Goal: Task Accomplishment & Management: Use online tool/utility

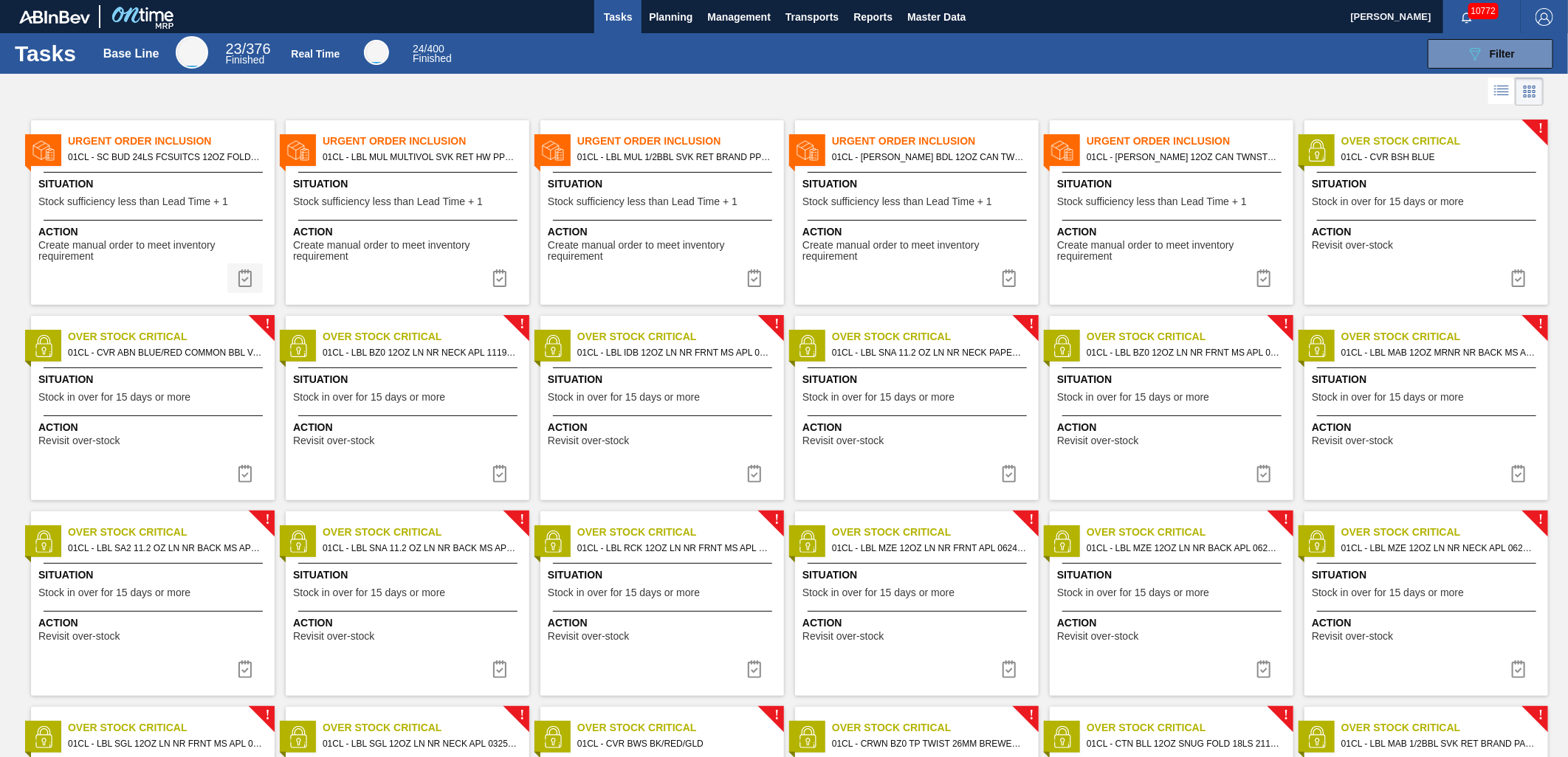
click at [242, 271] on img at bounding box center [245, 278] width 17 height 17
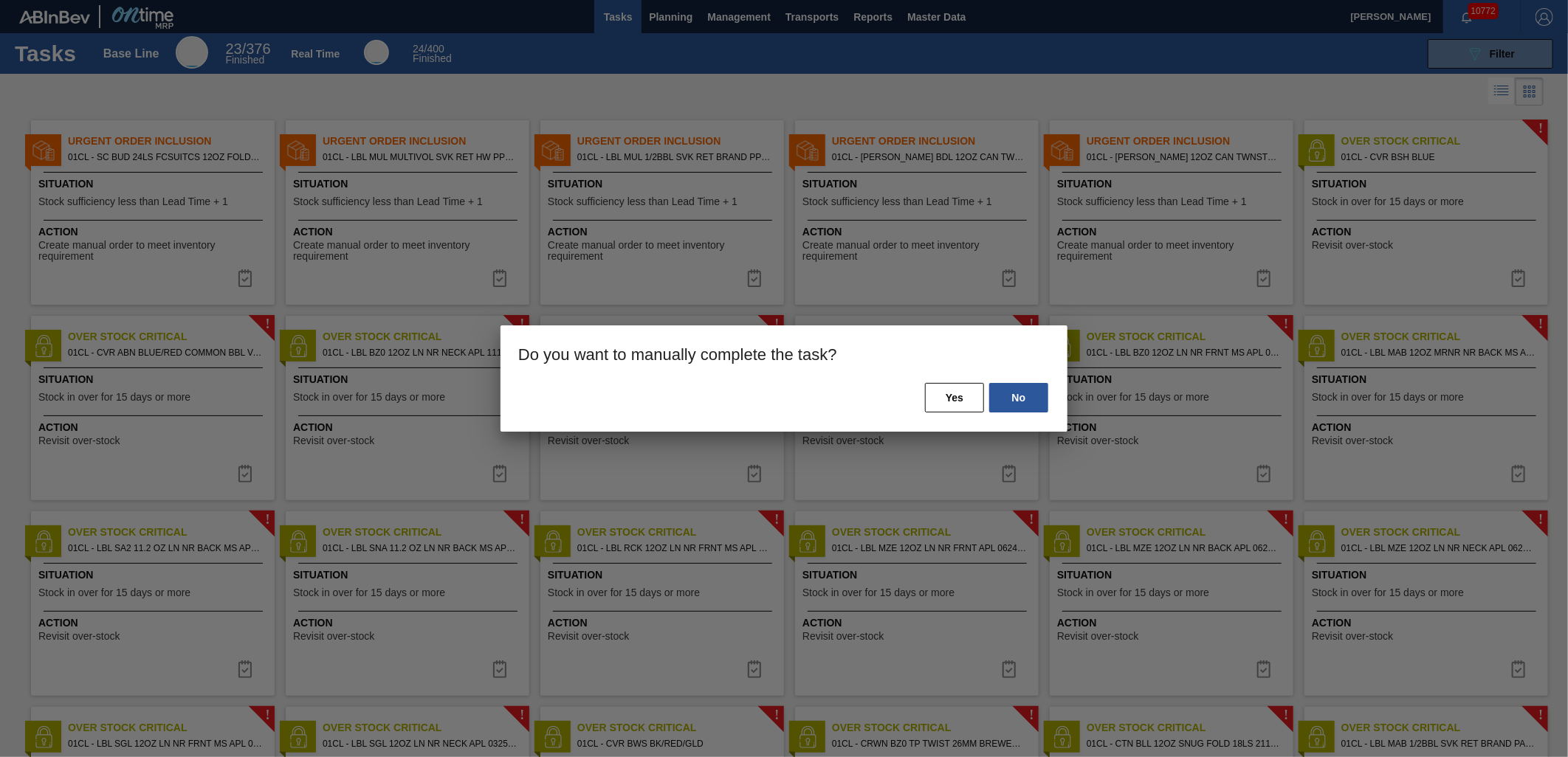
drag, startPoint x: 949, startPoint y: 401, endPoint x: 829, endPoint y: 384, distance: 121.2
click at [949, 401] on button "Yes" at bounding box center [954, 397] width 59 height 29
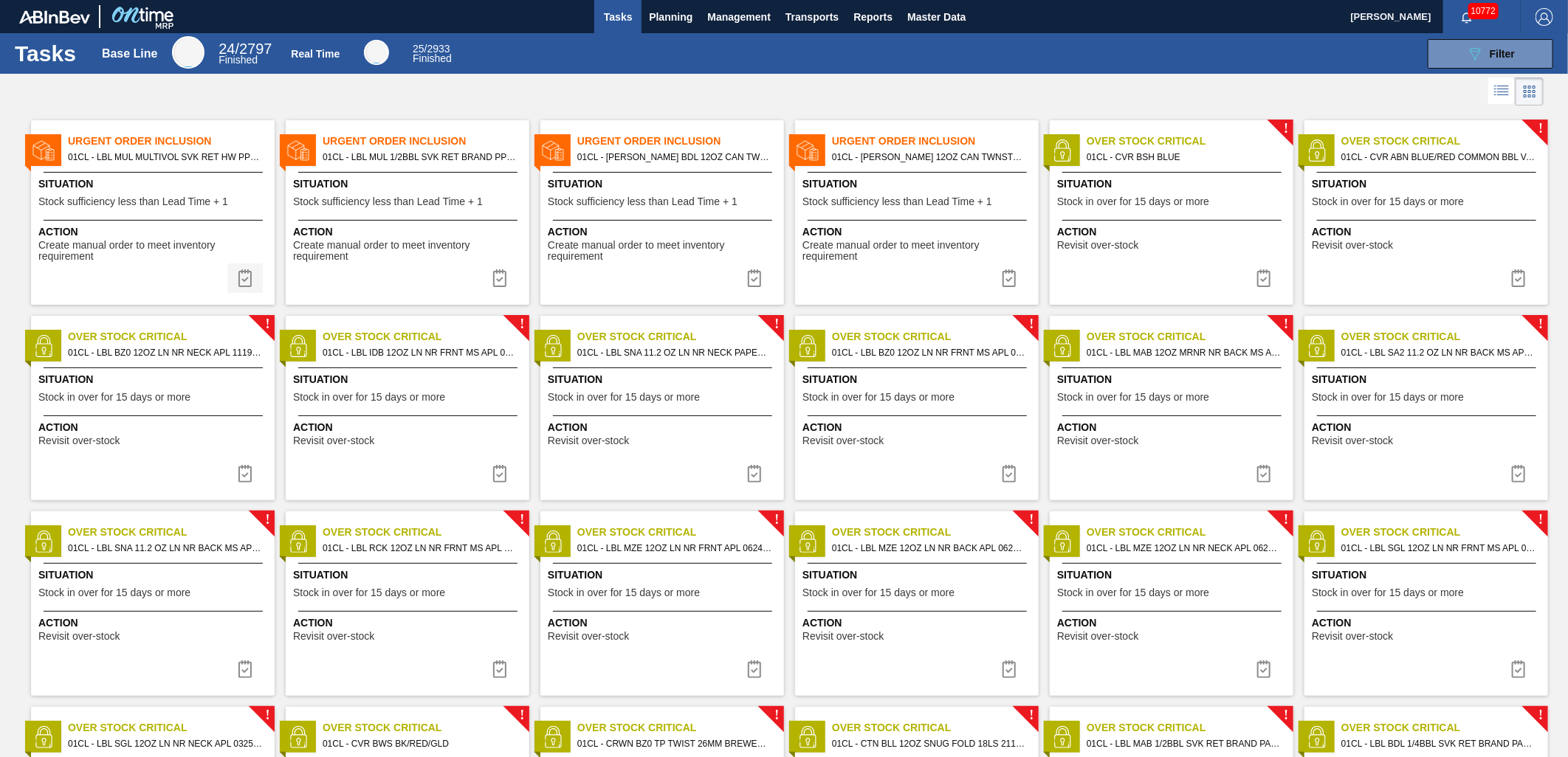
click at [239, 283] on img at bounding box center [245, 278] width 17 height 17
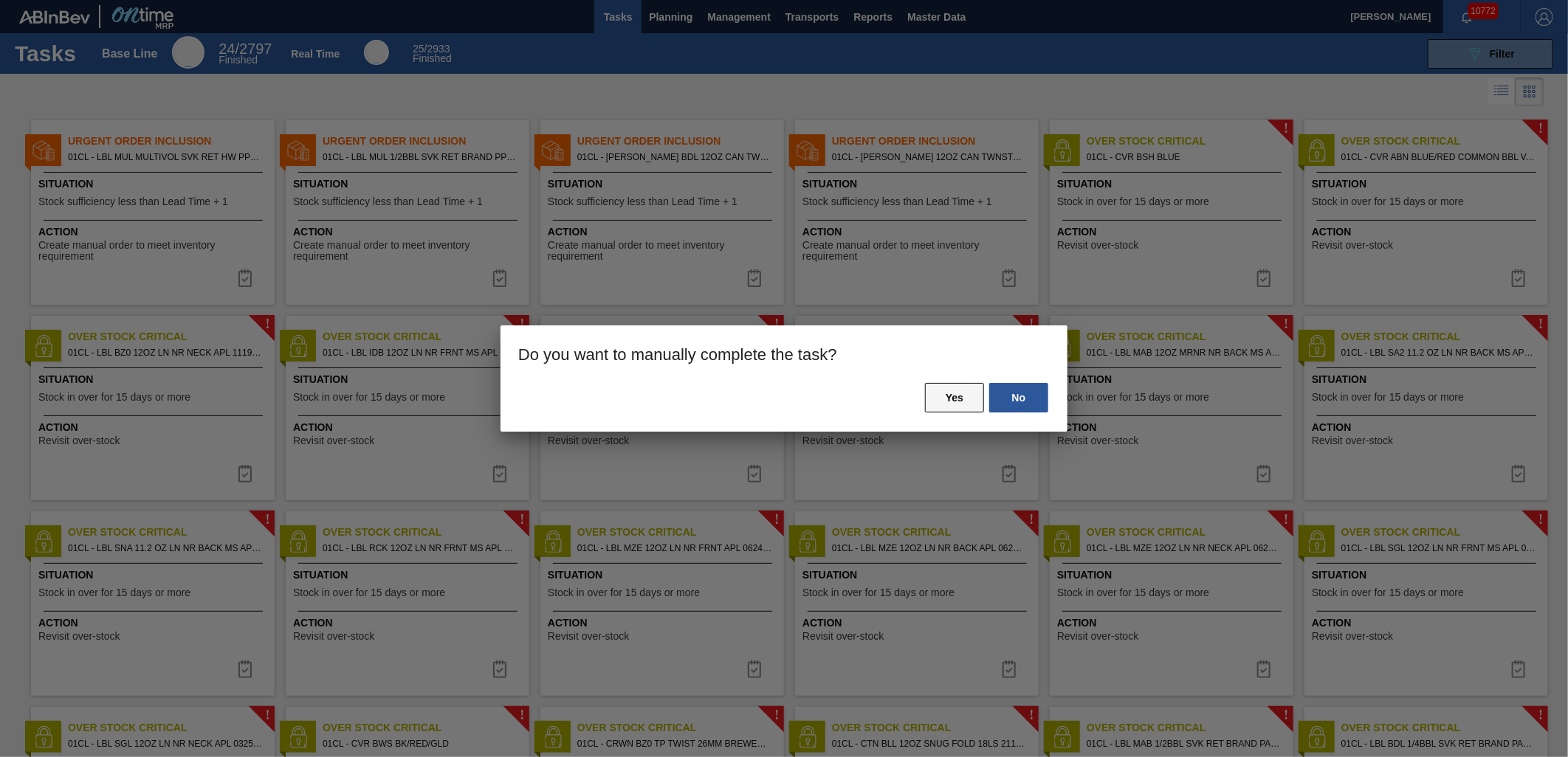
click at [947, 403] on button "Yes" at bounding box center [954, 397] width 59 height 29
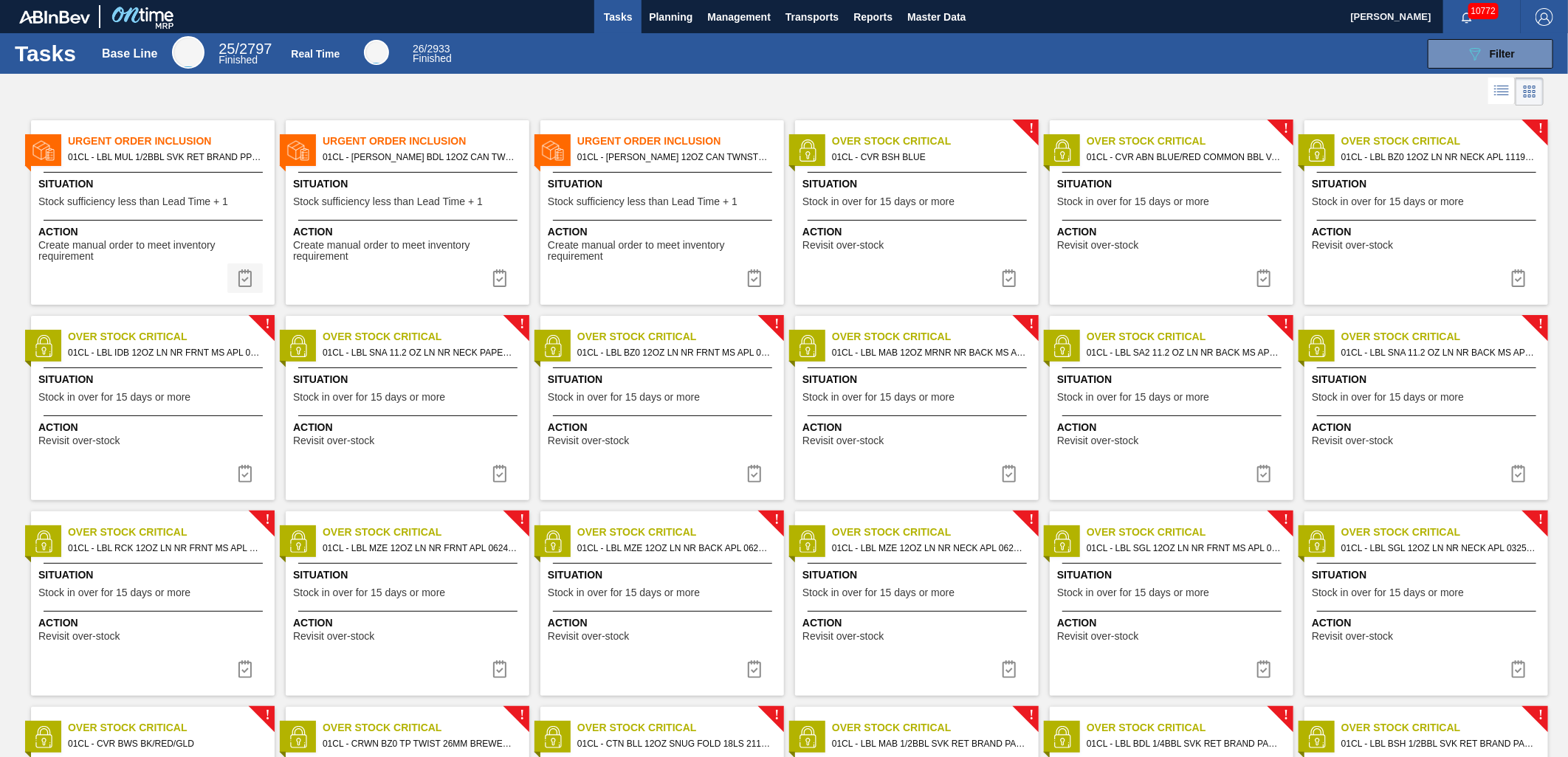
click at [253, 284] on img at bounding box center [245, 278] width 17 height 17
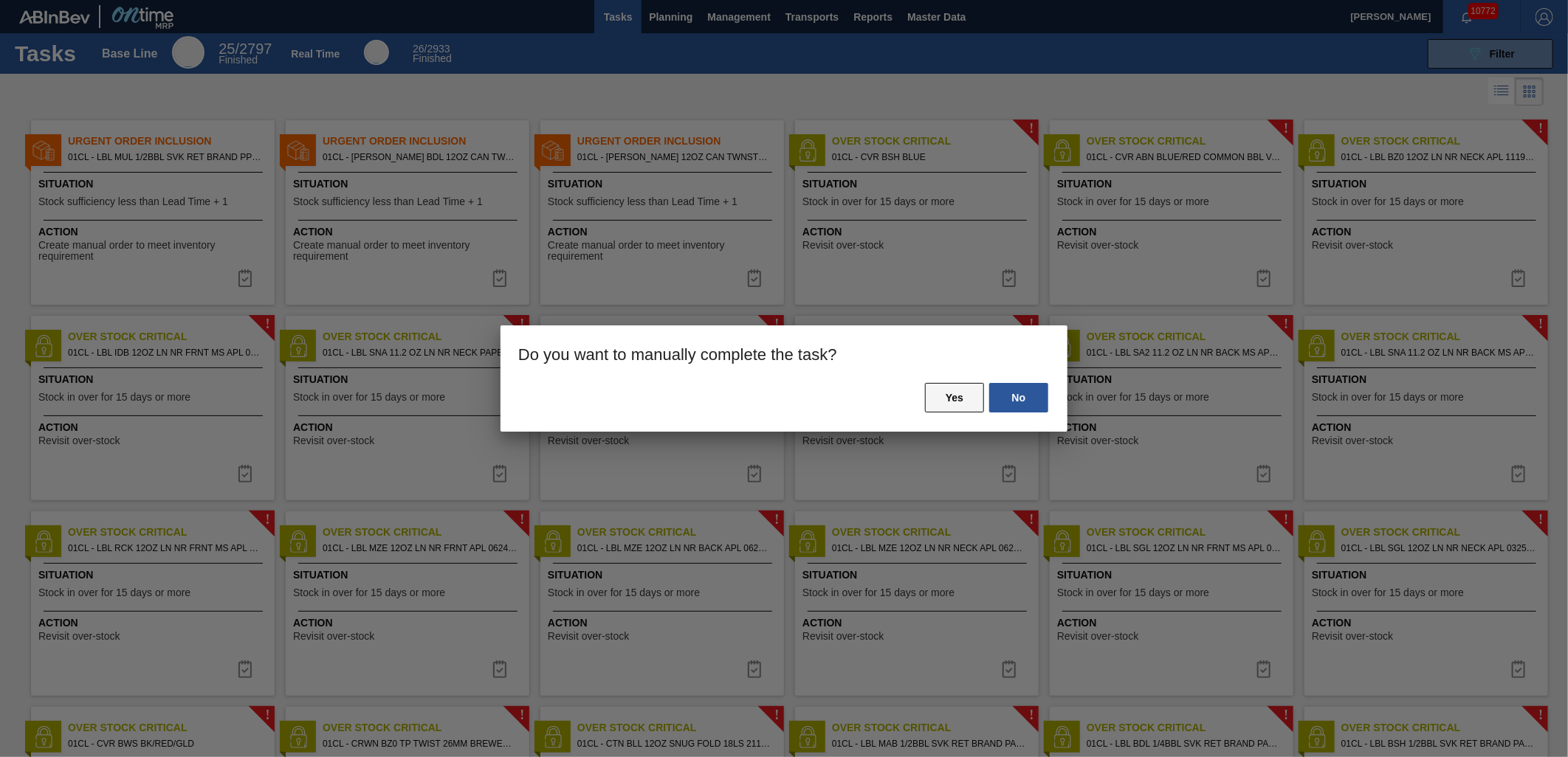
click at [945, 397] on button "Yes" at bounding box center [954, 397] width 59 height 29
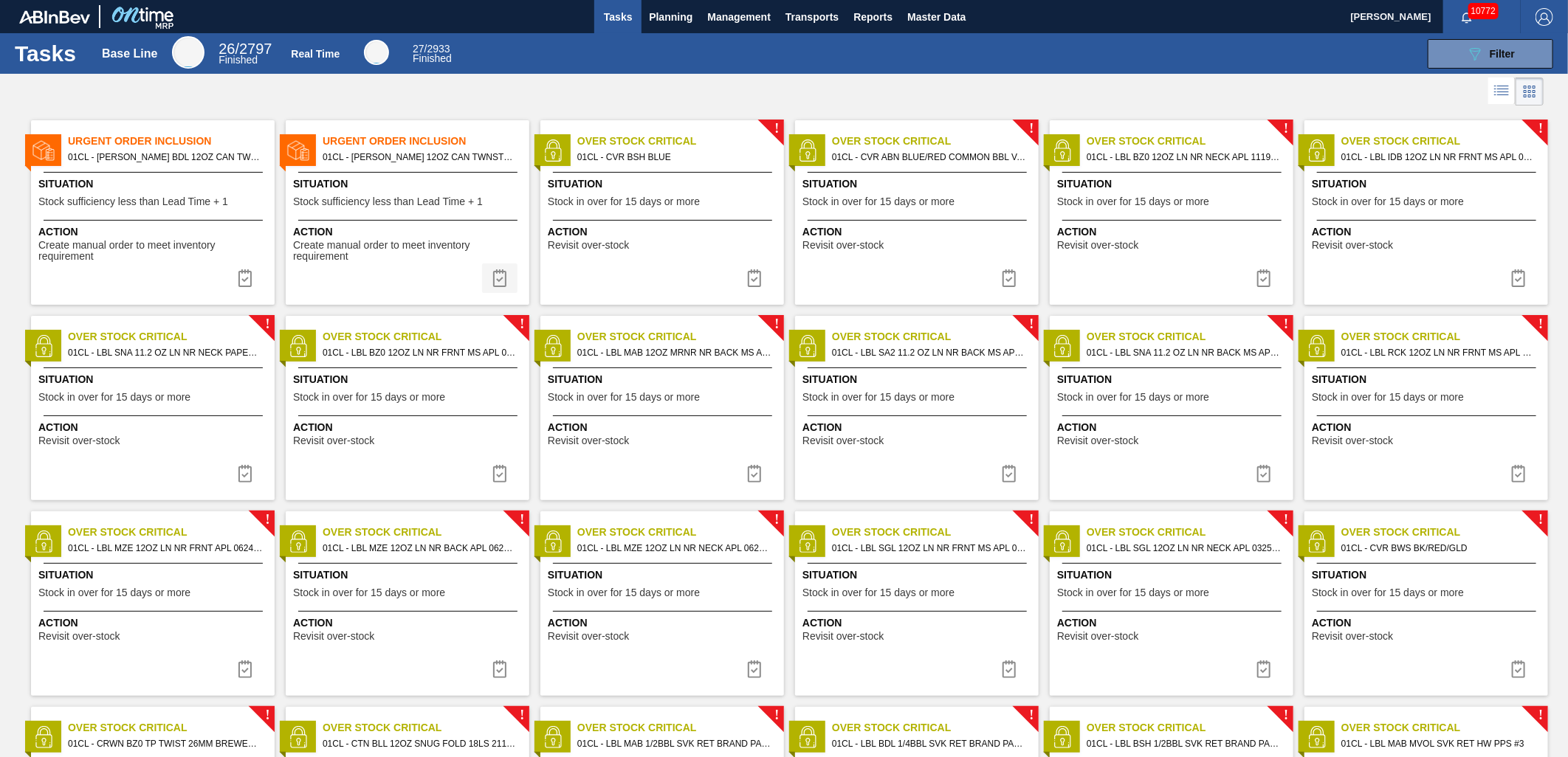
click at [503, 286] on img at bounding box center [500, 278] width 17 height 17
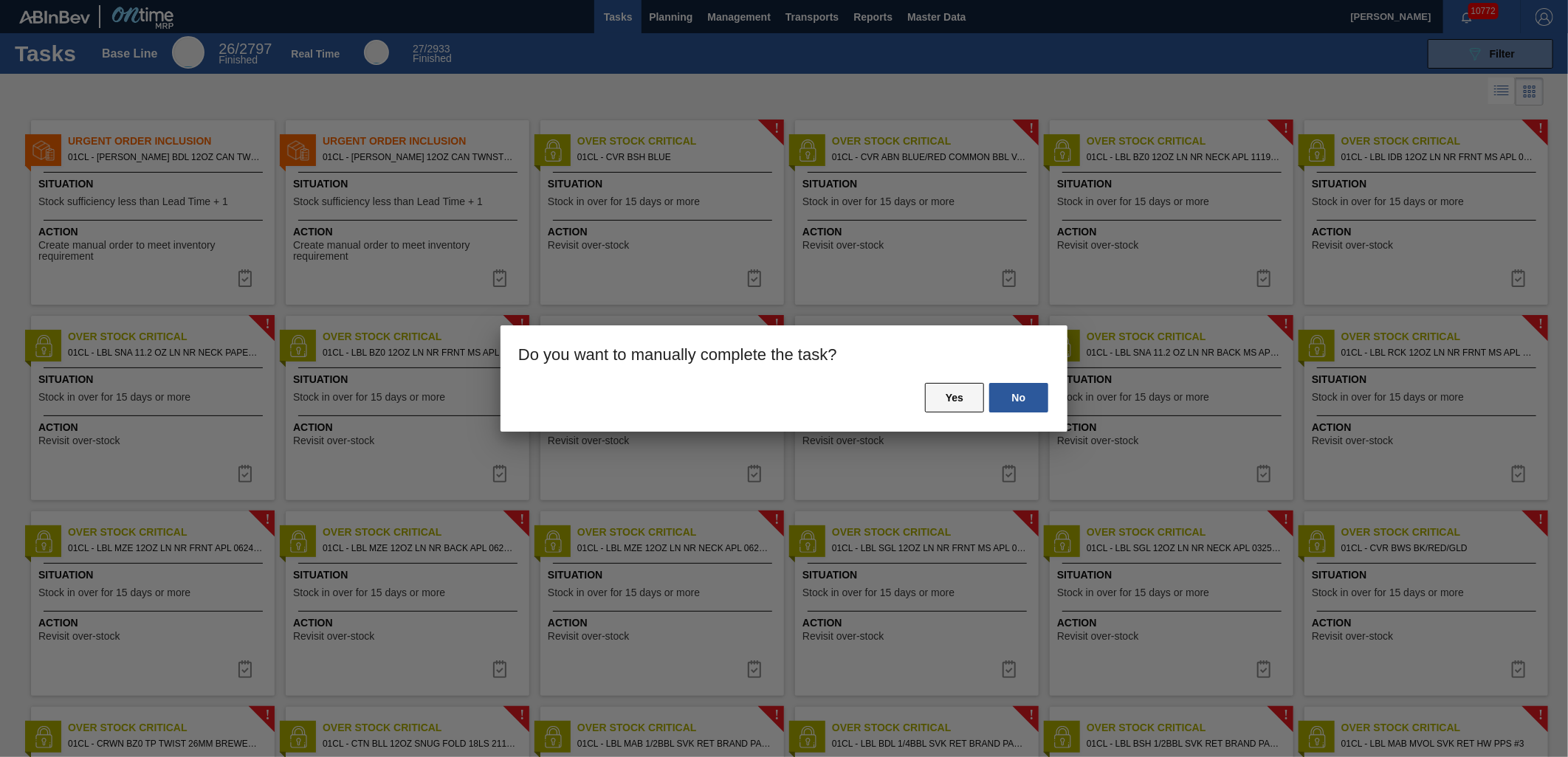
click at [939, 401] on button "Yes" at bounding box center [954, 397] width 59 height 29
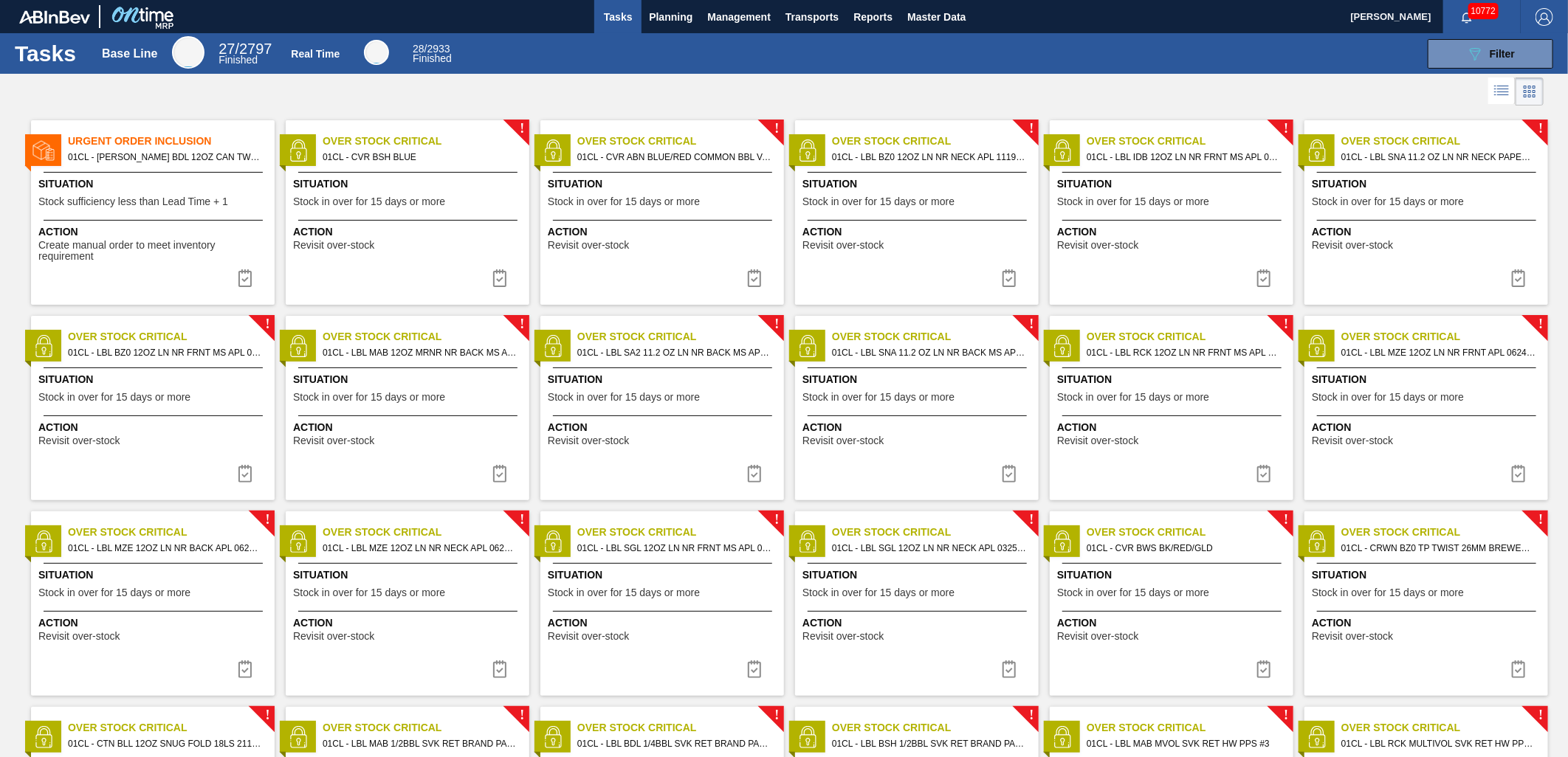
click at [178, 164] on span "01CL - [PERSON_NAME] BDL 12OZ CAN TWNSTK 30/12 CAN NFL-GENERIC SHIELD" at bounding box center [165, 157] width 195 height 16
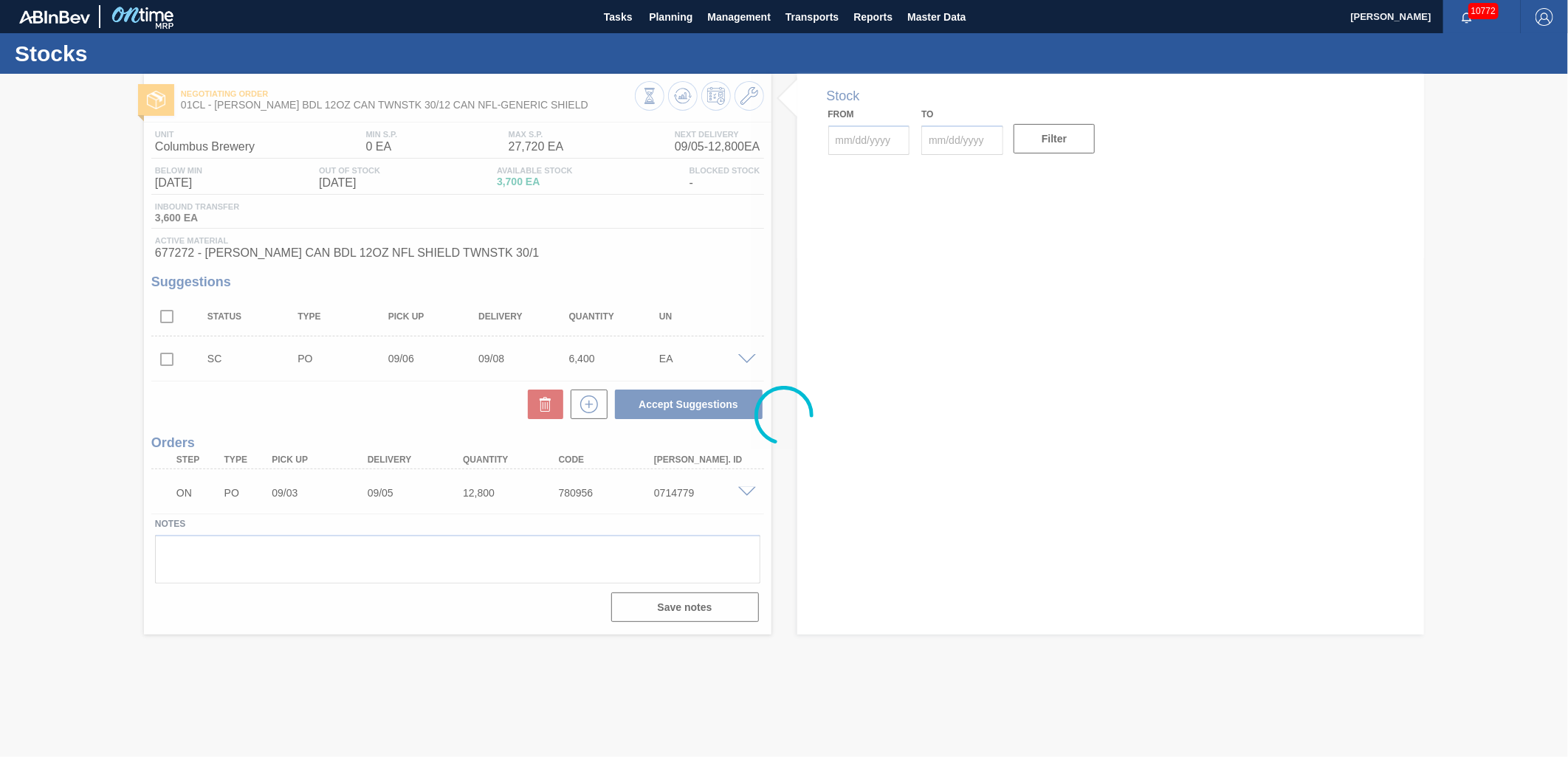
type input "[DATE]"
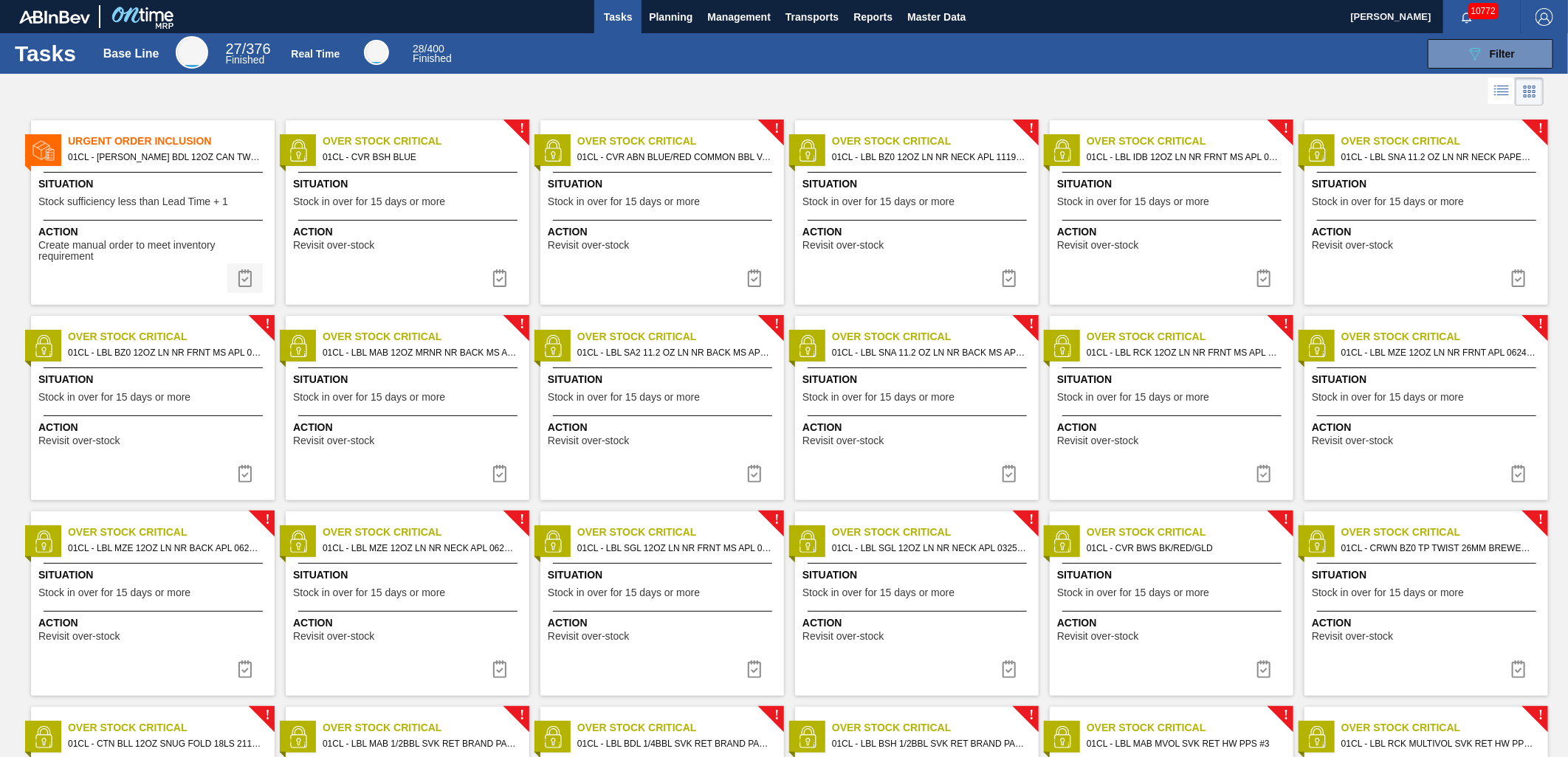
click at [242, 276] on img at bounding box center [245, 278] width 17 height 17
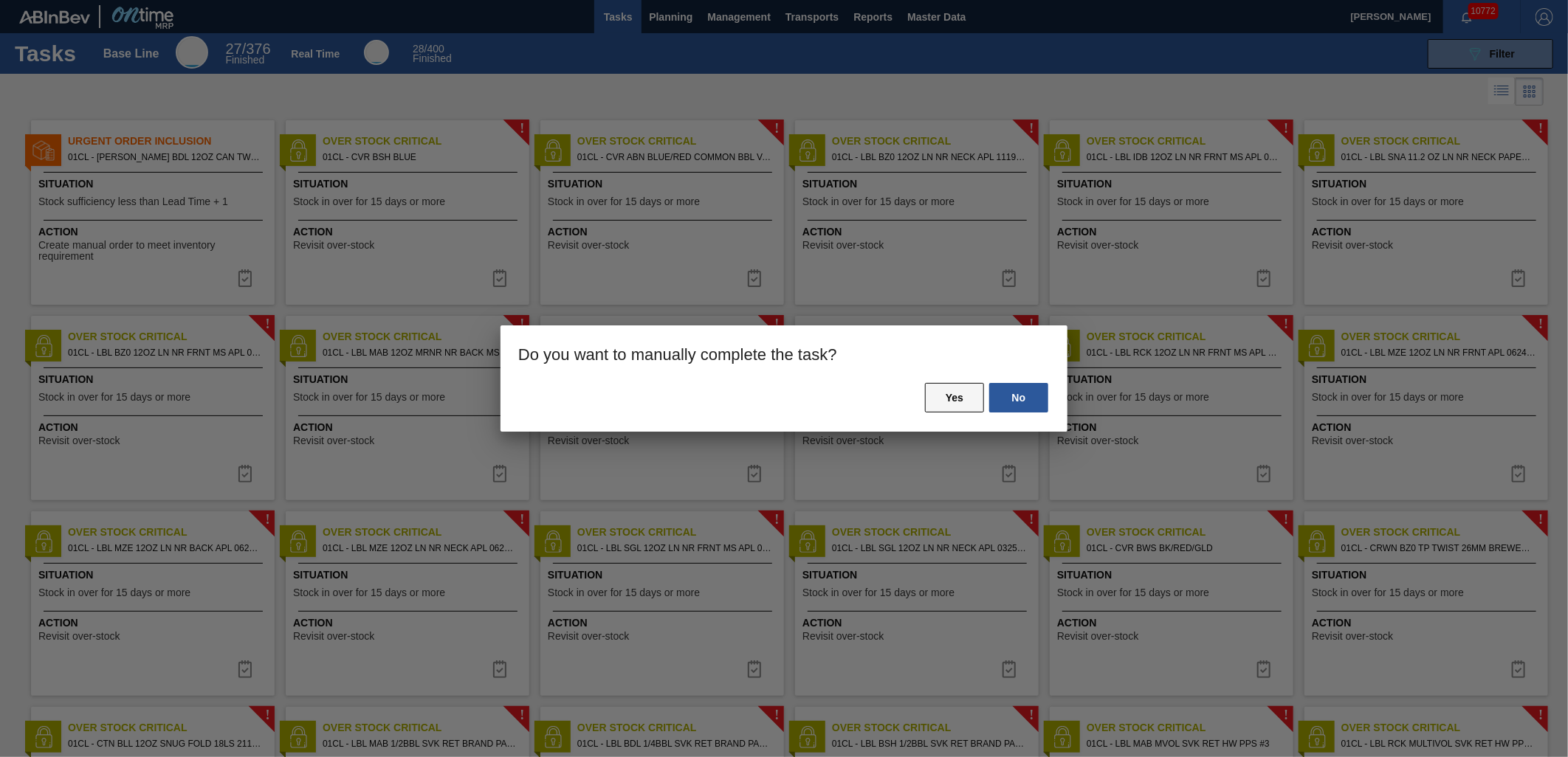
click at [960, 407] on button "Yes" at bounding box center [954, 397] width 59 height 29
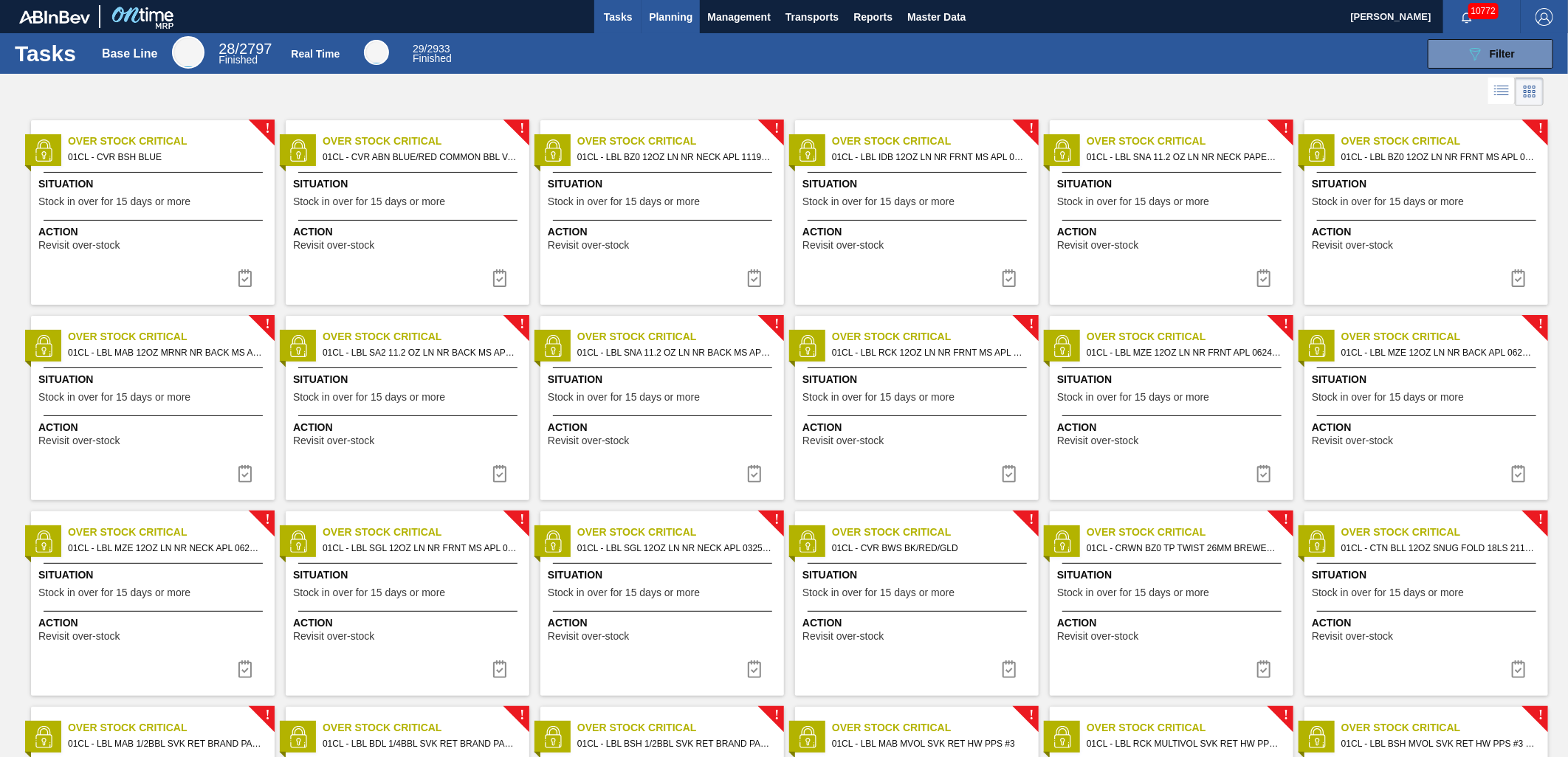
click at [681, 20] on span "Planning" at bounding box center [671, 17] width 44 height 17
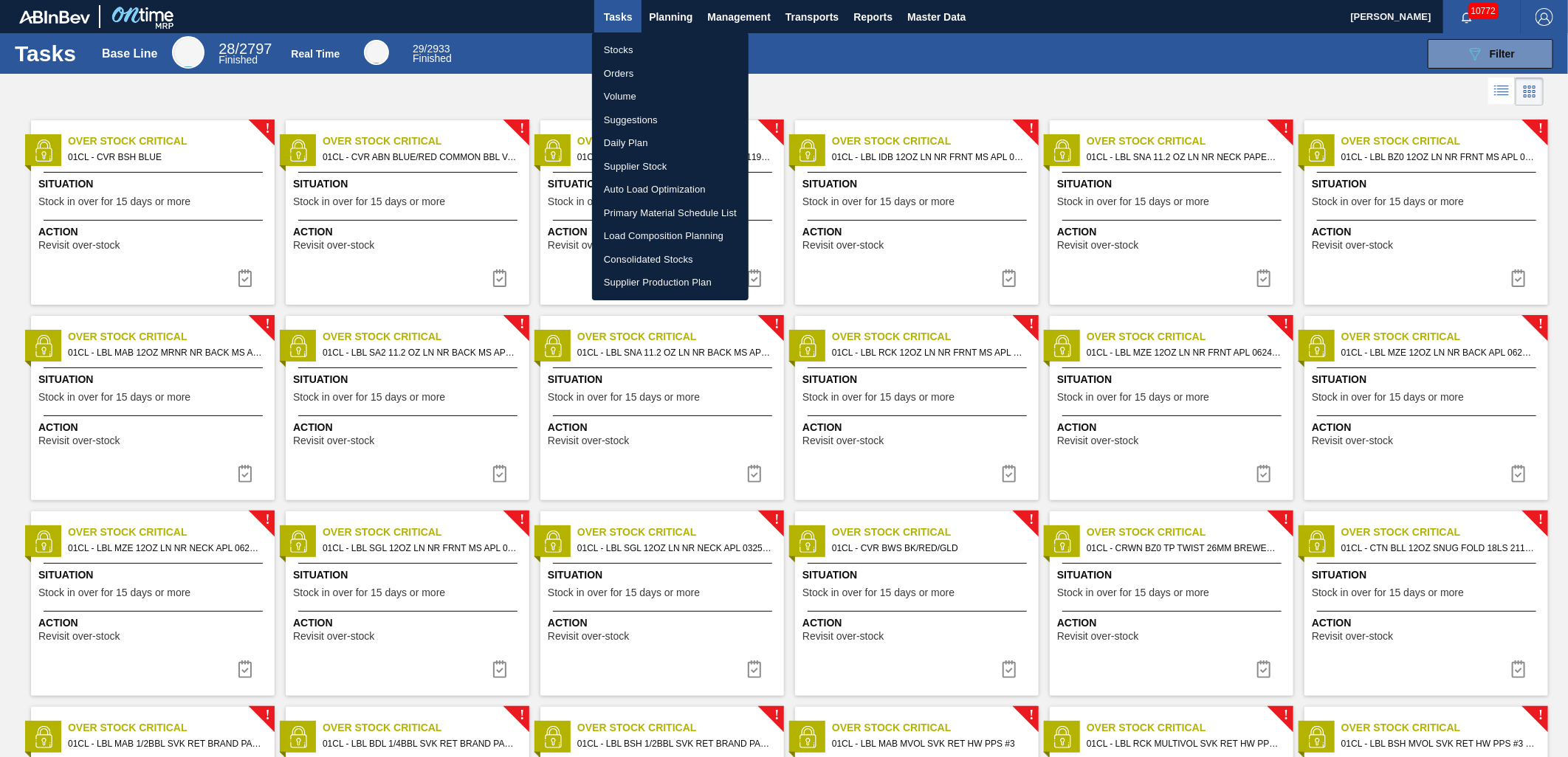
click at [632, 57] on li "Stocks" at bounding box center [670, 50] width 157 height 24
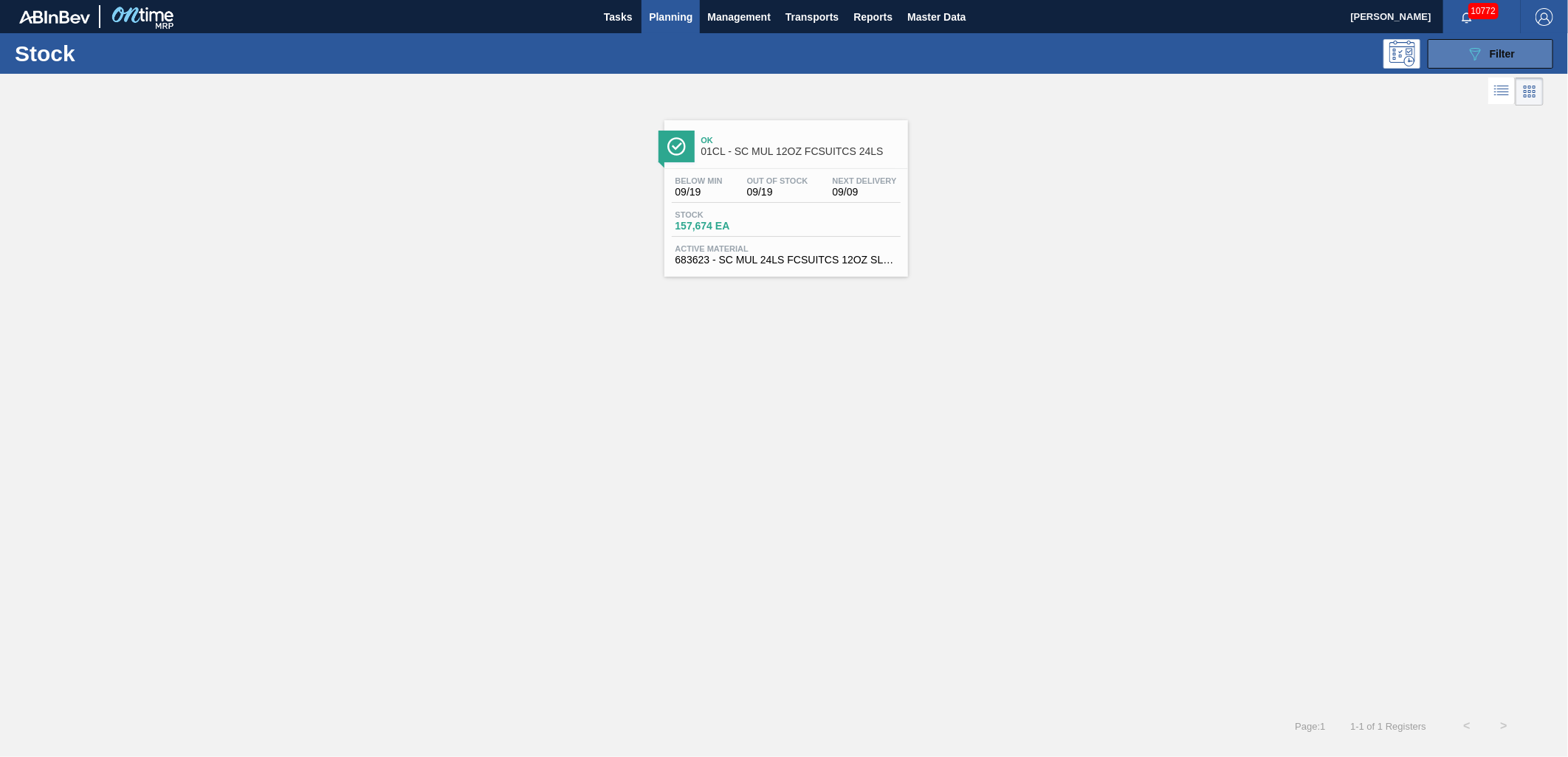
click at [1442, 62] on button "089F7B8B-B2A5-4AFE-B5C0-19BA573D28AC Filter" at bounding box center [1491, 53] width 126 height 29
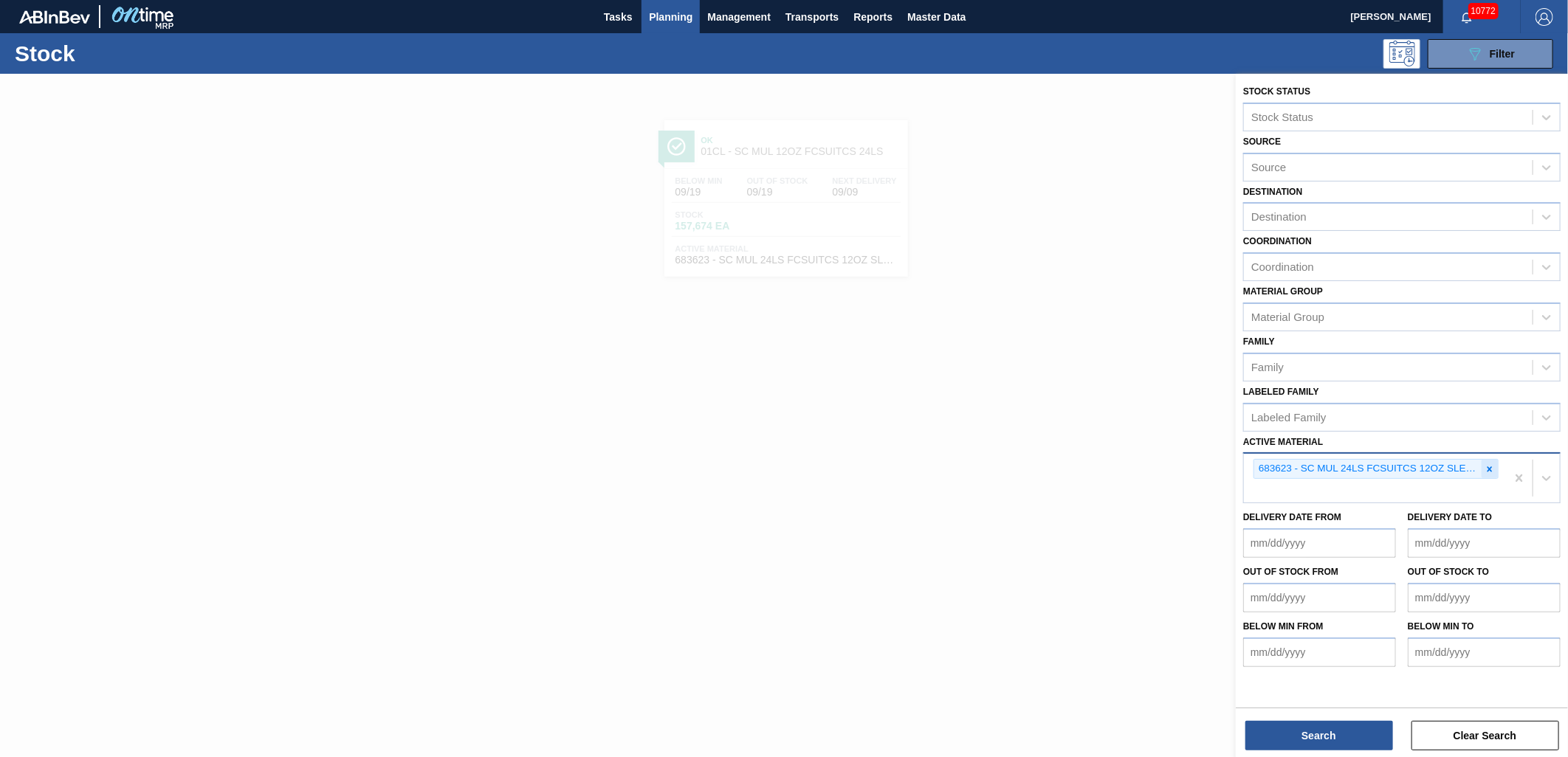
click at [1489, 464] on icon at bounding box center [1489, 469] width 10 height 10
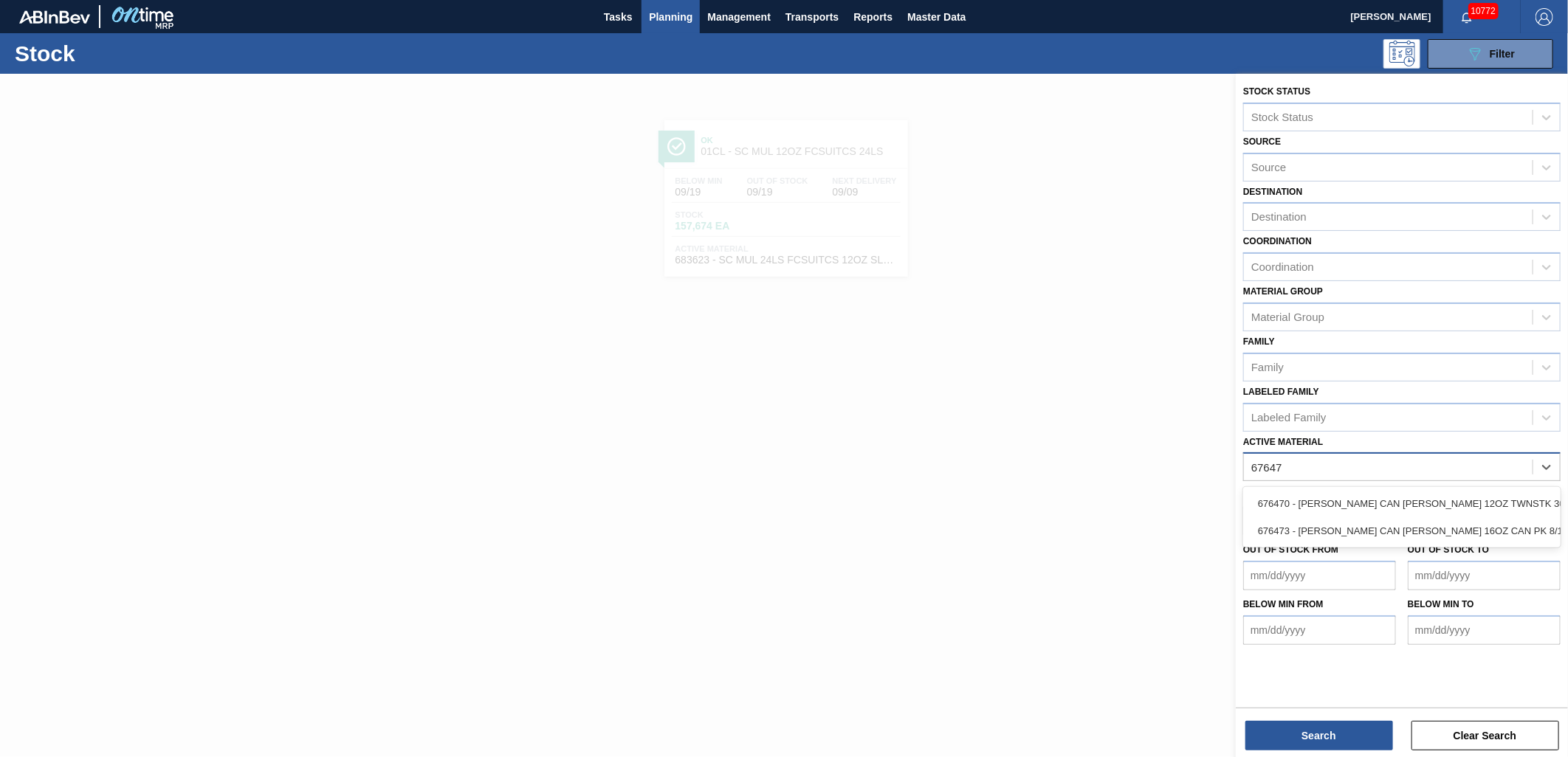
type Material "676470"
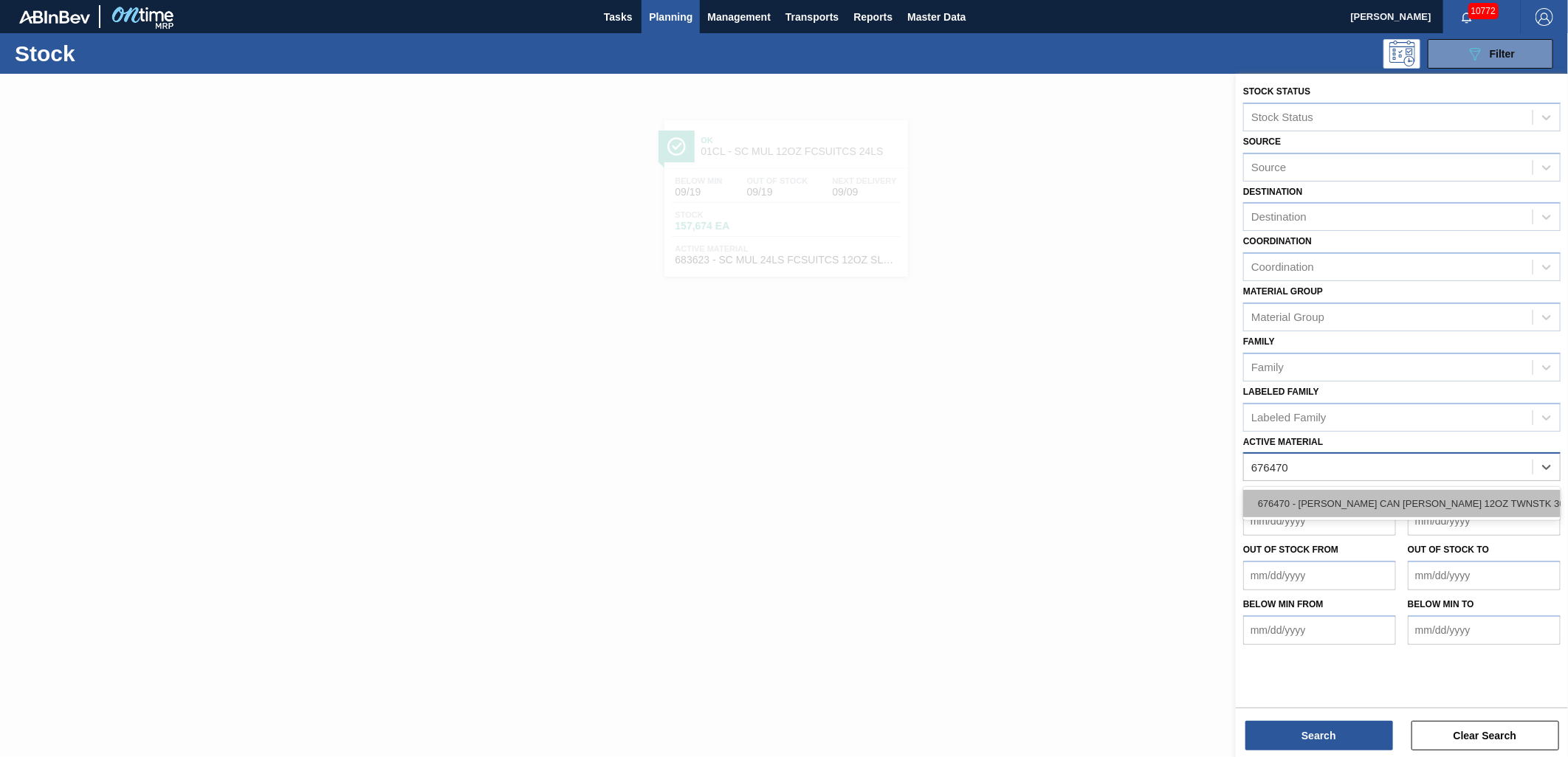
click at [1422, 497] on div "676470 - [PERSON_NAME] CAN [PERSON_NAME] 12OZ TWNSTK 30/12 CAN 0922" at bounding box center [1403, 504] width 318 height 27
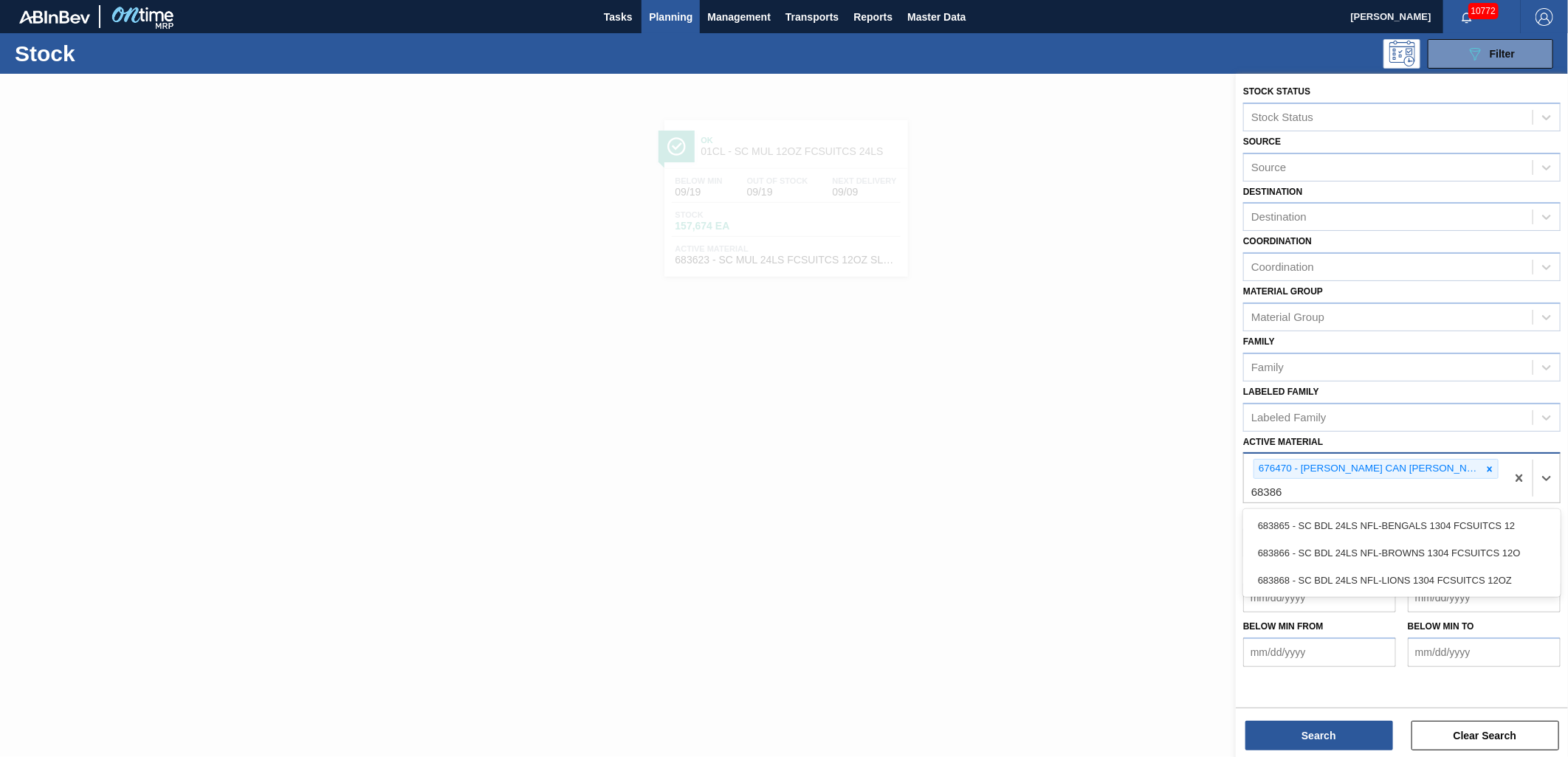
type Material "683868"
click at [1413, 514] on div "683868 - SC BDL 24LS NFL-LIONS 1304 FCSUITCS 12OZ" at bounding box center [1403, 526] width 318 height 27
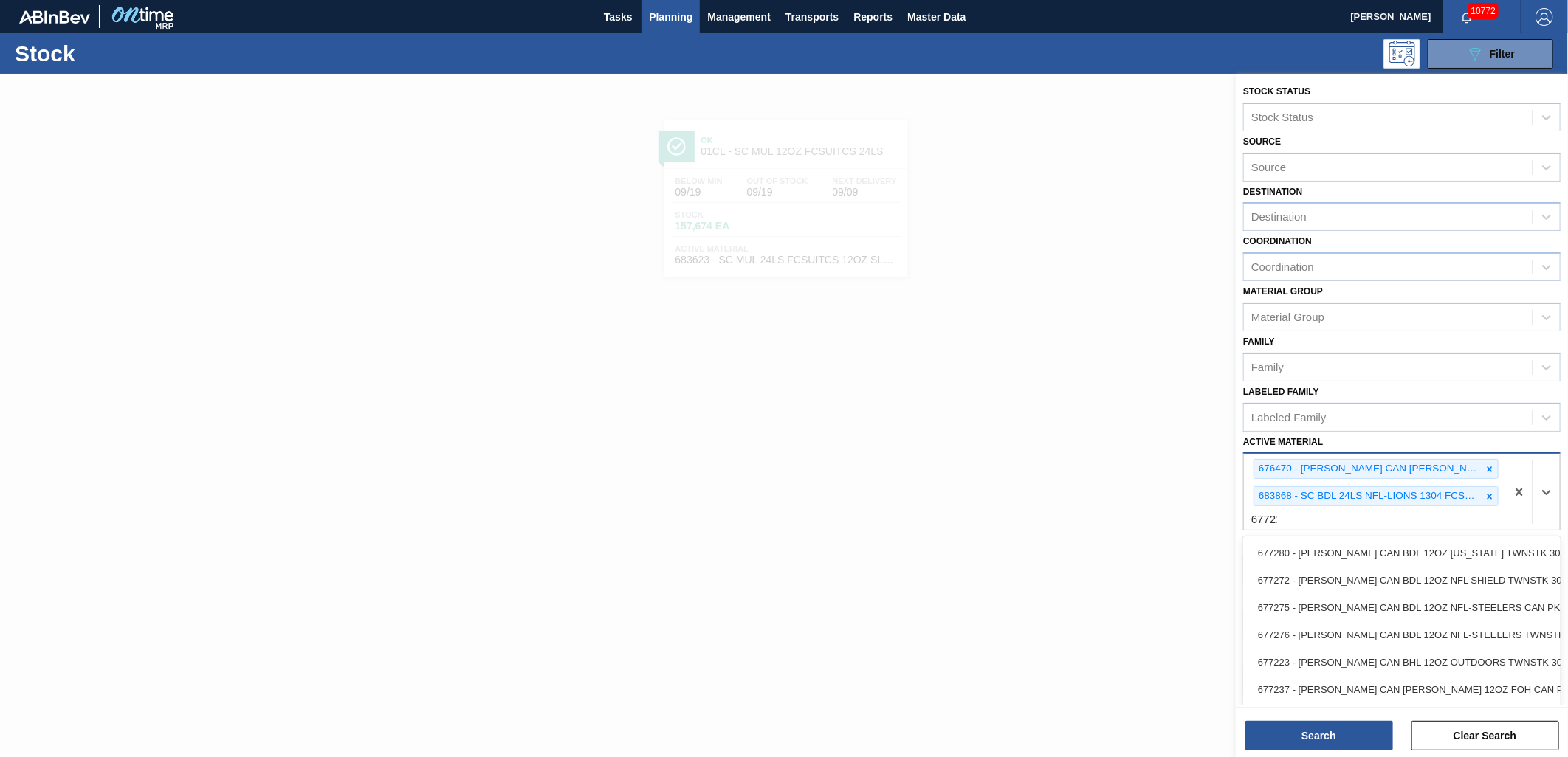
type Material "677223"
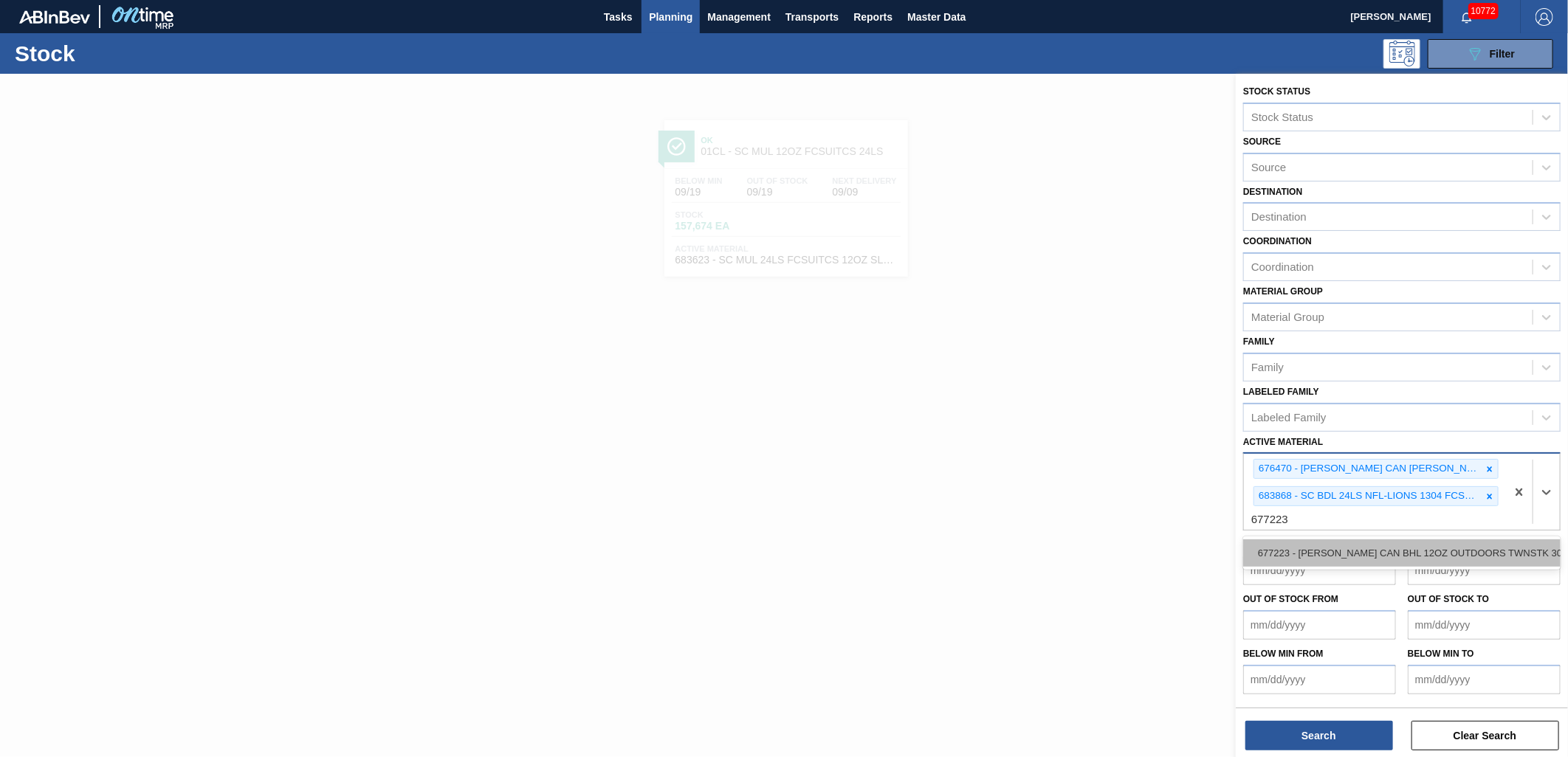
click at [1403, 543] on div "677223 - [PERSON_NAME] CAN BHL 12OZ OUTDOORS TWNSTK 30/12" at bounding box center [1403, 553] width 318 height 27
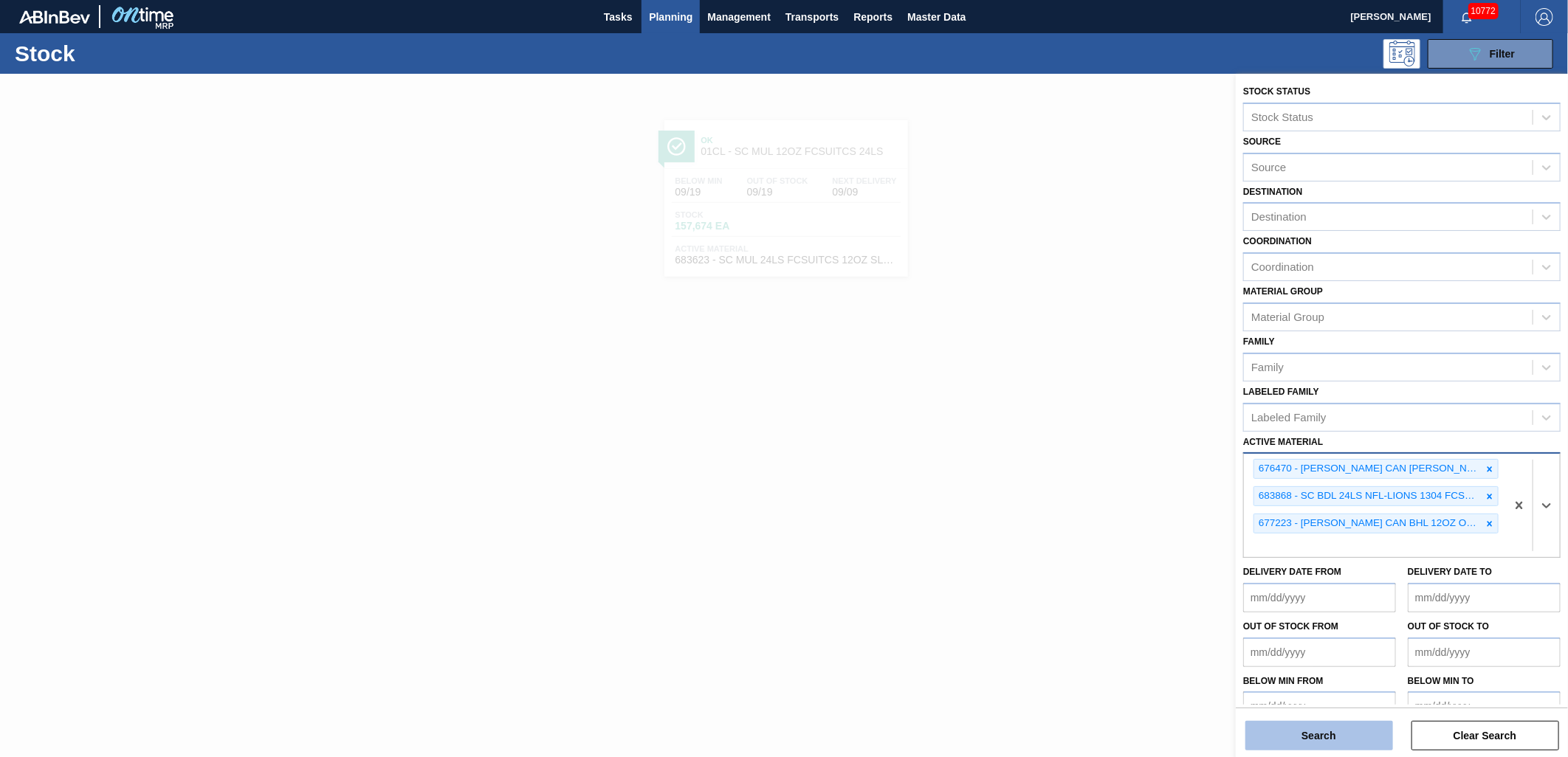
click at [1327, 732] on button "Search" at bounding box center [1319, 736] width 148 height 29
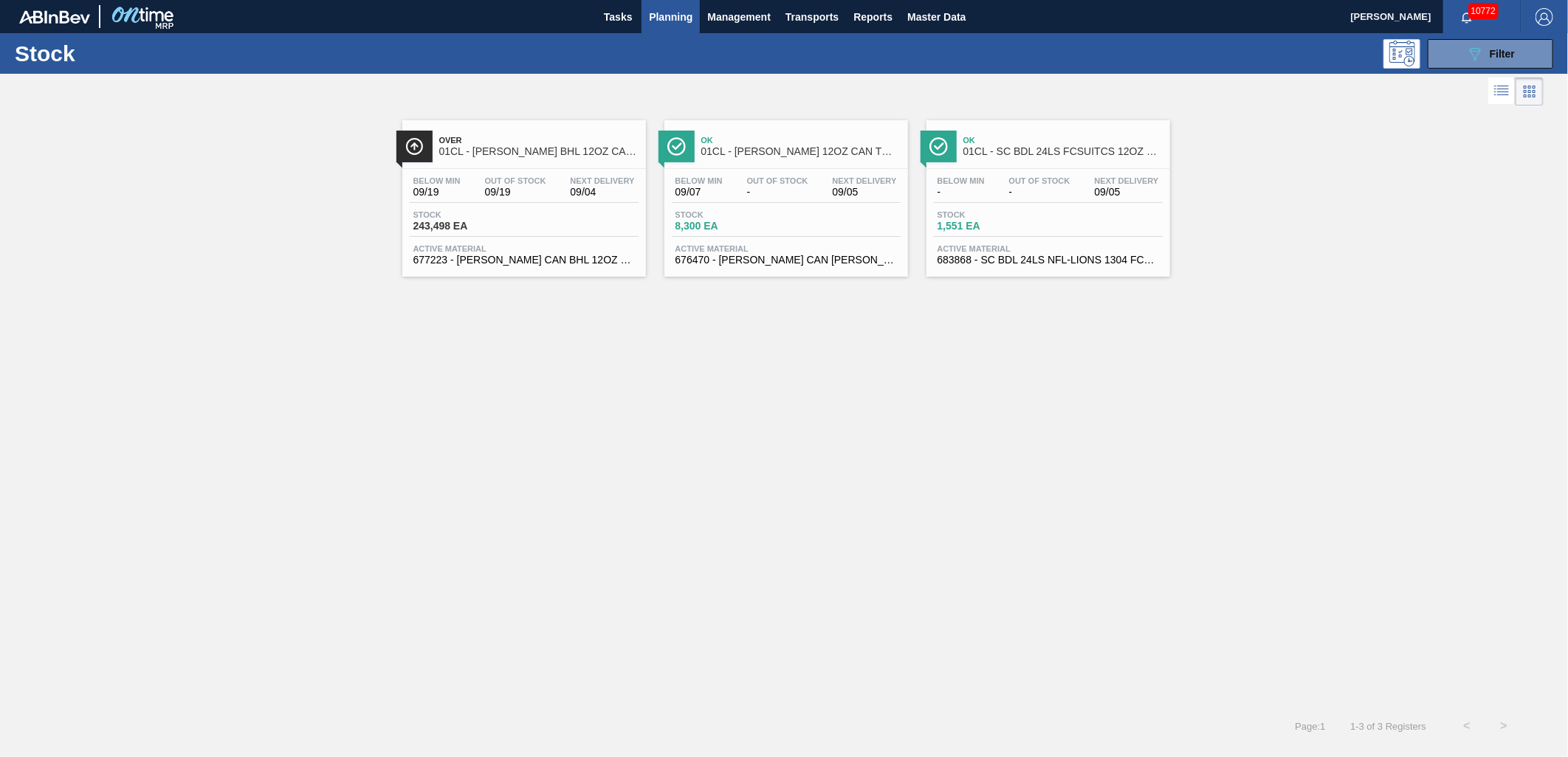
click at [778, 257] on span "676470 - [PERSON_NAME] CAN [PERSON_NAME] 12OZ TWNSTK 30/12 CAN 0922" at bounding box center [786, 261] width 222 height 11
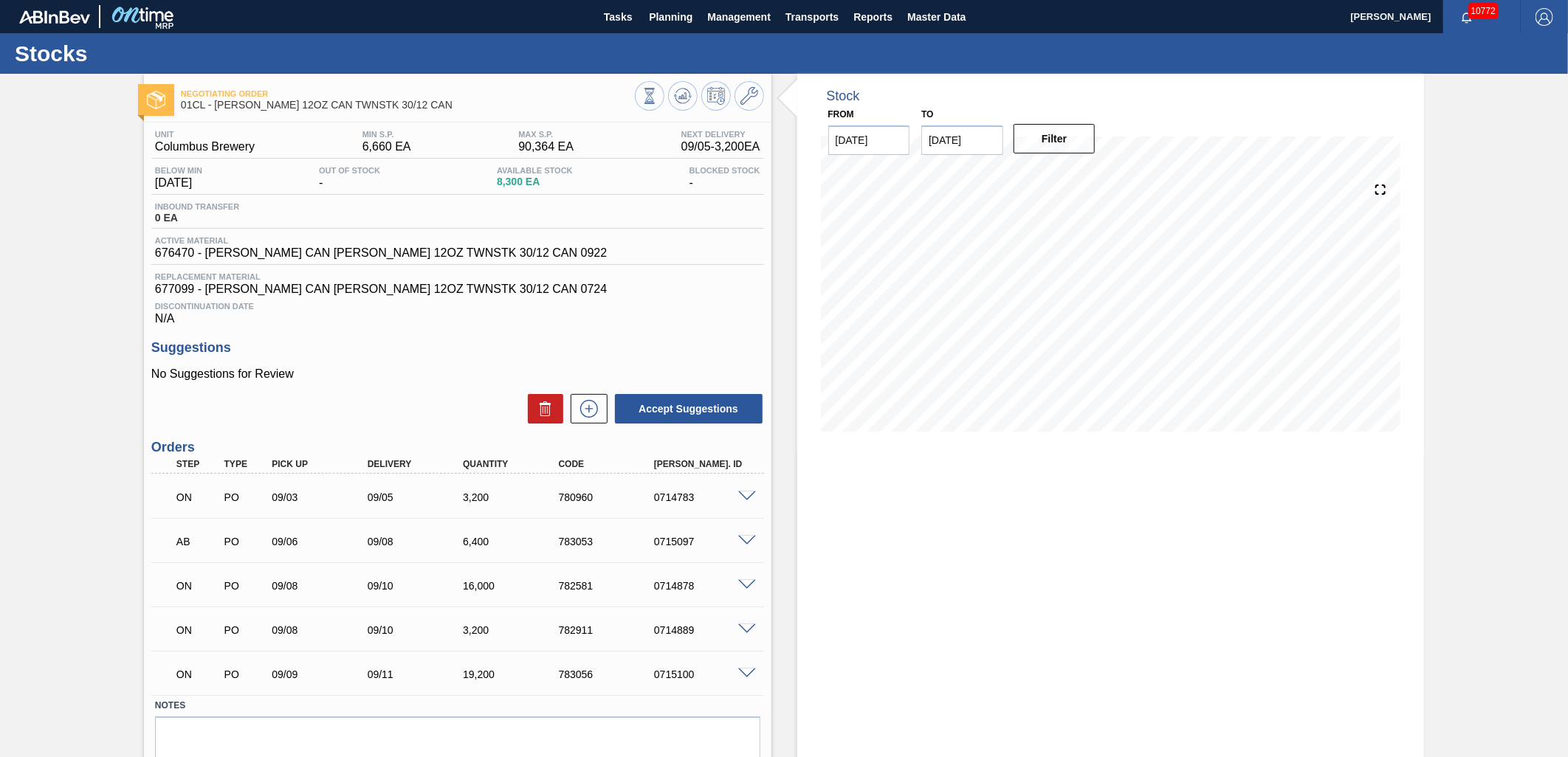
click at [745, 543] on span at bounding box center [747, 542] width 17 height 11
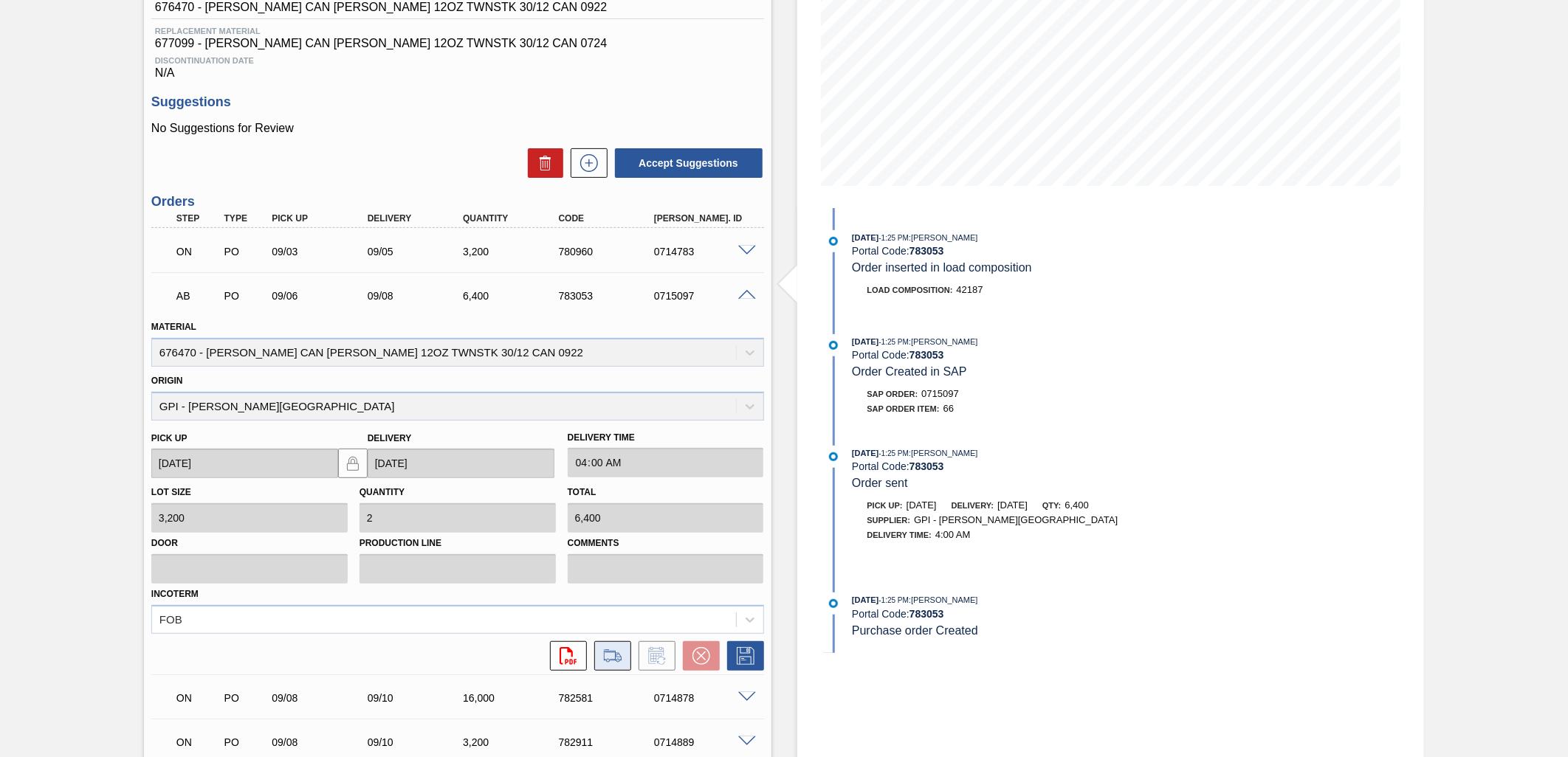
click at [613, 662] on icon at bounding box center [613, 656] width 24 height 17
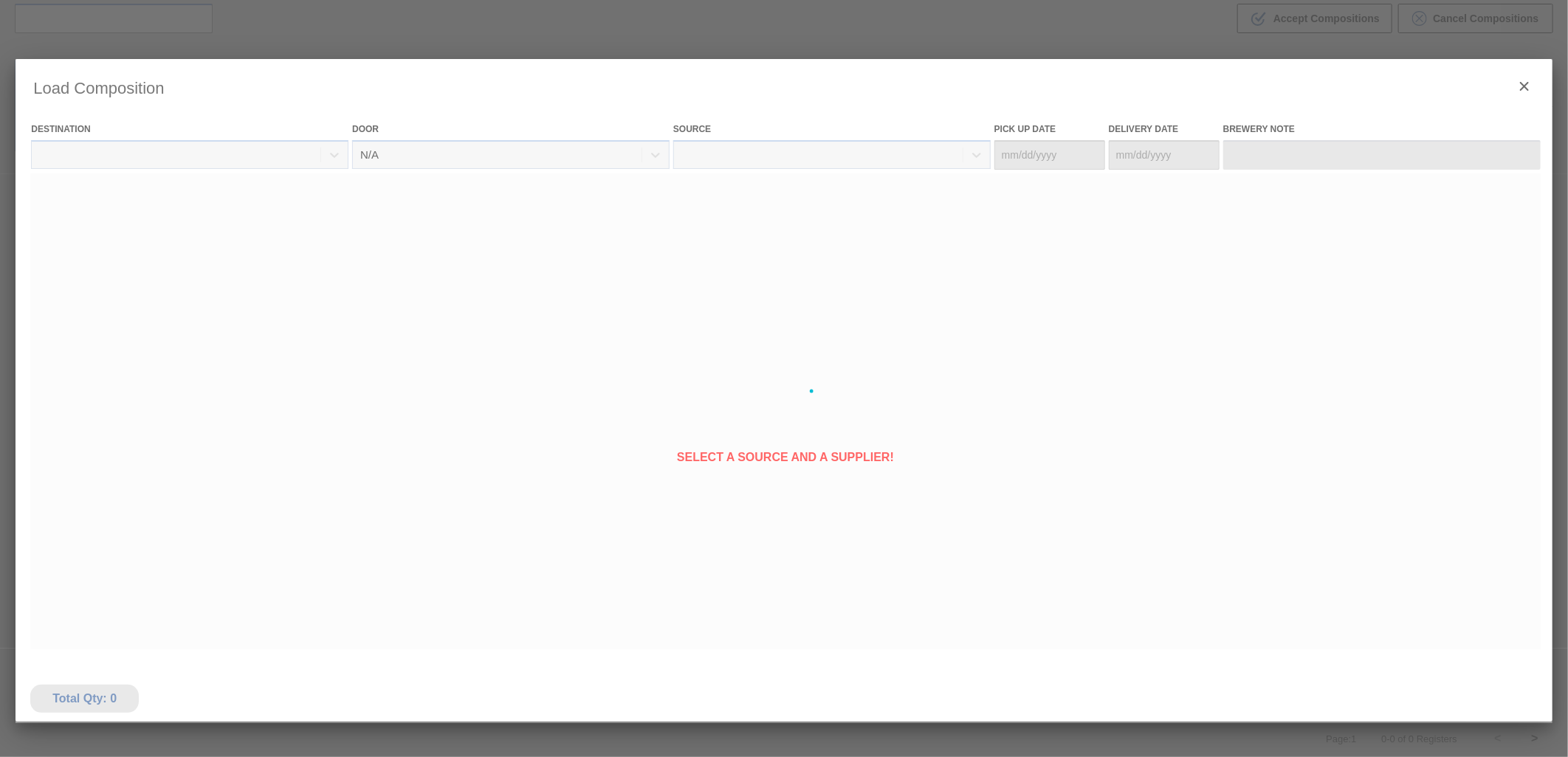
type Date "[DATE]"
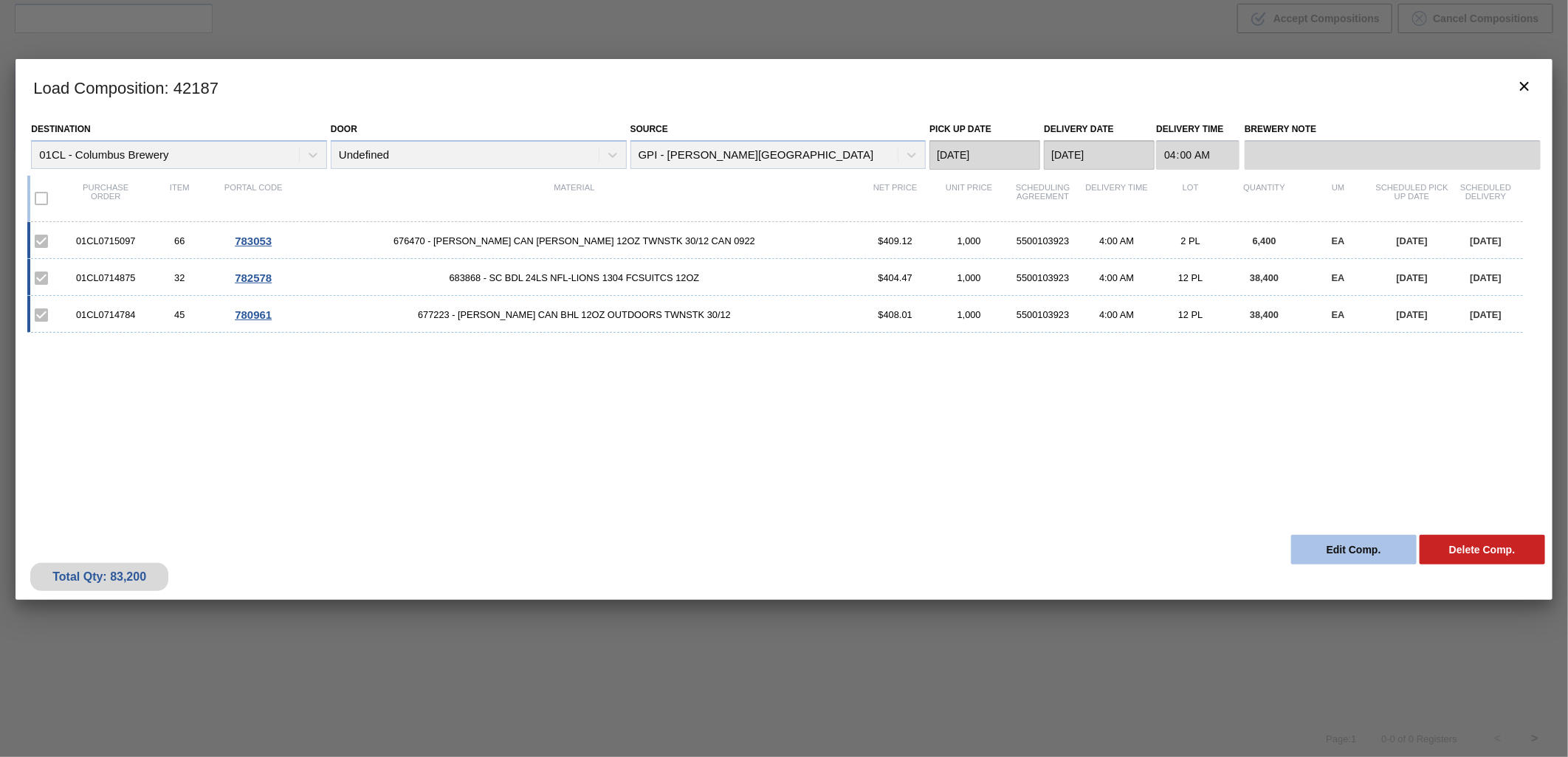
click at [1353, 545] on button "Edit Comp." at bounding box center [1354, 550] width 126 height 29
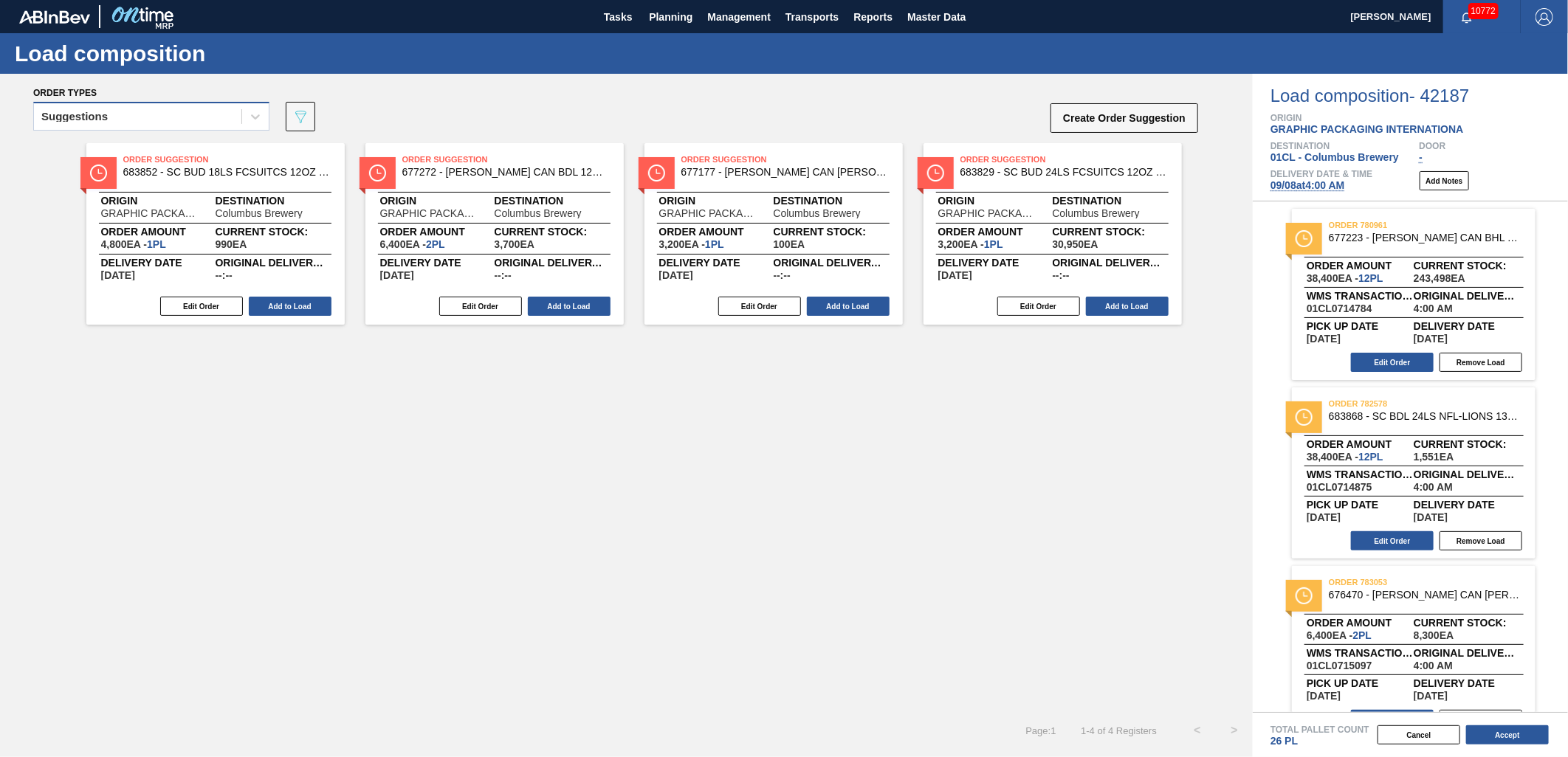
click at [215, 114] on div "Suggestions" at bounding box center [137, 117] width 207 height 21
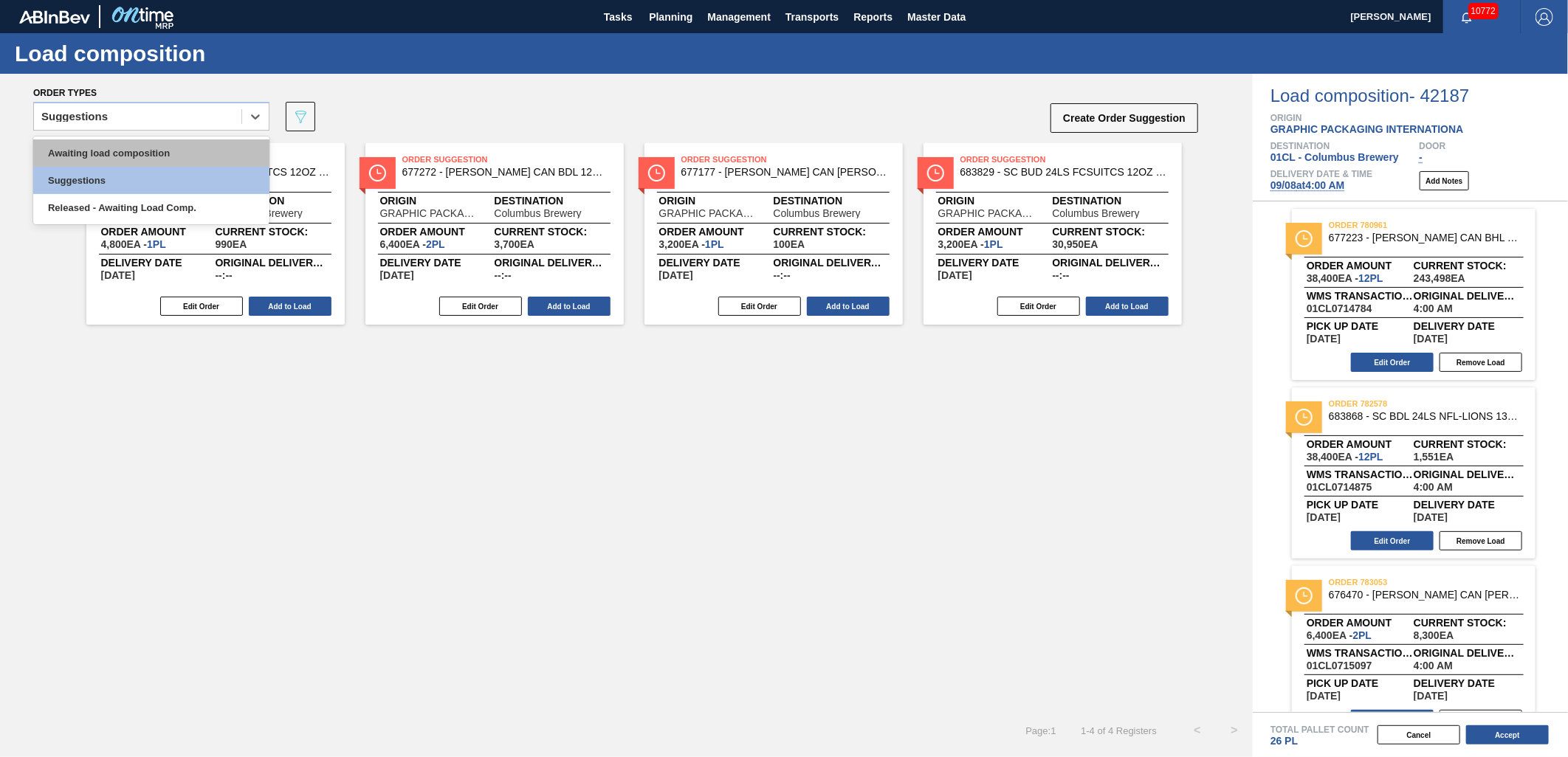
click at [138, 148] on div "Awaiting load composition" at bounding box center [151, 153] width 236 height 27
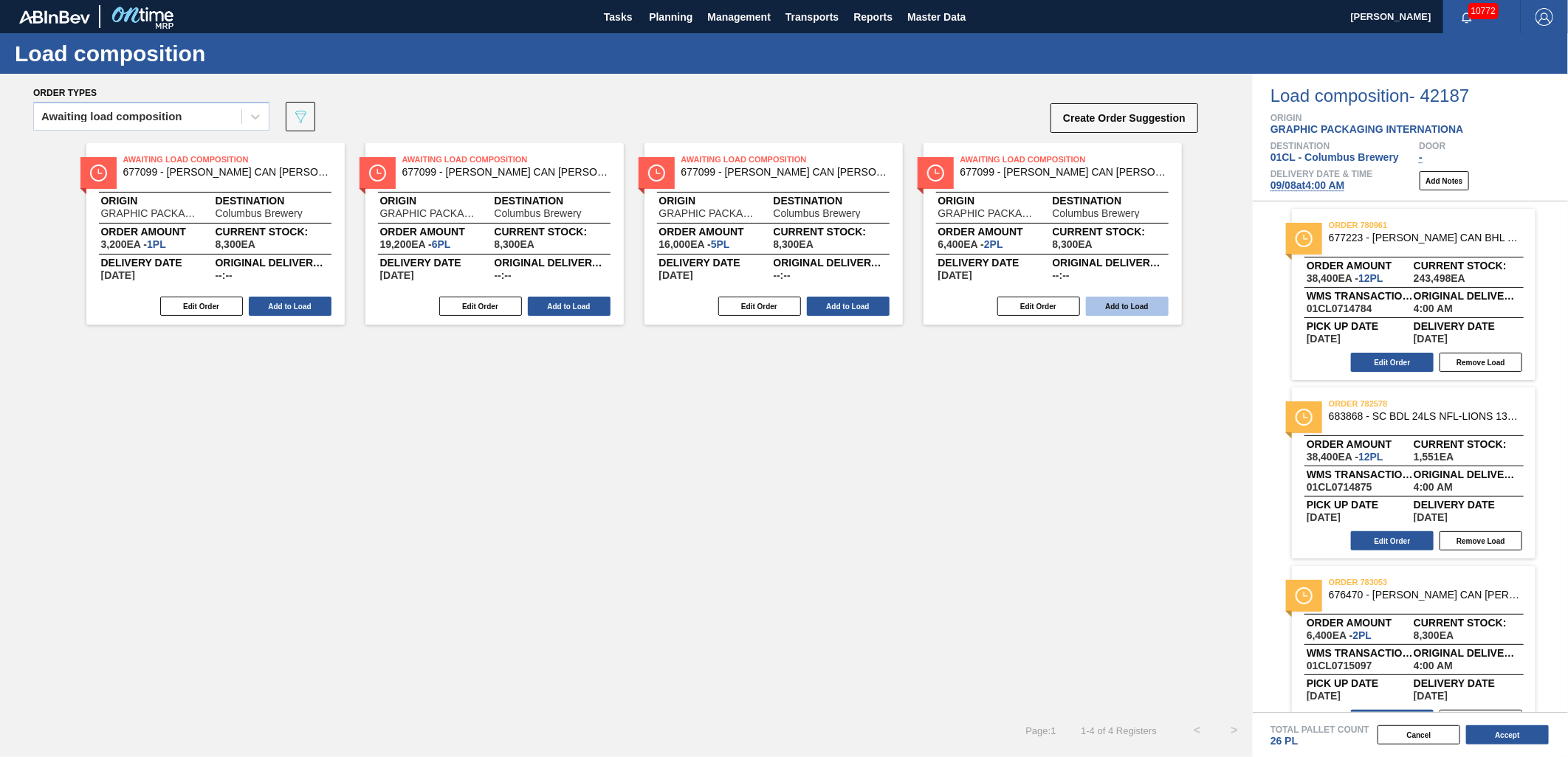
click at [1115, 307] on button "Add to Load" at bounding box center [1128, 307] width 83 height 19
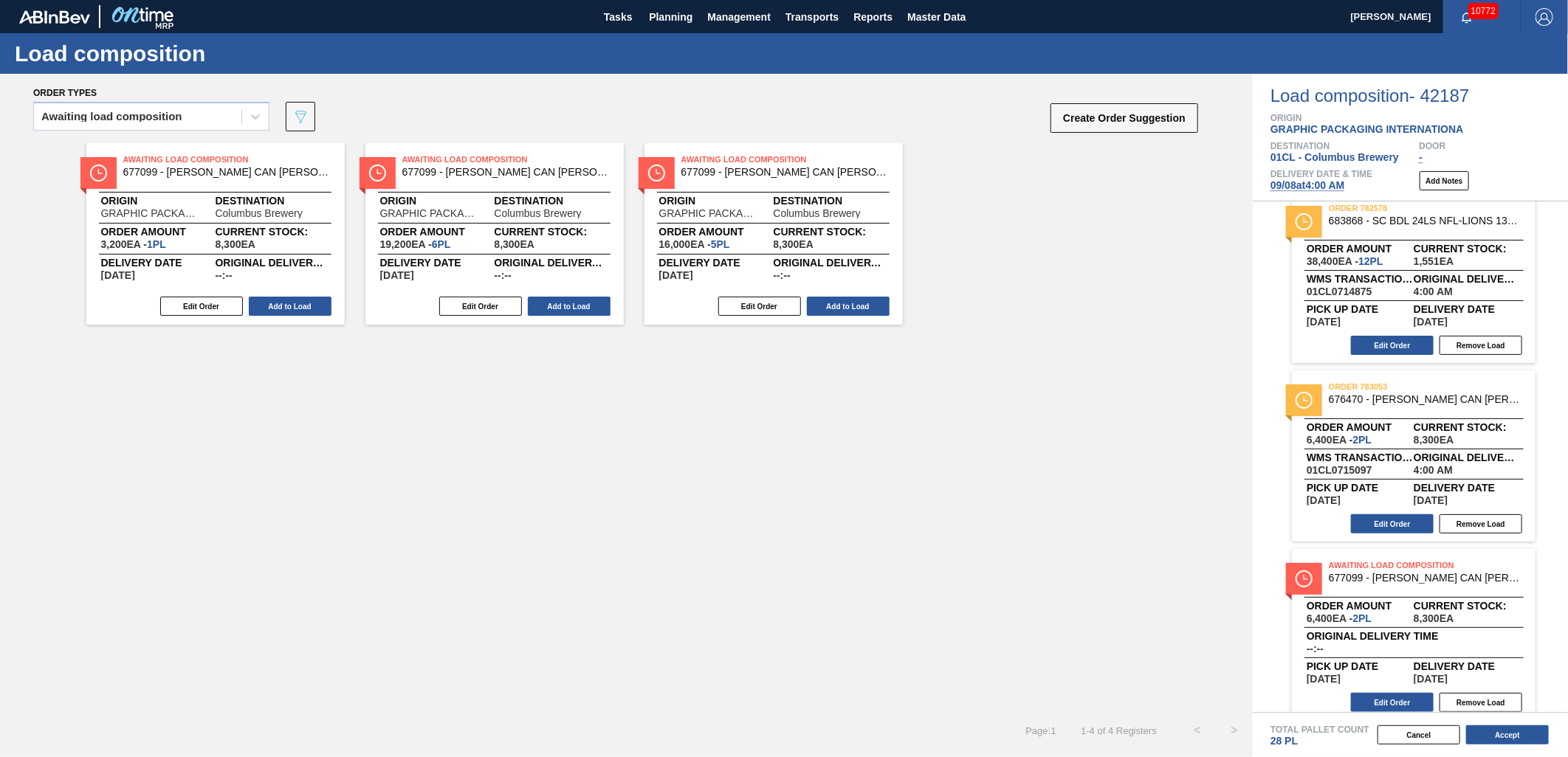
scroll to position [210, 0]
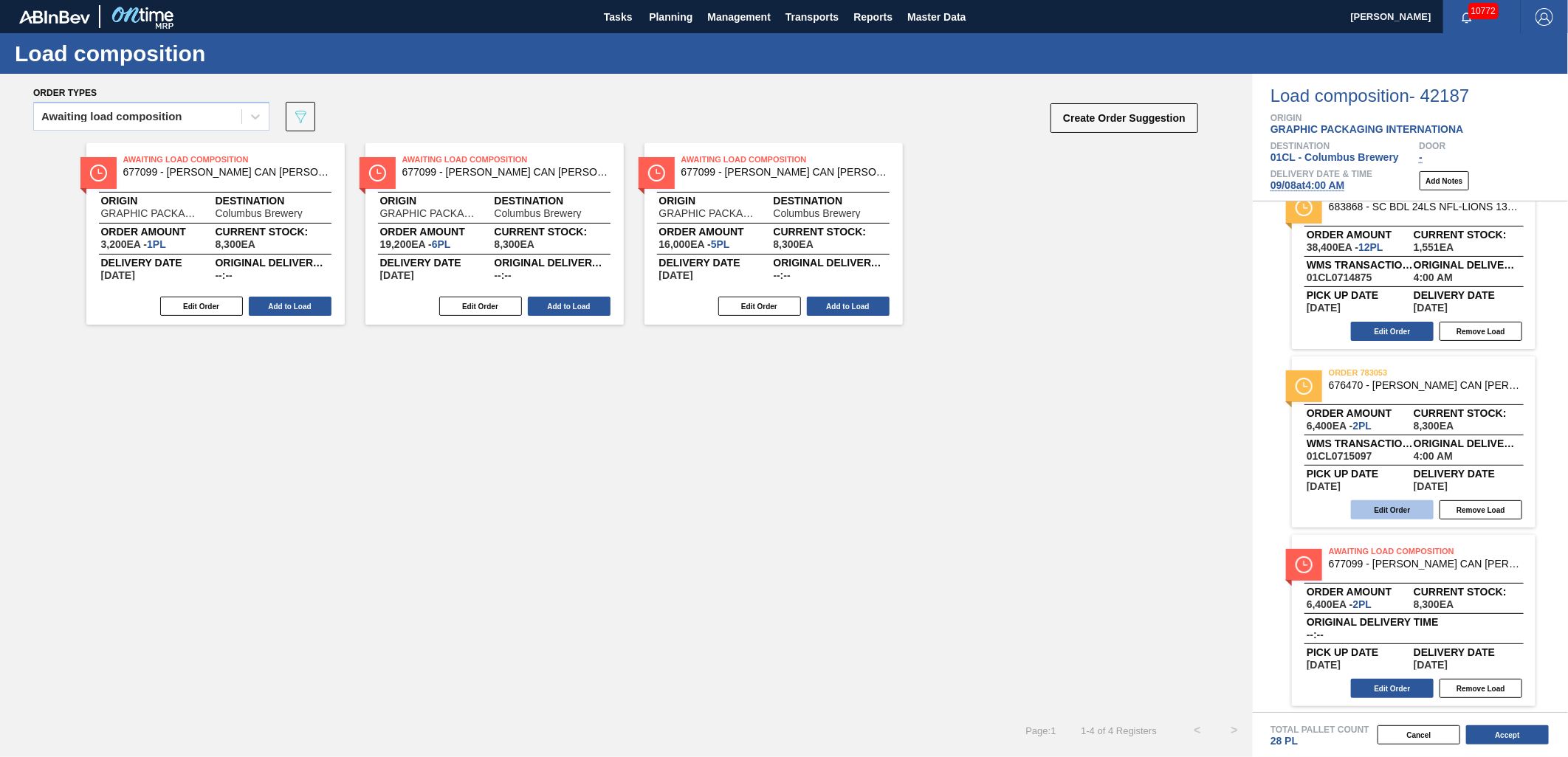
click at [1393, 507] on button "Edit Order" at bounding box center [1392, 510] width 83 height 19
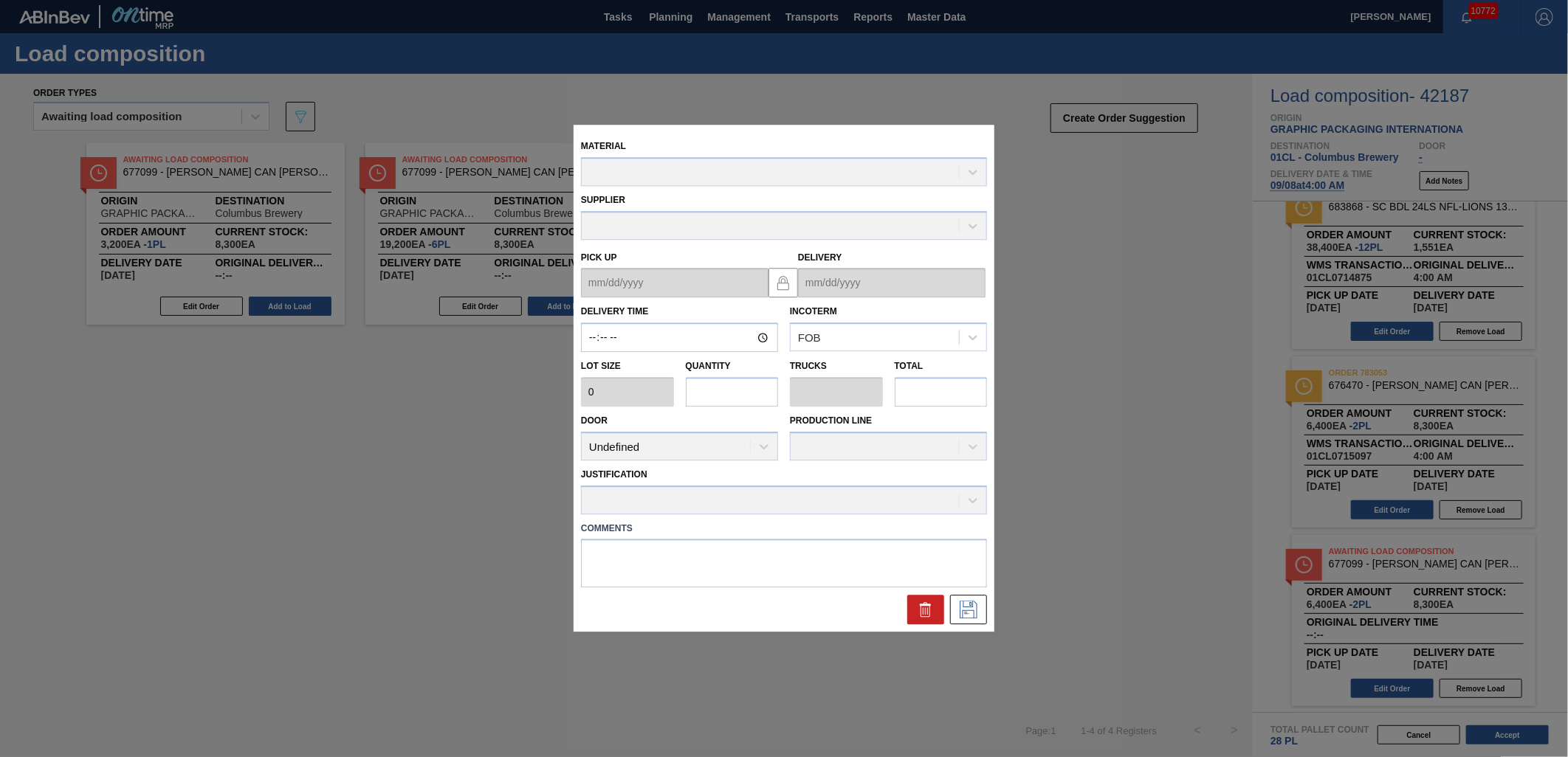
type input "04:00:00"
type input "3,200"
type input "2"
type input "0.077"
type input "6,400"
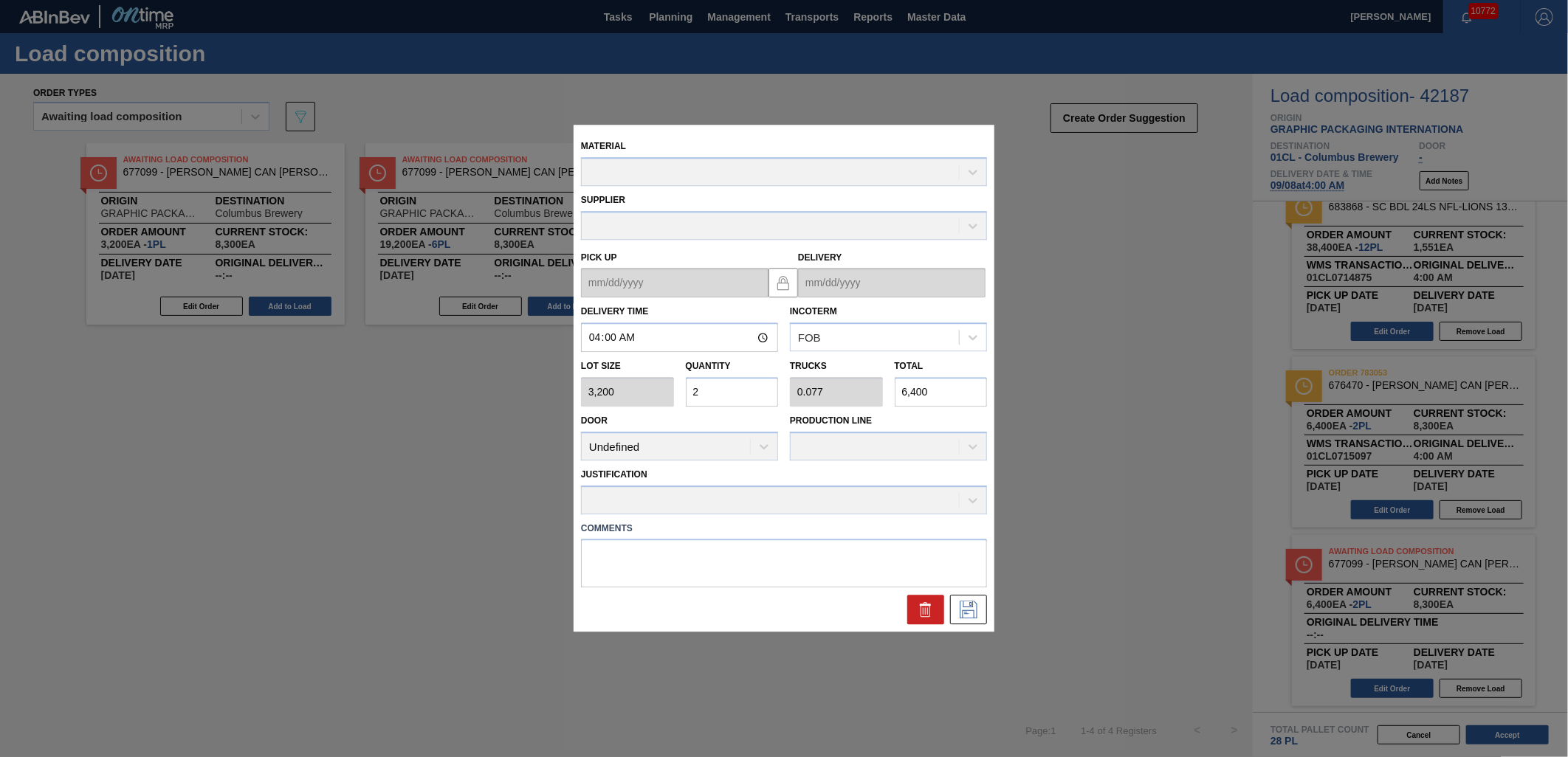
type up "[DATE]"
type input "[DATE]"
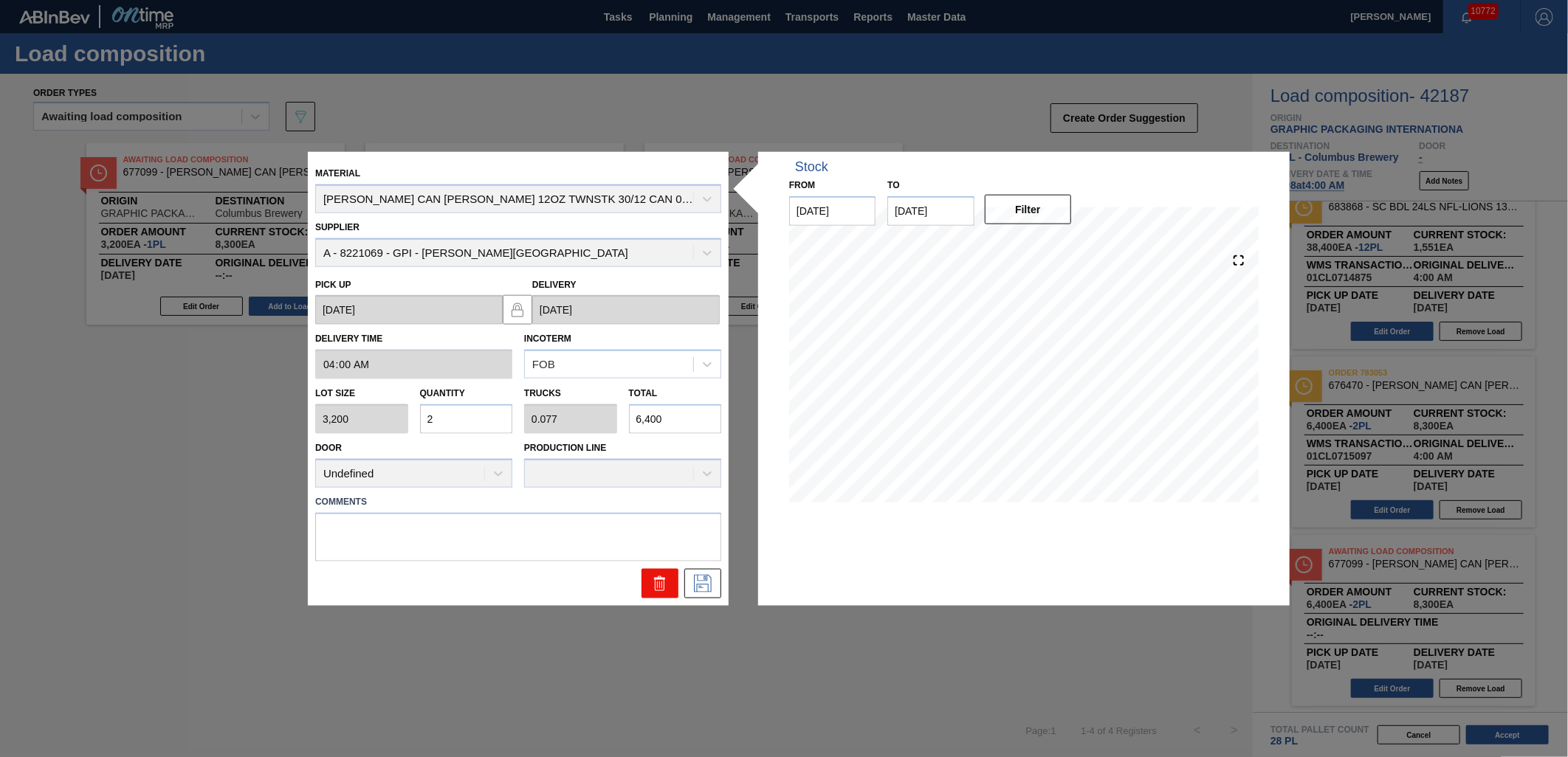
click at [665, 581] on icon at bounding box center [660, 583] width 17 height 17
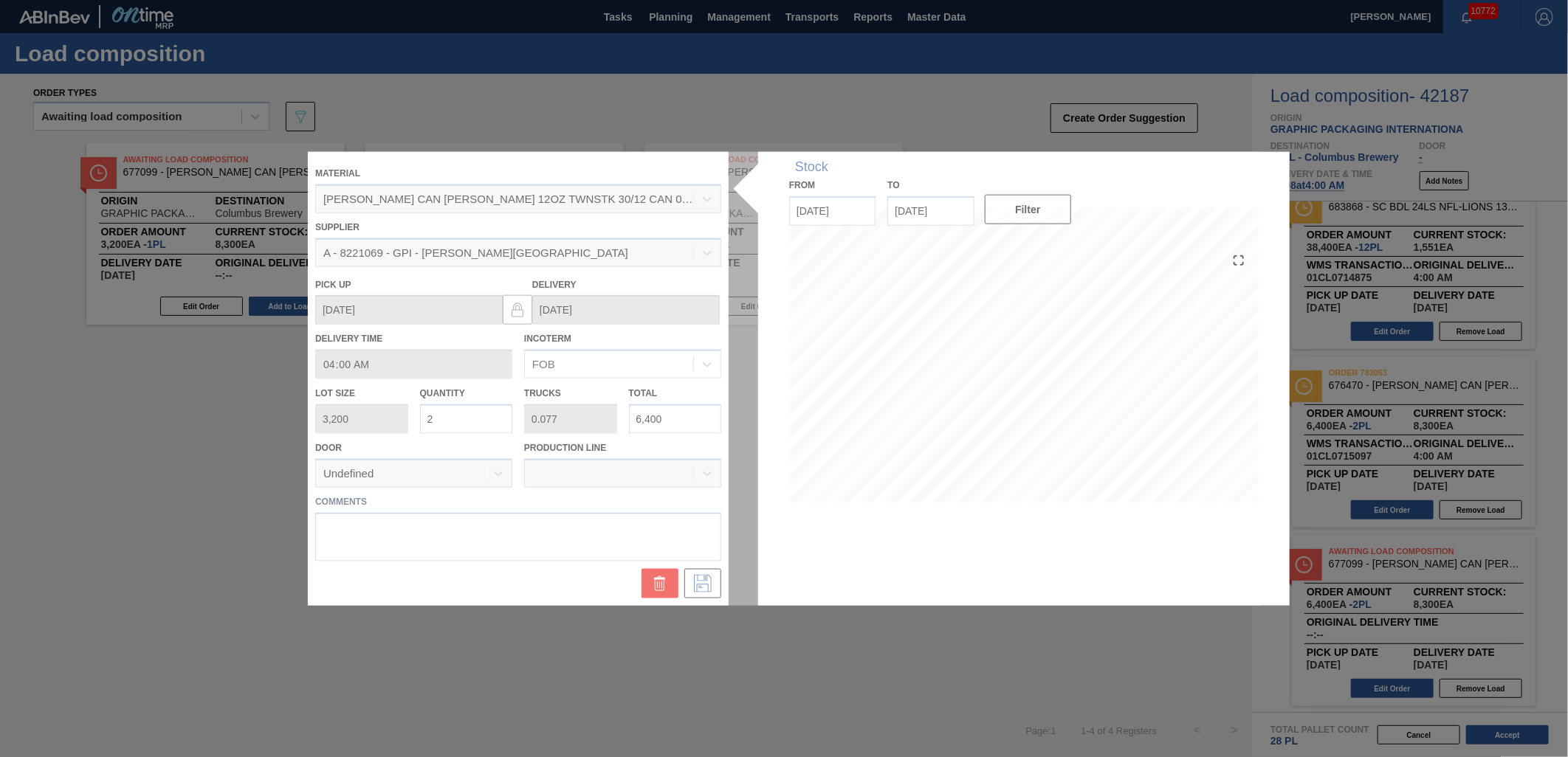
scroll to position [31, 0]
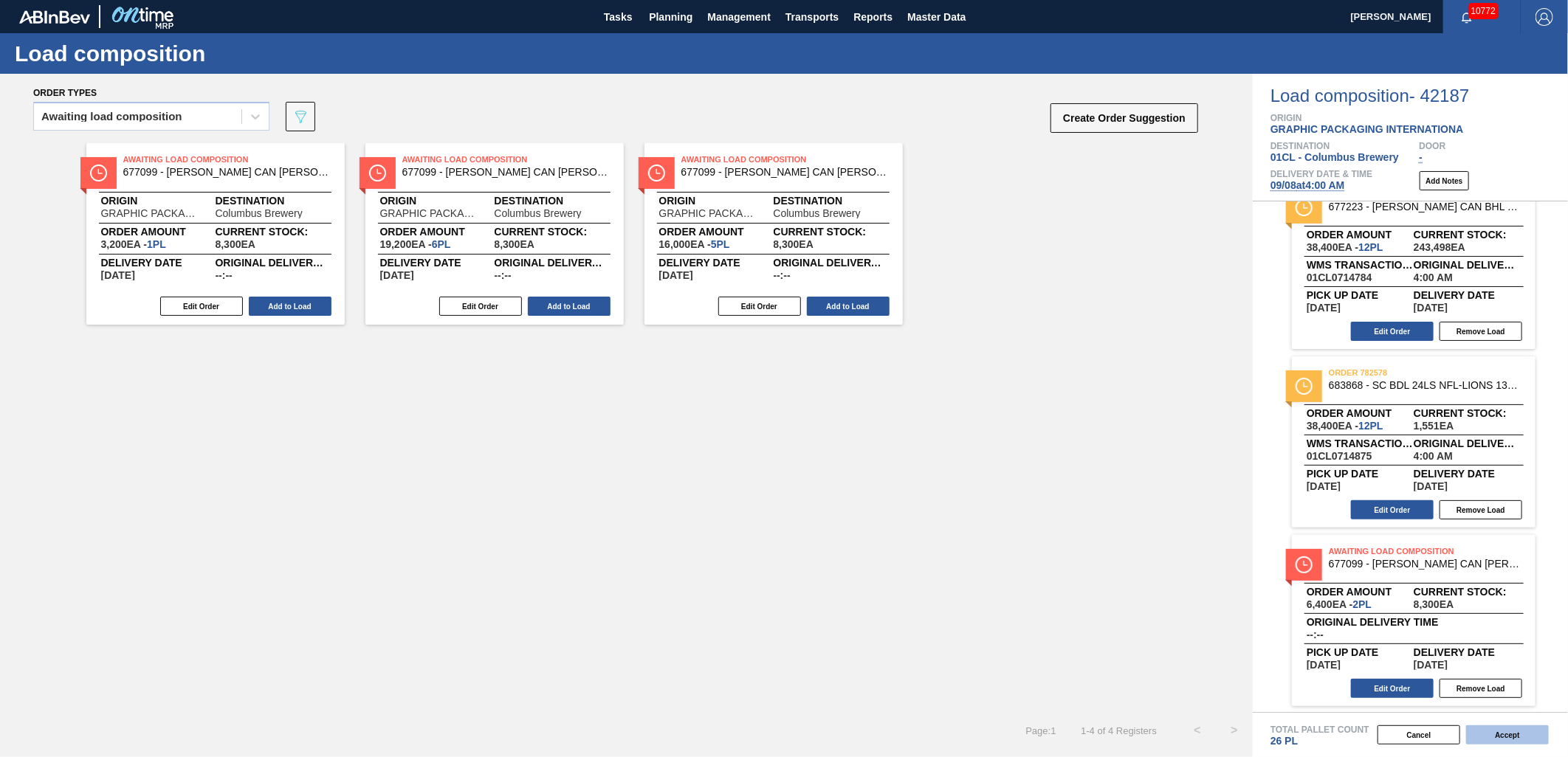
click at [1501, 726] on button "Accept" at bounding box center [1508, 735] width 83 height 19
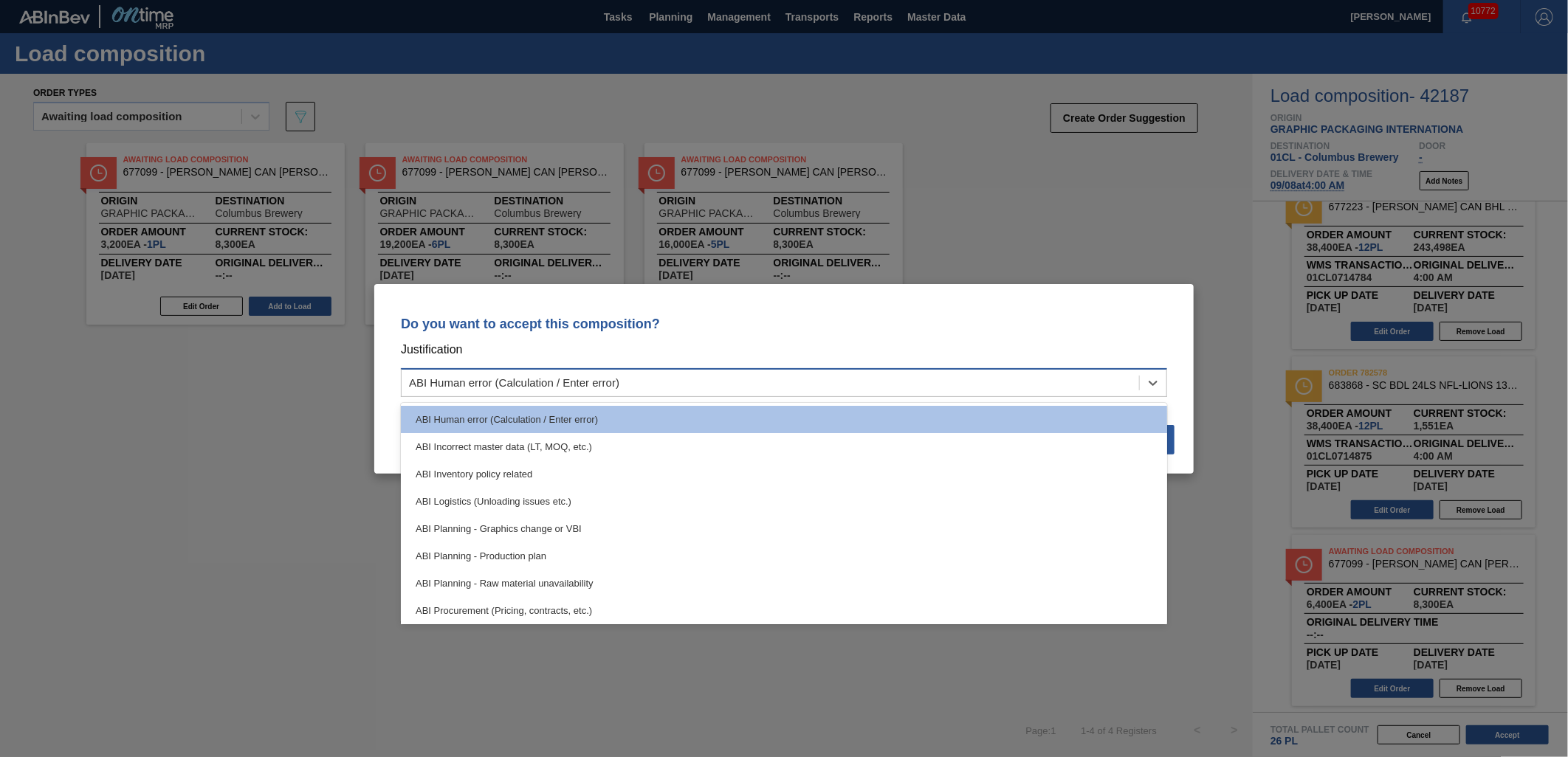
click at [886, 389] on div "ABI Human error (Calculation / Enter error)" at bounding box center [770, 382] width 738 height 21
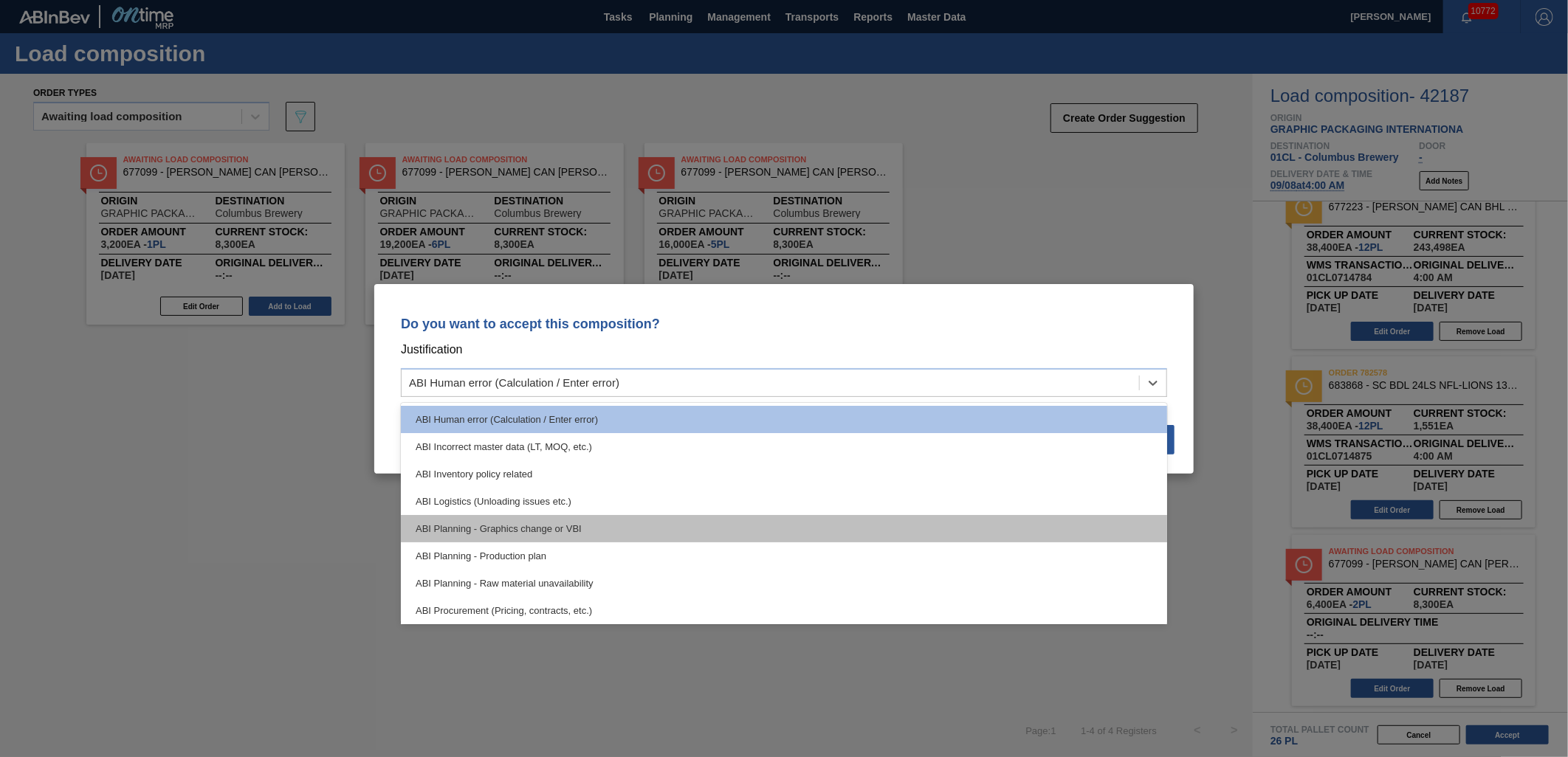
click at [811, 521] on div "ABI Planning - Graphics change or VBI" at bounding box center [784, 529] width 766 height 27
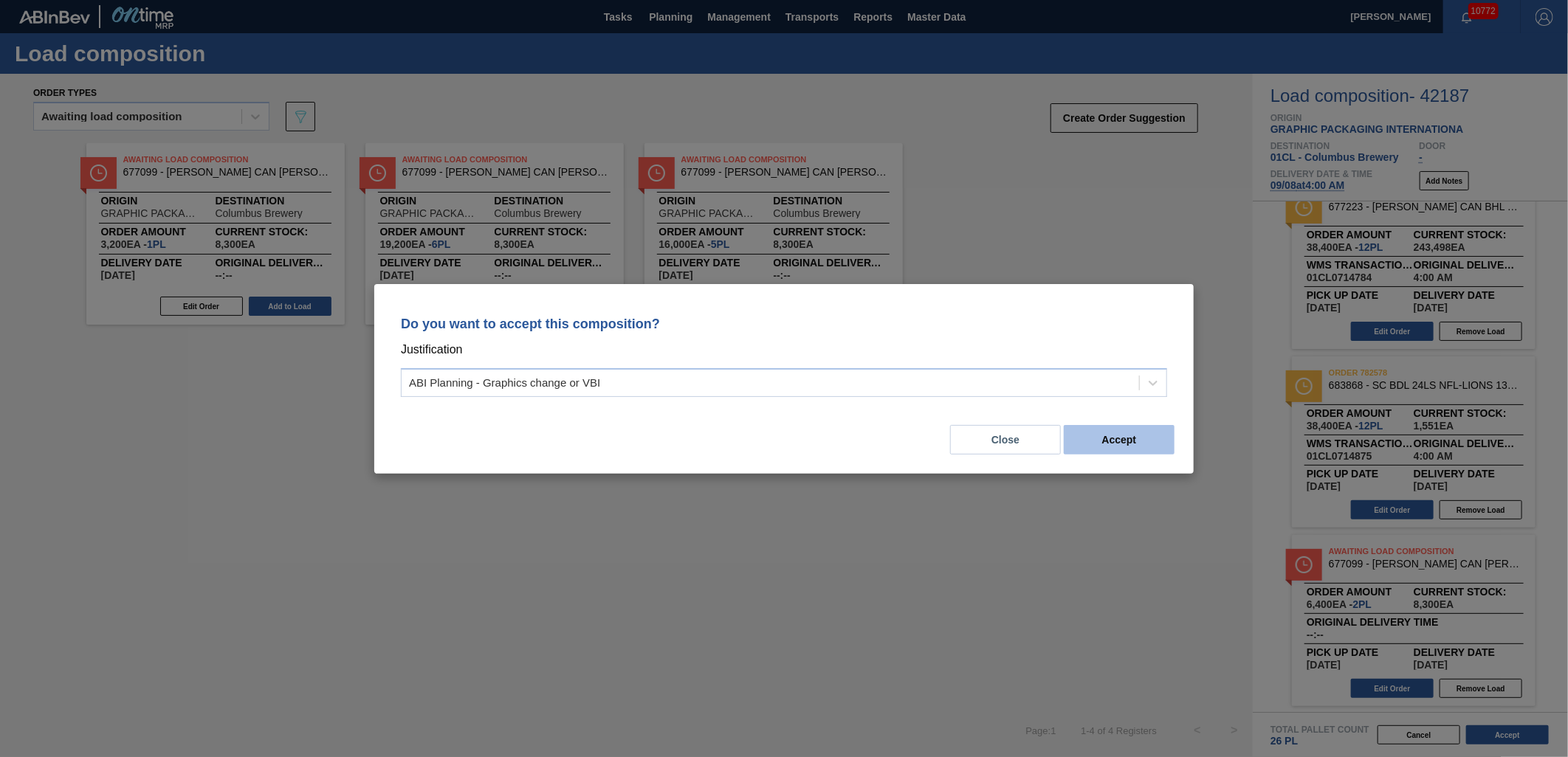
click at [1101, 438] on button "Accept" at bounding box center [1119, 439] width 110 height 29
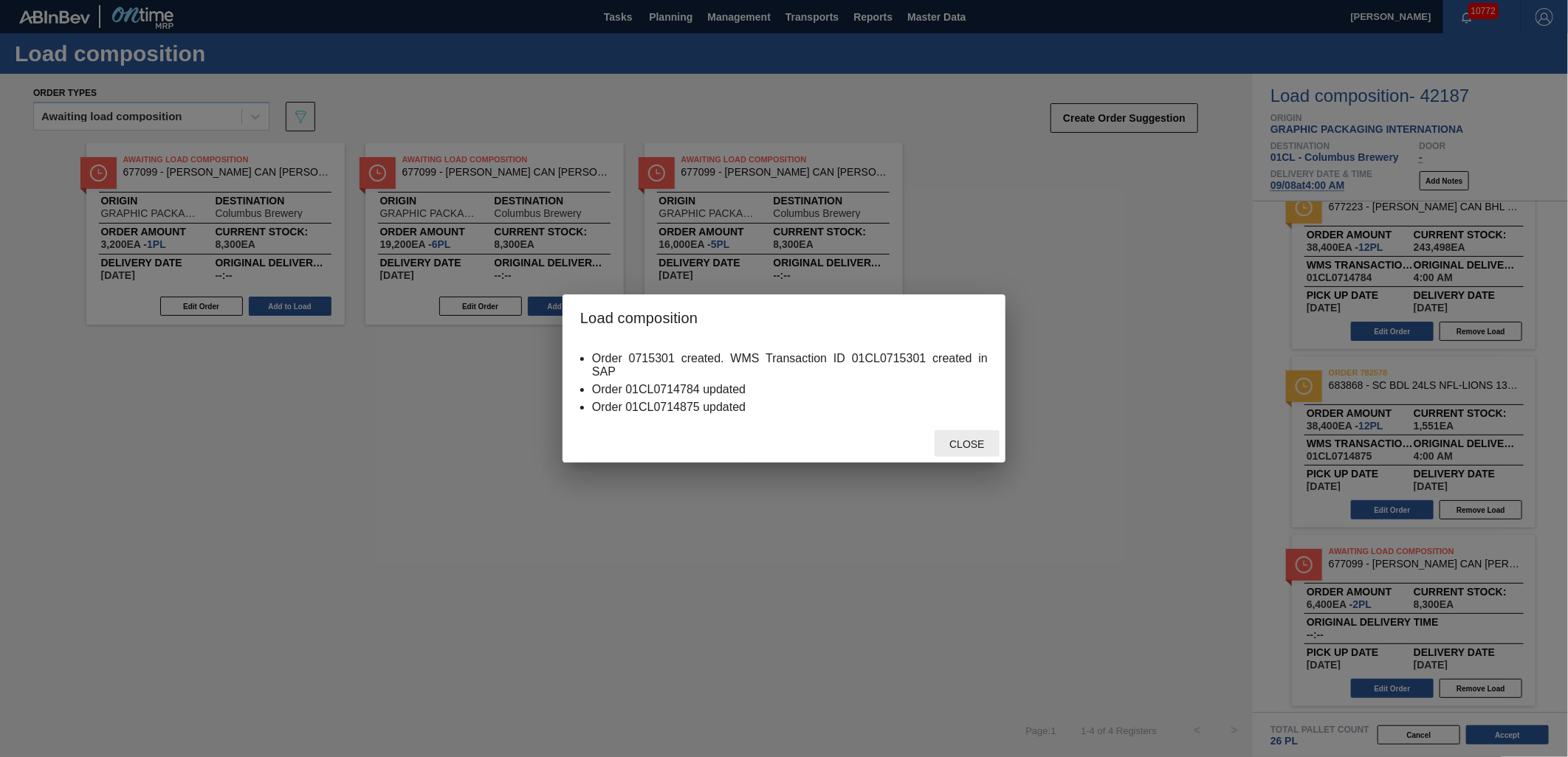
click at [957, 442] on span "Close" at bounding box center [966, 444] width 58 height 12
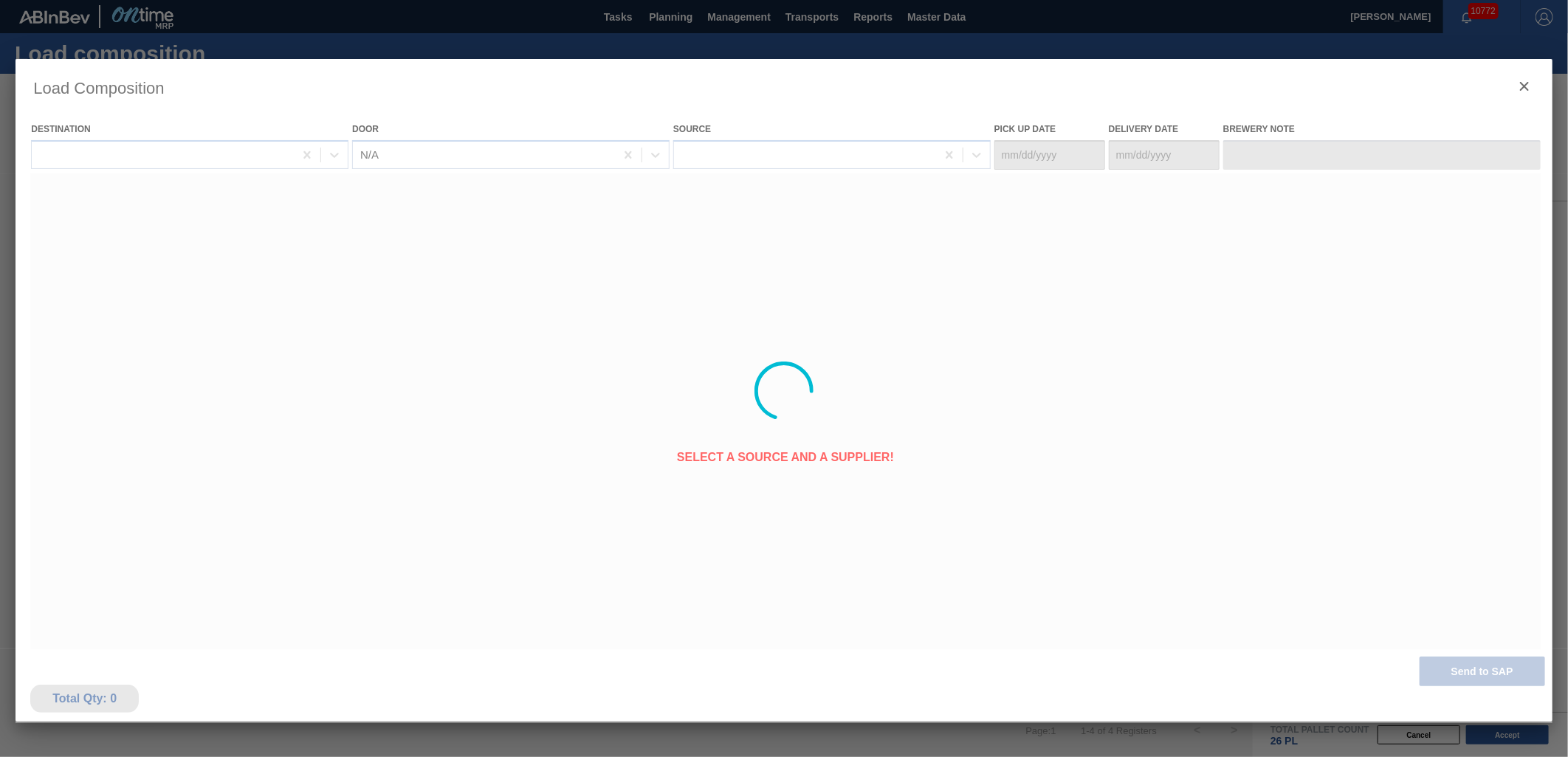
type Date "[DATE]"
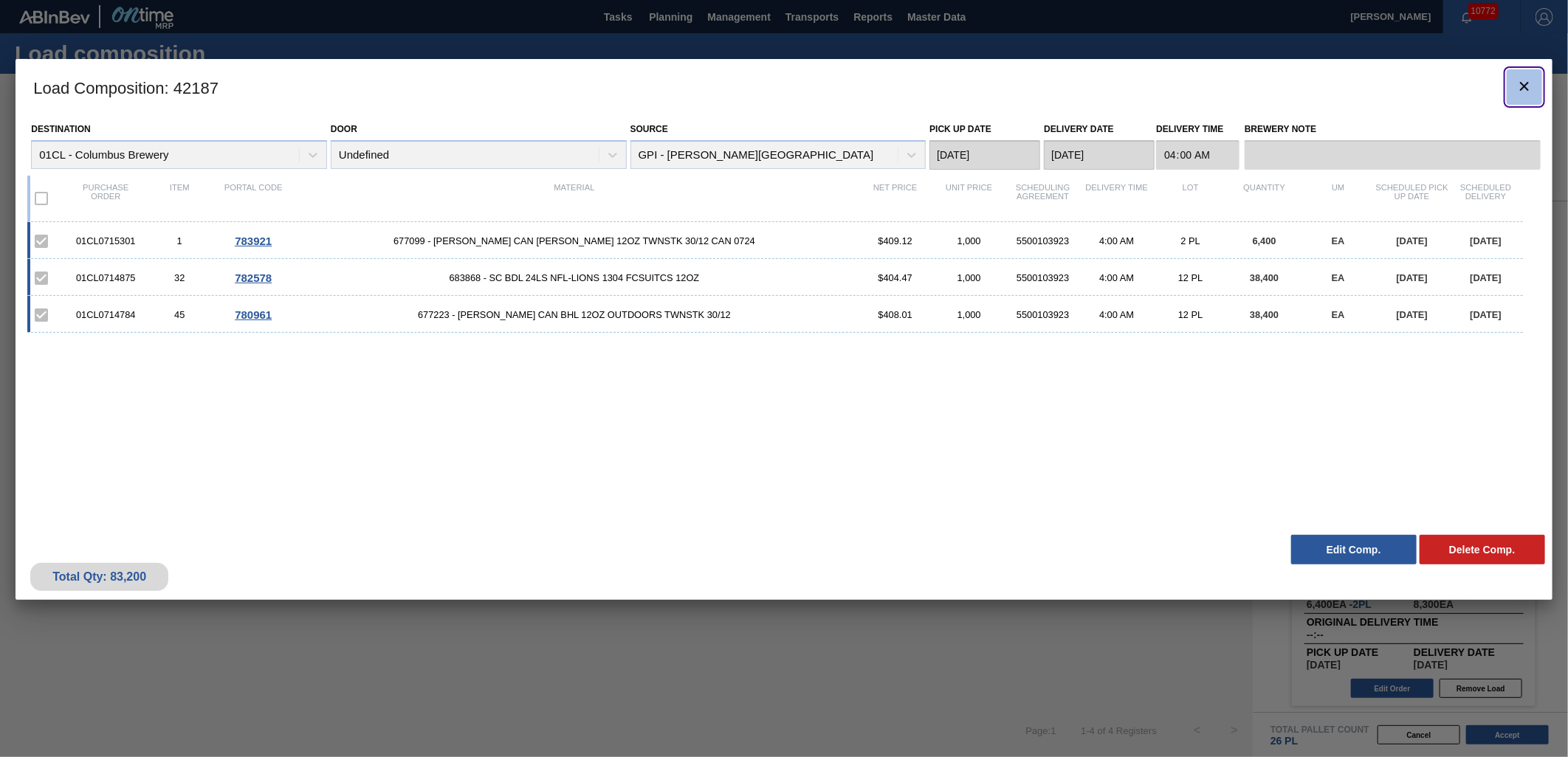
click at [1526, 81] on icon "botão de ícone" at bounding box center [1524, 87] width 17 height 17
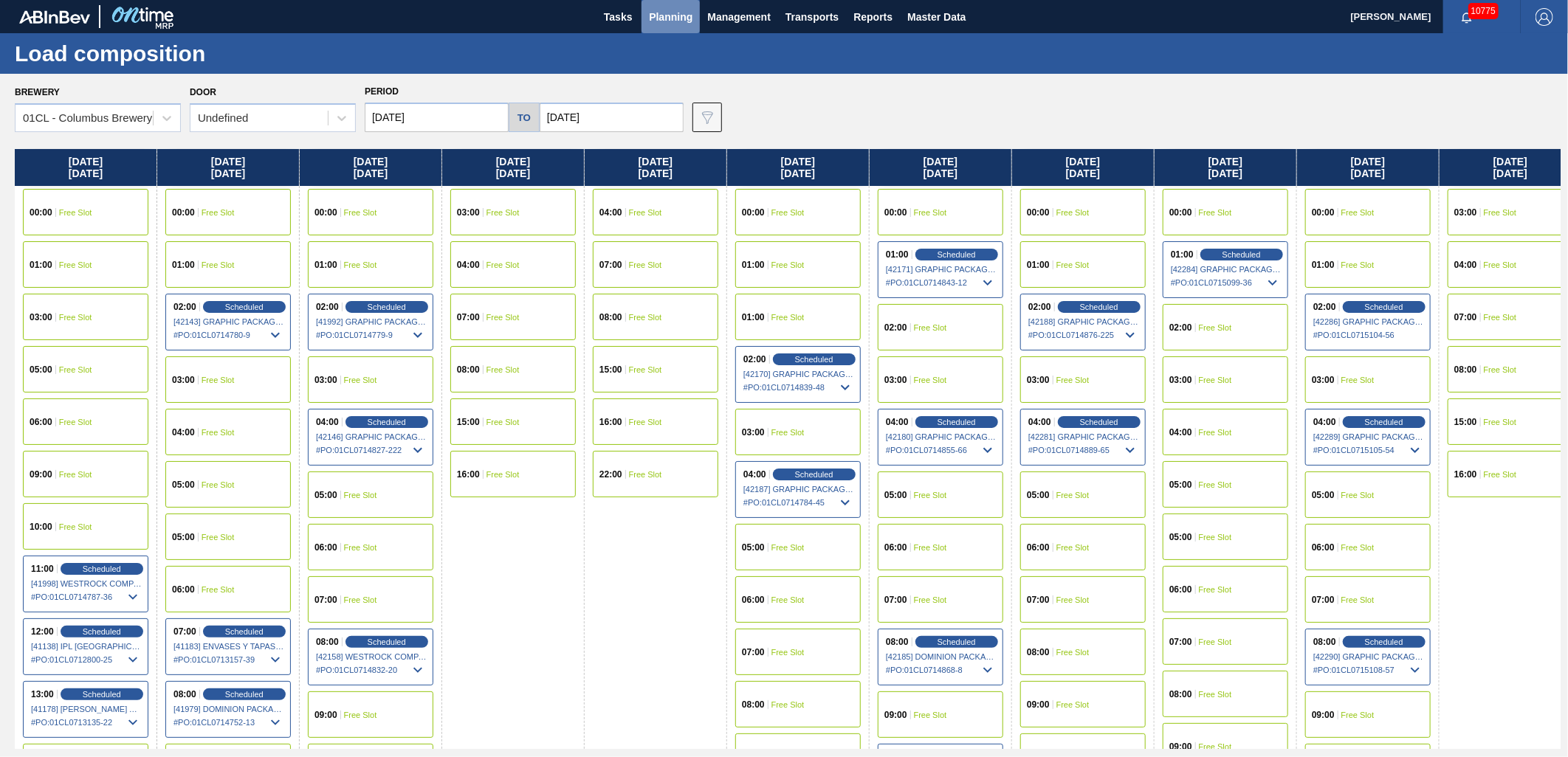
click at [667, 25] on span "Planning" at bounding box center [671, 17] width 44 height 17
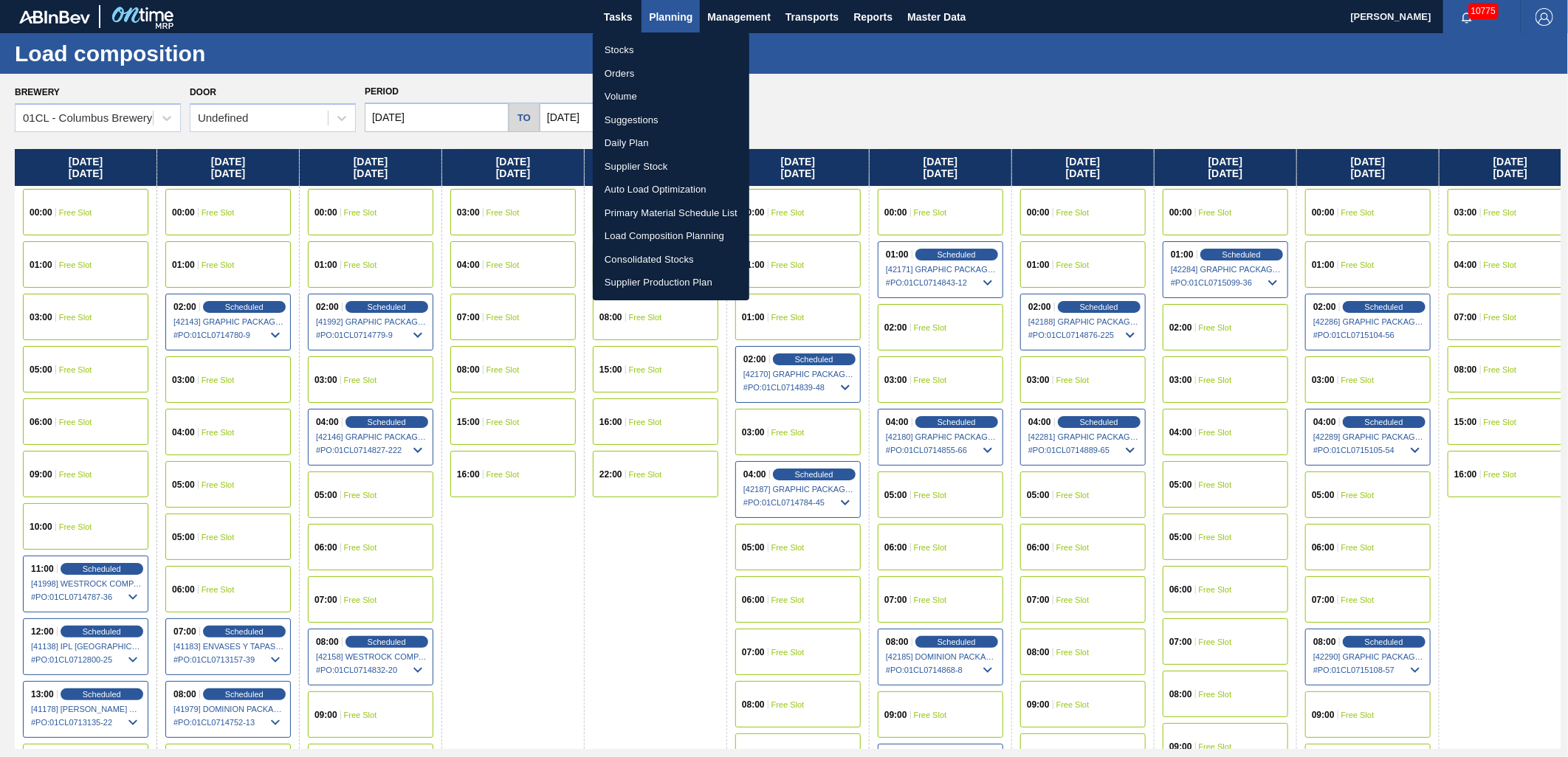
click at [644, 43] on li "Stocks" at bounding box center [671, 50] width 157 height 24
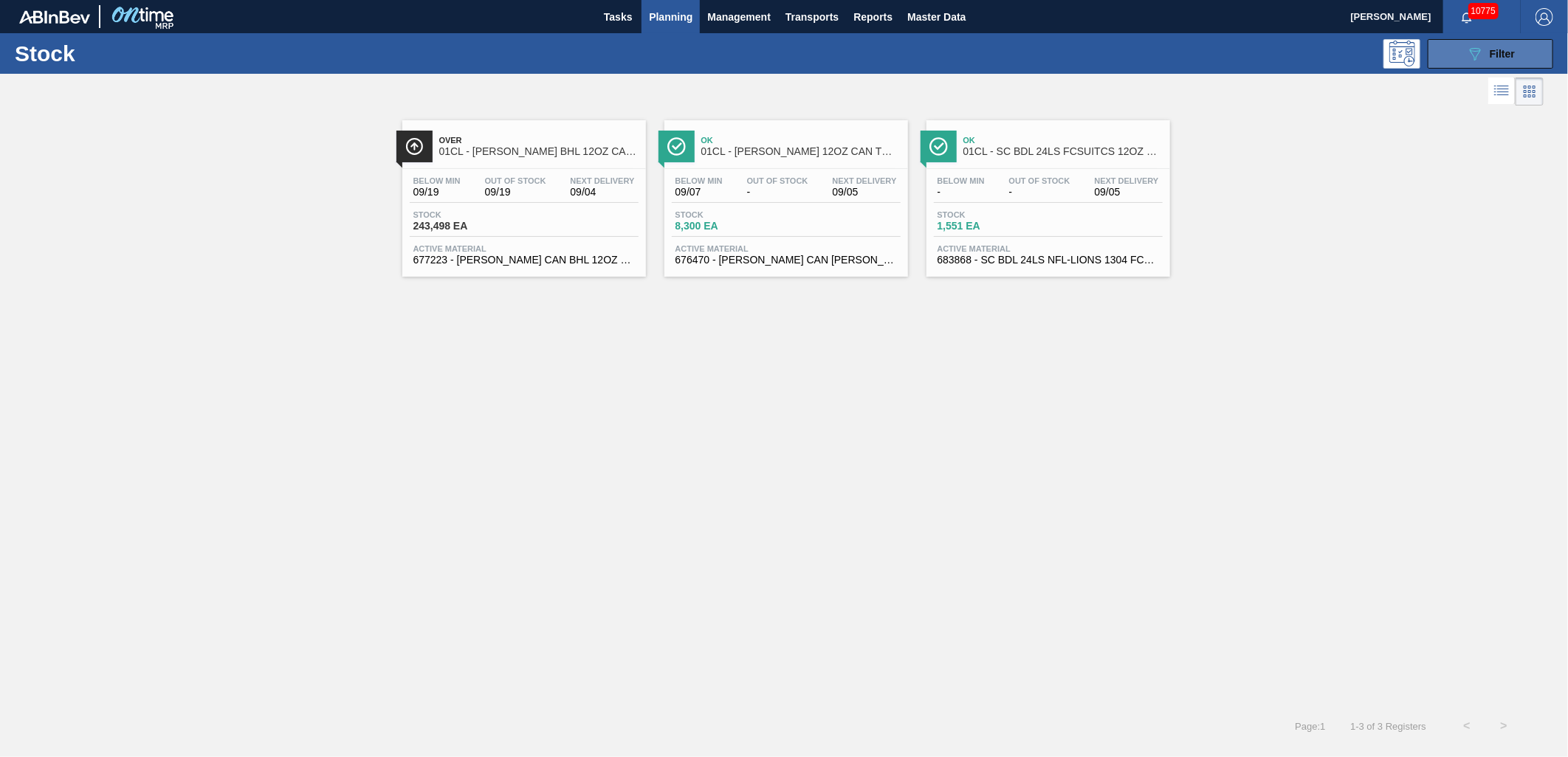
click at [1494, 60] on div "089F7B8B-B2A5-4AFE-B5C0-19BA573D28AC Filter" at bounding box center [1490, 54] width 48 height 17
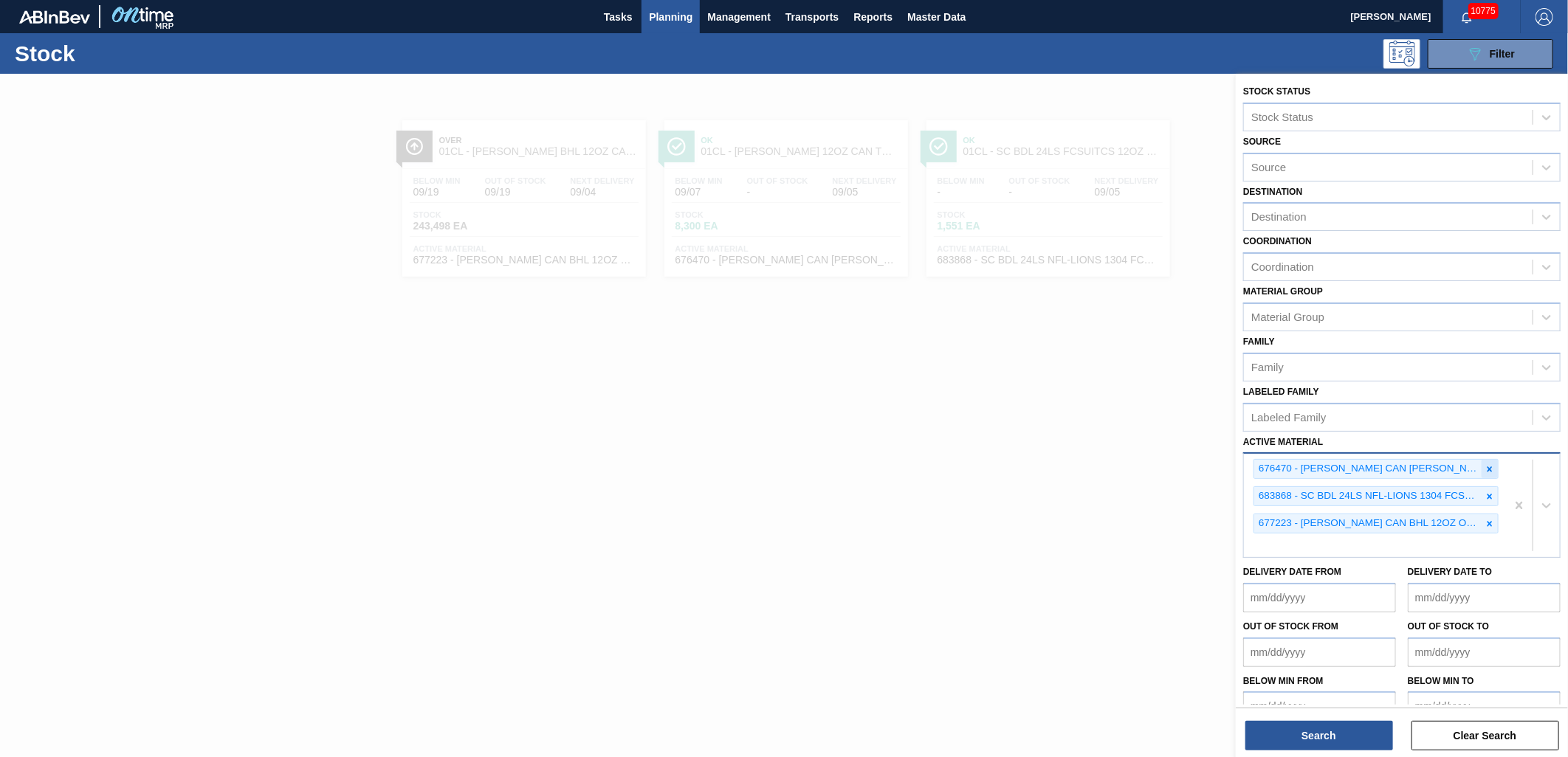
click at [1489, 466] on icon at bounding box center [1490, 469] width 6 height 6
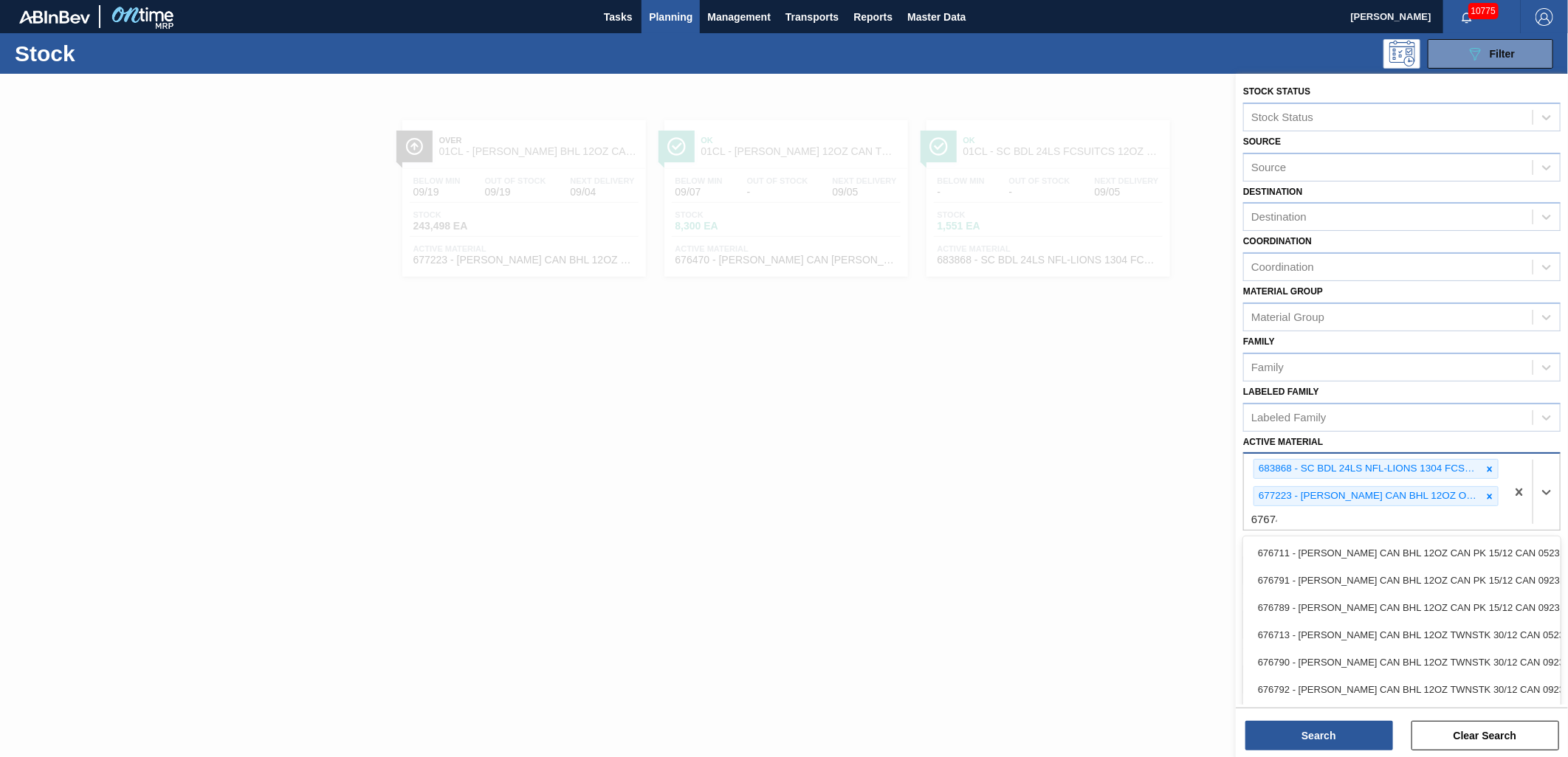
type Material "676741"
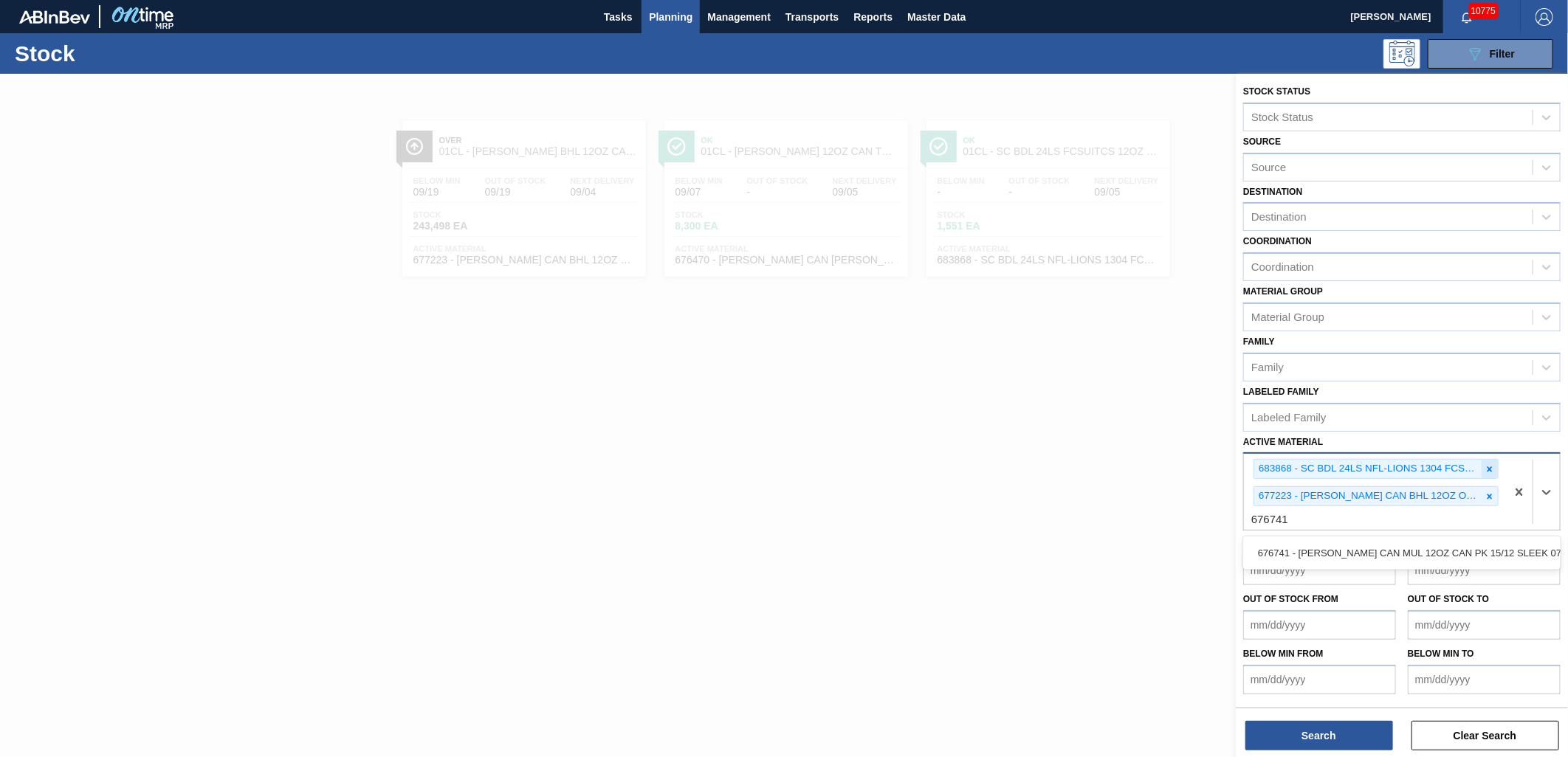
click at [1488, 466] on icon at bounding box center [1490, 469] width 6 height 6
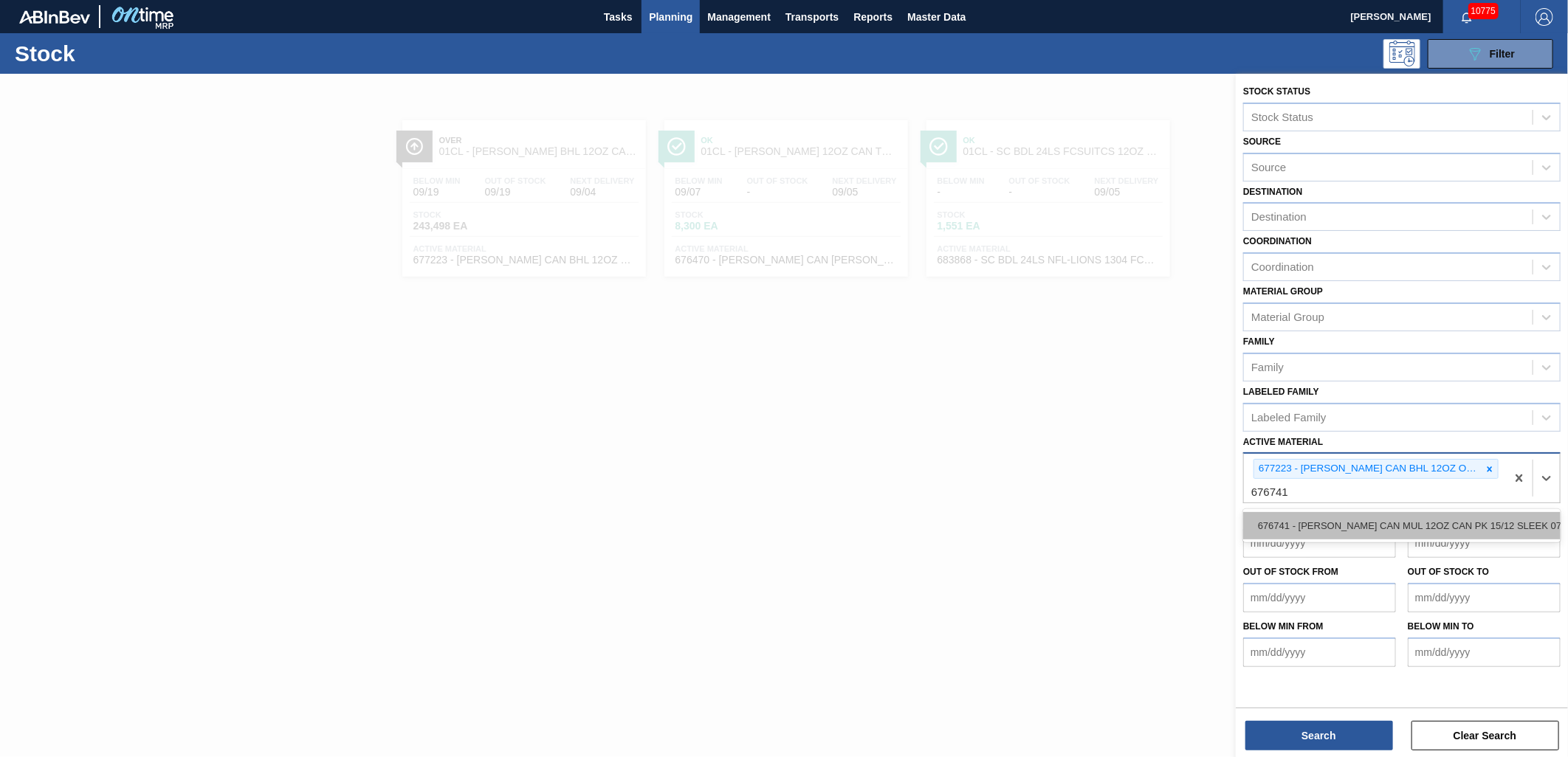
click at [1357, 522] on div "676741 - [PERSON_NAME] CAN MUL 12OZ CAN PK 15/12 SLEEK 072" at bounding box center [1403, 526] width 318 height 27
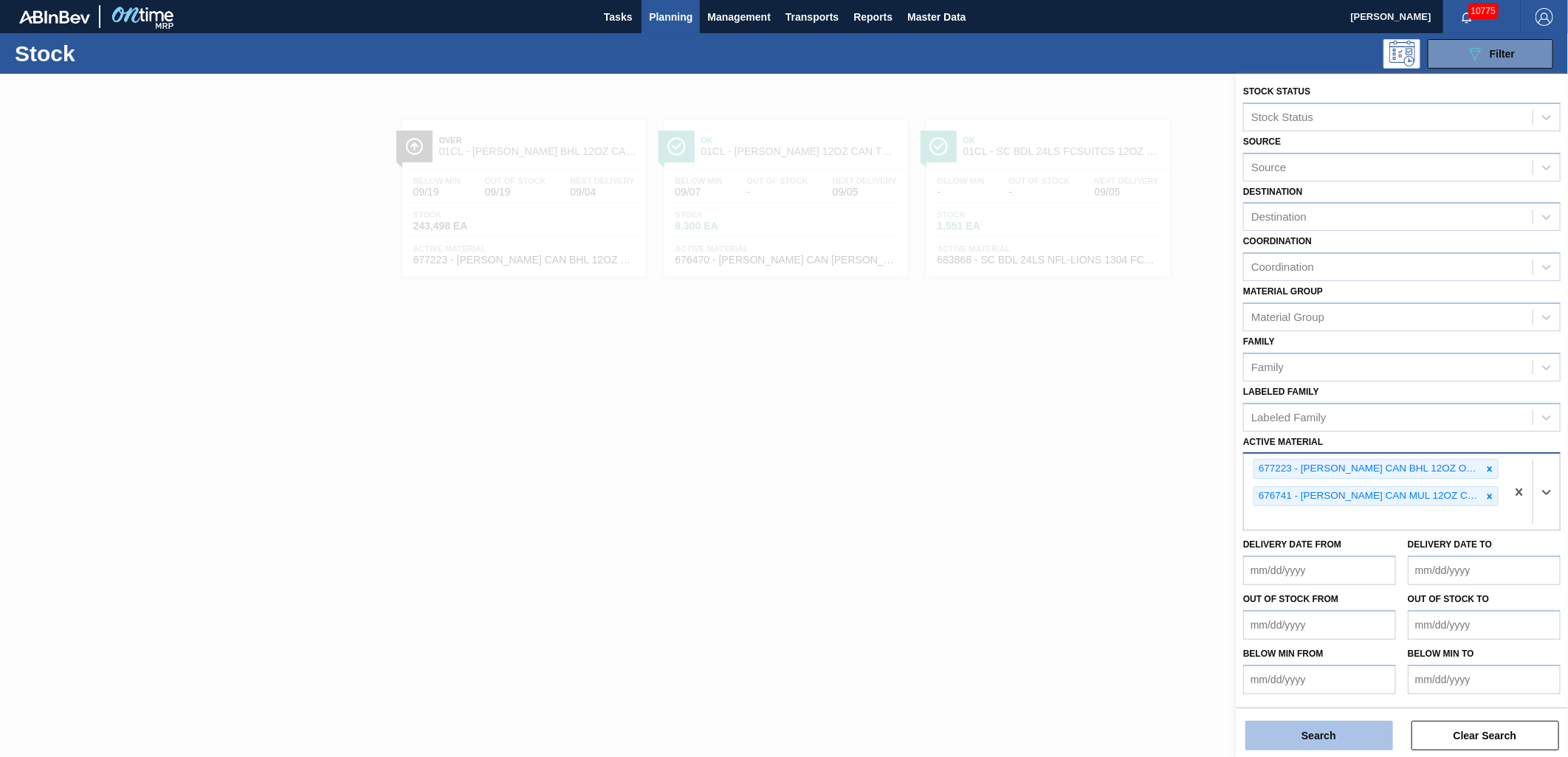
click at [1319, 742] on button "Search" at bounding box center [1319, 736] width 148 height 29
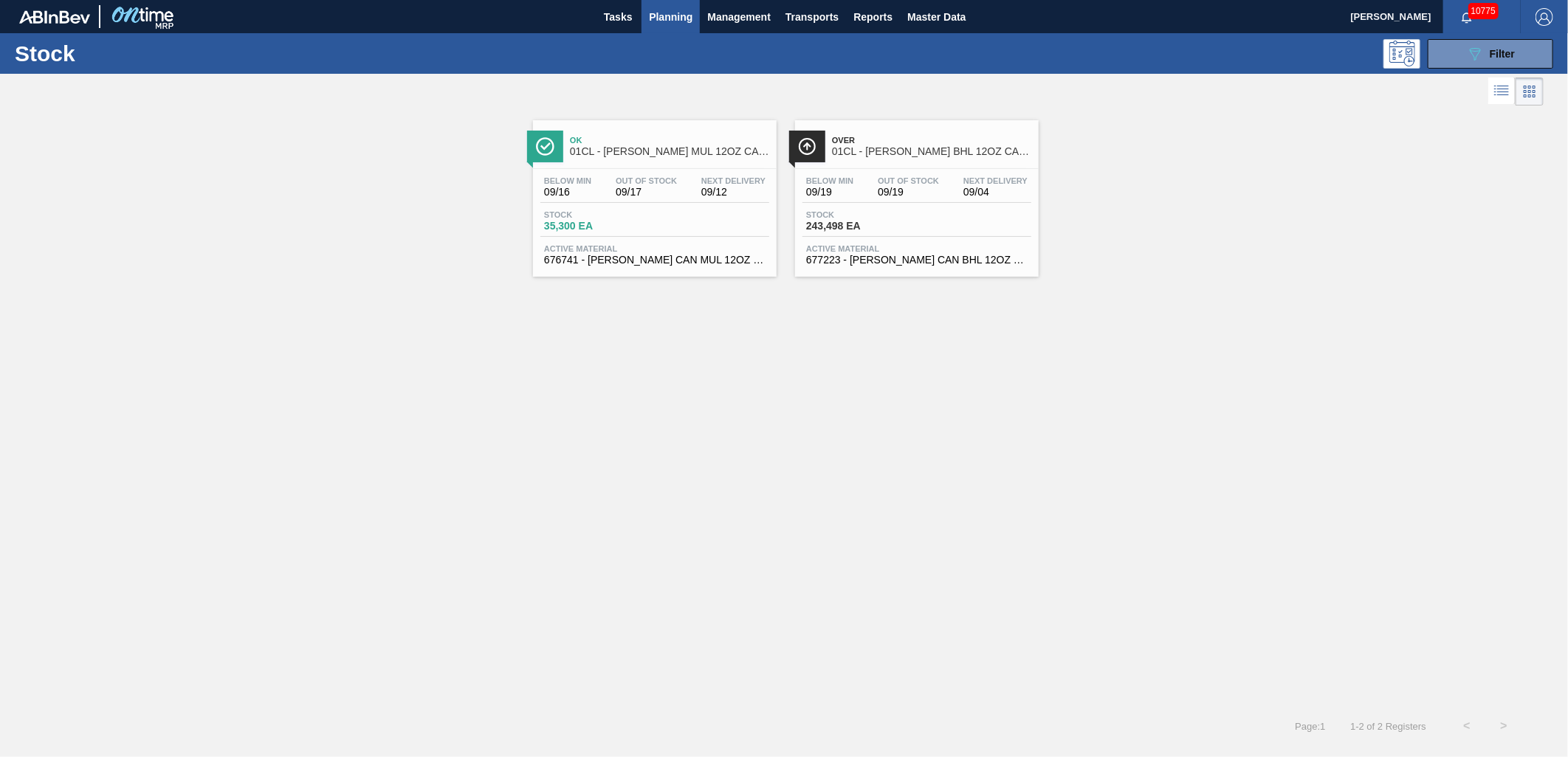
click at [669, 222] on div "Stock 35,300 EA" at bounding box center [655, 223] width 229 height 26
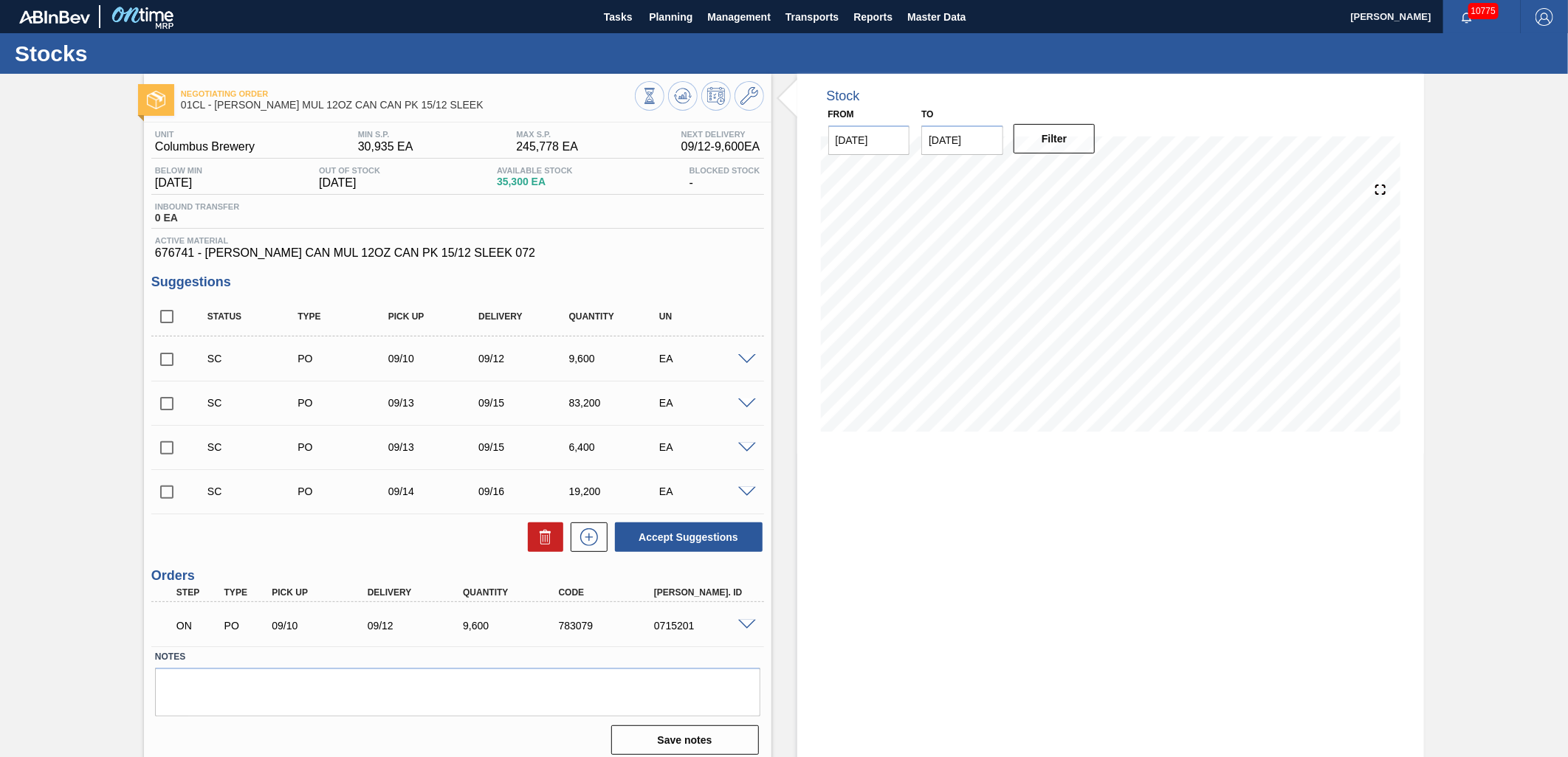
click at [745, 495] on span at bounding box center [747, 492] width 17 height 11
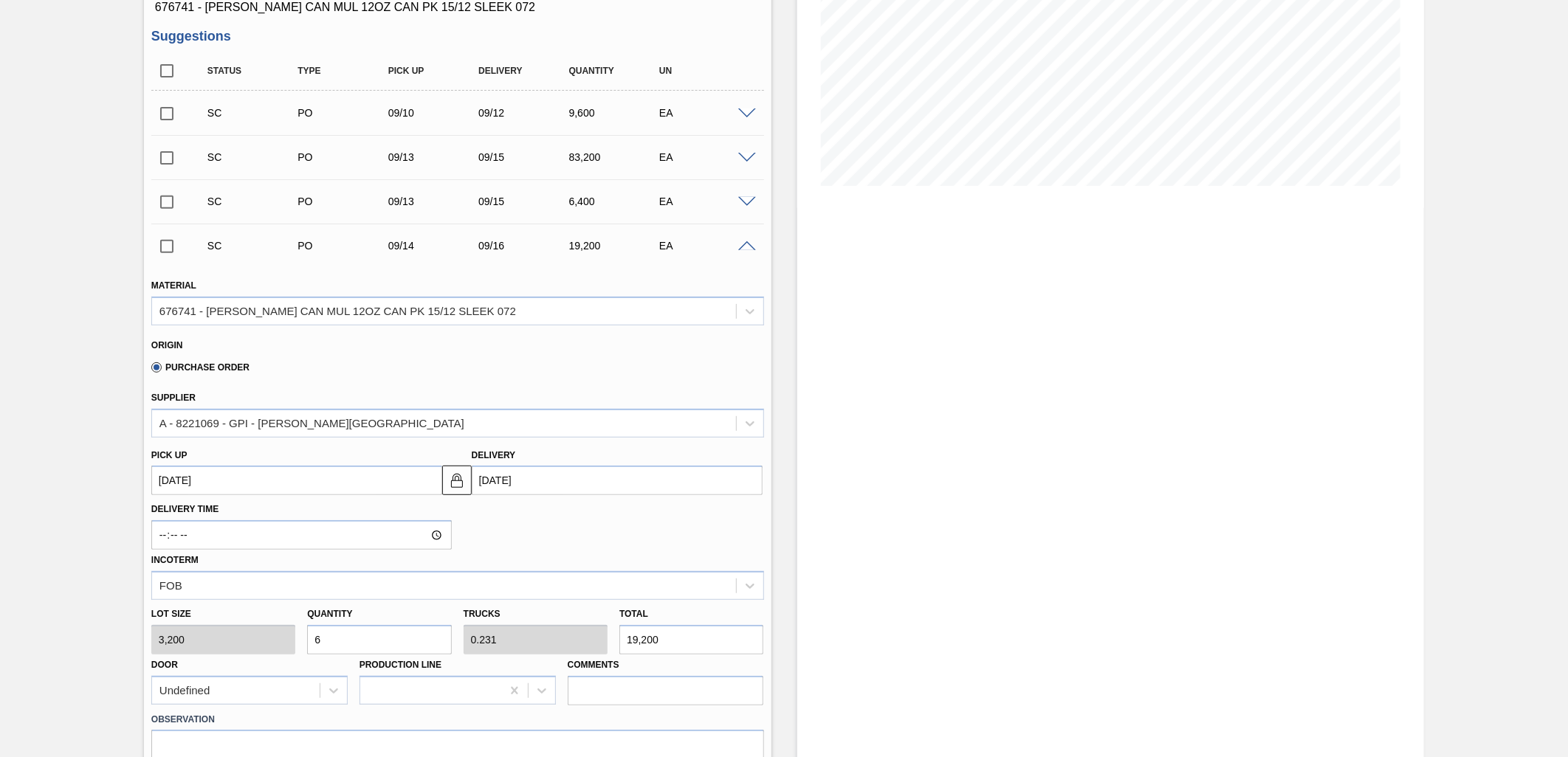
scroll to position [164, 0]
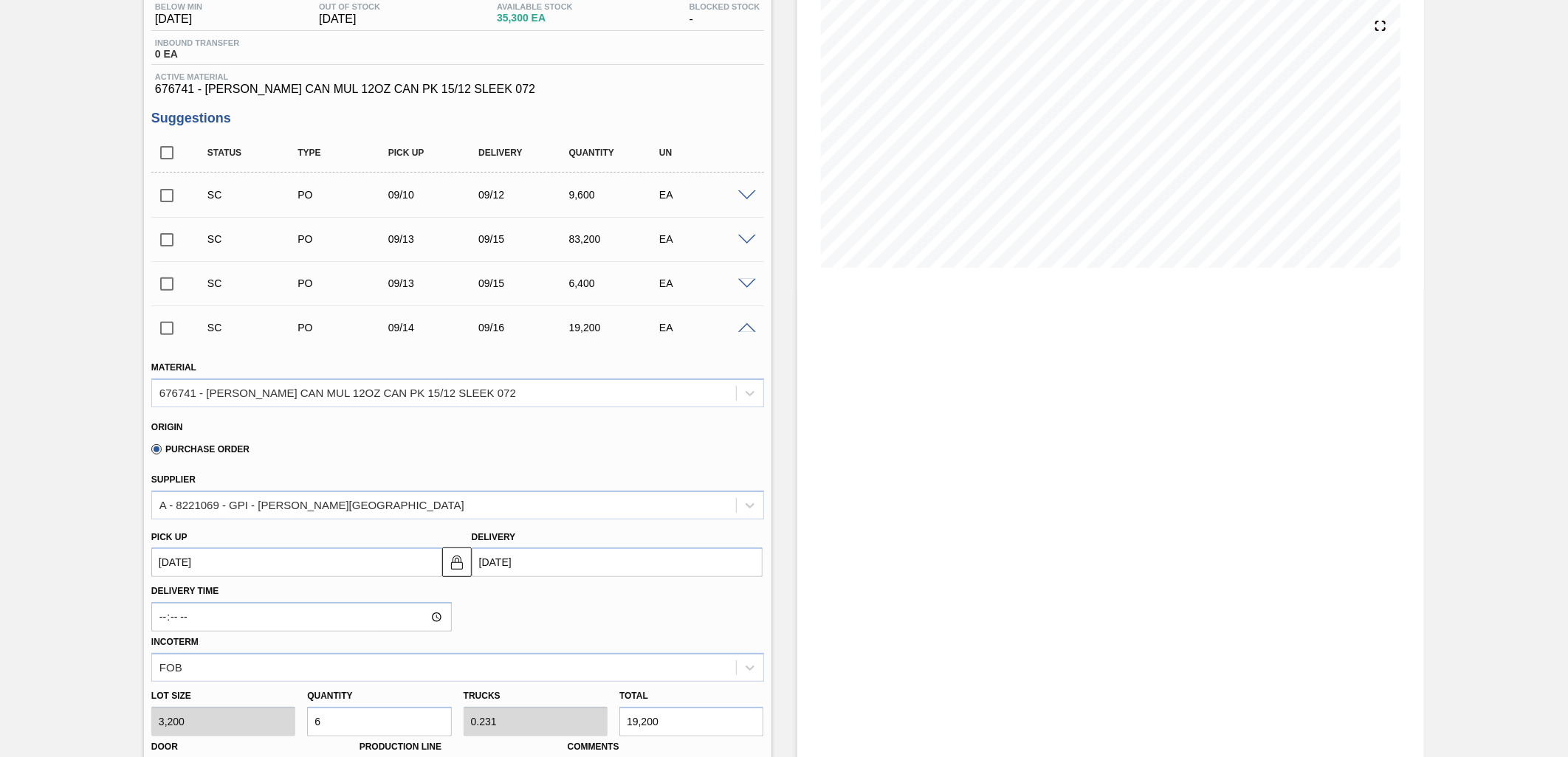
click at [172, 334] on input "checkbox" at bounding box center [166, 328] width 31 height 31
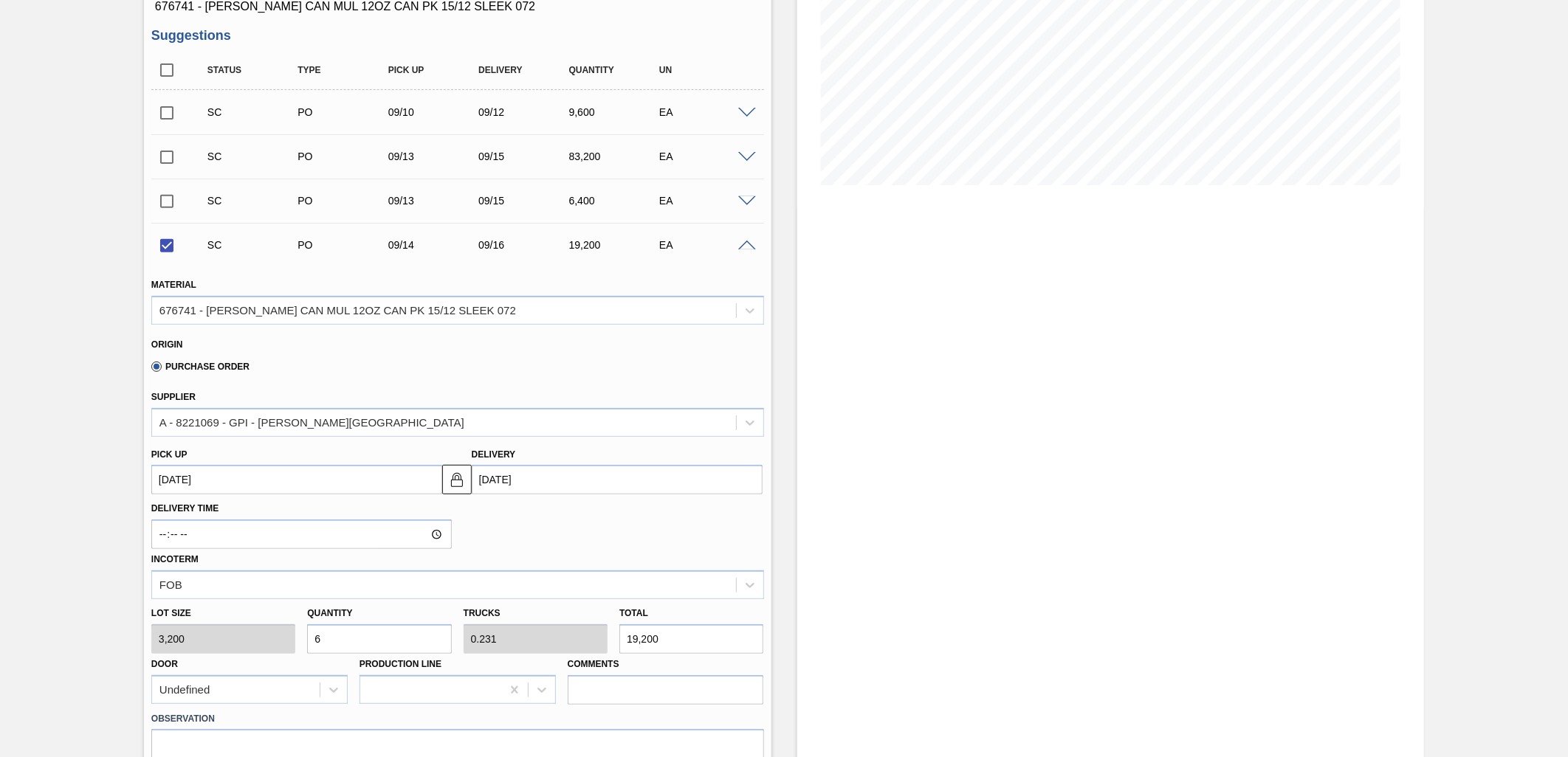
scroll to position [328, 0]
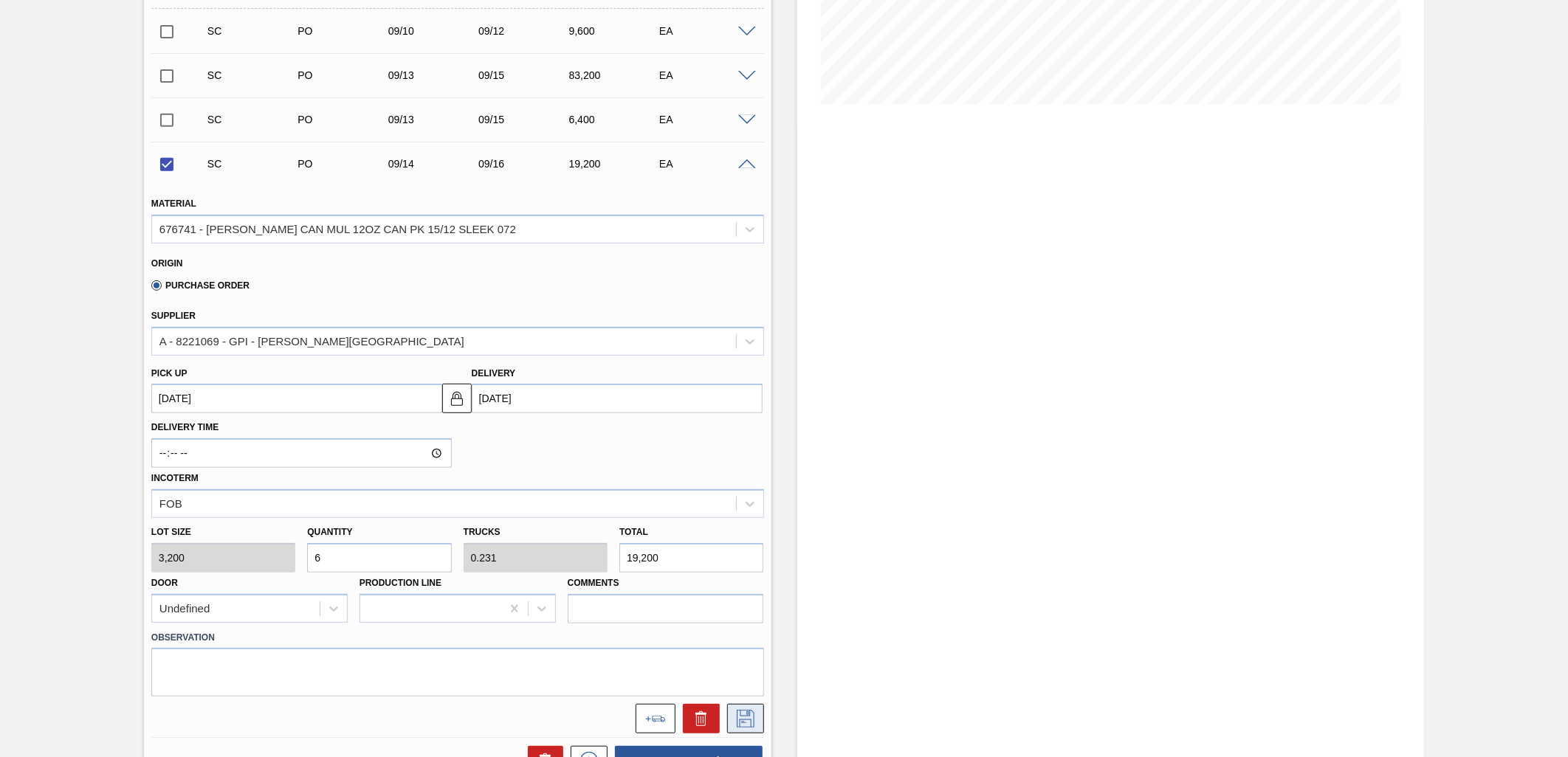
click at [748, 719] on icon at bounding box center [746, 719] width 24 height 17
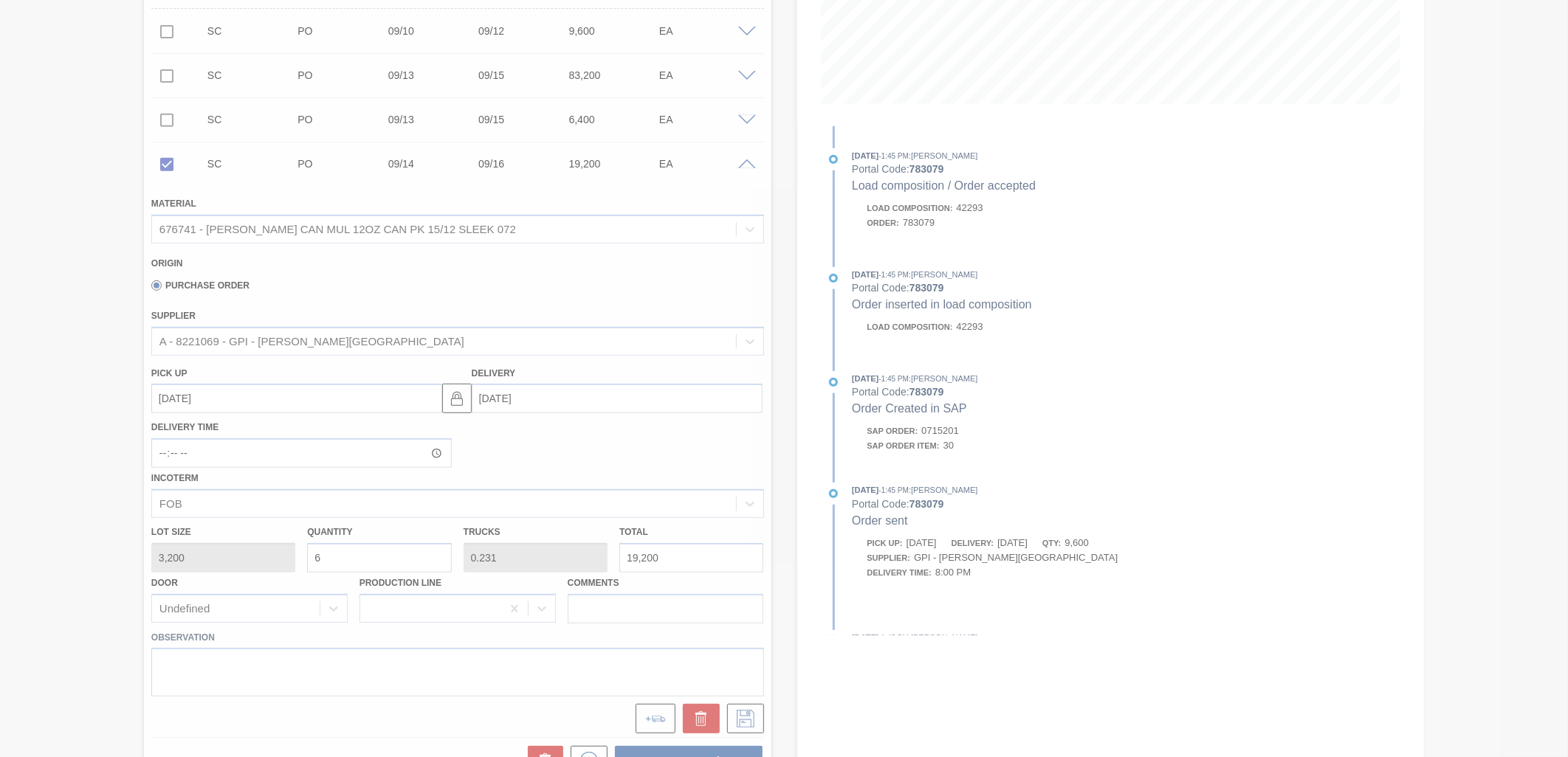
scroll to position [10, 0]
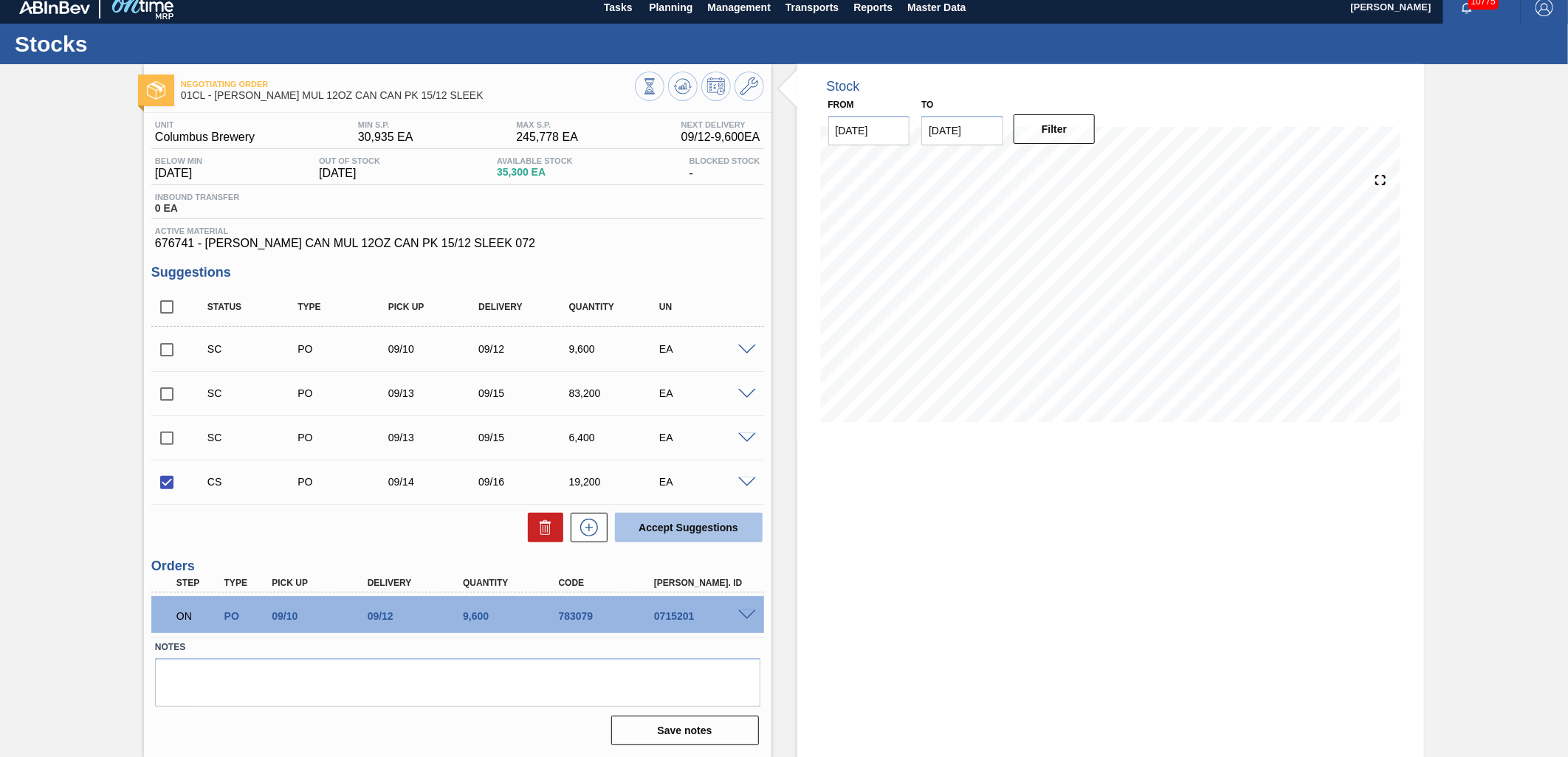
click at [694, 532] on button "Accept Suggestions" at bounding box center [689, 527] width 148 height 29
checkbox input "false"
click at [748, 354] on span at bounding box center [747, 350] width 17 height 11
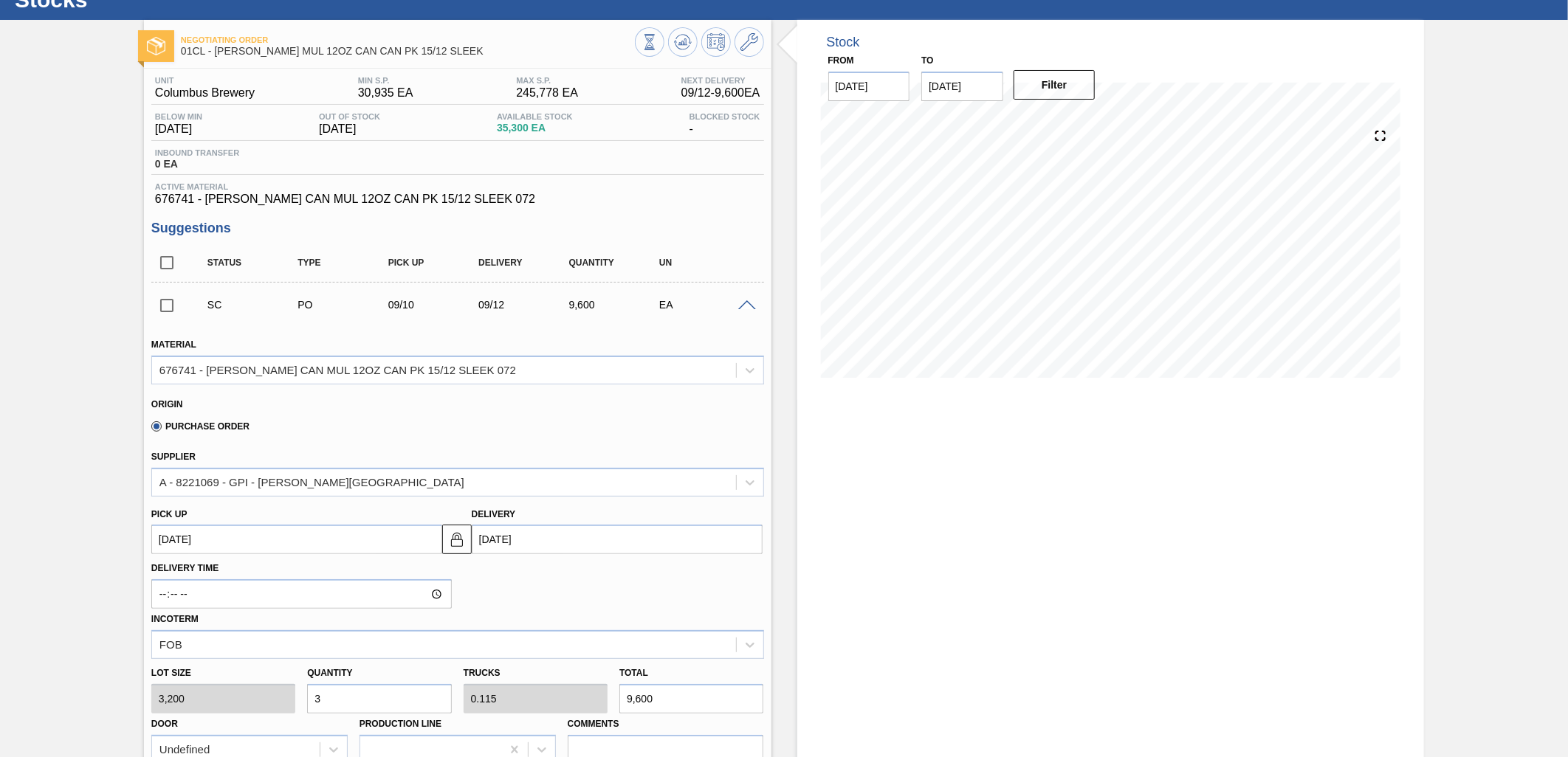
scroll to position [91, 0]
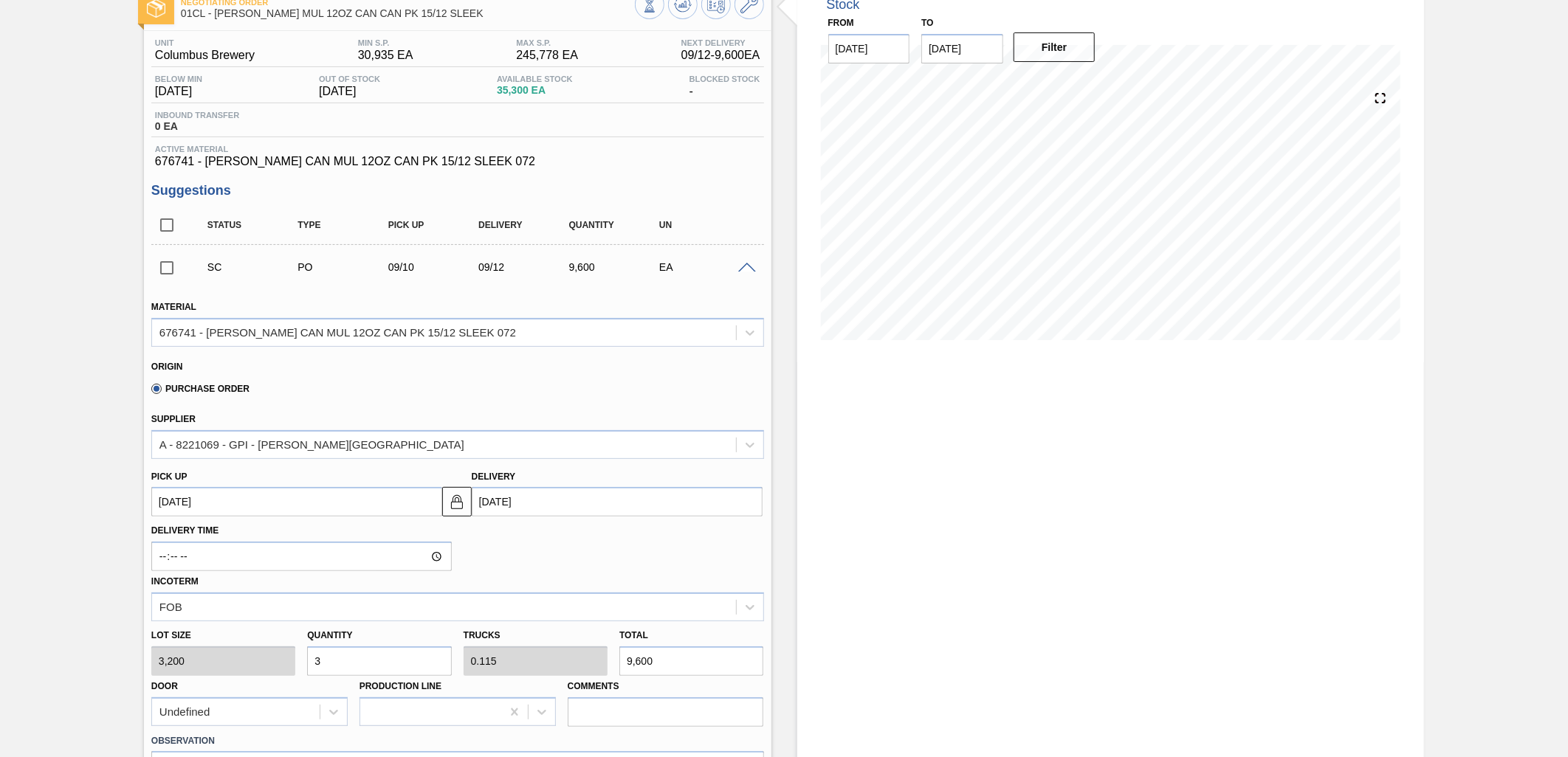
click at [755, 264] on div at bounding box center [749, 267] width 29 height 11
click at [745, 265] on span at bounding box center [747, 268] width 17 height 11
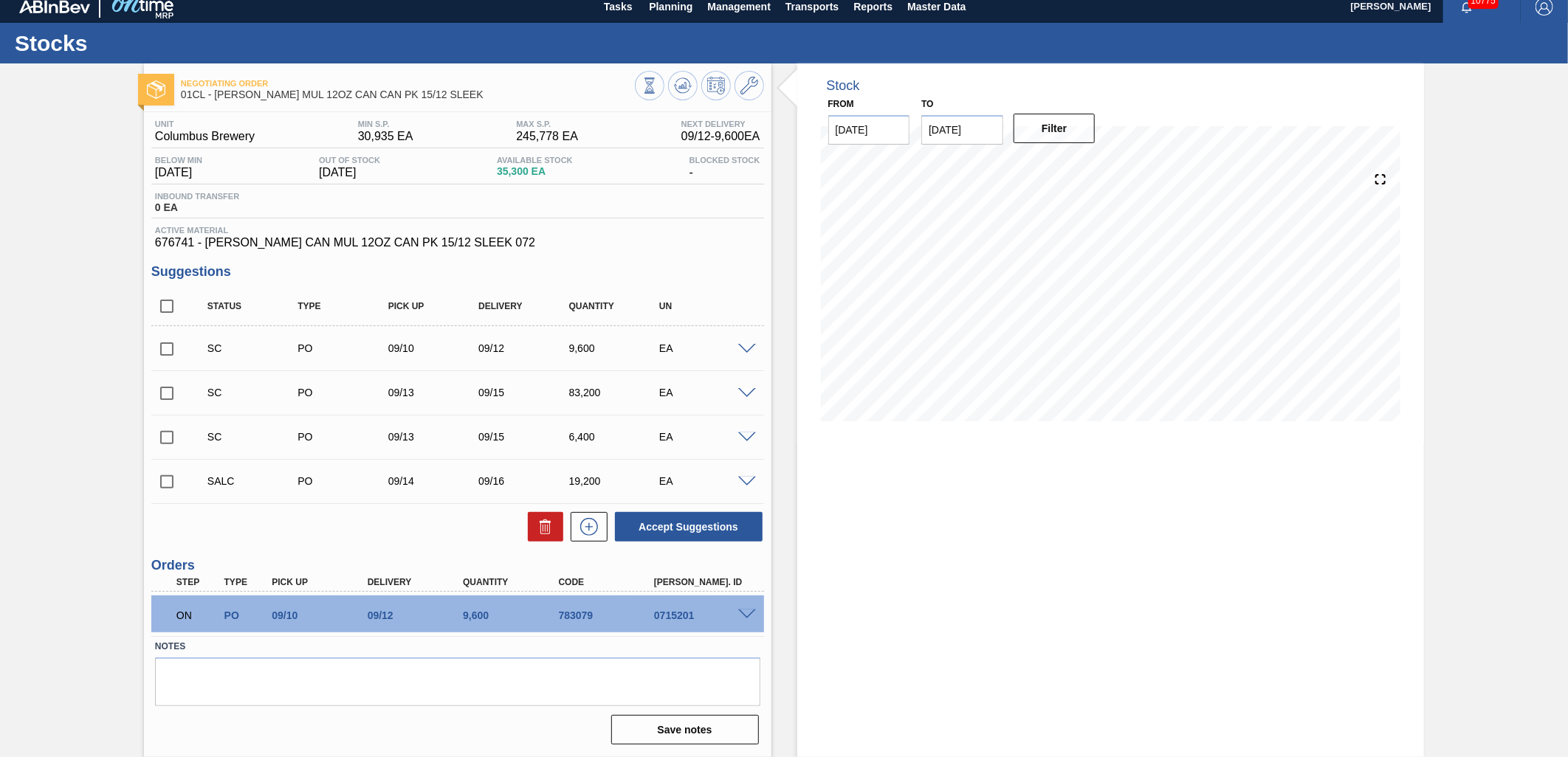
scroll to position [10, 0]
click at [171, 346] on input "checkbox" at bounding box center [166, 350] width 31 height 31
click at [659, 522] on button "Accept Suggestions" at bounding box center [689, 527] width 148 height 29
checkbox input "false"
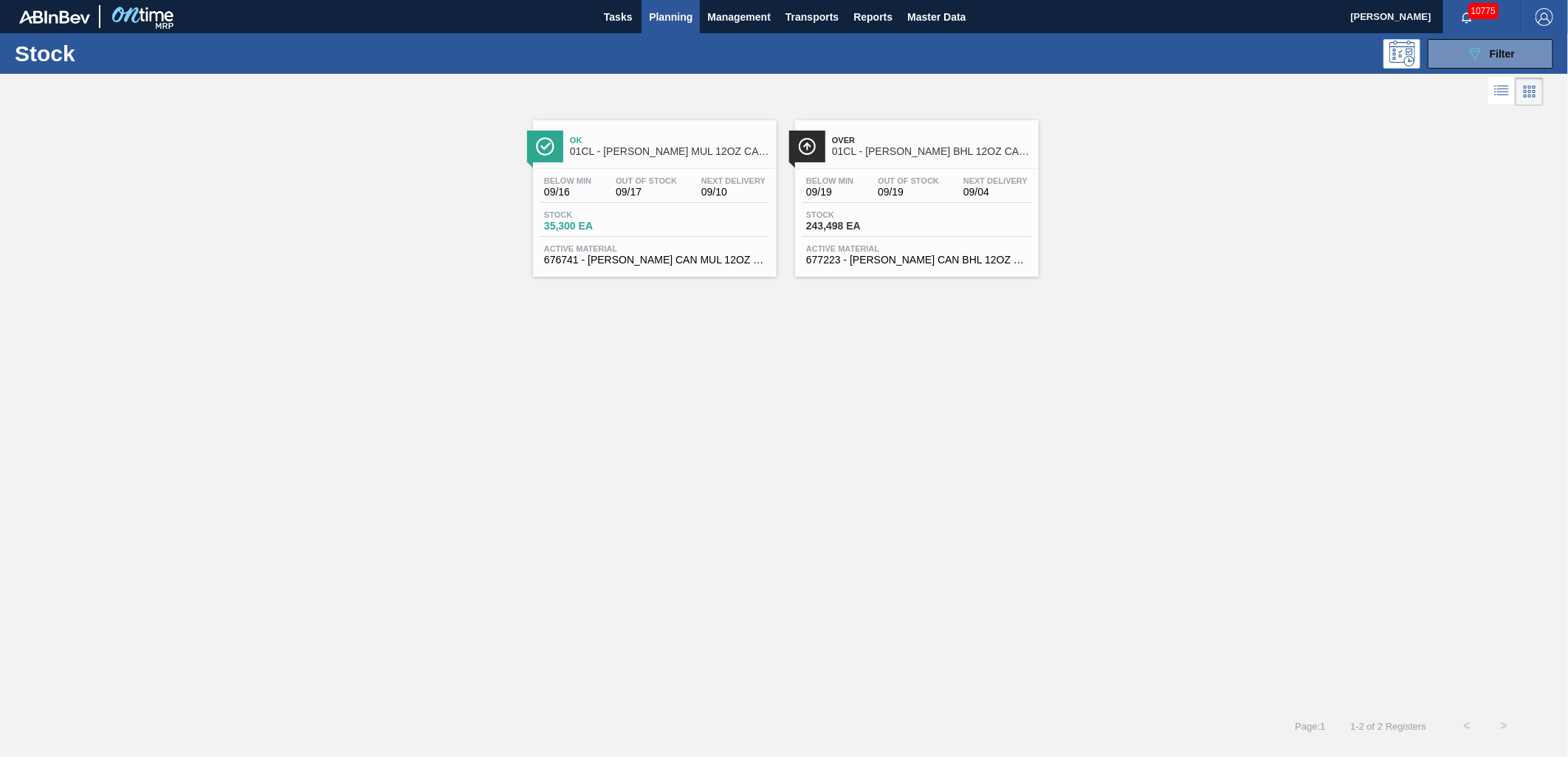
click at [920, 254] on div "Active Material 677223 - [PERSON_NAME] CAN BHL 12OZ OUTDOORS TWNSTK 30/12" at bounding box center [917, 255] width 229 height 21
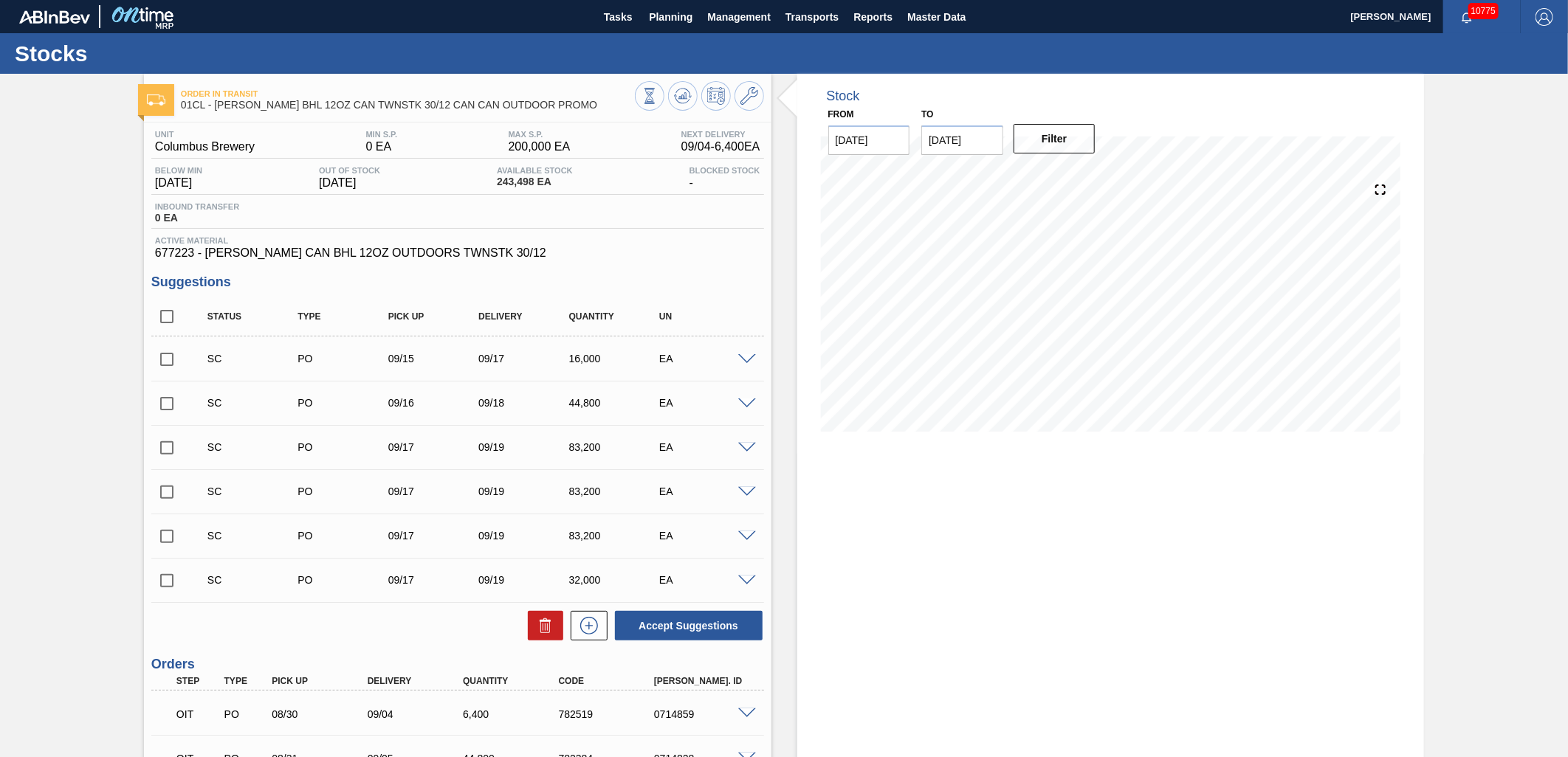
click at [158, 358] on input "checkbox" at bounding box center [166, 359] width 31 height 31
click at [739, 359] on span at bounding box center [747, 360] width 17 height 11
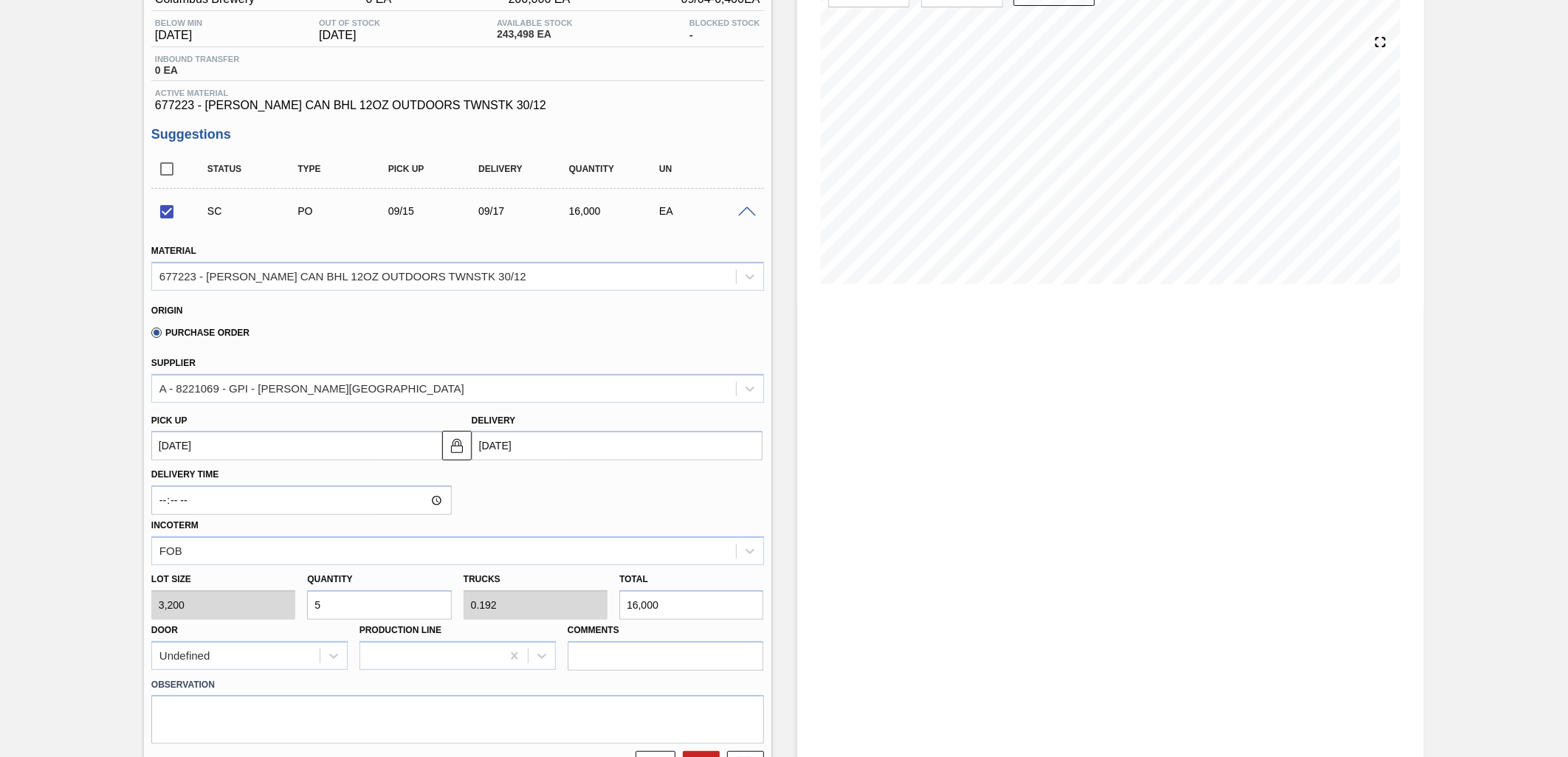
scroll to position [245, 0]
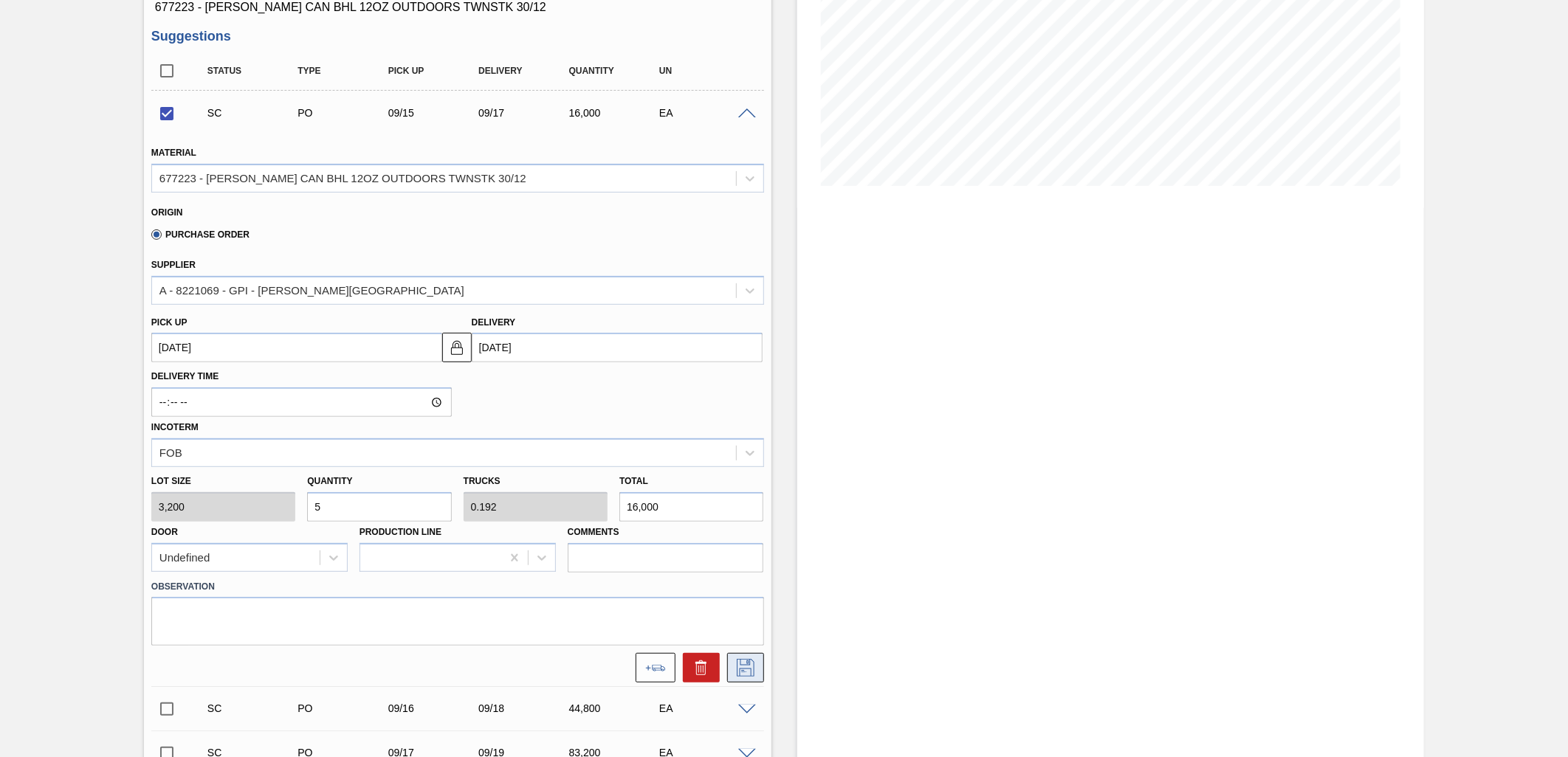
click at [737, 669] on icon at bounding box center [746, 668] width 24 height 17
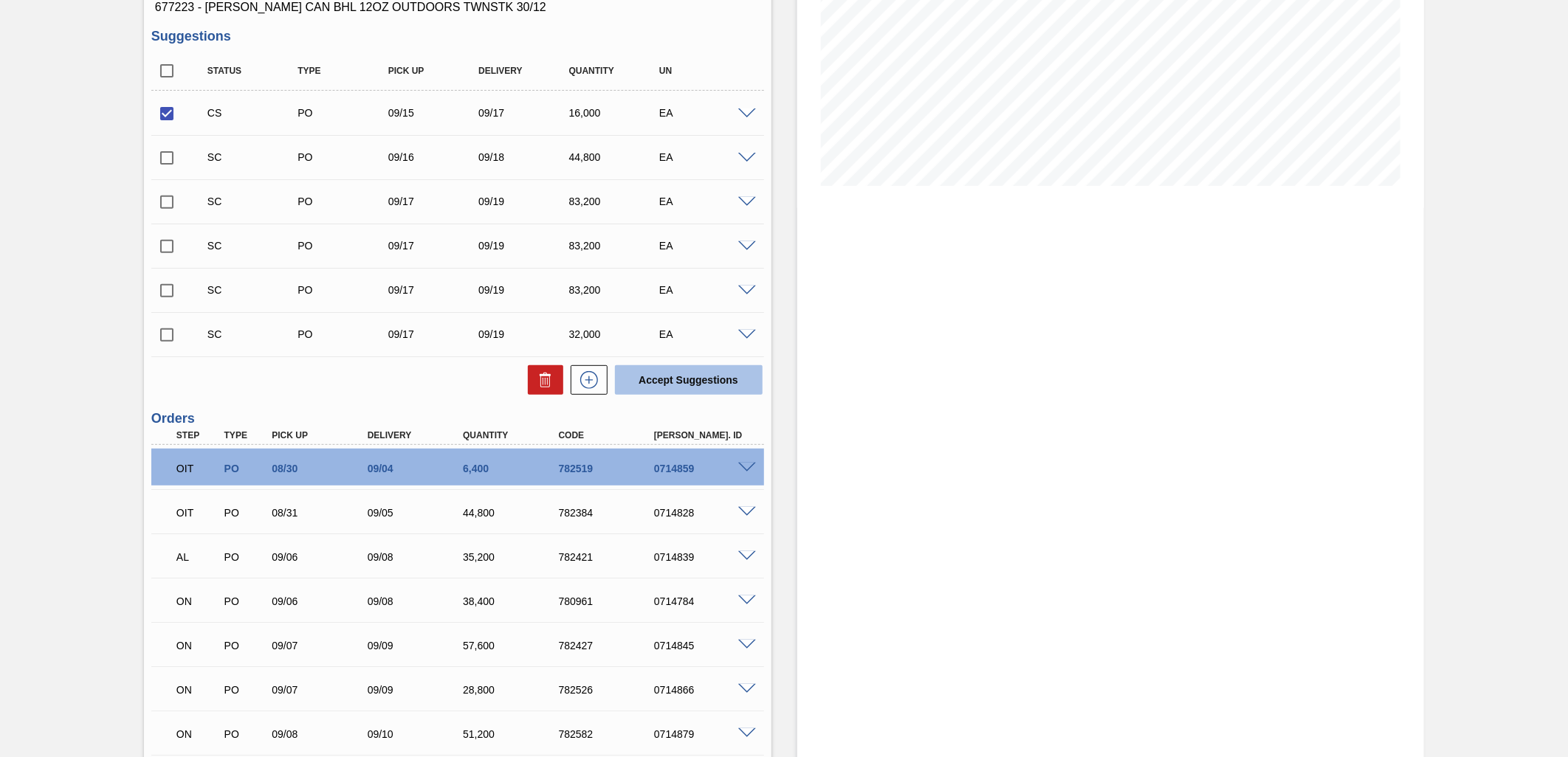
click at [673, 372] on button "Accept Suggestions" at bounding box center [689, 380] width 148 height 29
checkbox input "false"
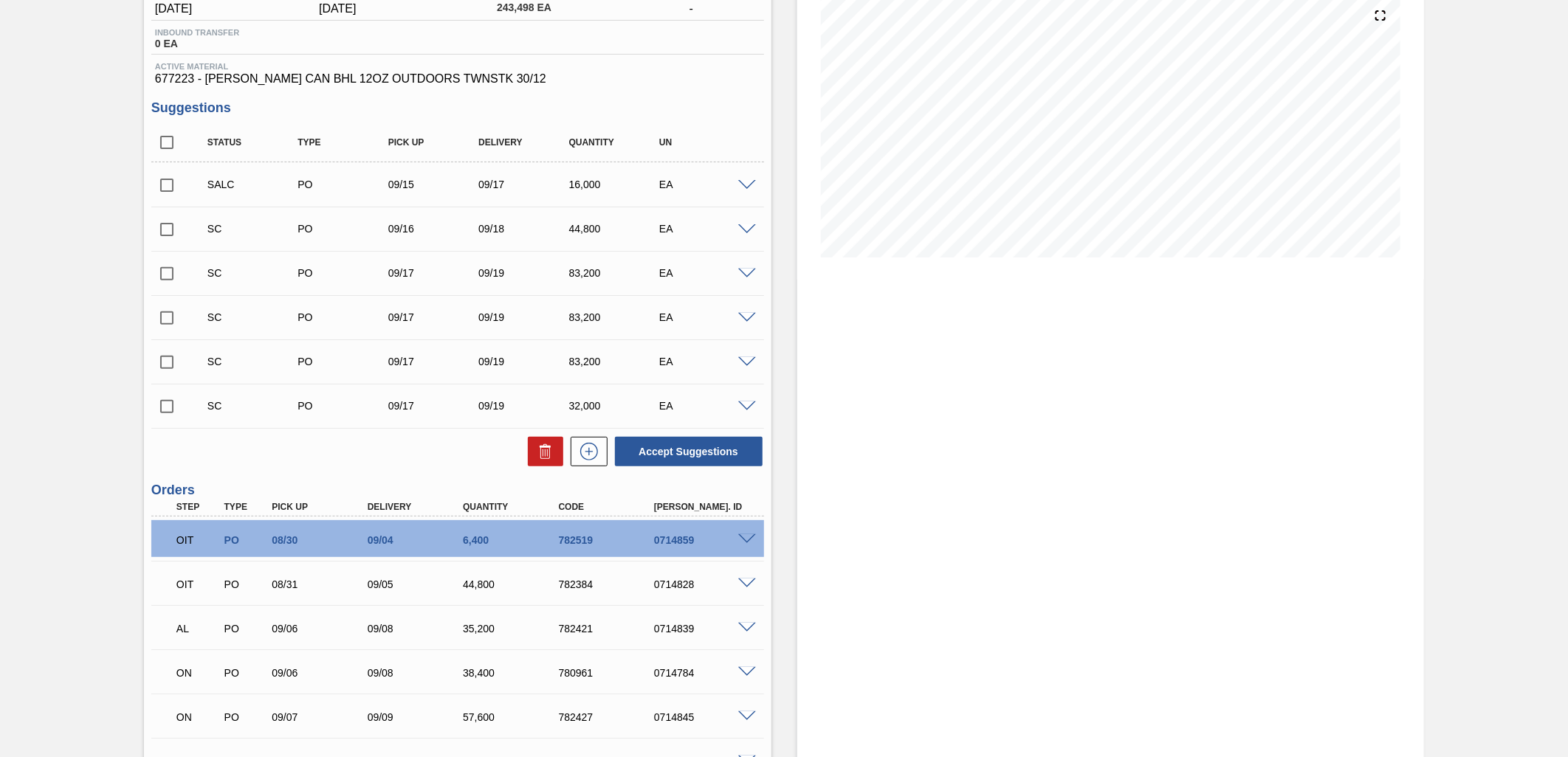
scroll to position [0, 0]
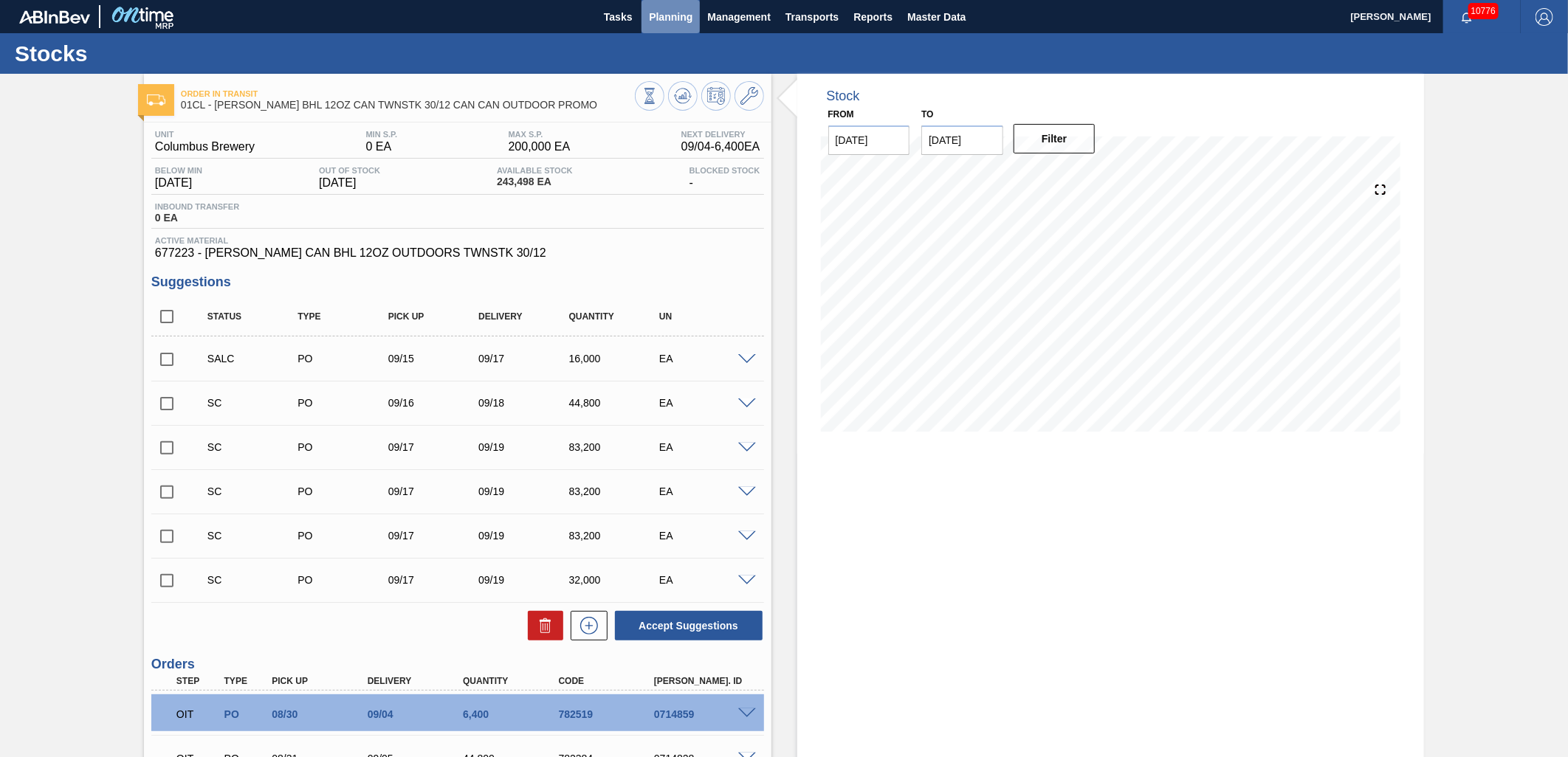
click at [655, 17] on span "Planning" at bounding box center [671, 17] width 44 height 17
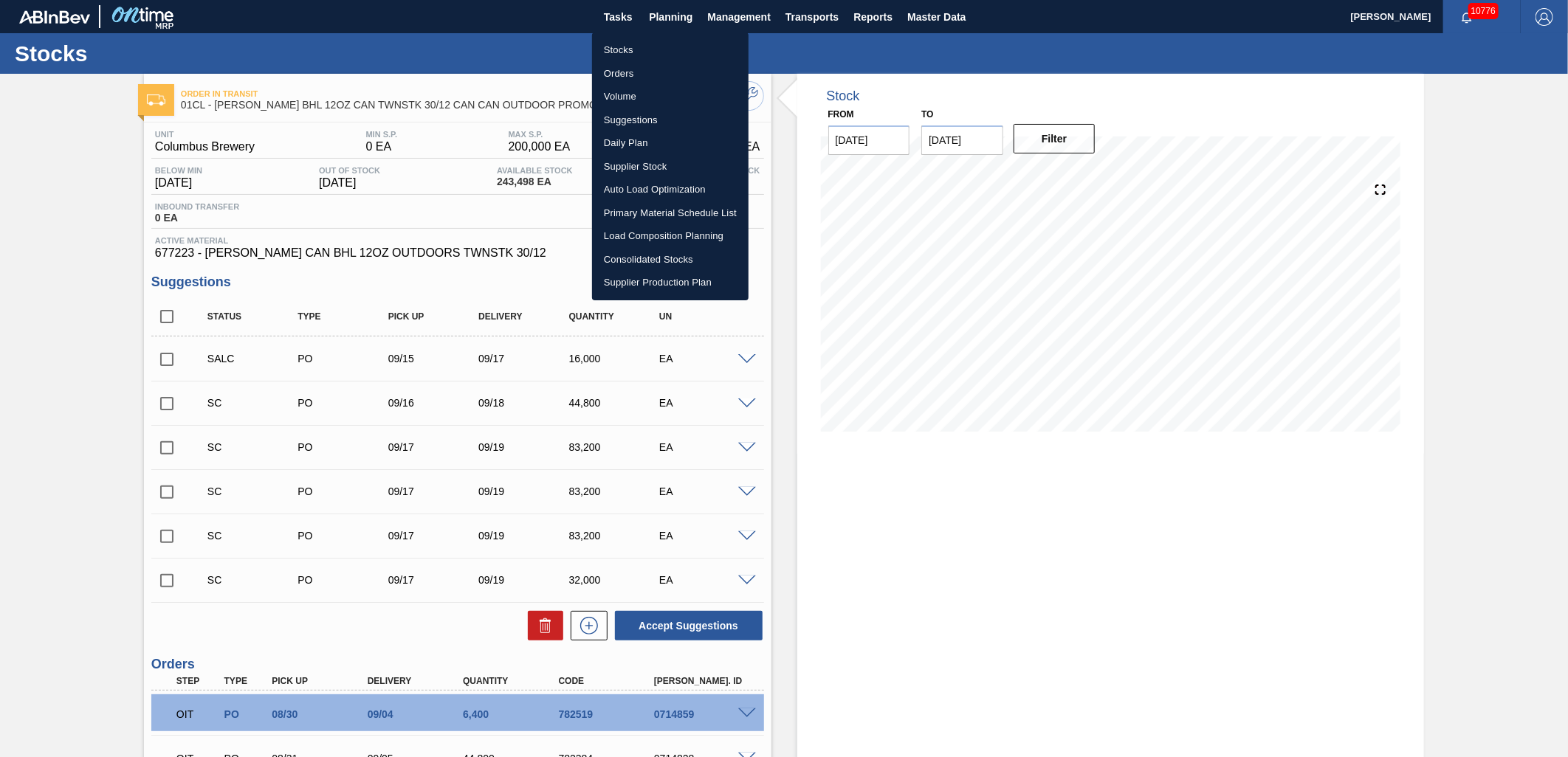
click at [616, 56] on li "Stocks" at bounding box center [670, 50] width 157 height 24
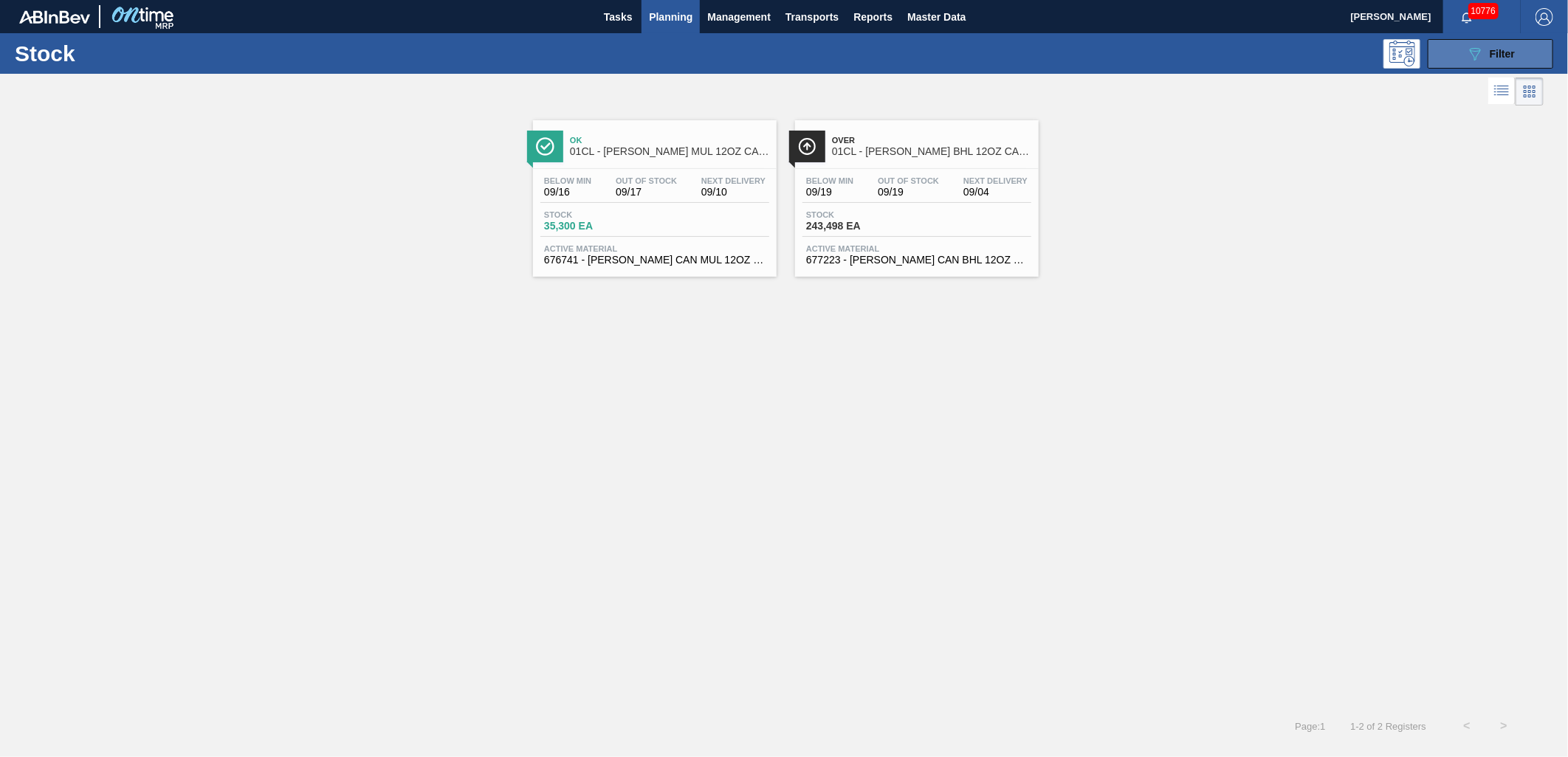
click at [1485, 57] on div "089F7B8B-B2A5-4AFE-B5C0-19BA573D28AC Filter" at bounding box center [1490, 54] width 48 height 17
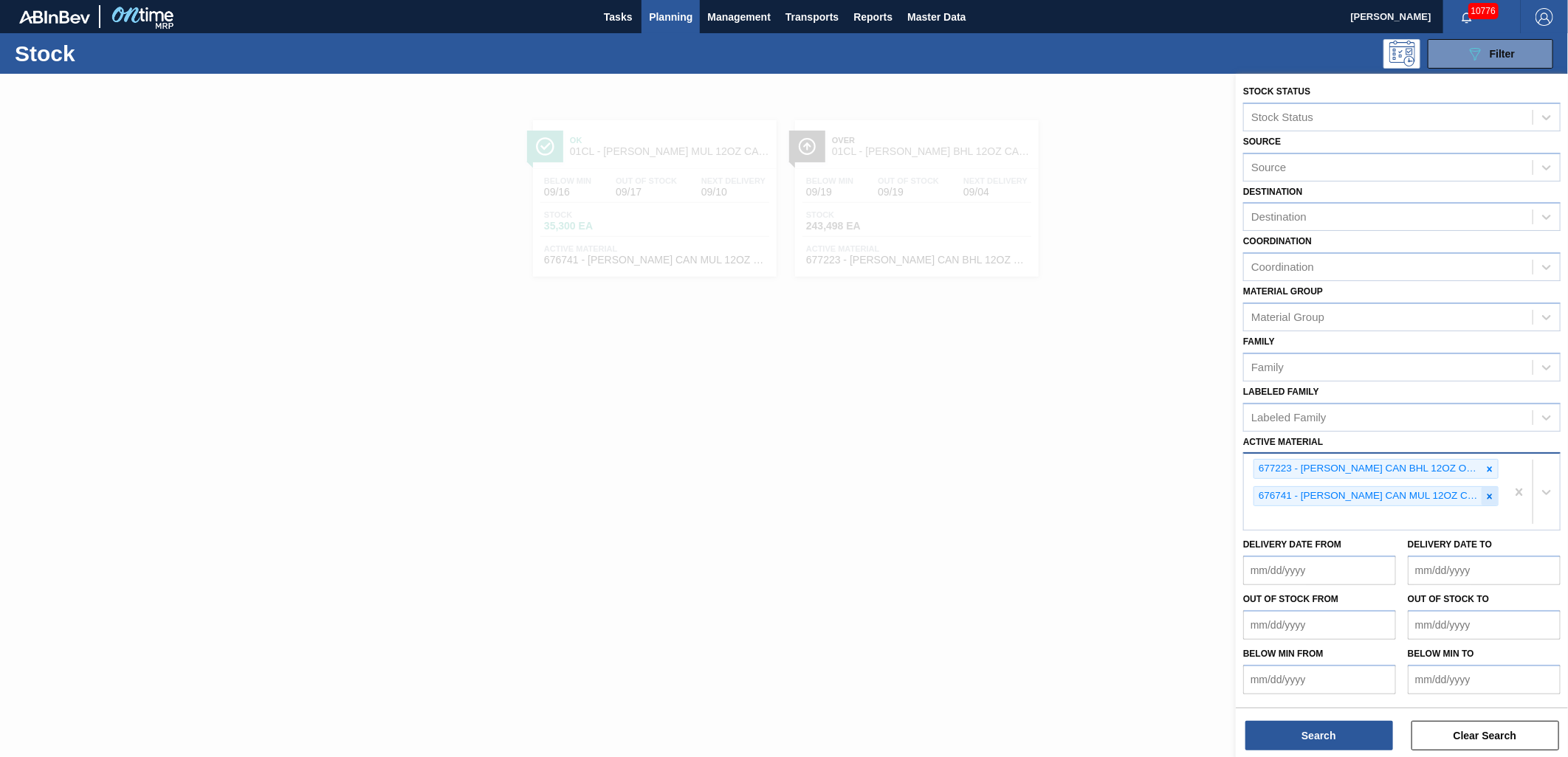
click at [1493, 492] on icon at bounding box center [1489, 496] width 10 height 10
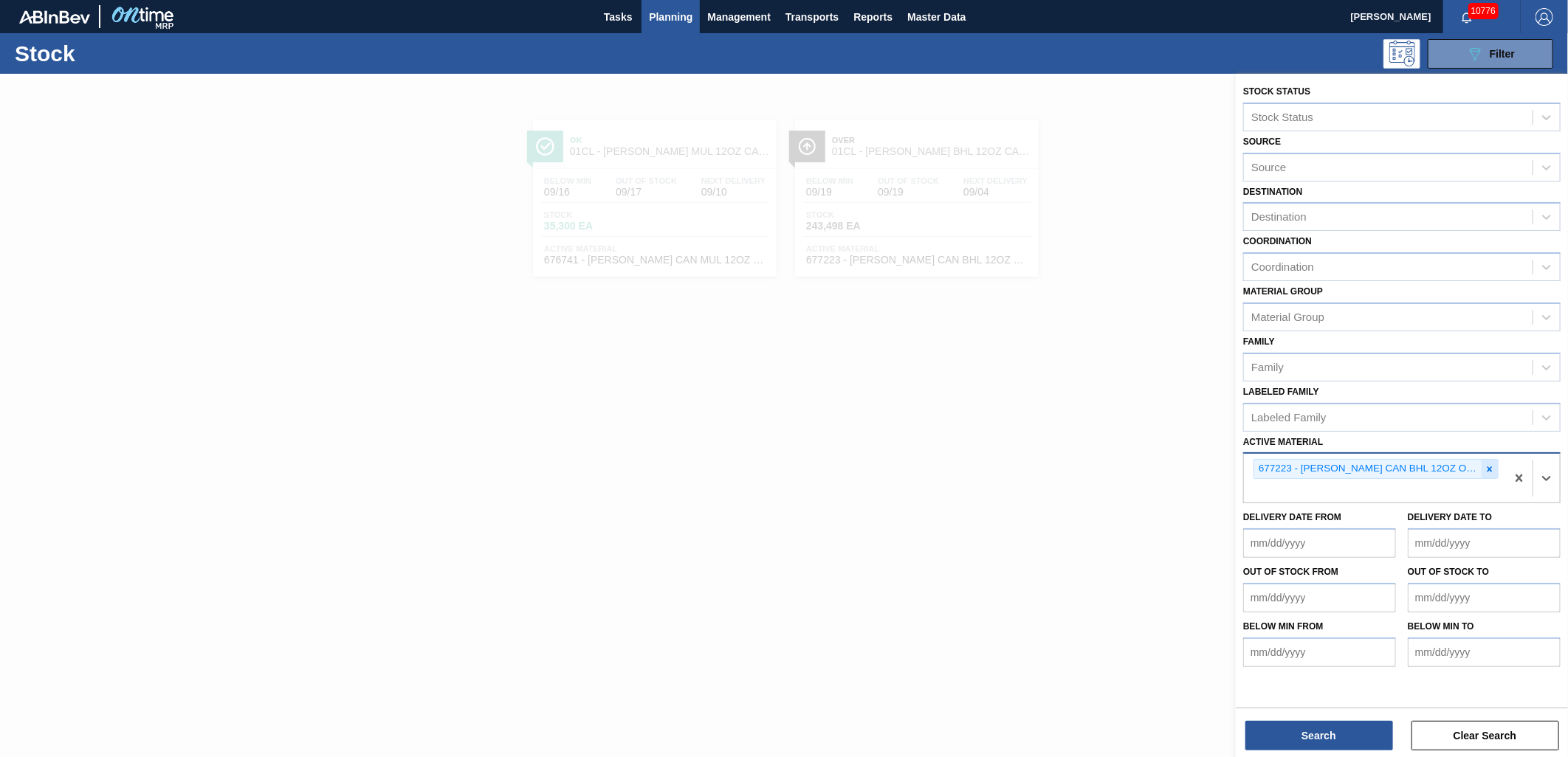
click at [1493, 466] on icon at bounding box center [1490, 469] width 6 height 6
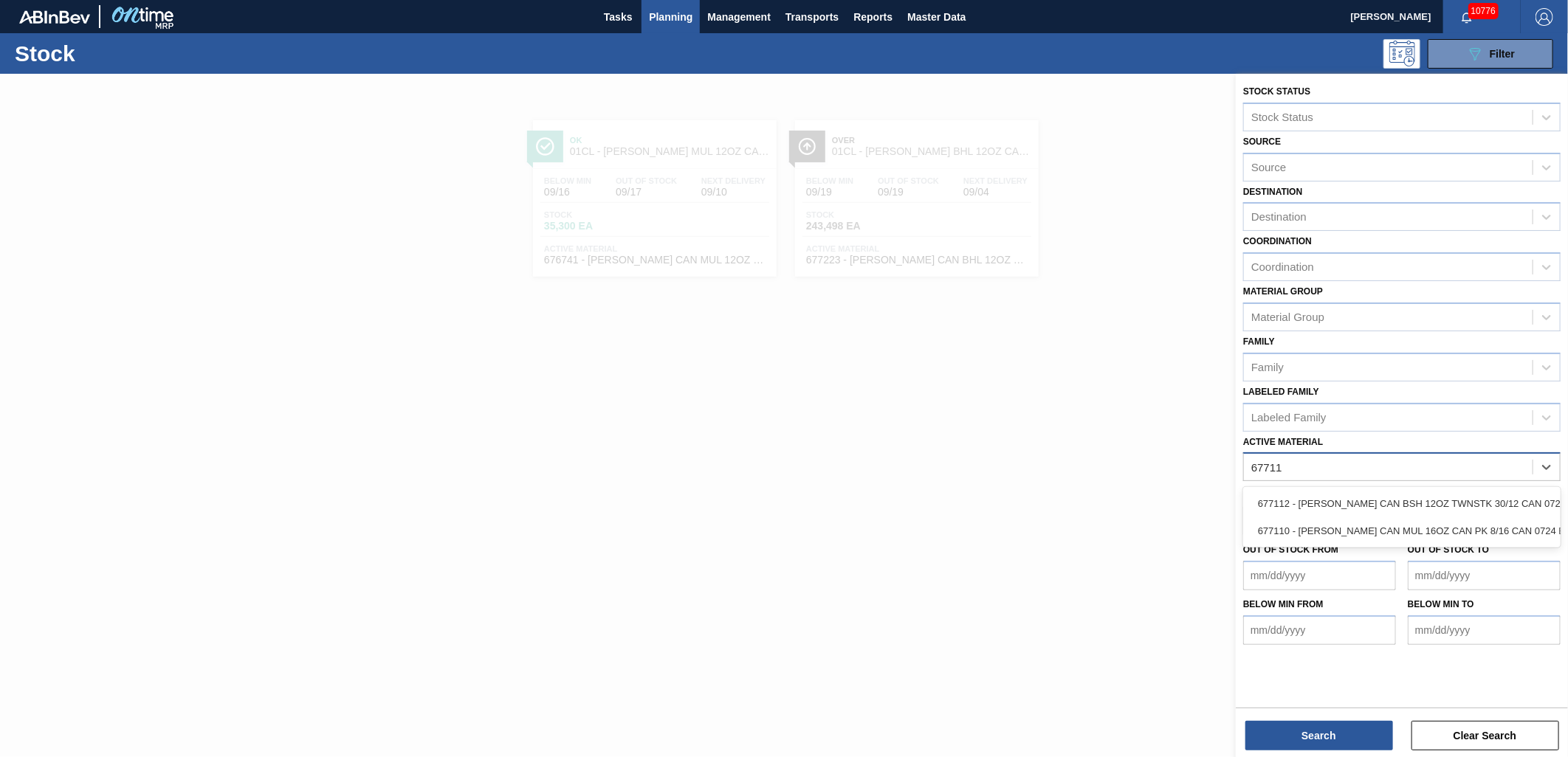
type Material "677112"
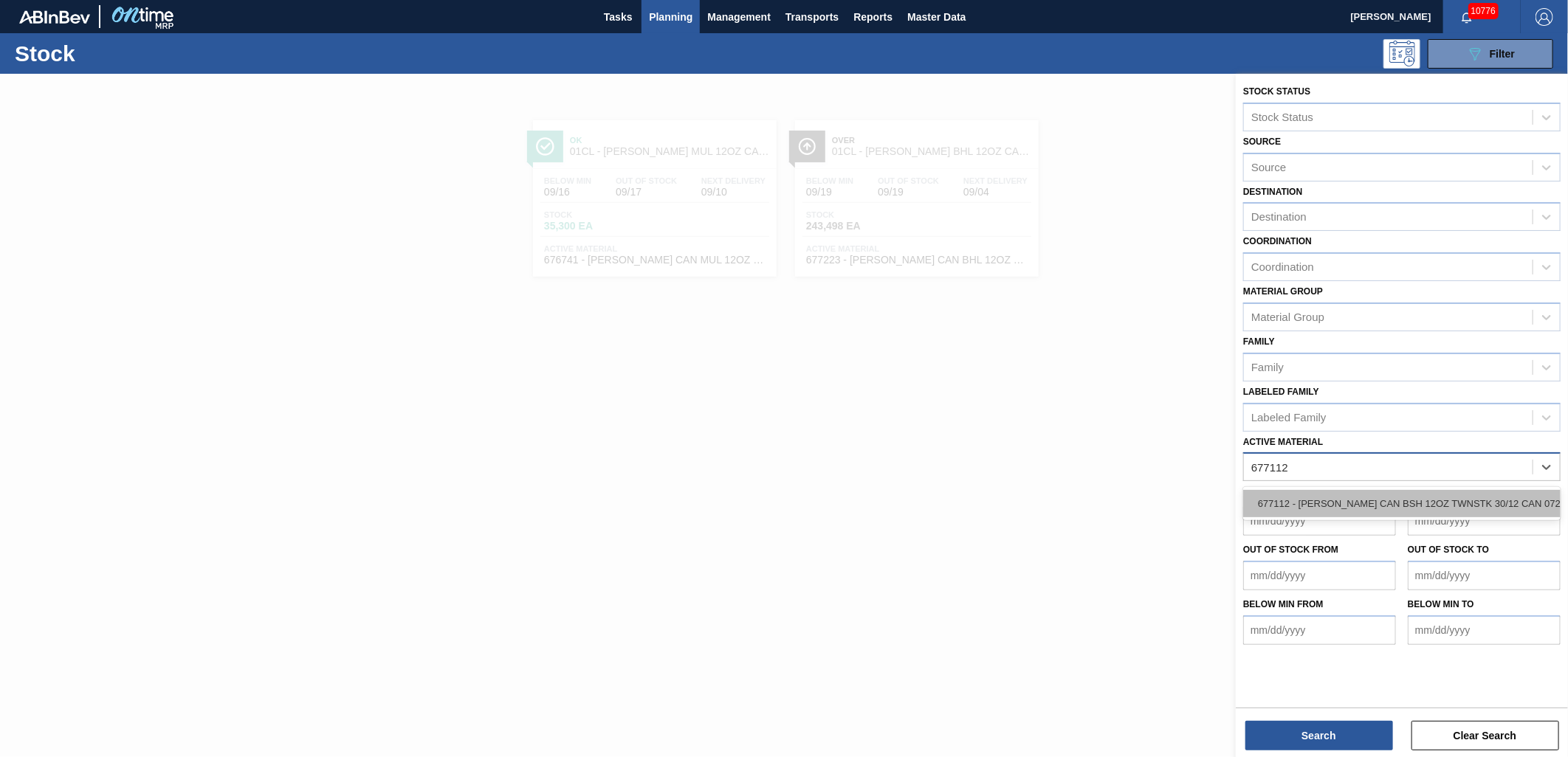
click at [1445, 495] on div "677112 - [PERSON_NAME] CAN BSH 12OZ TWNSTK 30/12 CAN 0724" at bounding box center [1403, 504] width 318 height 27
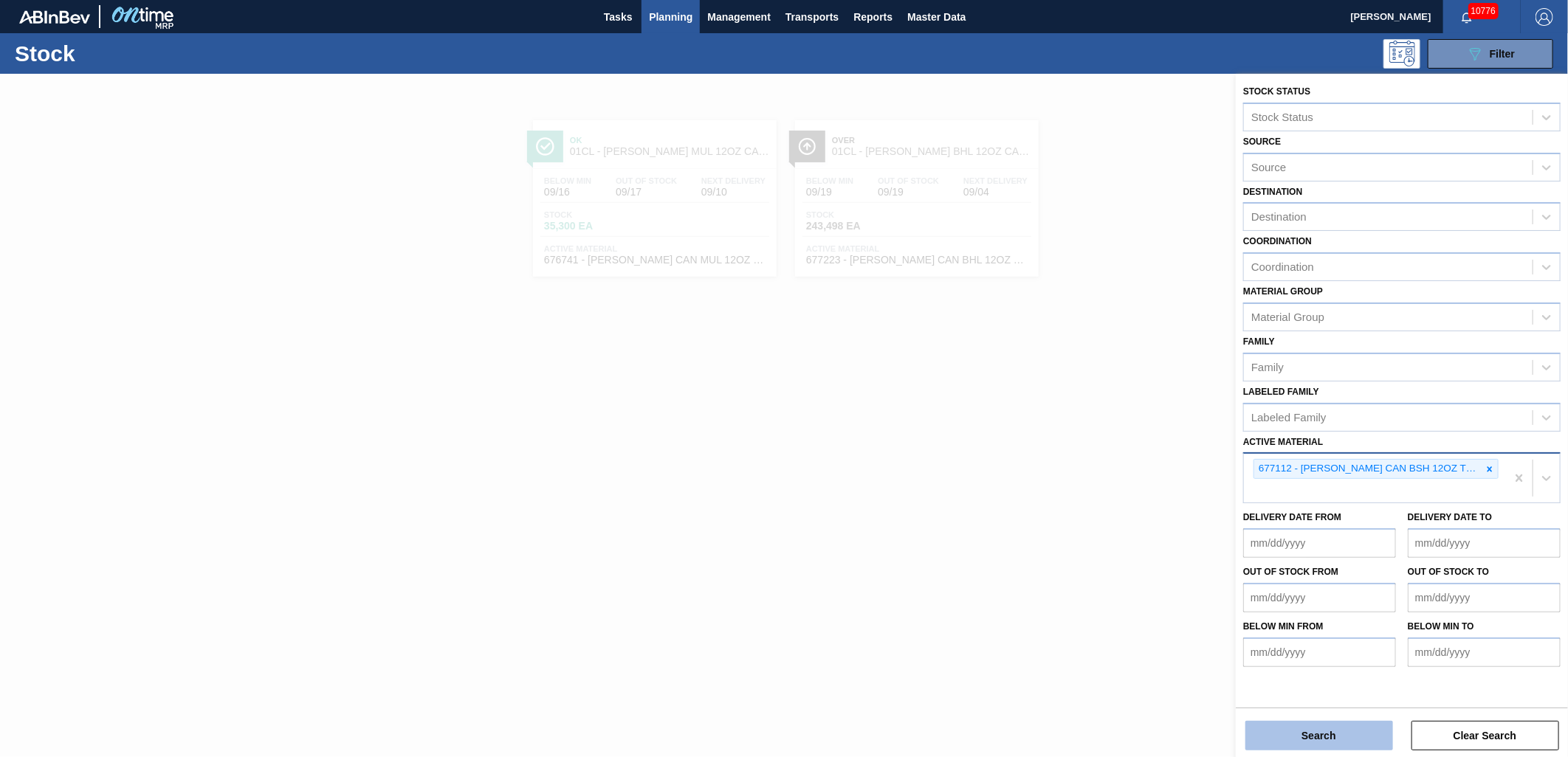
click at [1330, 725] on button "Search" at bounding box center [1319, 736] width 148 height 29
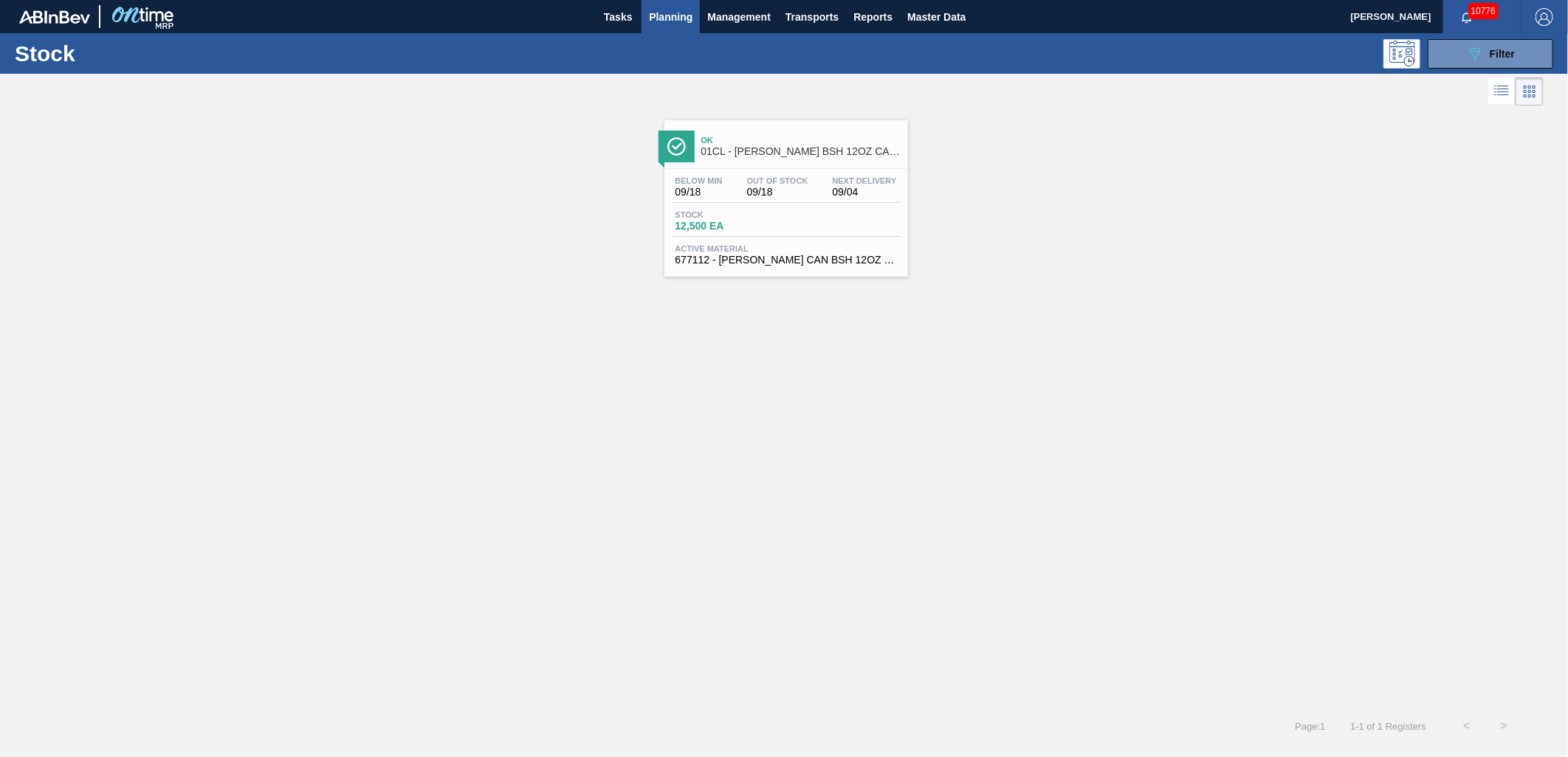
click at [724, 209] on div "Below Min 09/18 Out Of Stock 09/18 Next Delivery 09/04 Stock 12,500 EA Active M…" at bounding box center [786, 219] width 244 height 100
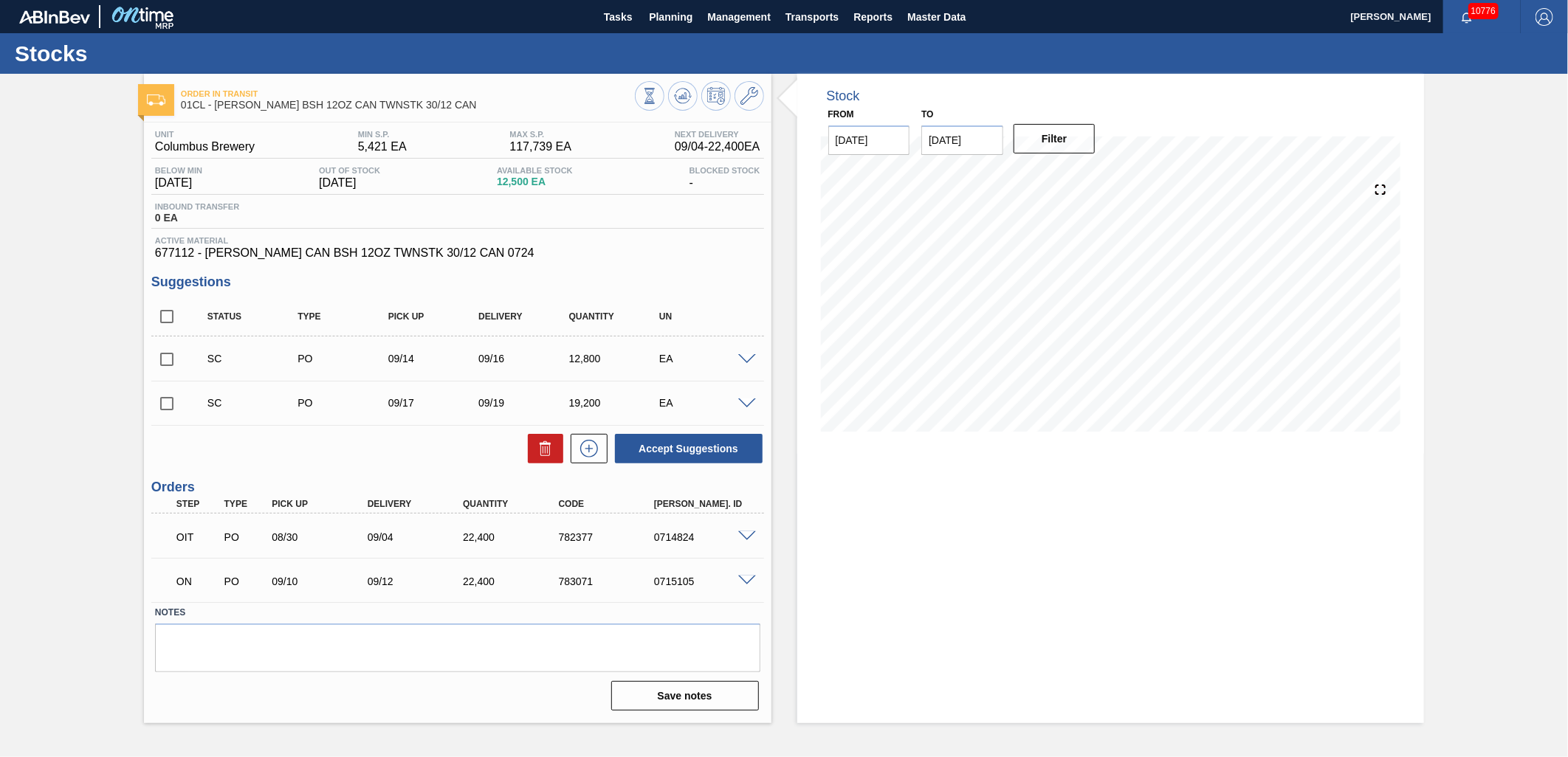
click at [171, 411] on input "checkbox" at bounding box center [166, 404] width 31 height 31
click at [642, 442] on button "Accept Suggestions" at bounding box center [689, 448] width 148 height 29
checkbox input "false"
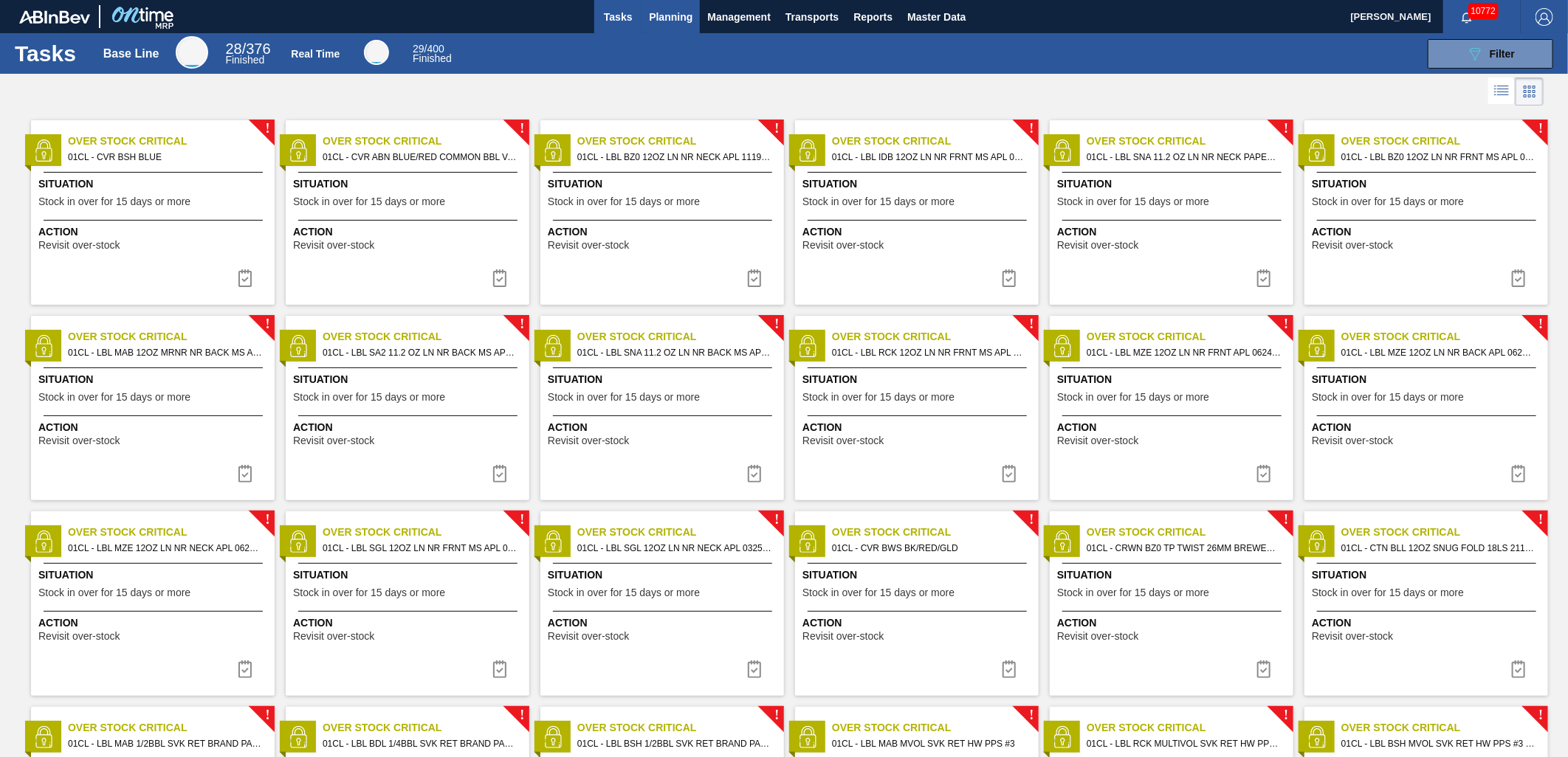
click at [647, 16] on button "Planning" at bounding box center [670, 17] width 58 height 33
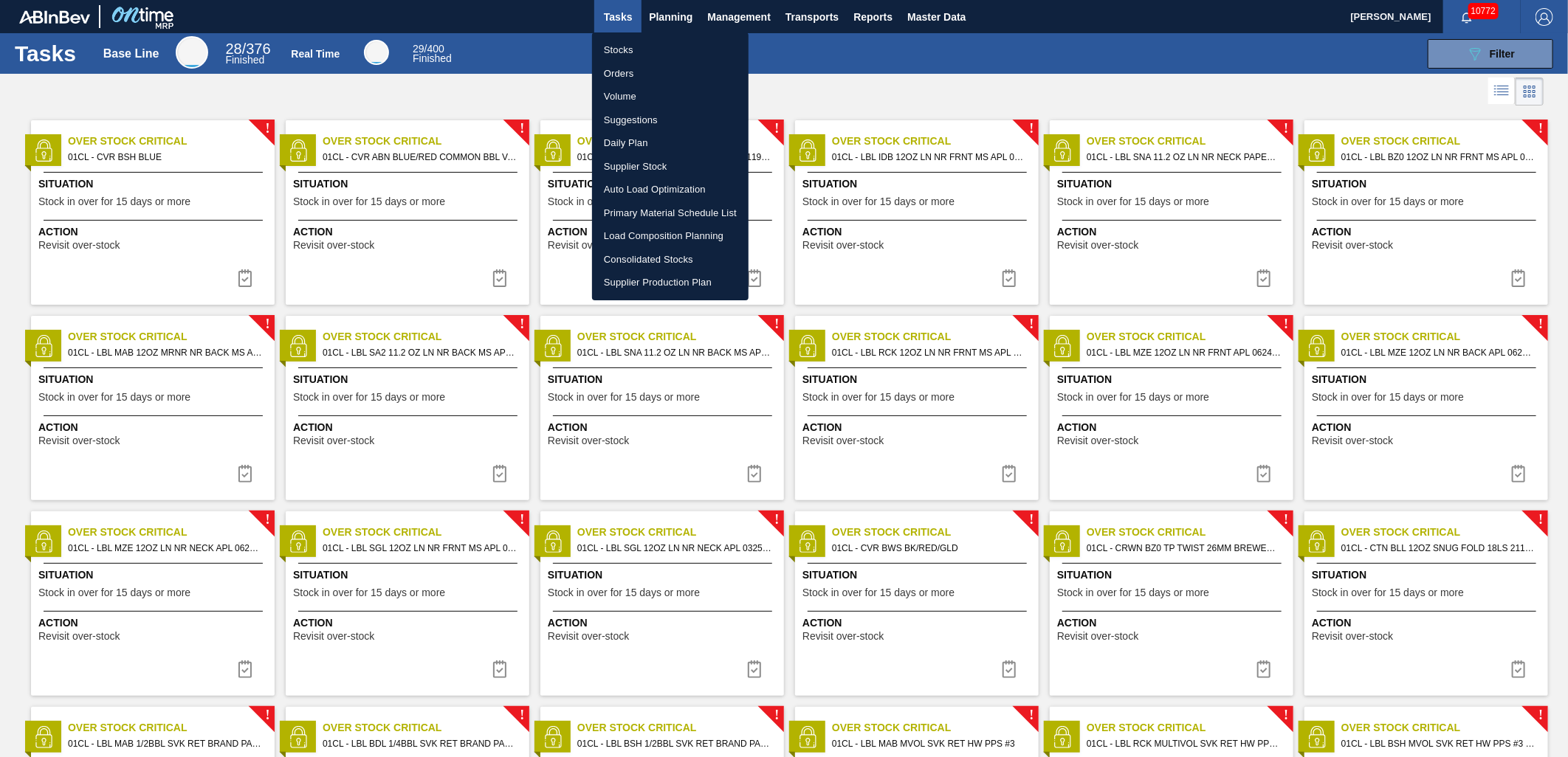
click at [625, 46] on li "Stocks" at bounding box center [670, 50] width 157 height 24
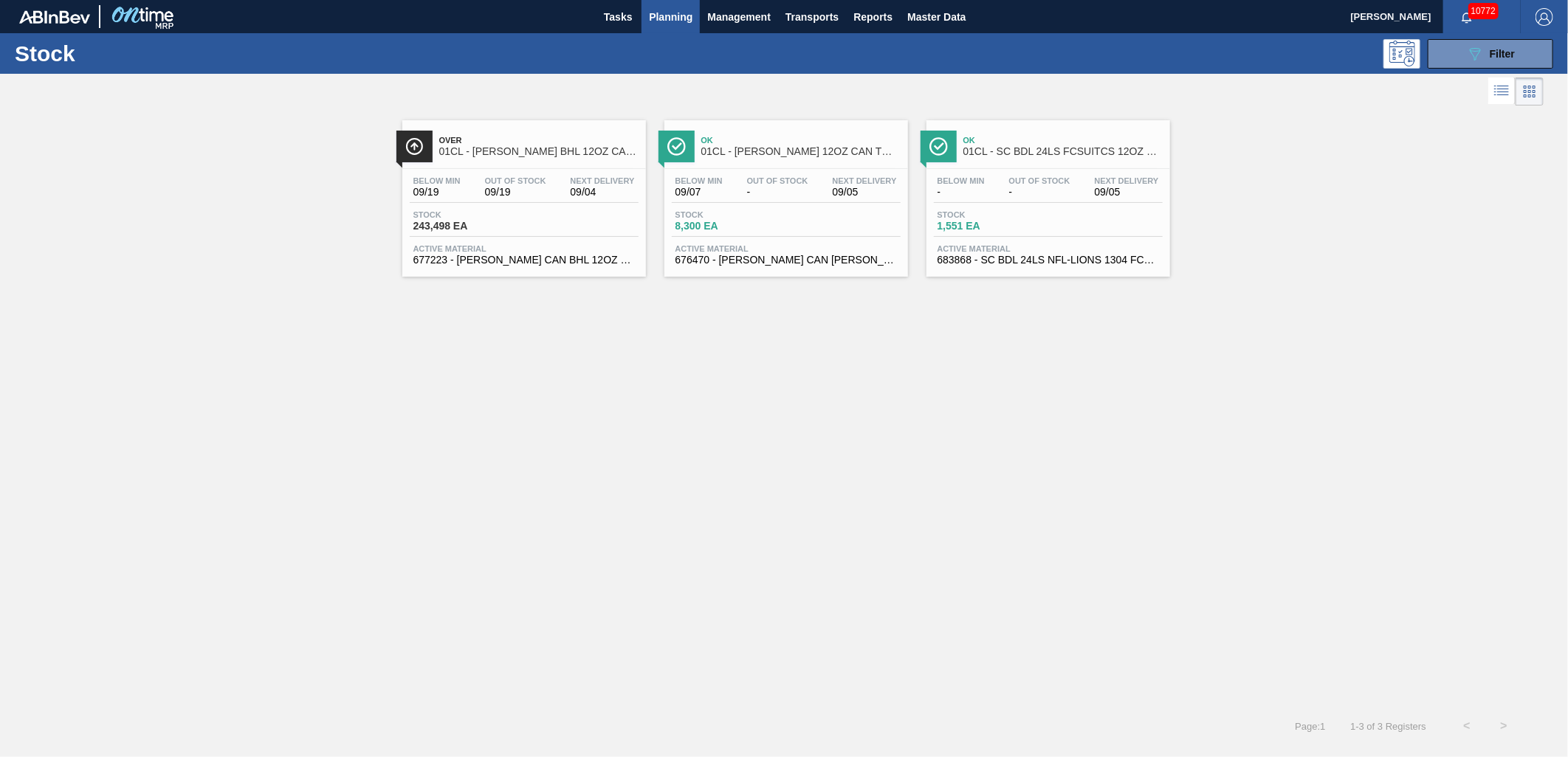
click at [826, 245] on span "Active Material" at bounding box center [786, 249] width 222 height 9
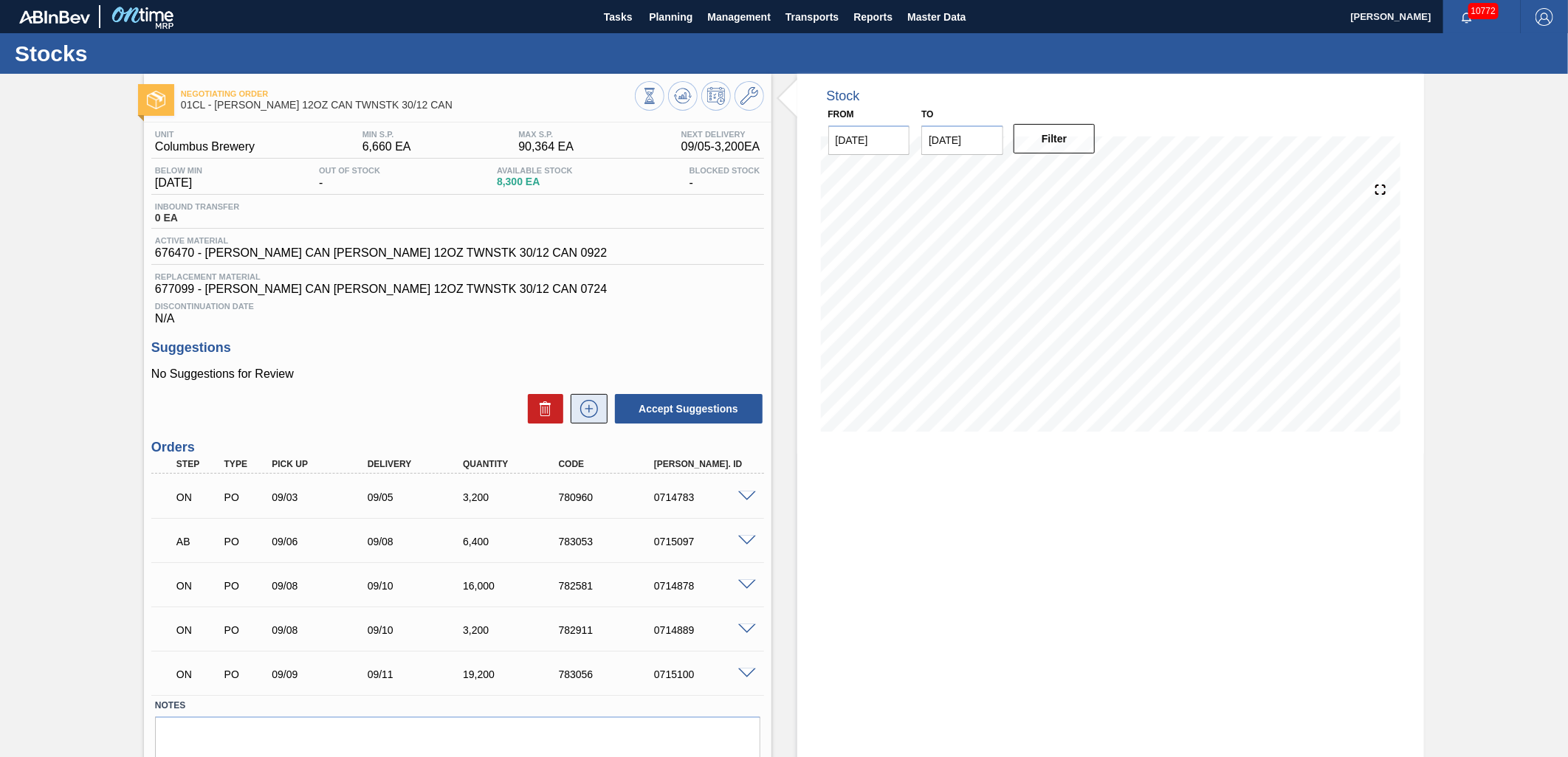
click at [593, 415] on icon at bounding box center [590, 409] width 24 height 17
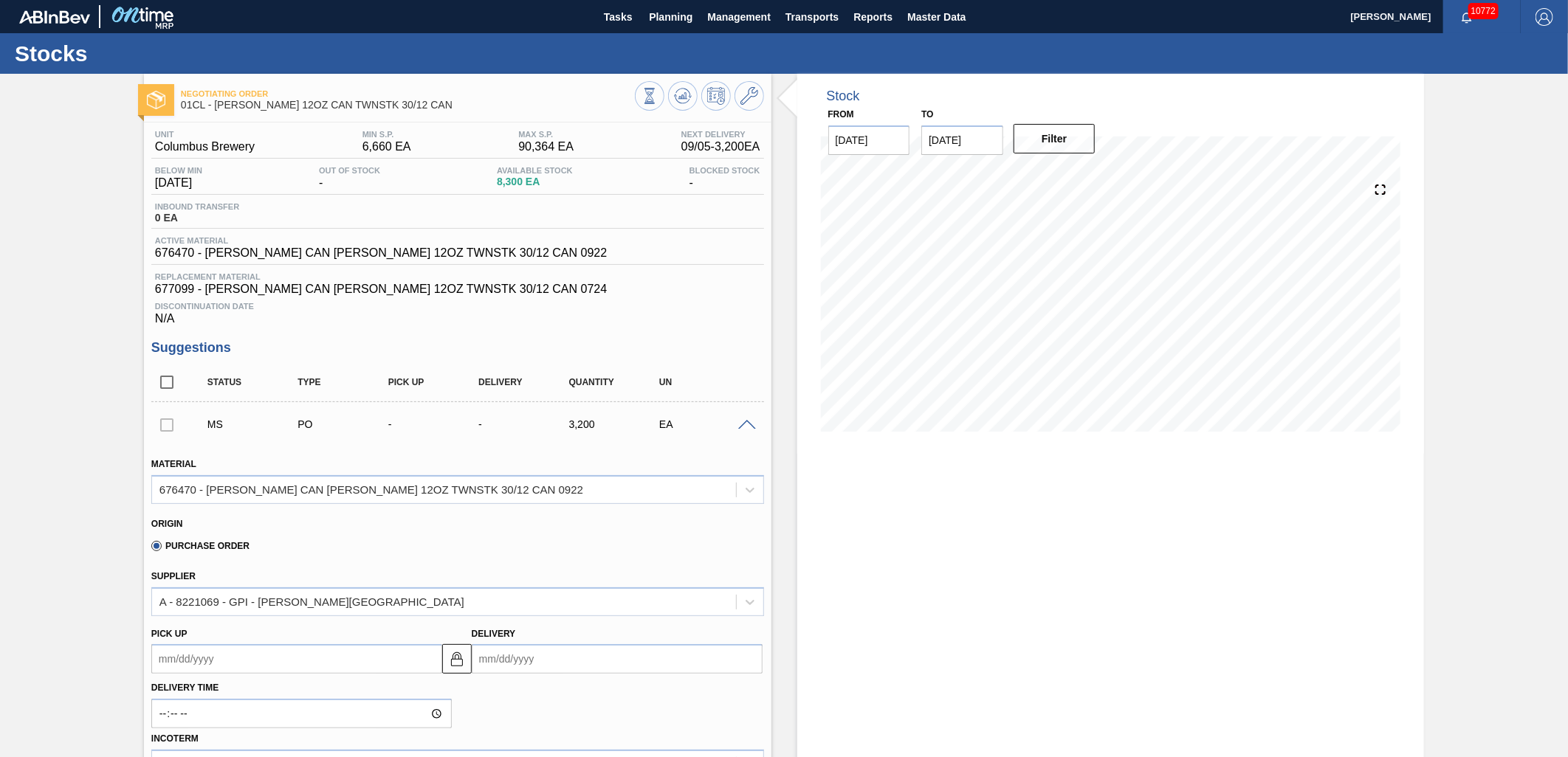
click at [746, 490] on icon at bounding box center [749, 490] width 9 height 6
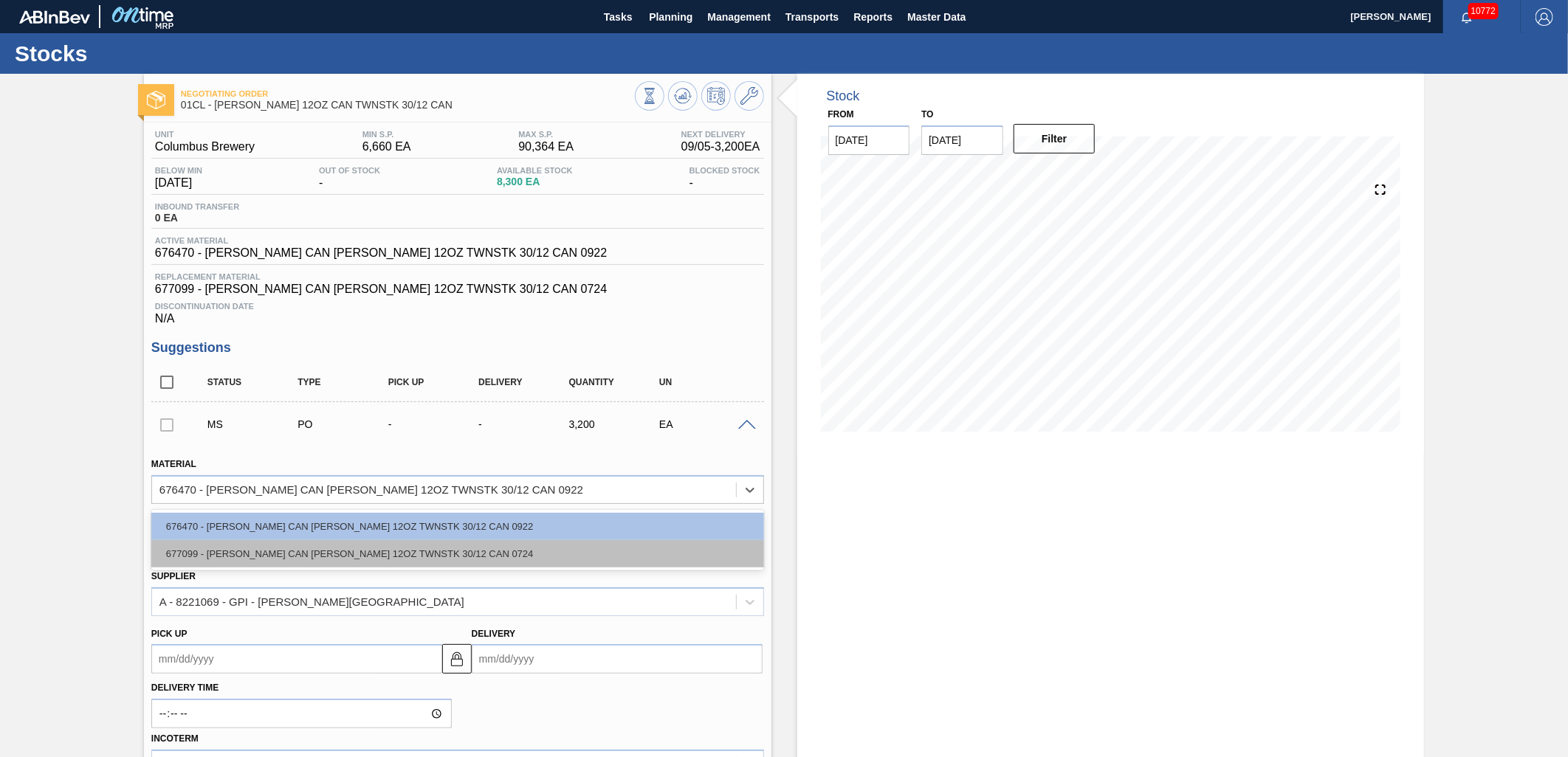
click at [526, 545] on div "677099 - [PERSON_NAME] CAN [PERSON_NAME] 12OZ TWNSTK 30/12 CAN 0724" at bounding box center [457, 554] width 613 height 27
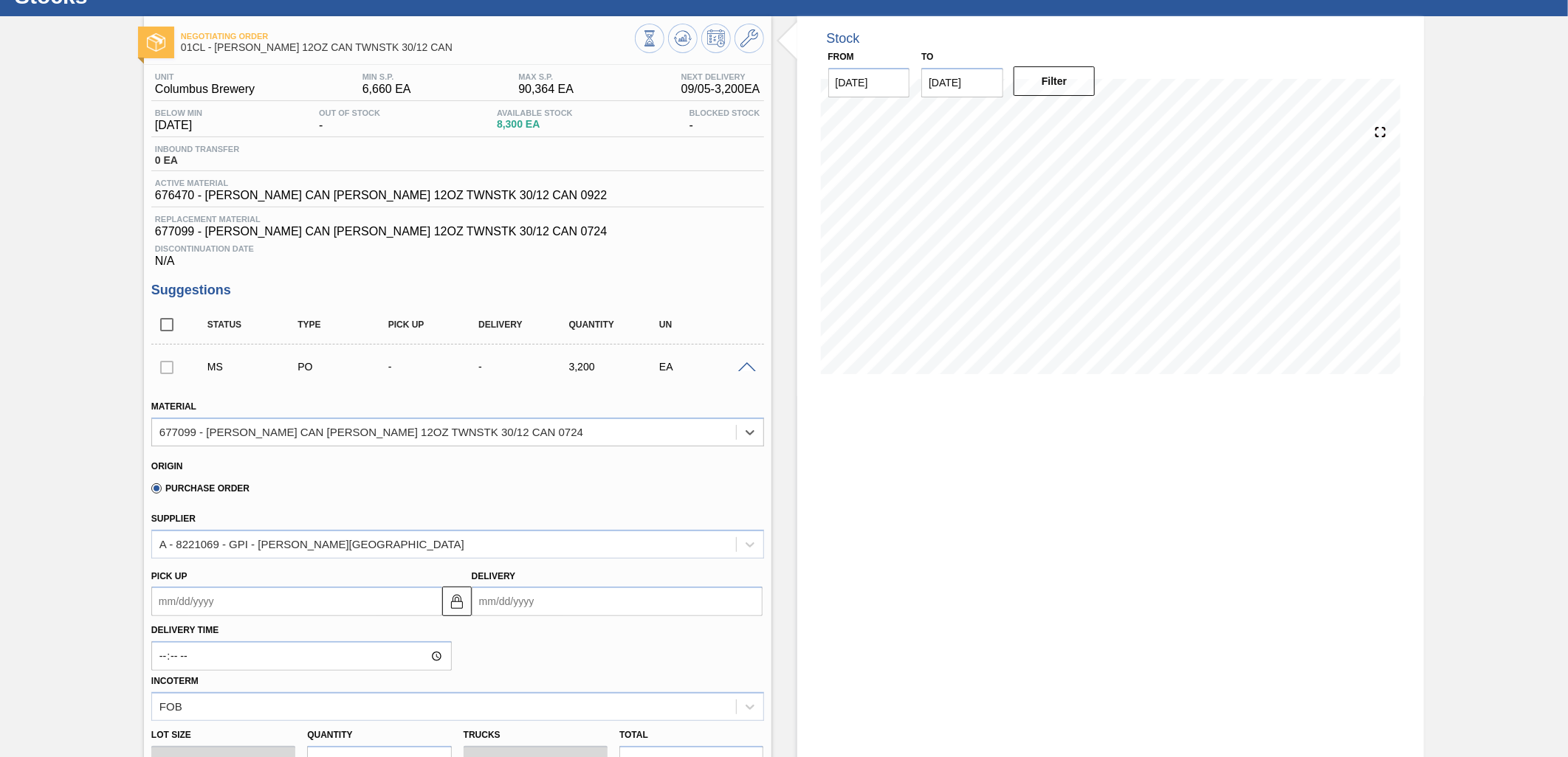
scroll to position [164, 0]
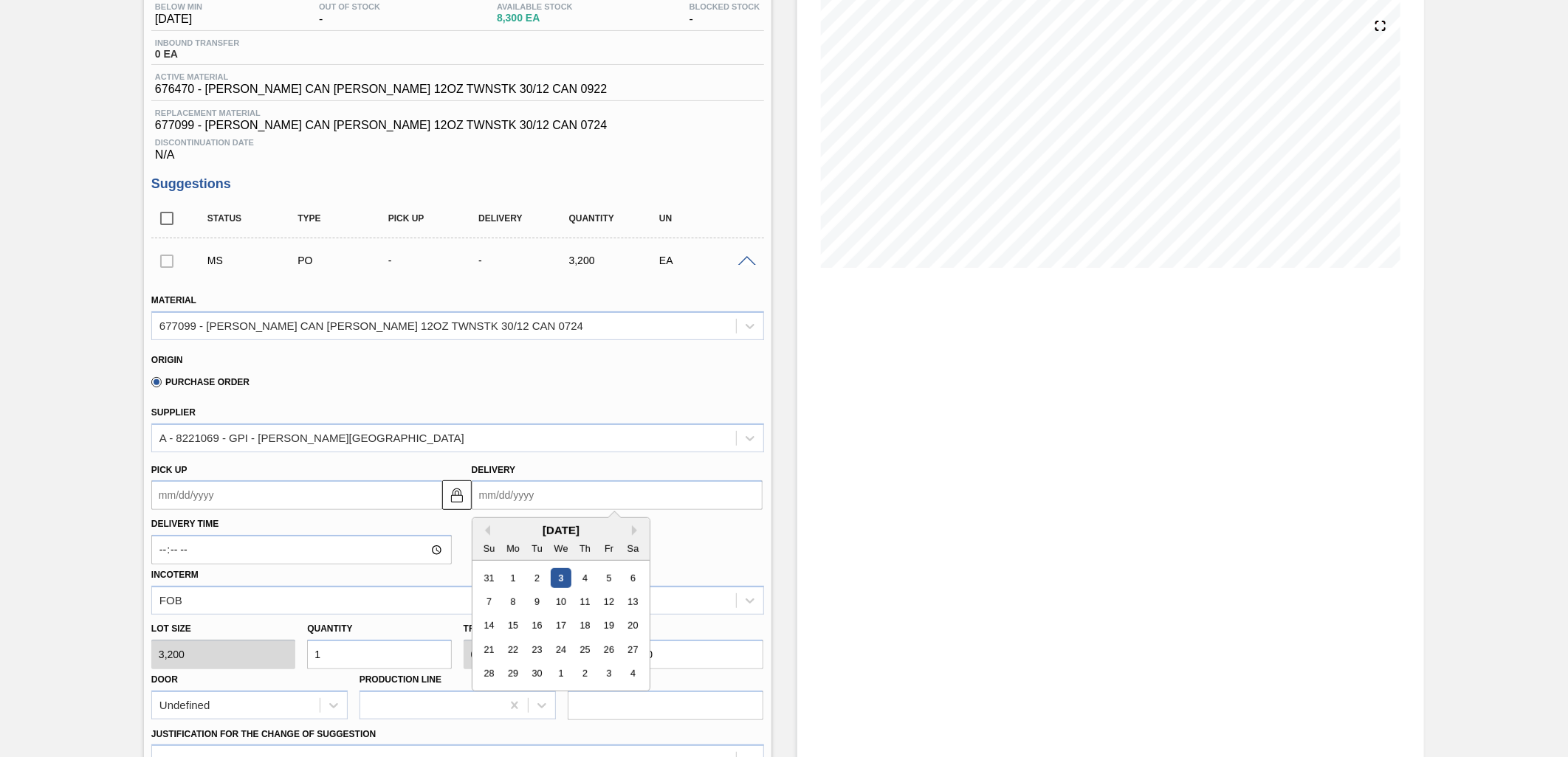
click at [559, 507] on input "Delivery" at bounding box center [618, 495] width 291 height 29
drag, startPoint x: 515, startPoint y: 600, endPoint x: 489, endPoint y: 599, distance: 26.0
click at [515, 600] on div "8" at bounding box center [513, 601] width 20 height 20
type up102885764 "[DATE]"
type input "[DATE]"
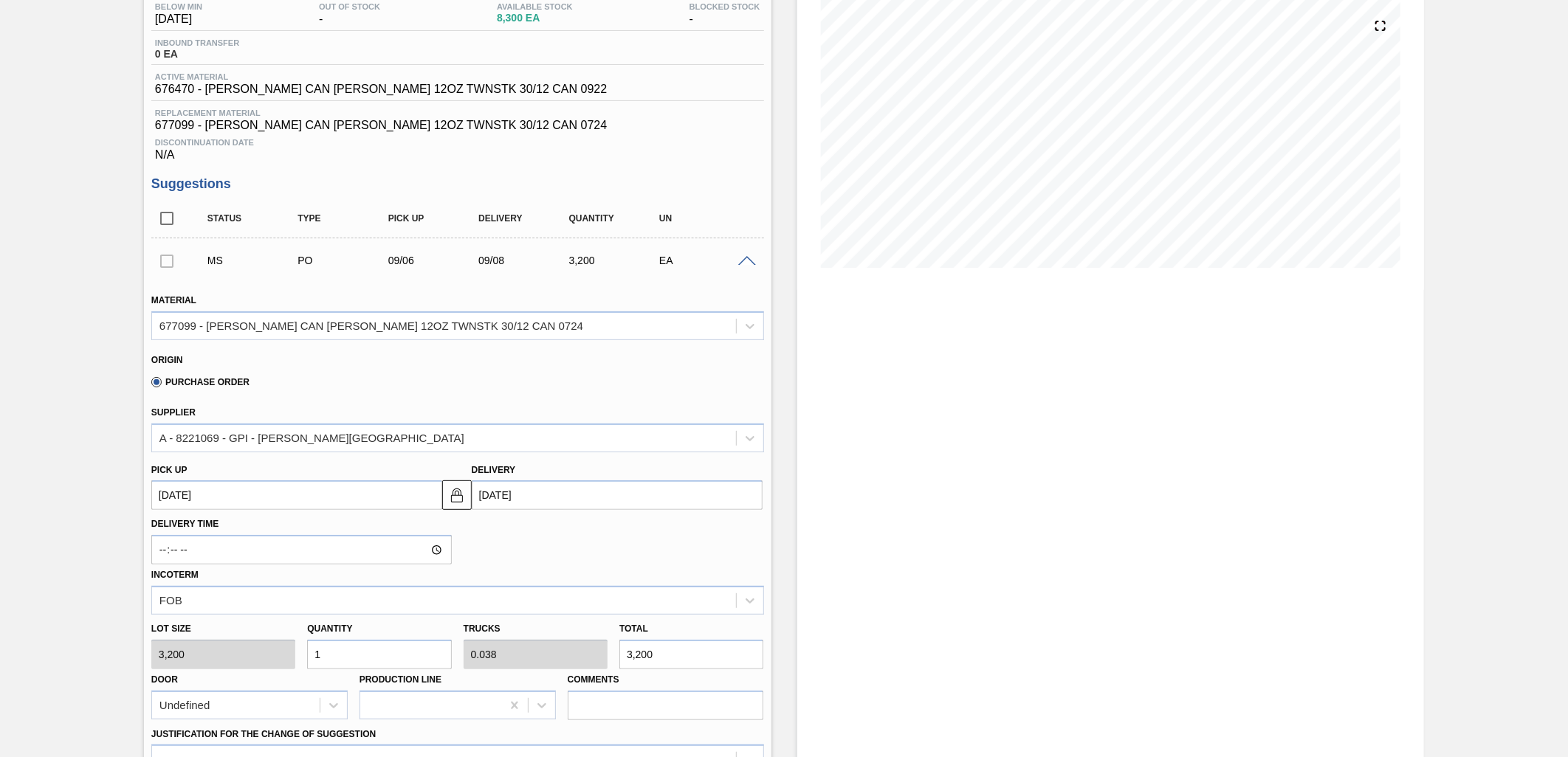
click at [400, 655] on input "1" at bounding box center [379, 655] width 144 height 29
type input "0"
type input "2"
type input "0.077"
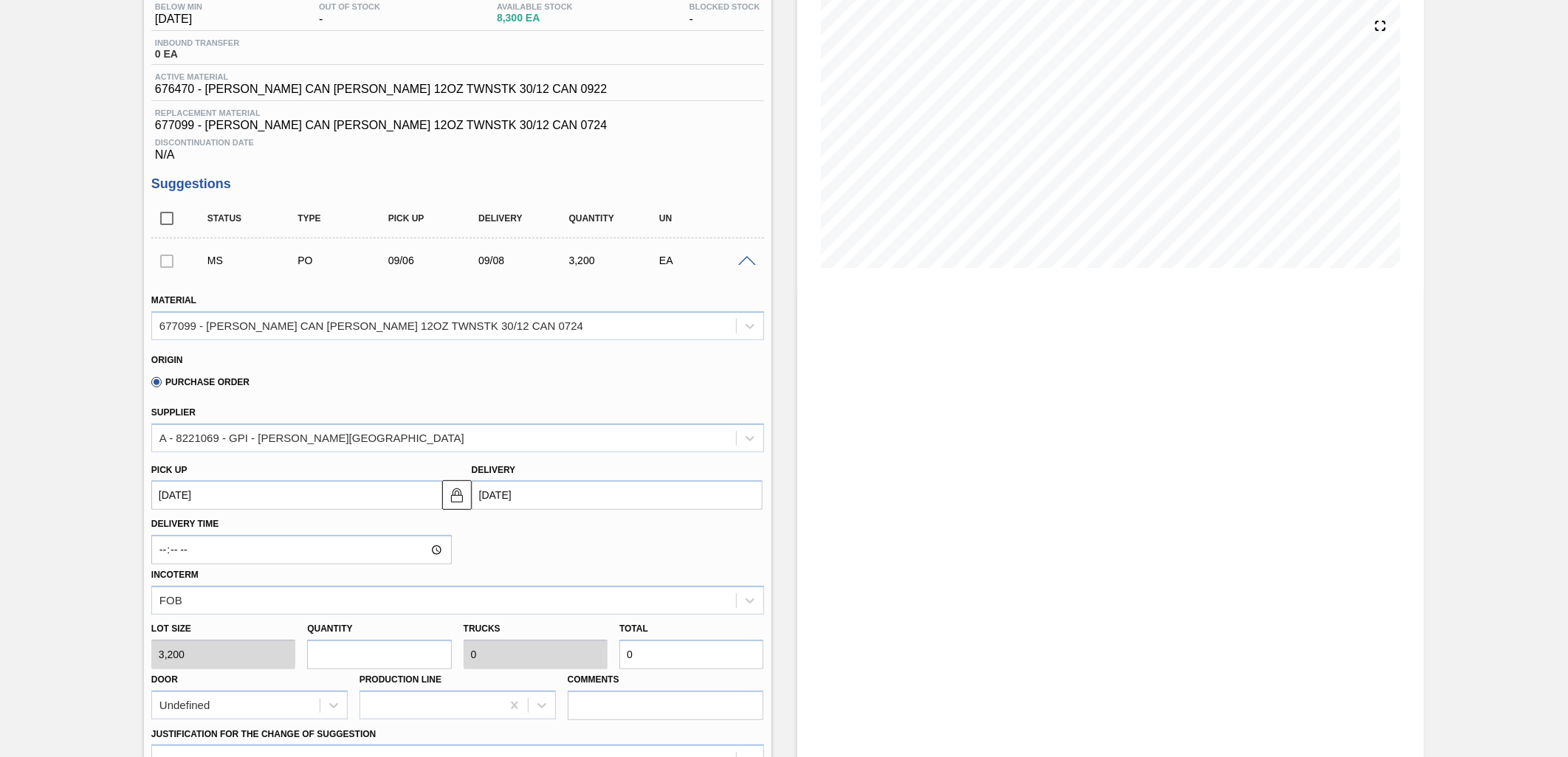
type input "6,400"
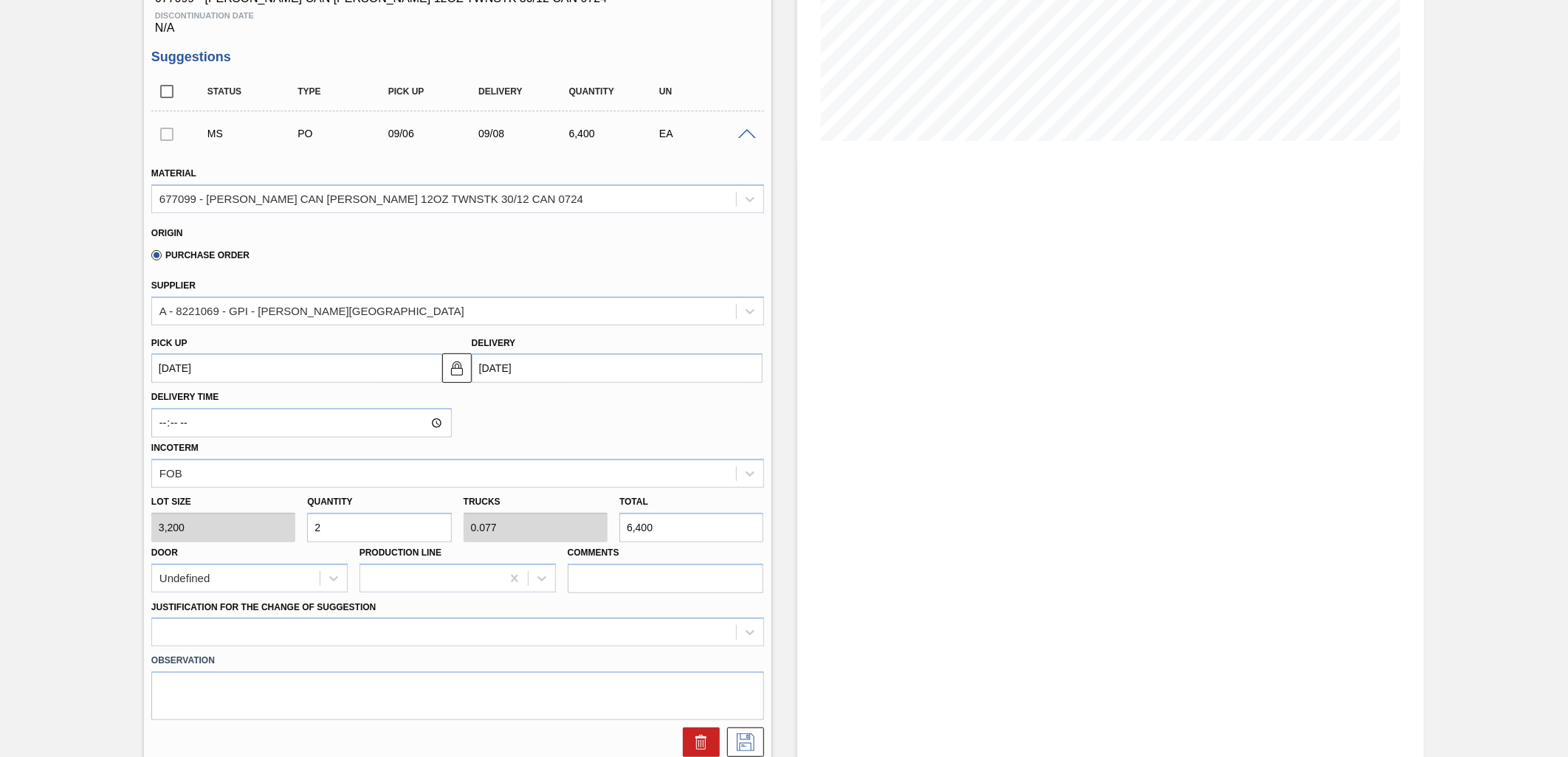
scroll to position [328, 0]
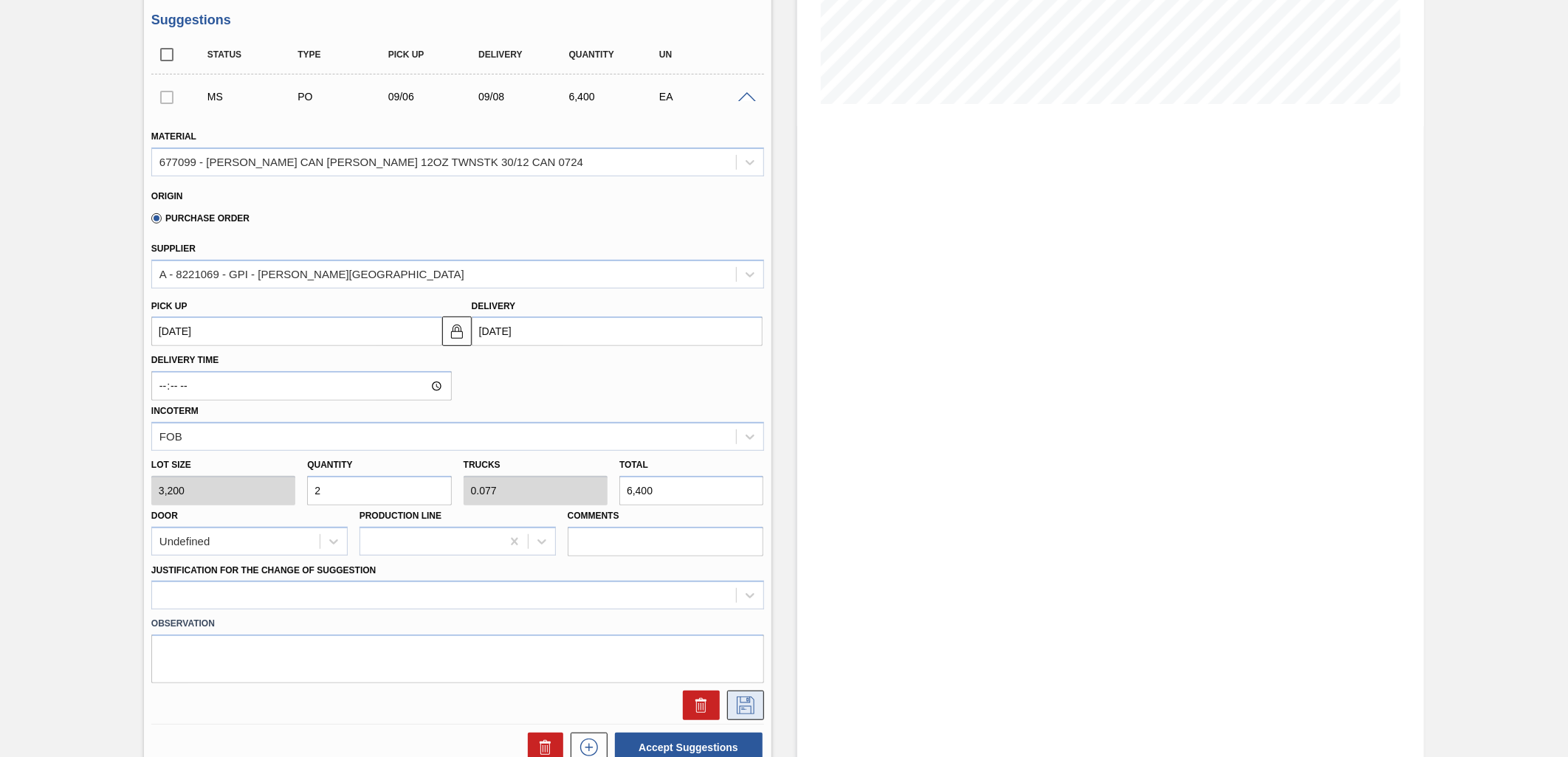
type input "2"
click at [742, 698] on icon at bounding box center [746, 705] width 24 height 17
click at [589, 590] on div at bounding box center [457, 595] width 613 height 29
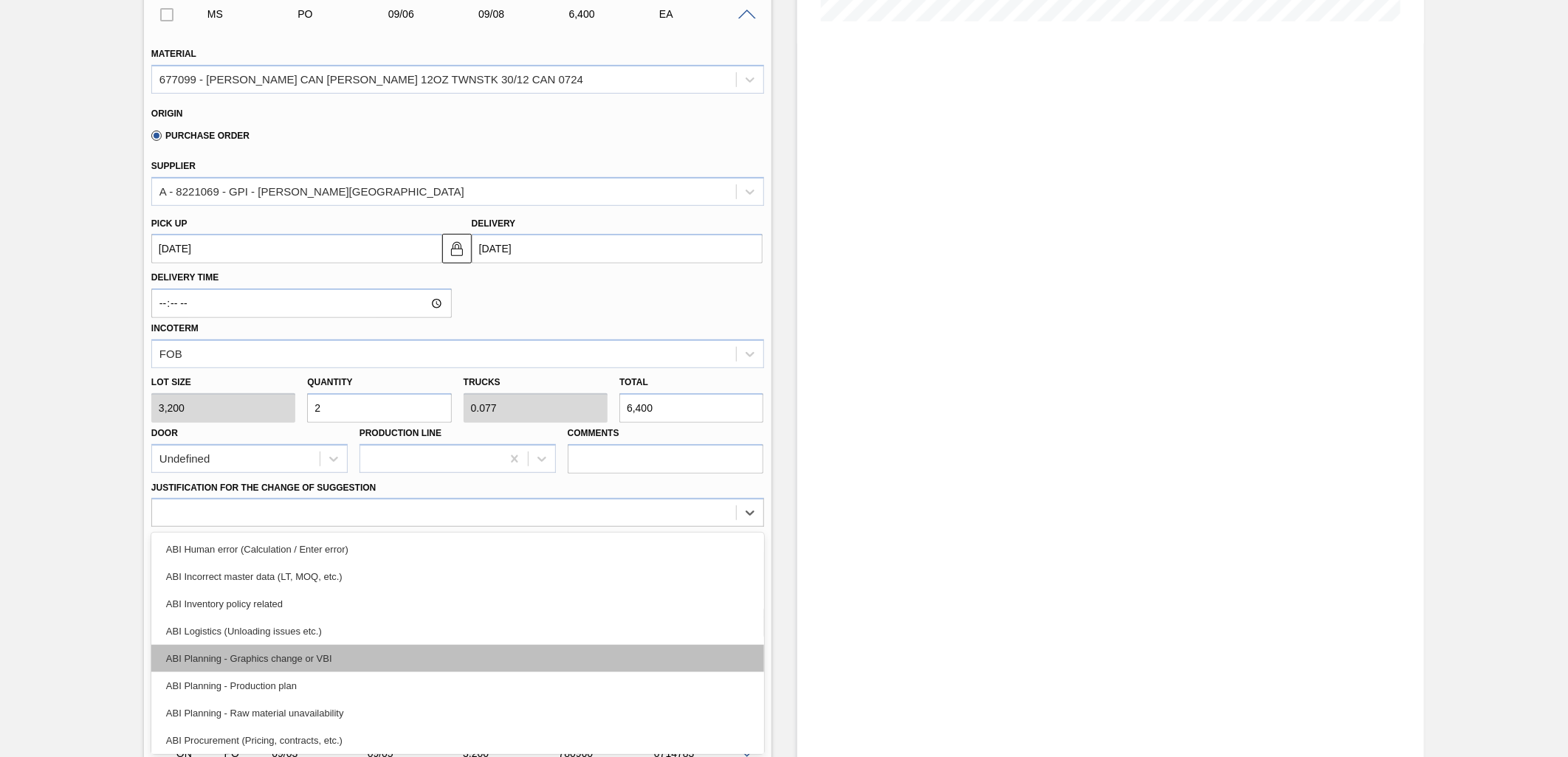
click at [433, 645] on div "ABI Planning - Graphics change or VBI" at bounding box center [457, 659] width 613 height 27
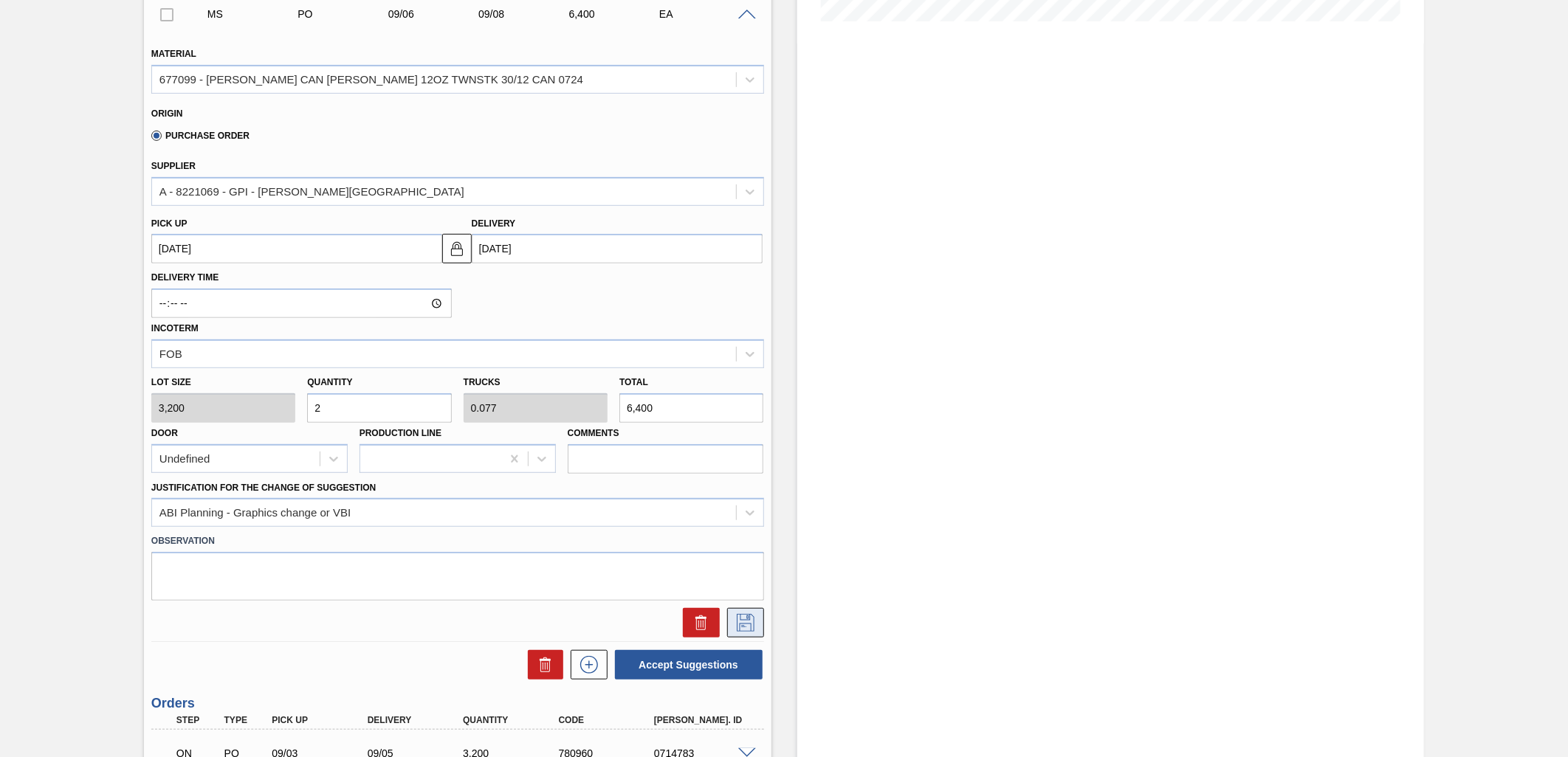
click at [749, 622] on icon at bounding box center [746, 623] width 24 height 17
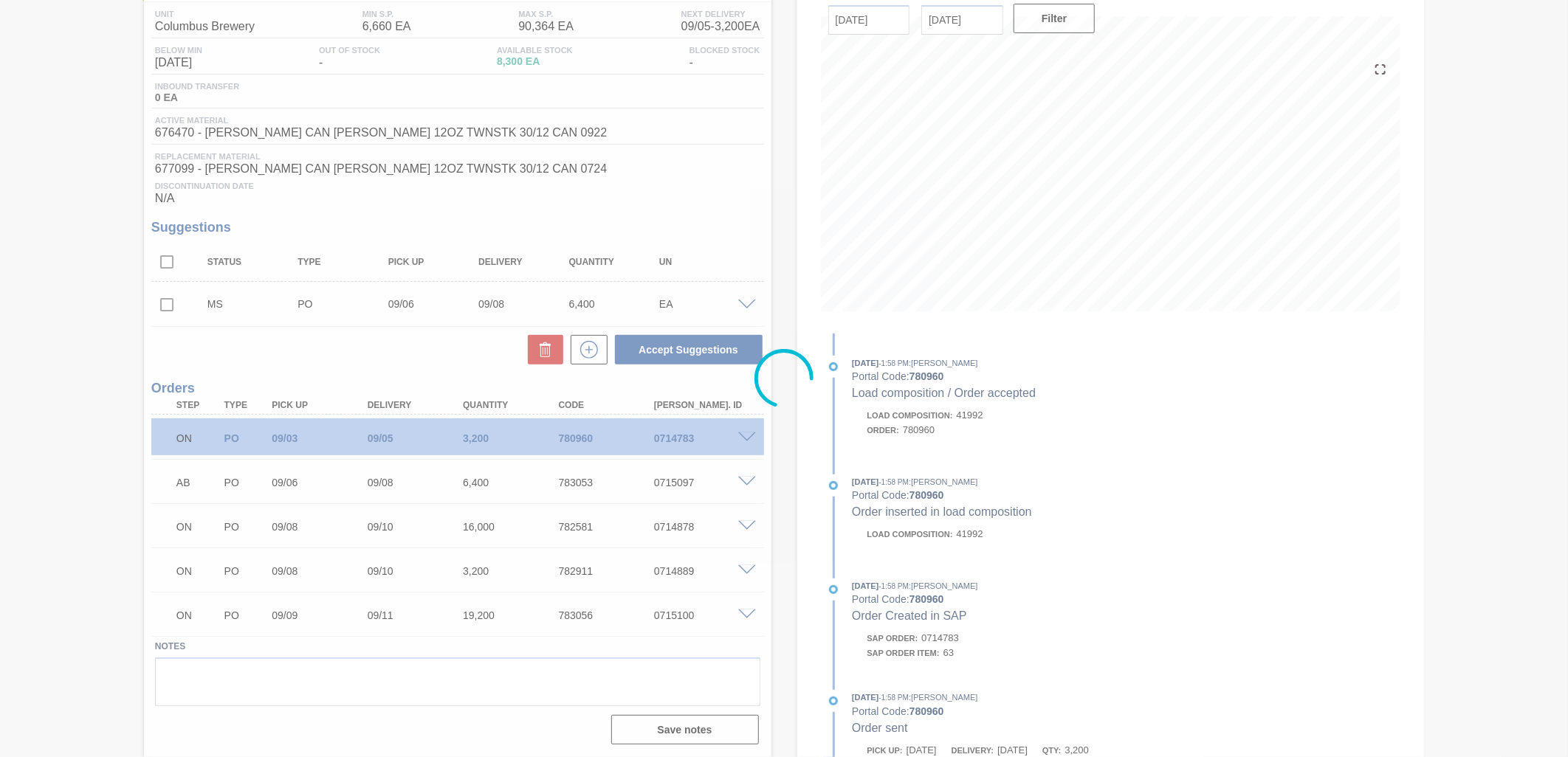
scroll to position [120, 0]
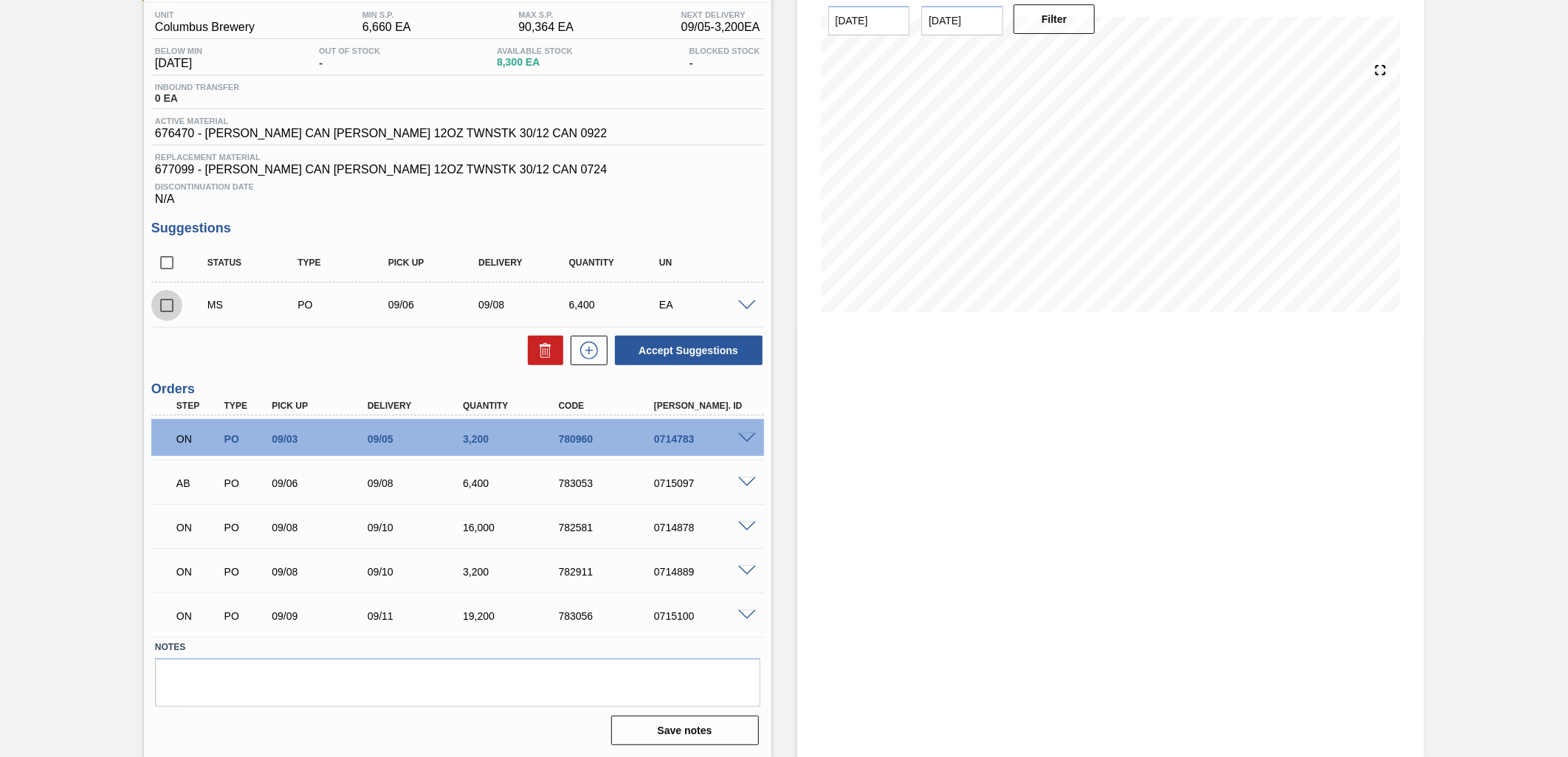
click at [162, 305] on input "checkbox" at bounding box center [166, 305] width 31 height 31
click at [713, 344] on button "Accept Suggestions" at bounding box center [689, 350] width 148 height 29
checkbox input "false"
click at [582, 348] on icon at bounding box center [590, 350] width 24 height 17
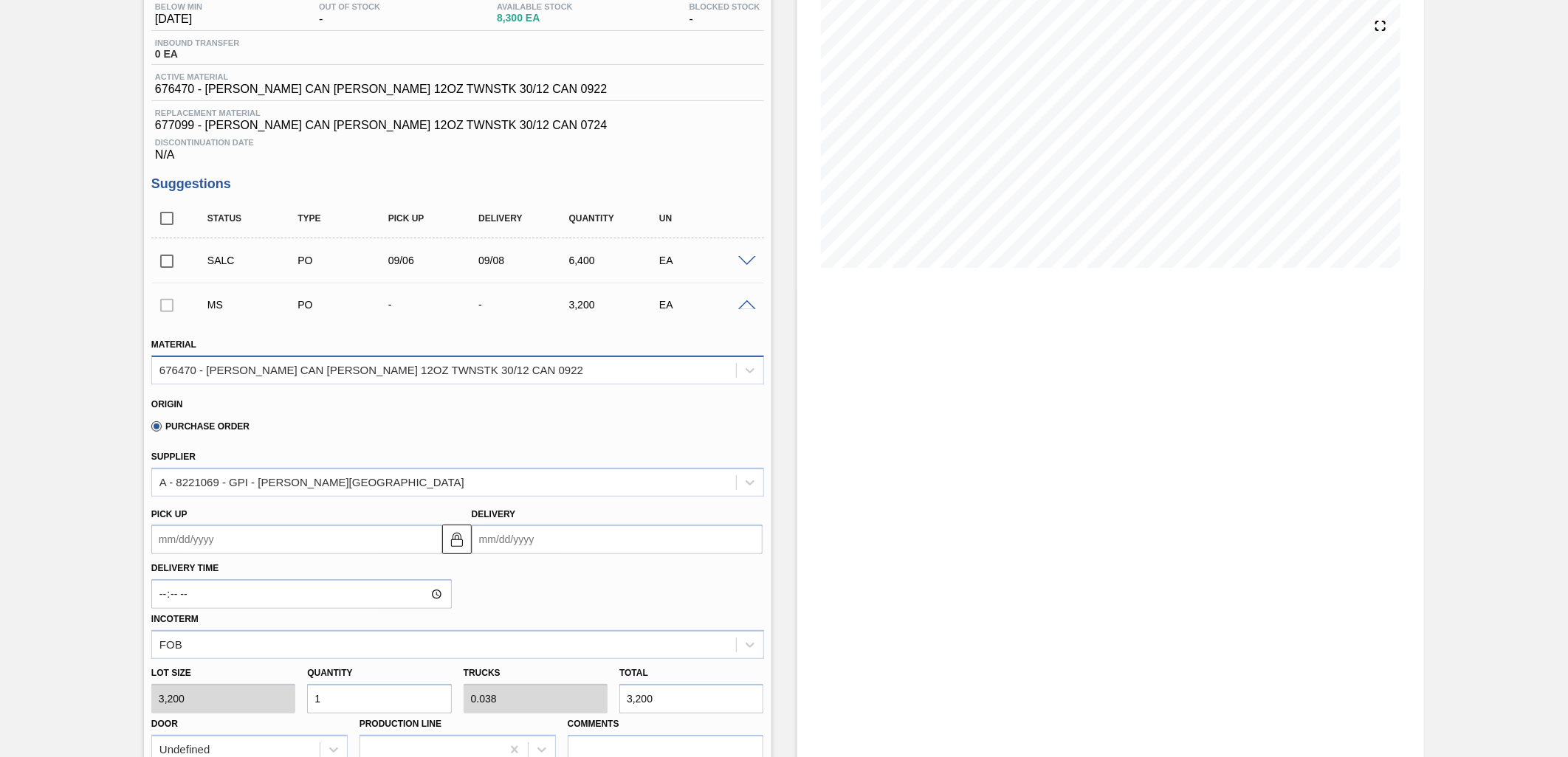
scroll to position [284, 0]
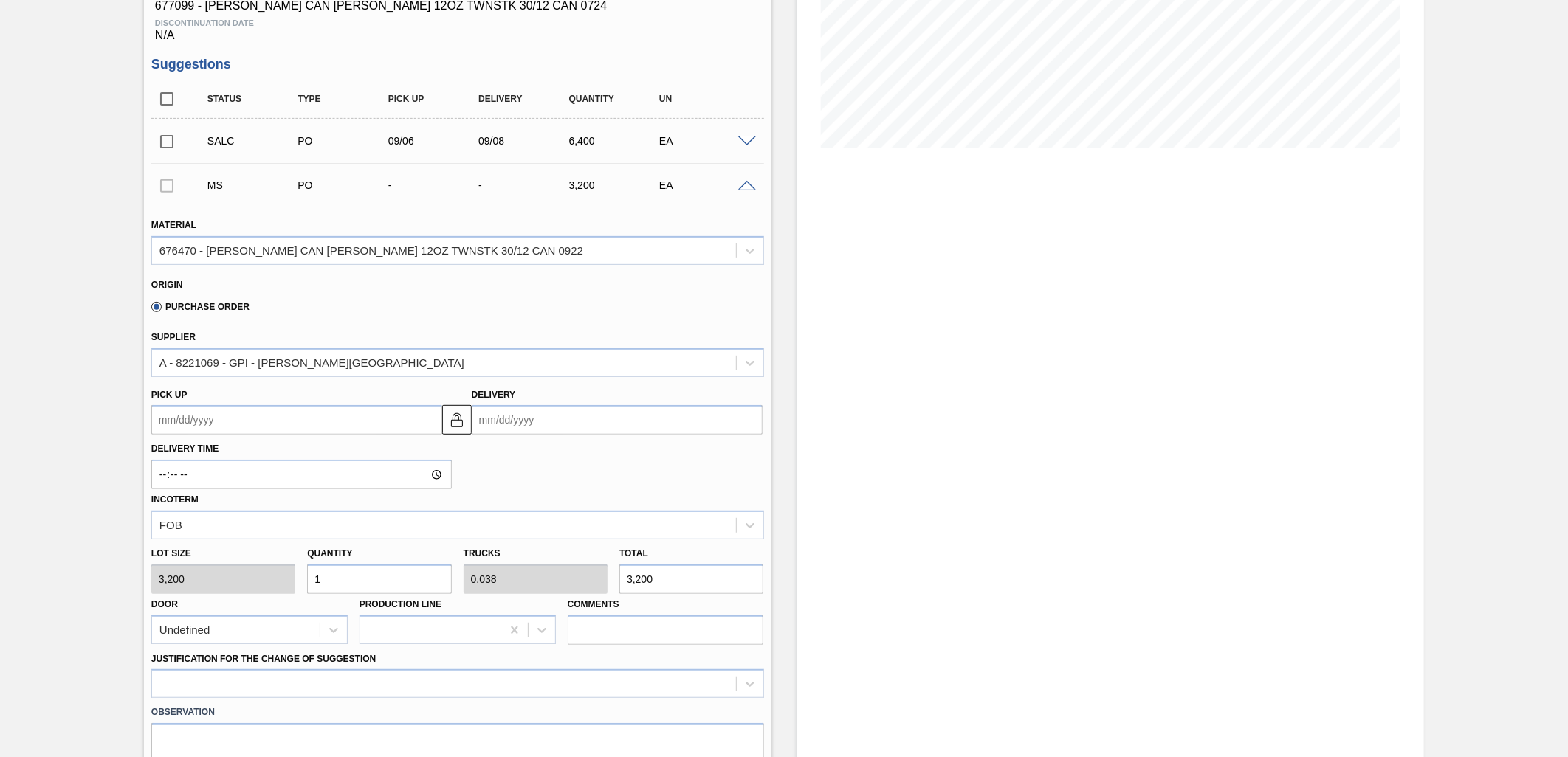
click at [602, 411] on input "Delivery" at bounding box center [618, 419] width 291 height 29
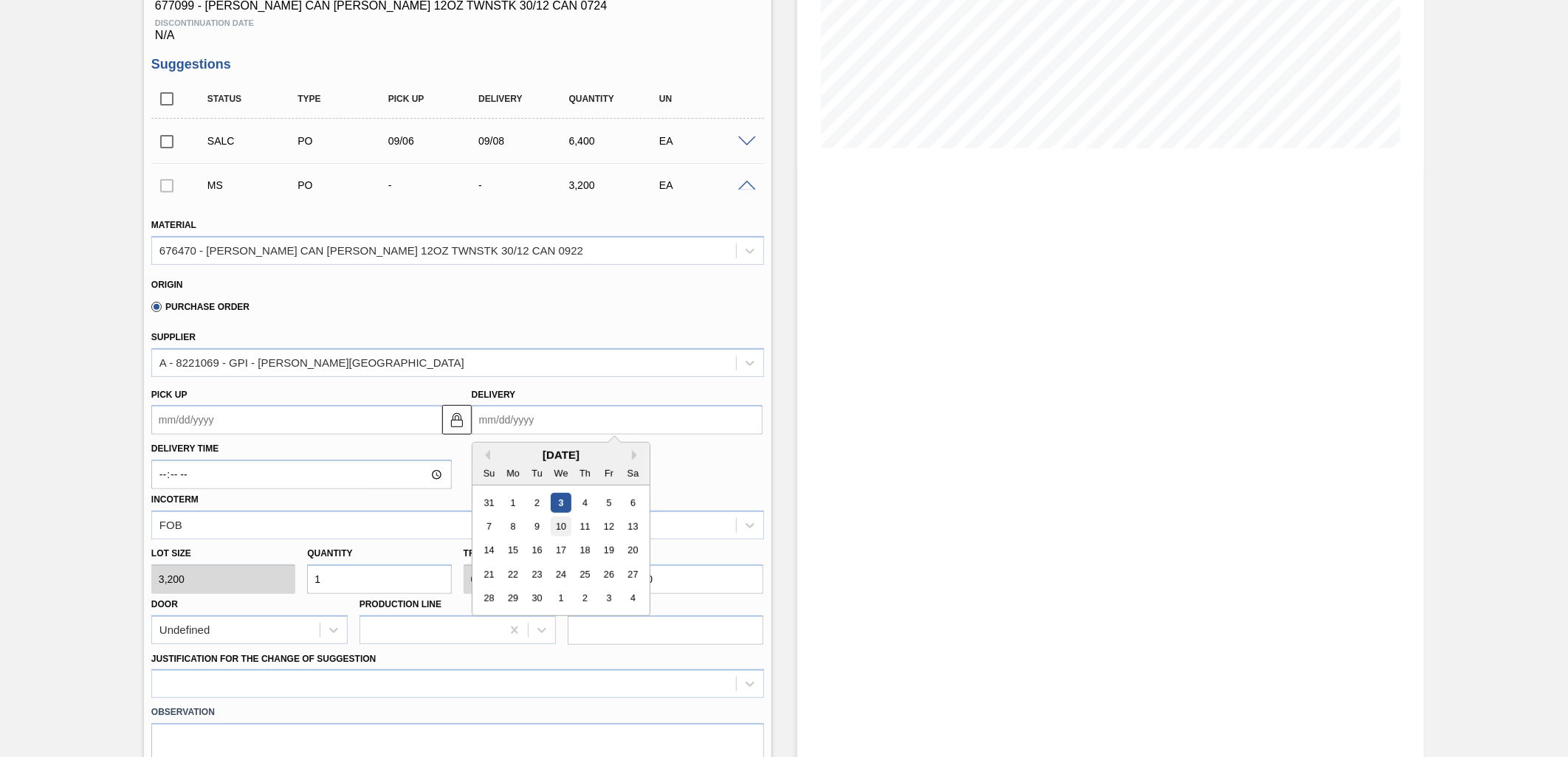
click at [566, 525] on div "10" at bounding box center [560, 526] width 20 height 20
type up102886126 "[DATE]"
type input "[DATE]"
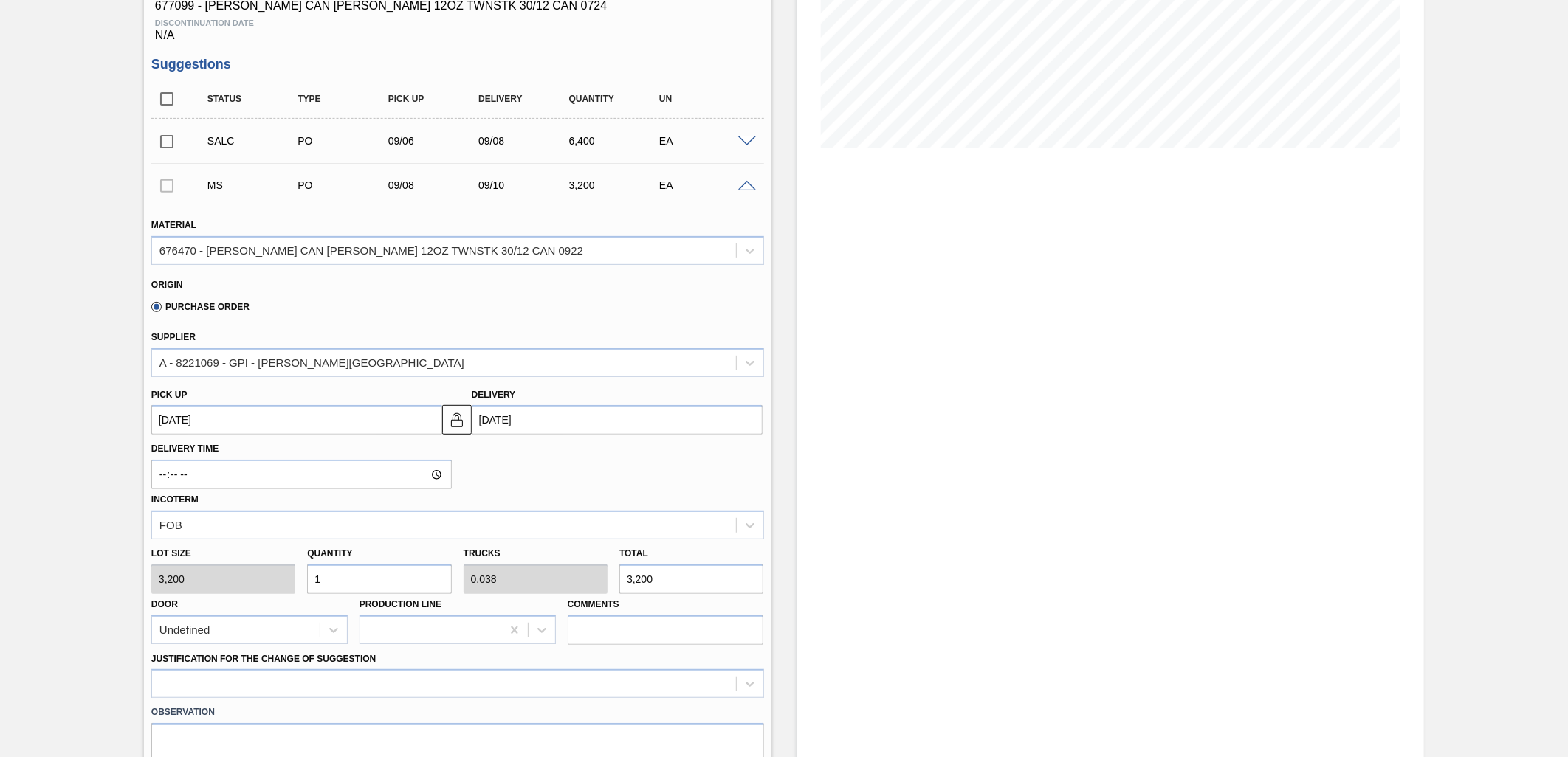
click at [367, 568] on input "1" at bounding box center [379, 579] width 144 height 29
type input "0"
type input "5"
type input "0.192"
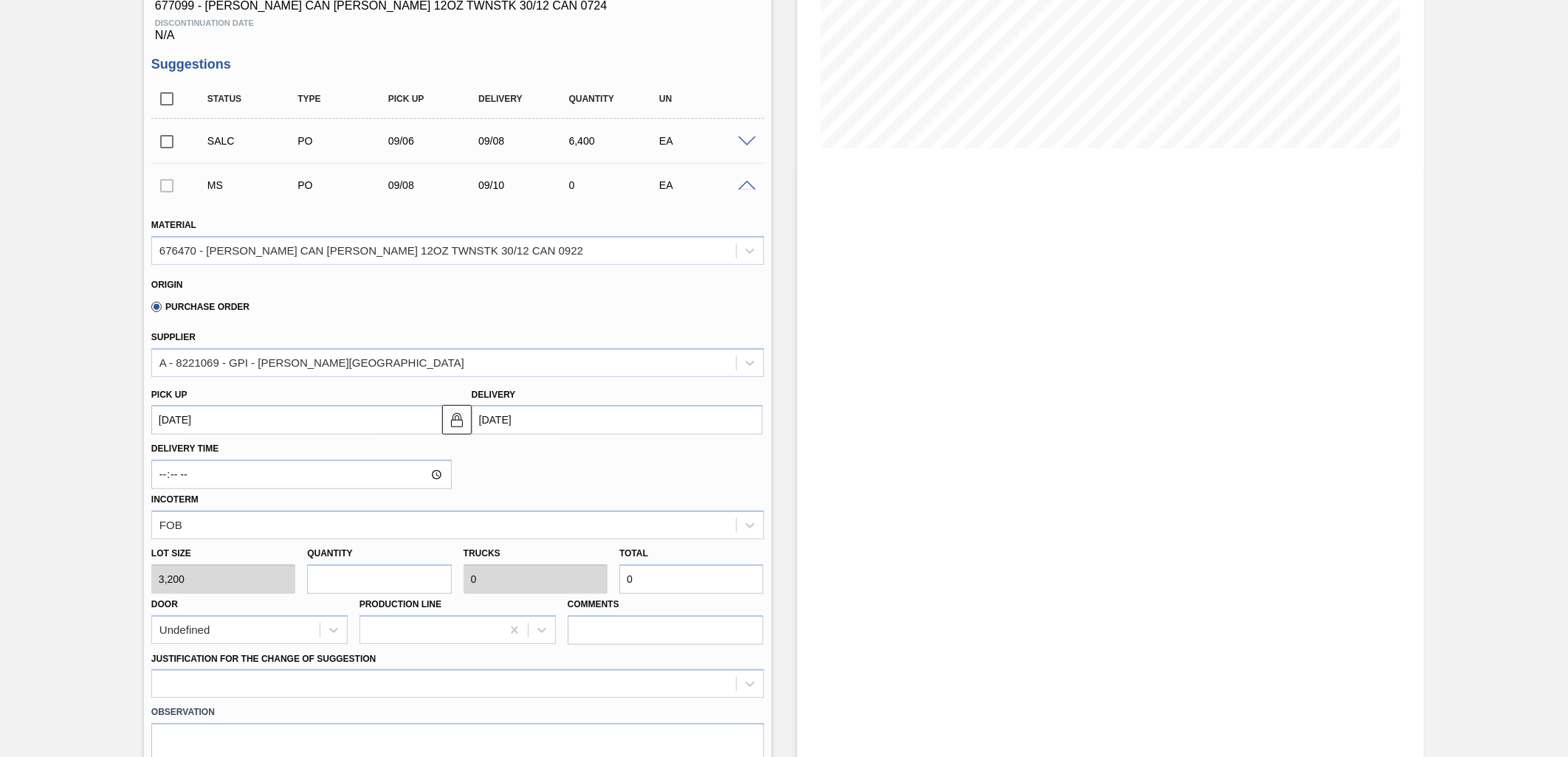
type input "16,000"
type input "5"
click at [534, 367] on div "A - 8221069 - GPI - [PERSON_NAME][GEOGRAPHIC_DATA]" at bounding box center [443, 362] width 584 height 21
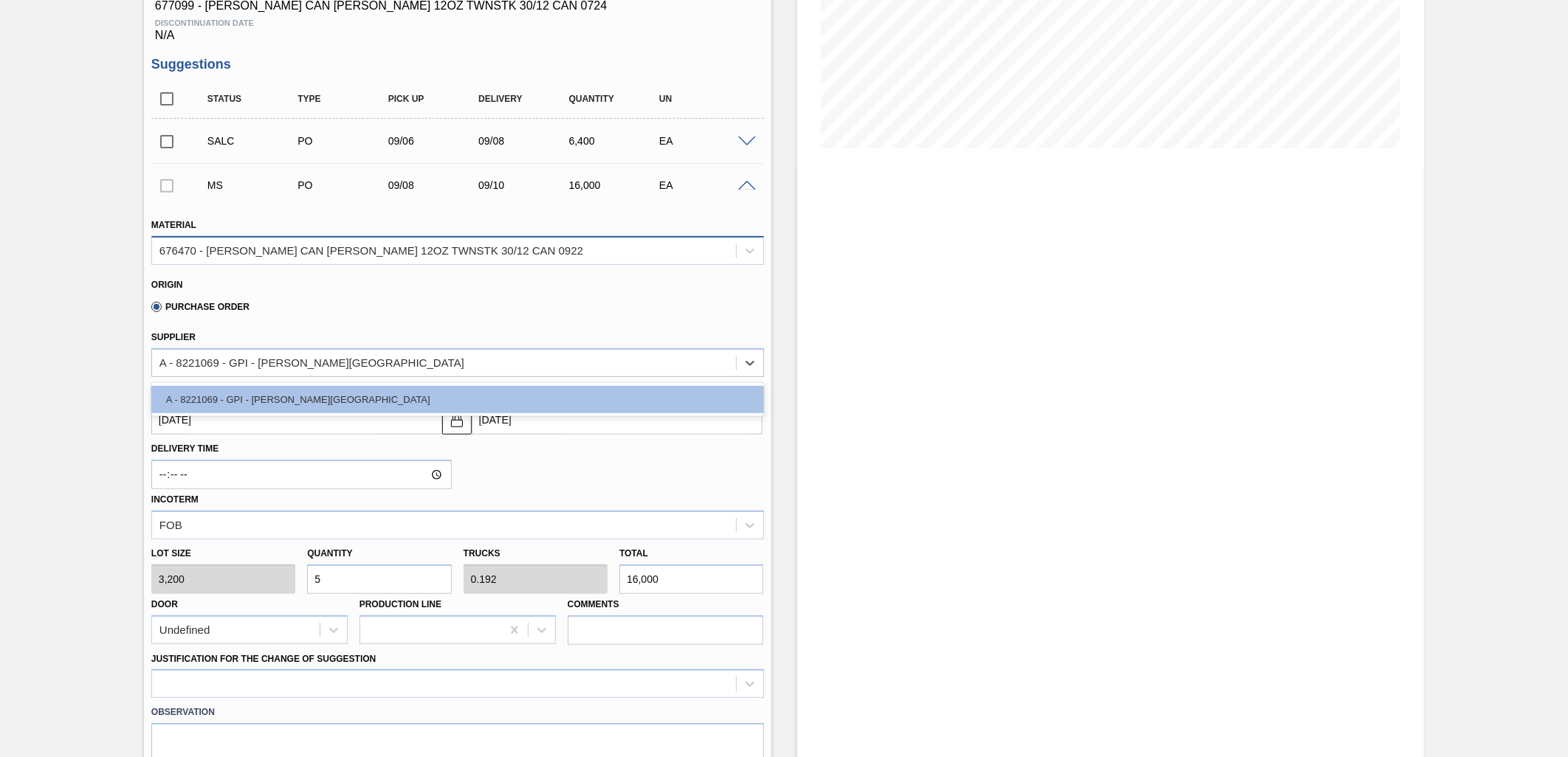
click at [551, 249] on div "676470 - [PERSON_NAME] CAN [PERSON_NAME] 12OZ TWNSTK 30/12 CAN 0922" at bounding box center [443, 250] width 584 height 21
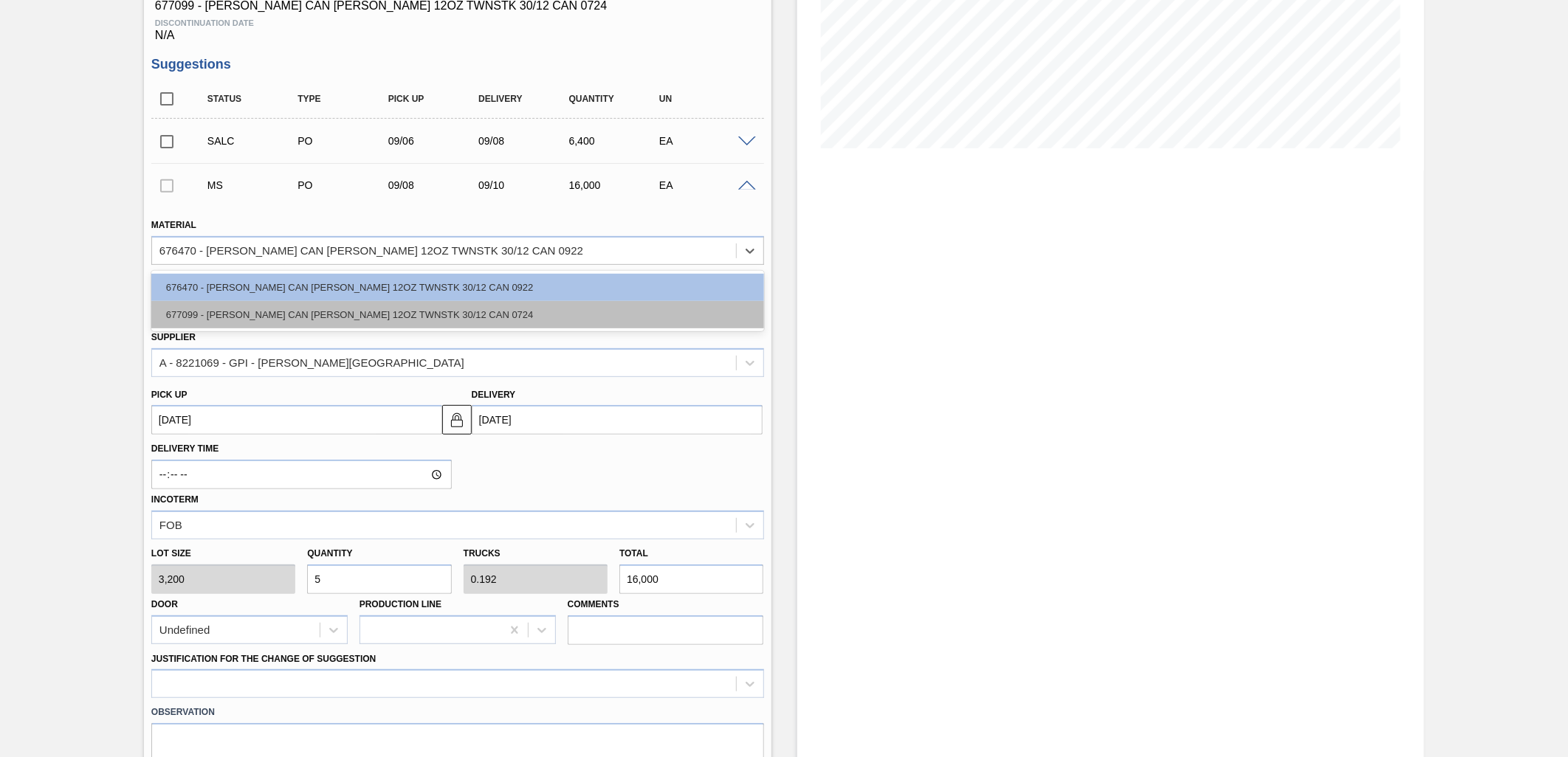
click at [480, 305] on div "677099 - [PERSON_NAME] CAN [PERSON_NAME] 12OZ TWNSTK 30/12 CAN 0724" at bounding box center [457, 315] width 613 height 27
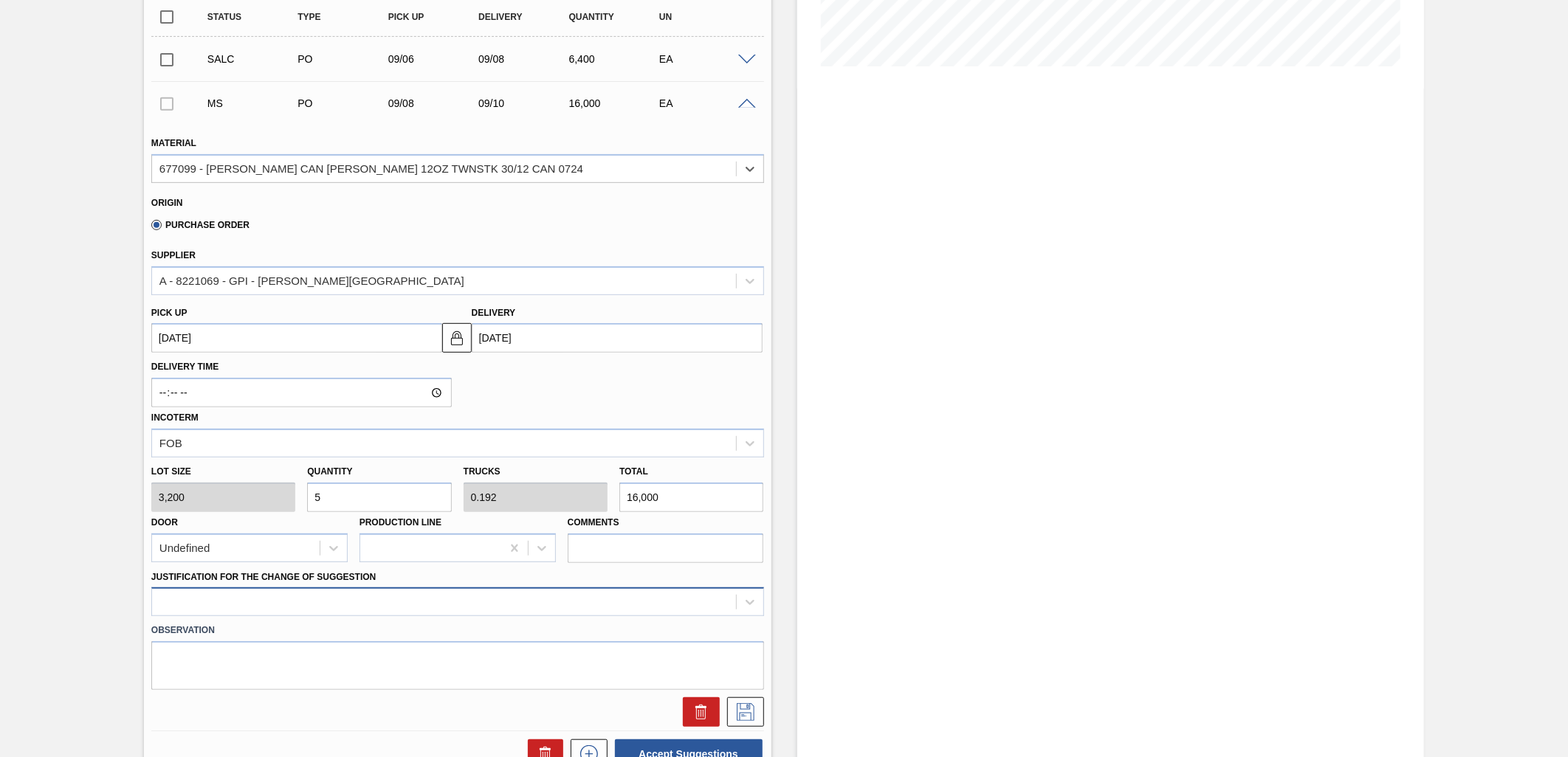
click at [471, 593] on div at bounding box center [457, 602] width 613 height 29
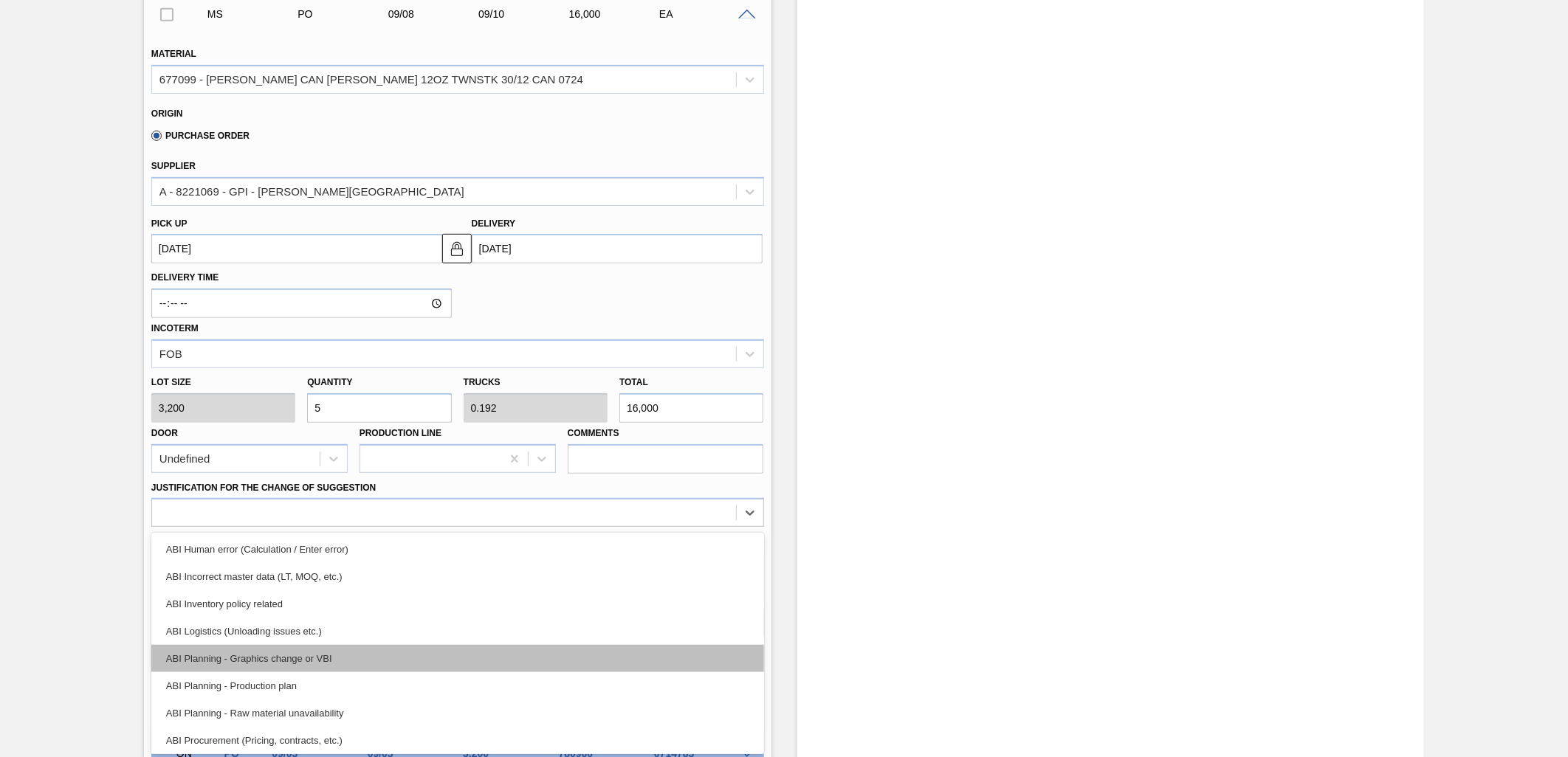
click at [409, 650] on div "ABI Planning - Graphics change or VBI" at bounding box center [457, 659] width 613 height 27
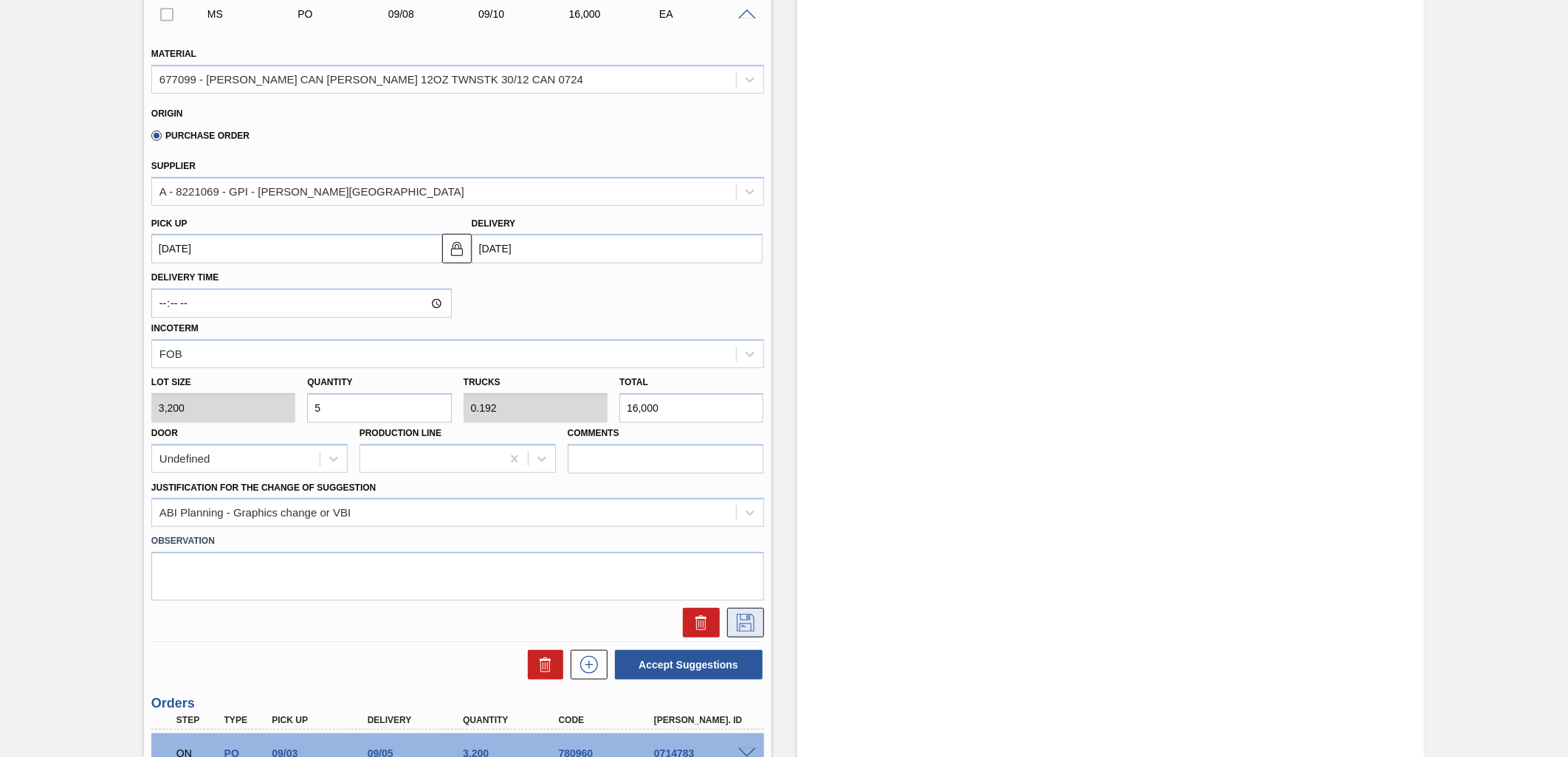
click at [741, 620] on icon at bounding box center [745, 623] width 17 height 17
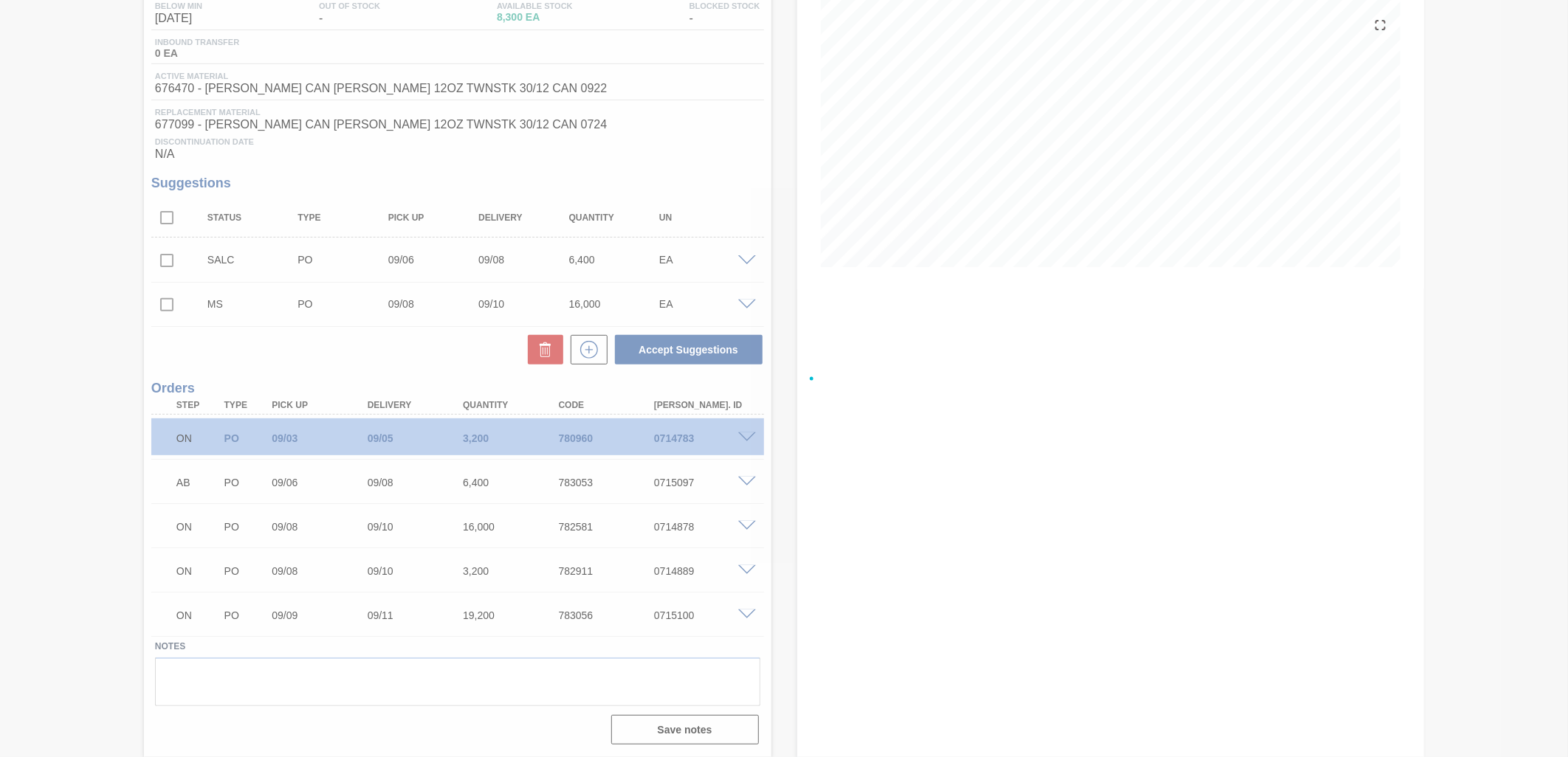
scroll to position [164, 0]
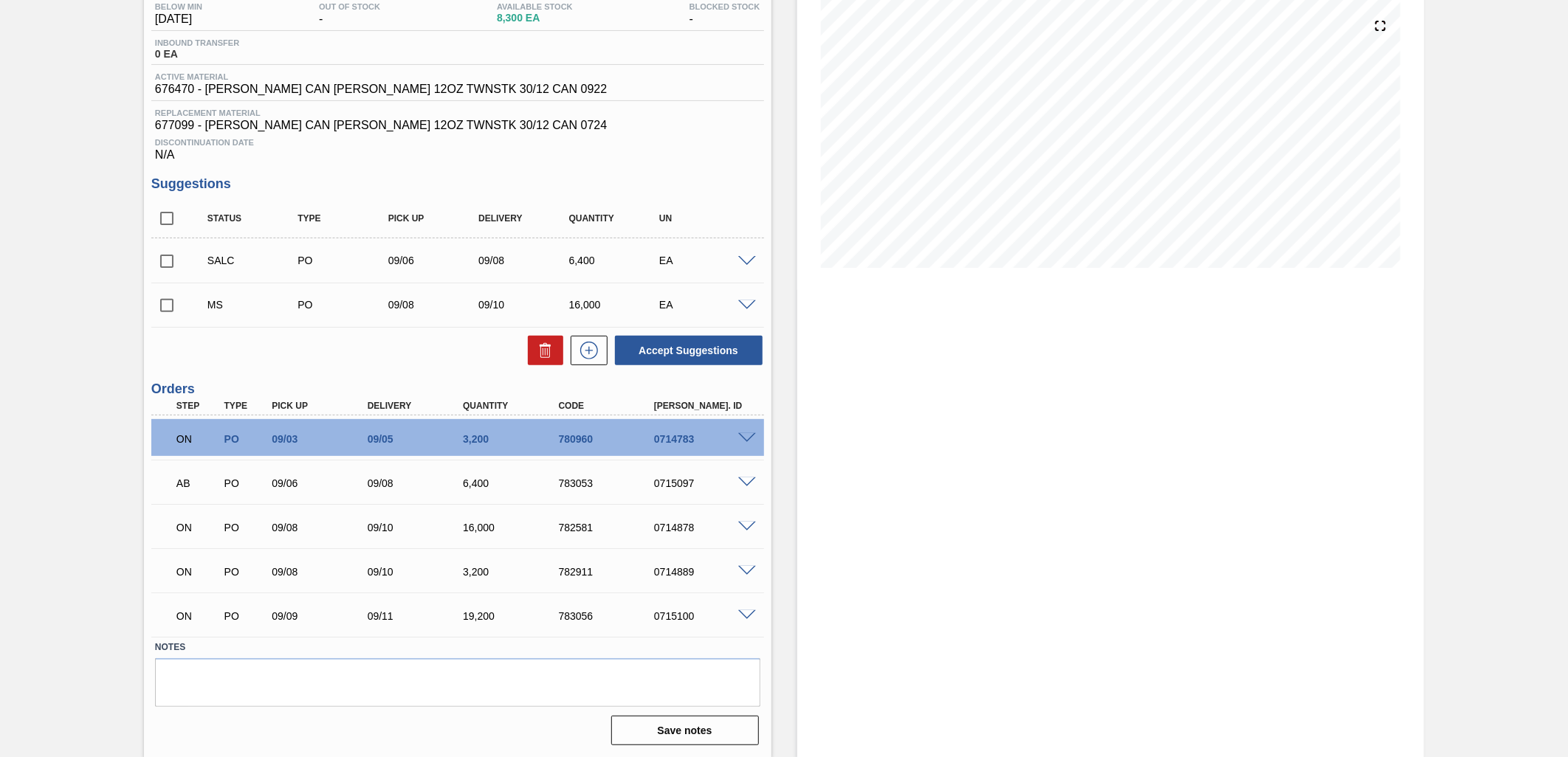
click at [168, 308] on input "checkbox" at bounding box center [166, 305] width 31 height 31
click at [668, 350] on button "Accept Suggestions" at bounding box center [689, 350] width 148 height 29
checkbox input "false"
click at [593, 350] on icon at bounding box center [590, 350] width 24 height 17
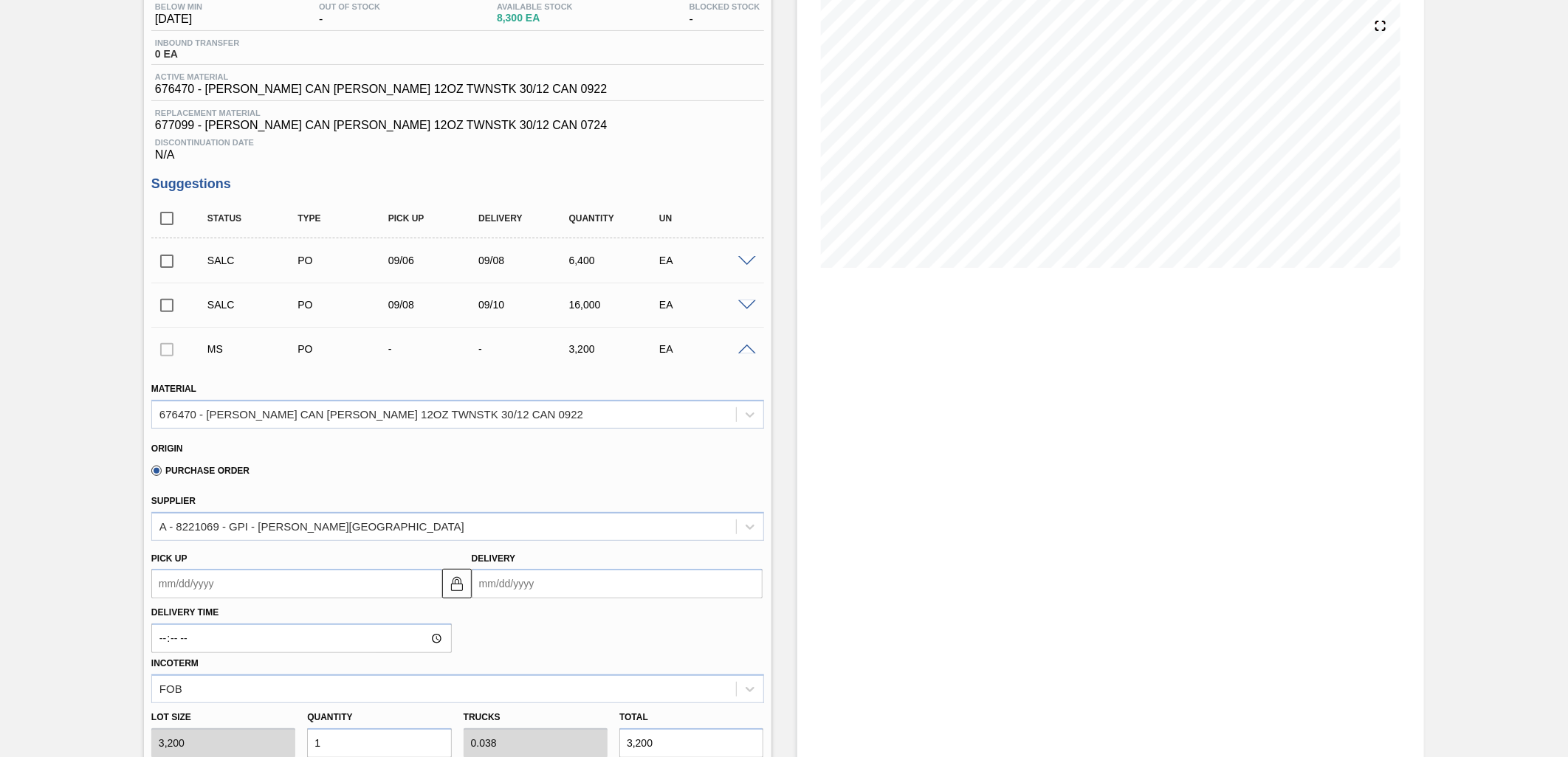
click at [563, 577] on input "Delivery" at bounding box center [618, 583] width 291 height 29
click at [585, 491] on div "18" at bounding box center [585, 494] width 20 height 20
type up102886173 "[DATE]"
type input "[DATE]"
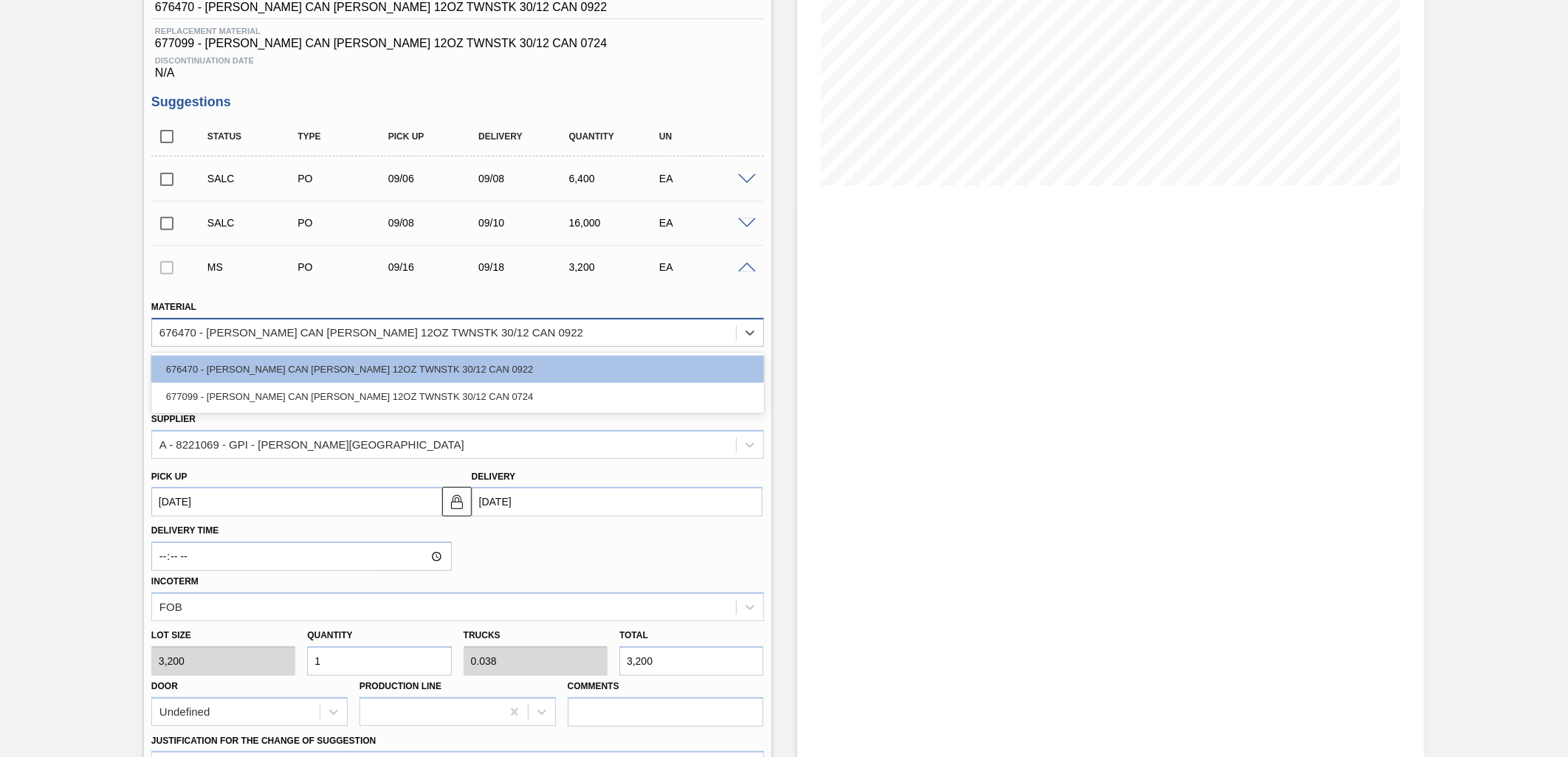
click at [469, 334] on div "676470 - [PERSON_NAME] CAN [PERSON_NAME] 12OZ TWNSTK 30/12 CAN 0922" at bounding box center [443, 332] width 584 height 21
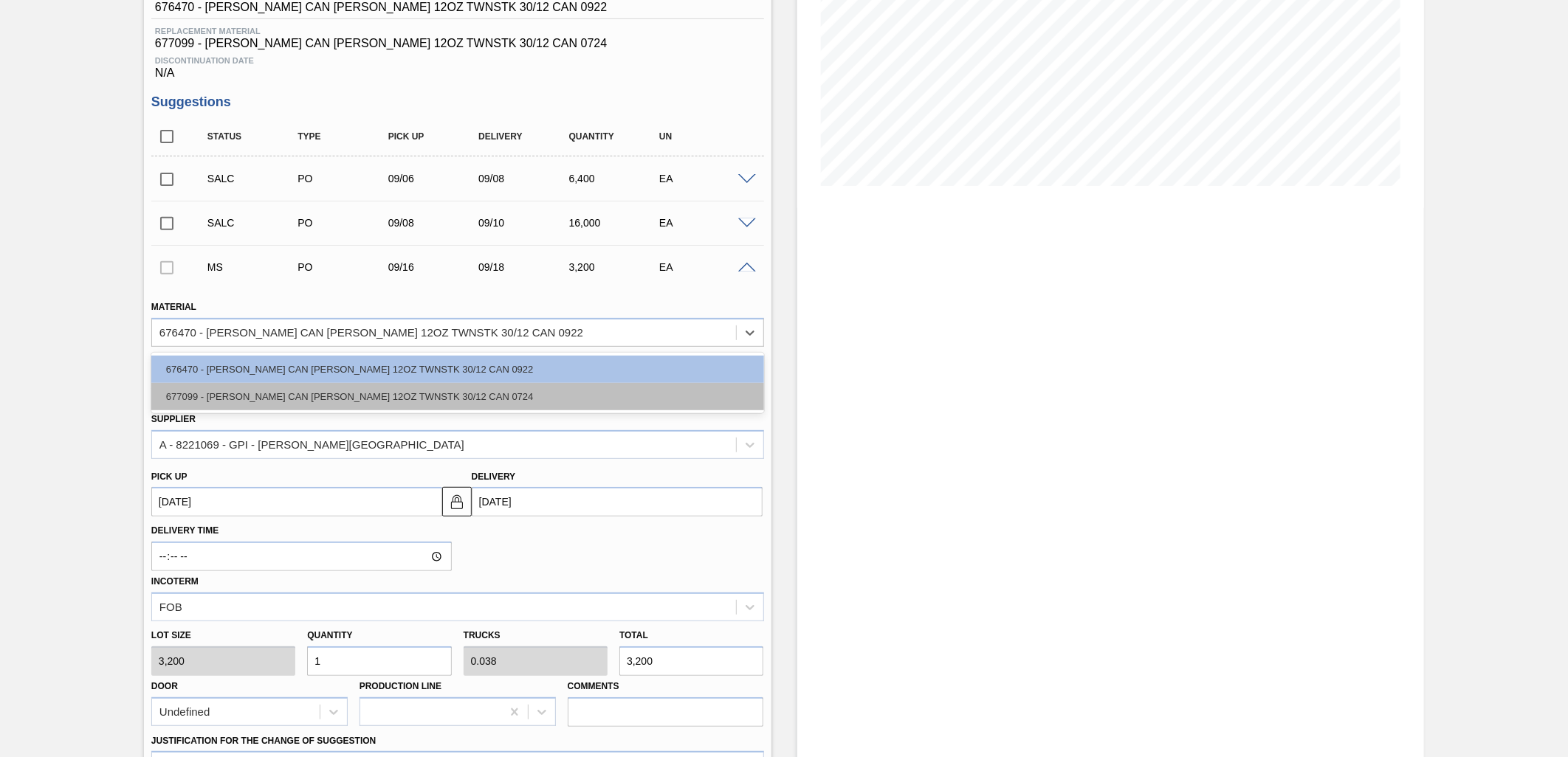
click at [433, 389] on div "677099 - [PERSON_NAME] CAN [PERSON_NAME] 12OZ TWNSTK 30/12 CAN 0724" at bounding box center [457, 396] width 613 height 27
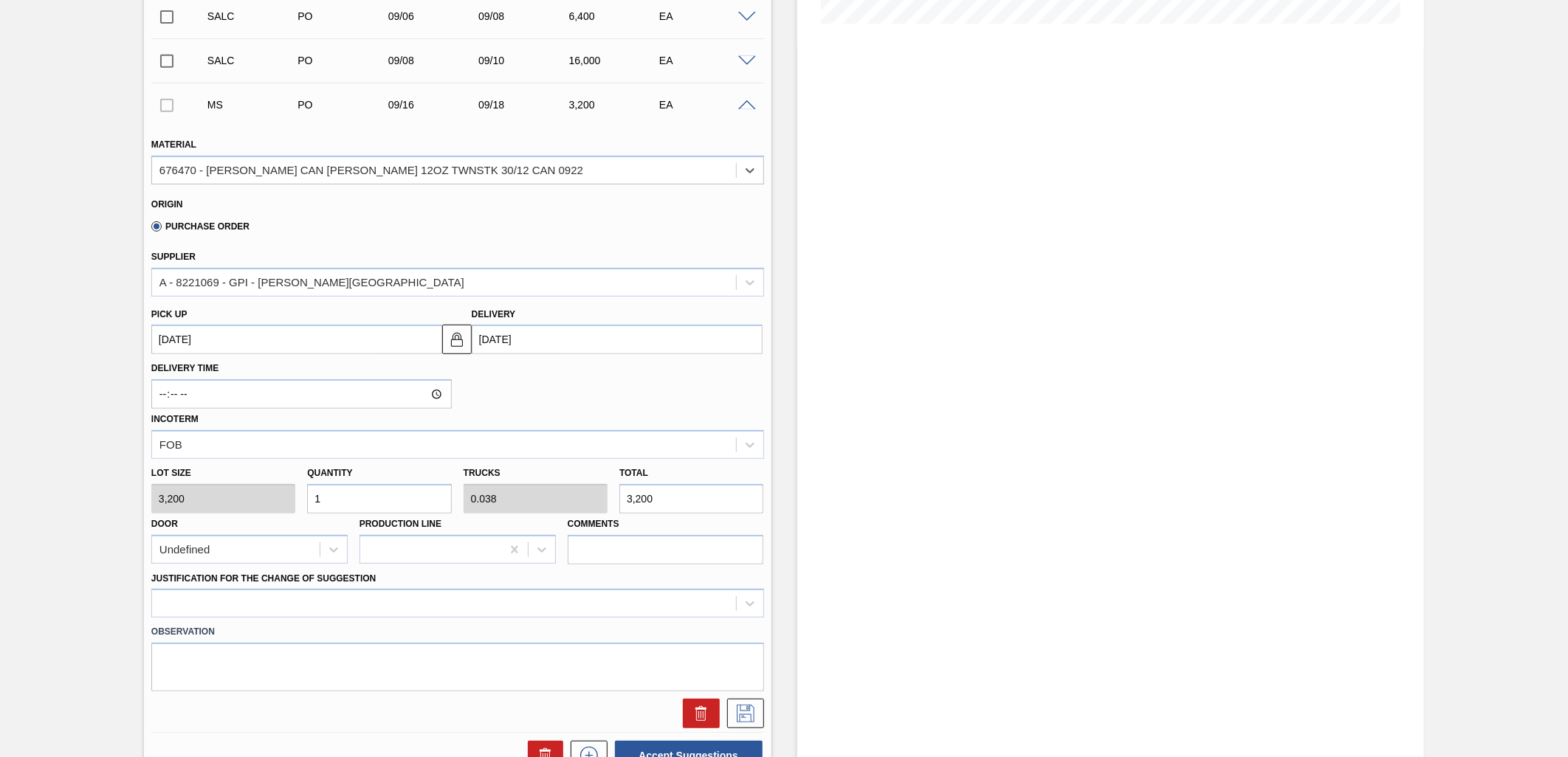
scroll to position [410, 0]
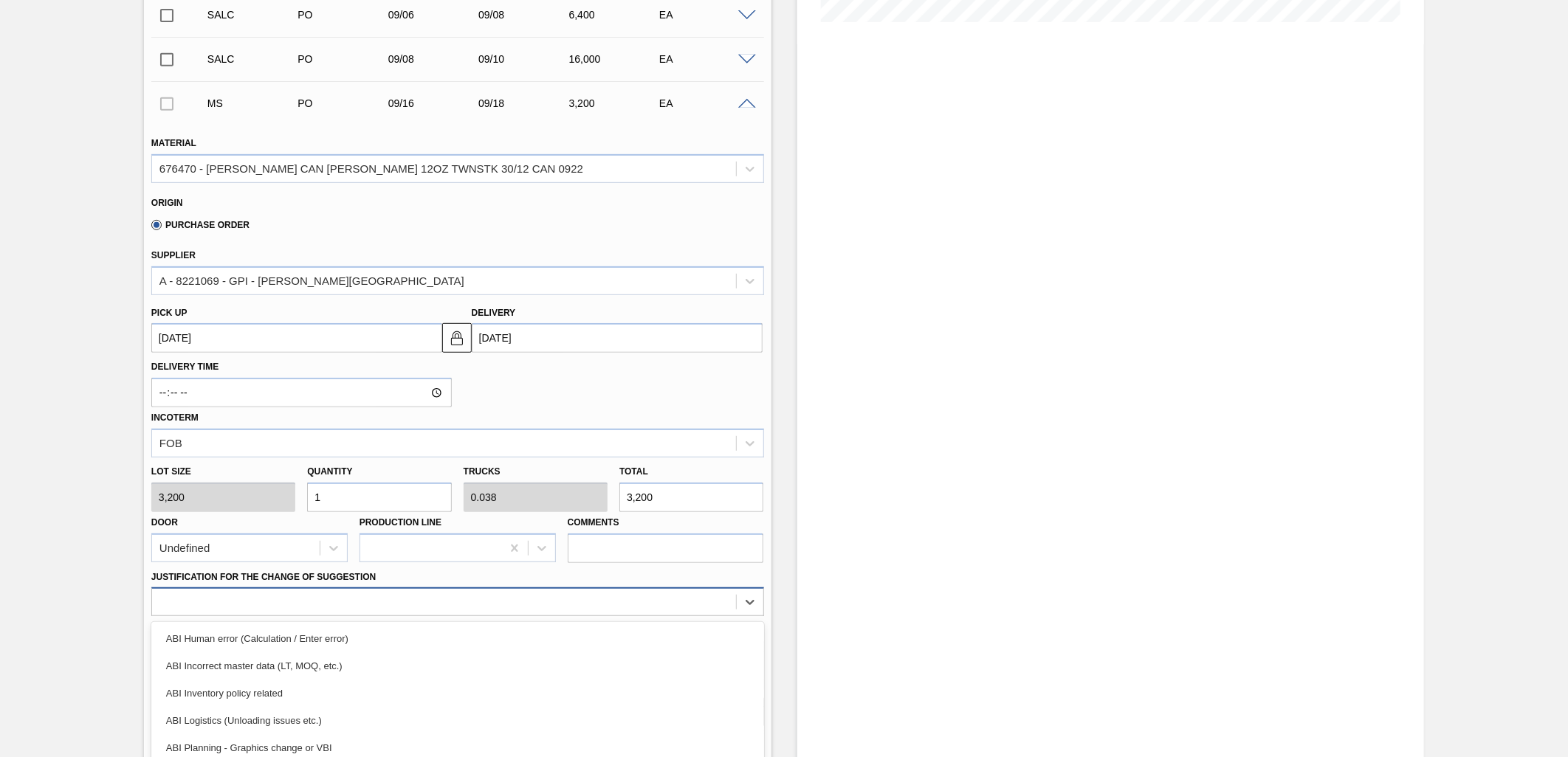
click at [509, 593] on div "option ABI Inventory policy related focused, 3 of 18. 18 results available. Use…" at bounding box center [457, 602] width 613 height 29
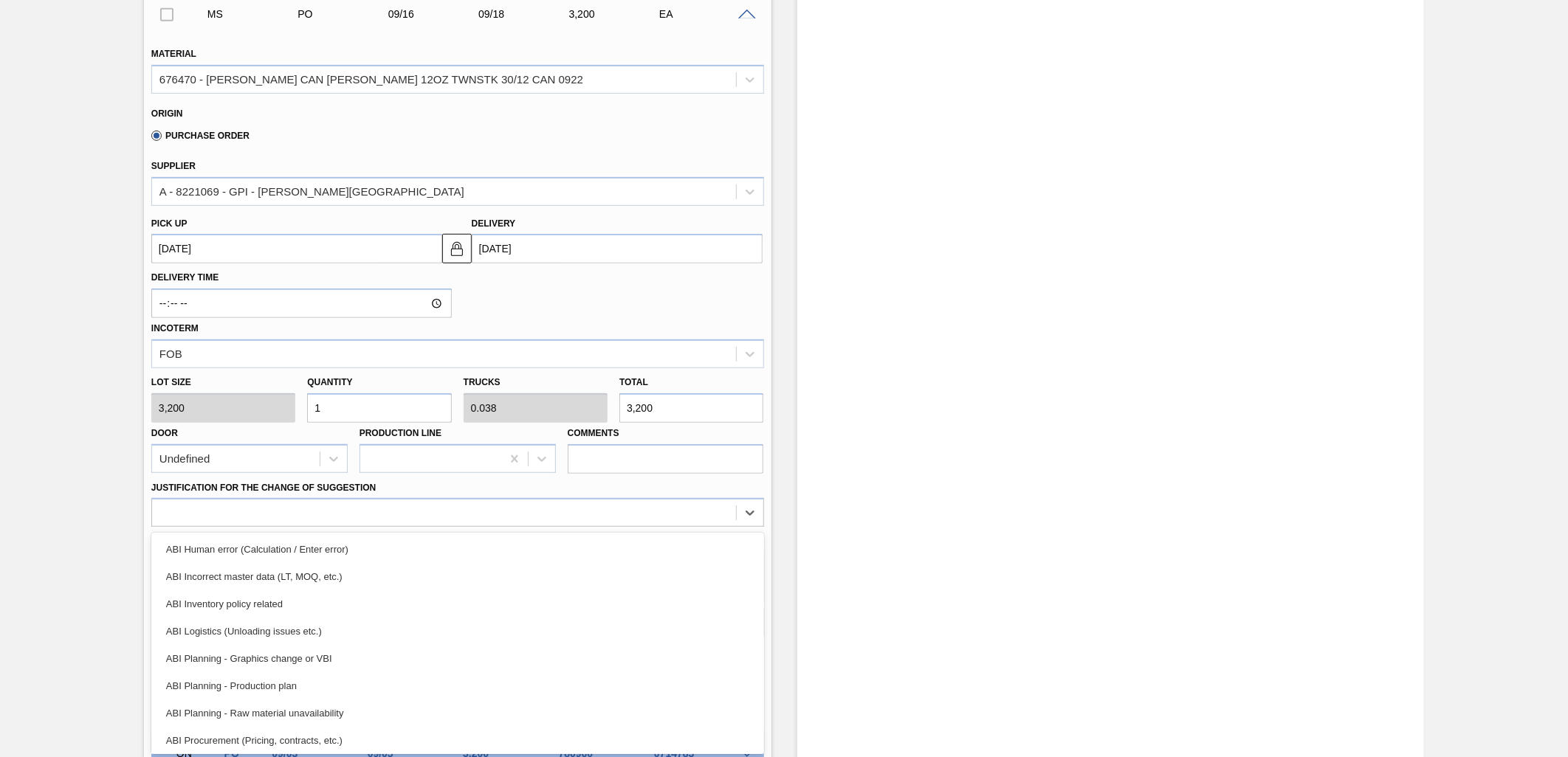
drag, startPoint x: 466, startPoint y: 646, endPoint x: 475, endPoint y: 650, distance: 9.8
click at [466, 646] on div "ABI Planning - Graphics change or VBI" at bounding box center [457, 659] width 613 height 27
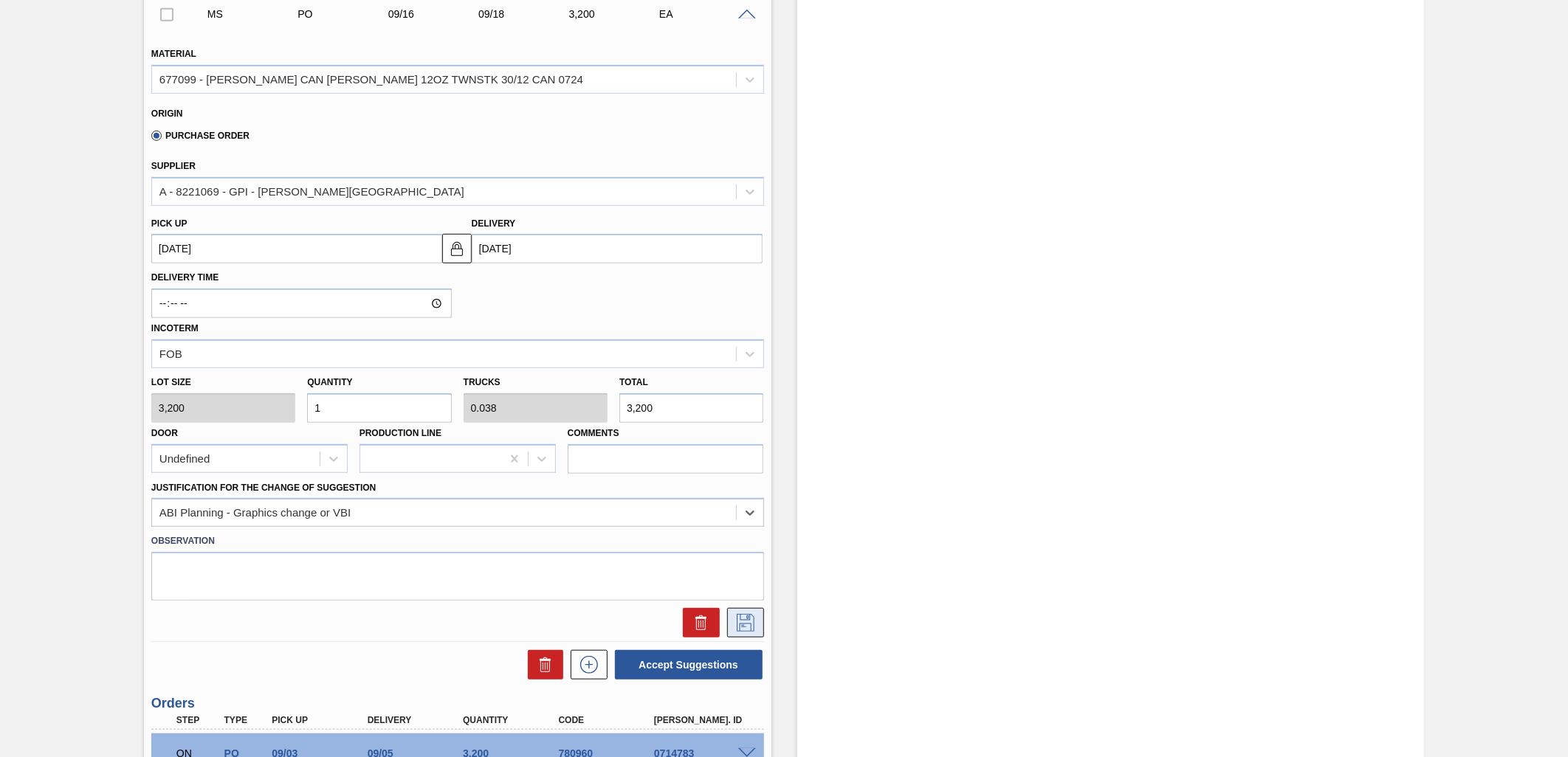
click at [748, 628] on icon at bounding box center [746, 623] width 24 height 17
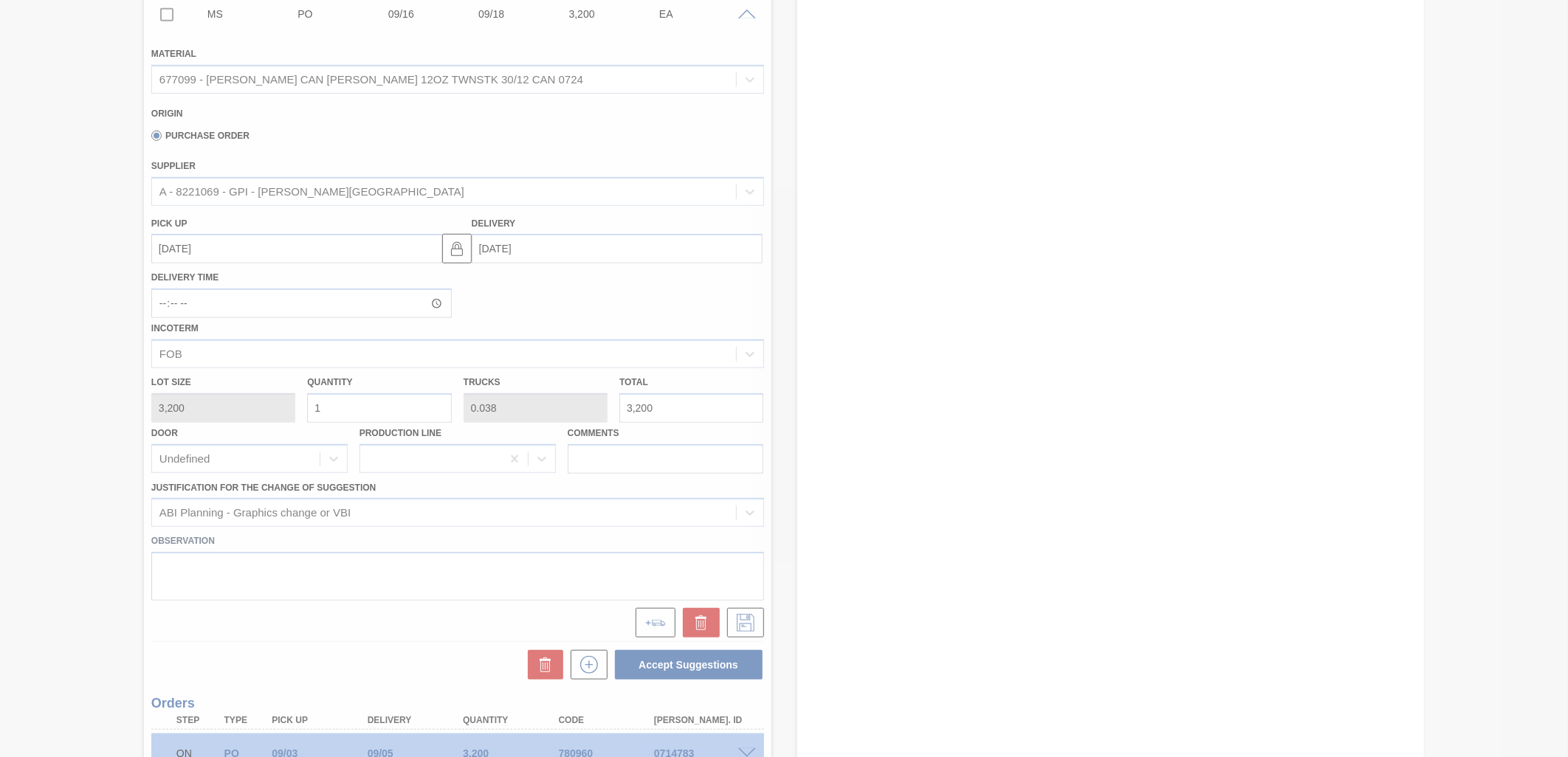
scroll to position [208, 0]
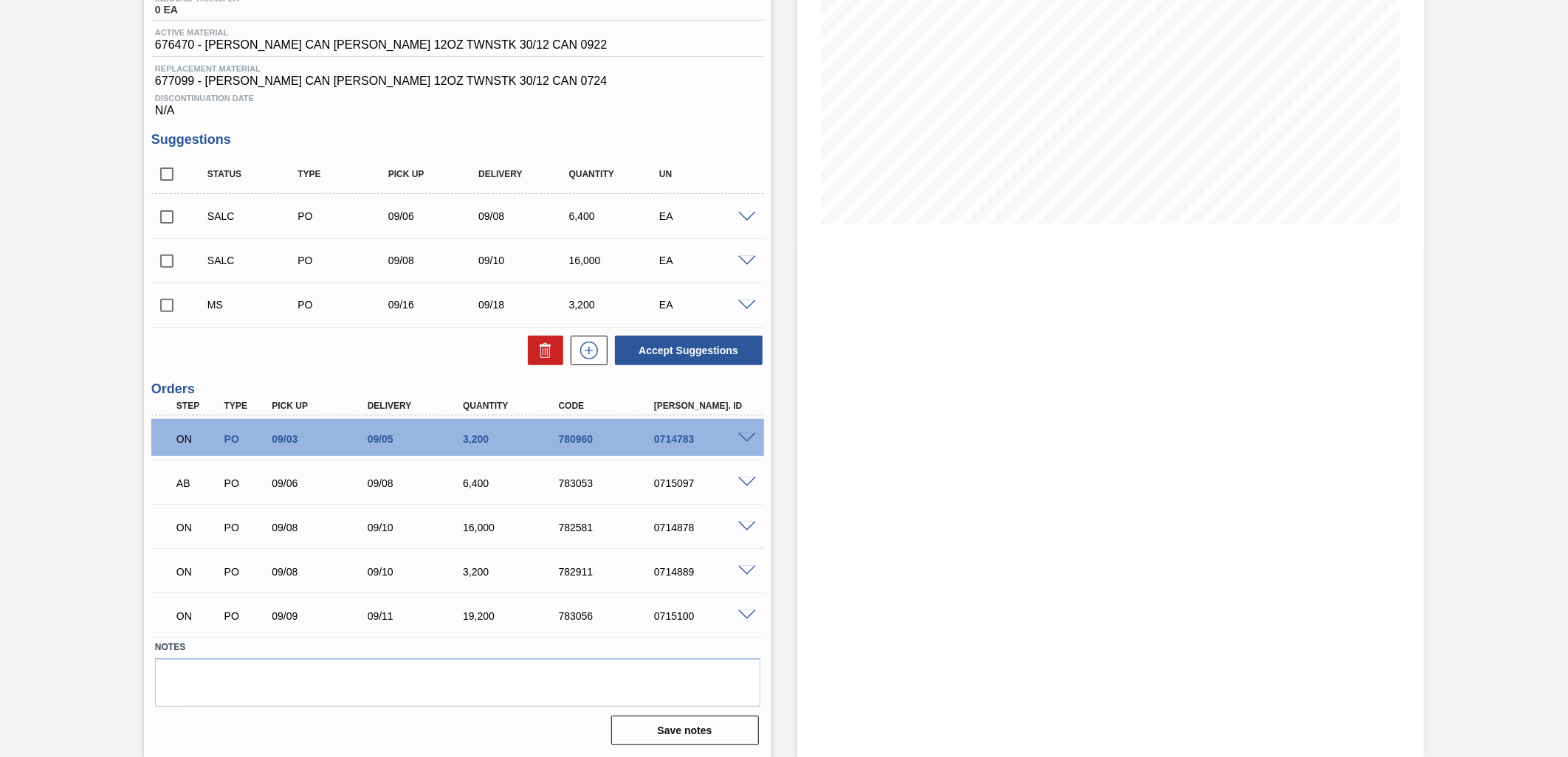
click at [161, 305] on input "checkbox" at bounding box center [166, 305] width 31 height 31
click at [677, 355] on button "Accept Suggestions" at bounding box center [689, 350] width 148 height 29
checkbox input "false"
click at [587, 355] on icon at bounding box center [590, 350] width 24 height 17
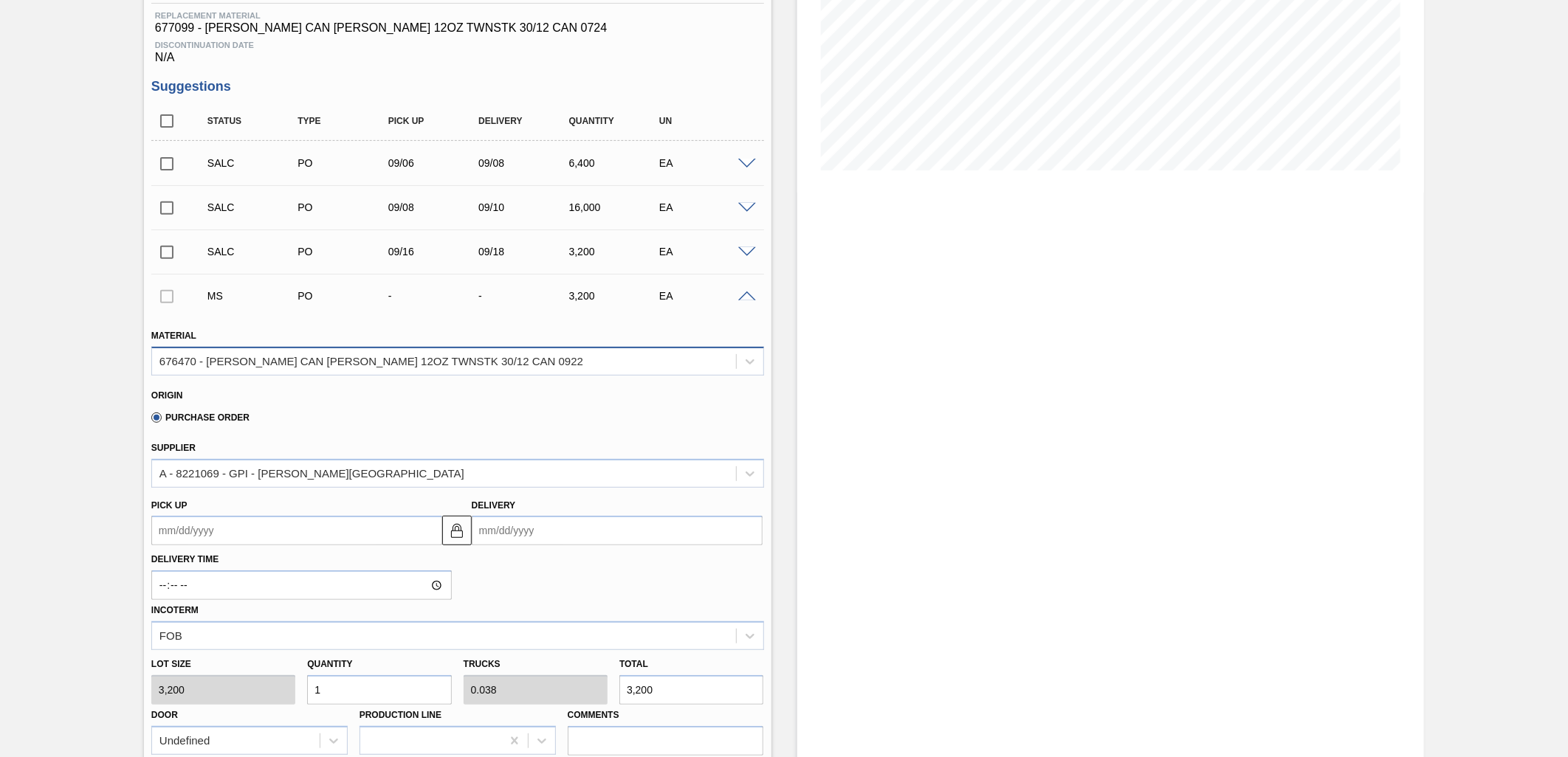
scroll to position [290, 0]
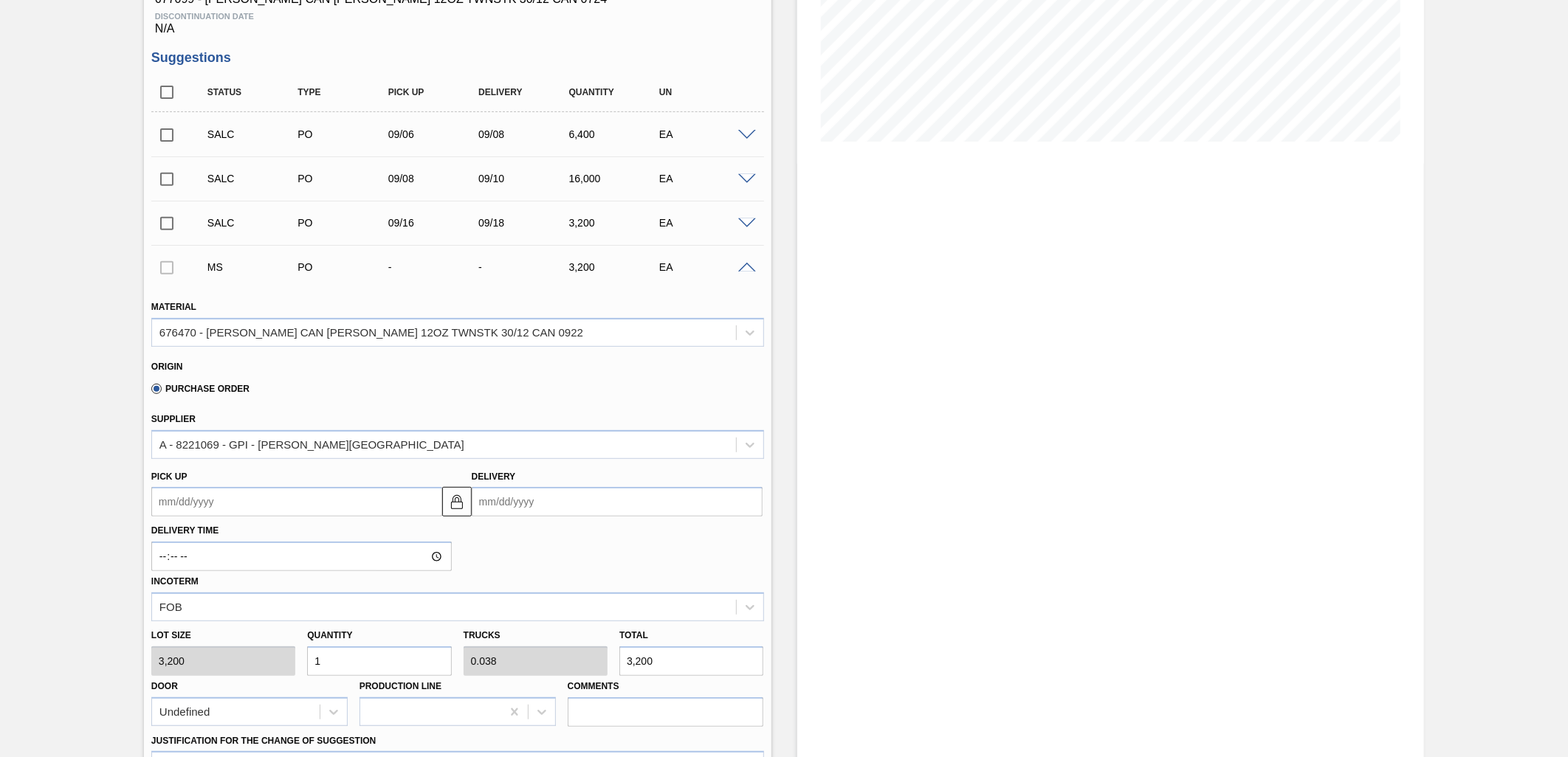
click at [571, 491] on input "Delivery" at bounding box center [618, 501] width 291 height 29
click at [566, 607] on div "10" at bounding box center [560, 608] width 20 height 20
type up102886234 "[DATE]"
type input "[DATE]"
click at [414, 653] on input "1" at bounding box center [379, 661] width 144 height 29
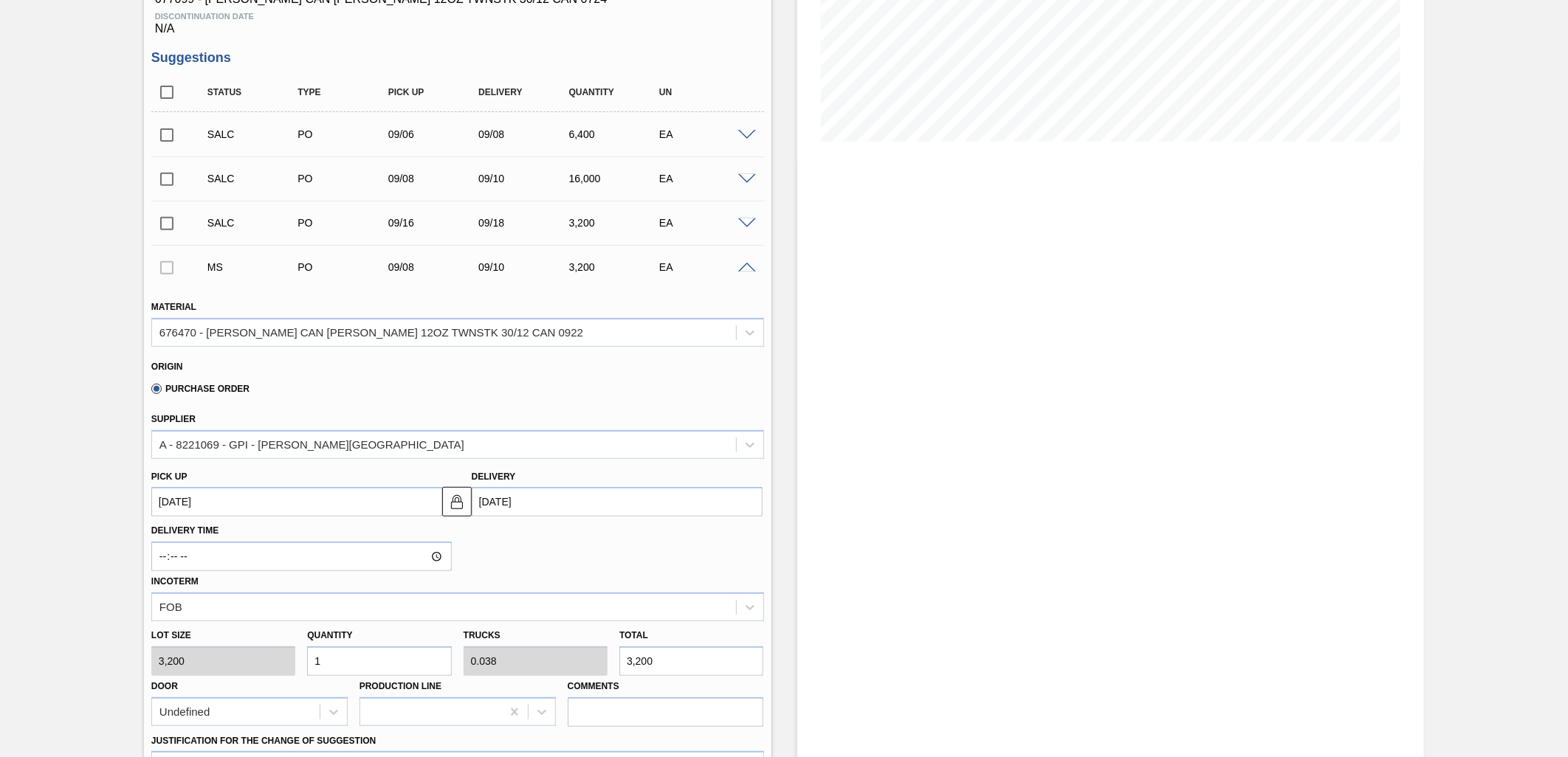
type input "0"
type input "6"
type input "0.231"
type input "19,200"
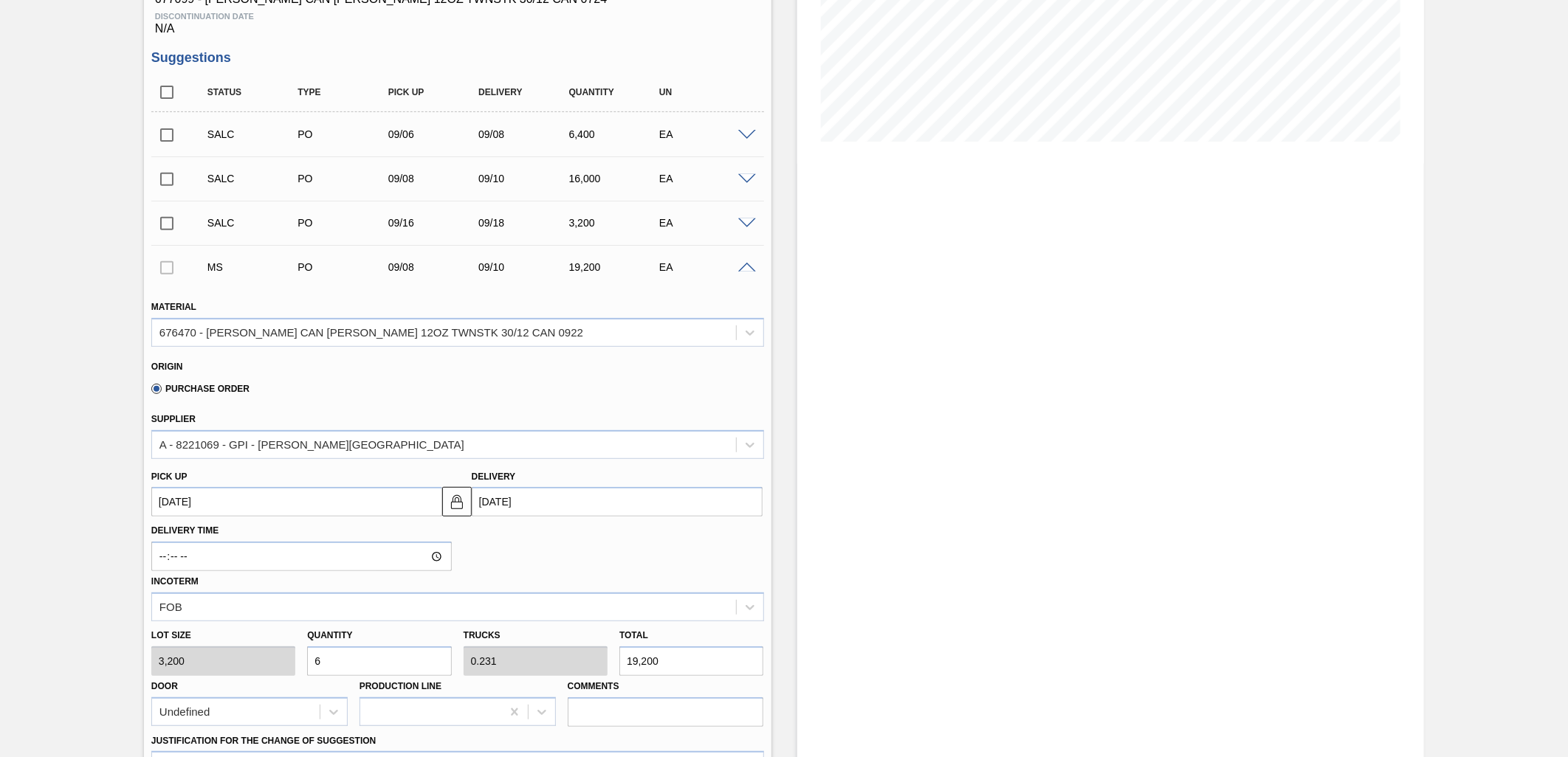
scroll to position [372, 0]
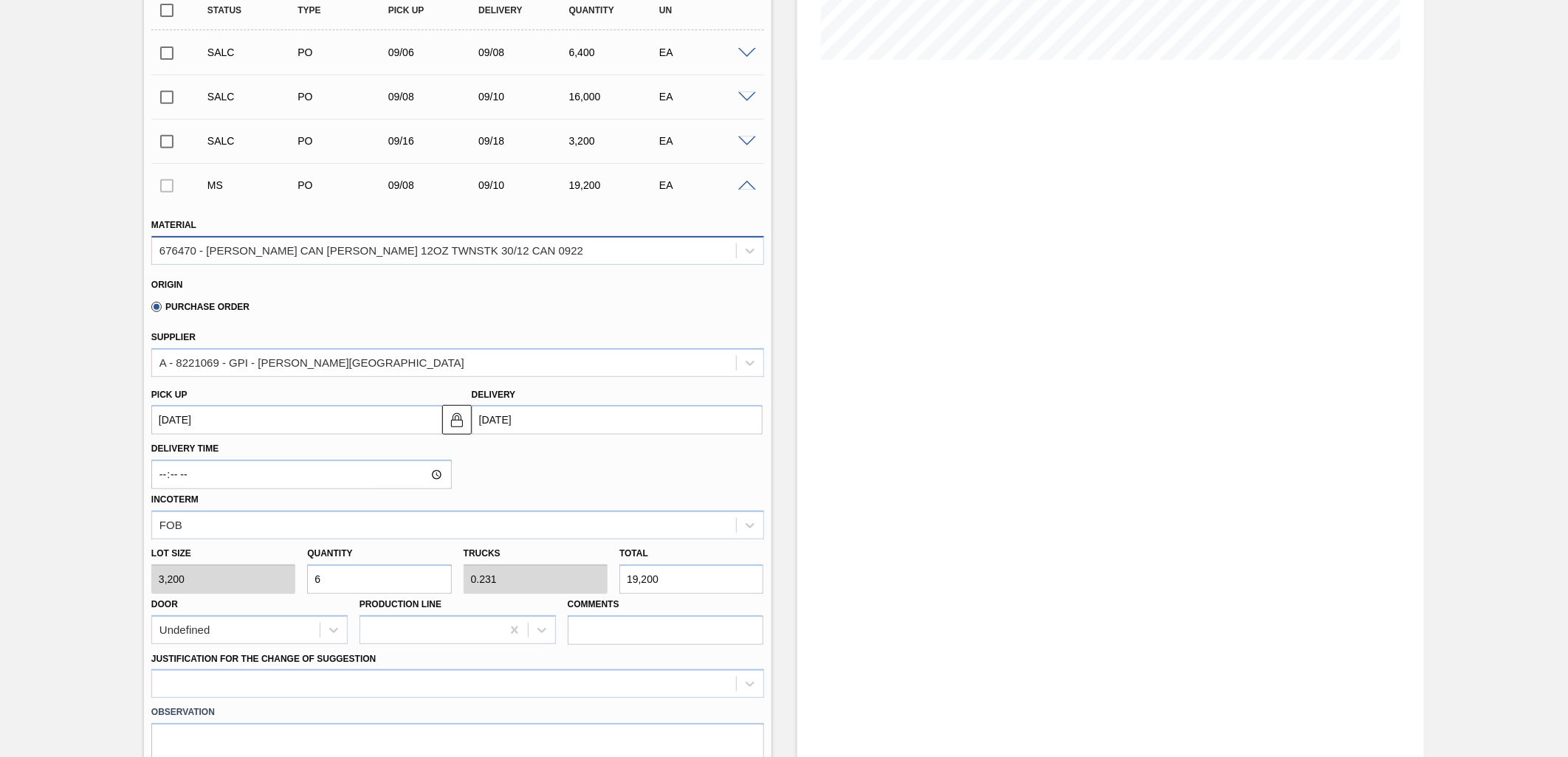
type input "6"
click at [529, 253] on div "676470 - [PERSON_NAME] CAN [PERSON_NAME] 12OZ TWNSTK 30/12 CAN 0922" at bounding box center [443, 250] width 584 height 21
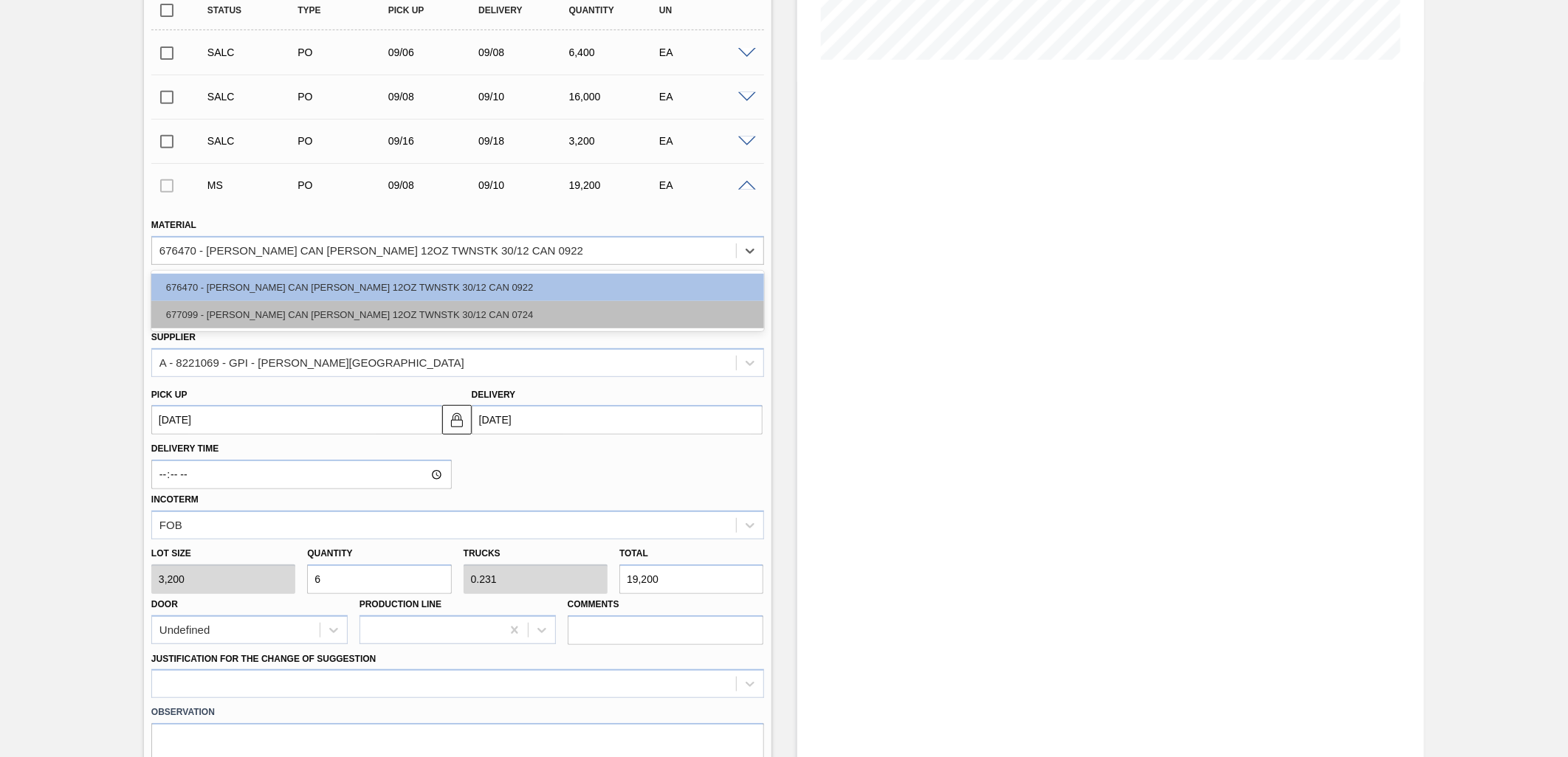
click at [484, 310] on div "677099 - [PERSON_NAME] CAN [PERSON_NAME] 12OZ TWNSTK 30/12 CAN 0724" at bounding box center [457, 315] width 613 height 27
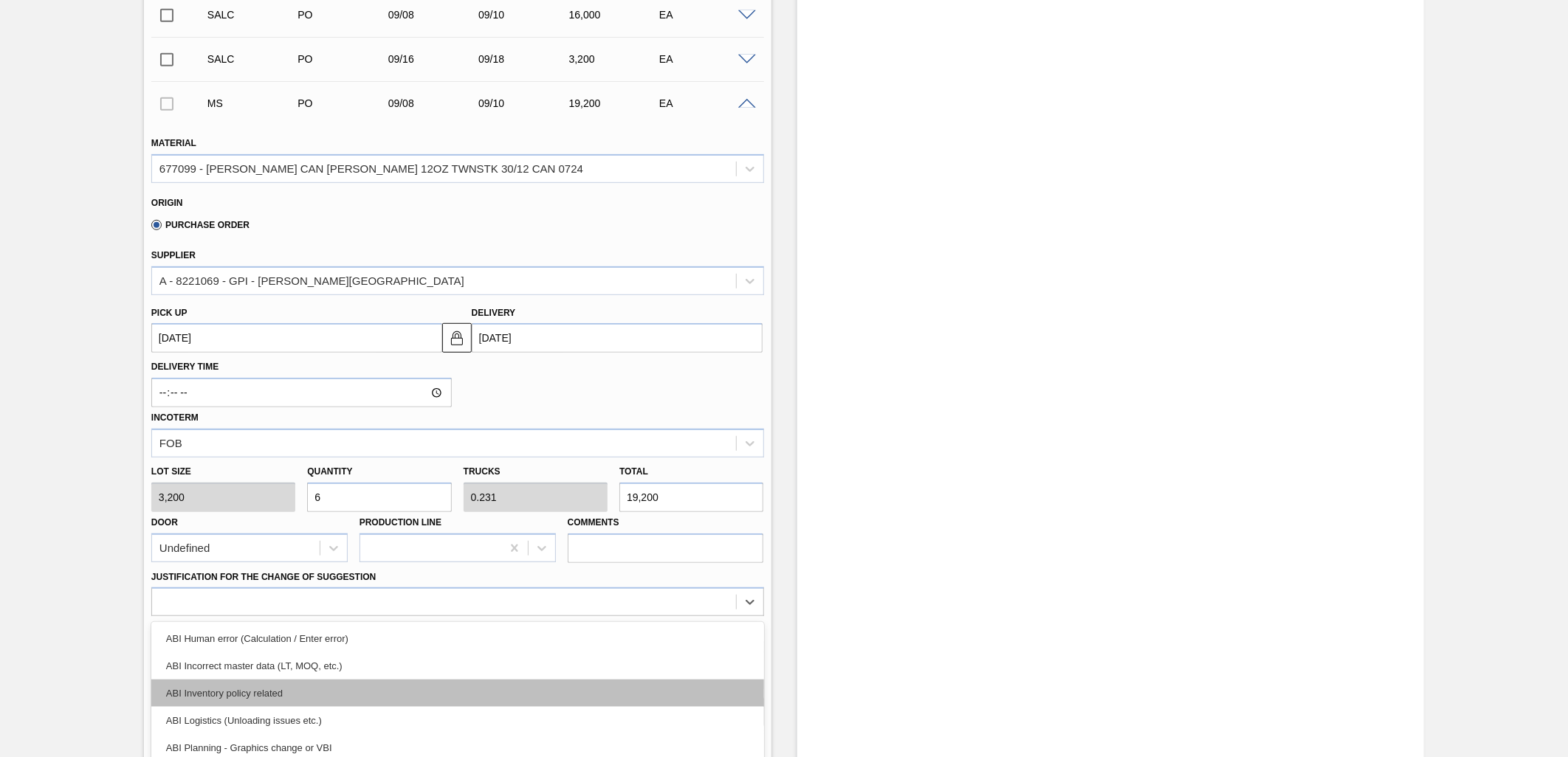
click at [618, 589] on div "option ABI Inventory policy related focused, 3 of 18. 18 results available. Use…" at bounding box center [457, 602] width 613 height 29
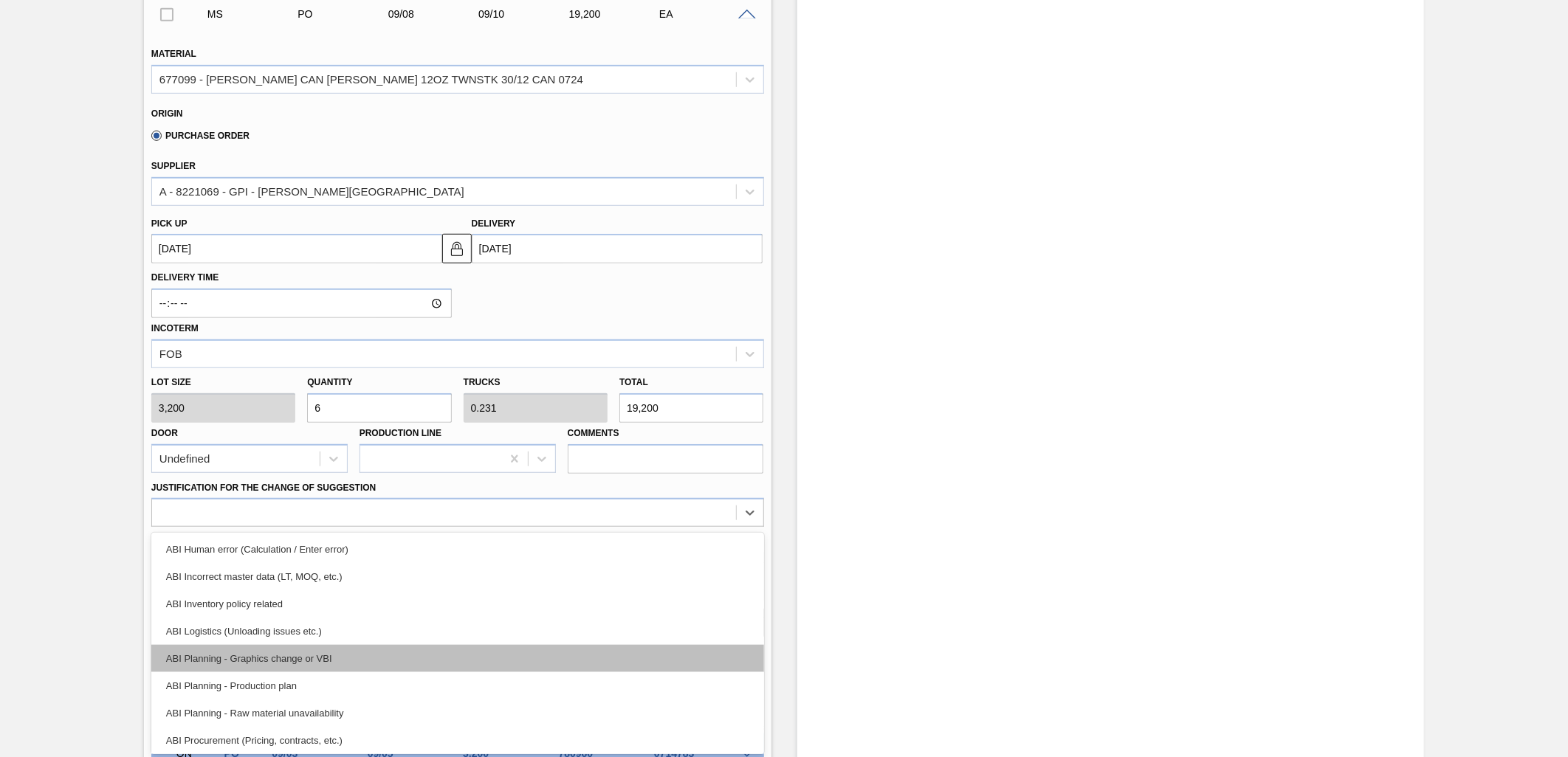
click at [480, 646] on div "ABI Planning - Graphics change or VBI" at bounding box center [457, 659] width 613 height 27
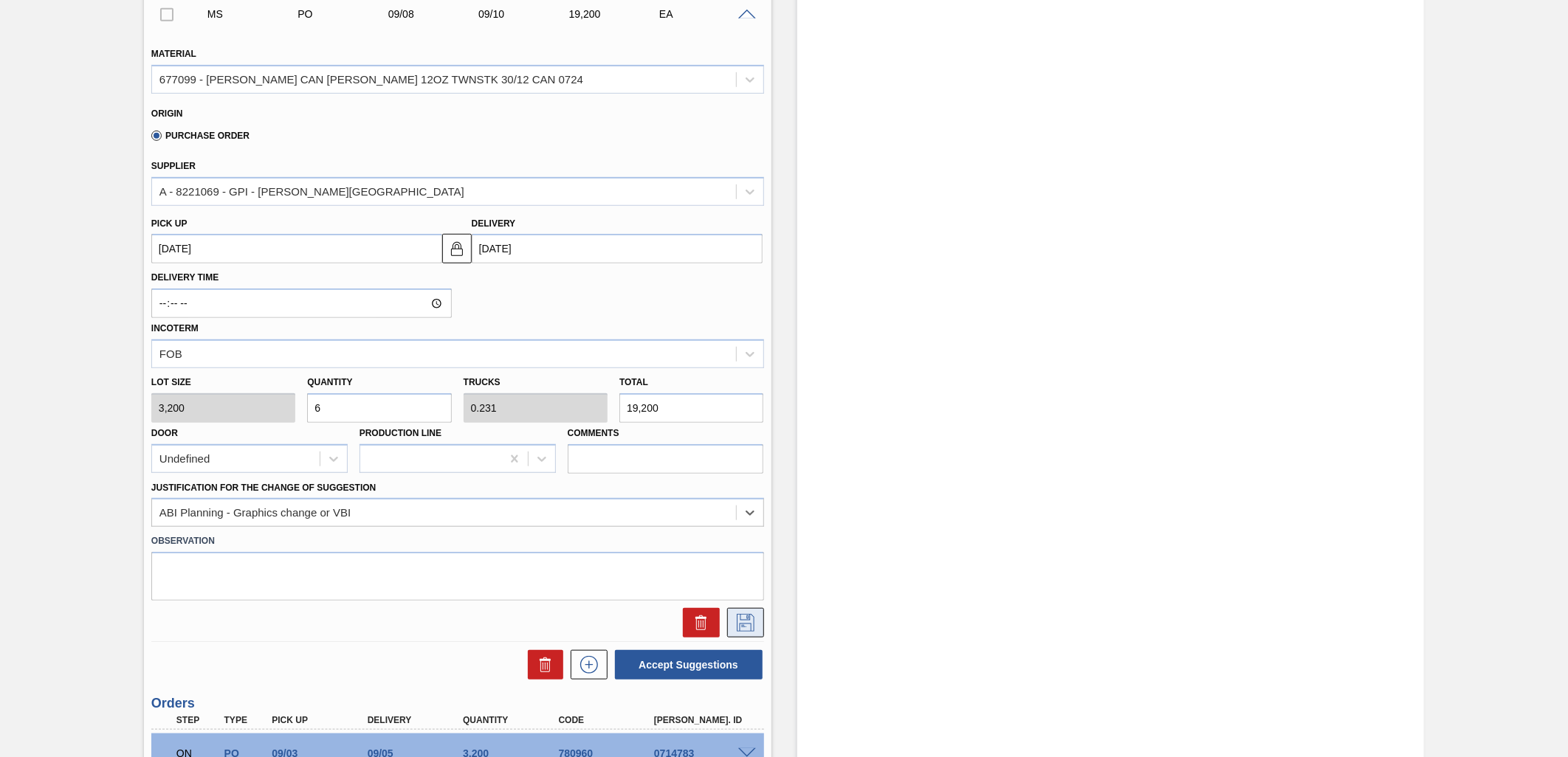
click at [745, 626] on icon at bounding box center [746, 623] width 24 height 17
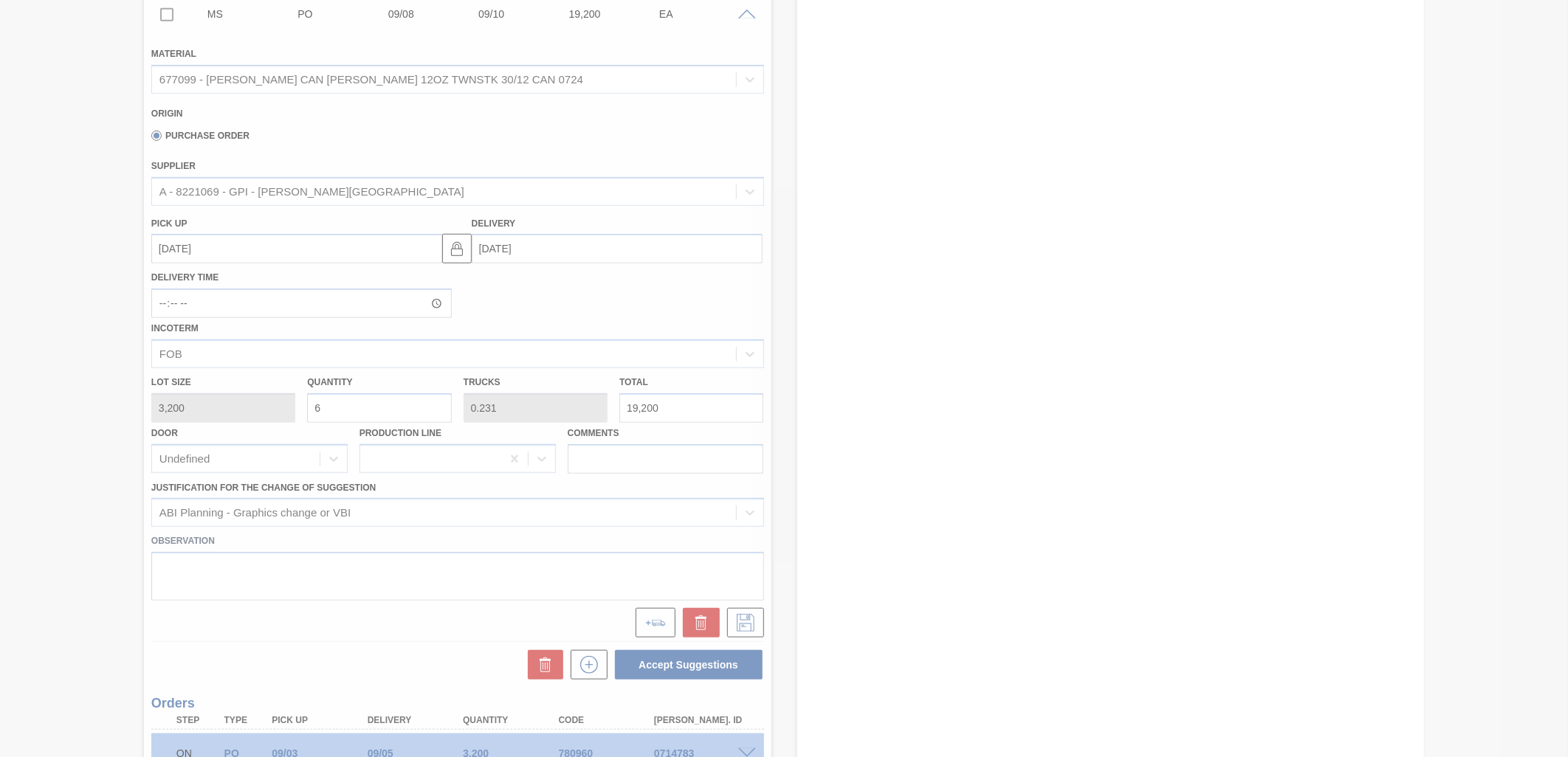
scroll to position [253, 0]
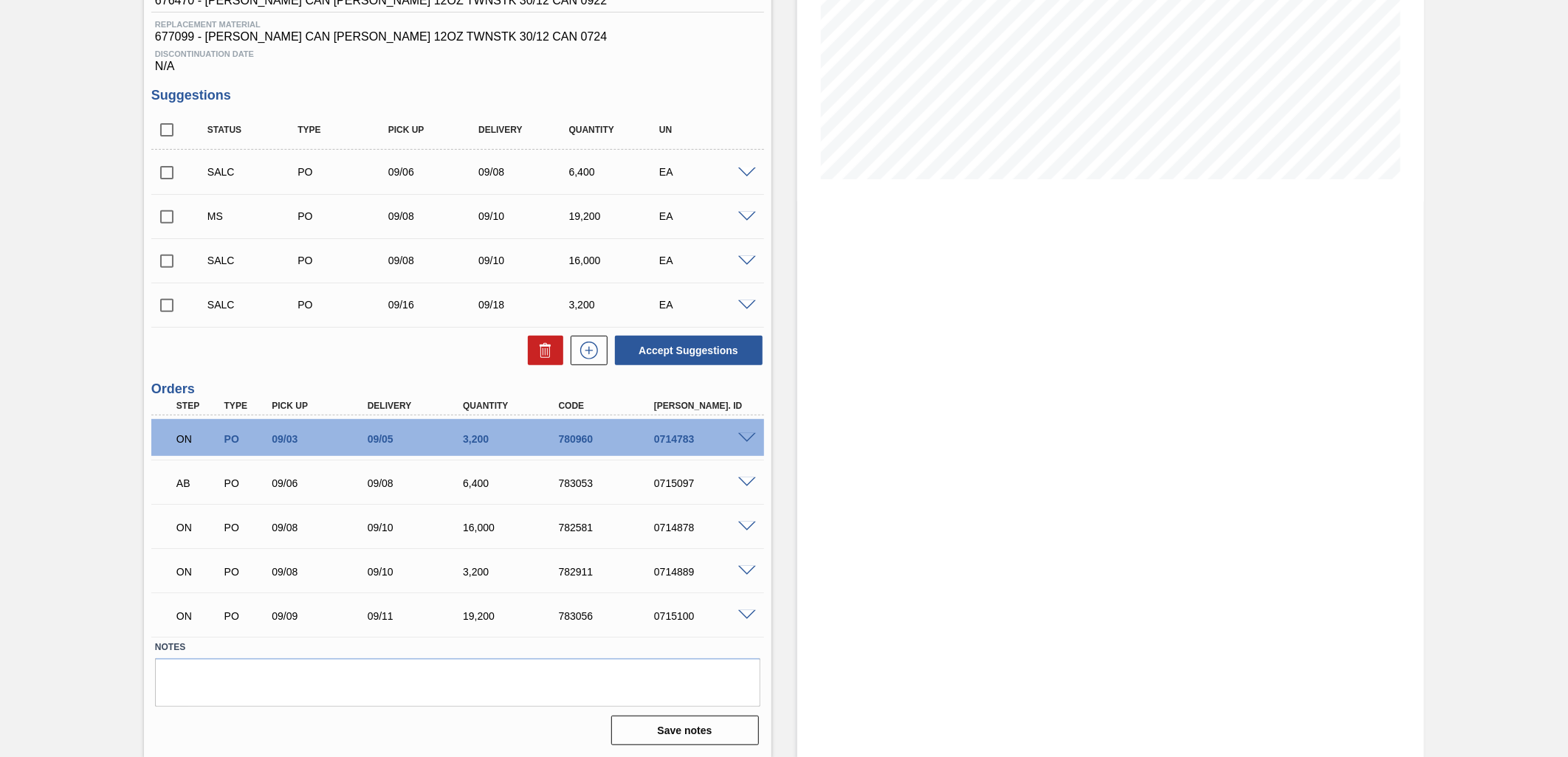
click at [162, 224] on input "checkbox" at bounding box center [166, 217] width 31 height 31
click at [676, 346] on button "Accept Suggestions" at bounding box center [689, 350] width 148 height 29
checkbox input "false"
click at [746, 485] on span at bounding box center [747, 483] width 17 height 11
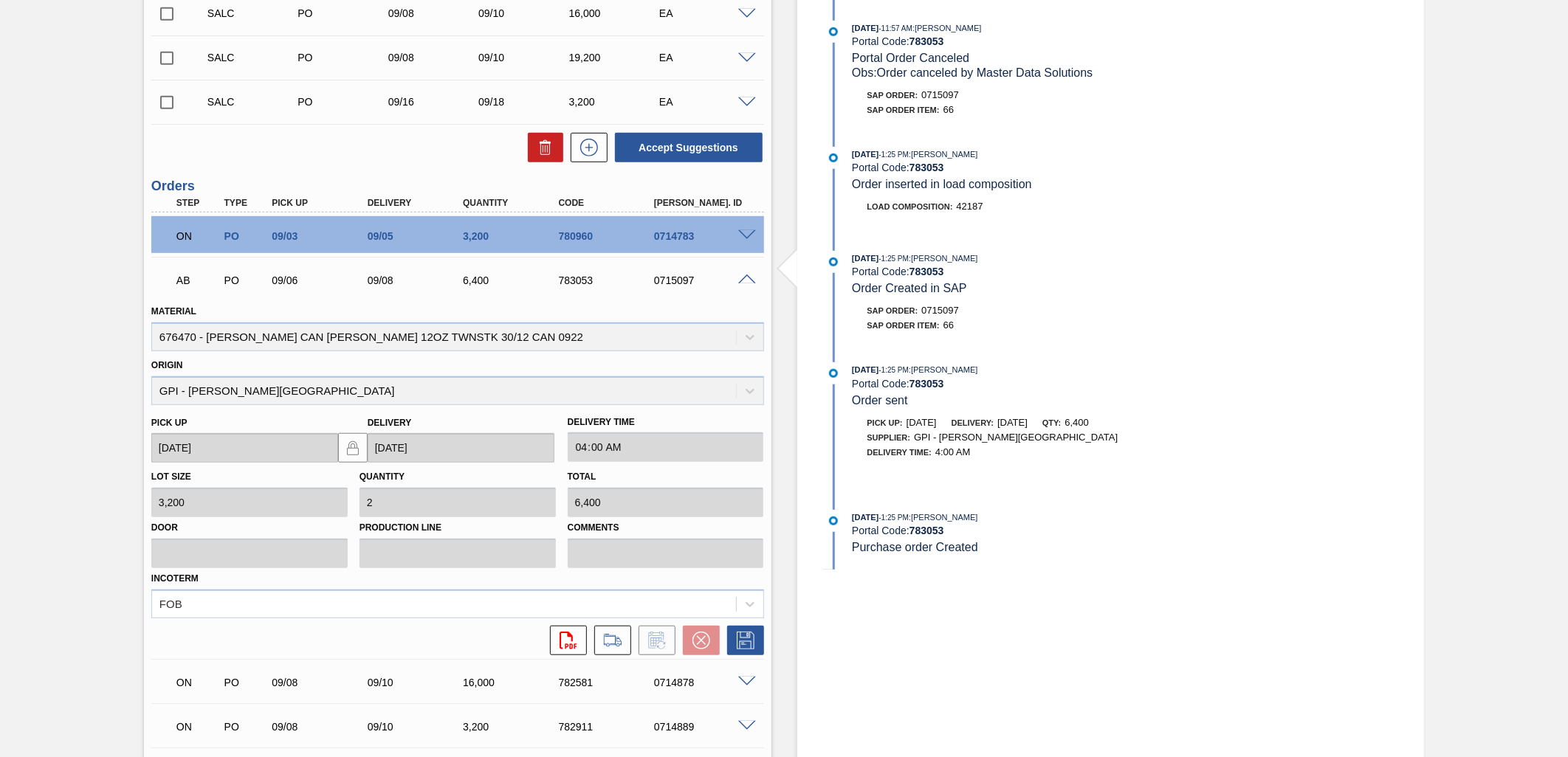
scroll to position [498, 0]
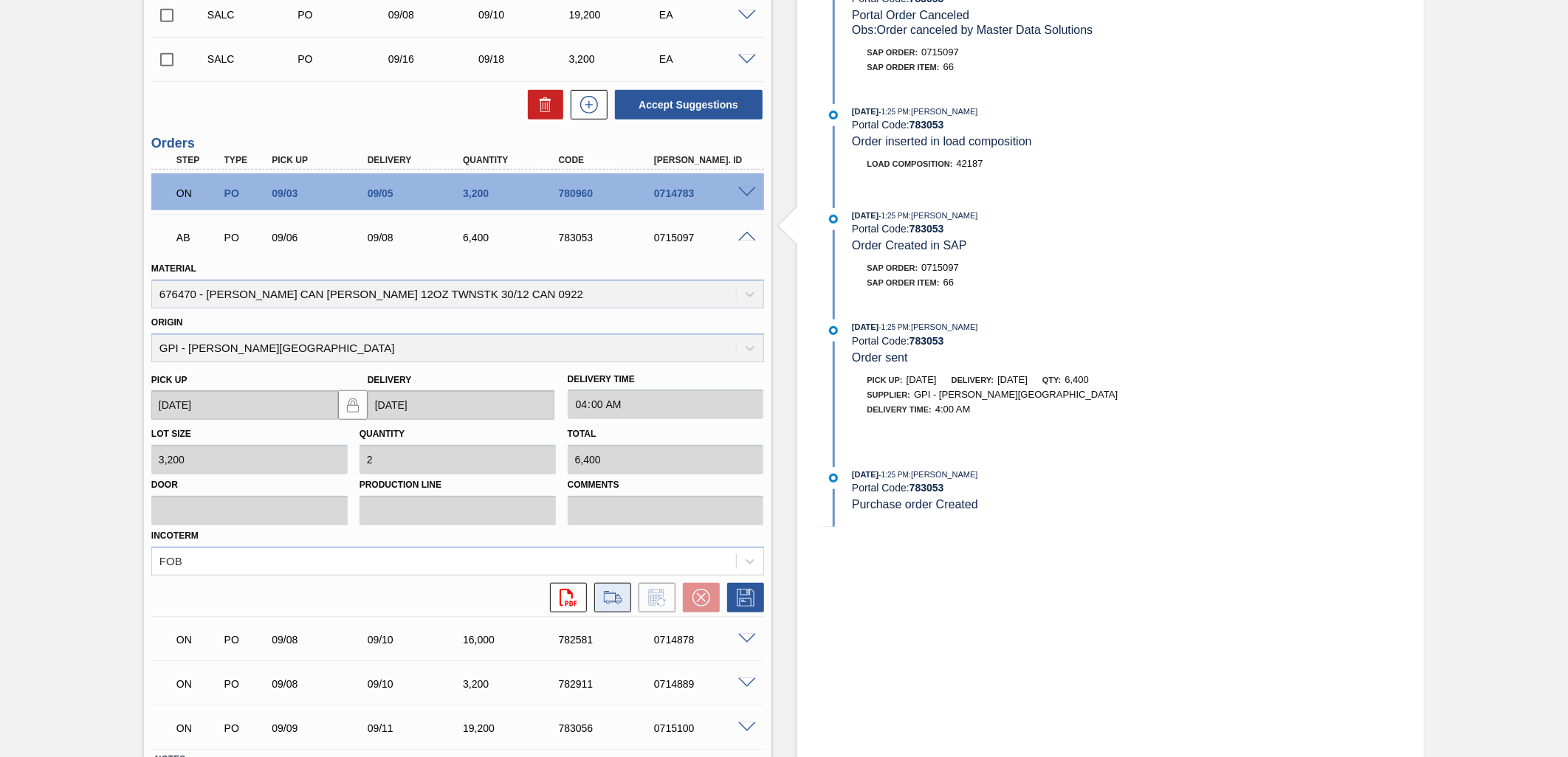
click at [609, 594] on icon at bounding box center [613, 597] width 24 height 17
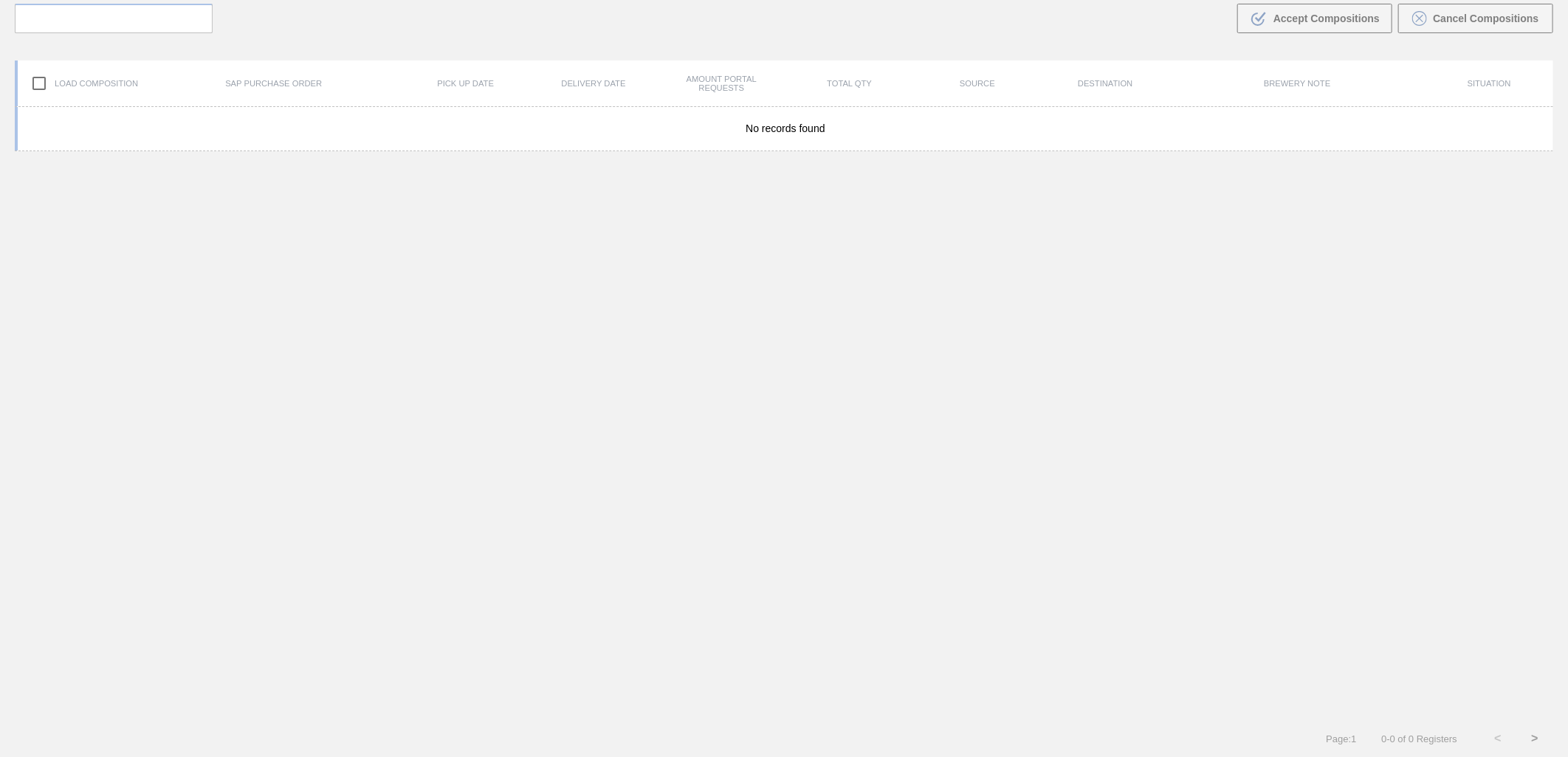
scroll to position [106, 0]
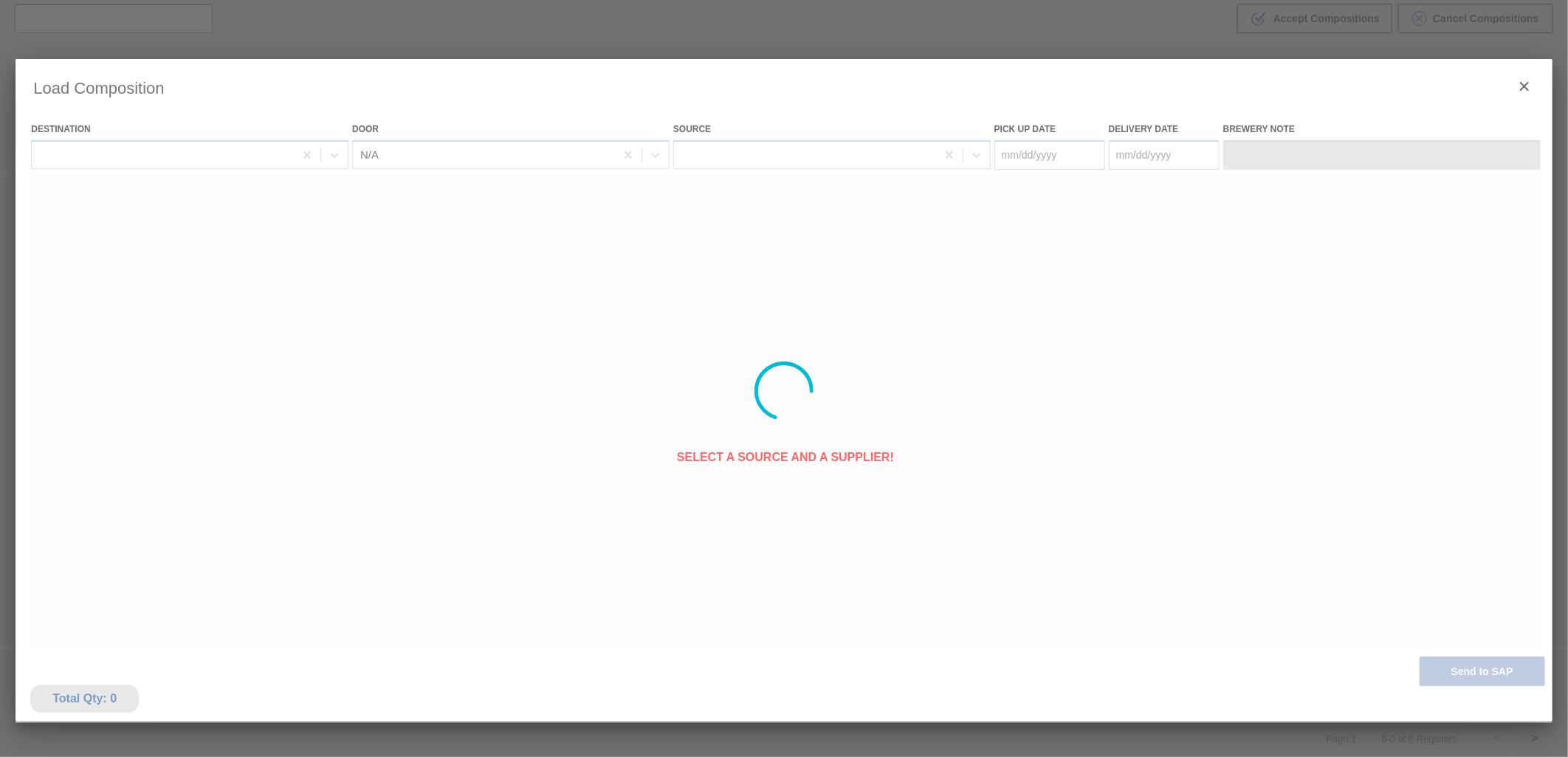
type Date "[DATE]"
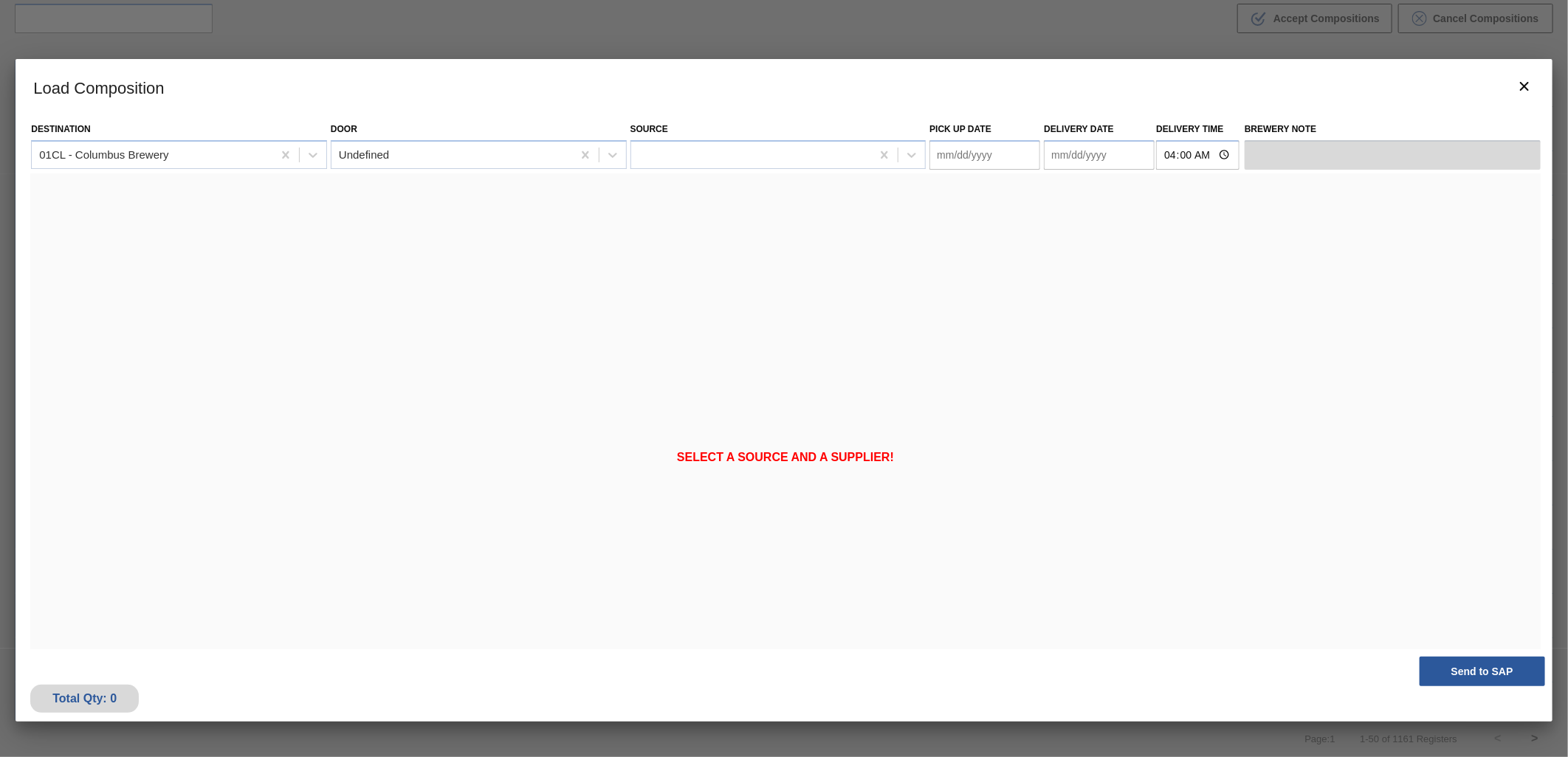
click at [779, 353] on div "Select a source and a supplier!" at bounding box center [785, 457] width 1511 height 568
click at [1533, 93] on icon "botão de ícone" at bounding box center [1524, 87] width 17 height 17
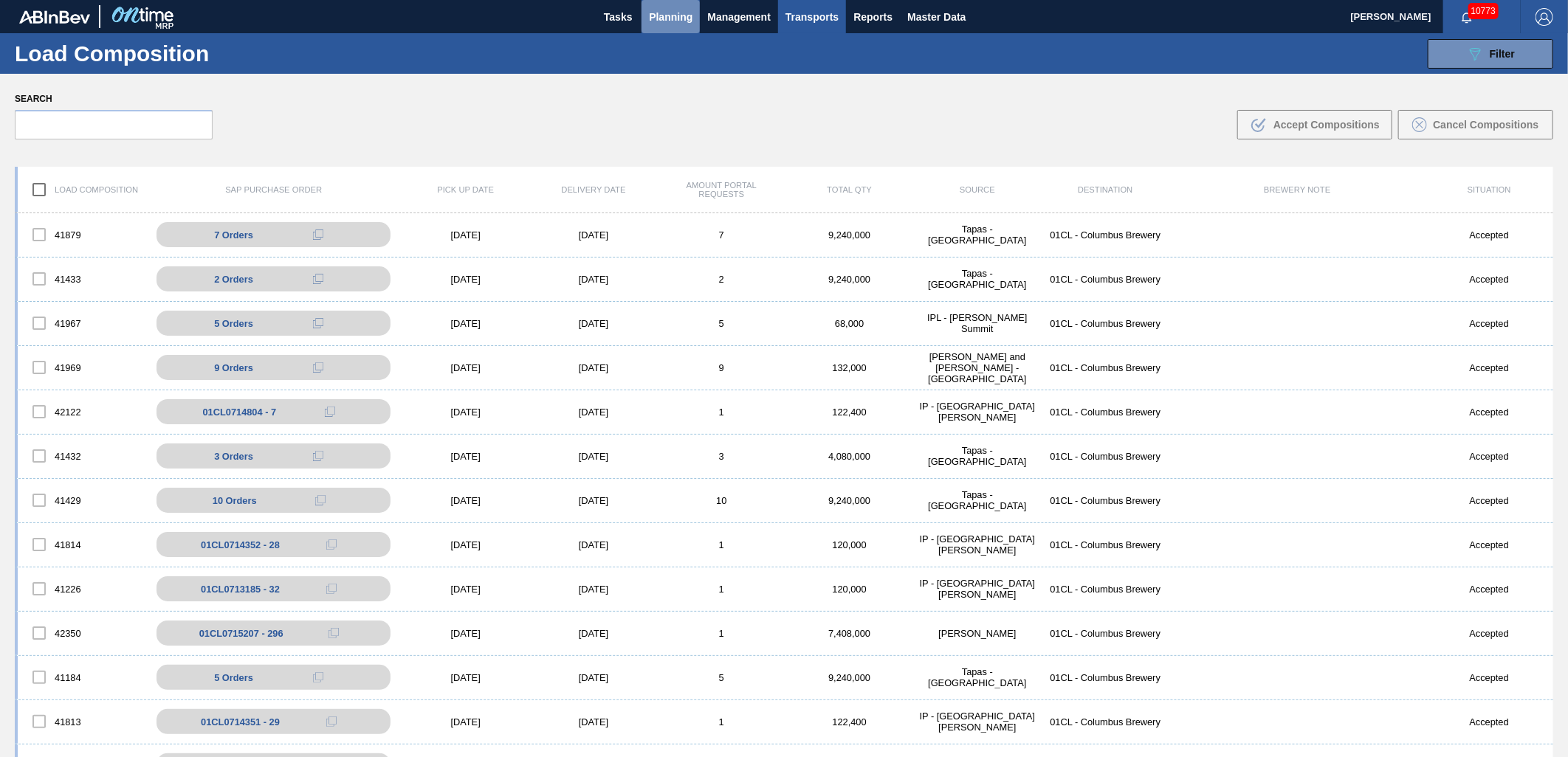
click at [675, 25] on span "Planning" at bounding box center [671, 17] width 44 height 17
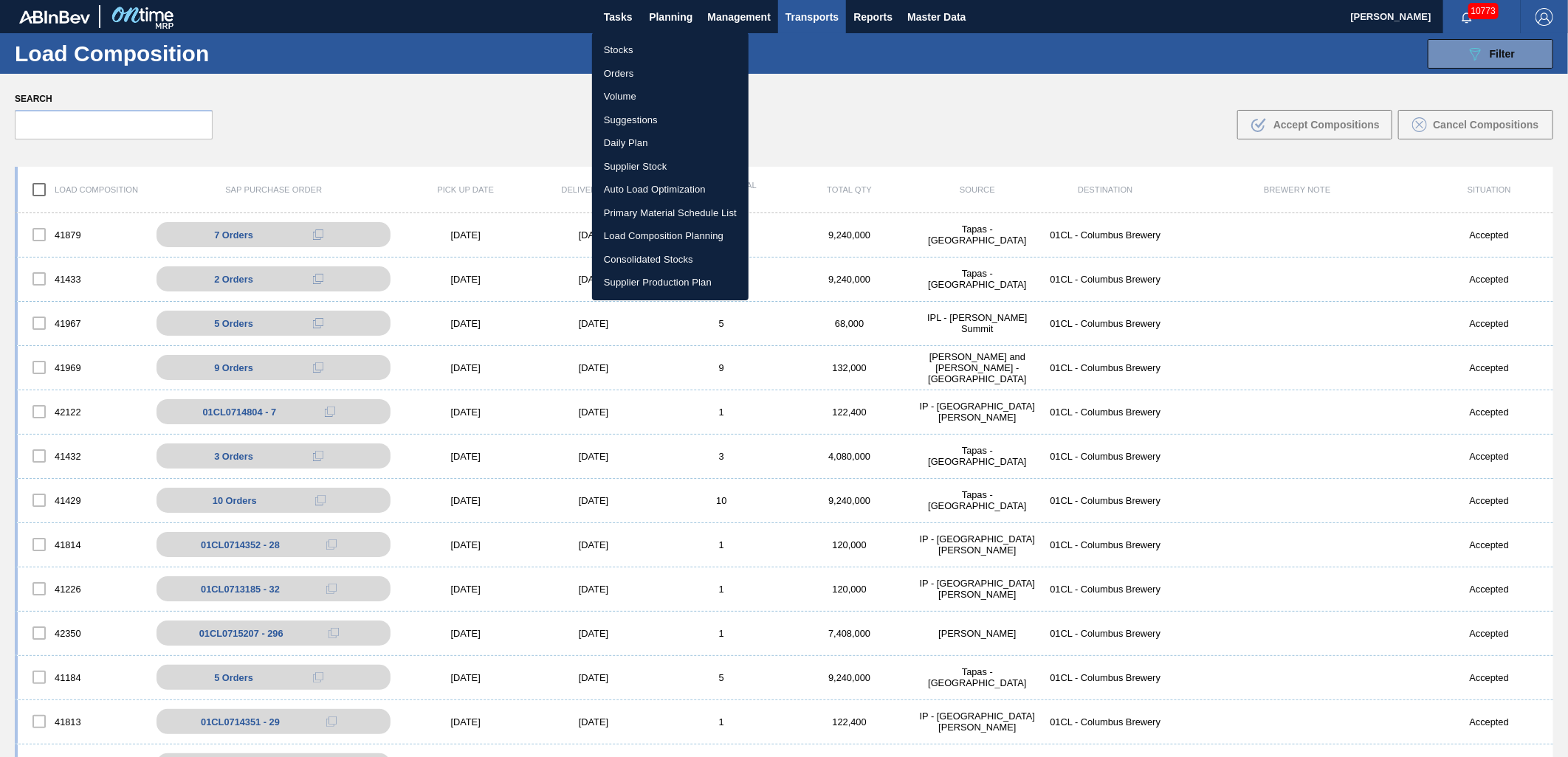
click at [632, 47] on li "Stocks" at bounding box center [670, 50] width 157 height 24
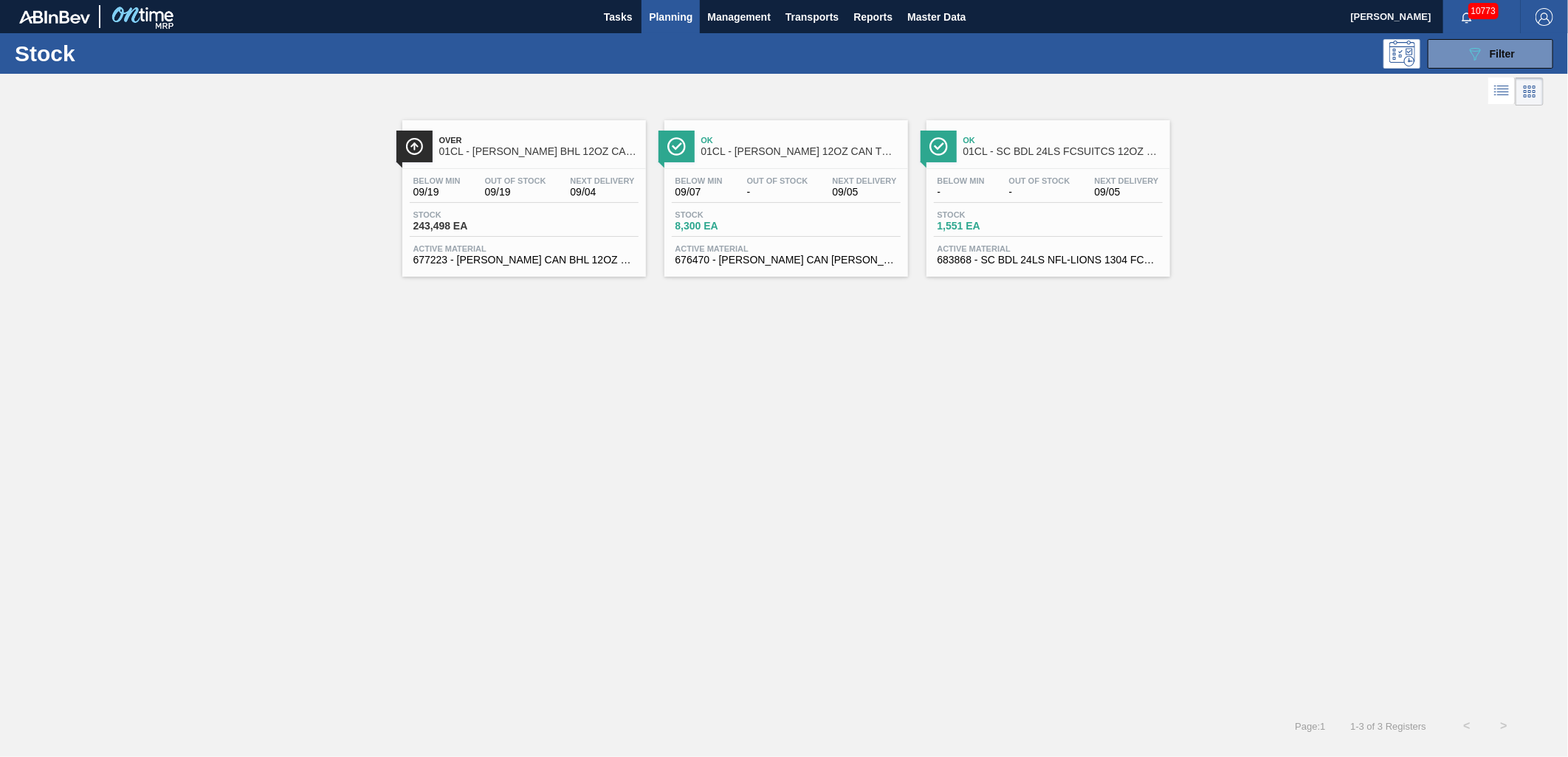
click at [699, 225] on span "8,300 EA" at bounding box center [727, 226] width 103 height 11
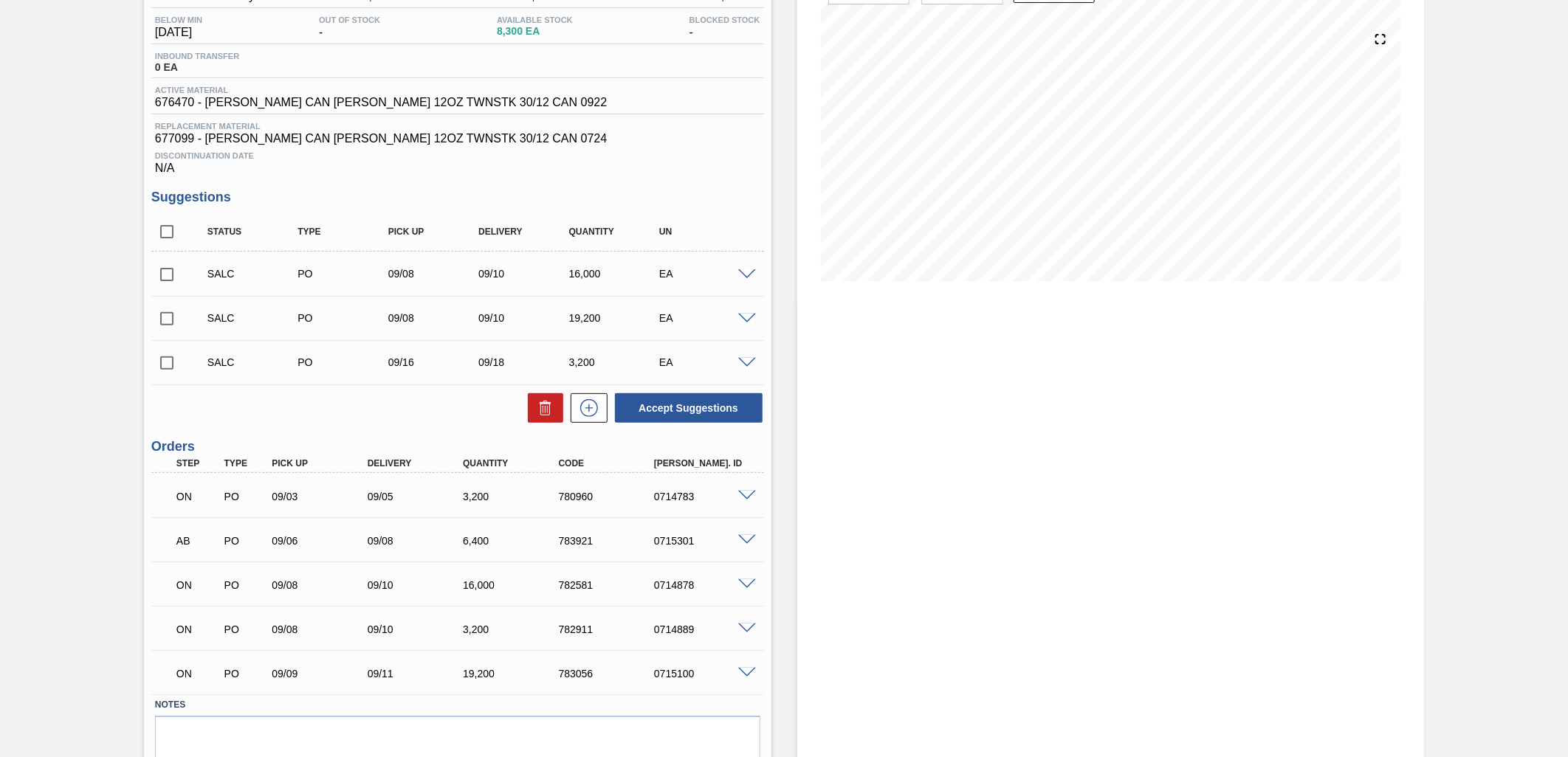
scroll to position [164, 0]
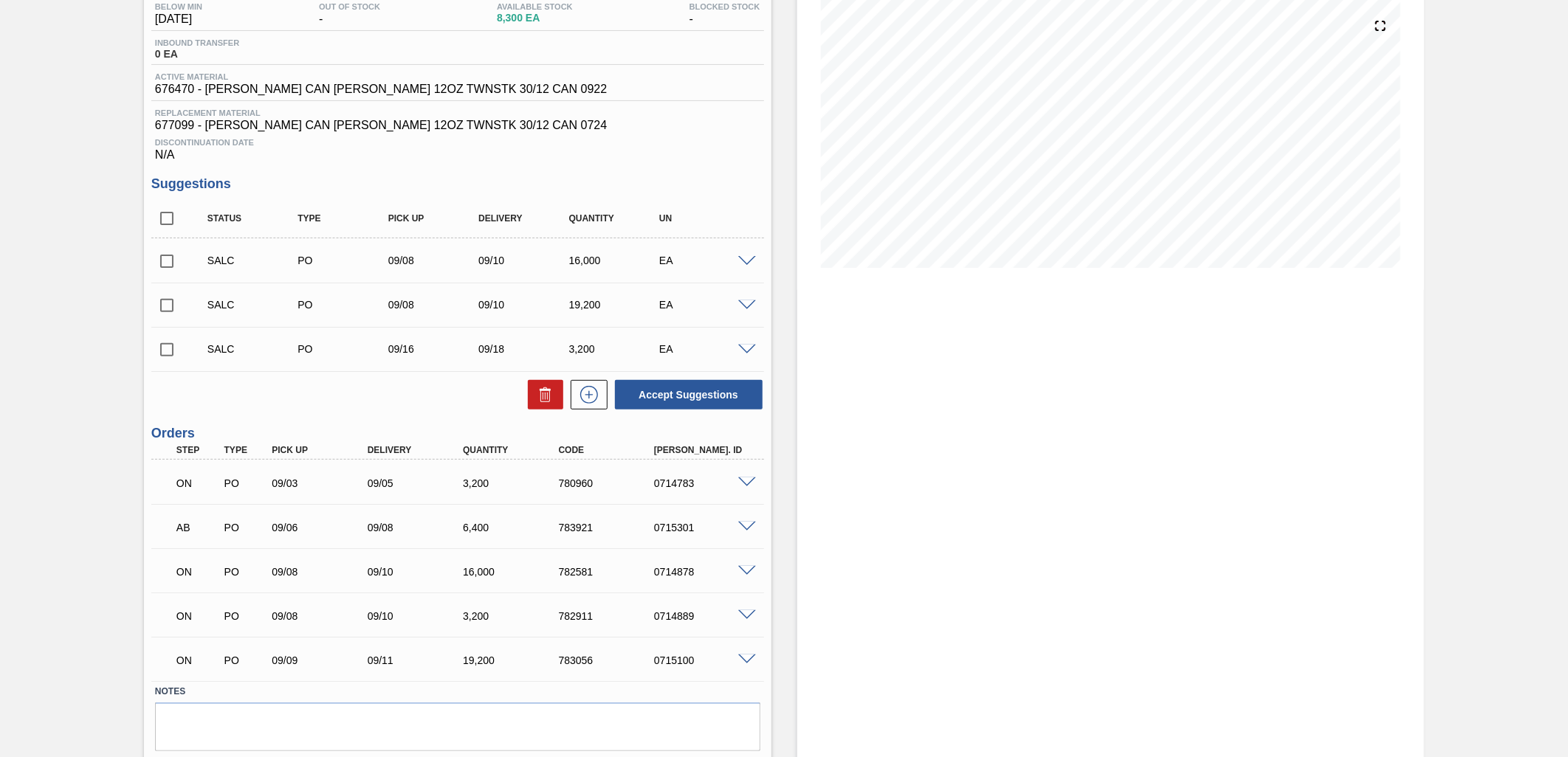
click at [753, 570] on span at bounding box center [747, 572] width 17 height 11
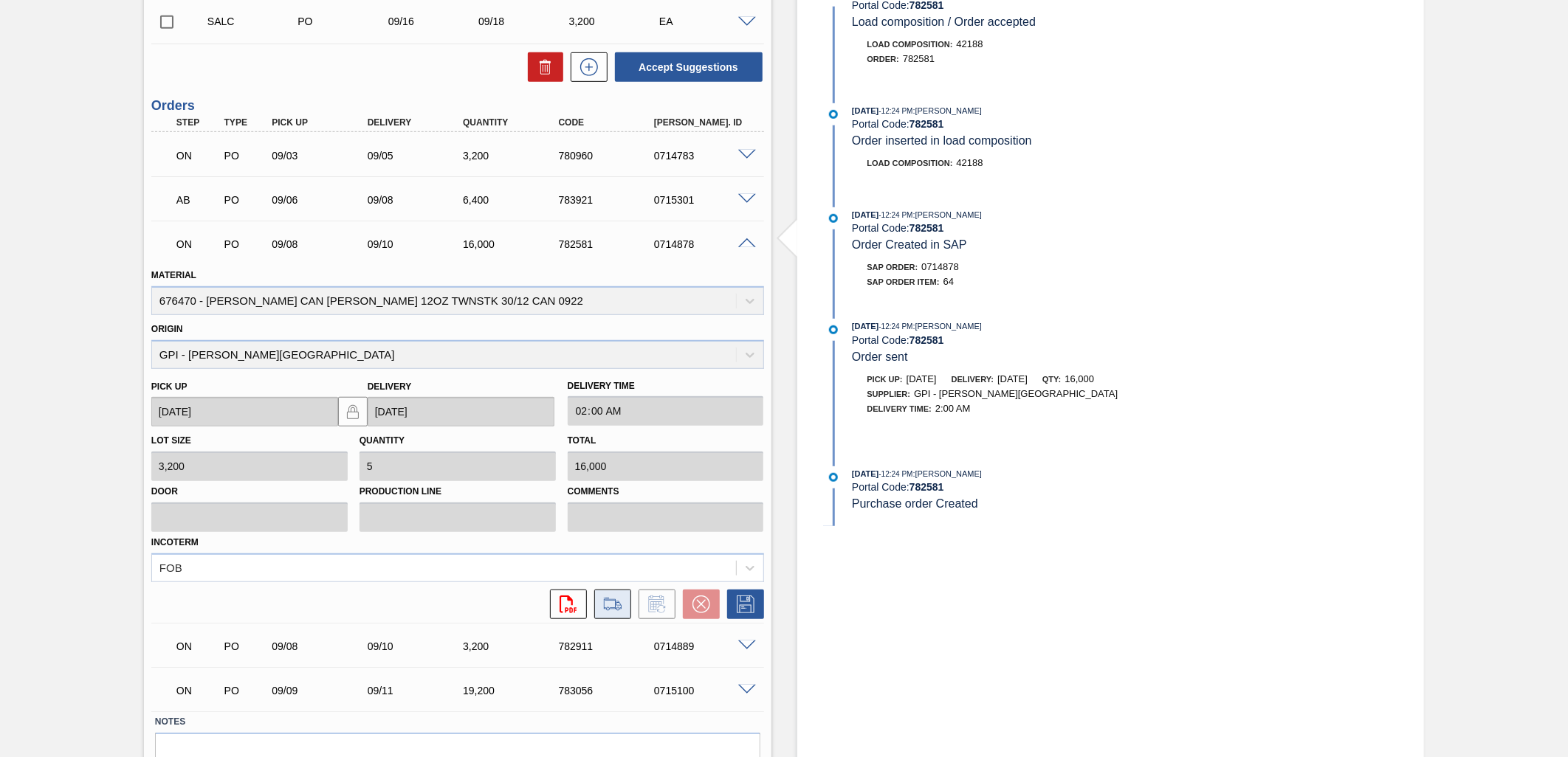
click at [622, 603] on icon at bounding box center [613, 604] width 24 height 17
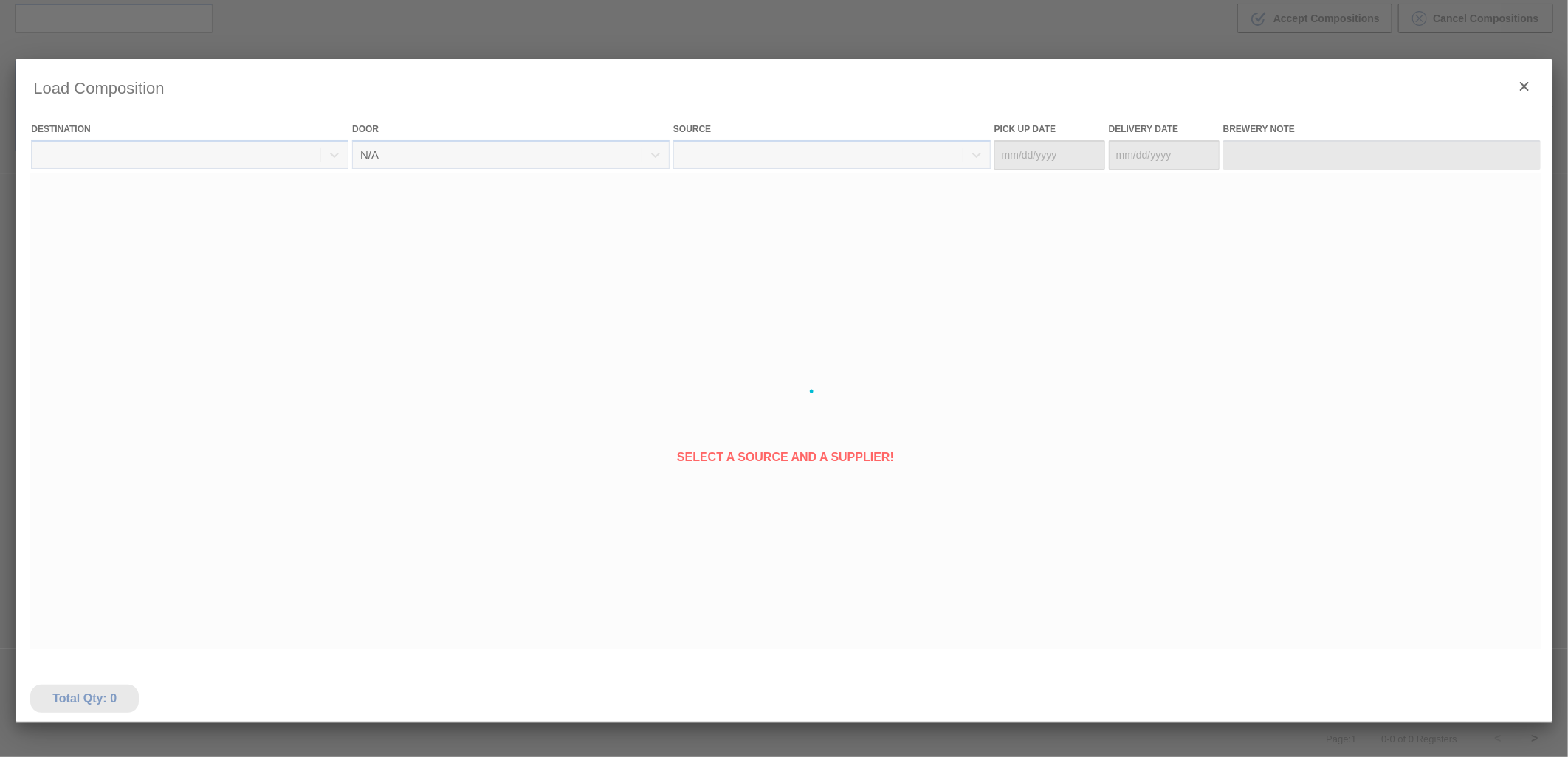
type Date "[DATE]"
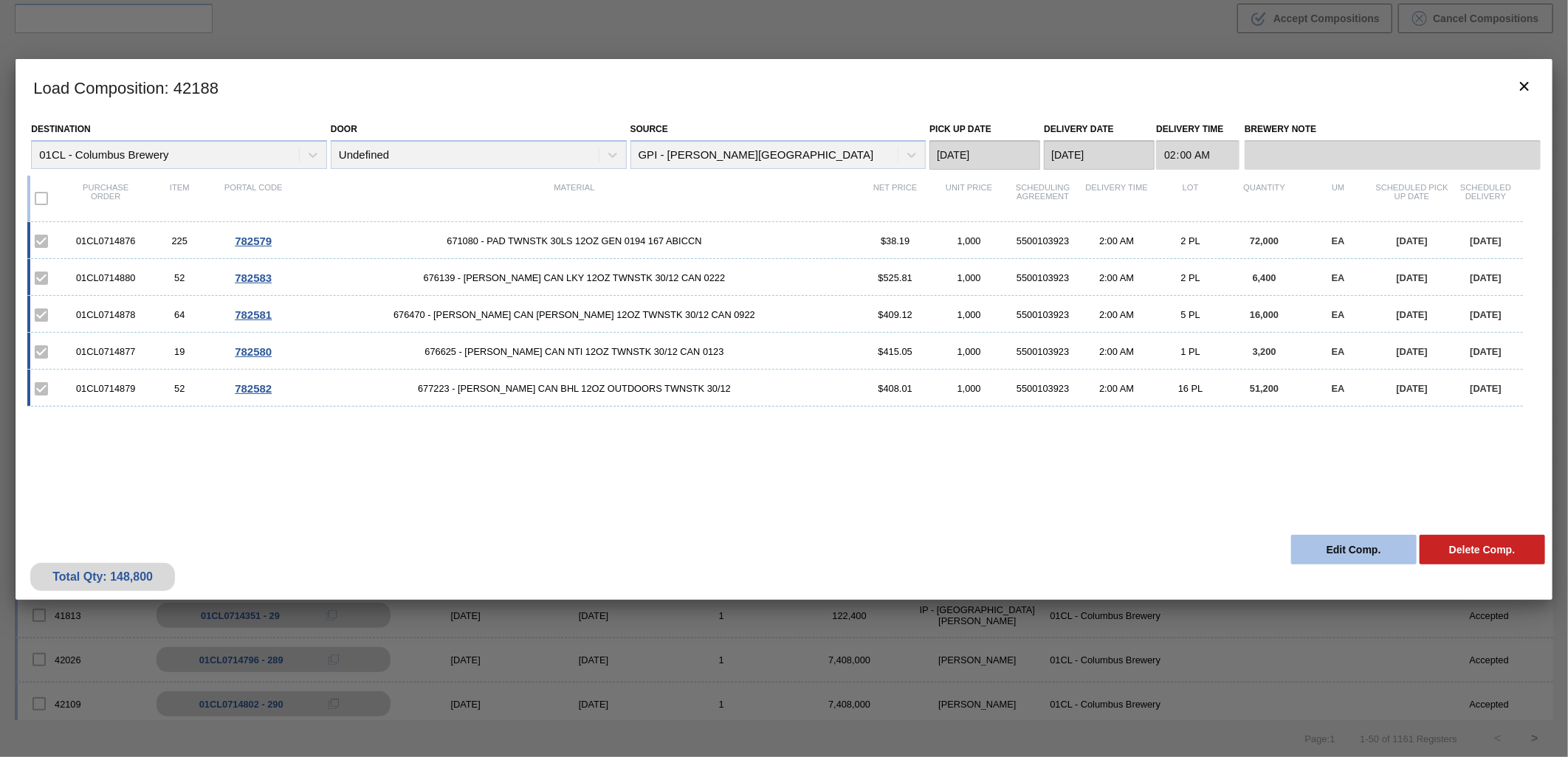
click at [1347, 543] on button "Edit Comp." at bounding box center [1354, 550] width 126 height 29
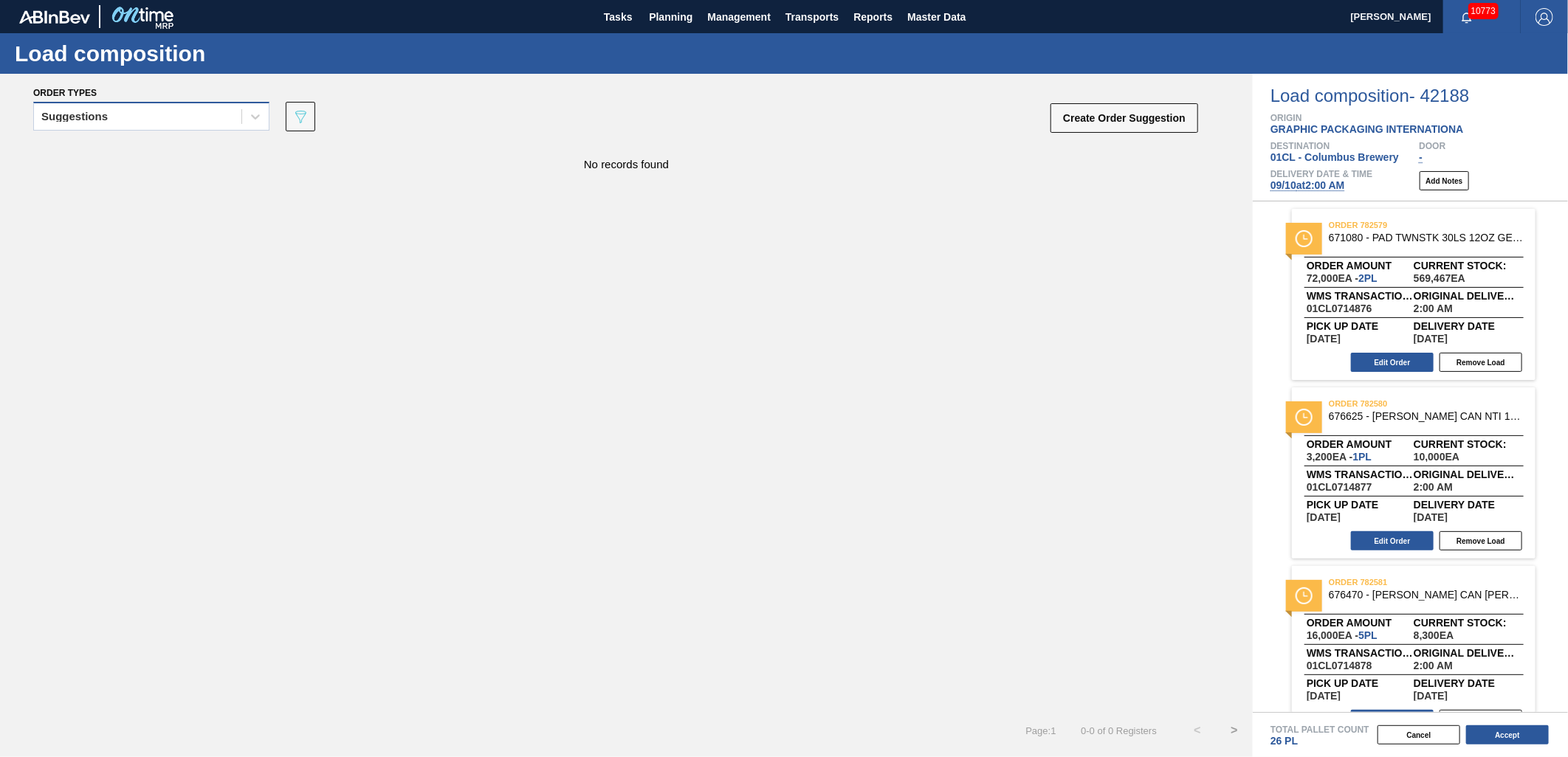
click at [211, 109] on div "Suggestions" at bounding box center [137, 117] width 207 height 21
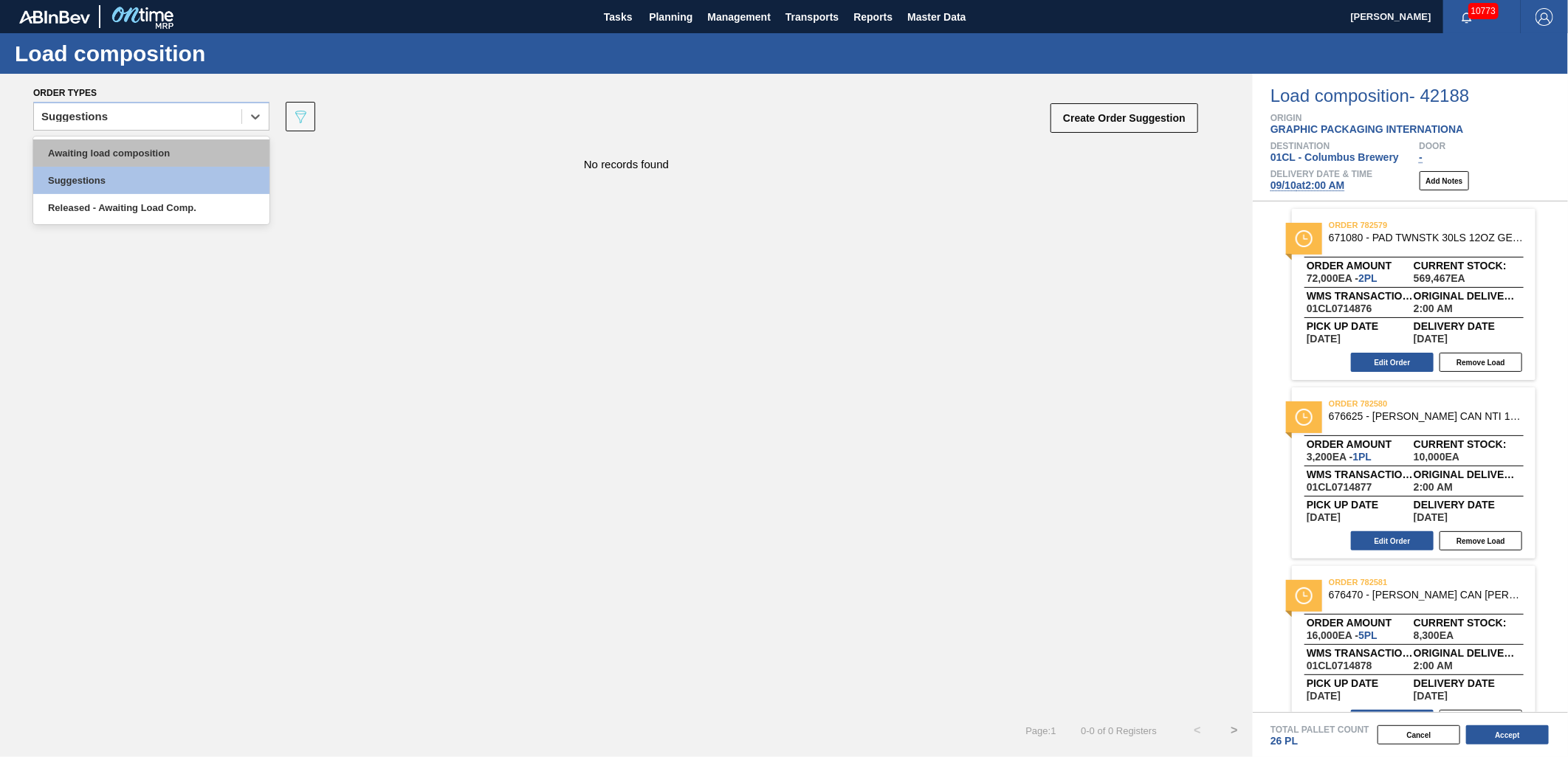
click at [180, 146] on div "Awaiting load composition" at bounding box center [151, 153] width 236 height 27
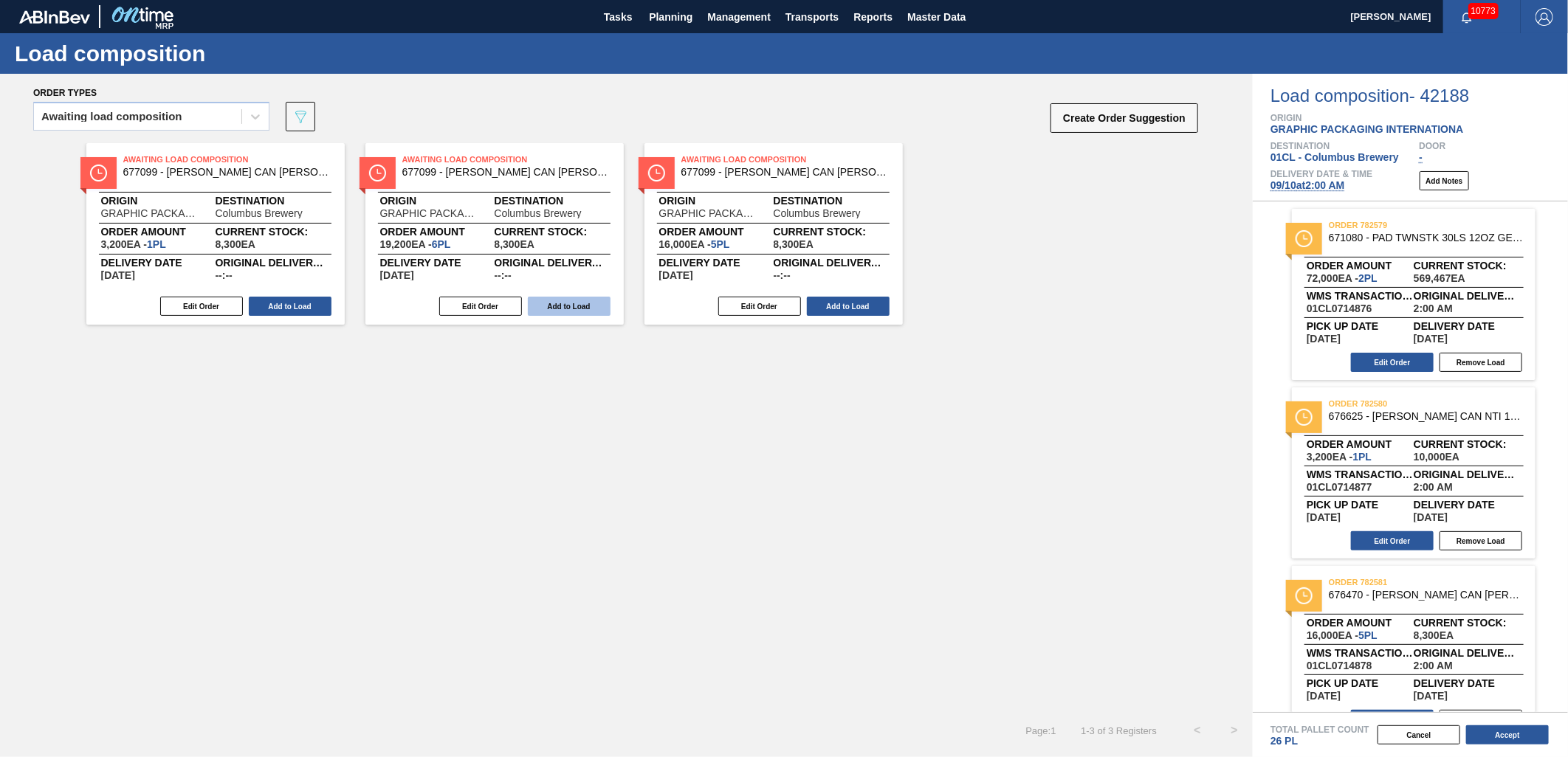
click at [579, 307] on button "Add to Load" at bounding box center [569, 307] width 83 height 19
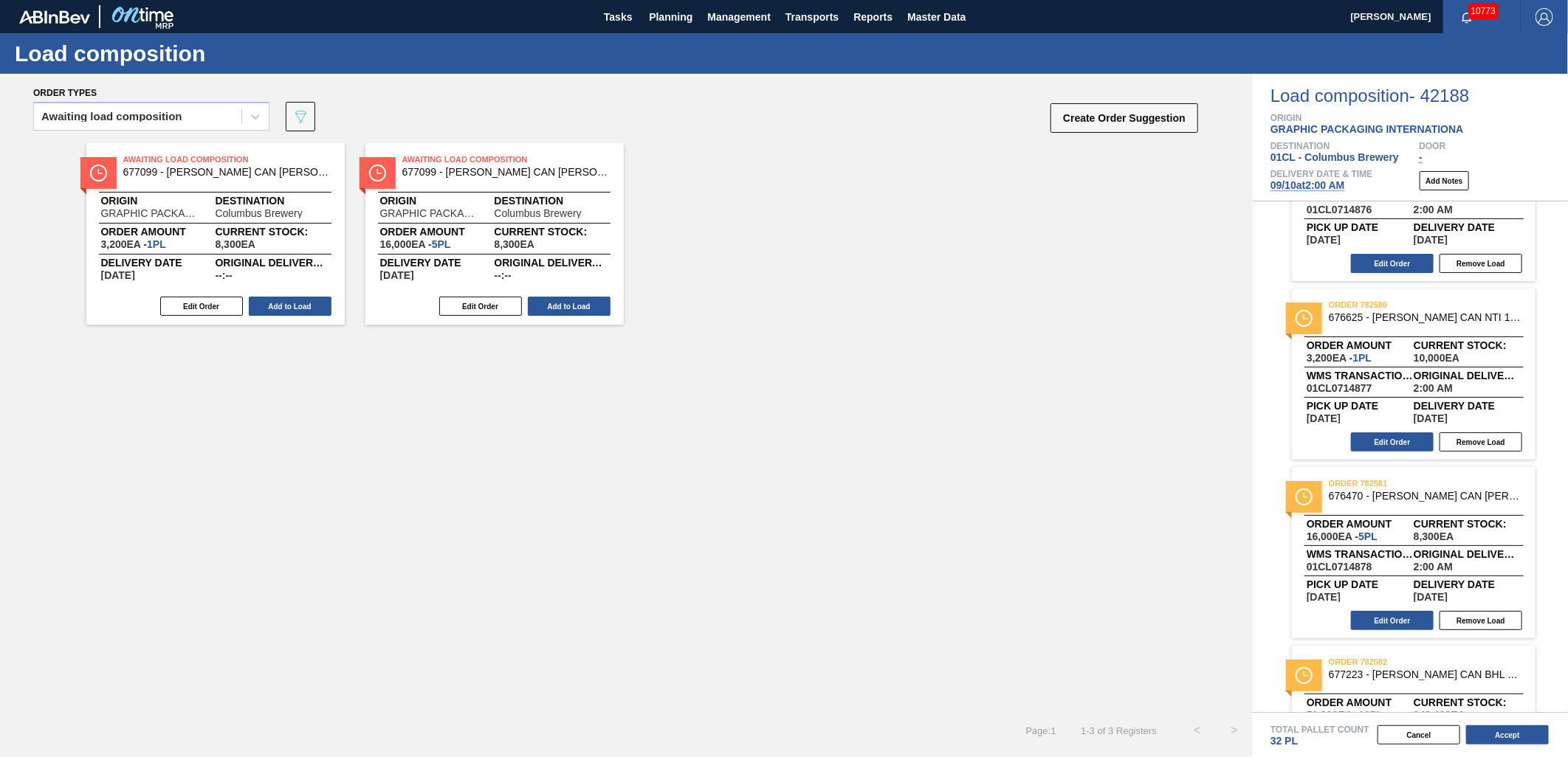
scroll to position [164, 0]
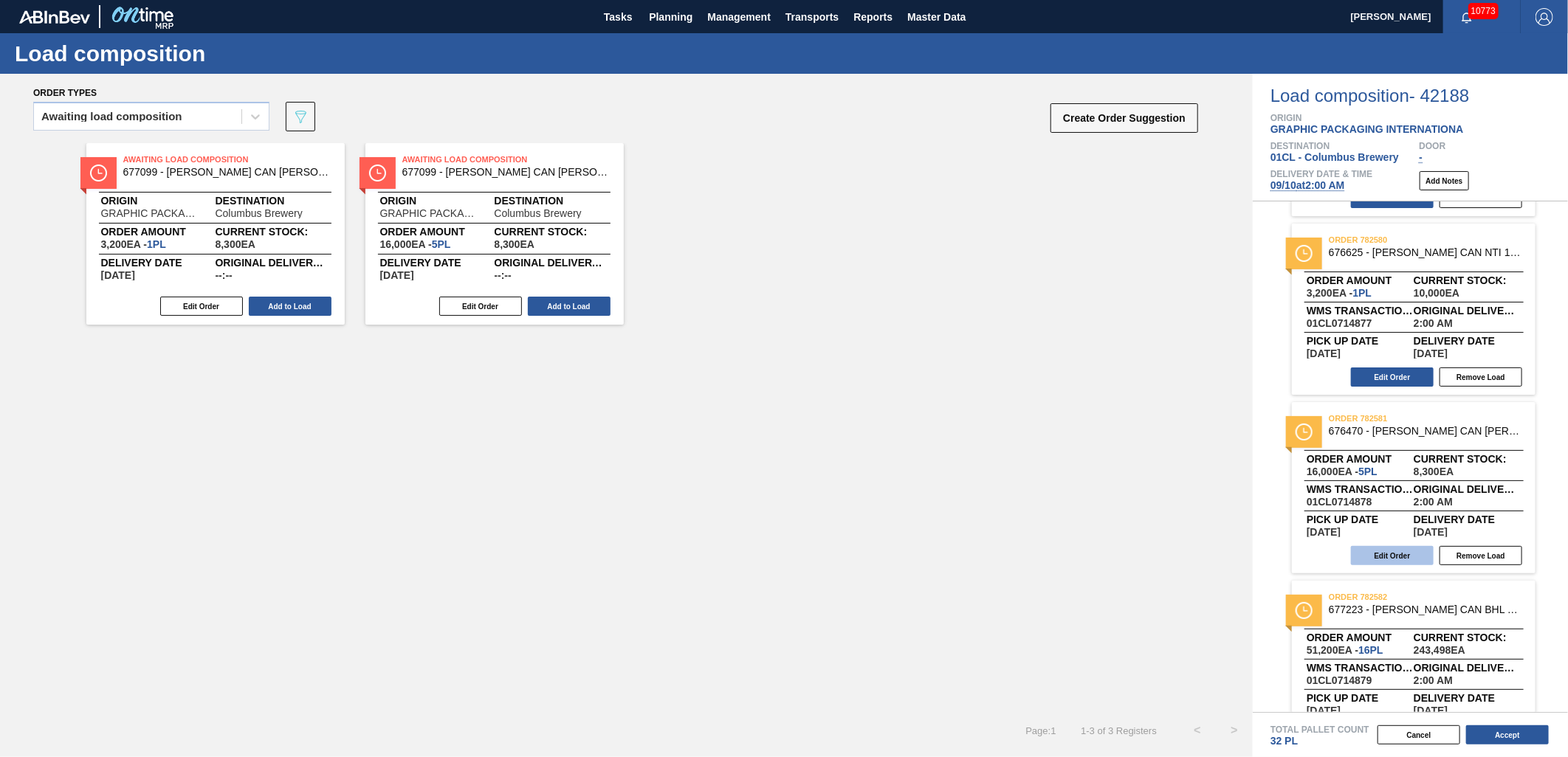
click at [1398, 550] on button "Edit Order" at bounding box center [1392, 556] width 83 height 19
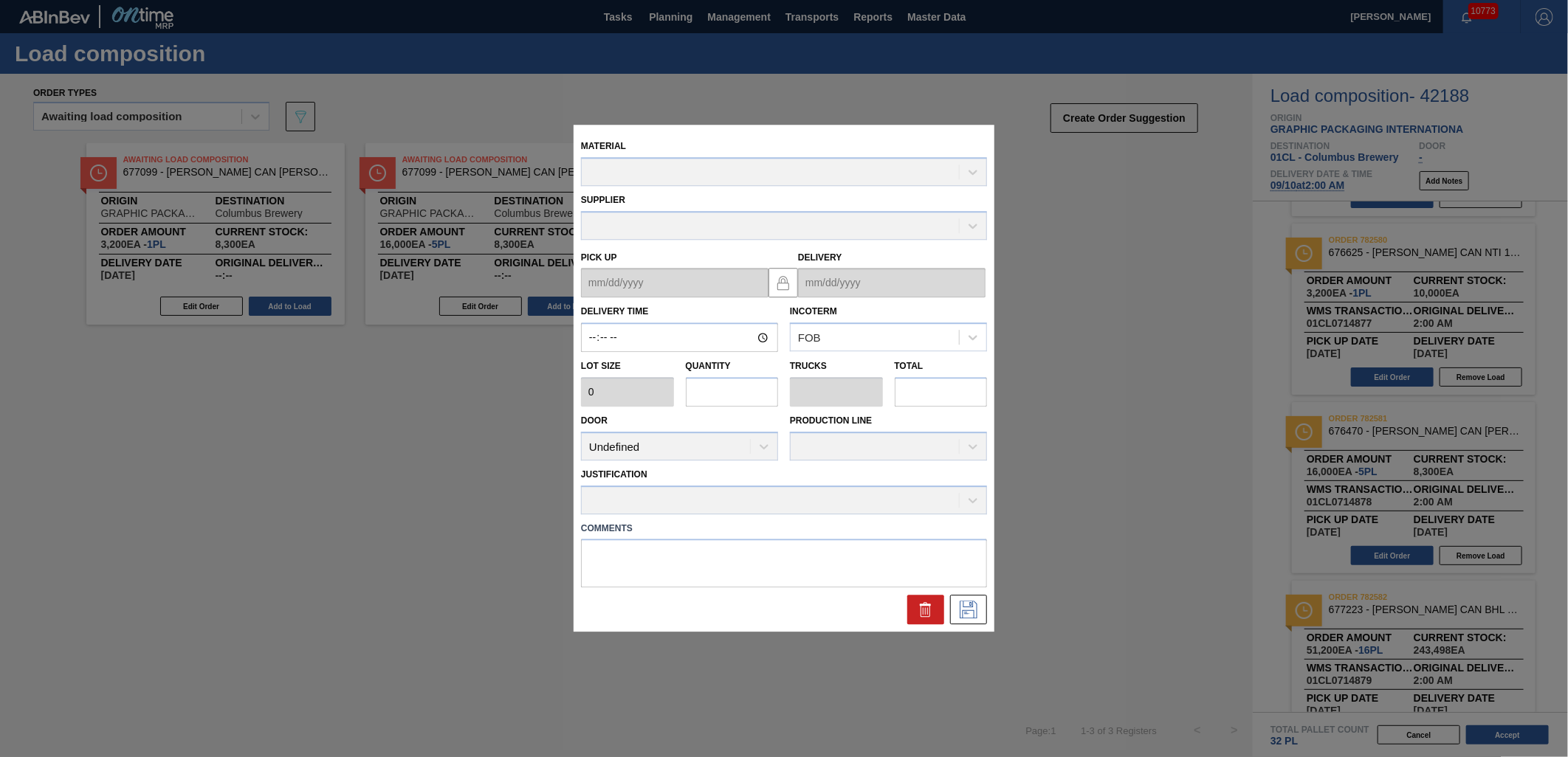
type input "02:00:00"
type input "3,200"
type input "5"
type input "0.192"
type input "16,000"
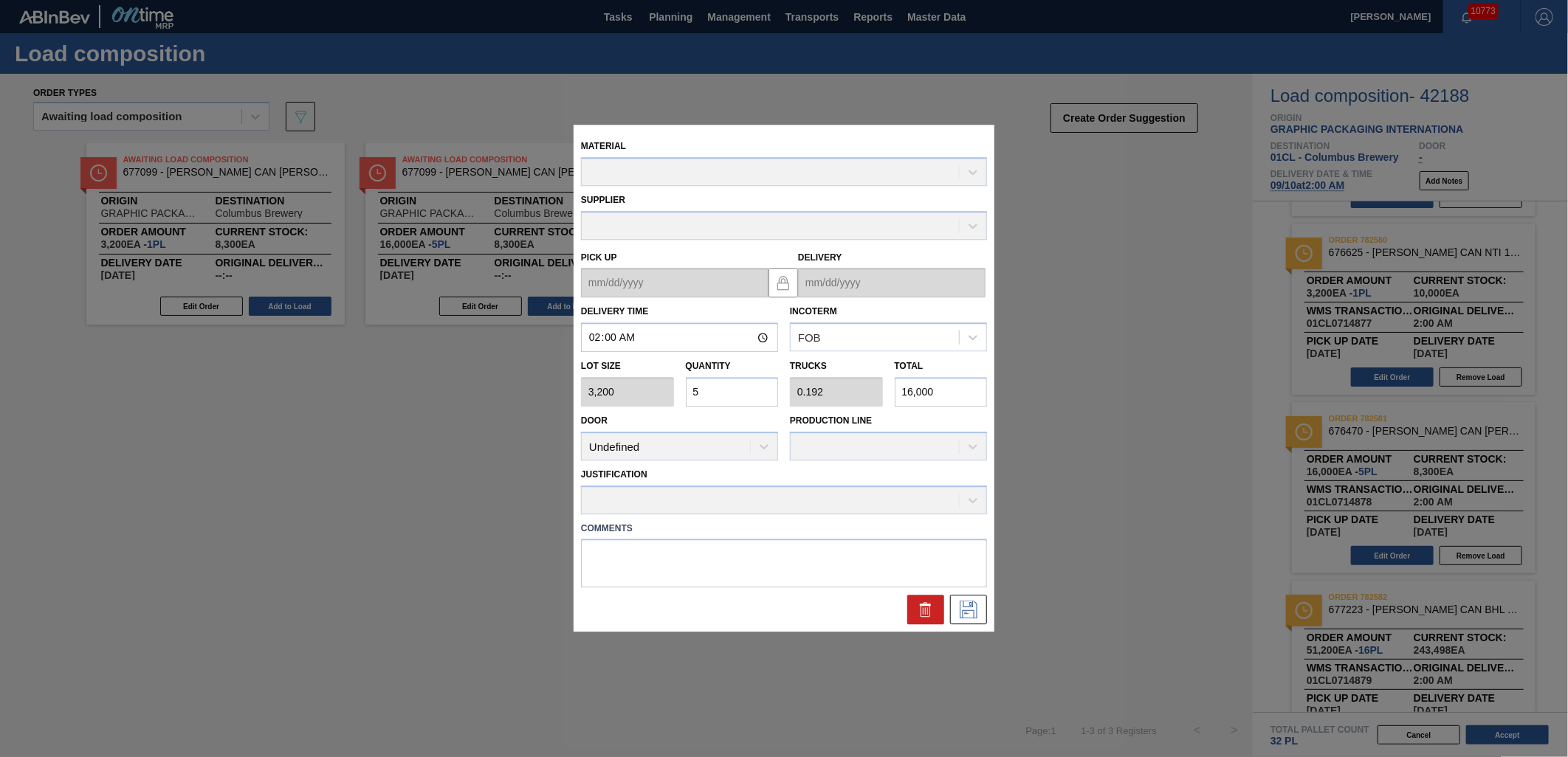
type up "[DATE]"
type input "[DATE]"
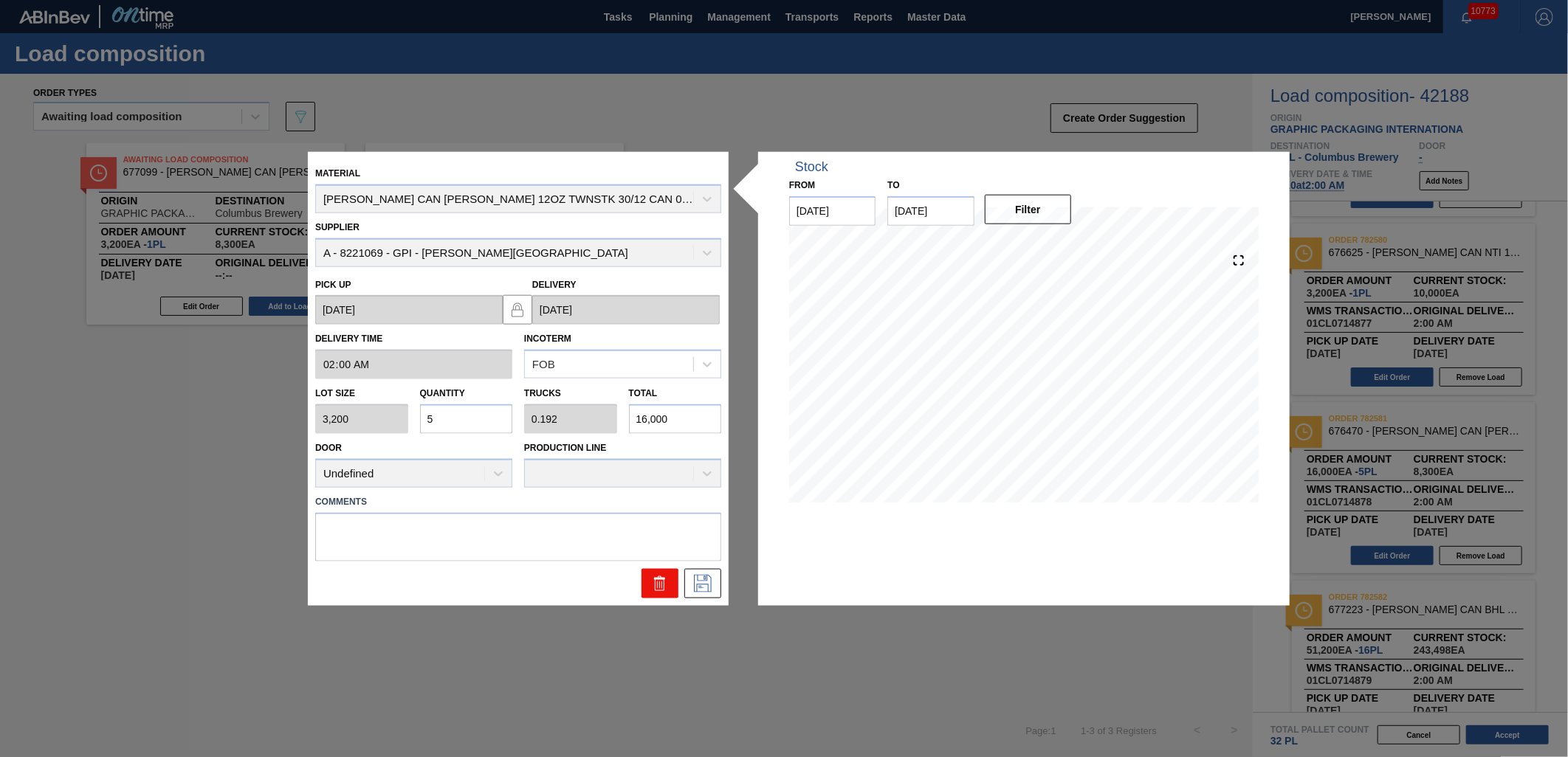
click at [660, 586] on icon at bounding box center [660, 584] width 1 height 7
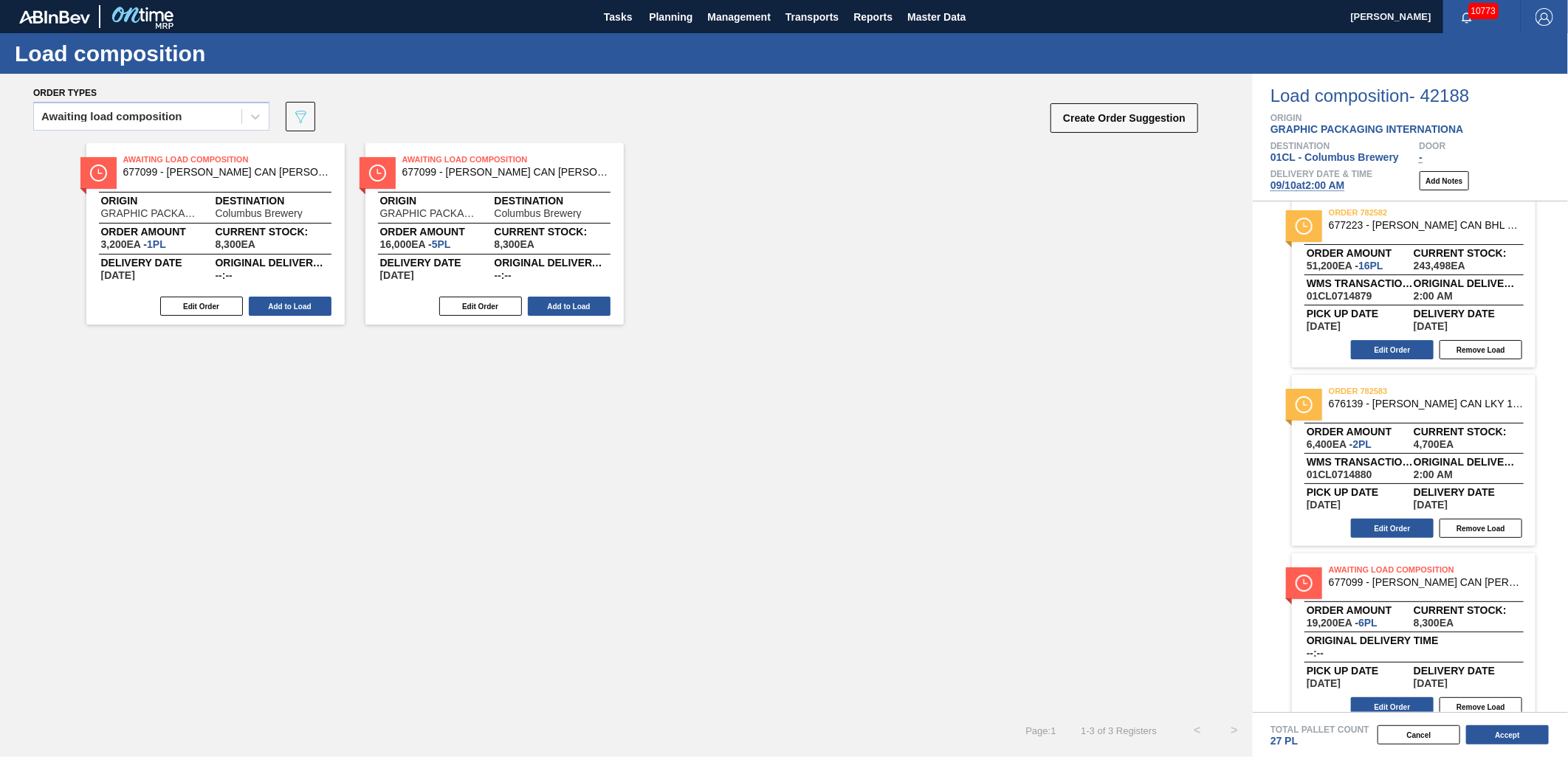
scroll to position [388, 0]
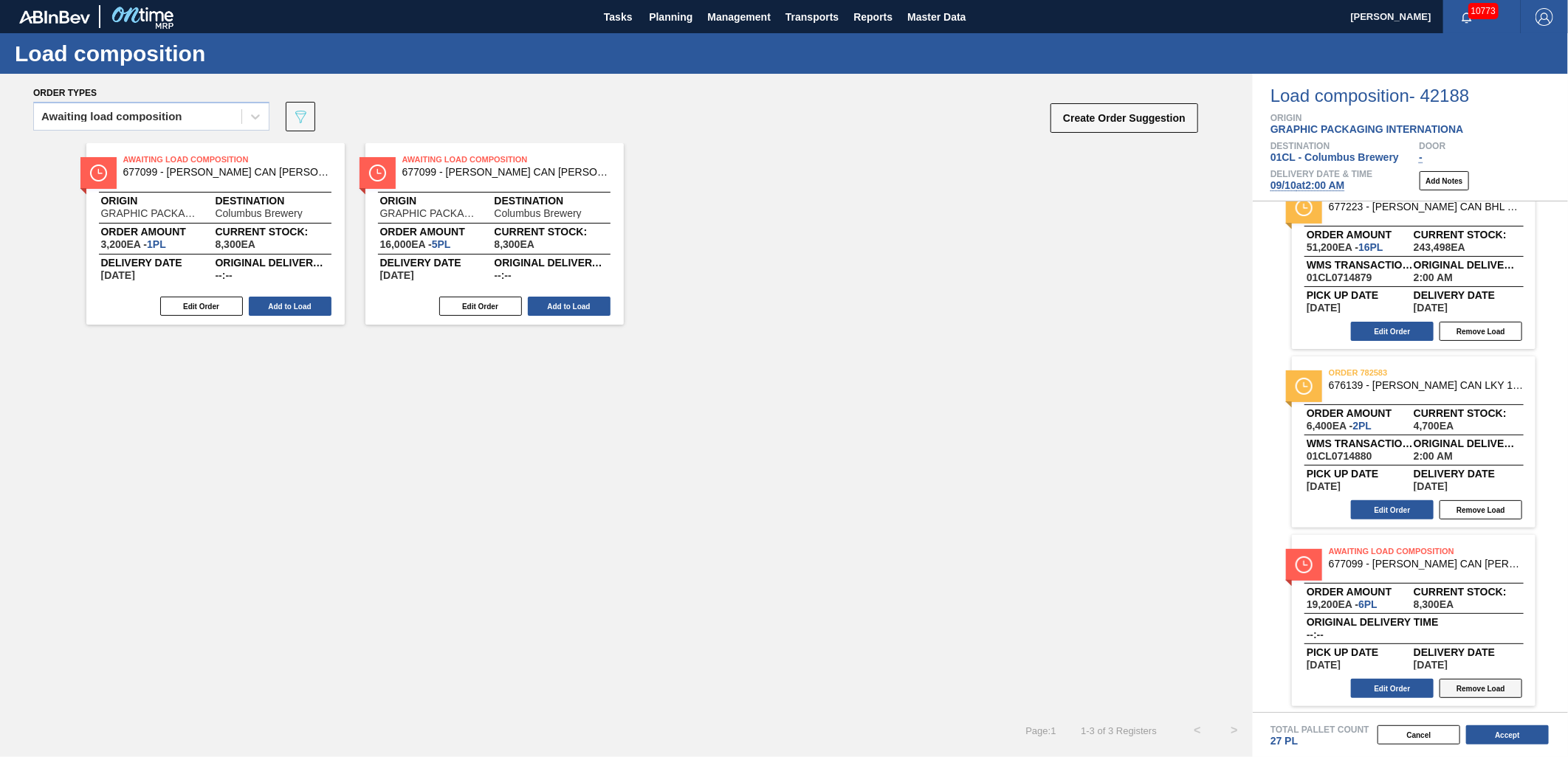
click at [1488, 691] on button "Remove Load" at bounding box center [1481, 689] width 83 height 19
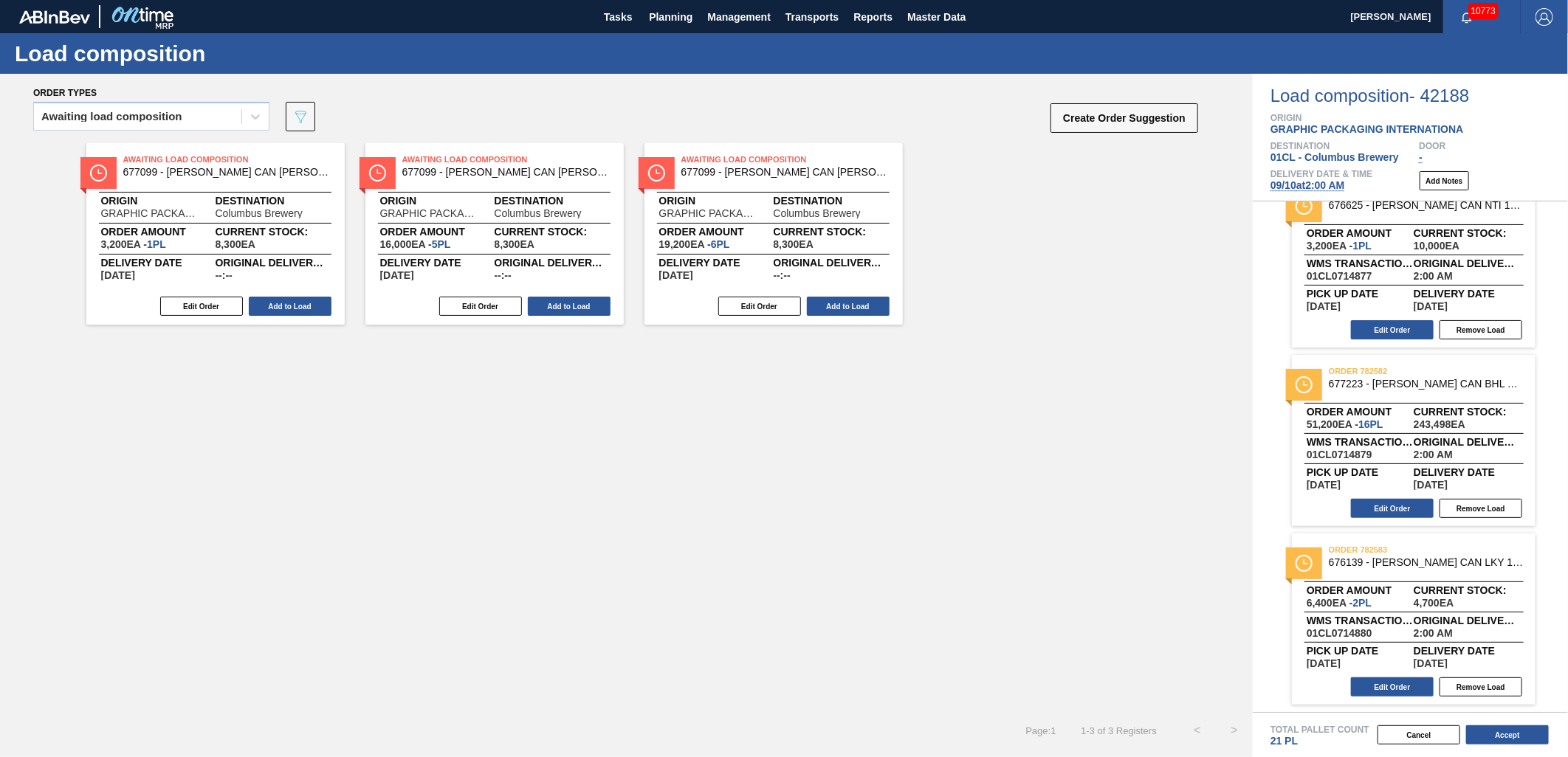
scroll to position [210, 0]
click at [547, 306] on button "Add to Load" at bounding box center [569, 307] width 83 height 19
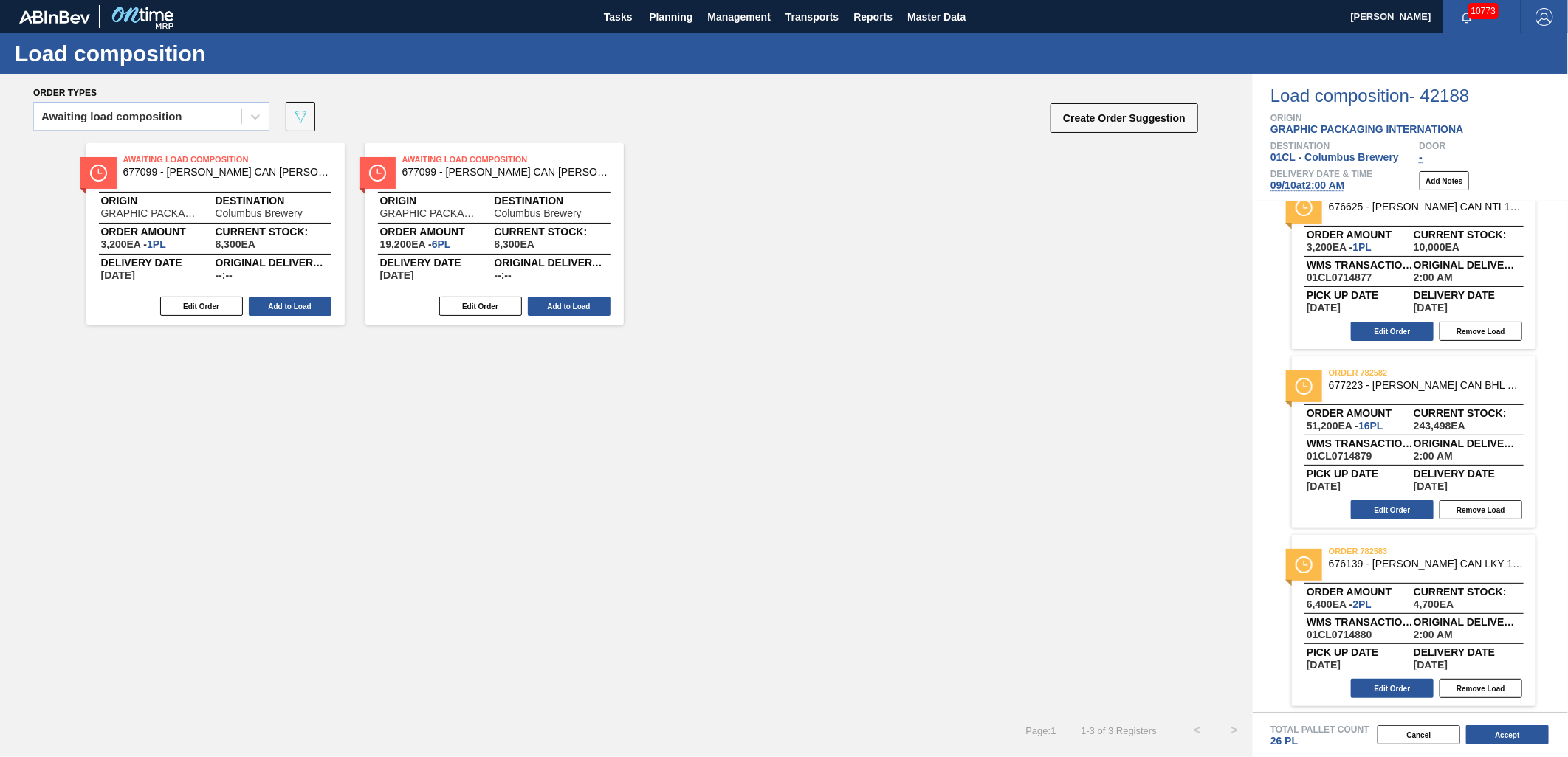
scroll to position [388, 0]
click at [1482, 728] on button "Accept" at bounding box center [1508, 735] width 83 height 19
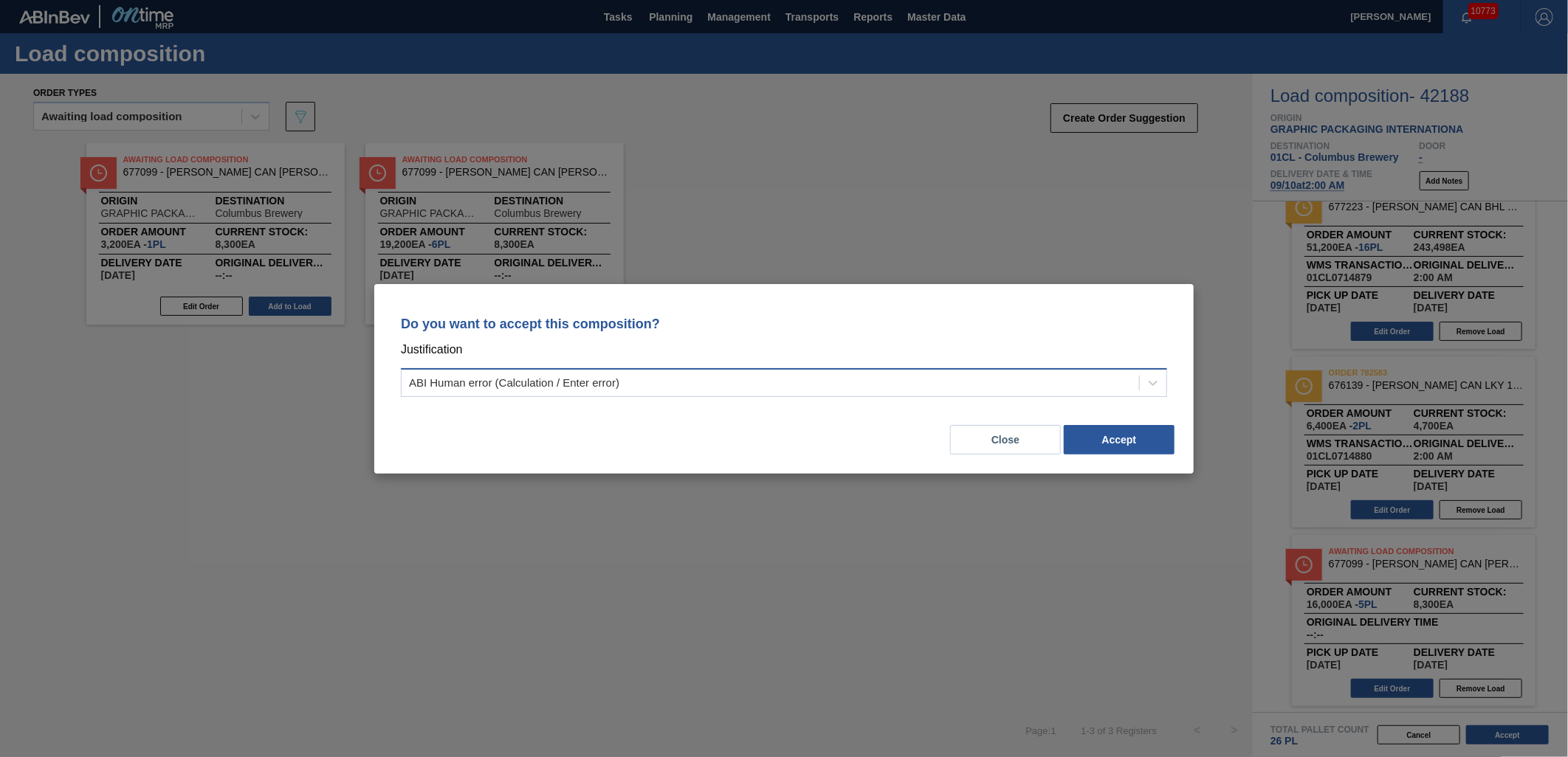
click at [1022, 388] on div "ABI Human error (Calculation / Enter error)" at bounding box center [770, 382] width 738 height 21
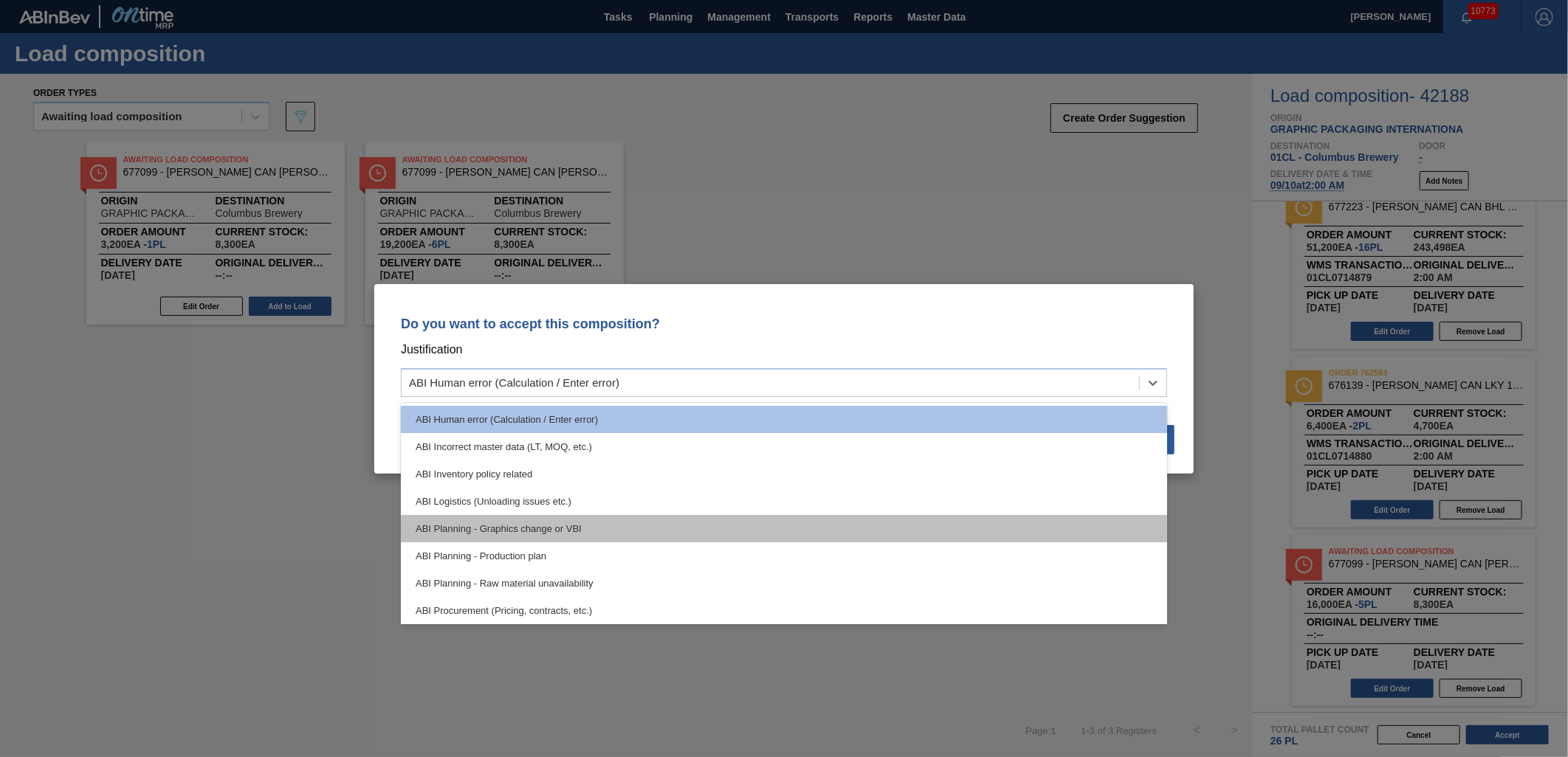
click at [865, 517] on div "ABI Planning - Graphics change or VBI" at bounding box center [784, 529] width 766 height 27
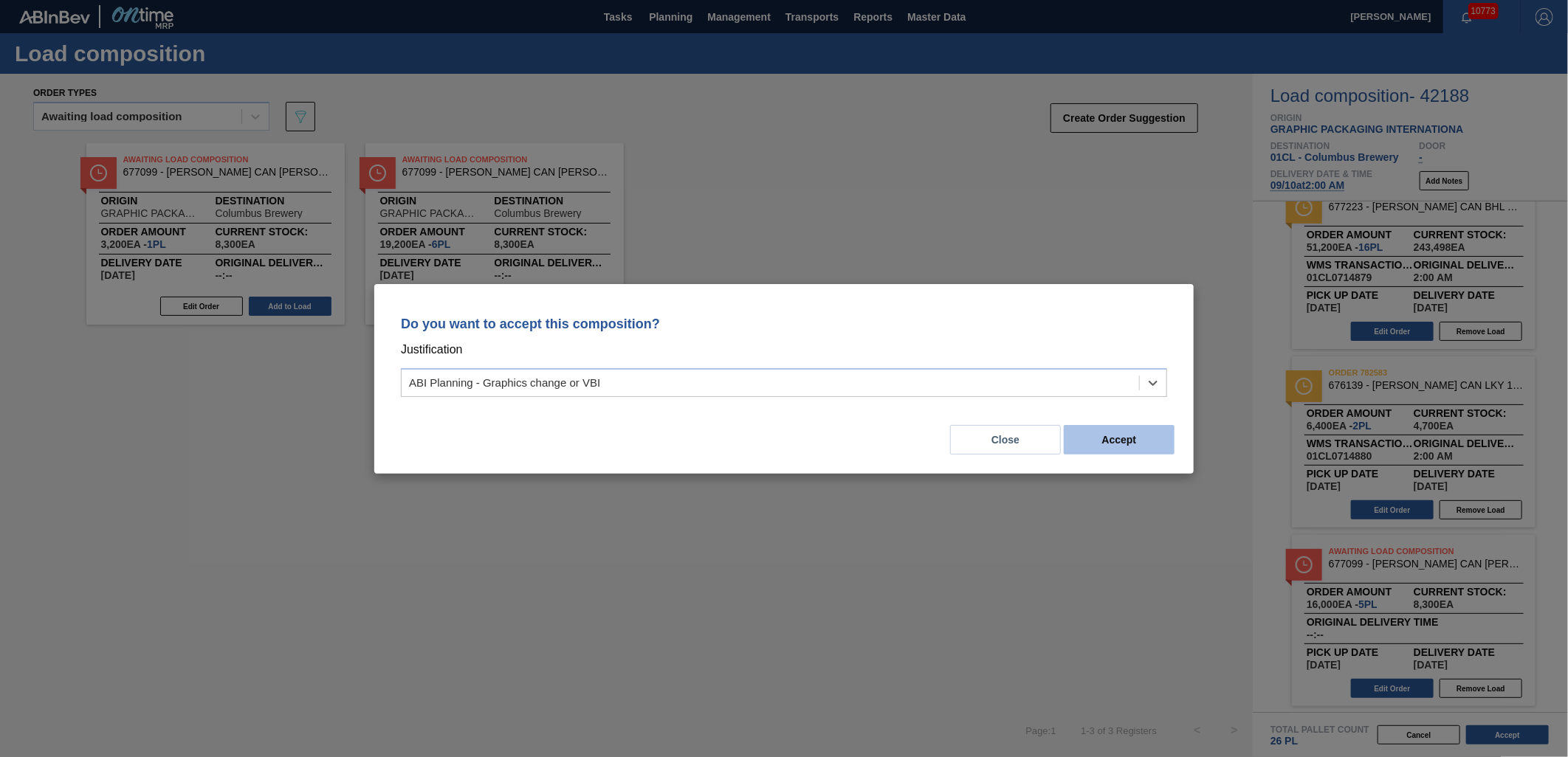
click at [1105, 442] on button "Accept" at bounding box center [1119, 439] width 110 height 29
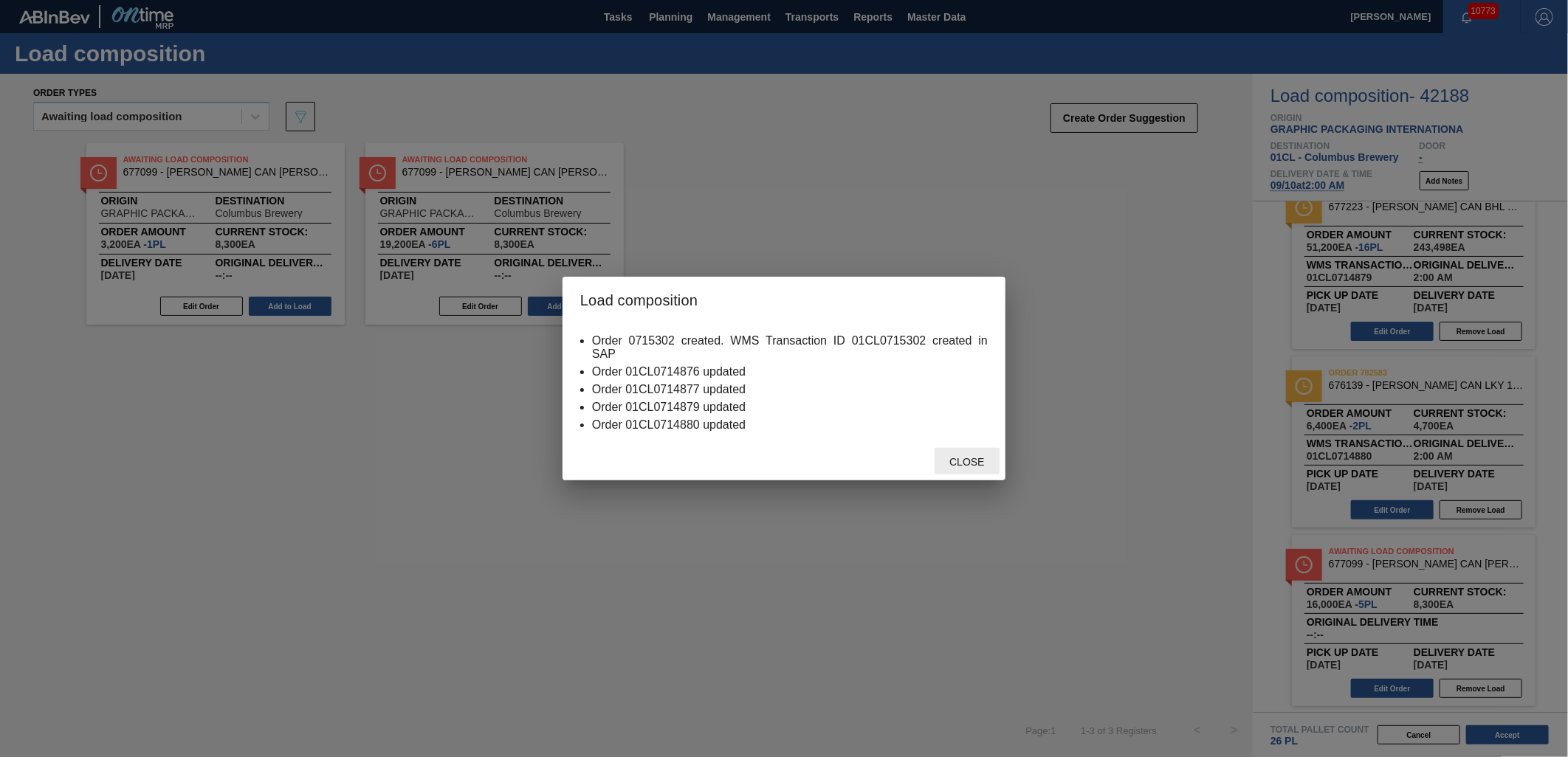
click at [954, 468] on div "Close" at bounding box center [967, 462] width 65 height 27
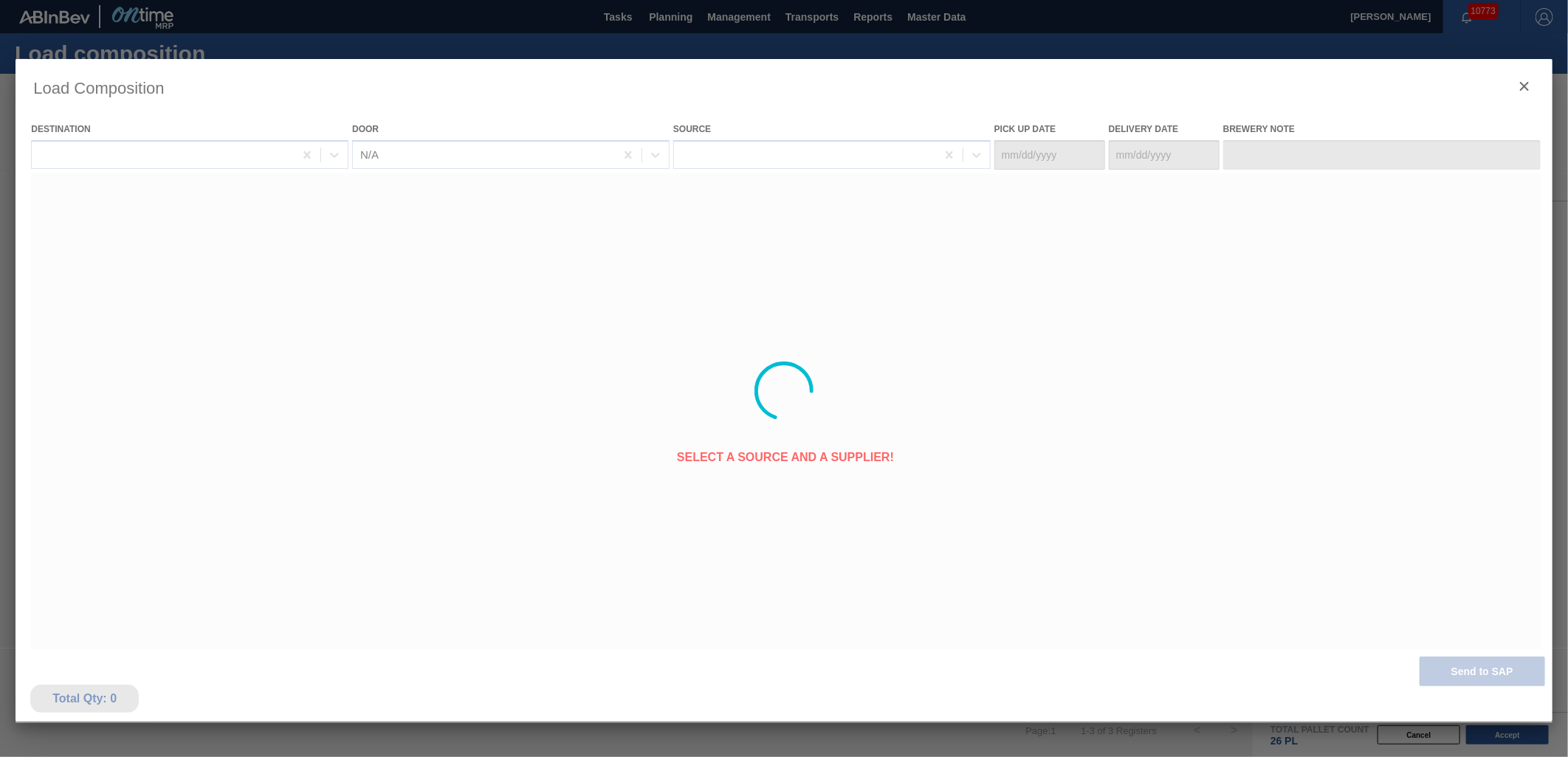
type Date "[DATE]"
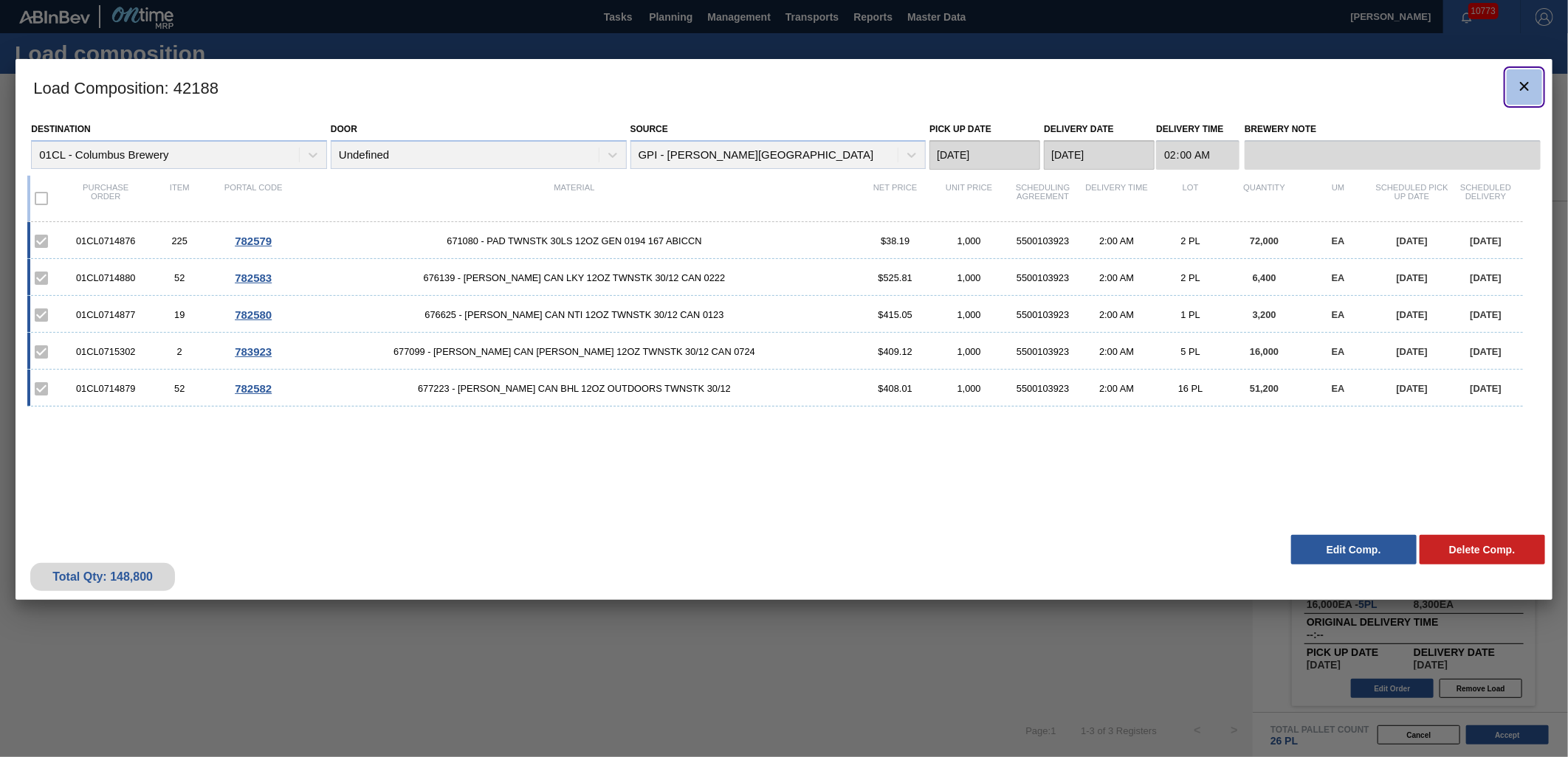
click at [1528, 86] on icon "botão de ícone" at bounding box center [1524, 87] width 17 height 17
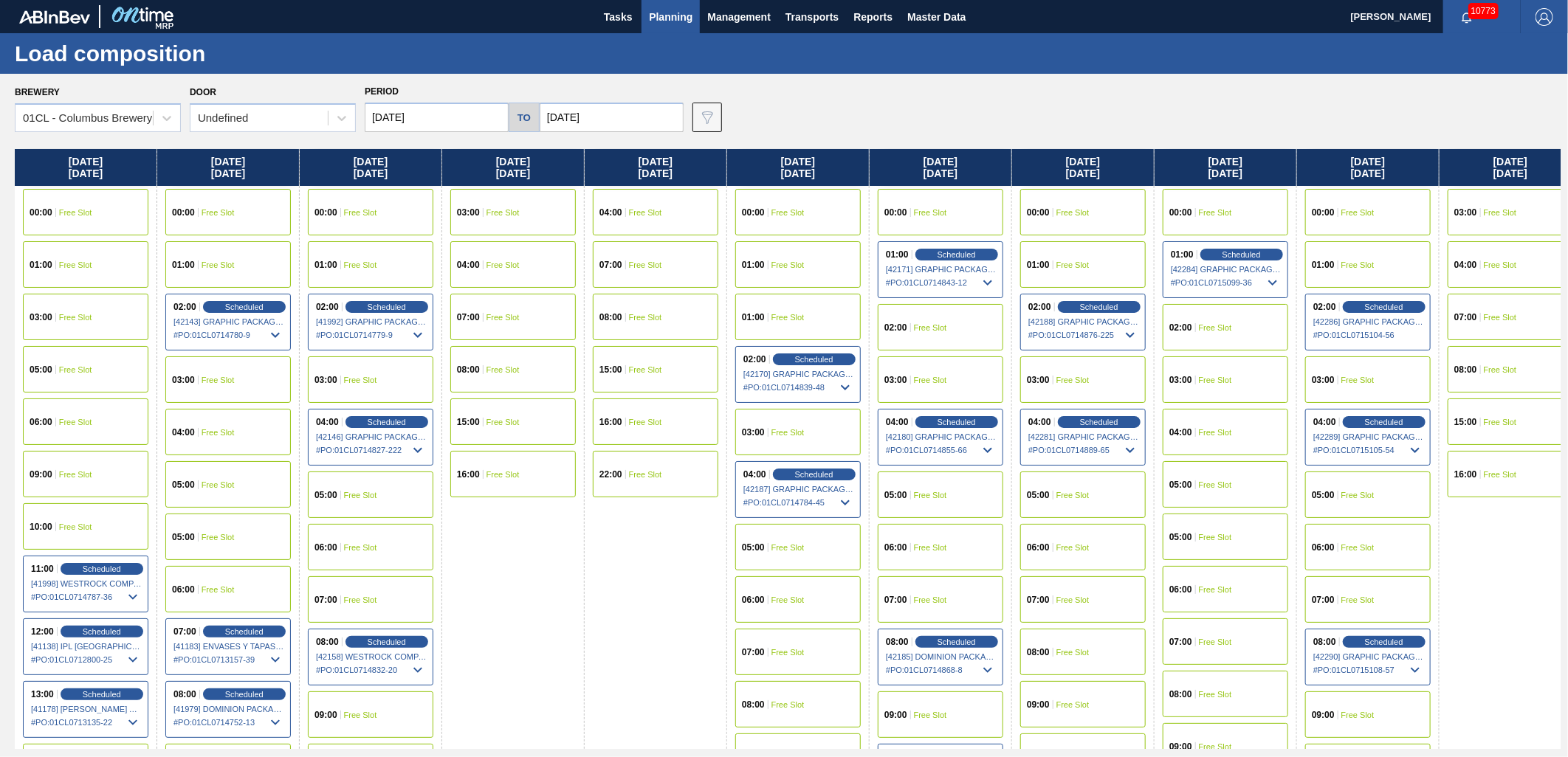
click at [676, 11] on span "Planning" at bounding box center [671, 17] width 44 height 17
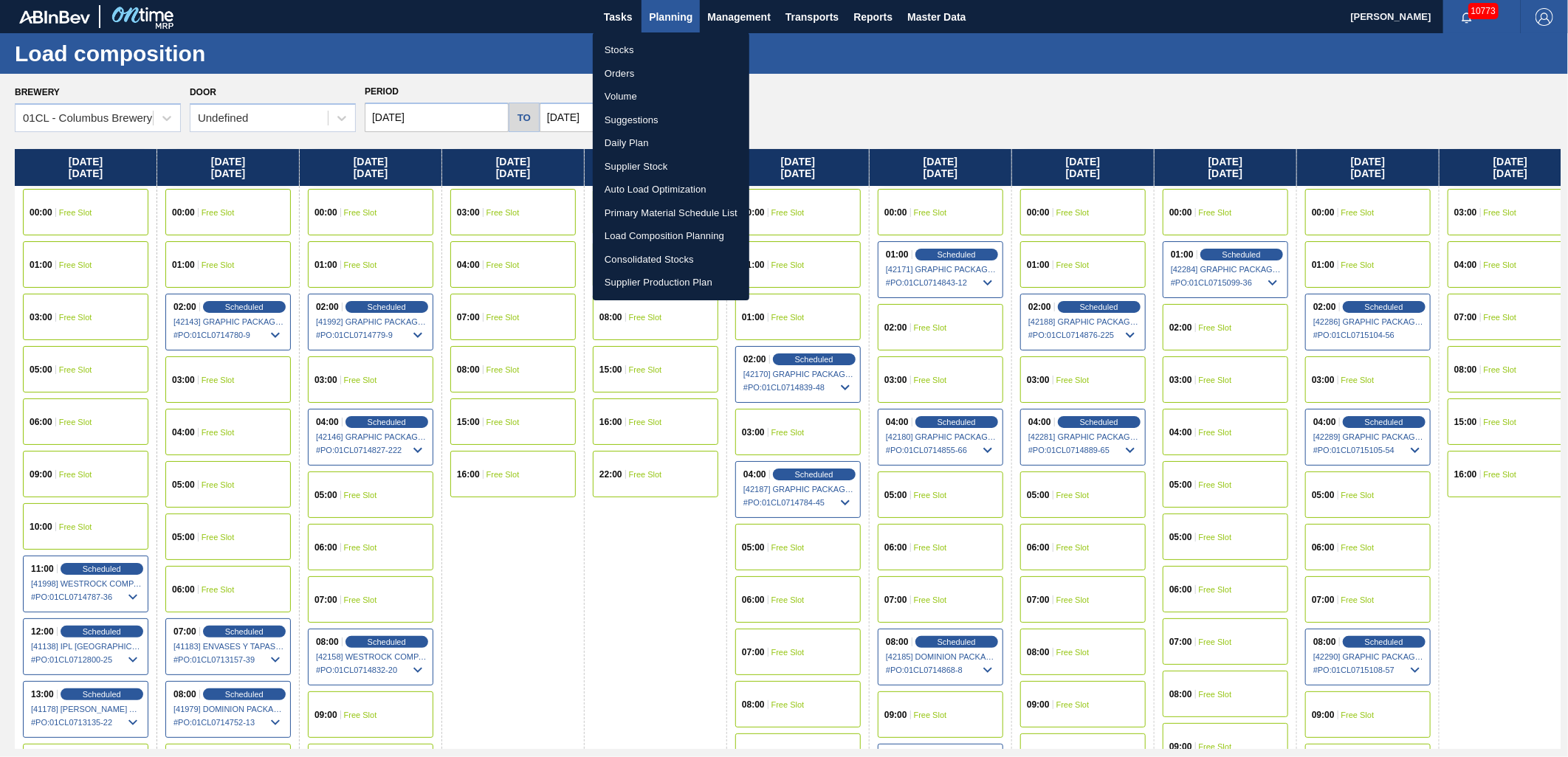
click at [643, 56] on li "Stocks" at bounding box center [671, 50] width 157 height 24
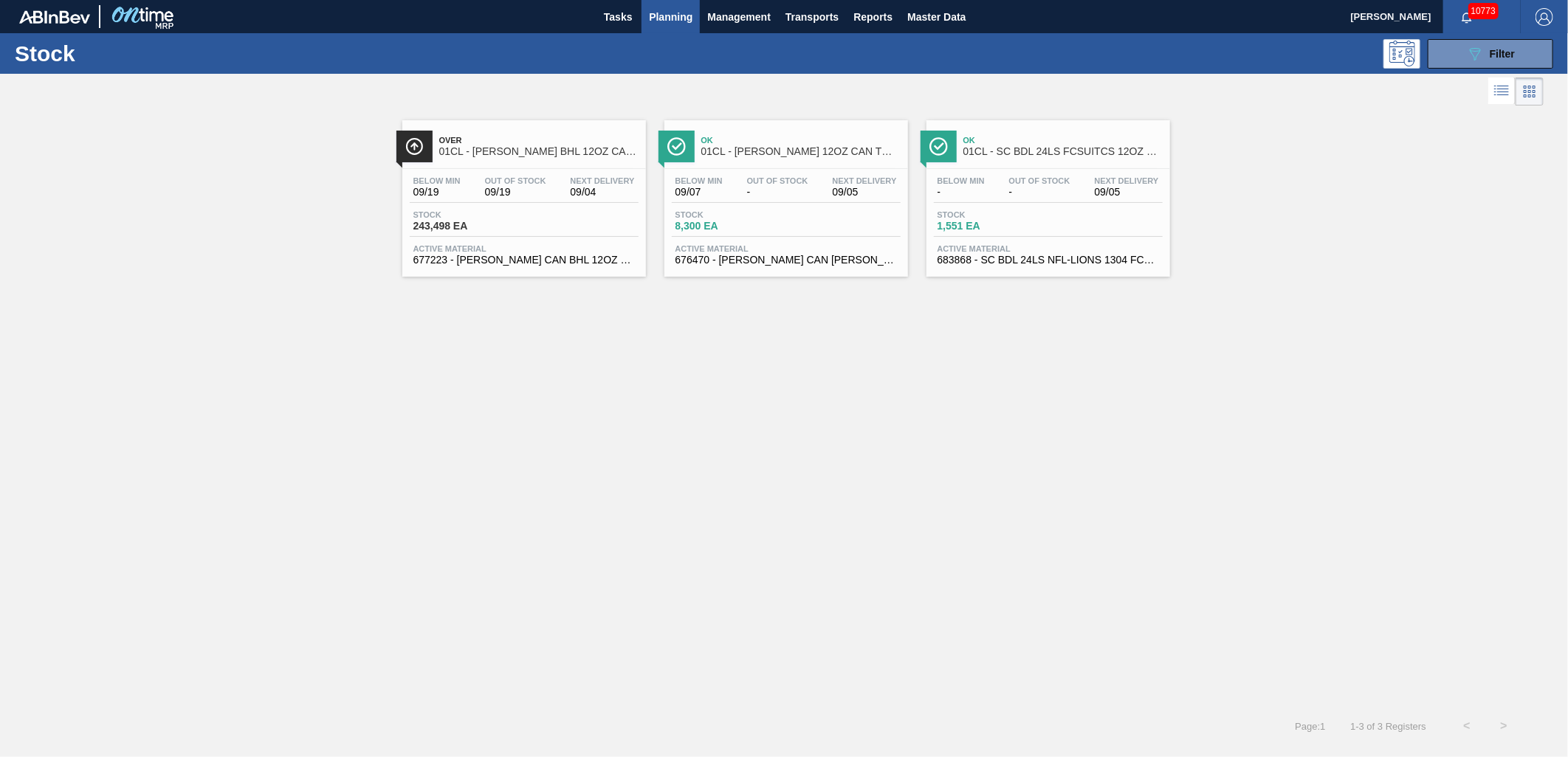
click at [778, 211] on div "Stock 8,300 EA" at bounding box center [727, 221] width 110 height 21
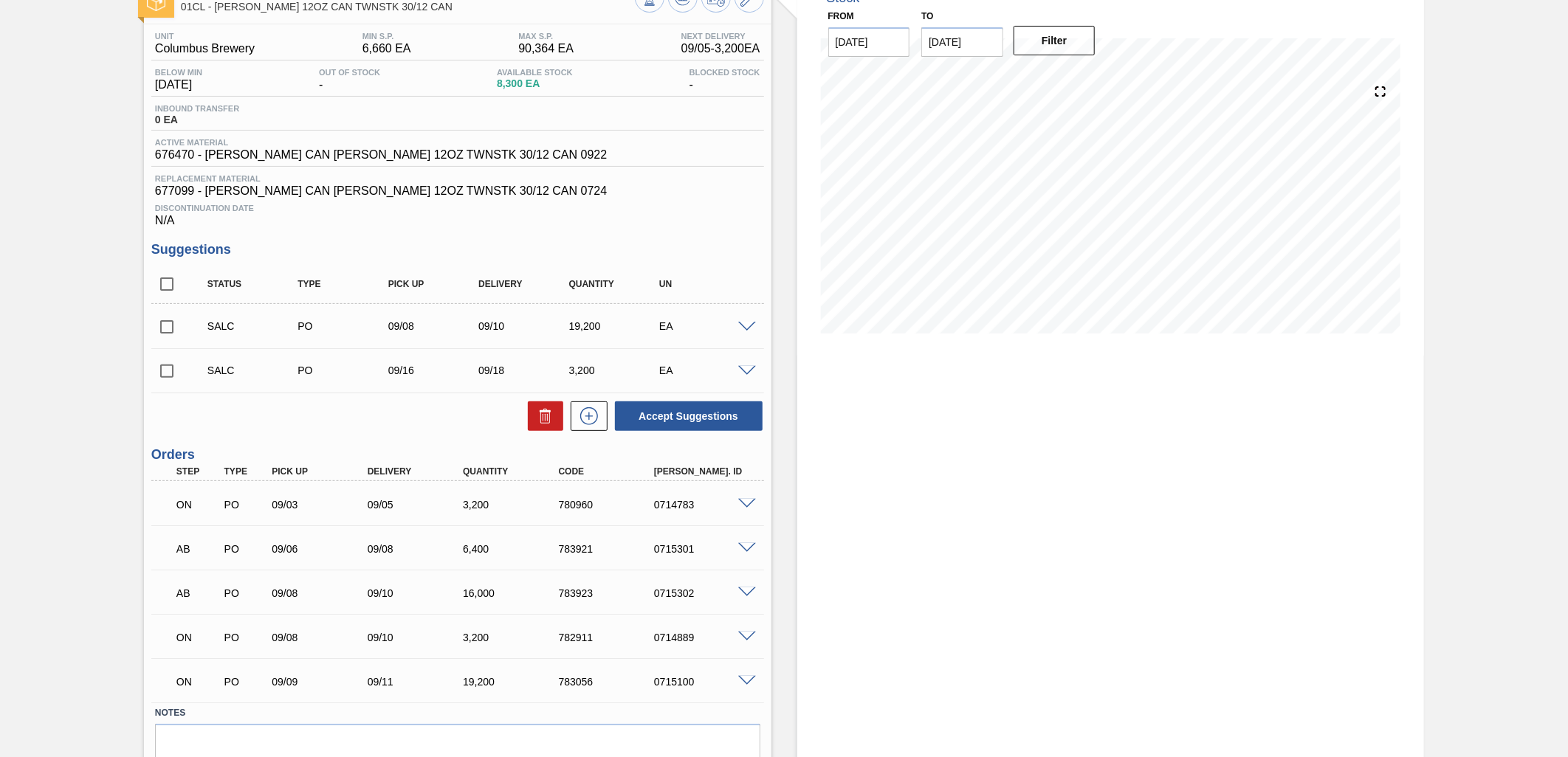
scroll to position [164, 0]
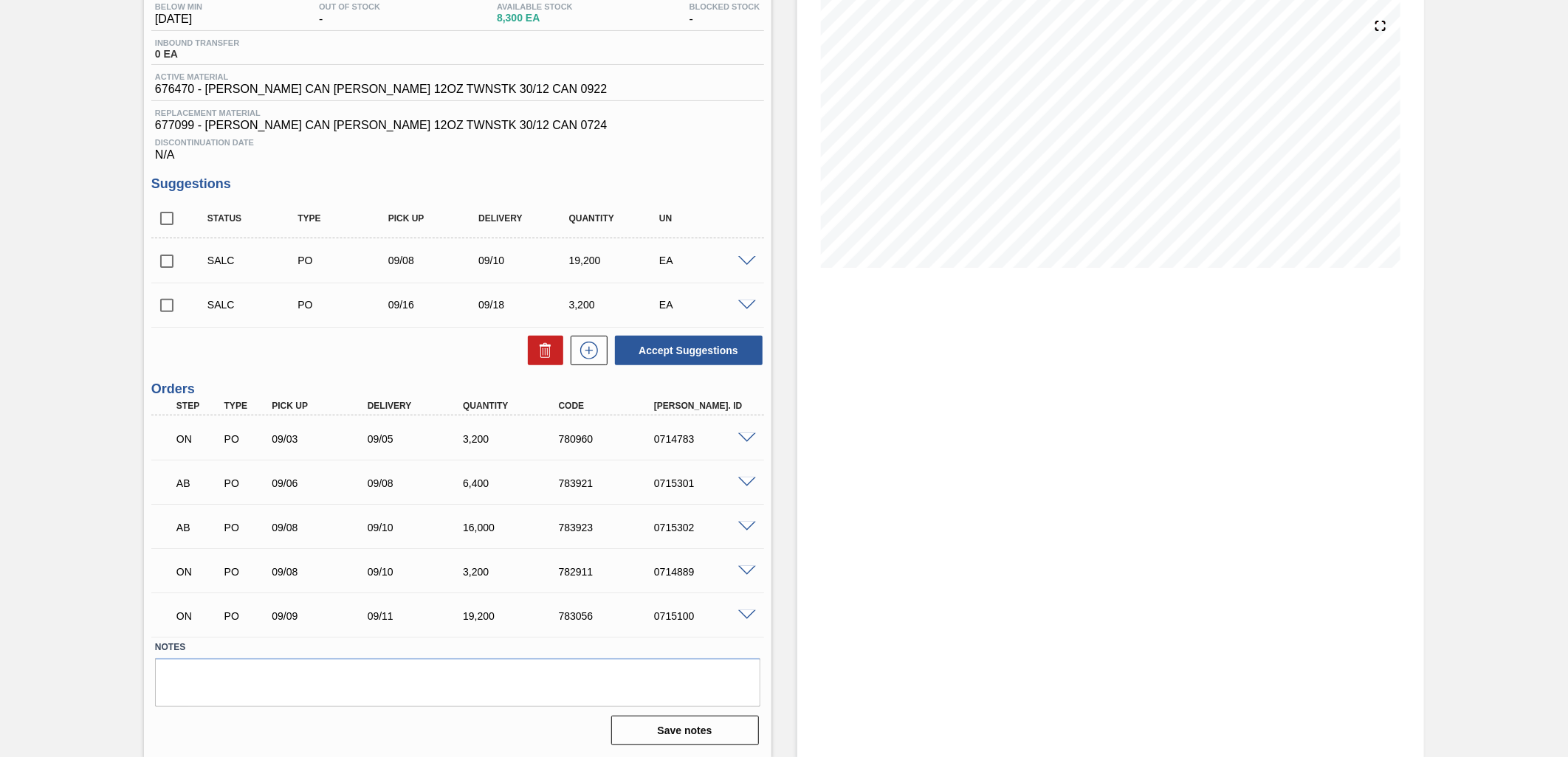
click at [745, 571] on span at bounding box center [747, 572] width 17 height 11
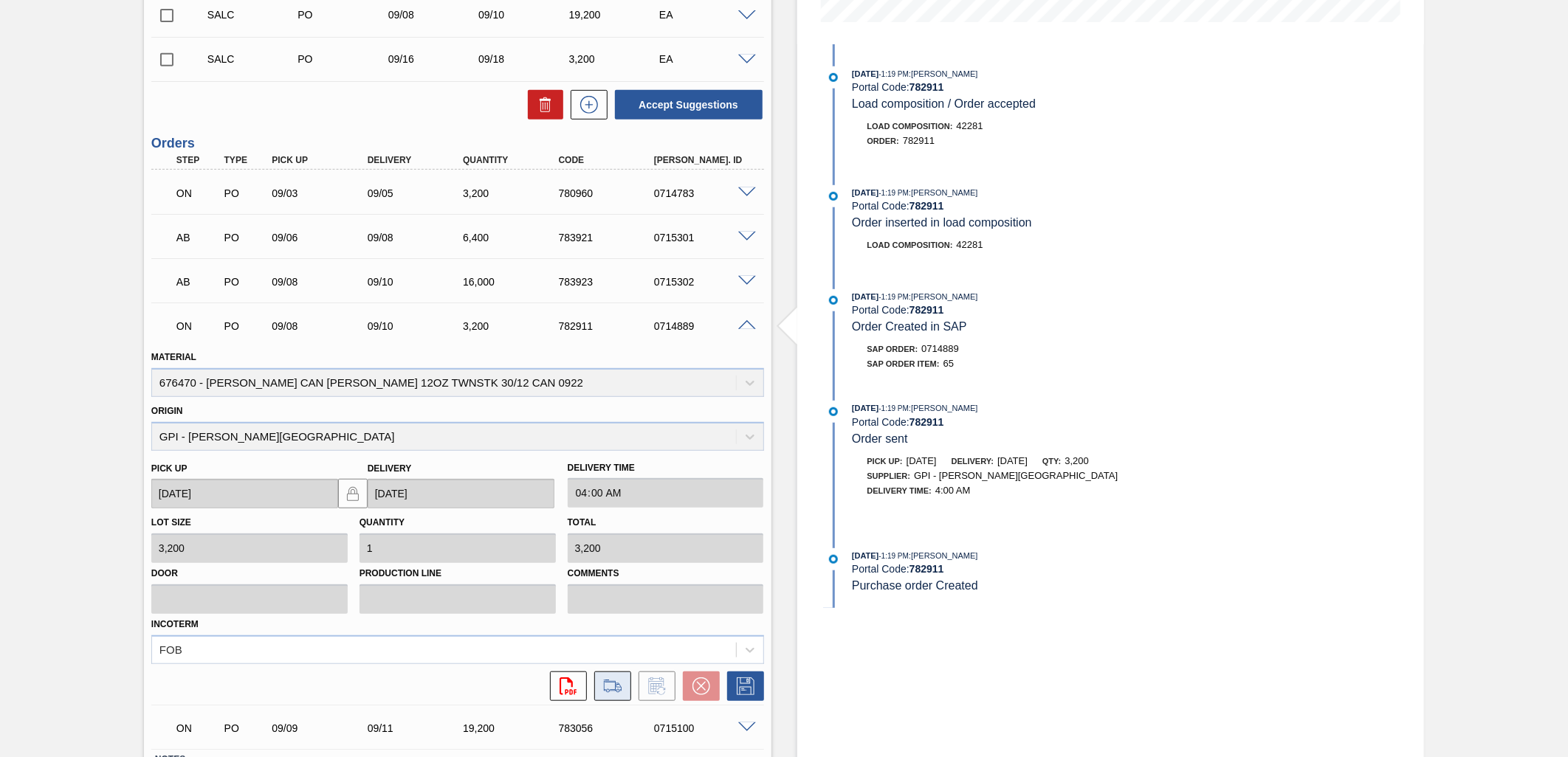
click at [618, 679] on icon at bounding box center [613, 686] width 24 height 17
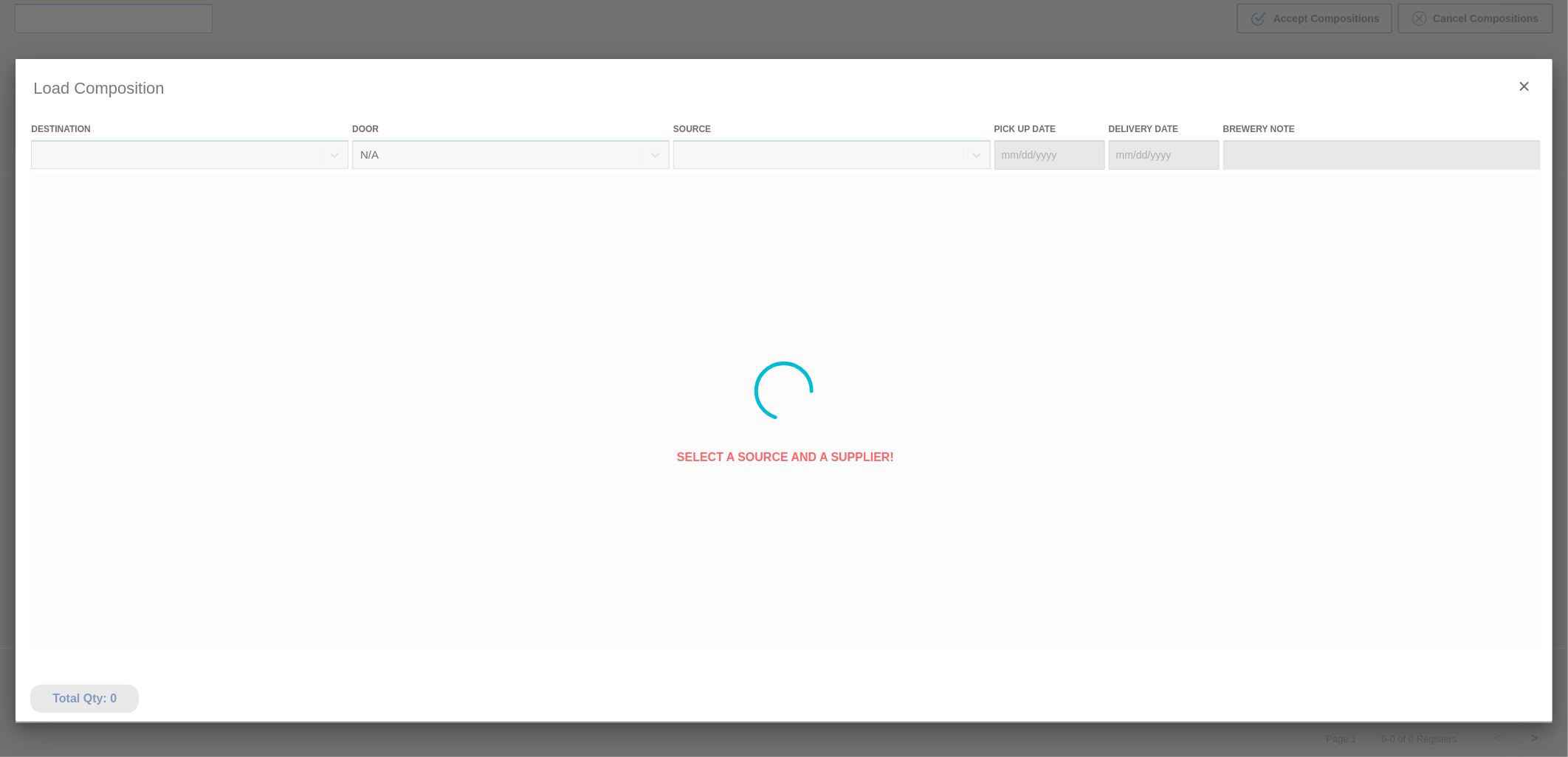
type Date "[DATE]"
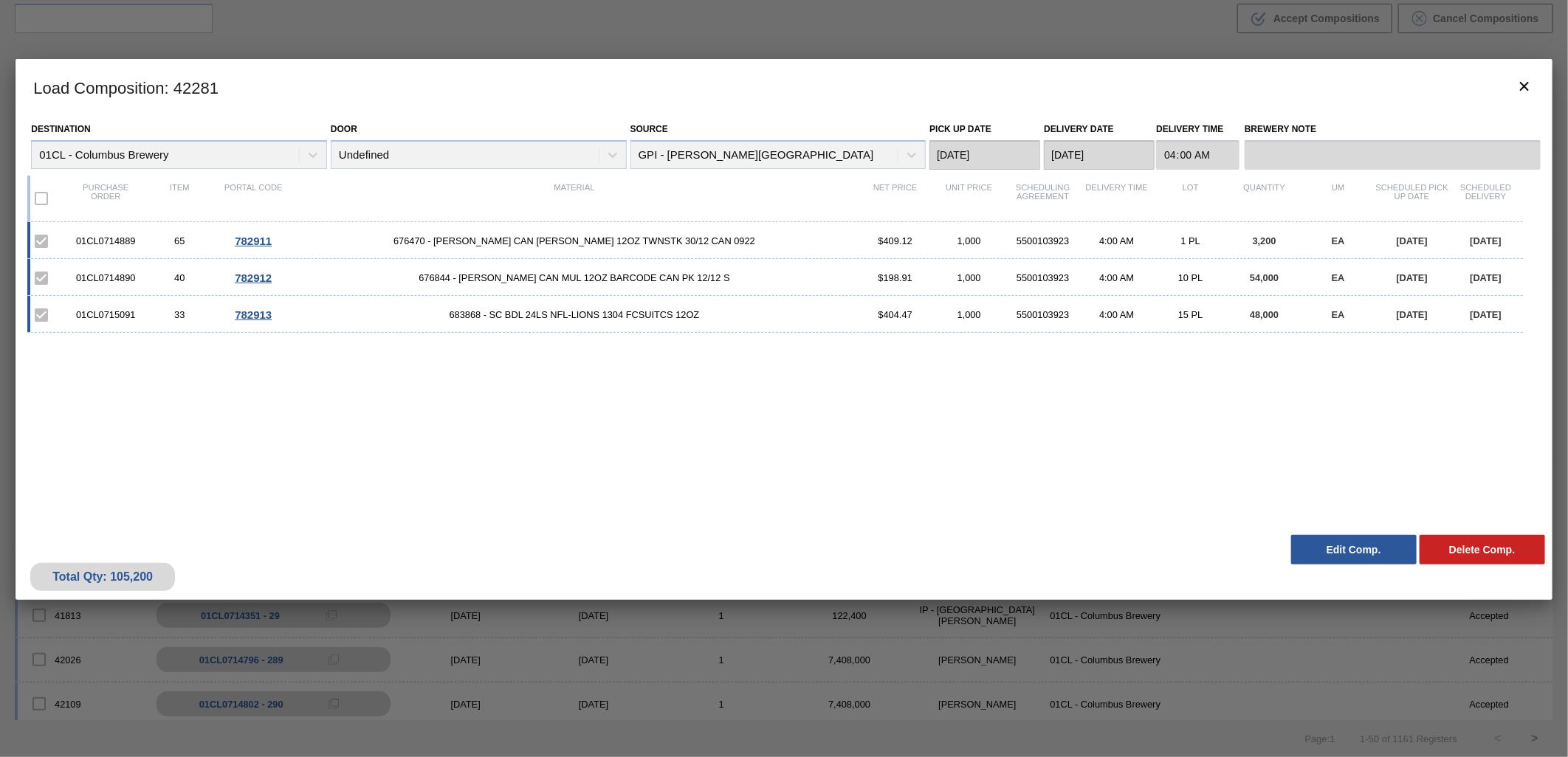
click at [1302, 547] on button "Edit Comp." at bounding box center [1354, 550] width 126 height 29
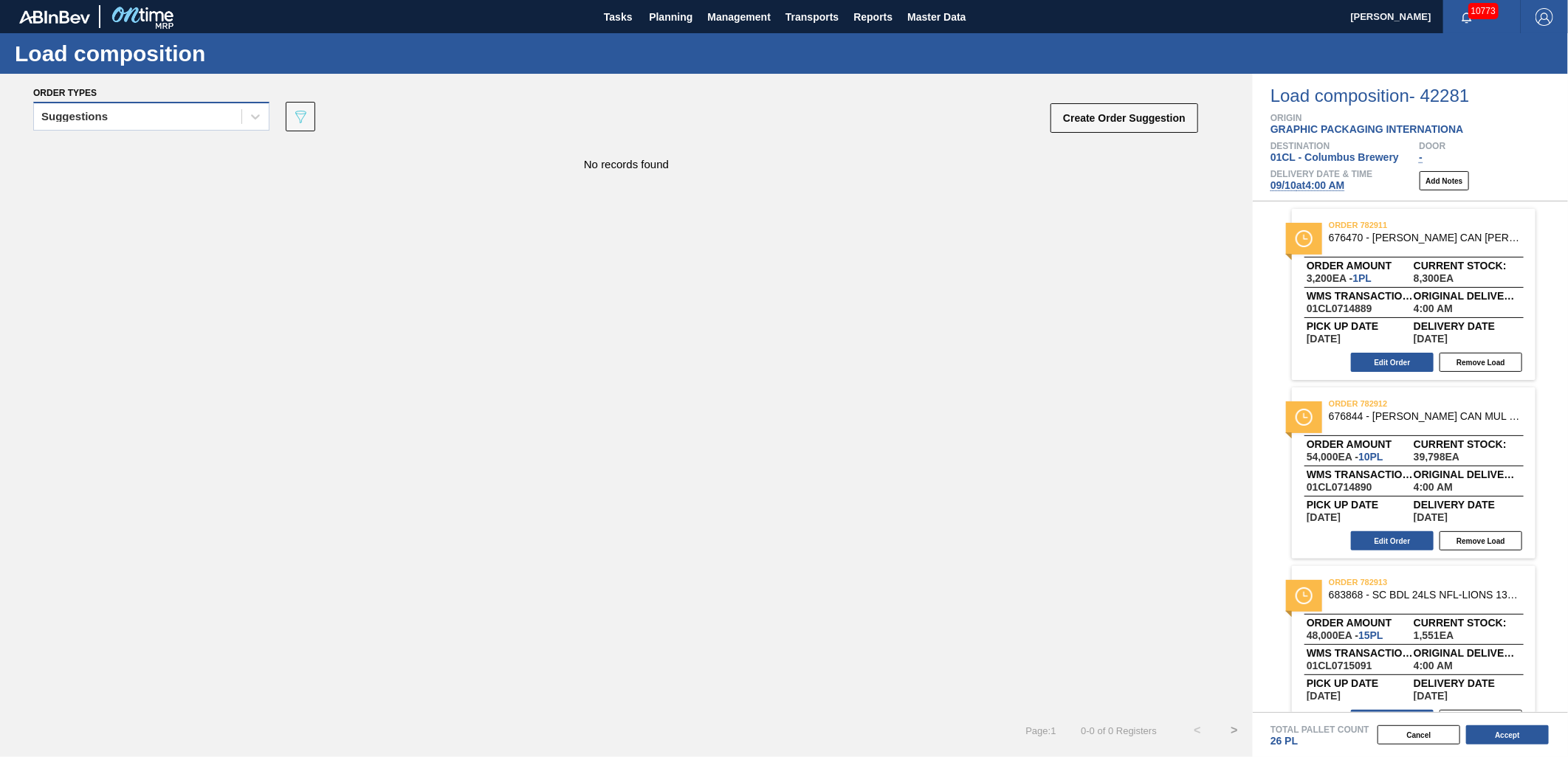
click at [149, 119] on div "Suggestions" at bounding box center [137, 117] width 207 height 21
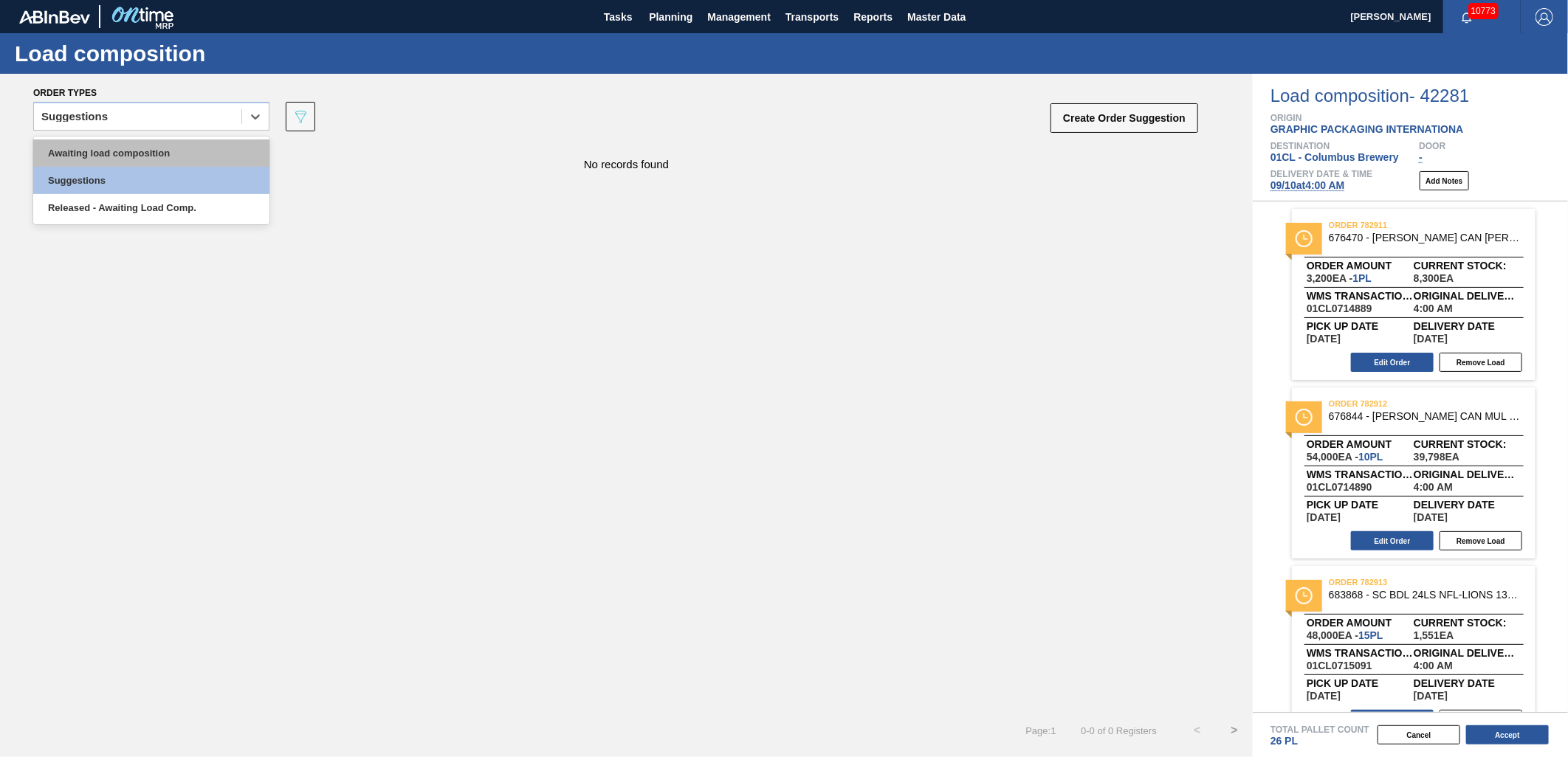
click at [119, 143] on div "Awaiting load composition" at bounding box center [151, 153] width 236 height 27
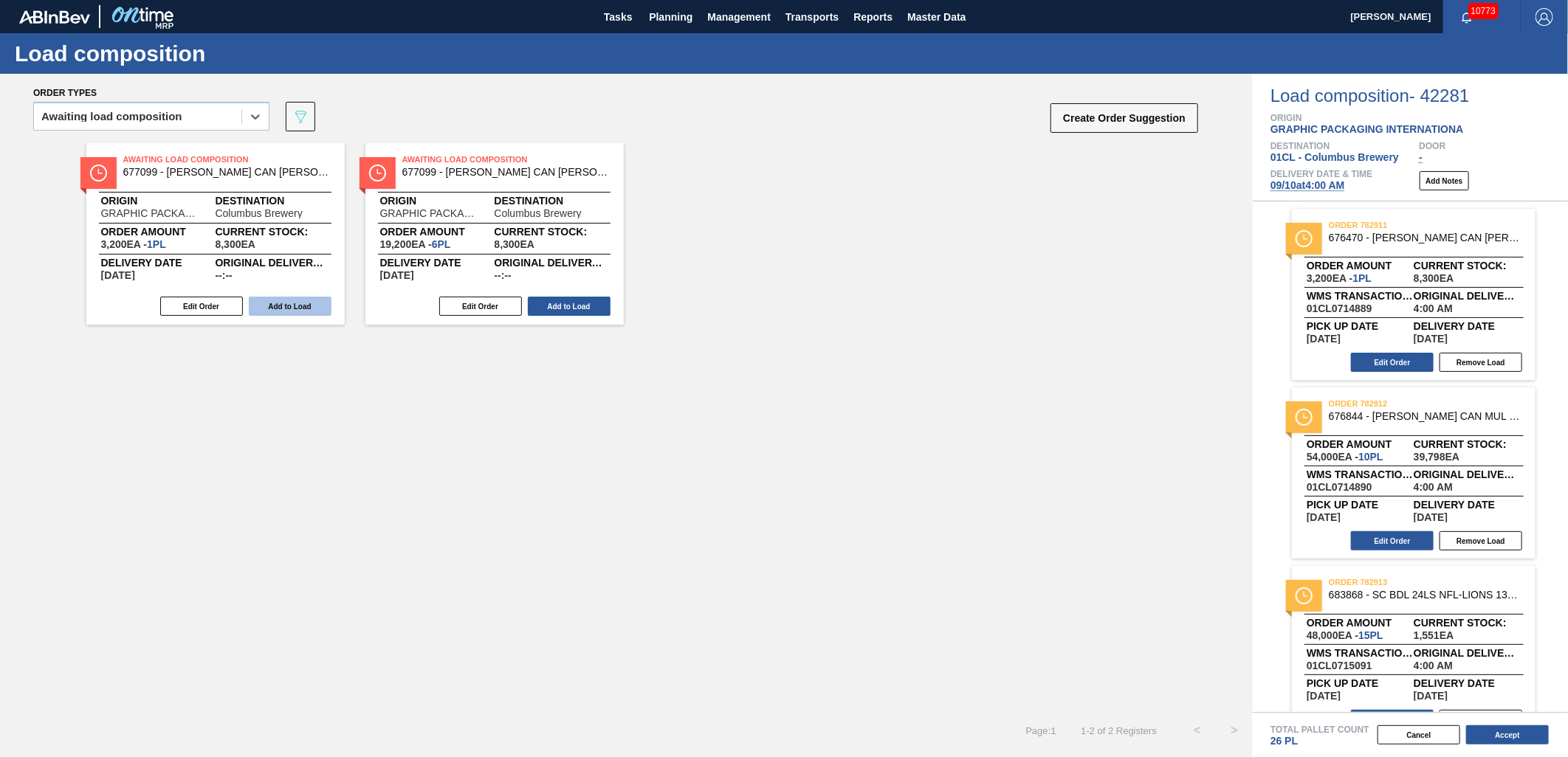
click at [308, 303] on button "Add to Load" at bounding box center [290, 307] width 83 height 19
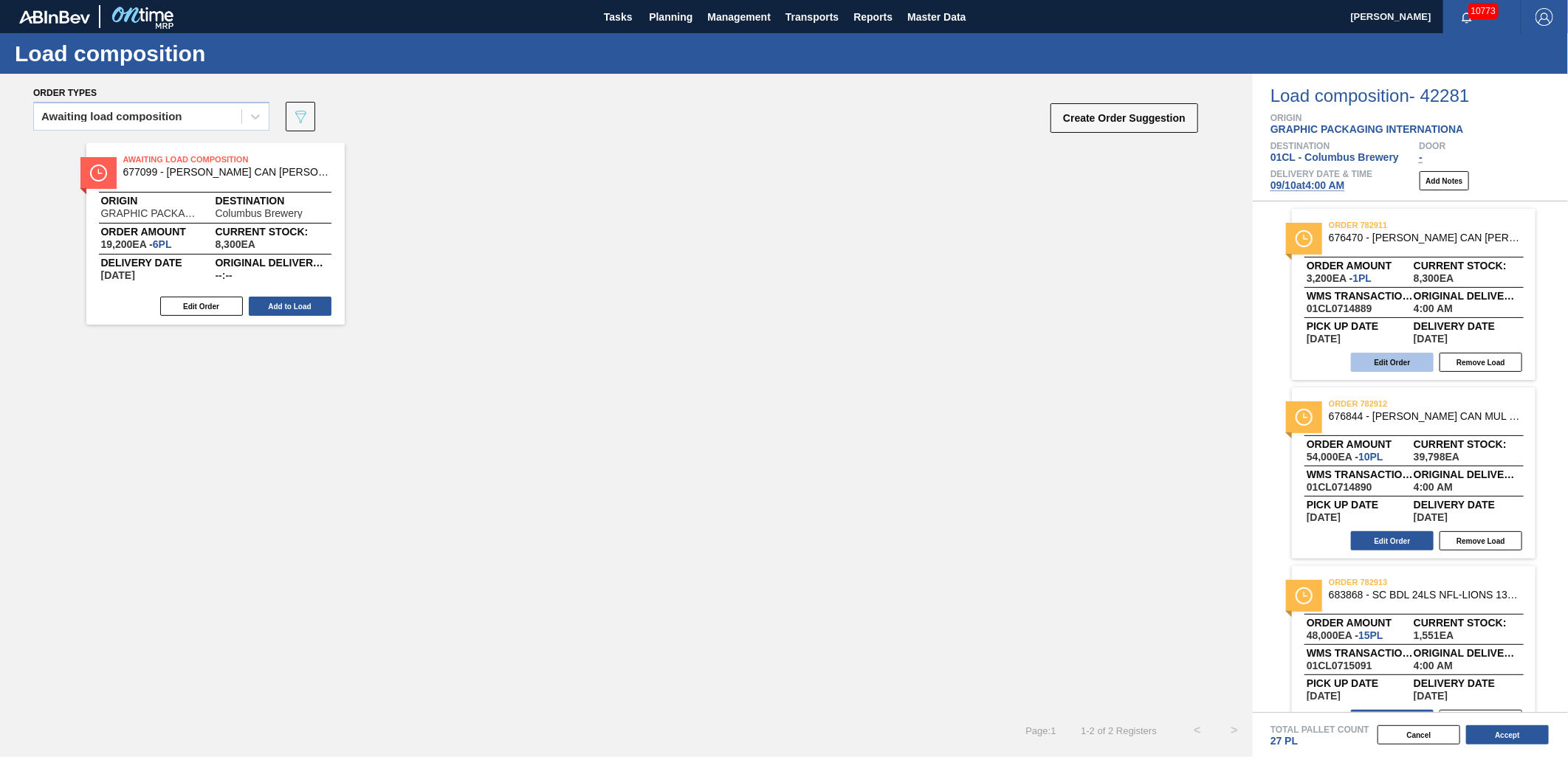
click at [1396, 359] on button "Edit Order" at bounding box center [1392, 362] width 83 height 19
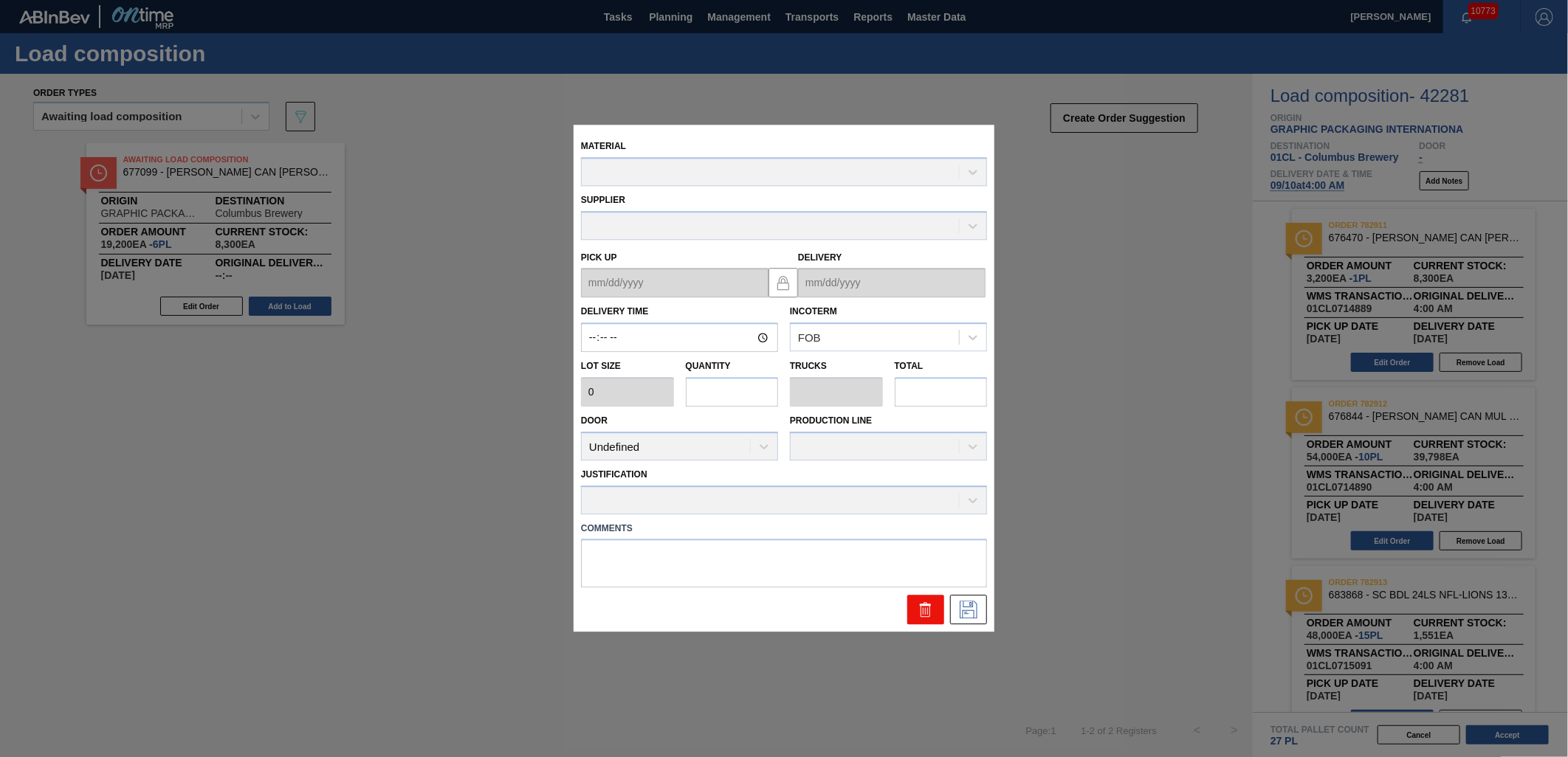
type input "04:00:00"
type input "3,200"
type input "1"
type input "0.038"
type input "3,200"
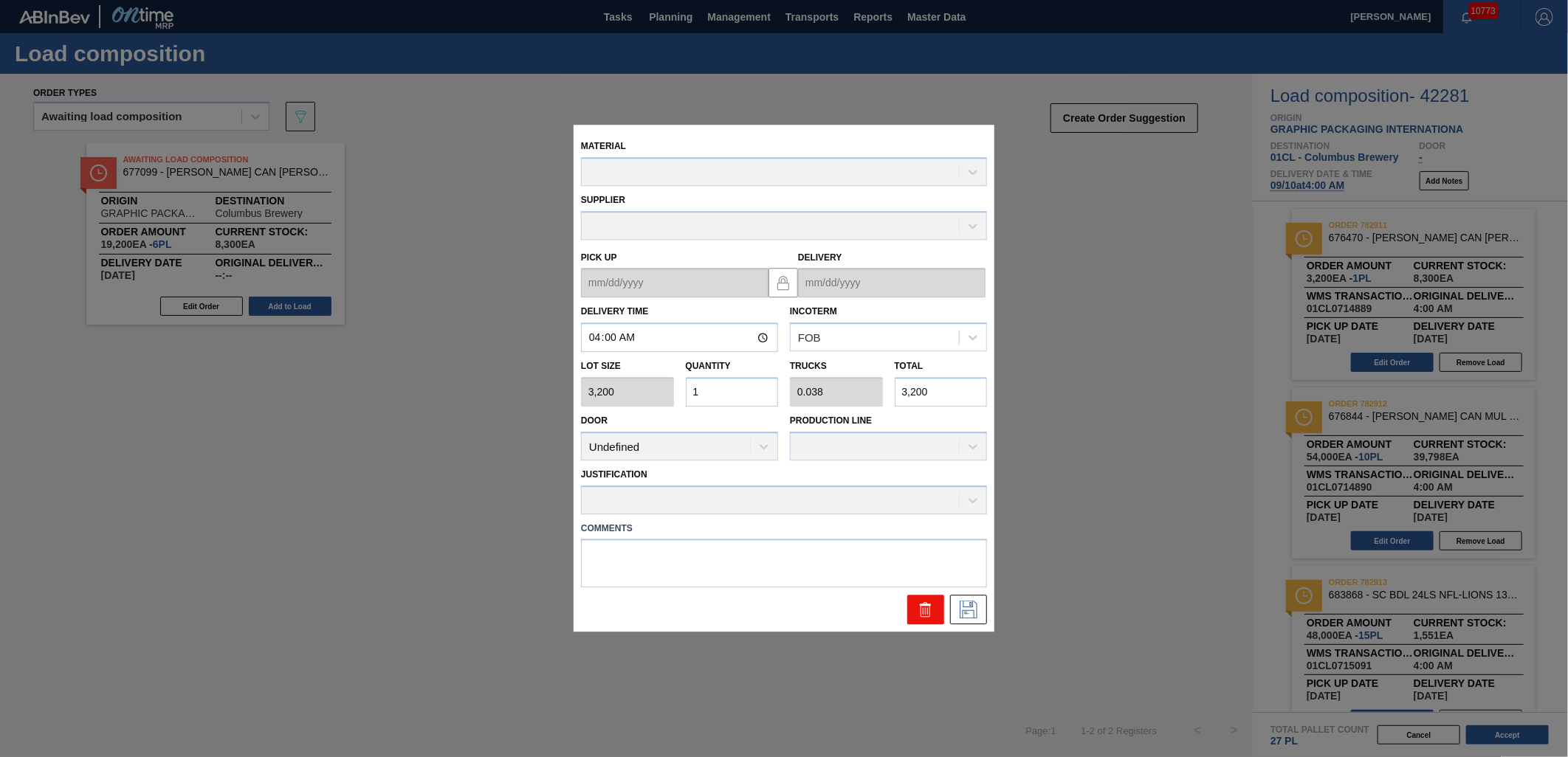
type up "[DATE]"
type input "[DATE]"
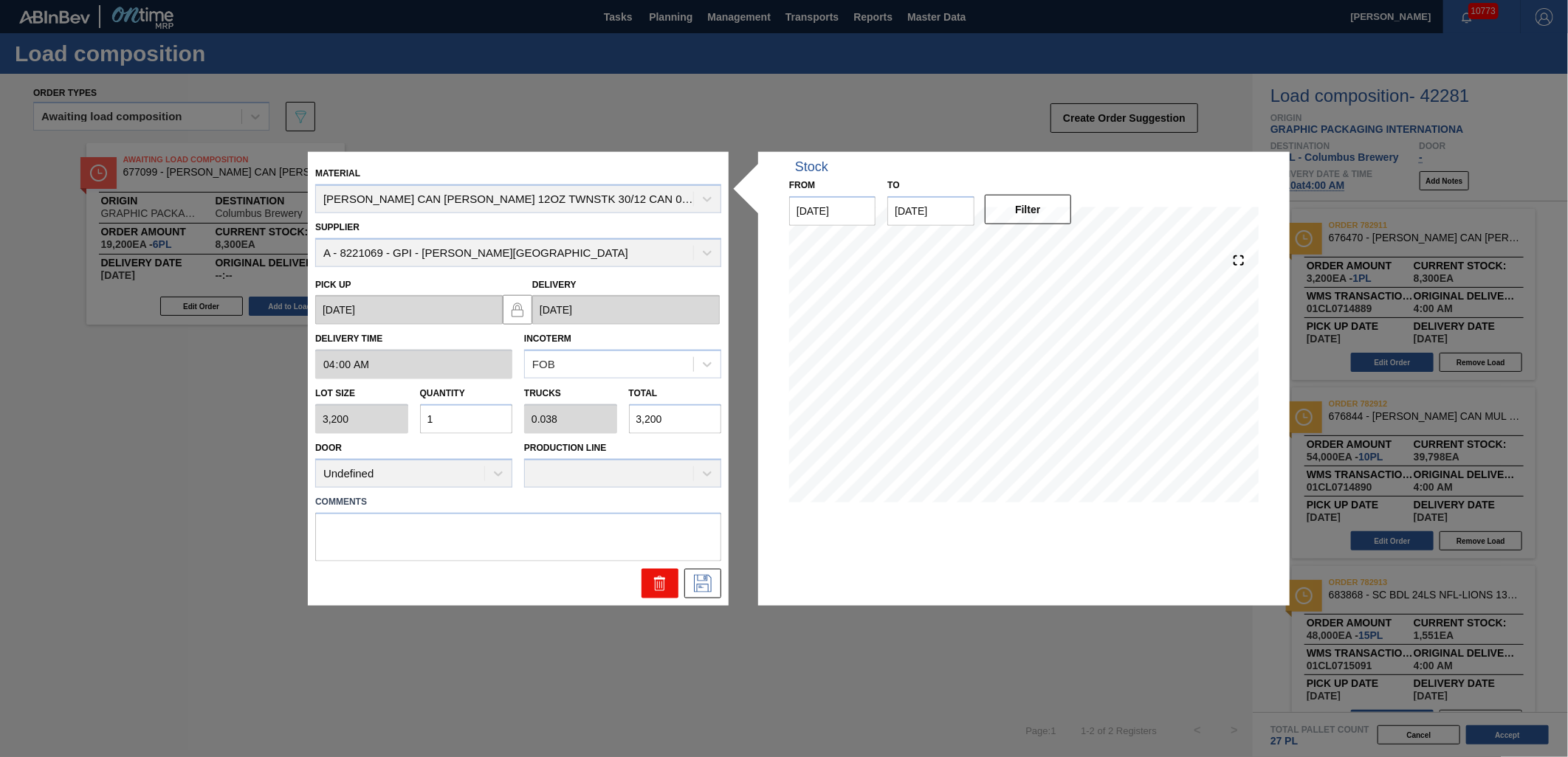
click at [651, 574] on icon at bounding box center [660, 583] width 17 height 17
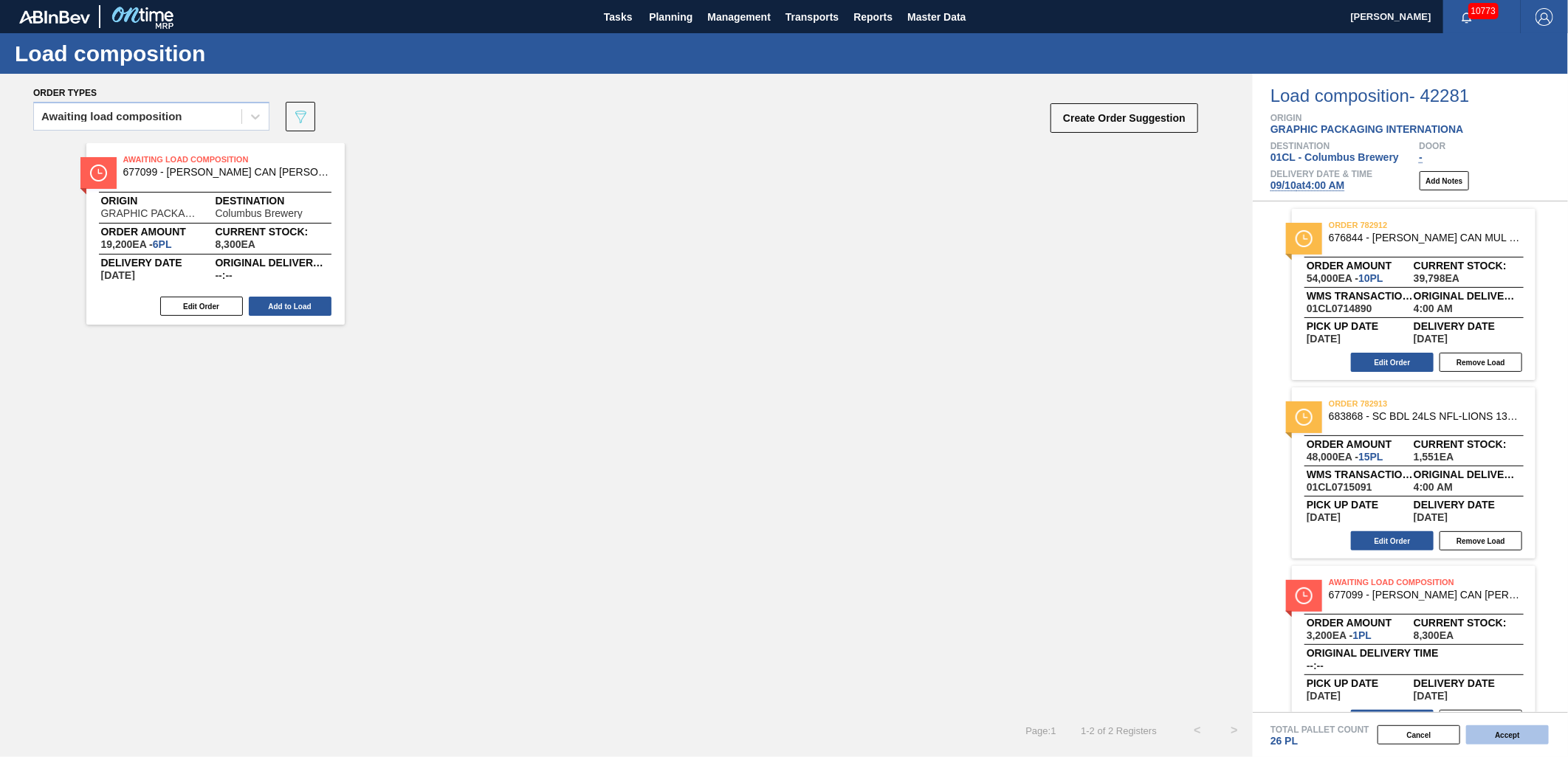
click at [1515, 732] on button "Accept" at bounding box center [1508, 735] width 83 height 19
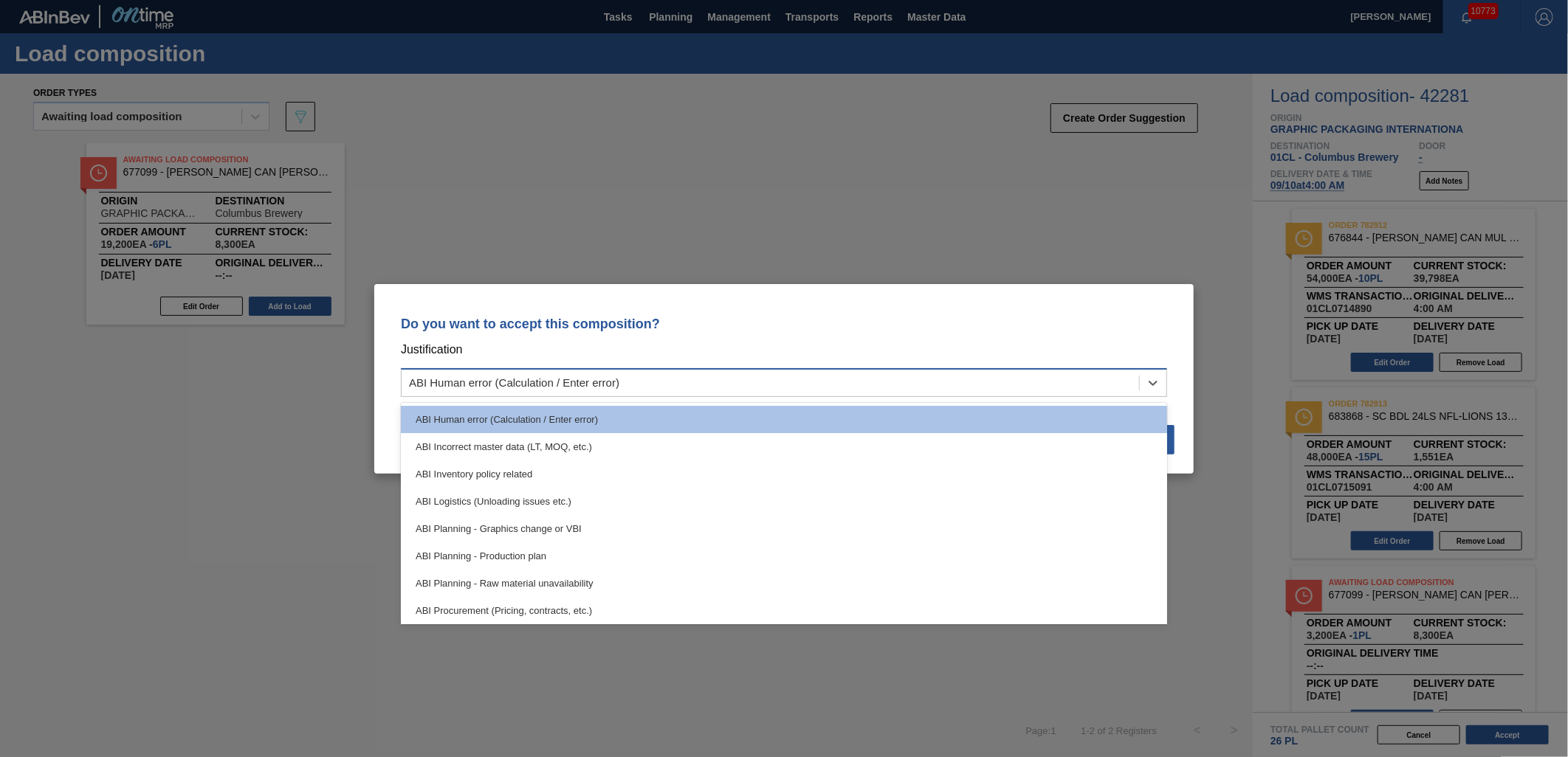
click at [1089, 377] on div "ABI Human error (Calculation / Enter error)" at bounding box center [770, 382] width 738 height 21
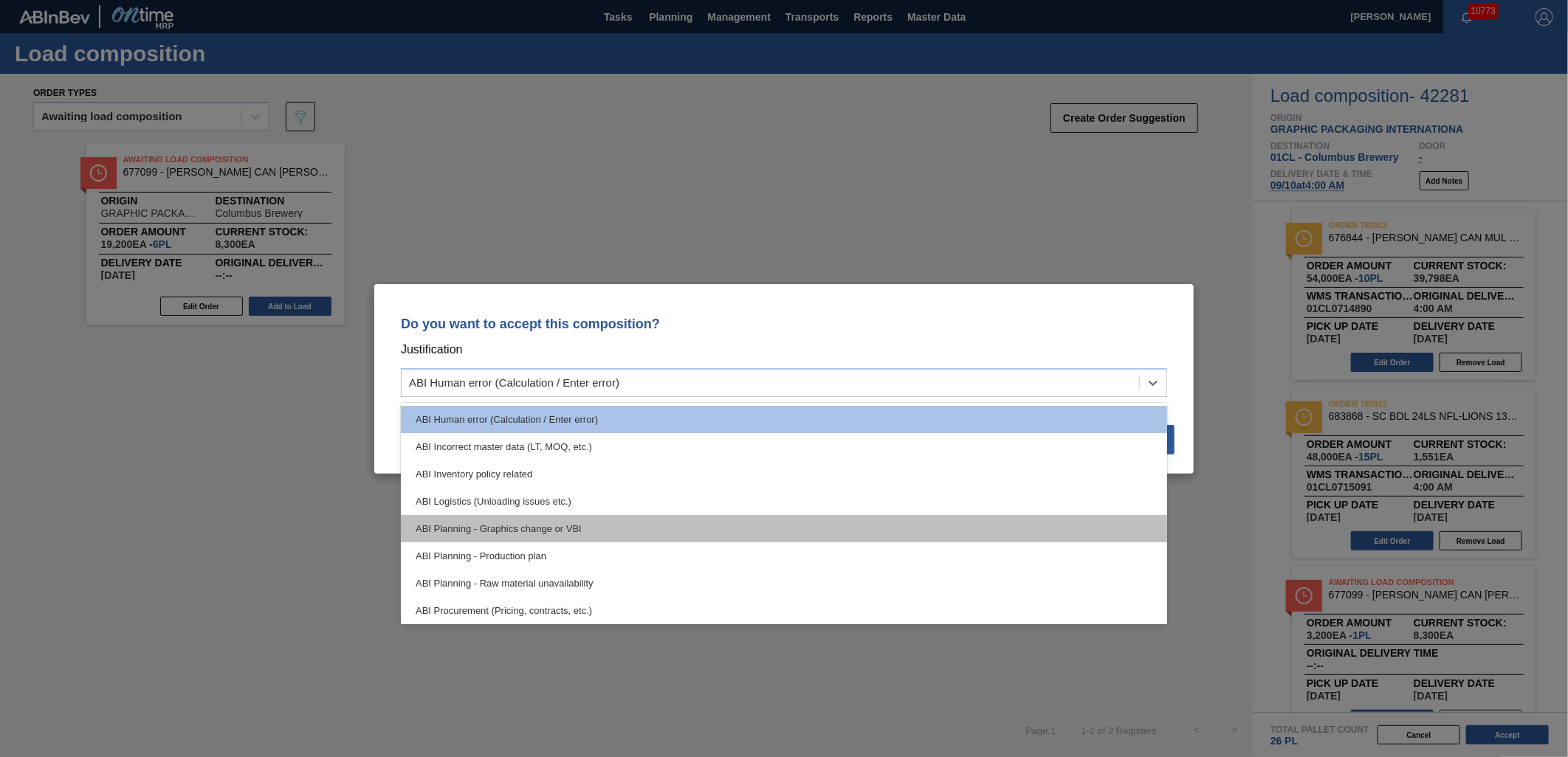
click at [947, 520] on div "ABI Planning - Graphics change or VBI" at bounding box center [784, 529] width 766 height 27
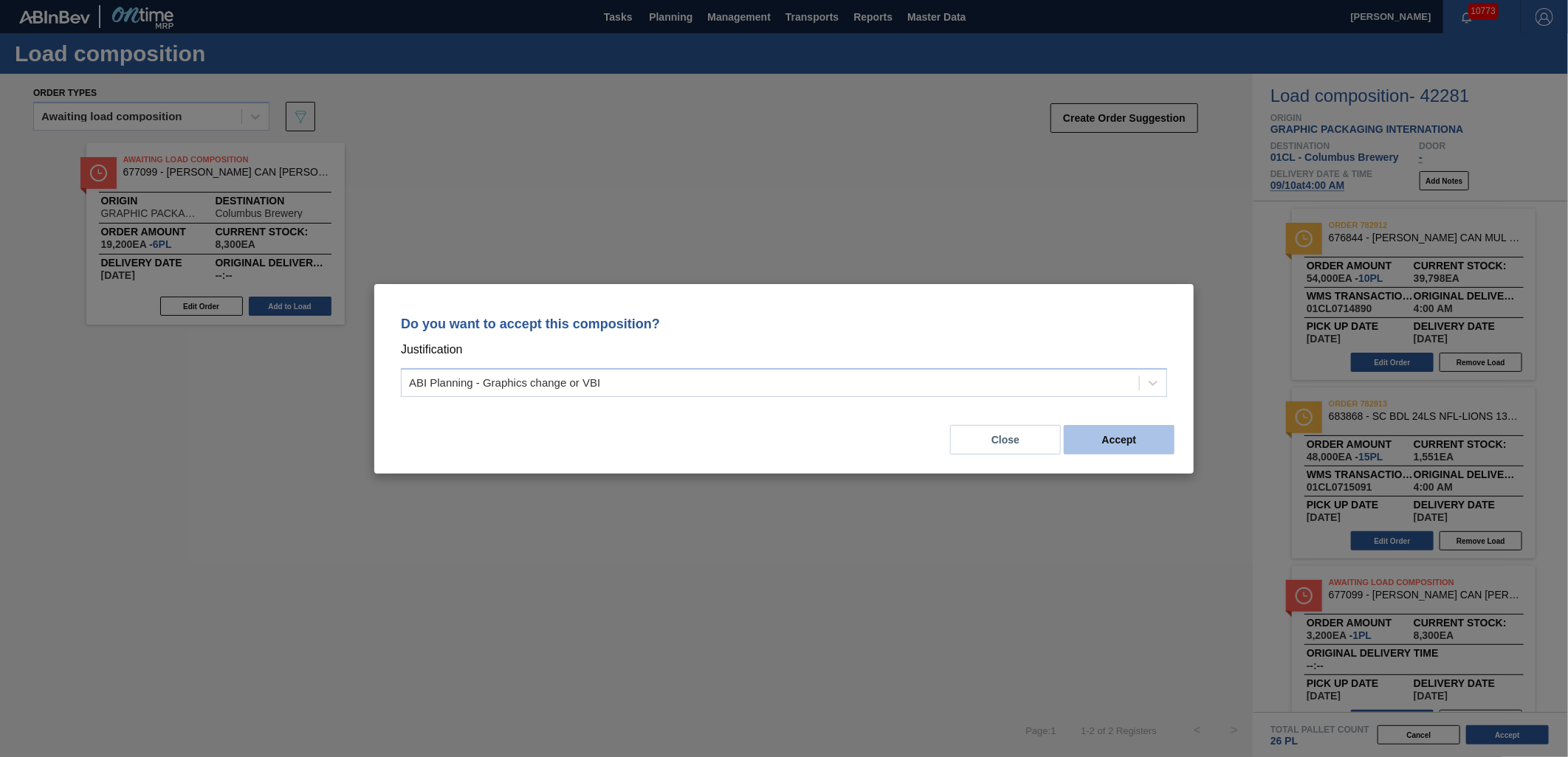
click at [1140, 442] on button "Accept" at bounding box center [1119, 439] width 110 height 29
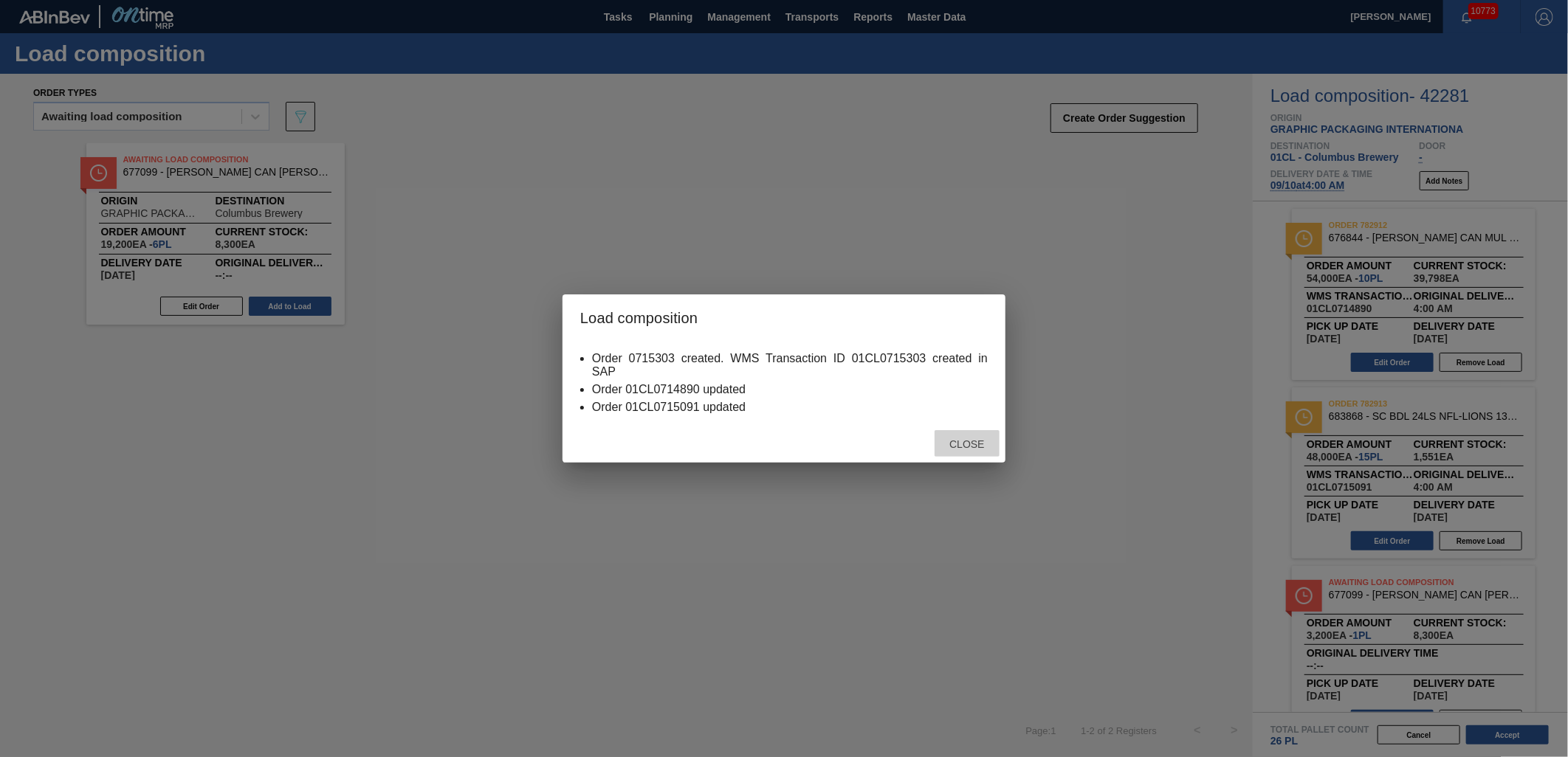
click at [954, 448] on span "Close" at bounding box center [966, 444] width 58 height 12
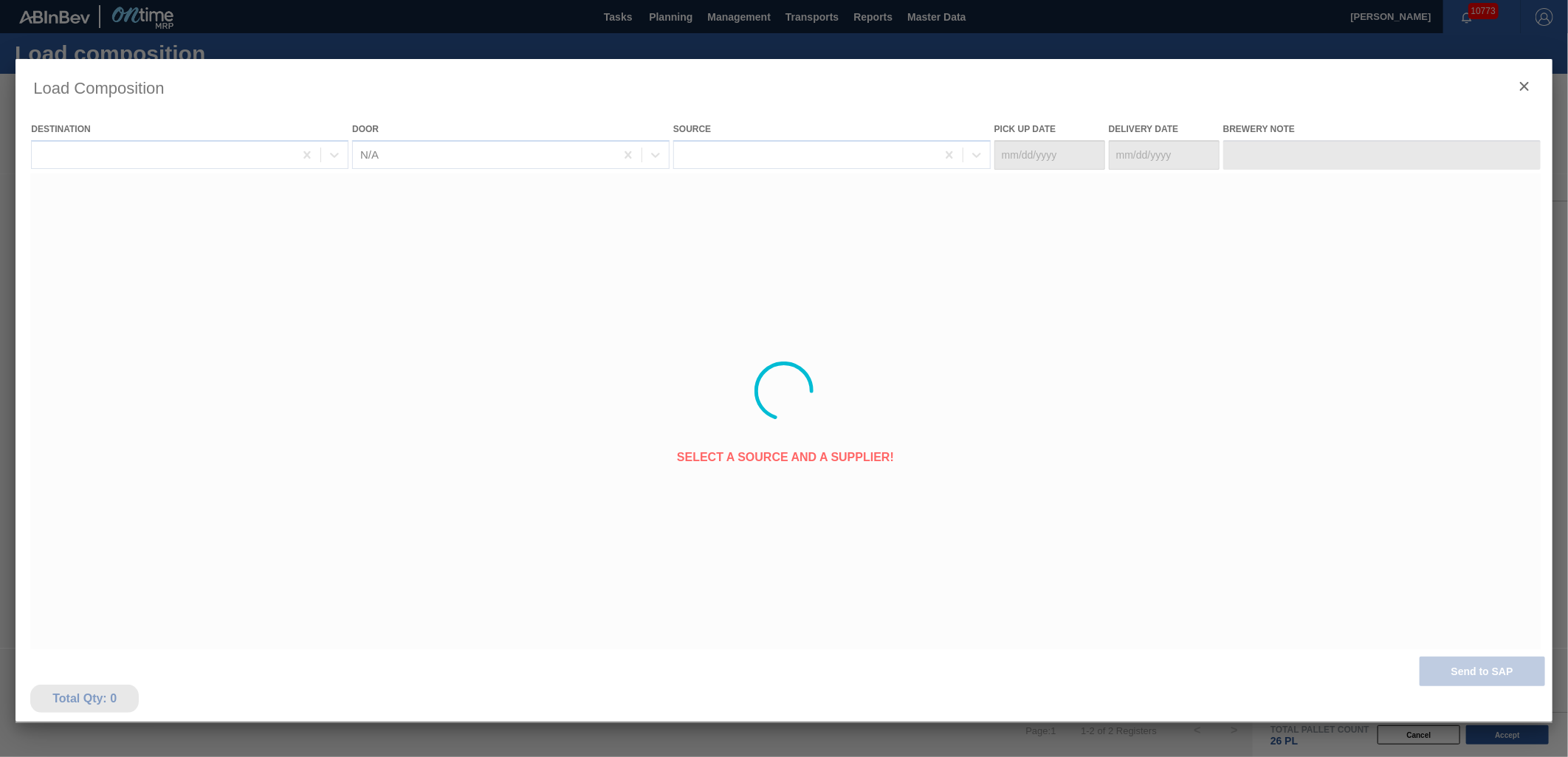
type Date "[DATE]"
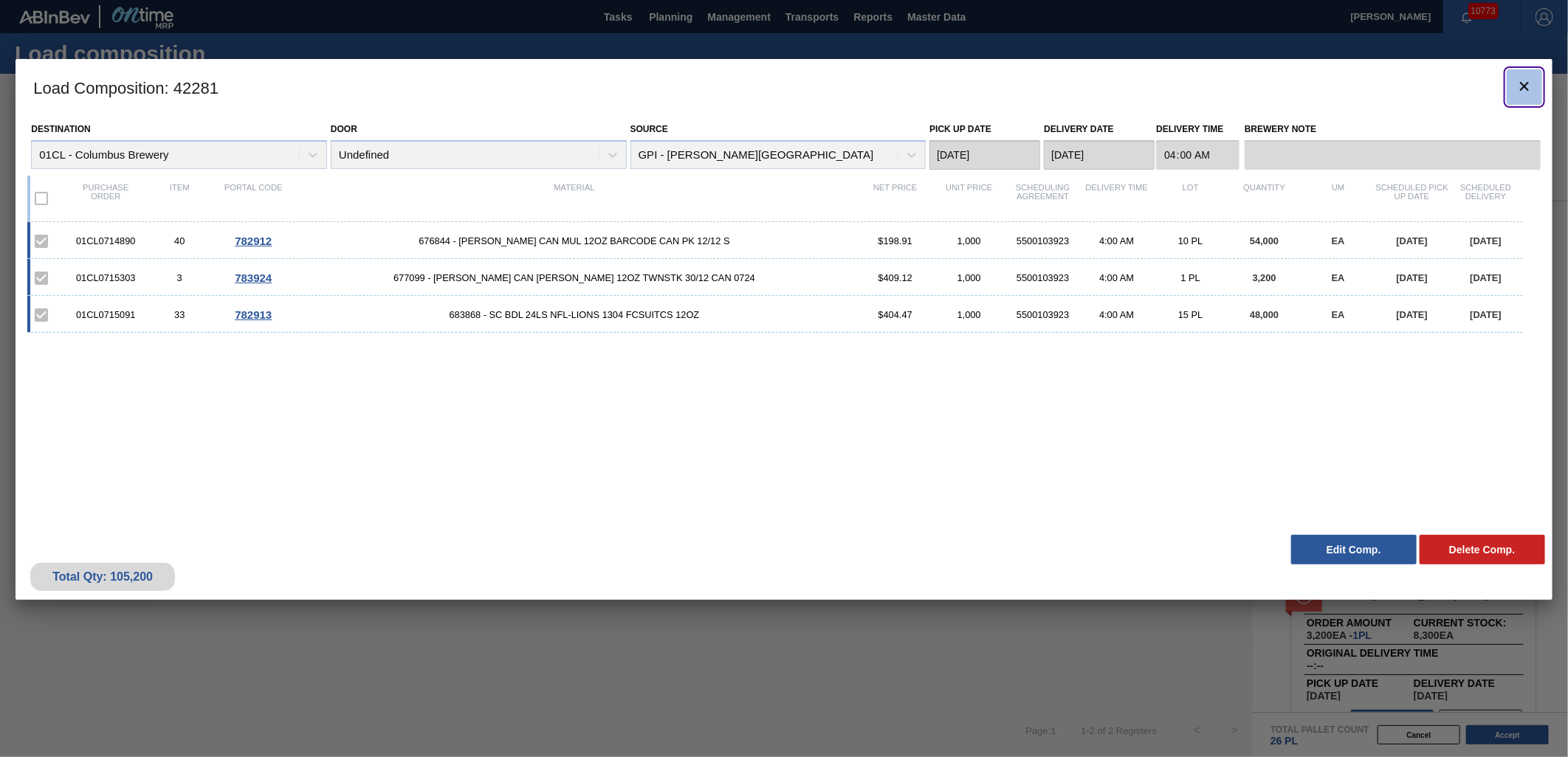
click at [1523, 87] on icon "botão de ícone" at bounding box center [1524, 86] width 9 height 9
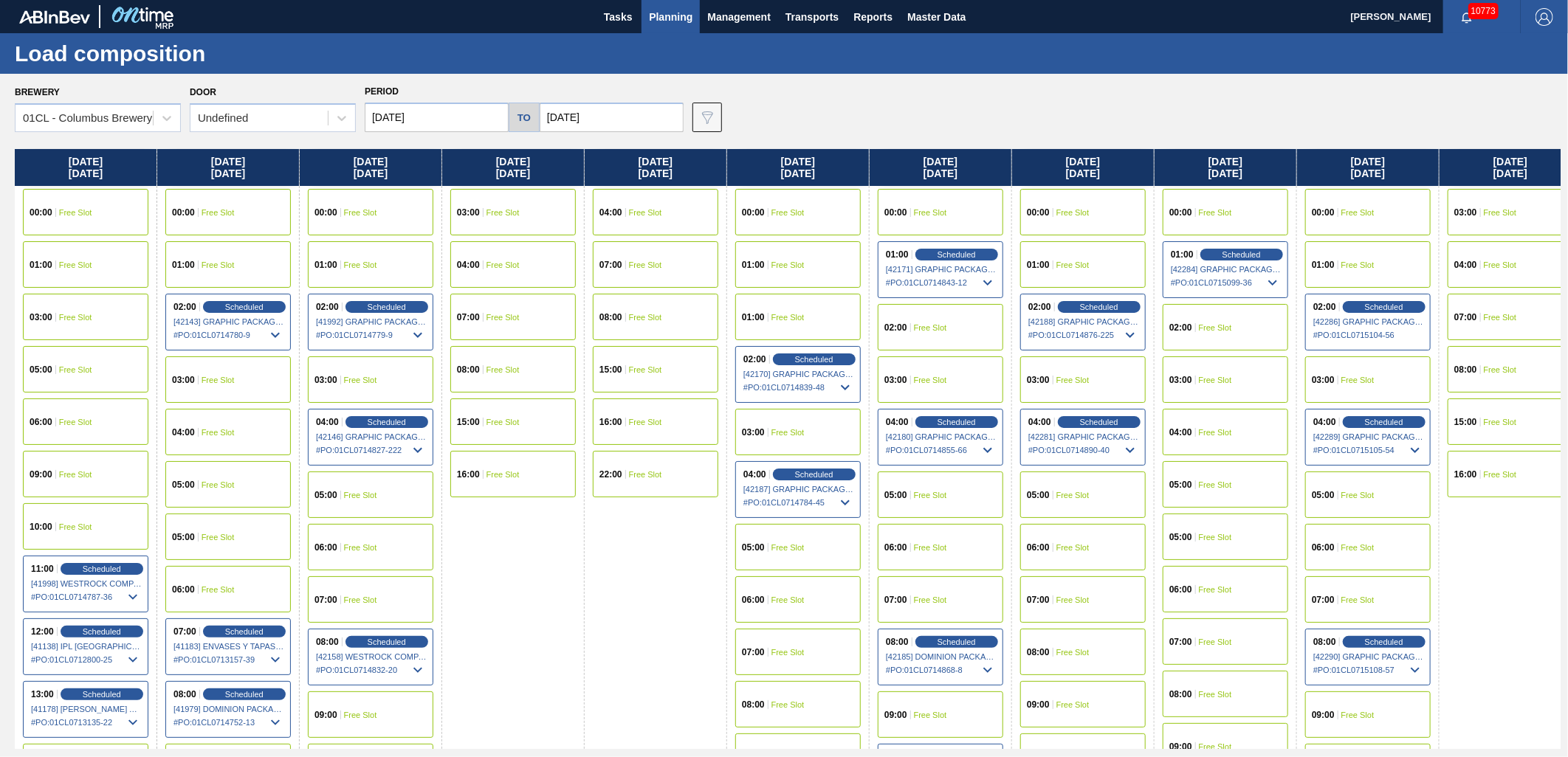
click at [685, 10] on span "Planning" at bounding box center [671, 17] width 44 height 17
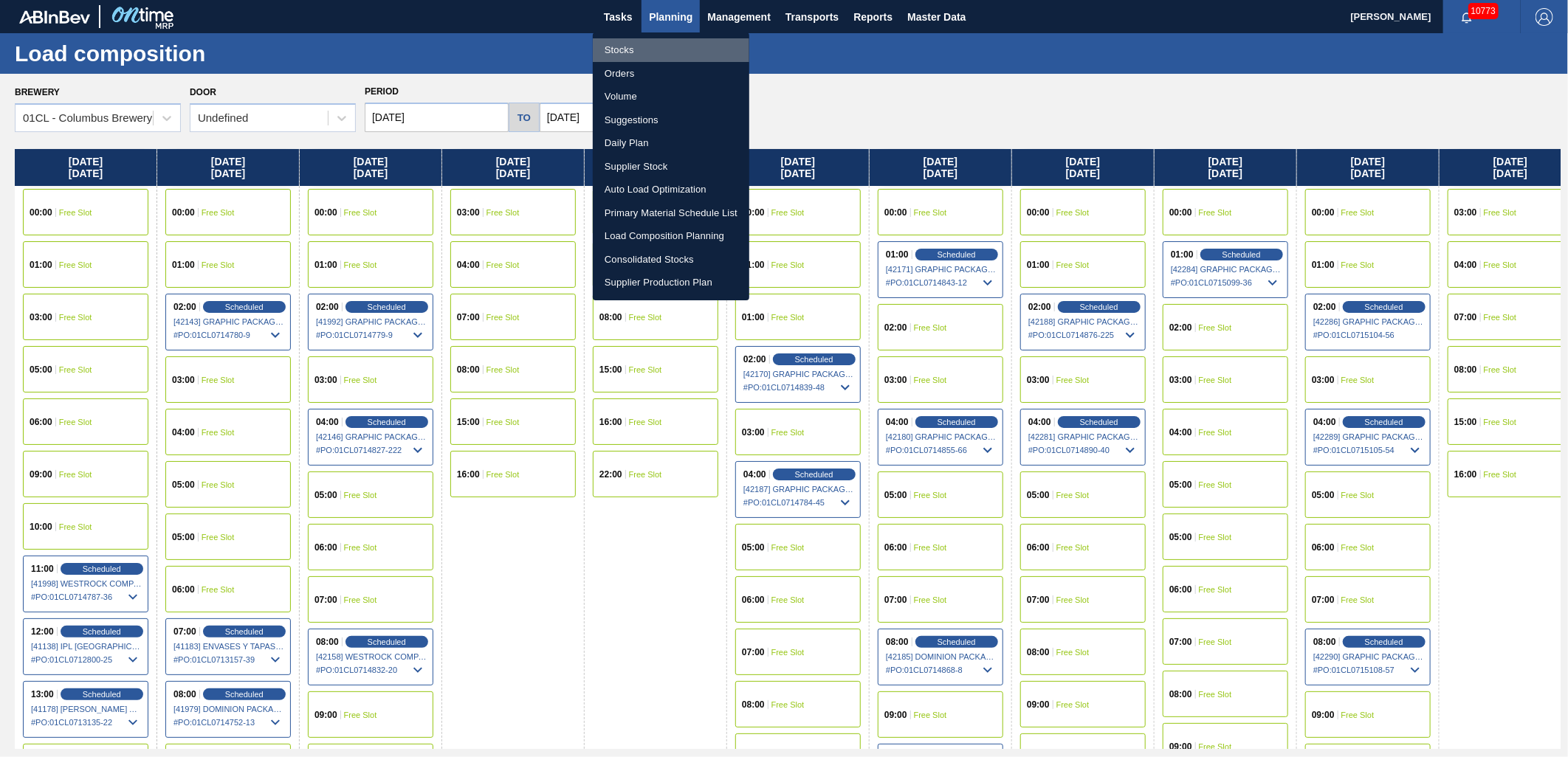
click at [666, 48] on li "Stocks" at bounding box center [671, 50] width 157 height 24
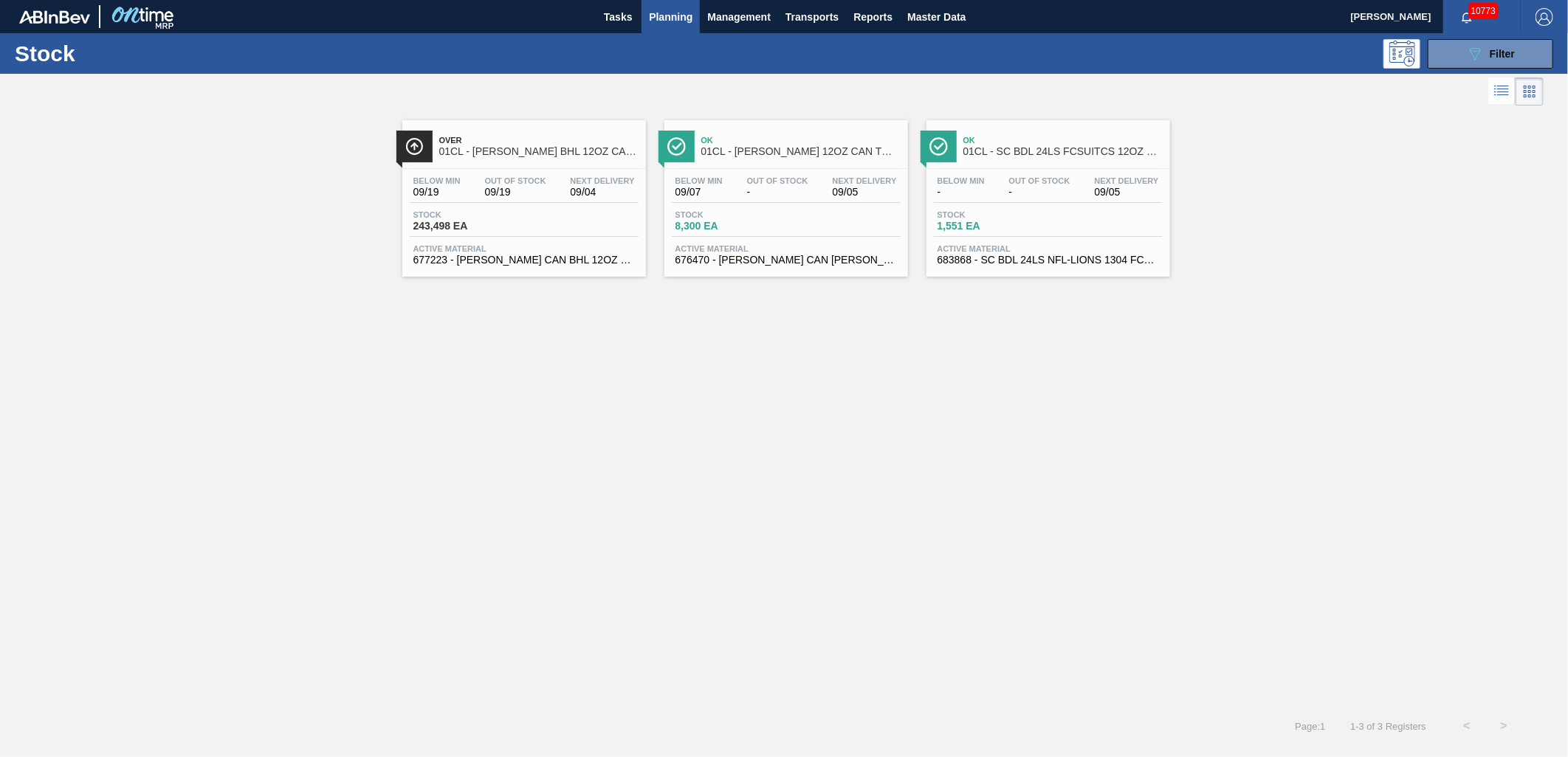
click at [766, 214] on span "Stock" at bounding box center [727, 214] width 103 height 9
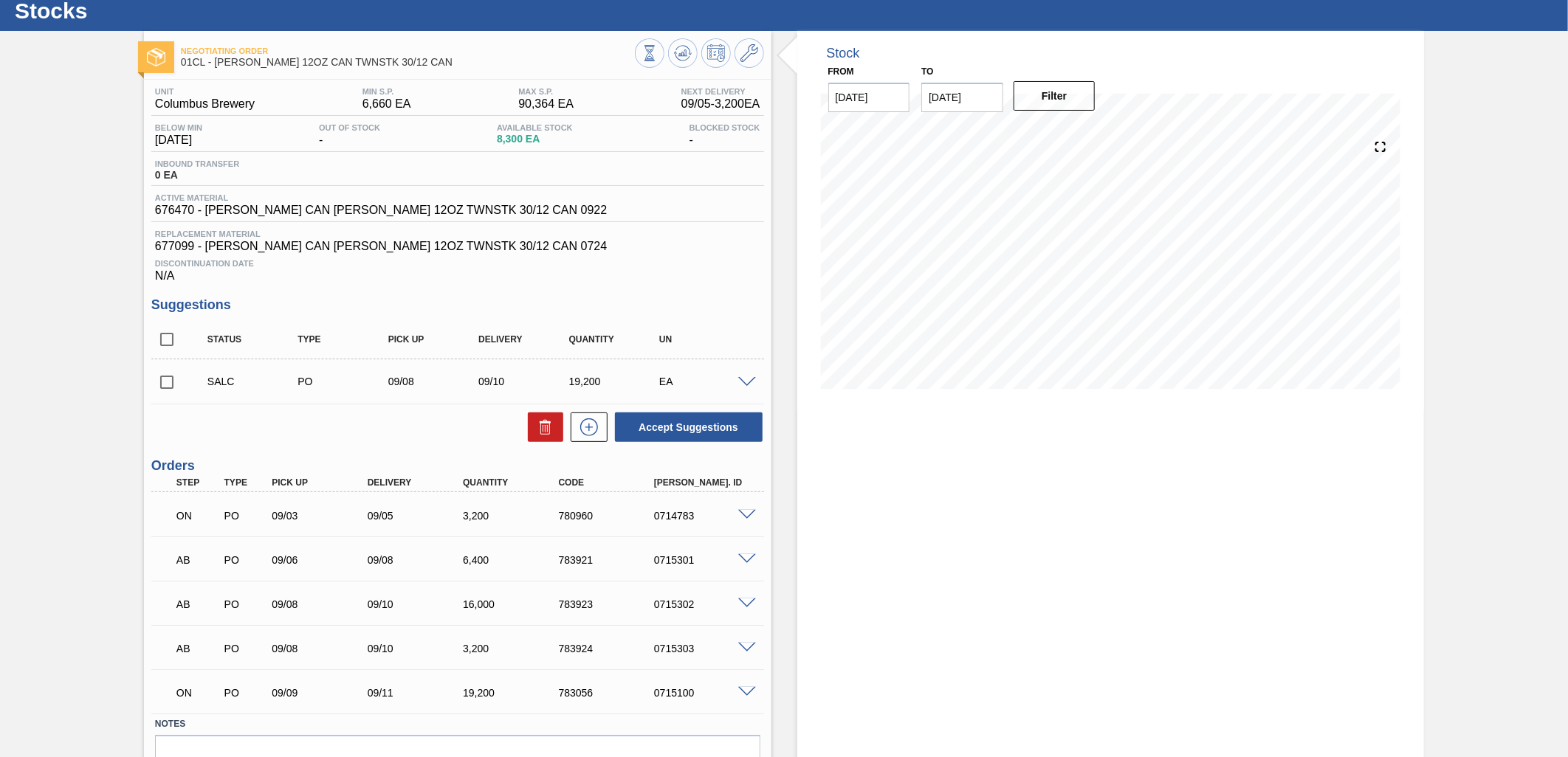
scroll to position [120, 0]
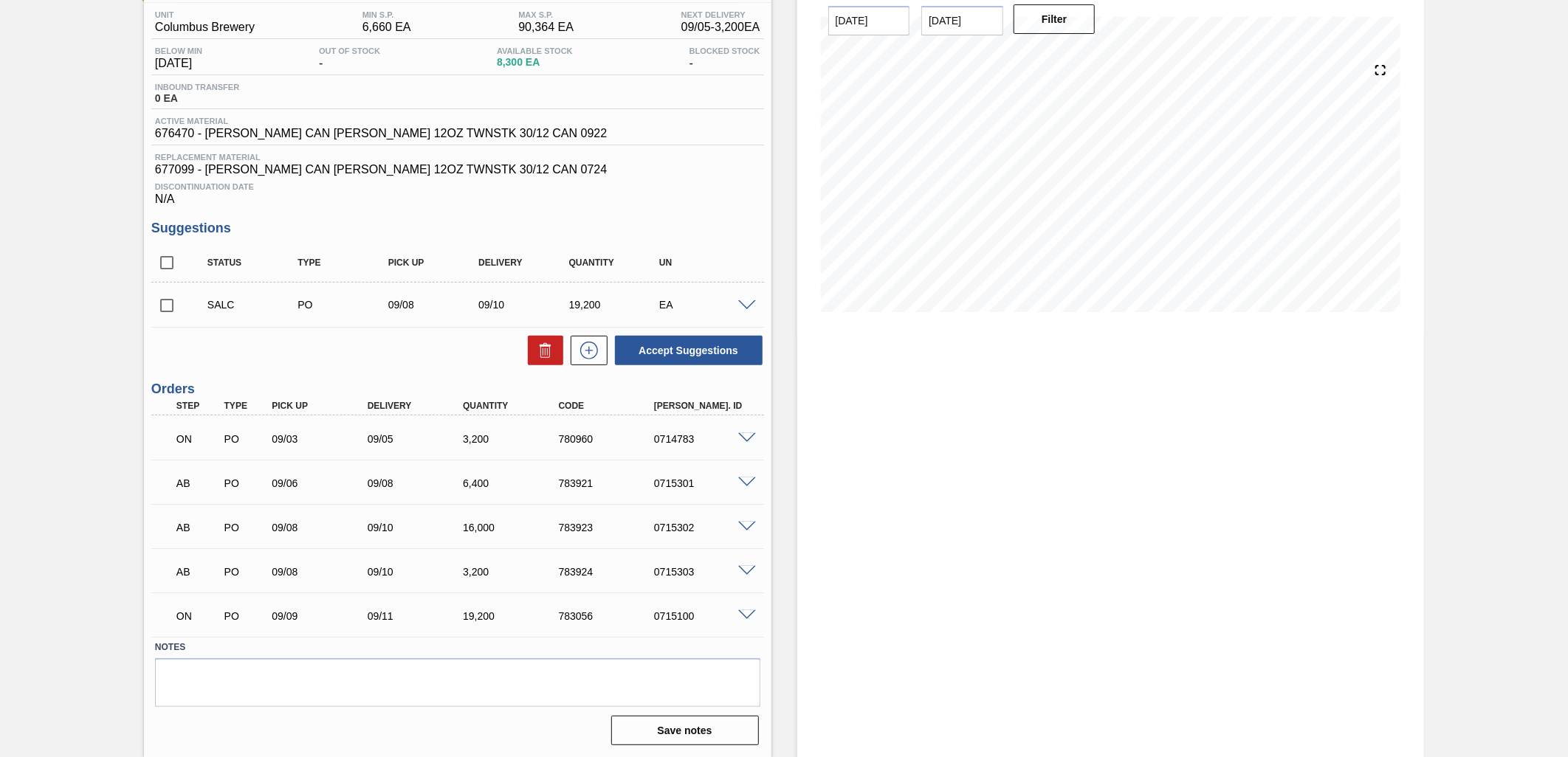
click at [746, 614] on span at bounding box center [747, 616] width 17 height 11
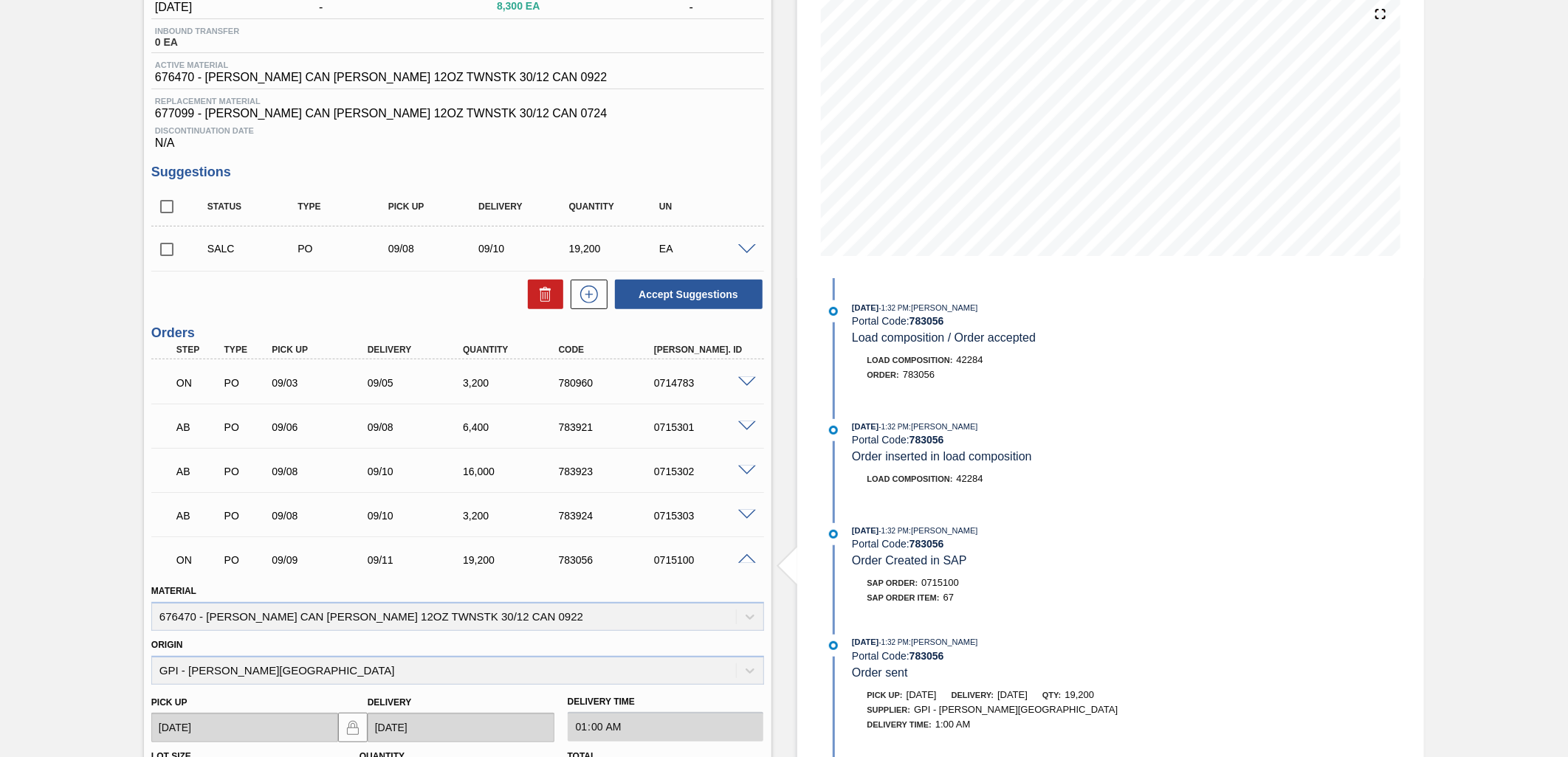
scroll to position [202, 0]
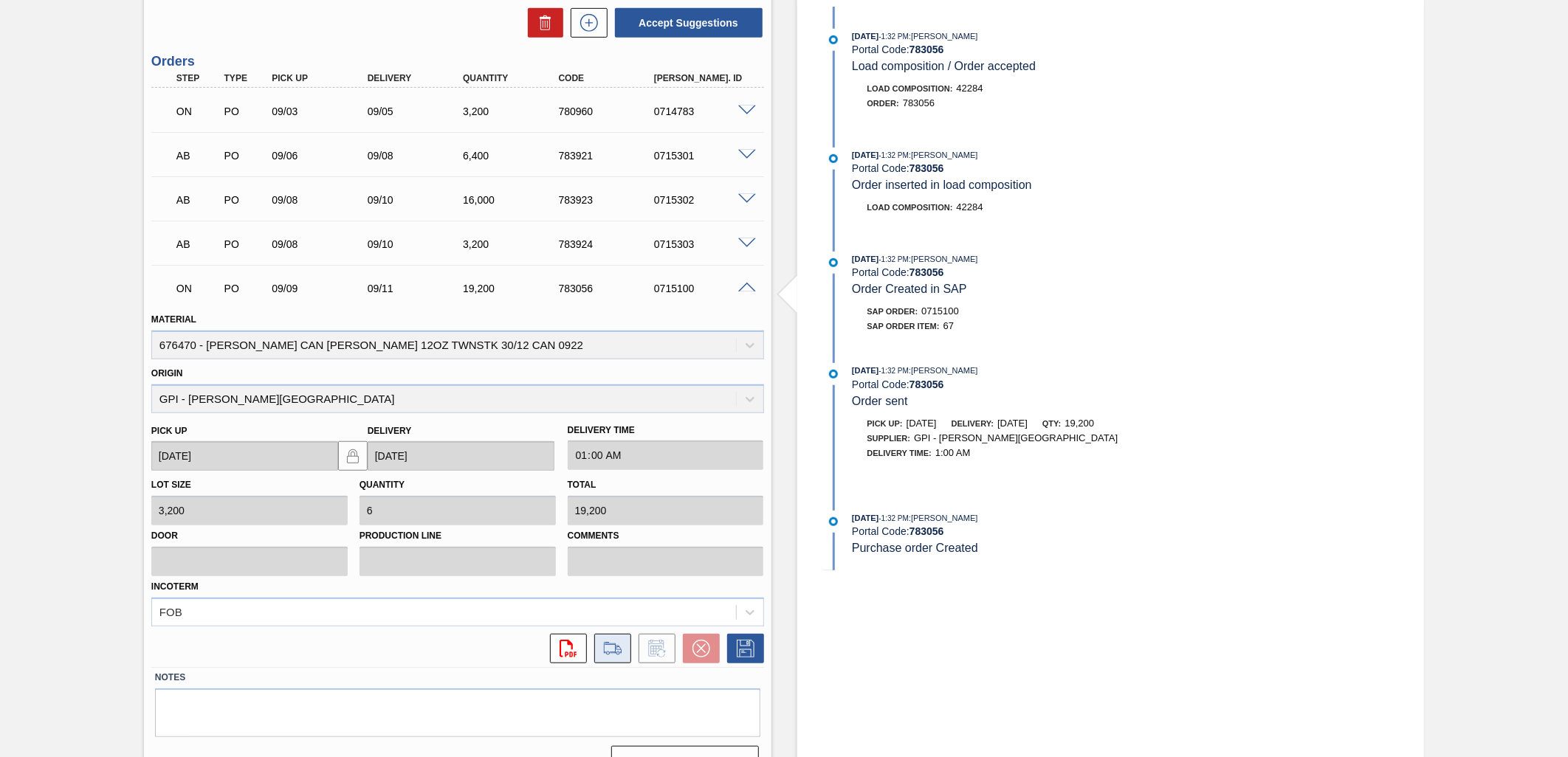
click at [613, 654] on icon at bounding box center [613, 649] width 24 height 17
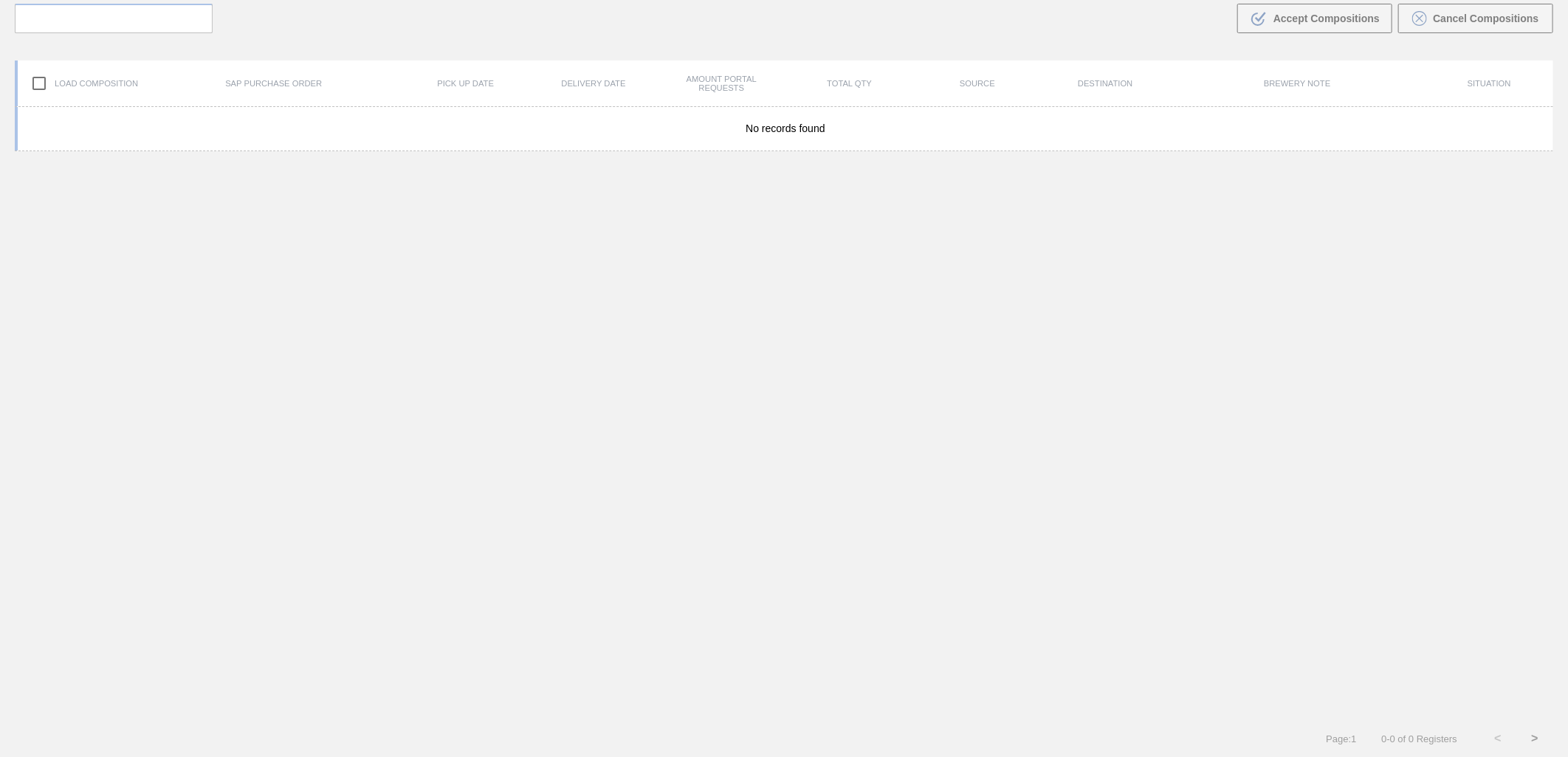
scroll to position [106, 0]
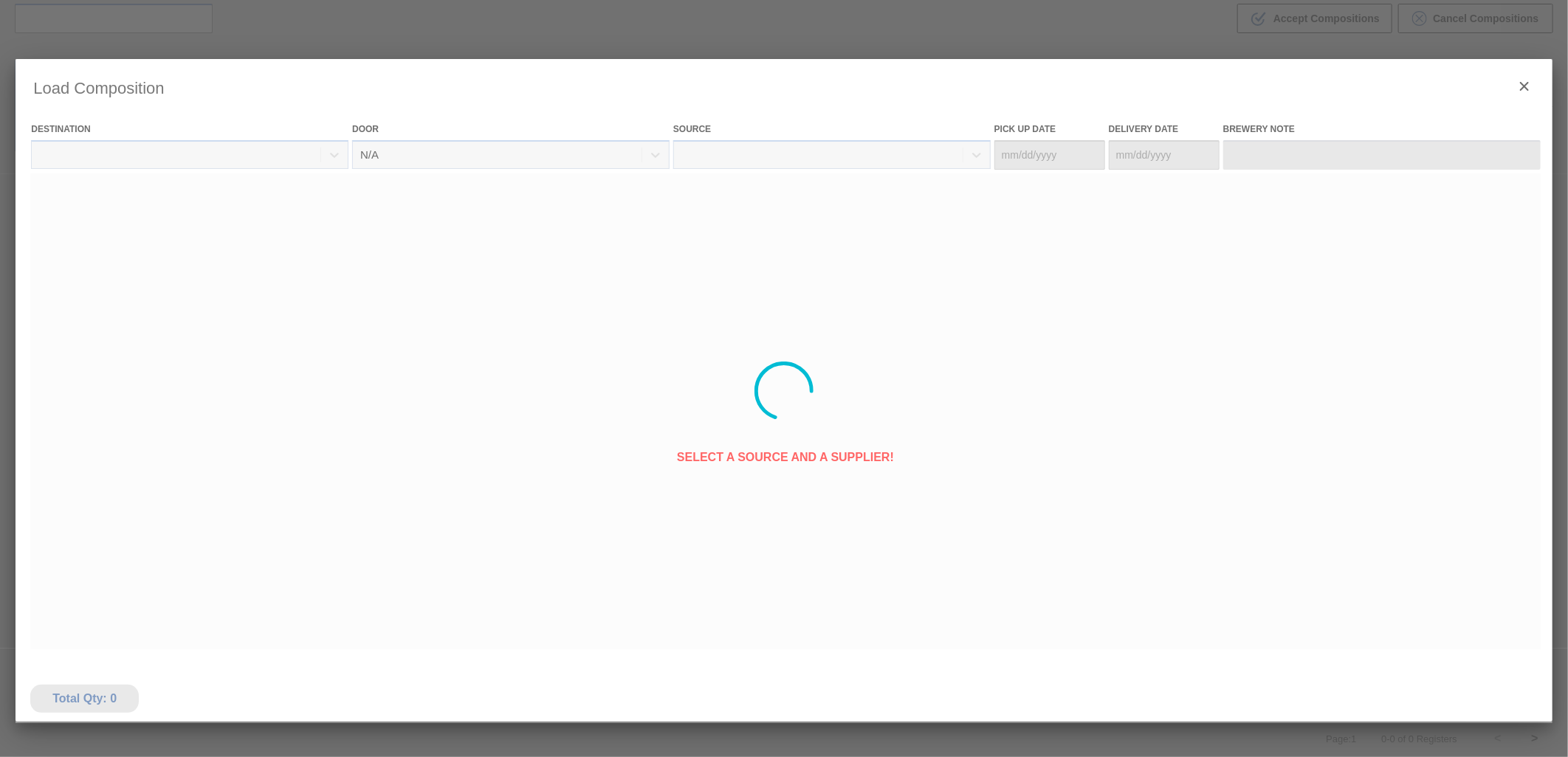
type Date "[DATE]"
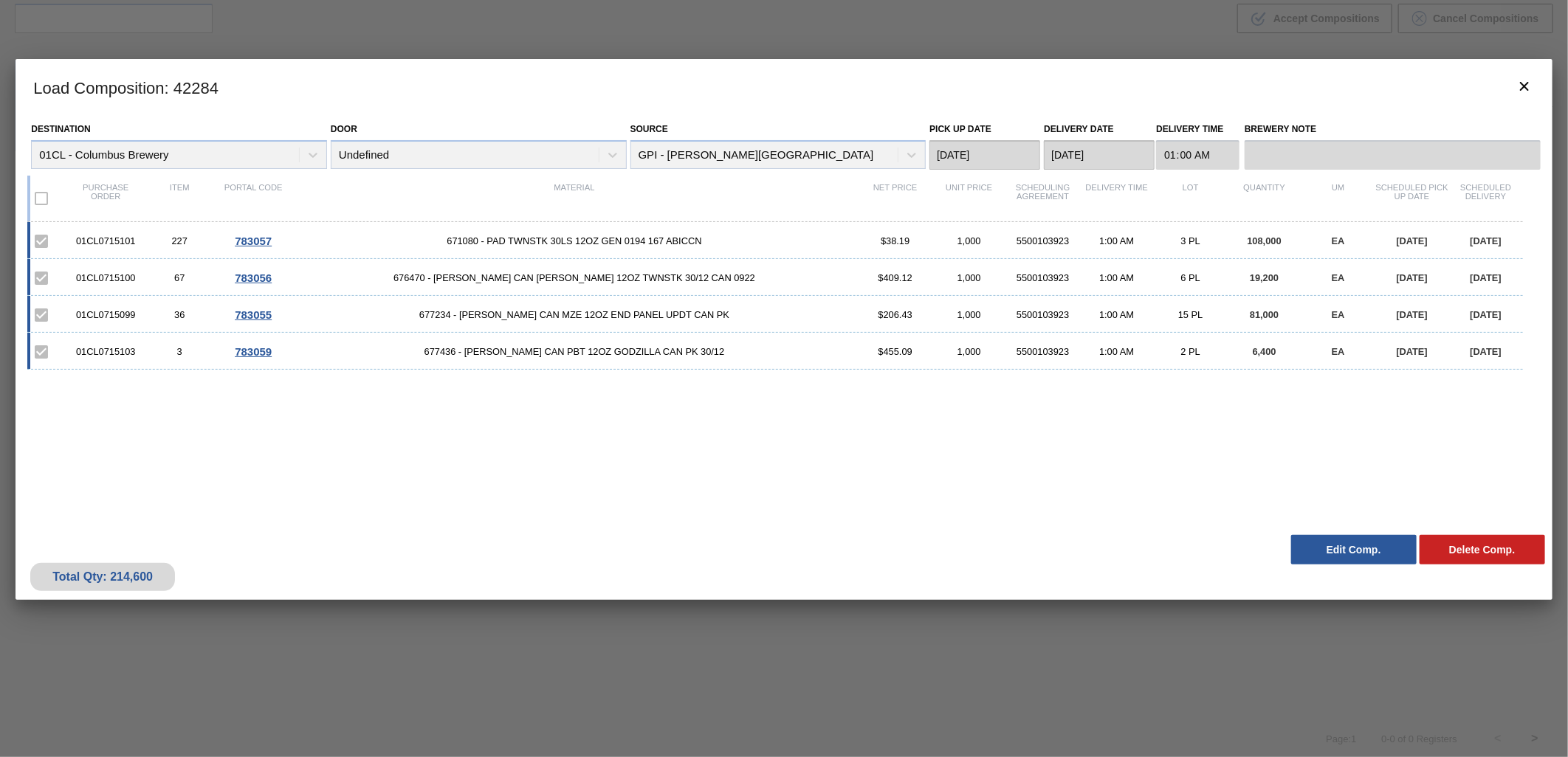
click at [1345, 547] on button "Edit Comp." at bounding box center [1354, 550] width 126 height 29
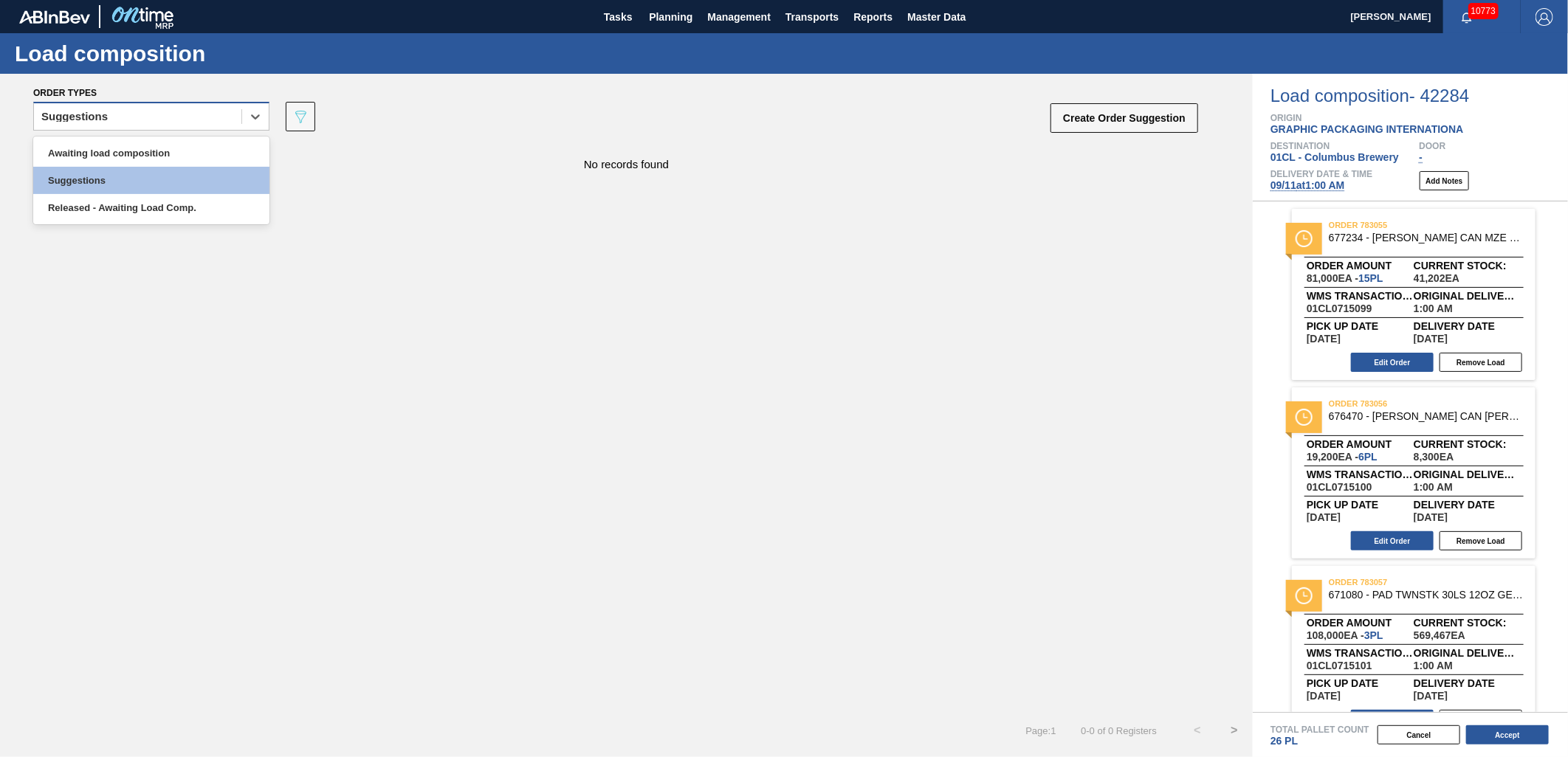
click at [211, 121] on div "Suggestions" at bounding box center [137, 117] width 207 height 21
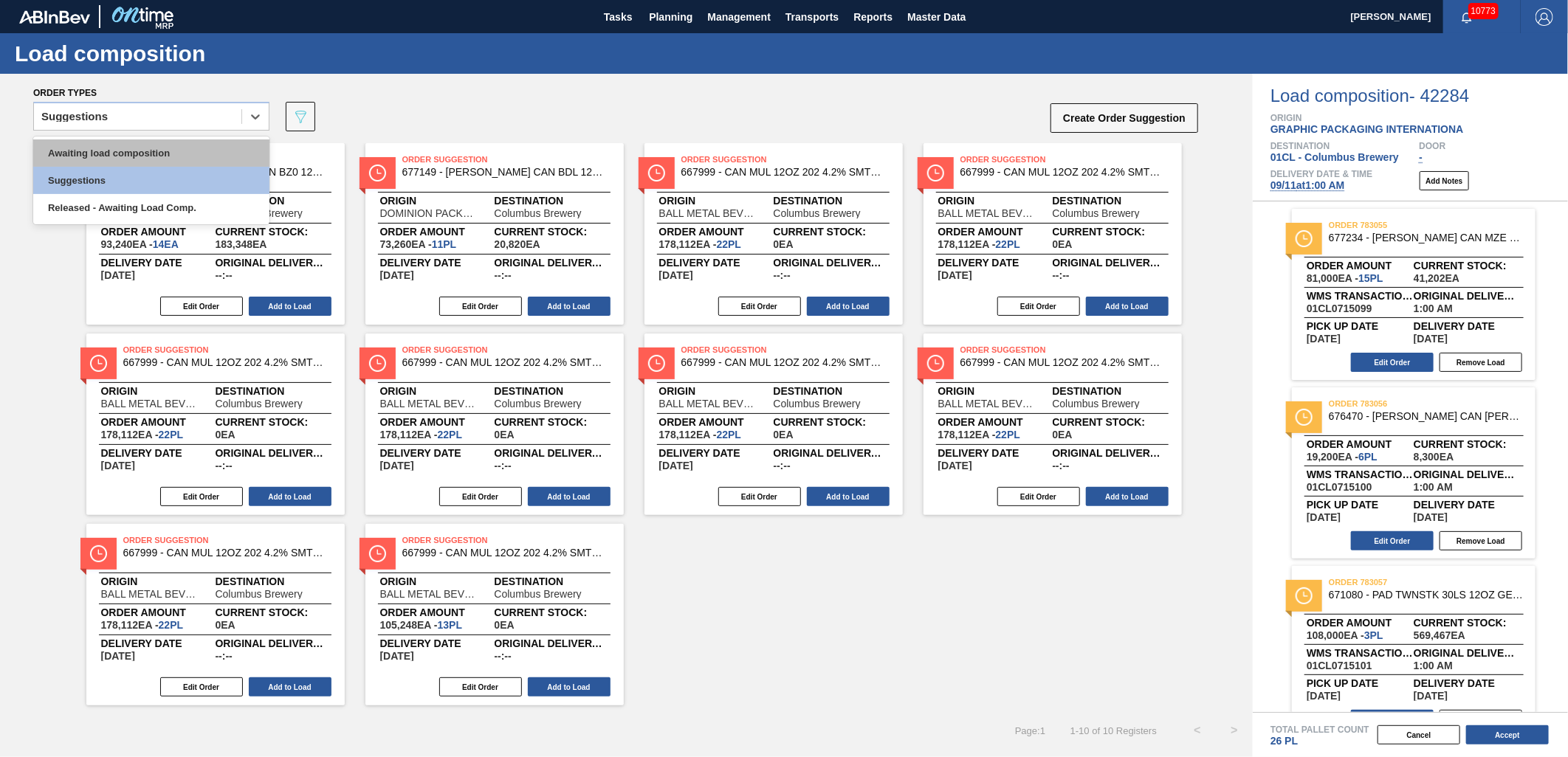
click at [177, 142] on div "Awaiting load composition" at bounding box center [151, 153] width 236 height 27
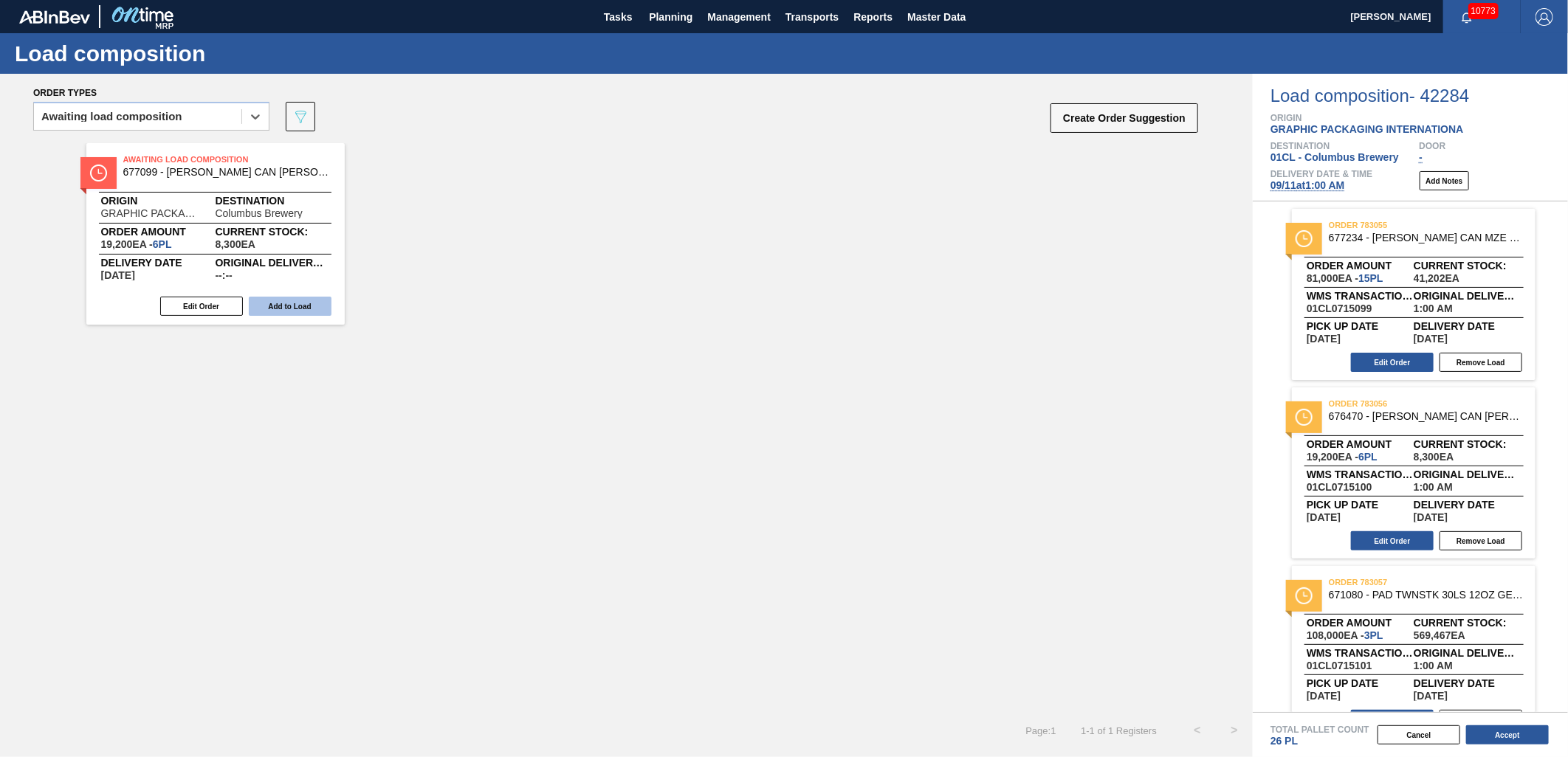
click at [306, 307] on button "Add to Load" at bounding box center [290, 307] width 83 height 19
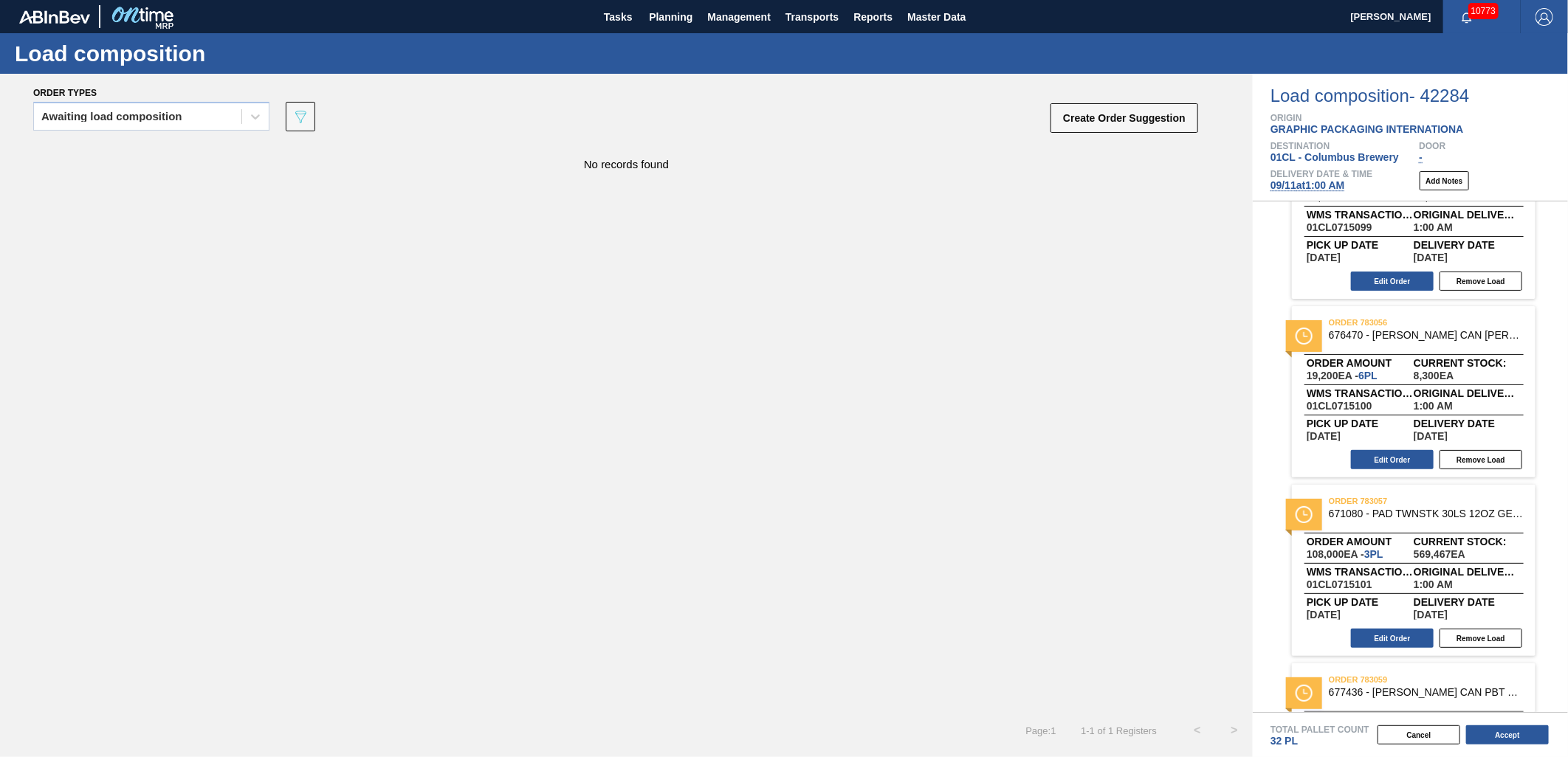
scroll to position [82, 0]
click at [1392, 456] on button "Edit Order" at bounding box center [1392, 459] width 83 height 19
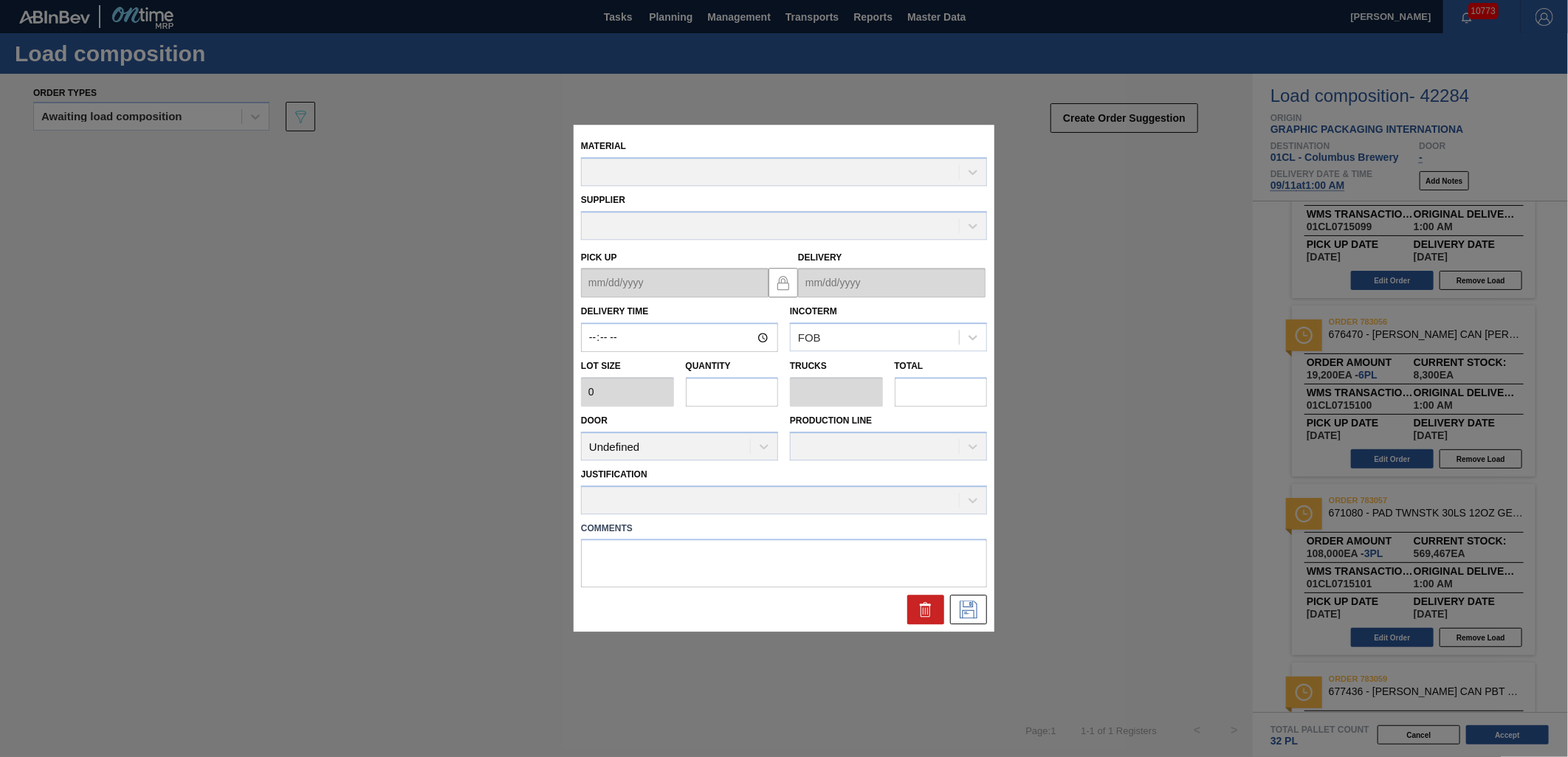
type input "01:00:00"
type input "3,200"
type input "6"
type input "0.231"
type input "19,200"
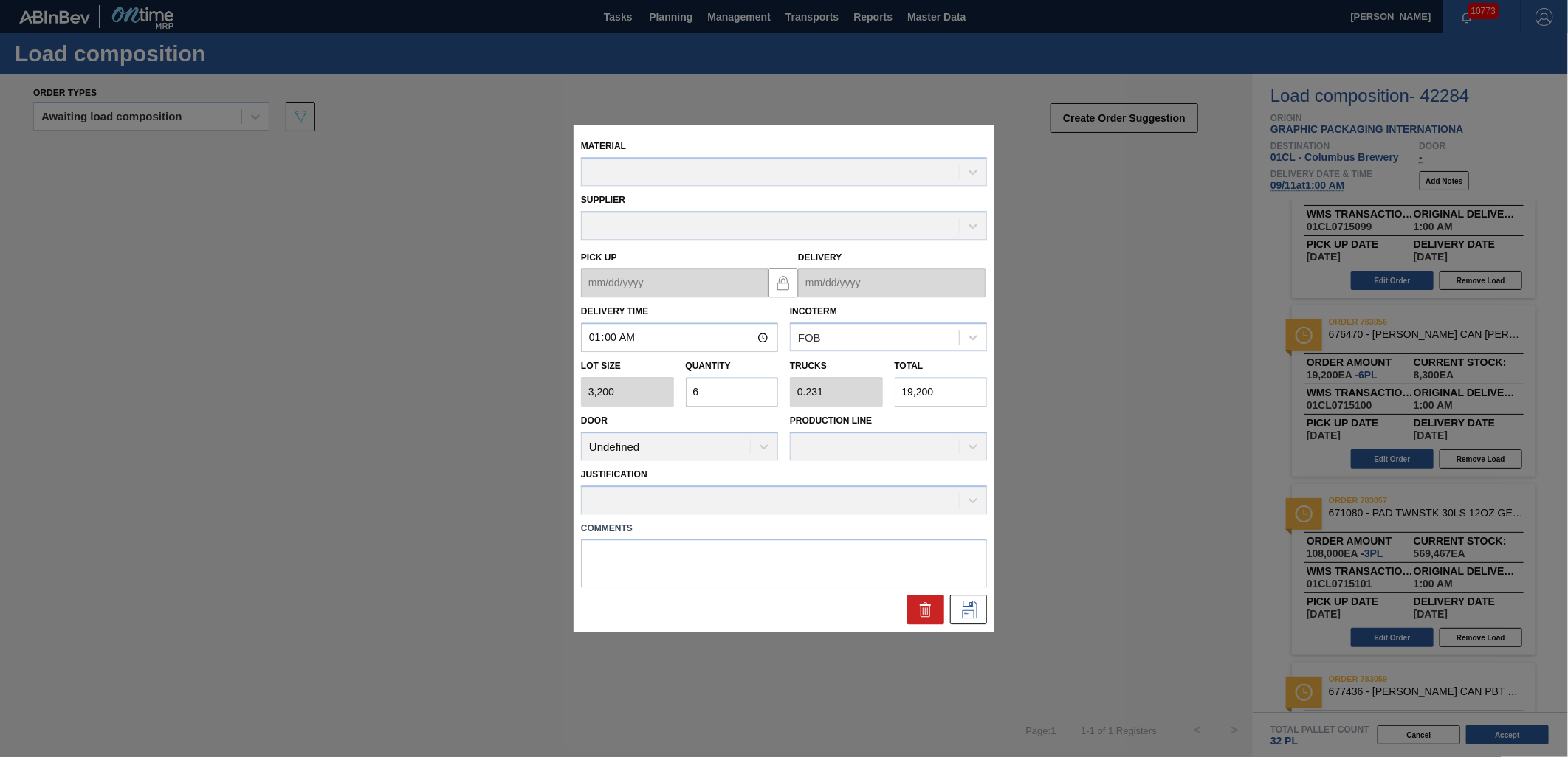
type up "[DATE]"
type input "[DATE]"
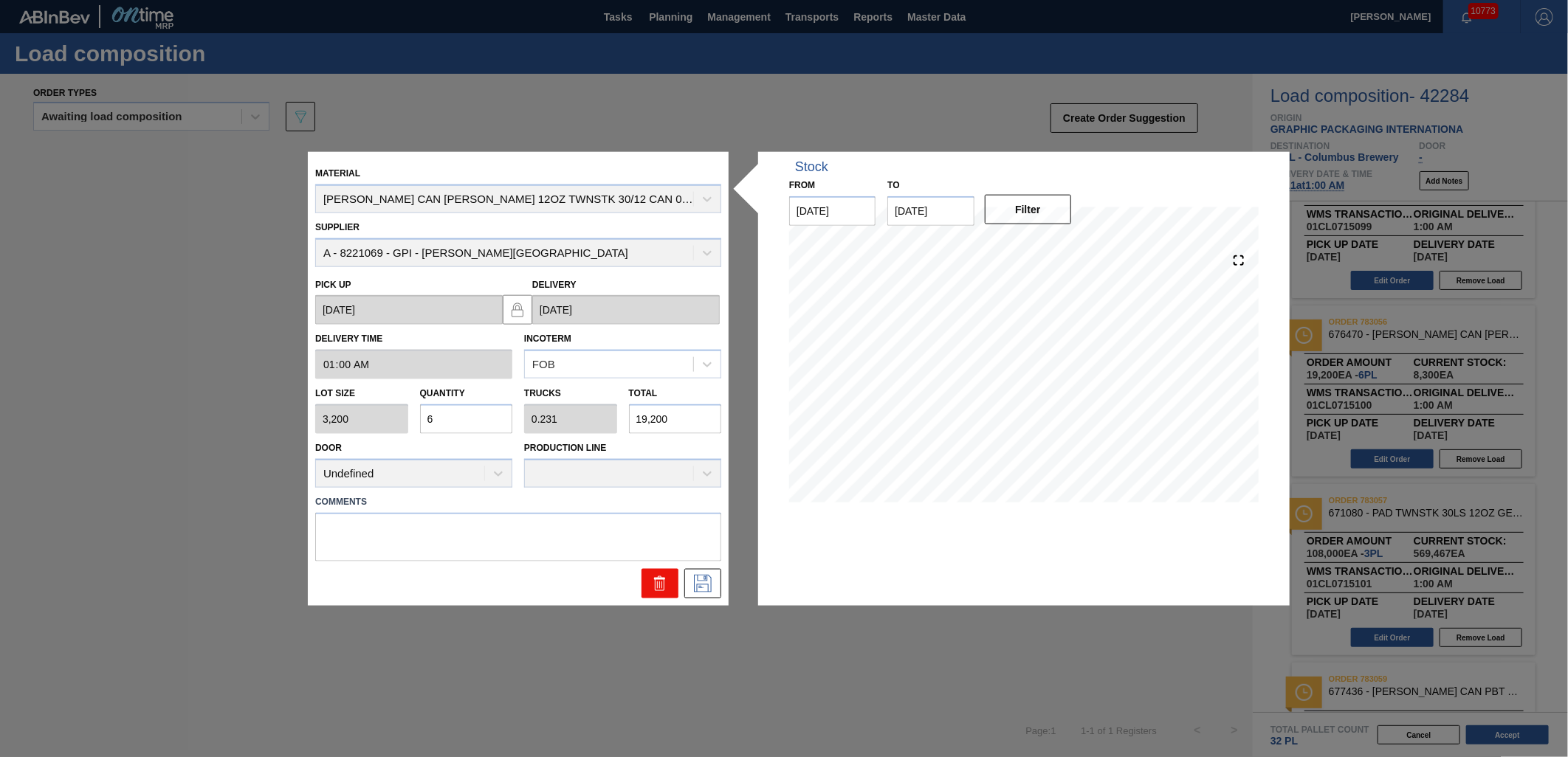
click at [661, 593] on button at bounding box center [660, 582] width 37 height 29
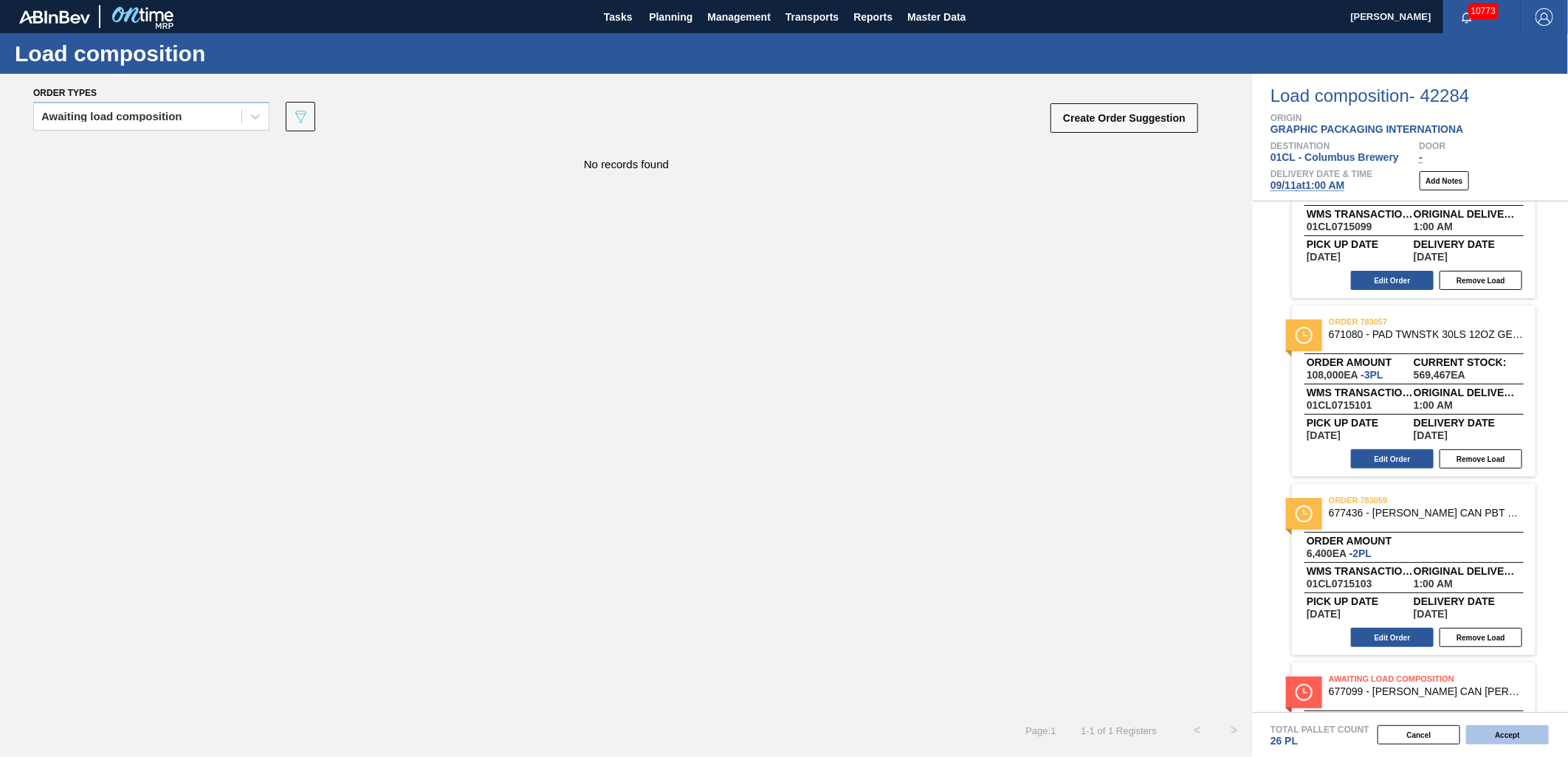
click at [1497, 738] on button "Accept" at bounding box center [1508, 735] width 83 height 19
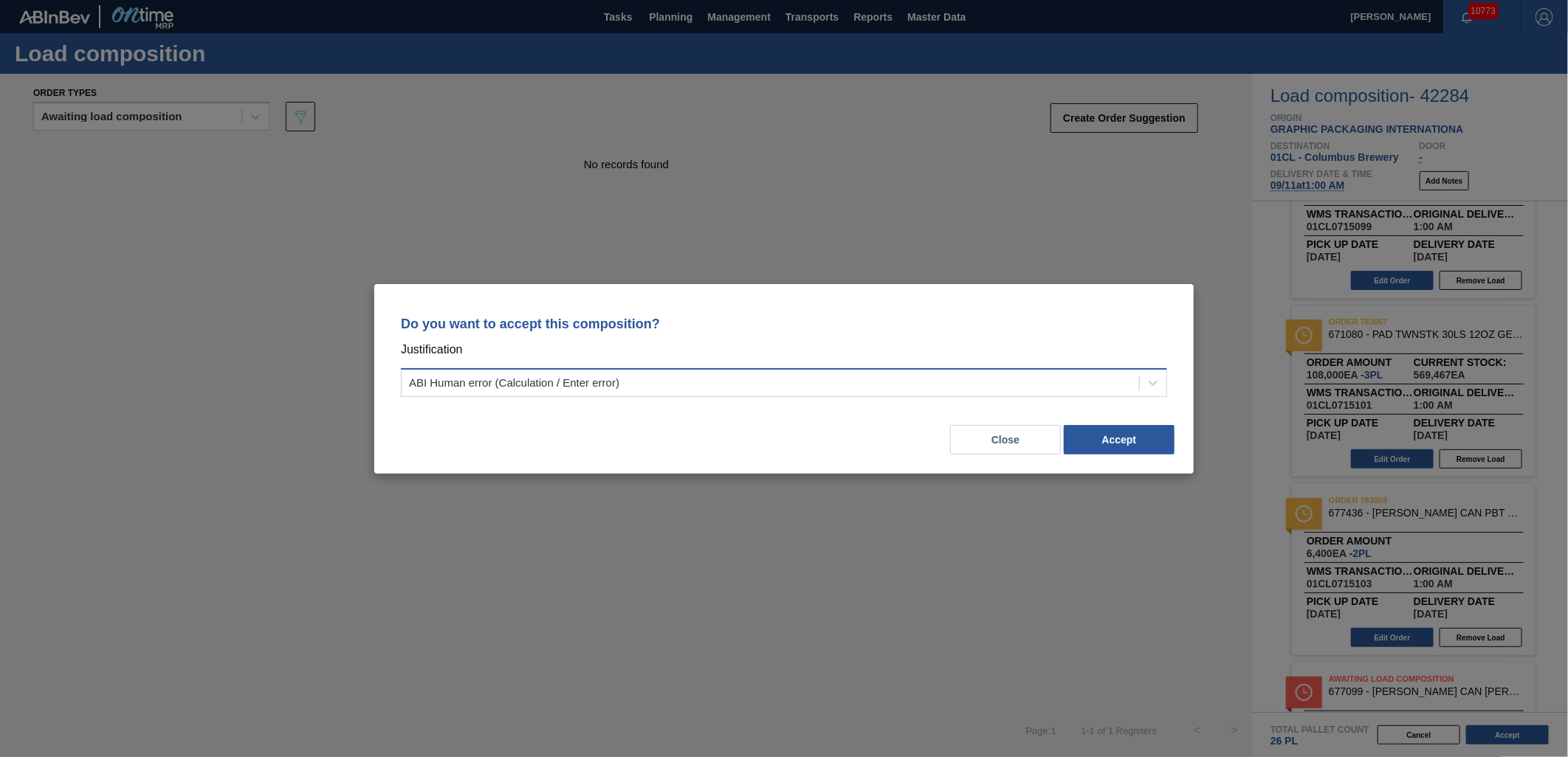
click at [936, 379] on div "ABI Human error (Calculation / Enter error)" at bounding box center [770, 382] width 738 height 21
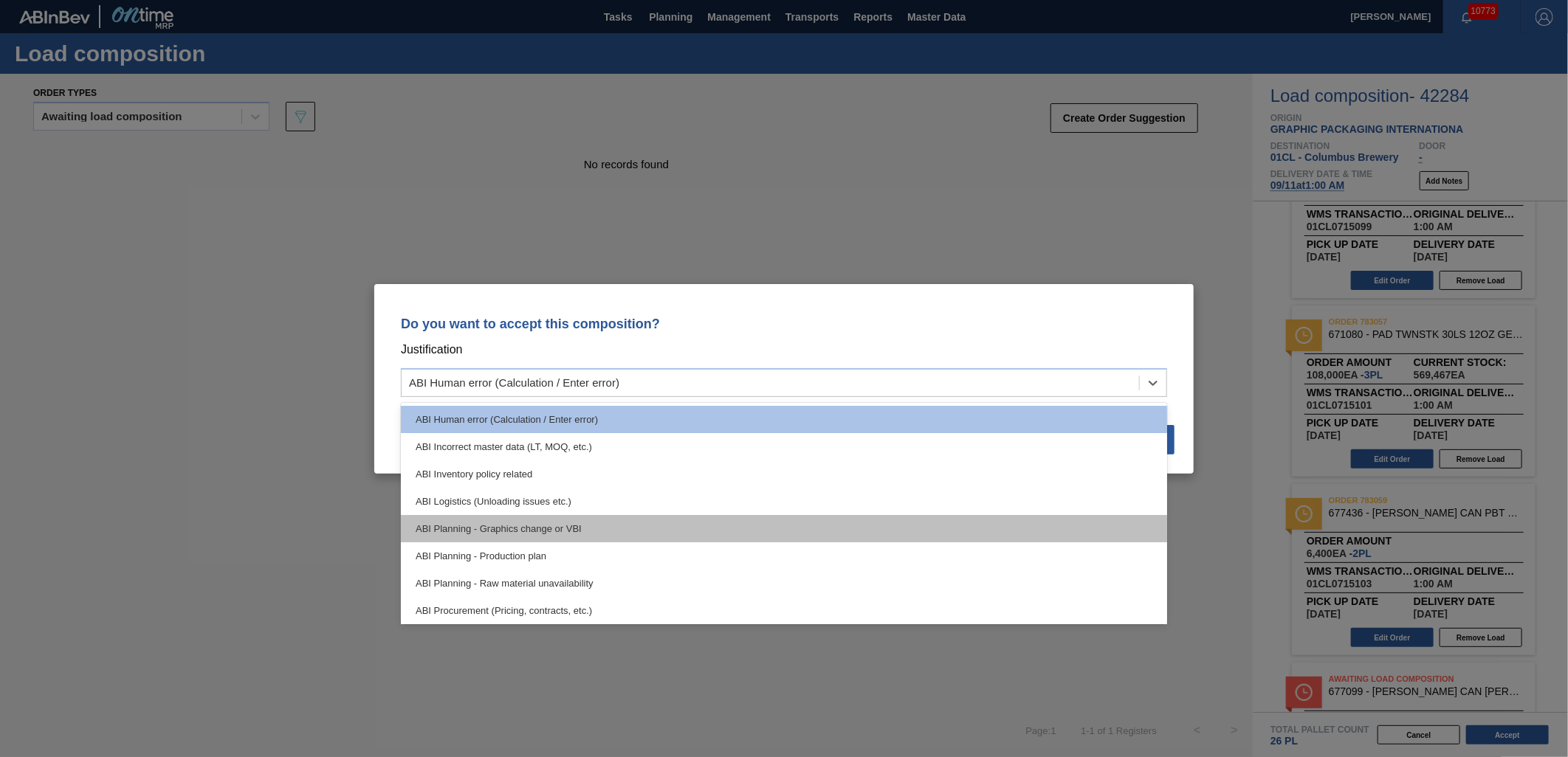
click at [800, 522] on div "ABI Planning - Graphics change or VBI" at bounding box center [784, 529] width 766 height 27
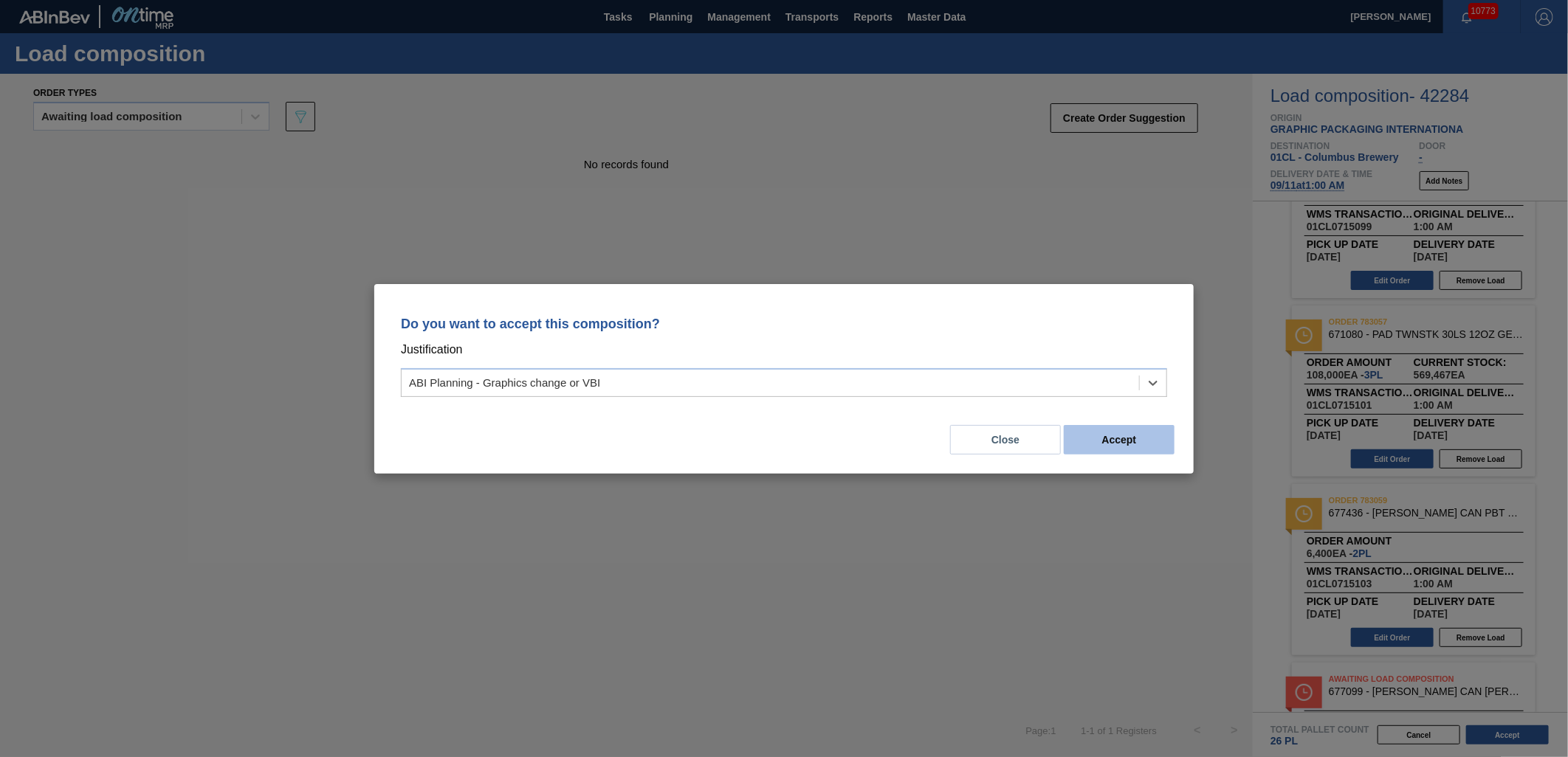
click at [1157, 446] on button "Accept" at bounding box center [1119, 439] width 110 height 29
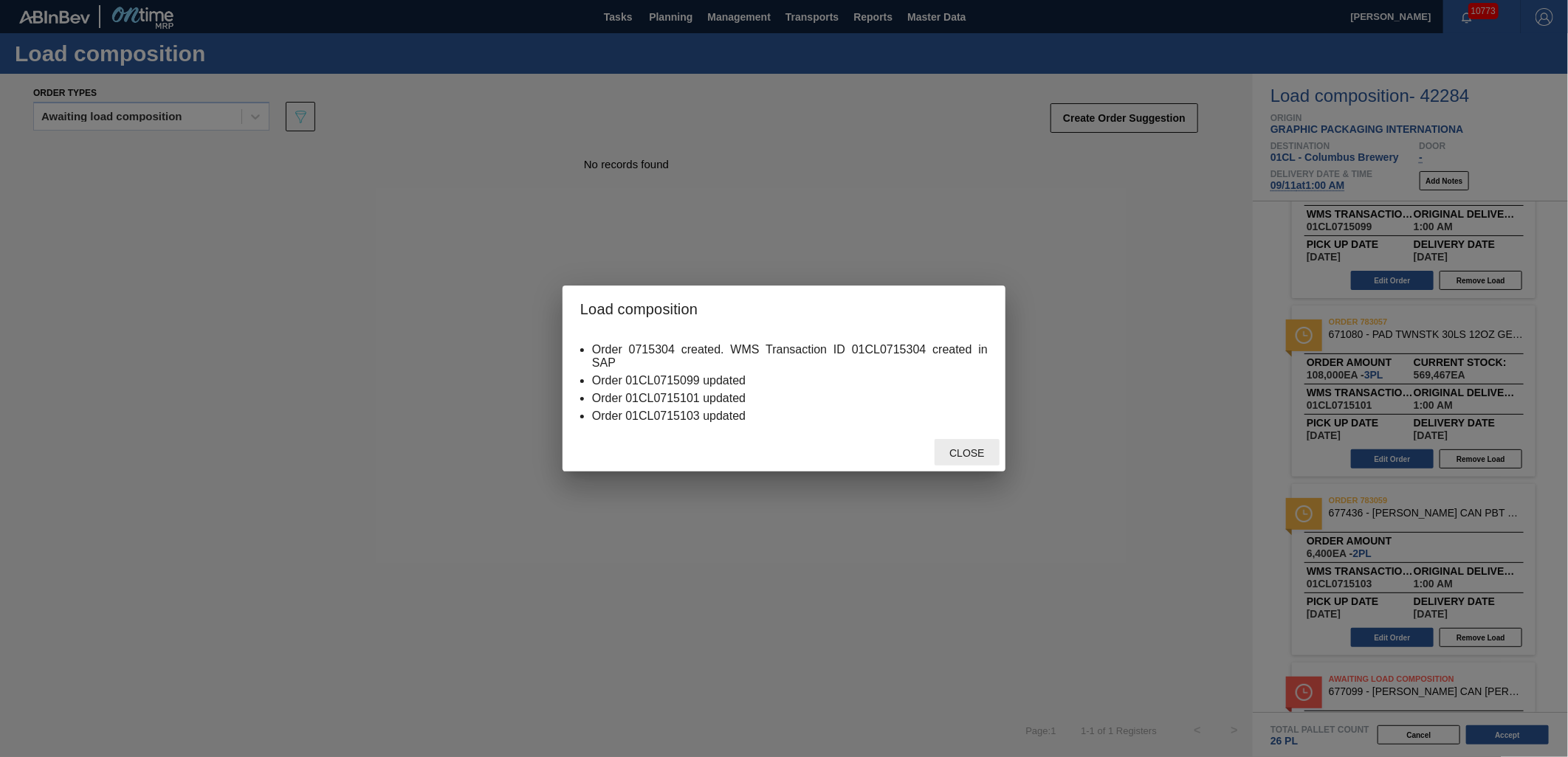
click at [958, 450] on span "Close" at bounding box center [966, 453] width 58 height 12
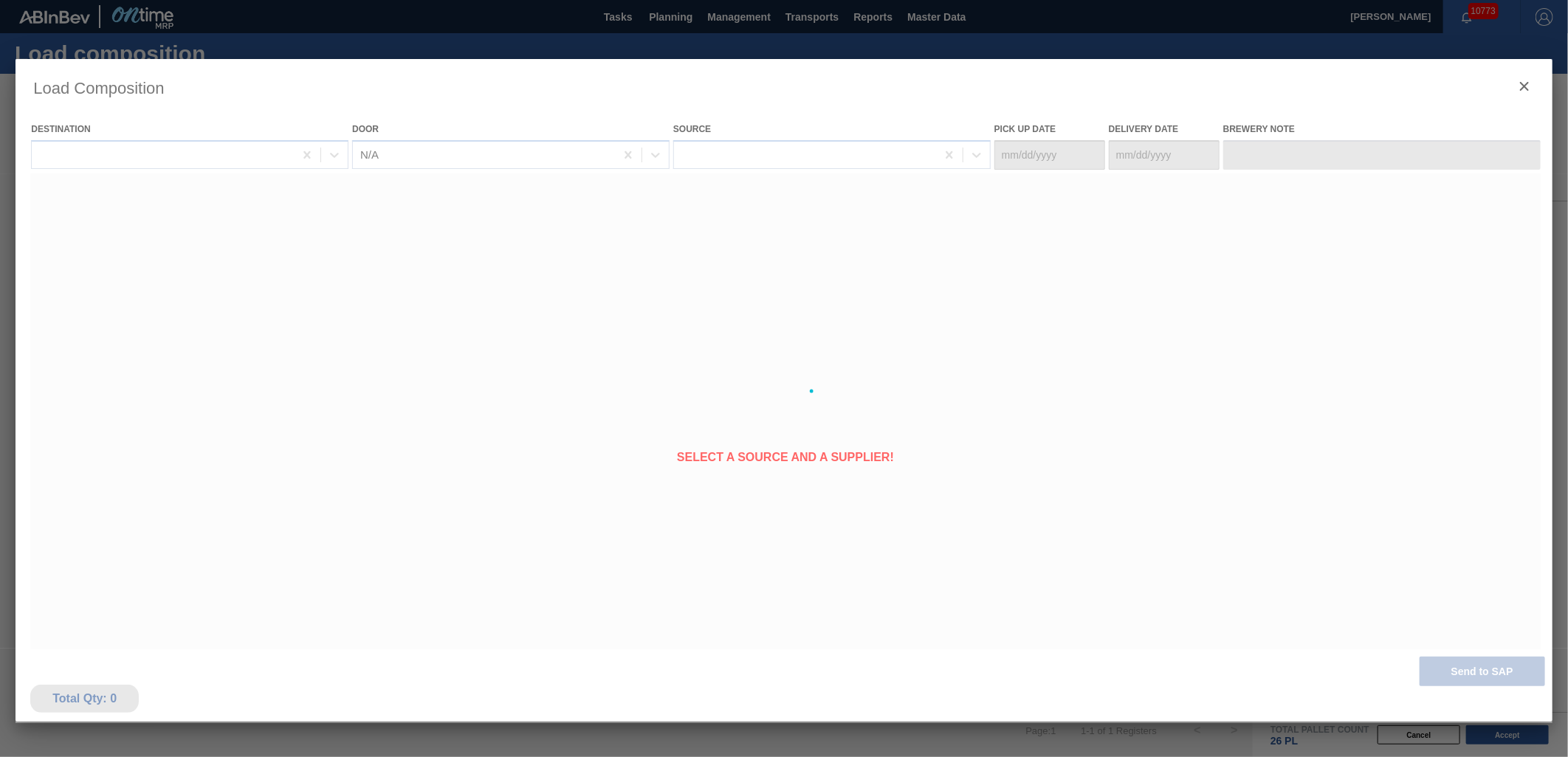
type Date "[DATE]"
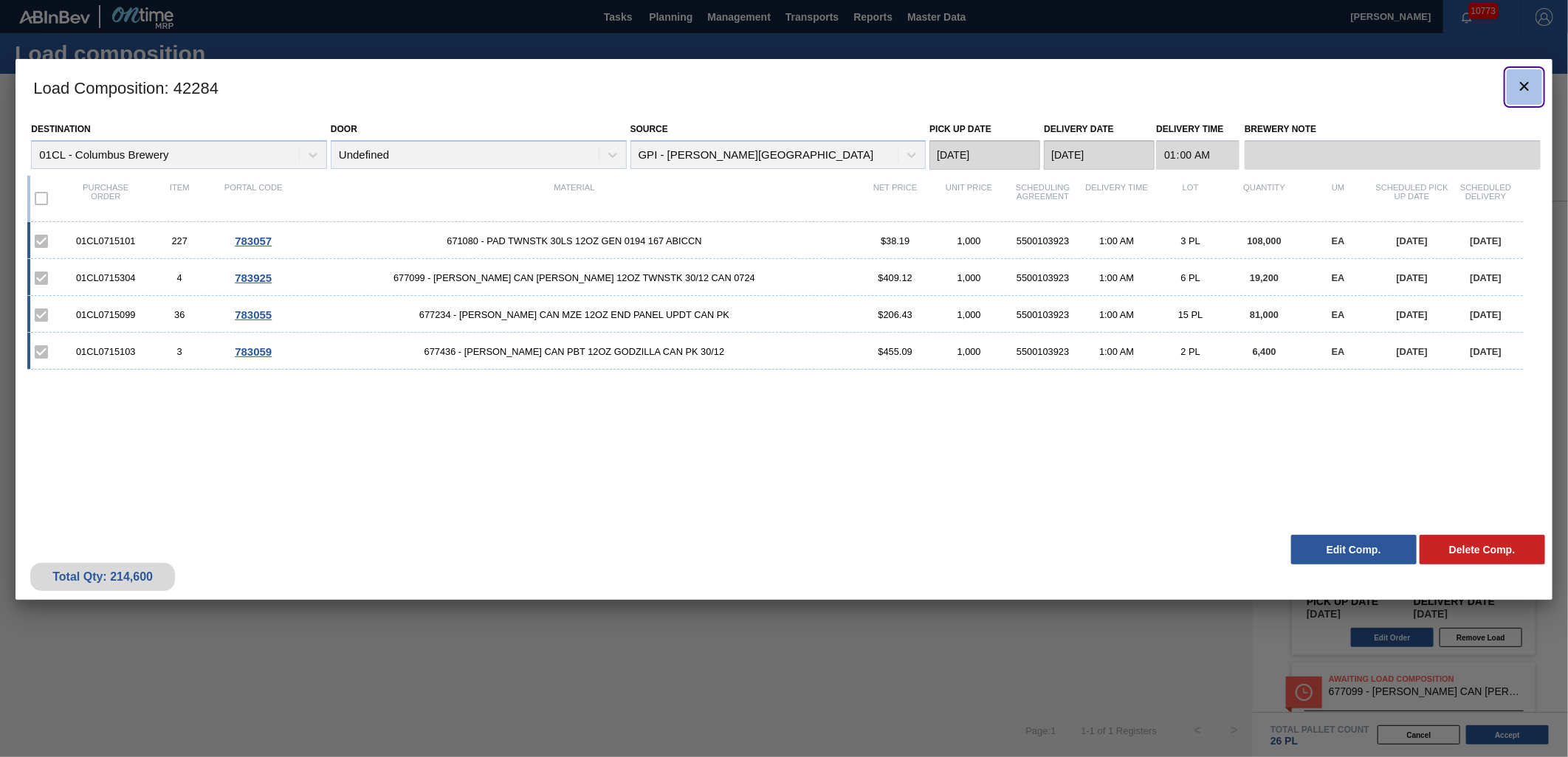
click at [1516, 87] on icon "botão de ícone" at bounding box center [1524, 87] width 17 height 17
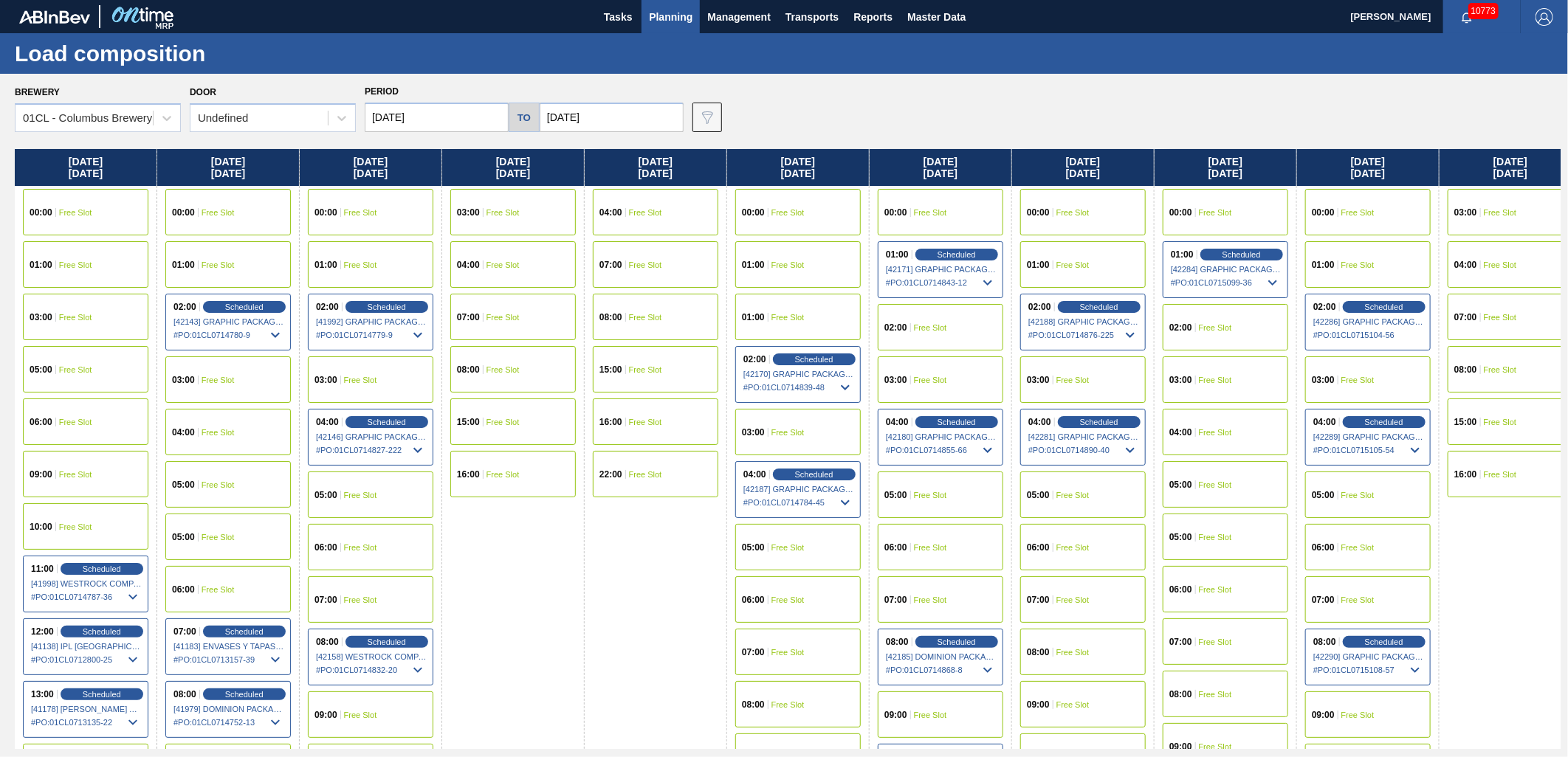
click at [687, 25] on span "Planning" at bounding box center [671, 17] width 44 height 17
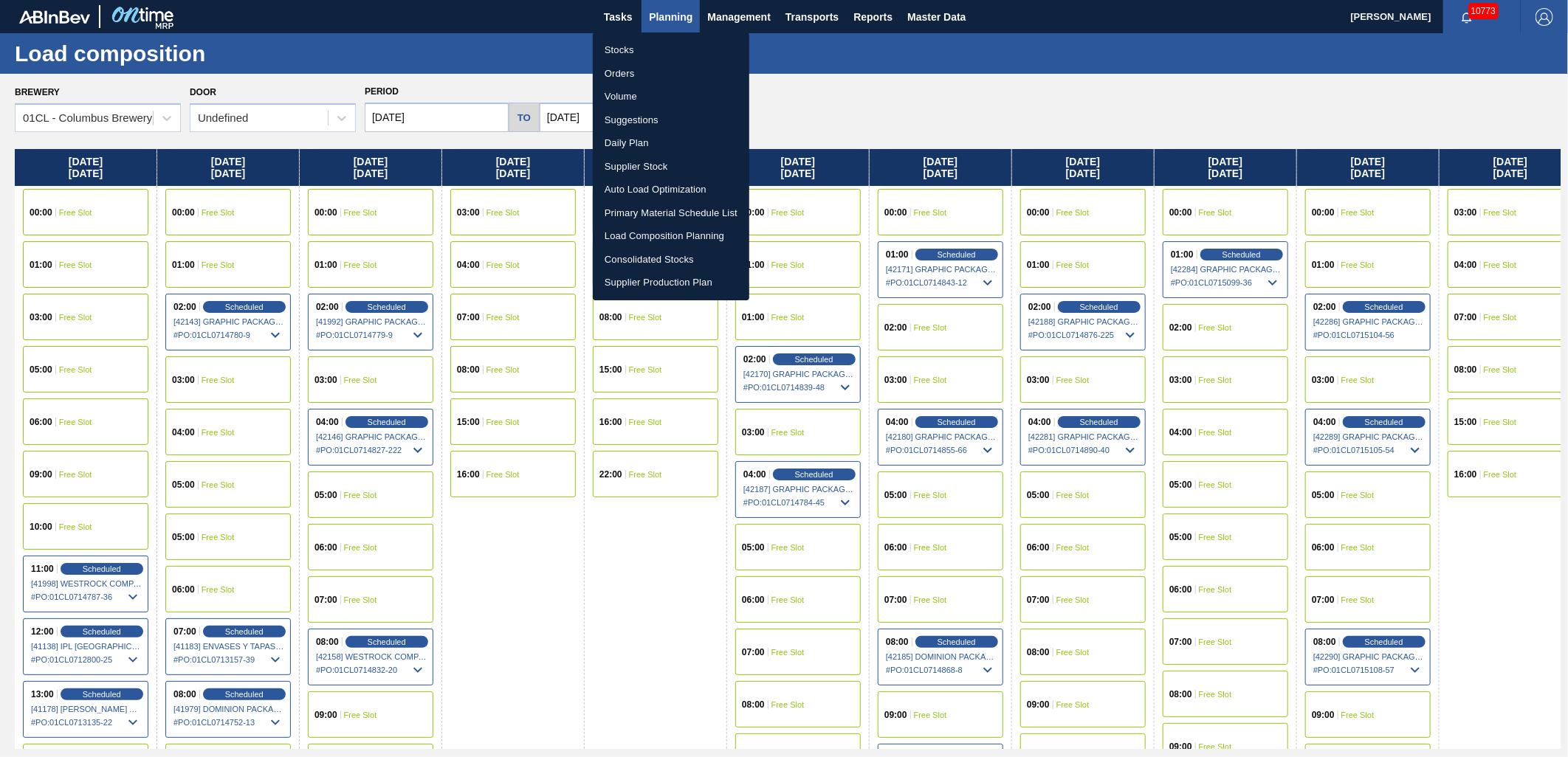
click at [678, 46] on li "Stocks" at bounding box center [671, 50] width 157 height 24
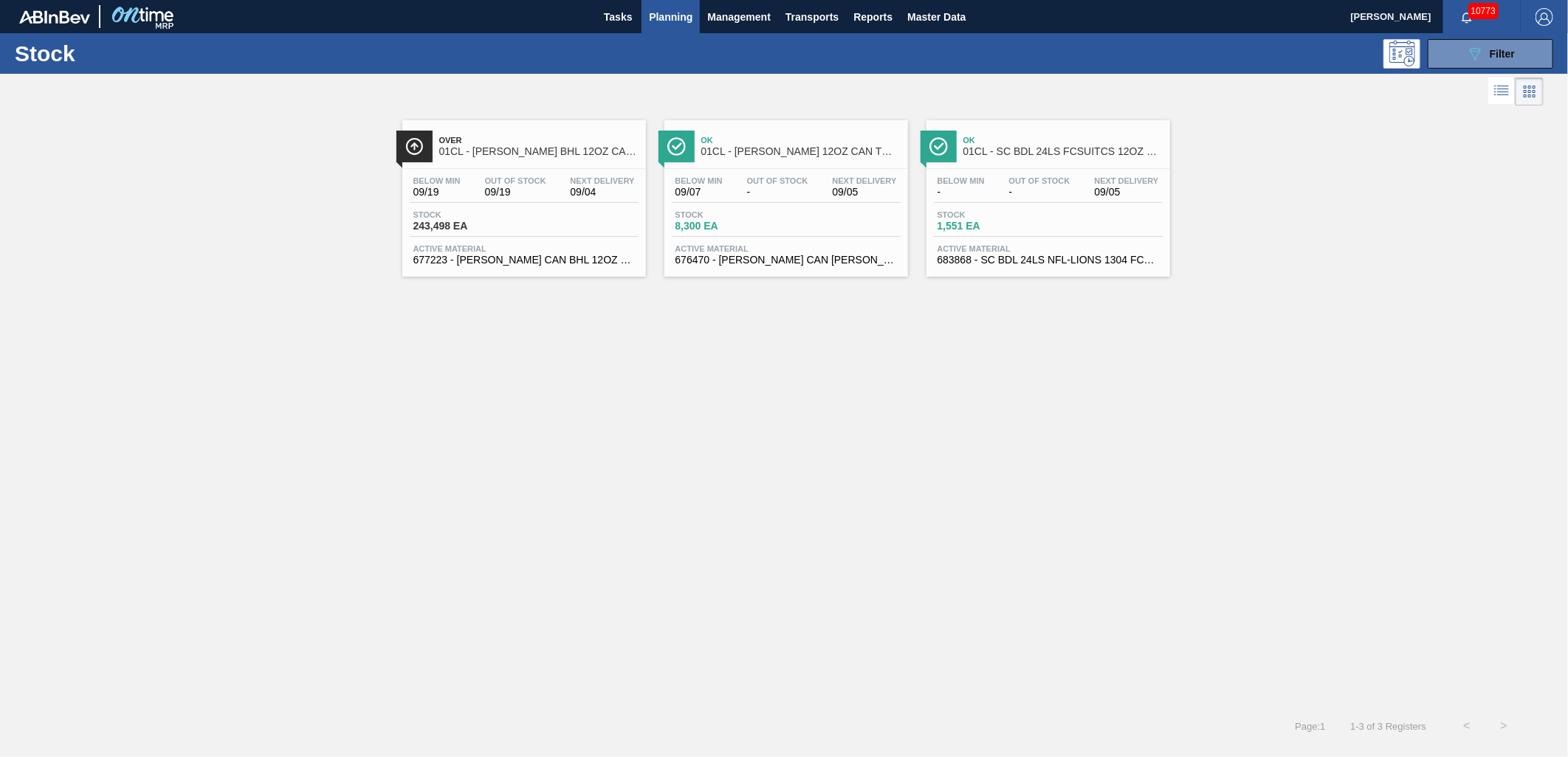
click at [1000, 227] on span "1,551 EA" at bounding box center [989, 226] width 103 height 11
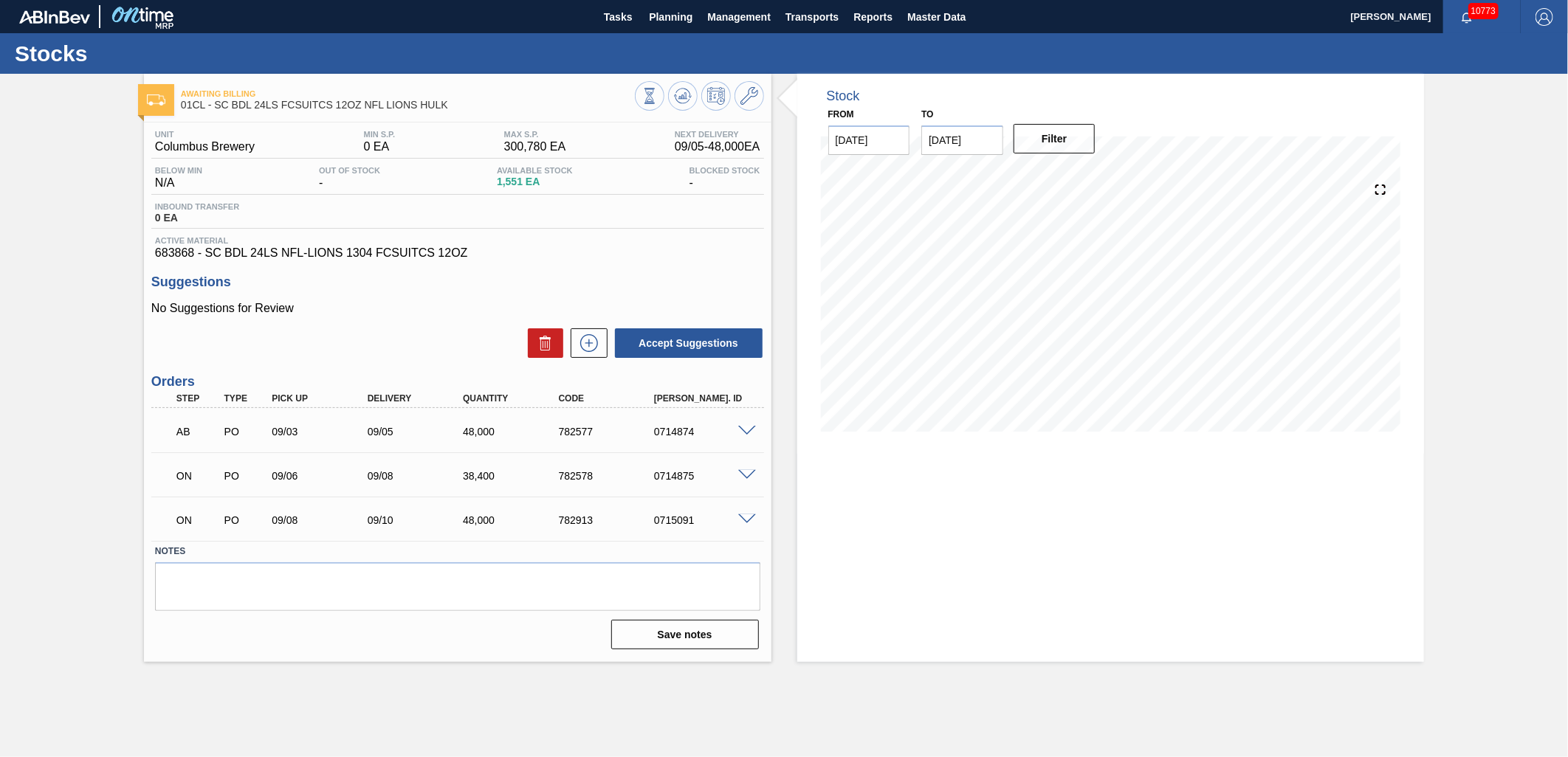
click at [743, 520] on span at bounding box center [747, 520] width 17 height 11
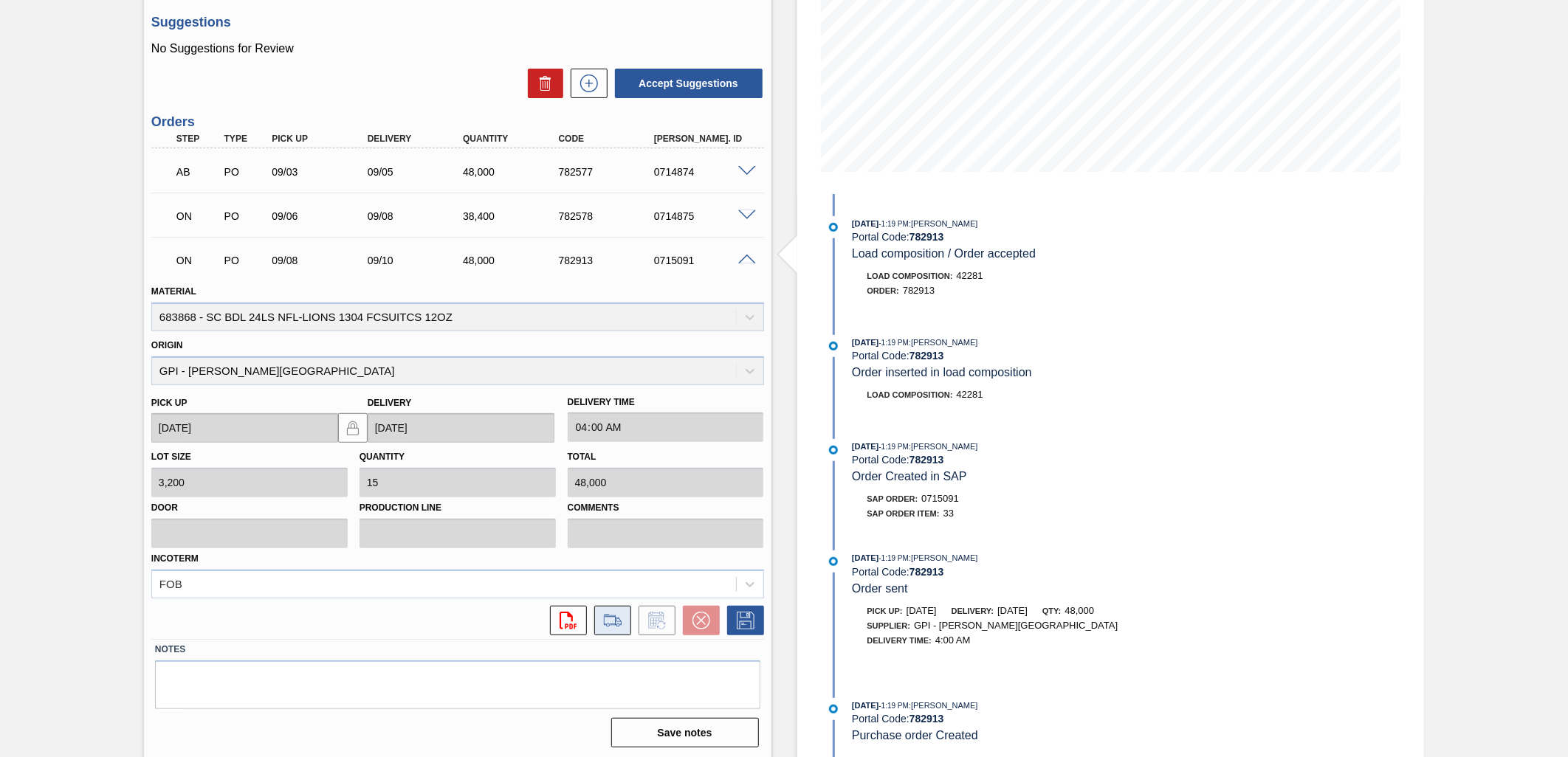
click at [602, 616] on icon at bounding box center [613, 620] width 24 height 17
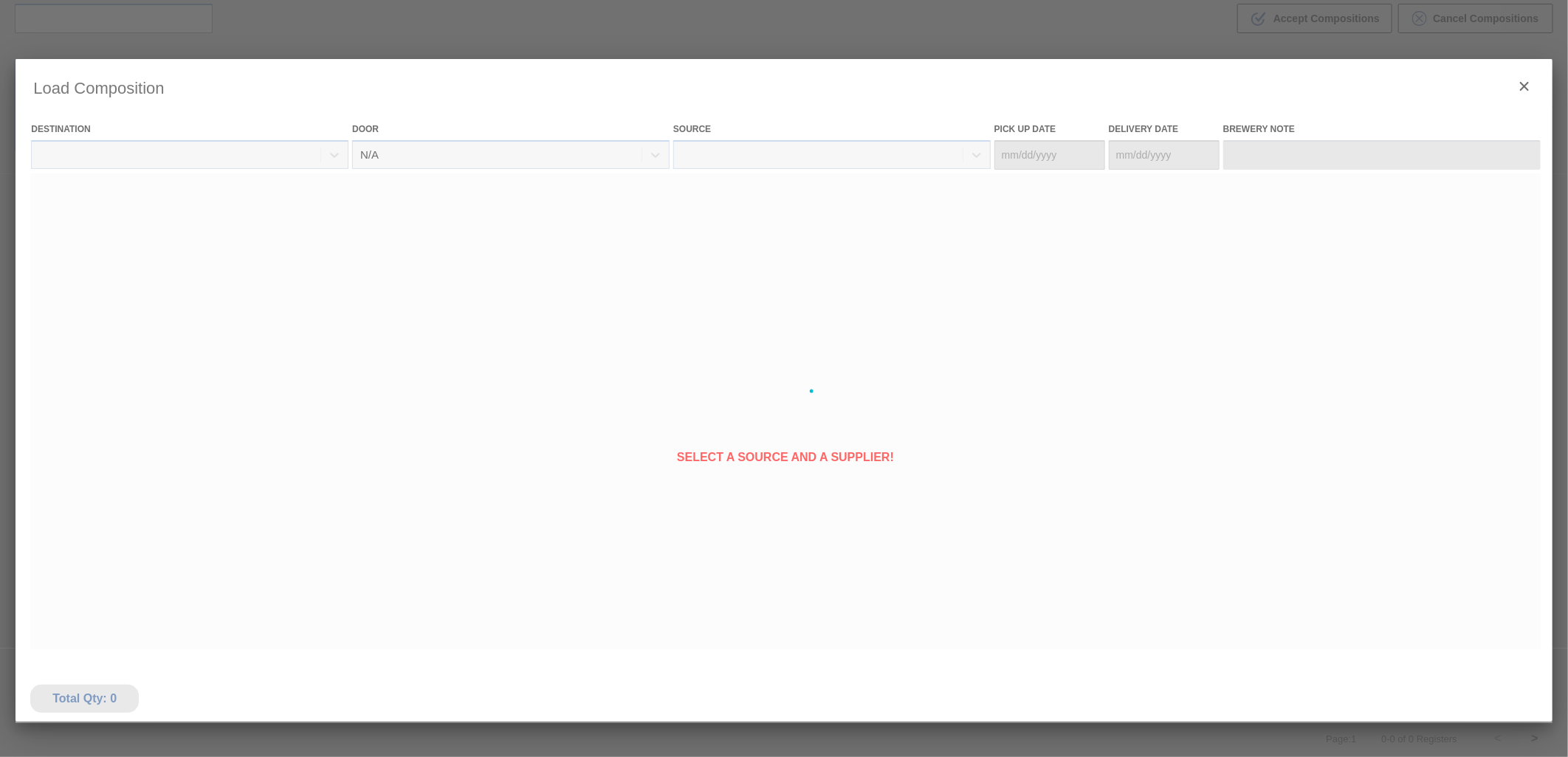
type Date "[DATE]"
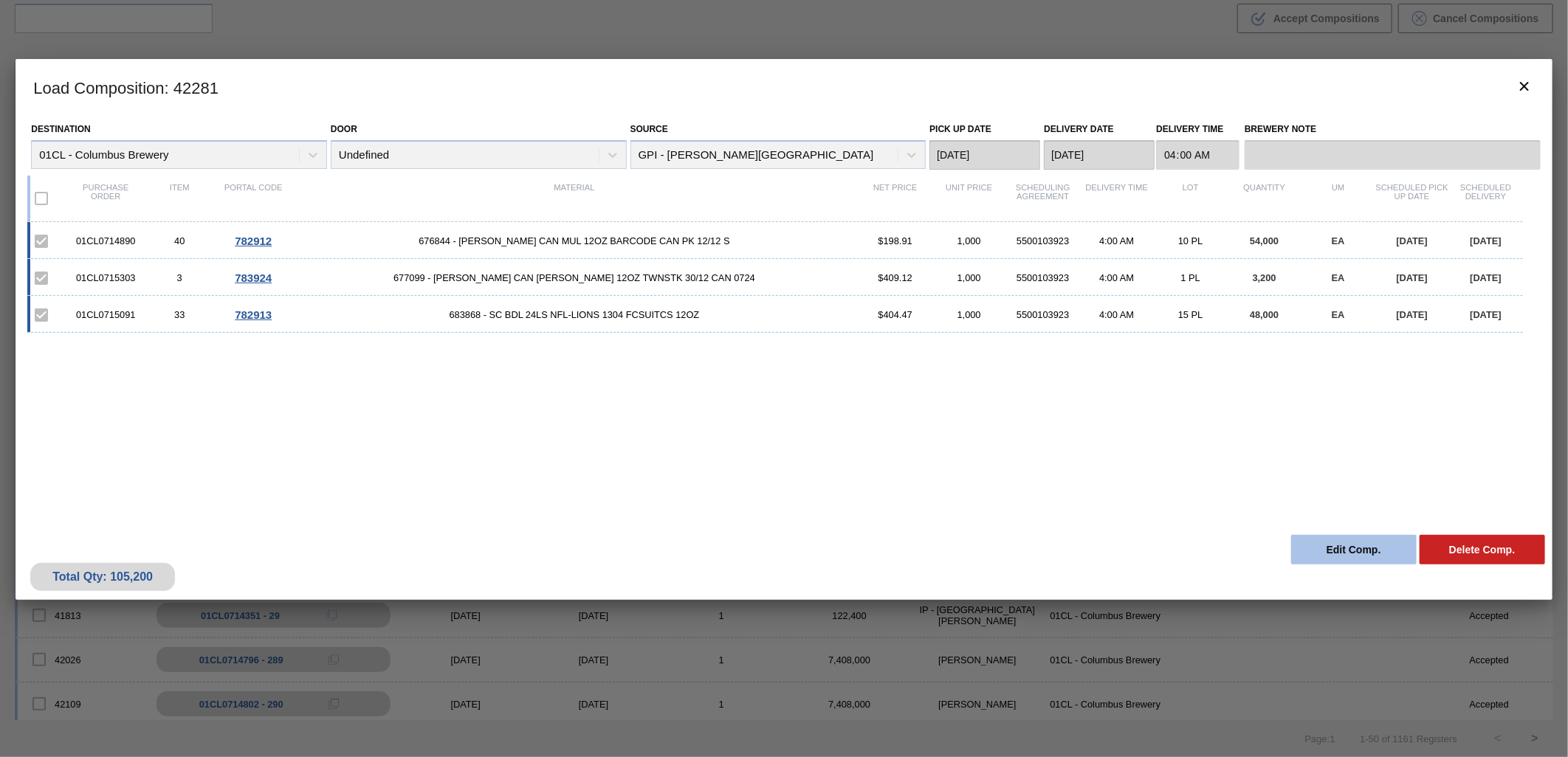
click at [1333, 550] on button "Edit Comp." at bounding box center [1354, 550] width 126 height 29
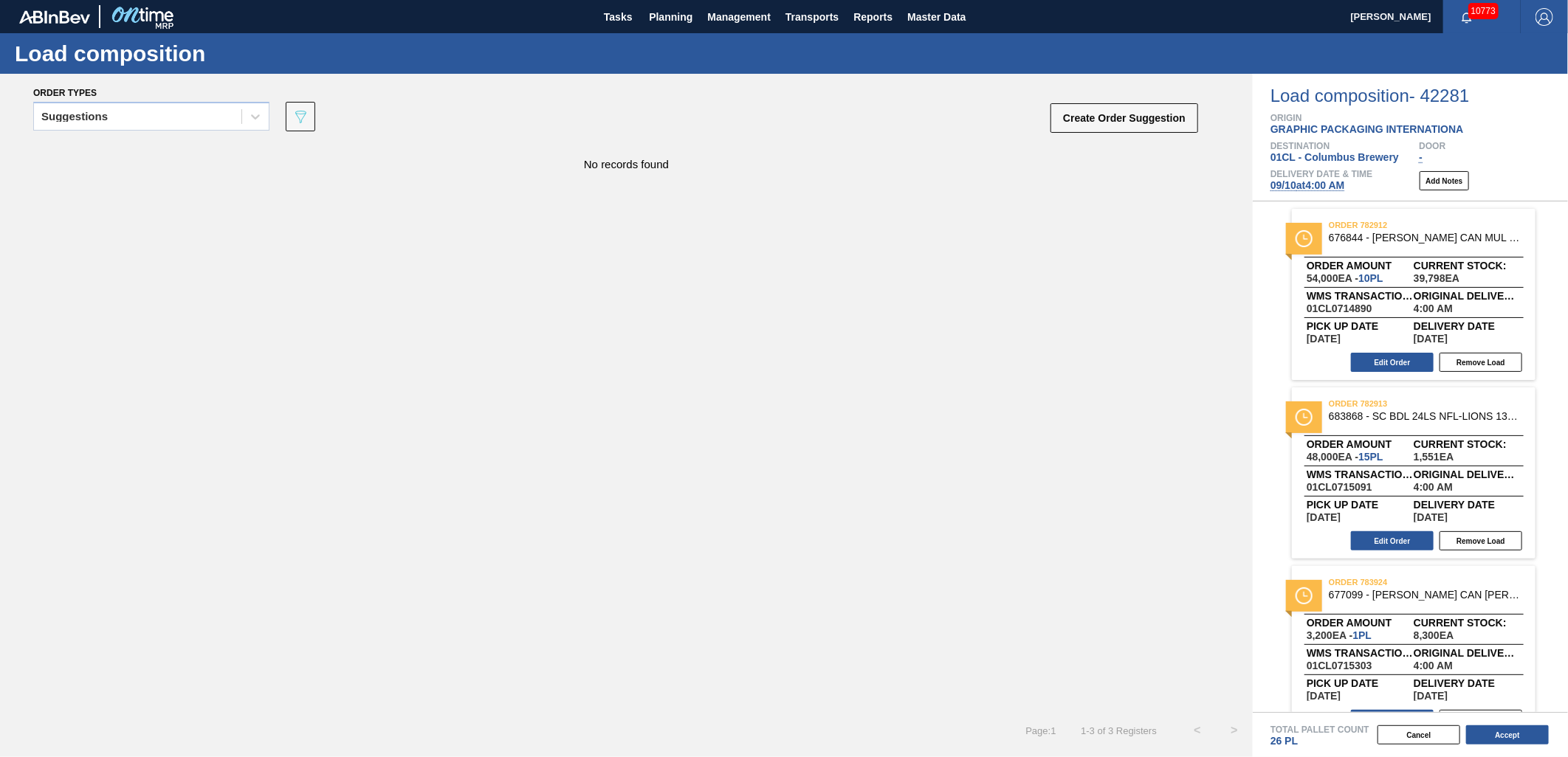
scroll to position [31, 0]
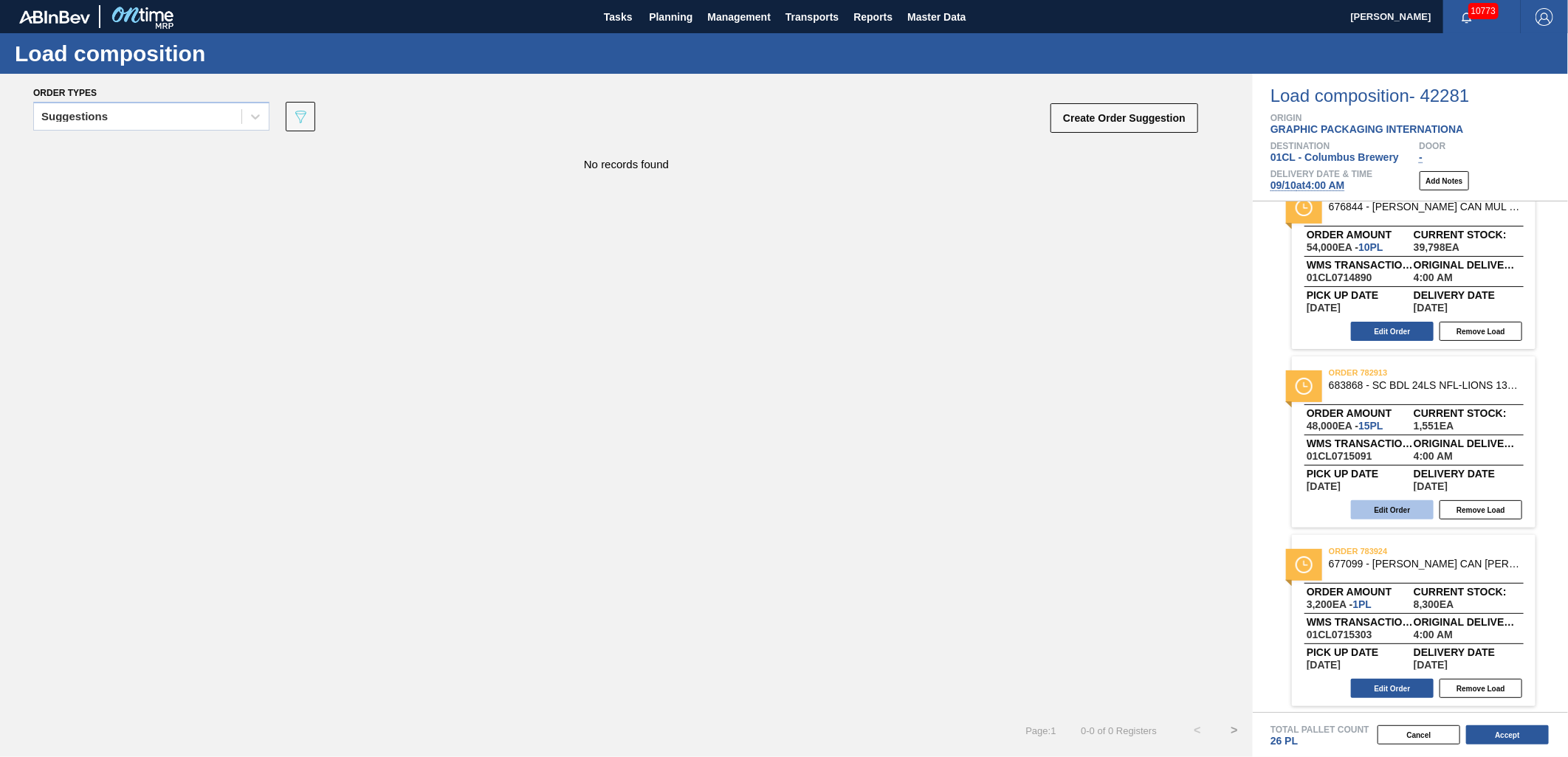
click at [1384, 504] on button "Edit Order" at bounding box center [1392, 510] width 83 height 19
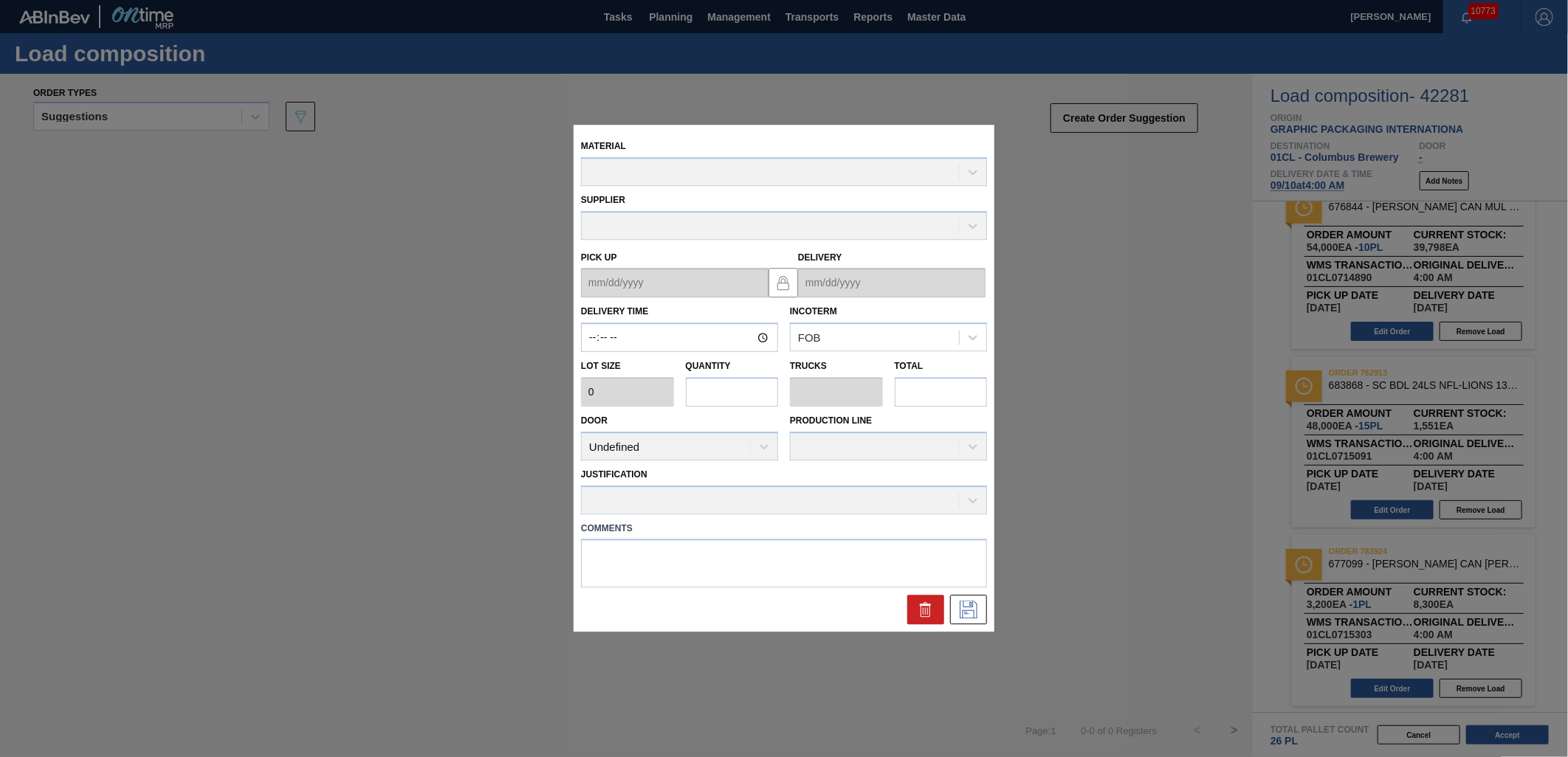
type input "04:00:00"
type input "3,200"
type input "15"
type input "0.577"
type input "48,000"
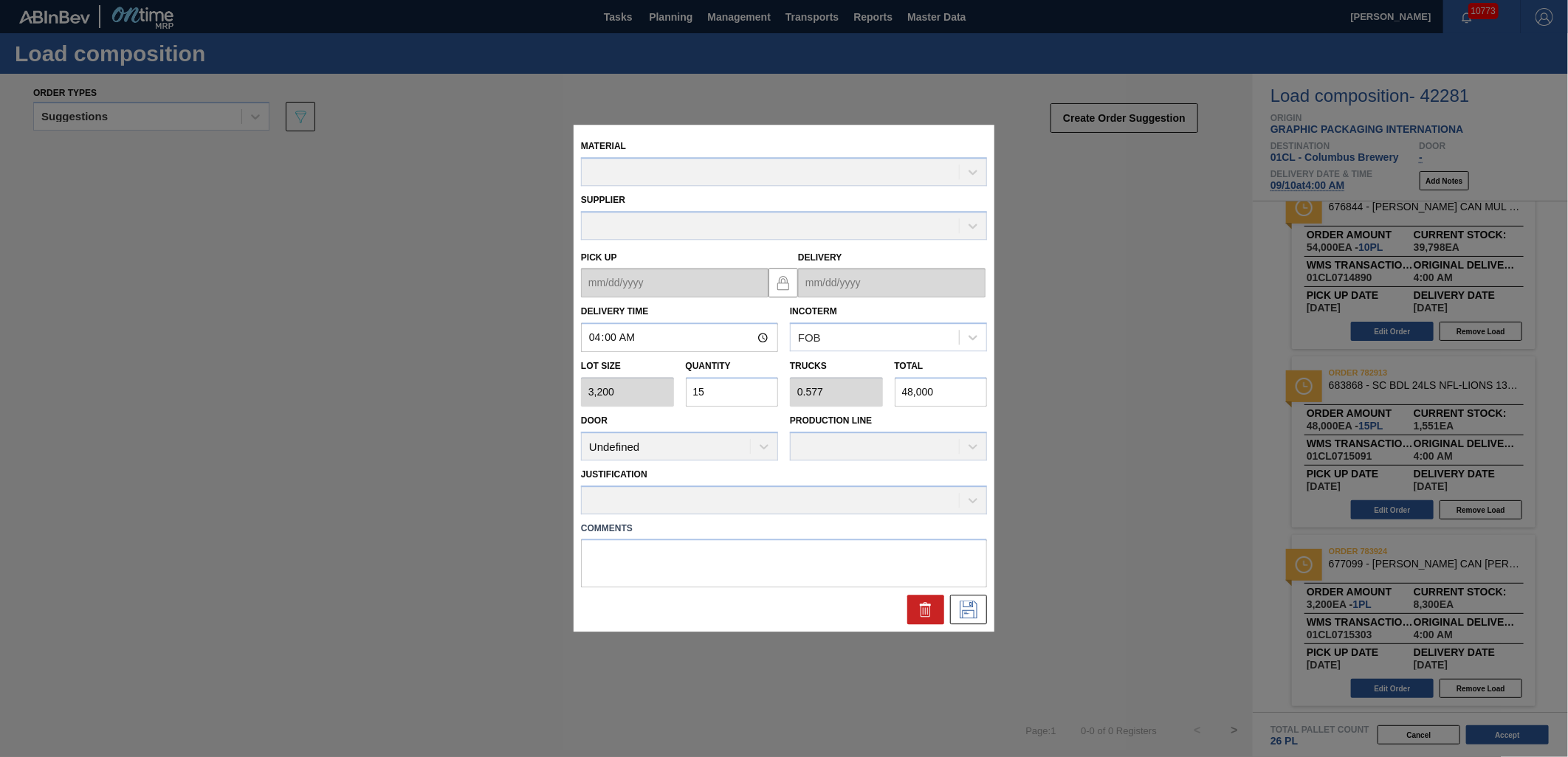
type up "[DATE]"
type input "[DATE]"
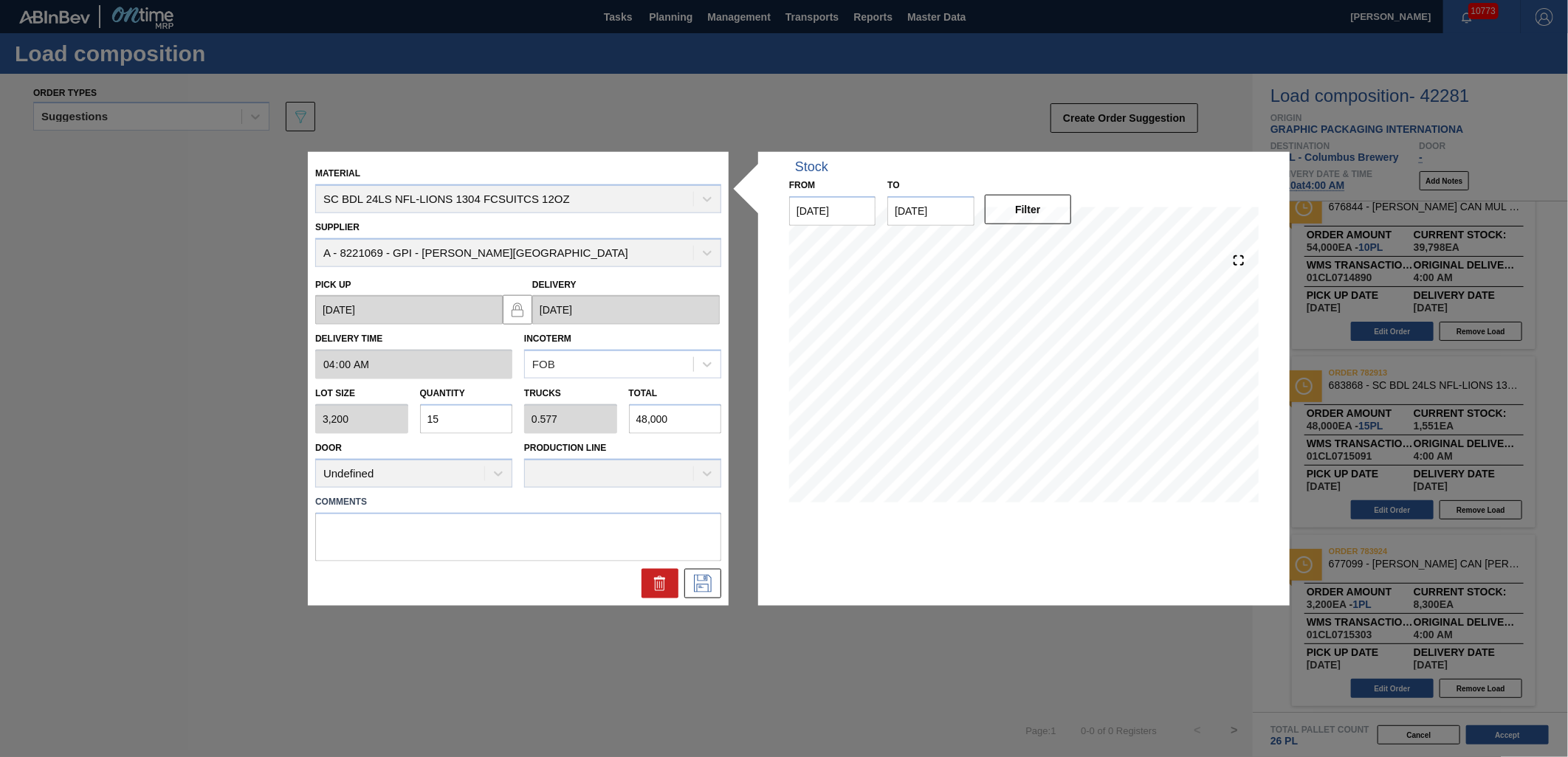
click at [473, 415] on input "15" at bounding box center [467, 419] width 93 height 29
click at [595, 411] on div "Lot size 3,200 Quantity 15 Trucks 0.577 Total 48,000" at bounding box center [518, 407] width 418 height 55
type input "0"
type input "1"
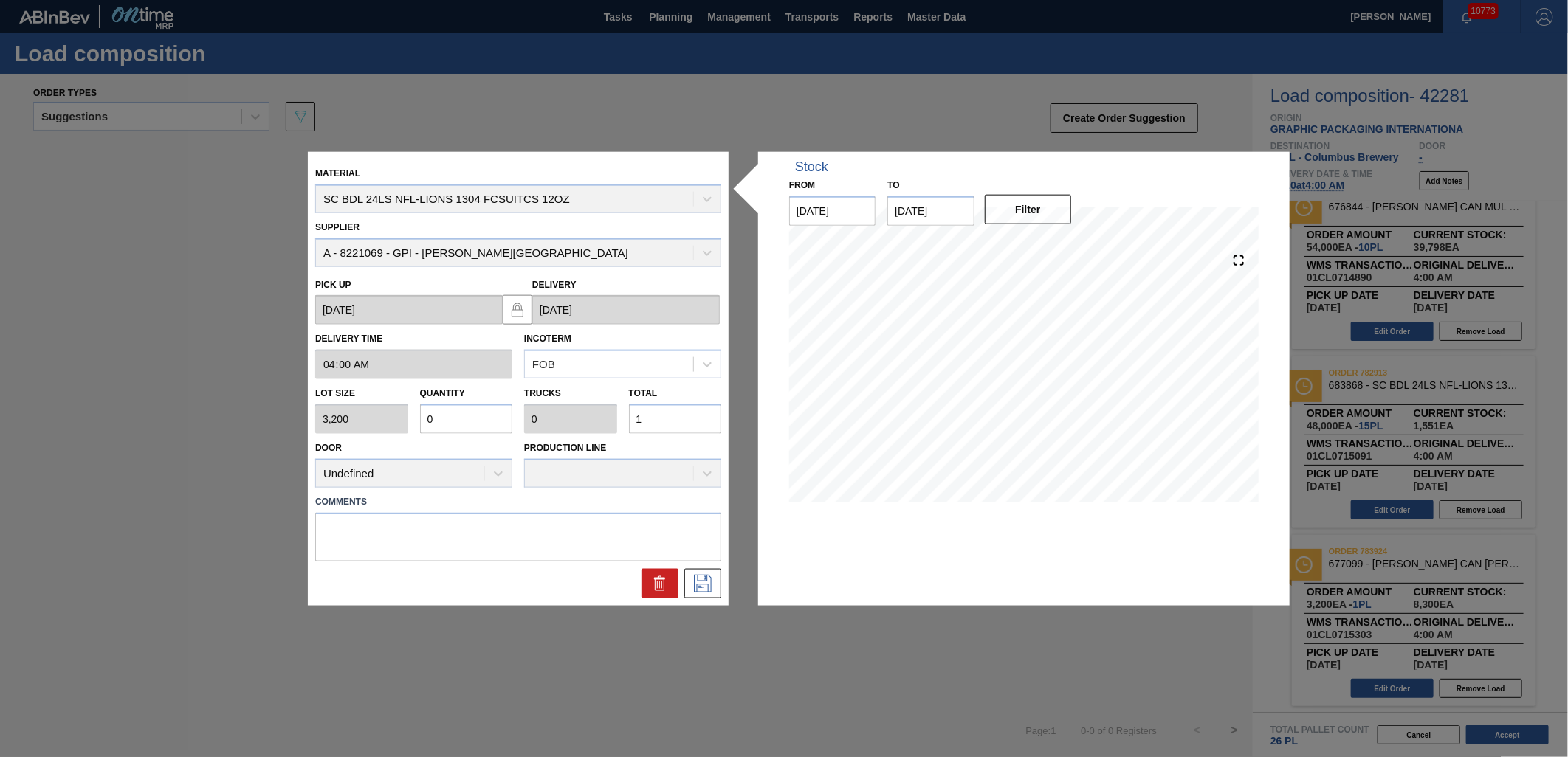
type input "0.005"
type input "16"
type input "0.051"
type input "0.002"
type input "162"
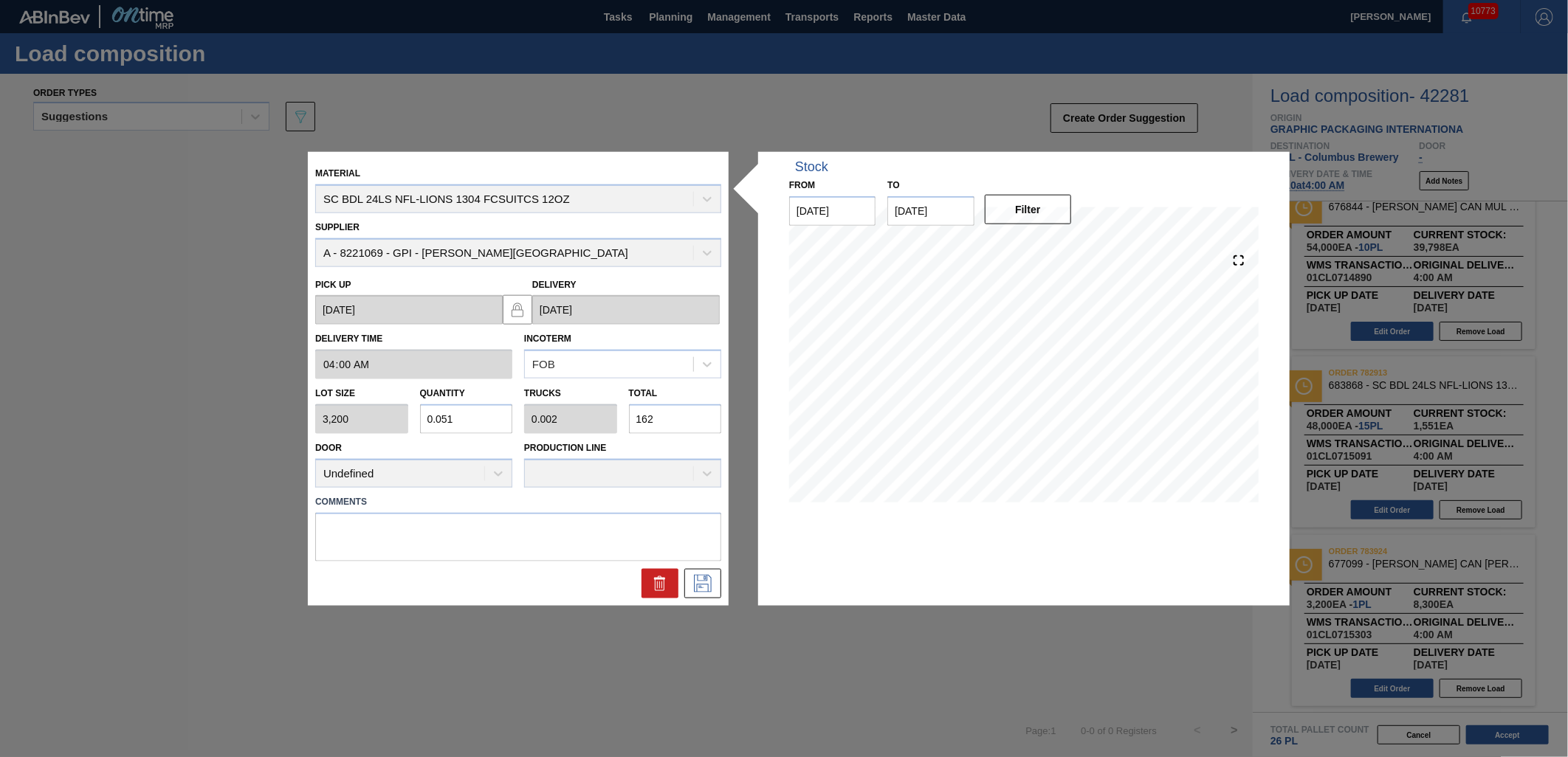
type input "0.506"
type input "0.019"
type input "1,620"
type input "5.063"
type input "0.195"
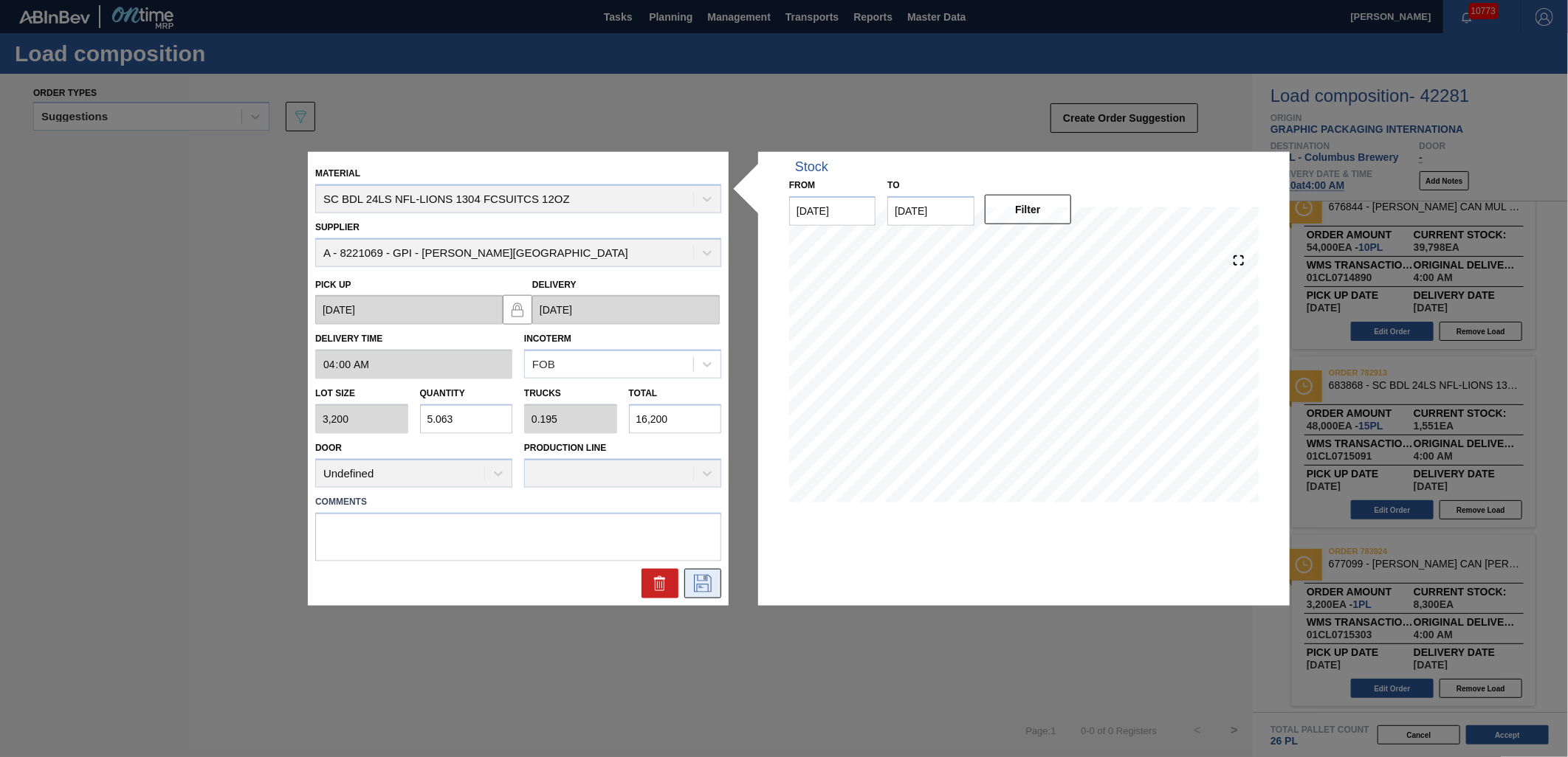
type input "16,200"
click at [700, 588] on icon at bounding box center [703, 583] width 24 height 17
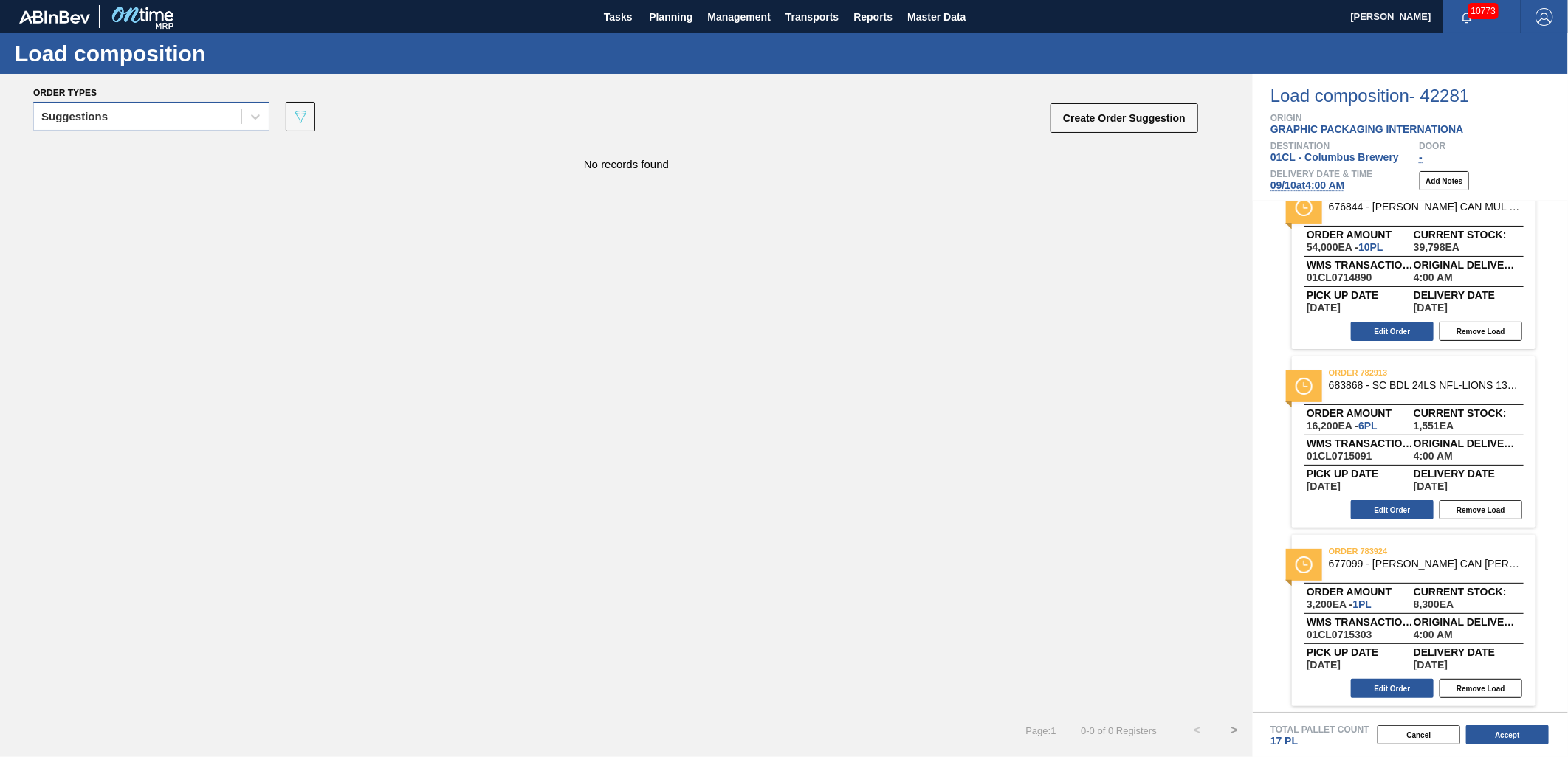
click at [234, 120] on div "Suggestions" at bounding box center [137, 117] width 207 height 21
click at [153, 183] on div "Suggestions" at bounding box center [151, 180] width 236 height 27
click at [136, 126] on div "Suggestions" at bounding box center [137, 117] width 207 height 21
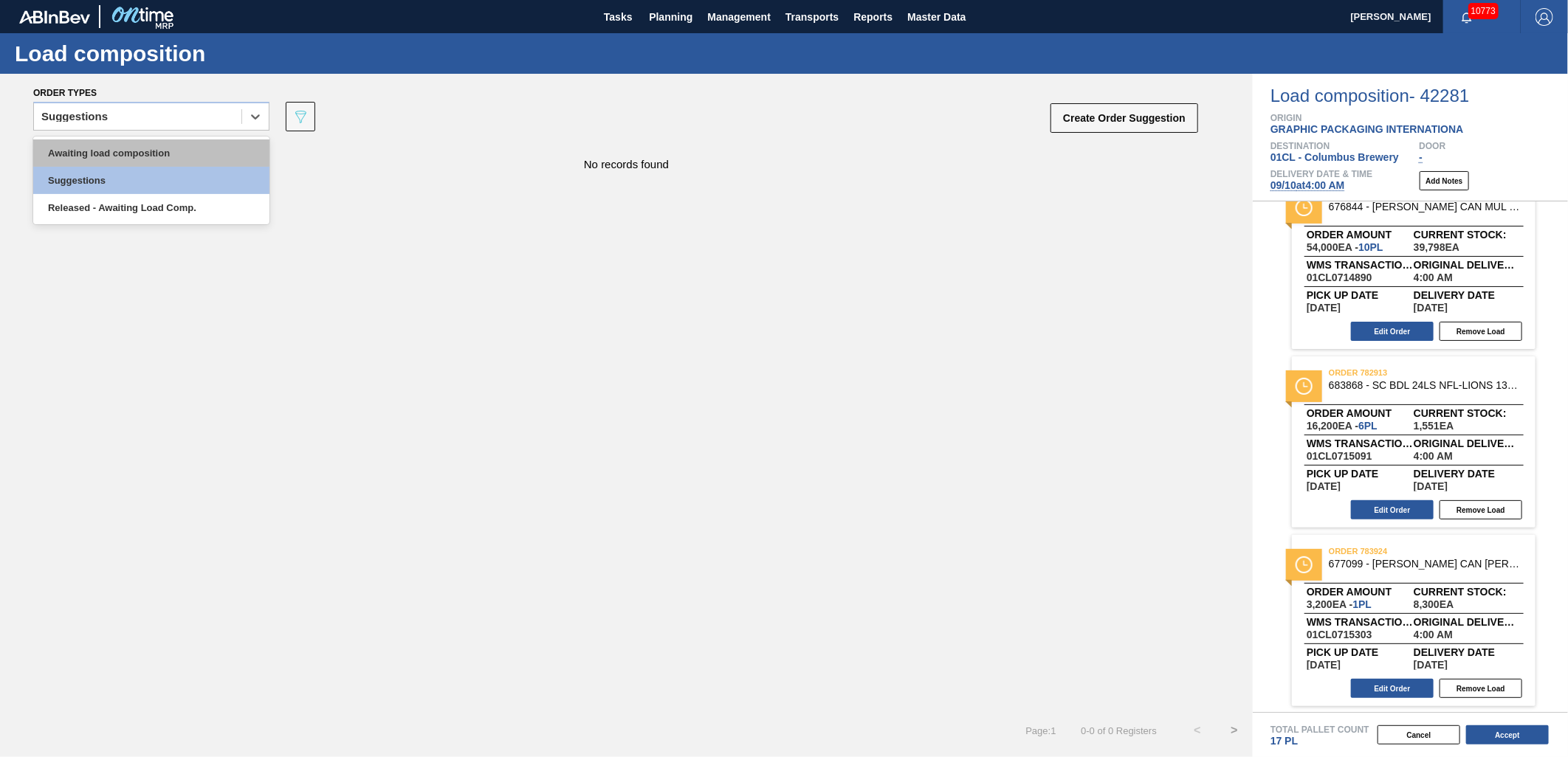
click at [134, 142] on div "Awaiting load composition" at bounding box center [151, 153] width 236 height 27
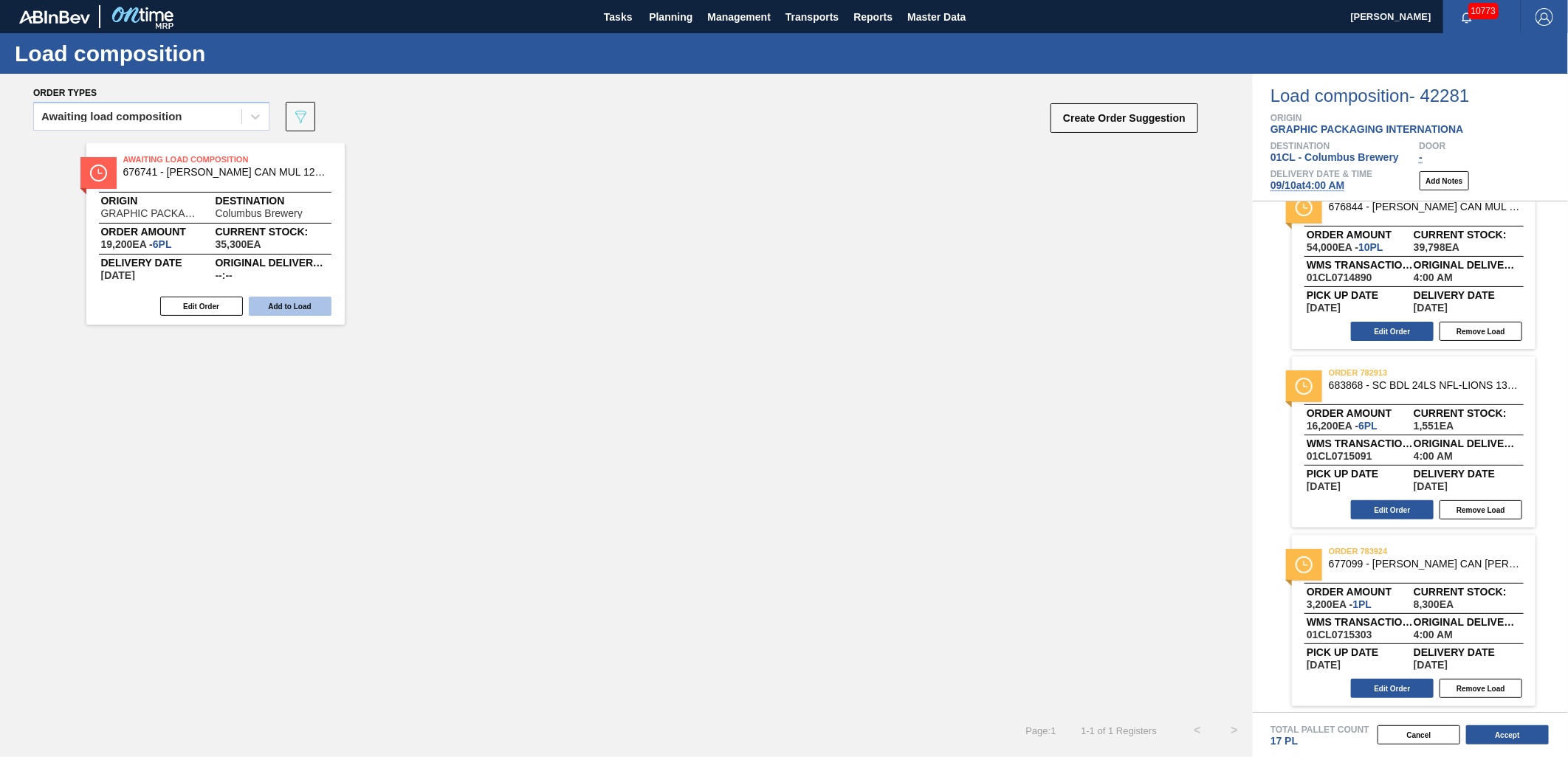
click at [306, 303] on button "Add to Load" at bounding box center [290, 307] width 83 height 19
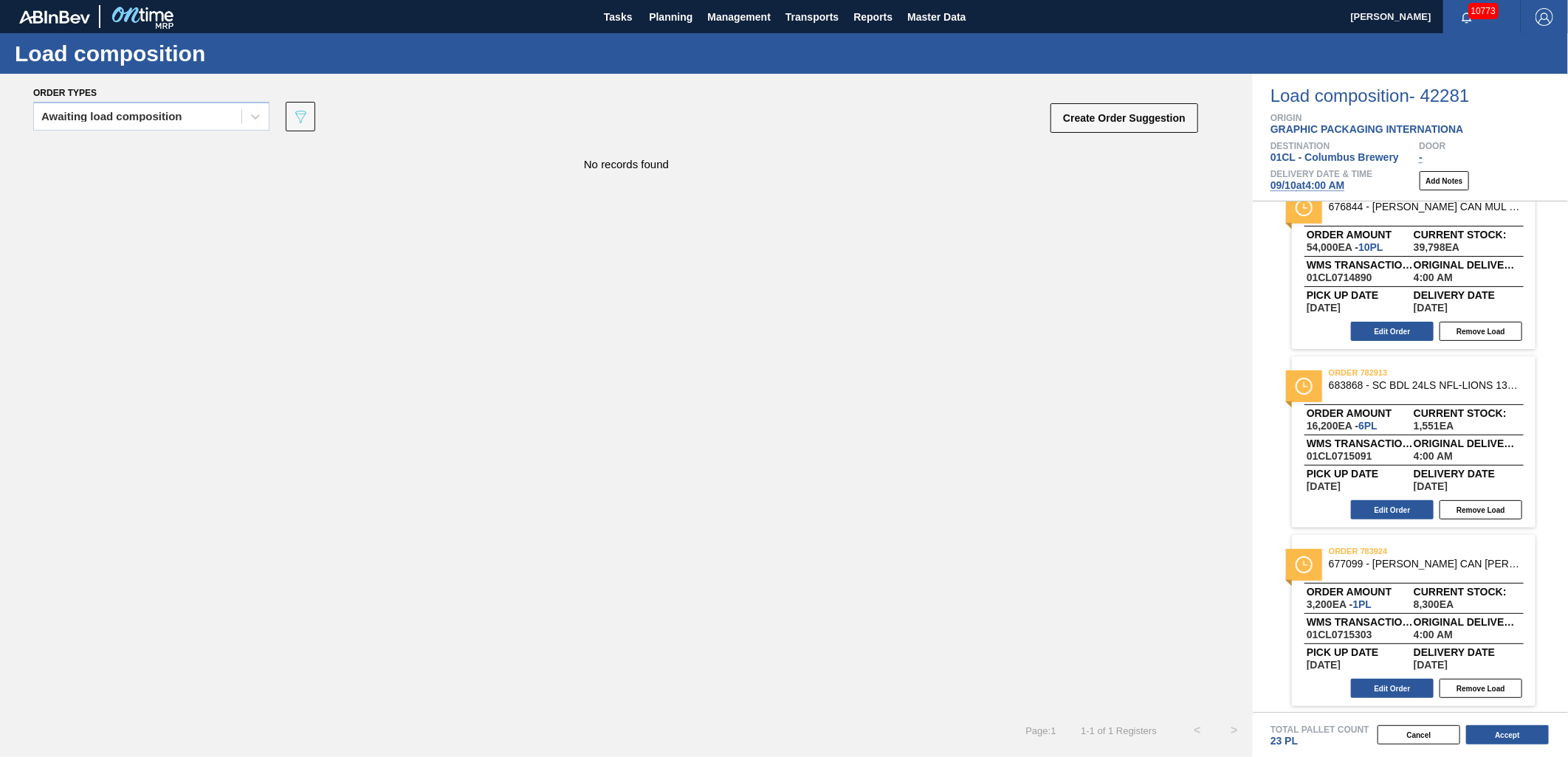
drag, startPoint x: 99, startPoint y: 117, endPoint x: 100, endPoint y: 130, distance: 13.0
click at [99, 119] on div "Awaiting load composition" at bounding box center [111, 116] width 141 height 10
click at [102, 145] on div "Awaiting load composition" at bounding box center [151, 153] width 236 height 27
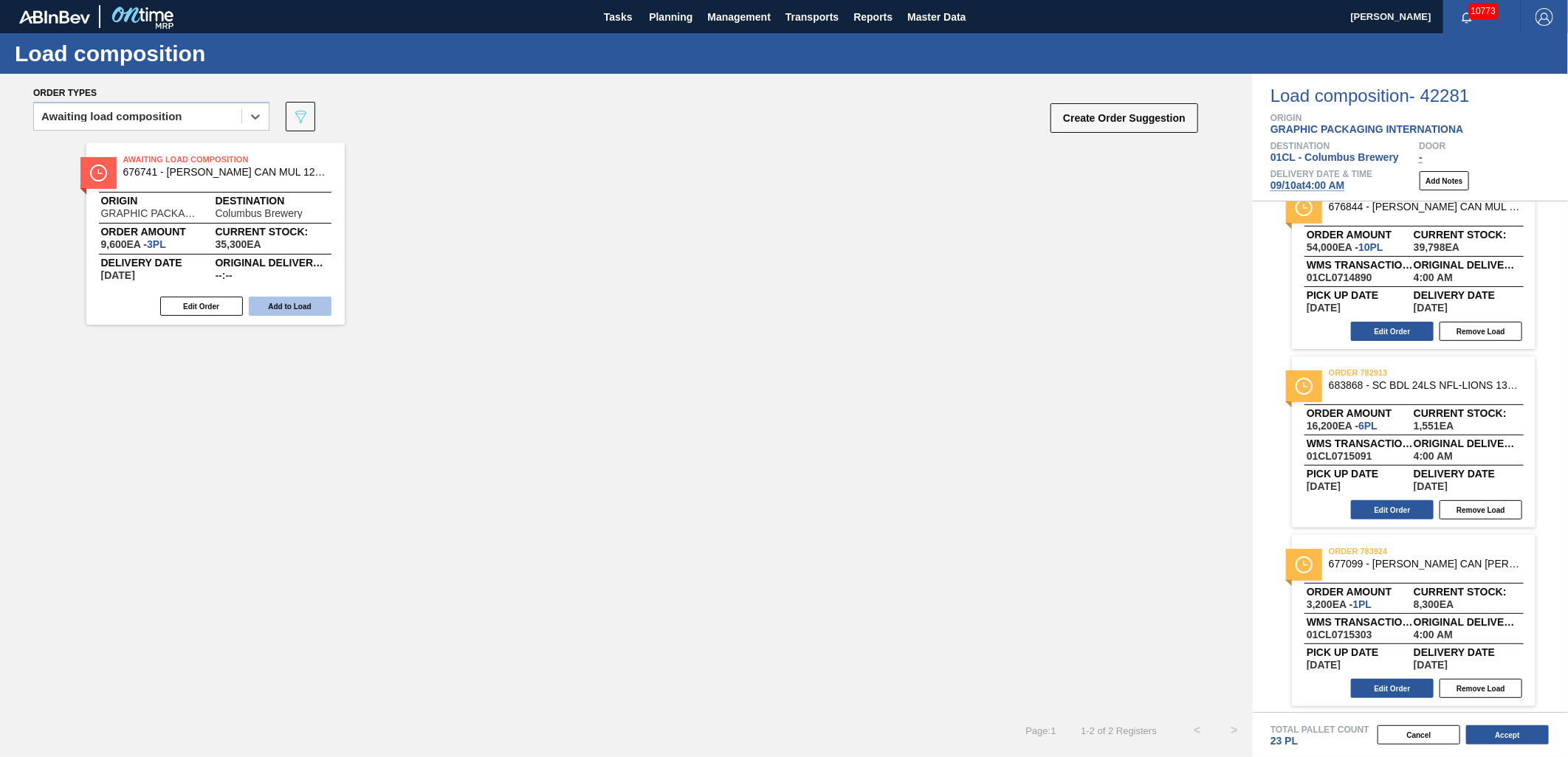
click at [294, 307] on button "Add to Load" at bounding box center [290, 307] width 83 height 19
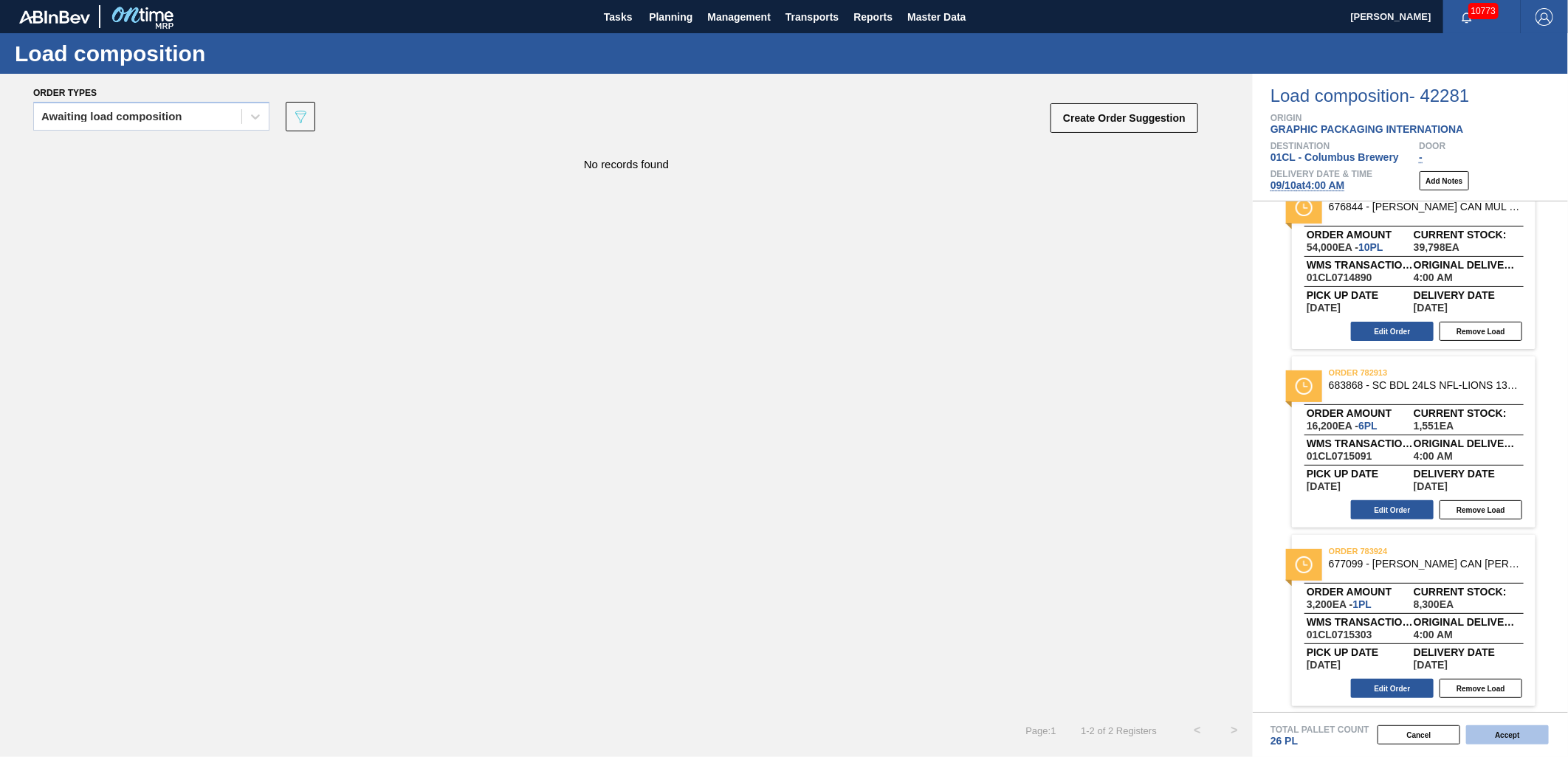
click at [1515, 741] on button "Accept" at bounding box center [1508, 735] width 83 height 19
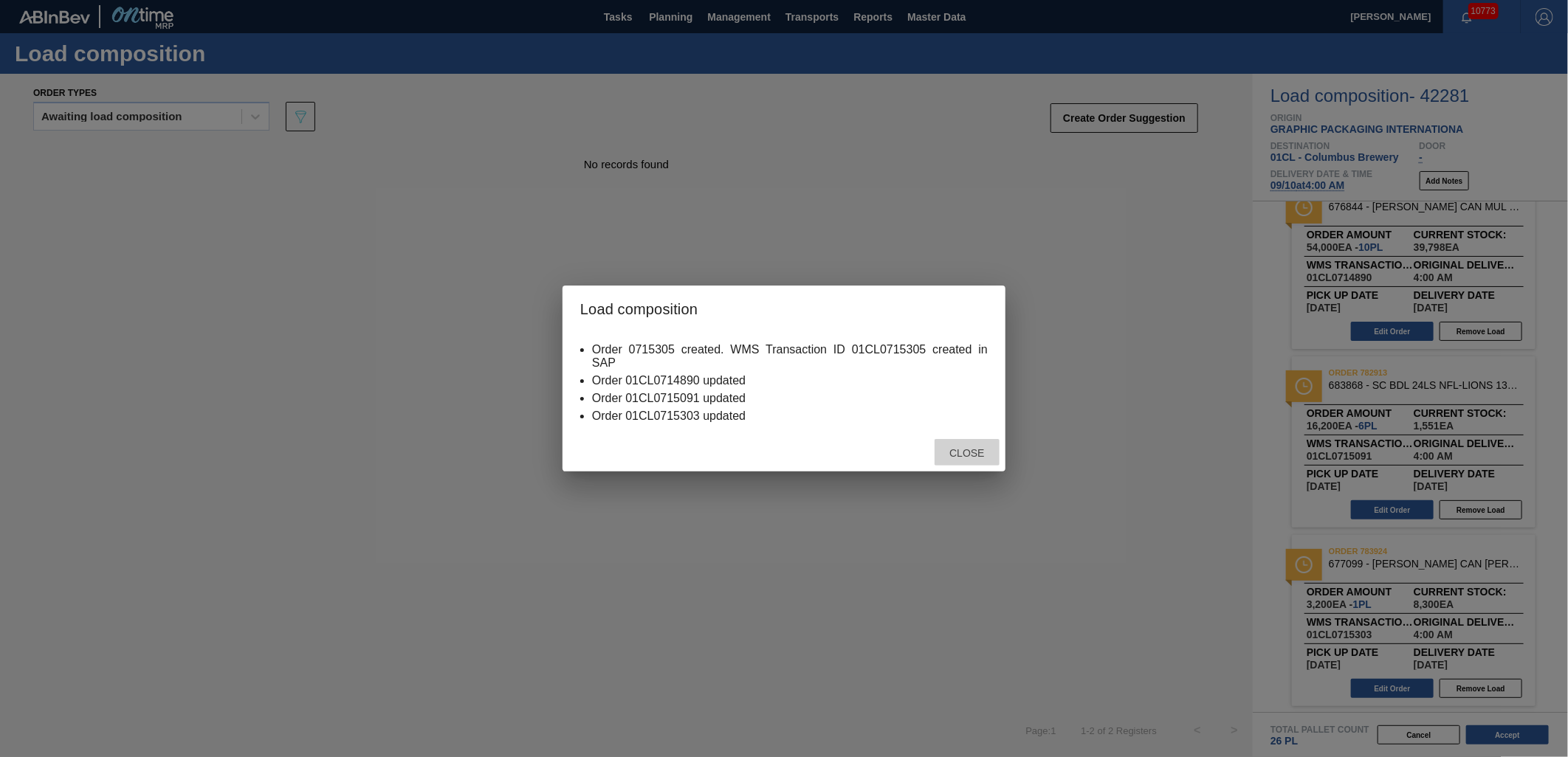
click at [965, 462] on div "Close" at bounding box center [967, 453] width 65 height 27
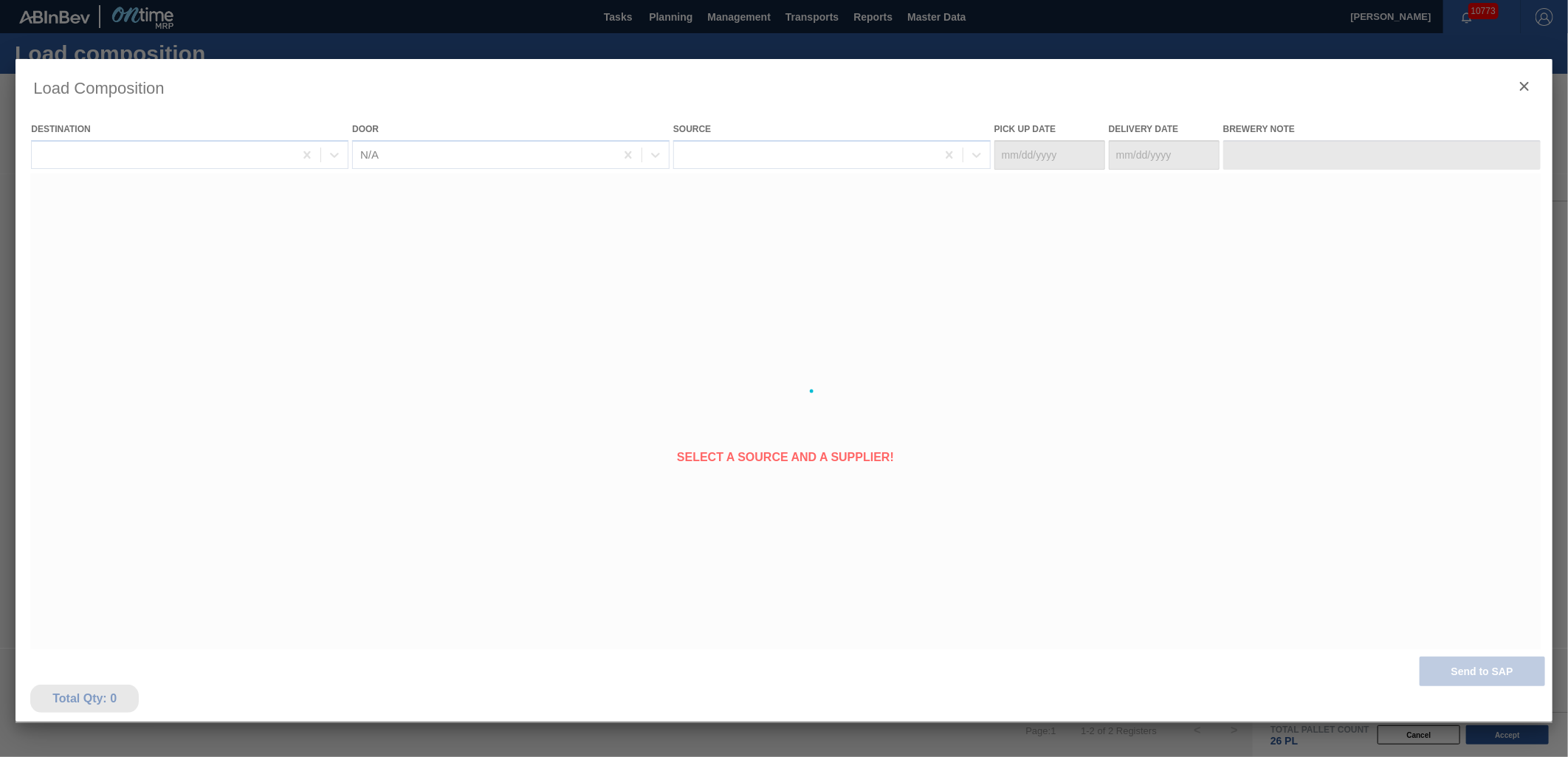
type Date "[DATE]"
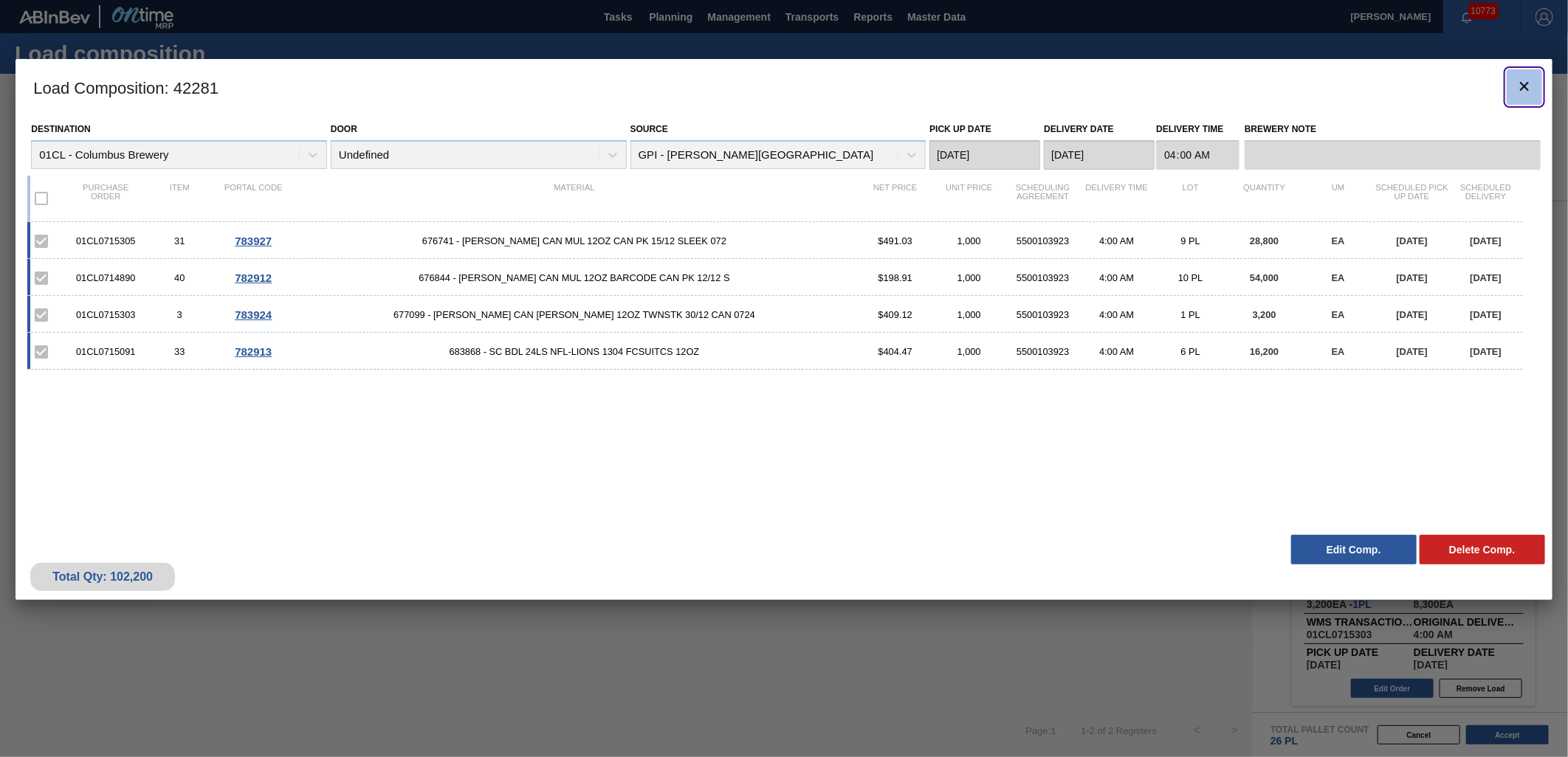
click at [1537, 82] on button "botão de ícone" at bounding box center [1524, 87] width 36 height 36
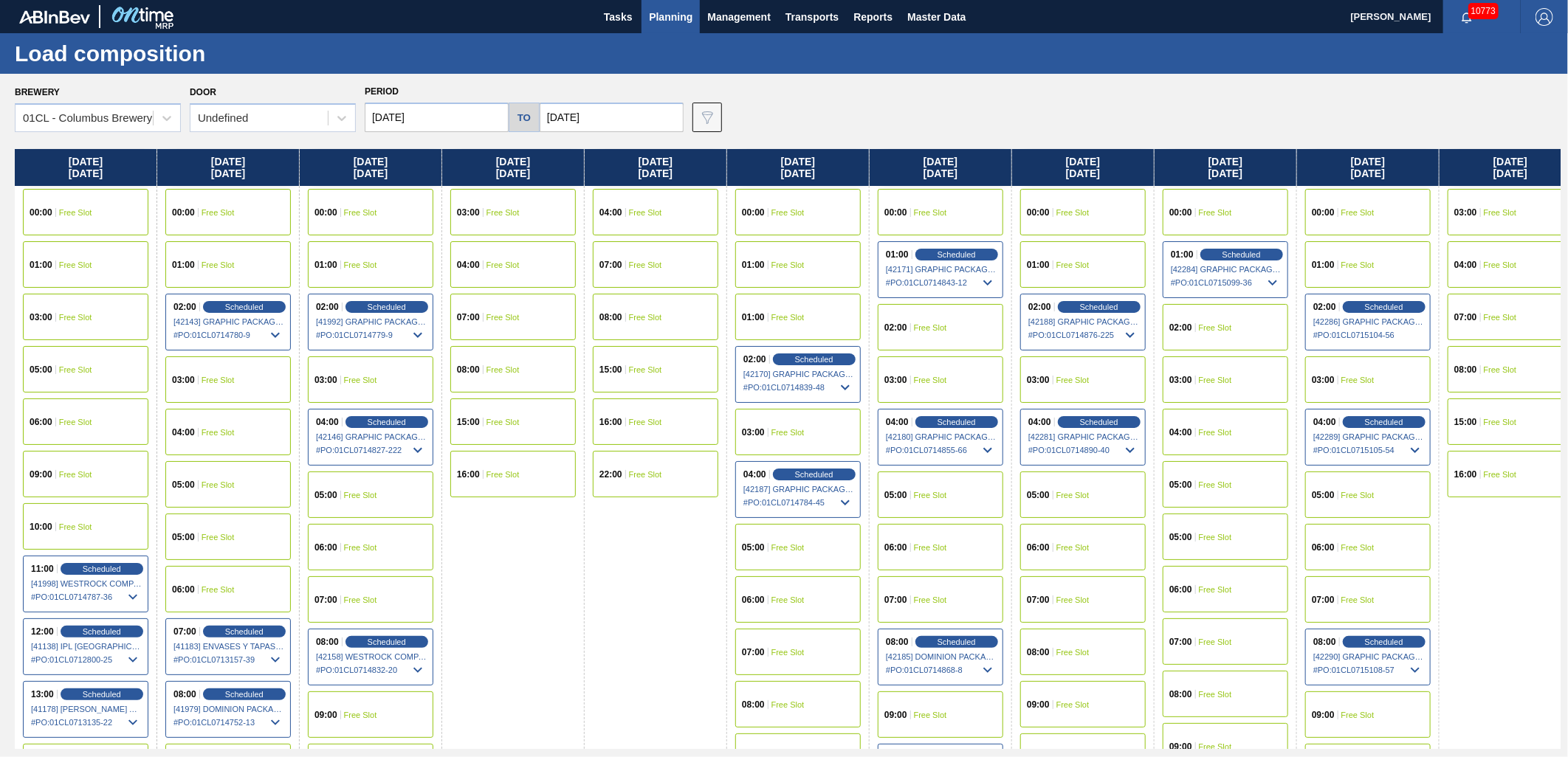
click at [690, 17] on span "Planning" at bounding box center [671, 17] width 44 height 17
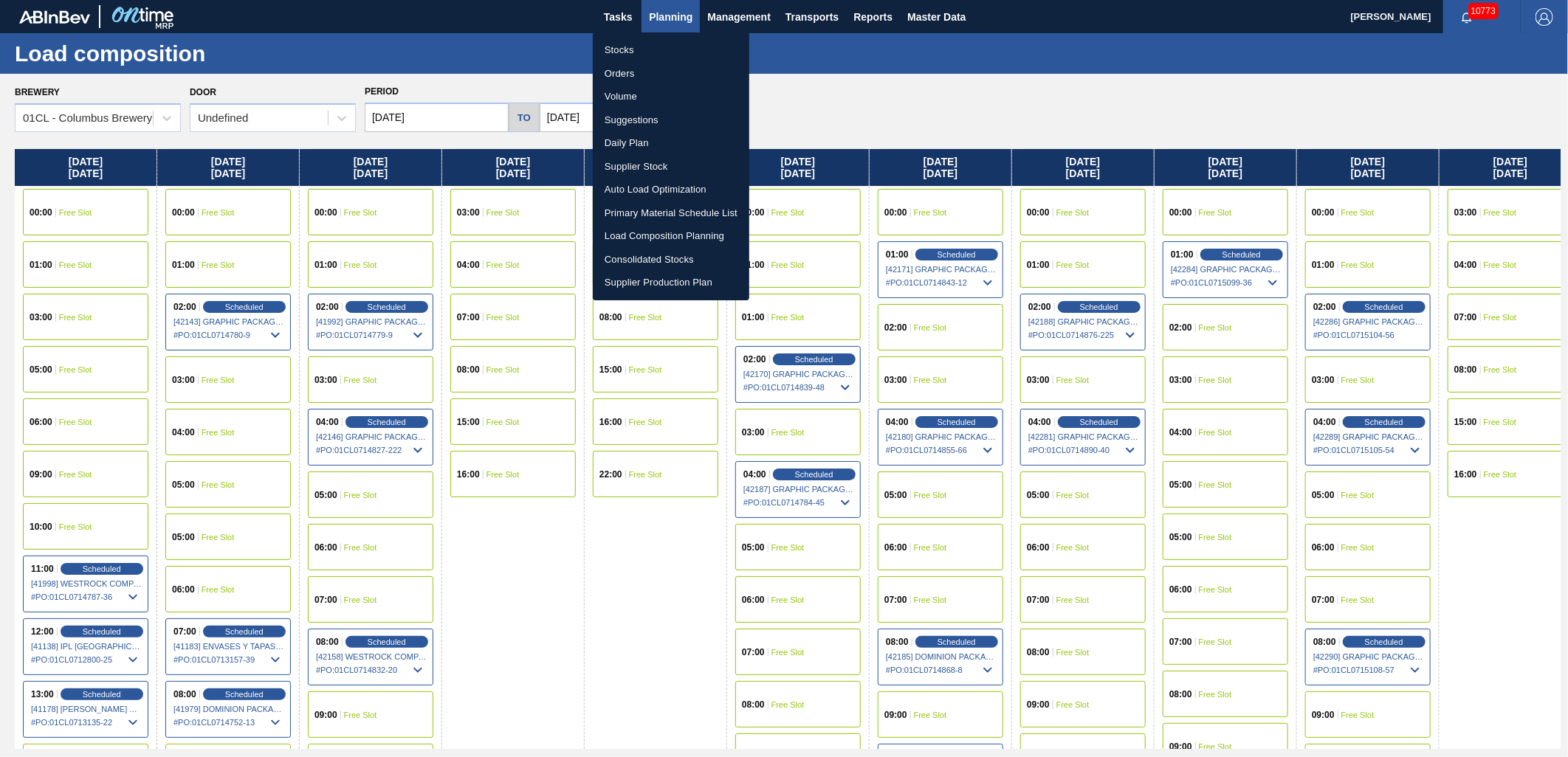
click at [638, 48] on li "Stocks" at bounding box center [671, 50] width 157 height 24
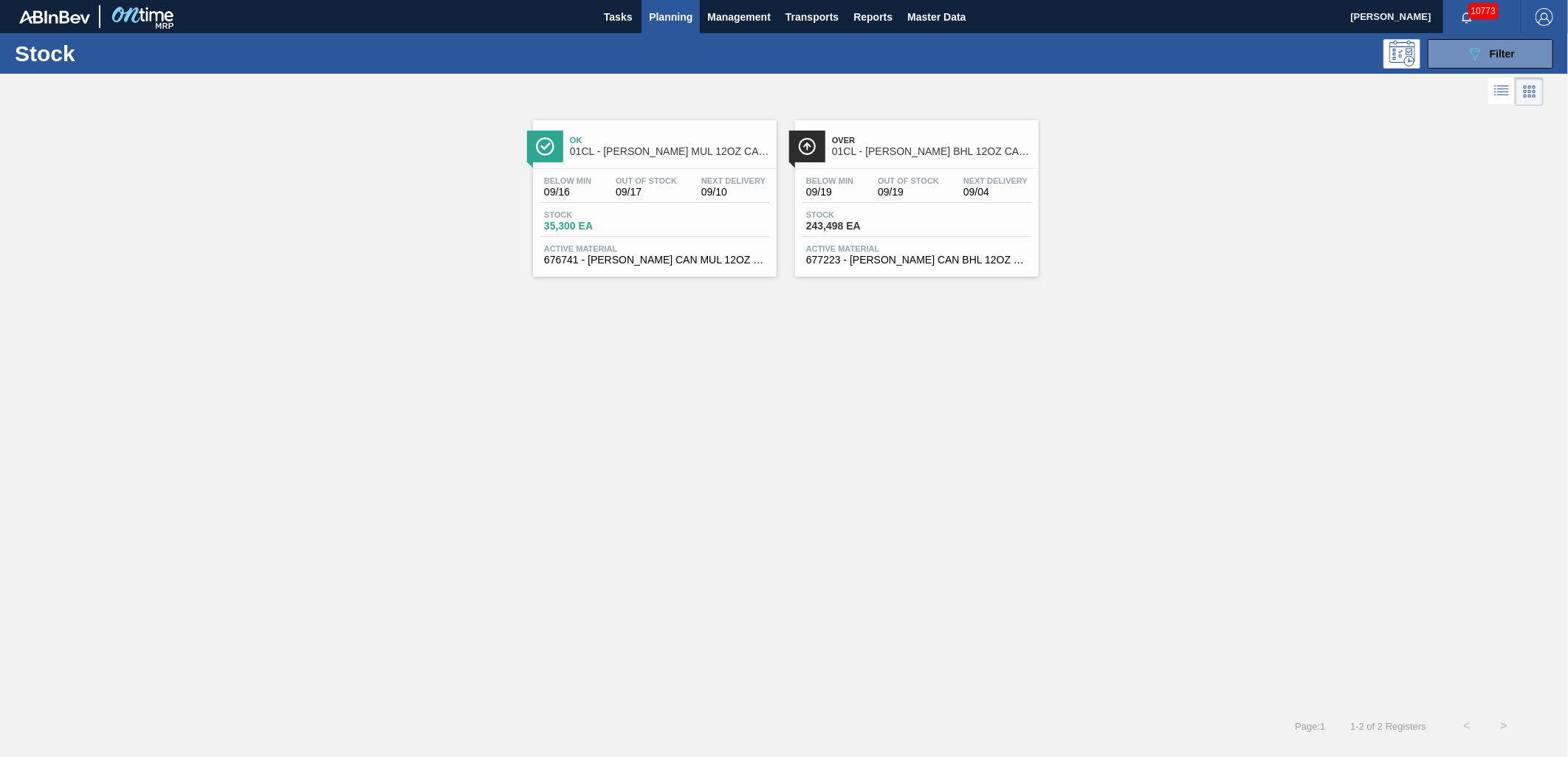
click at [862, 227] on span "243,498 EA" at bounding box center [858, 226] width 103 height 11
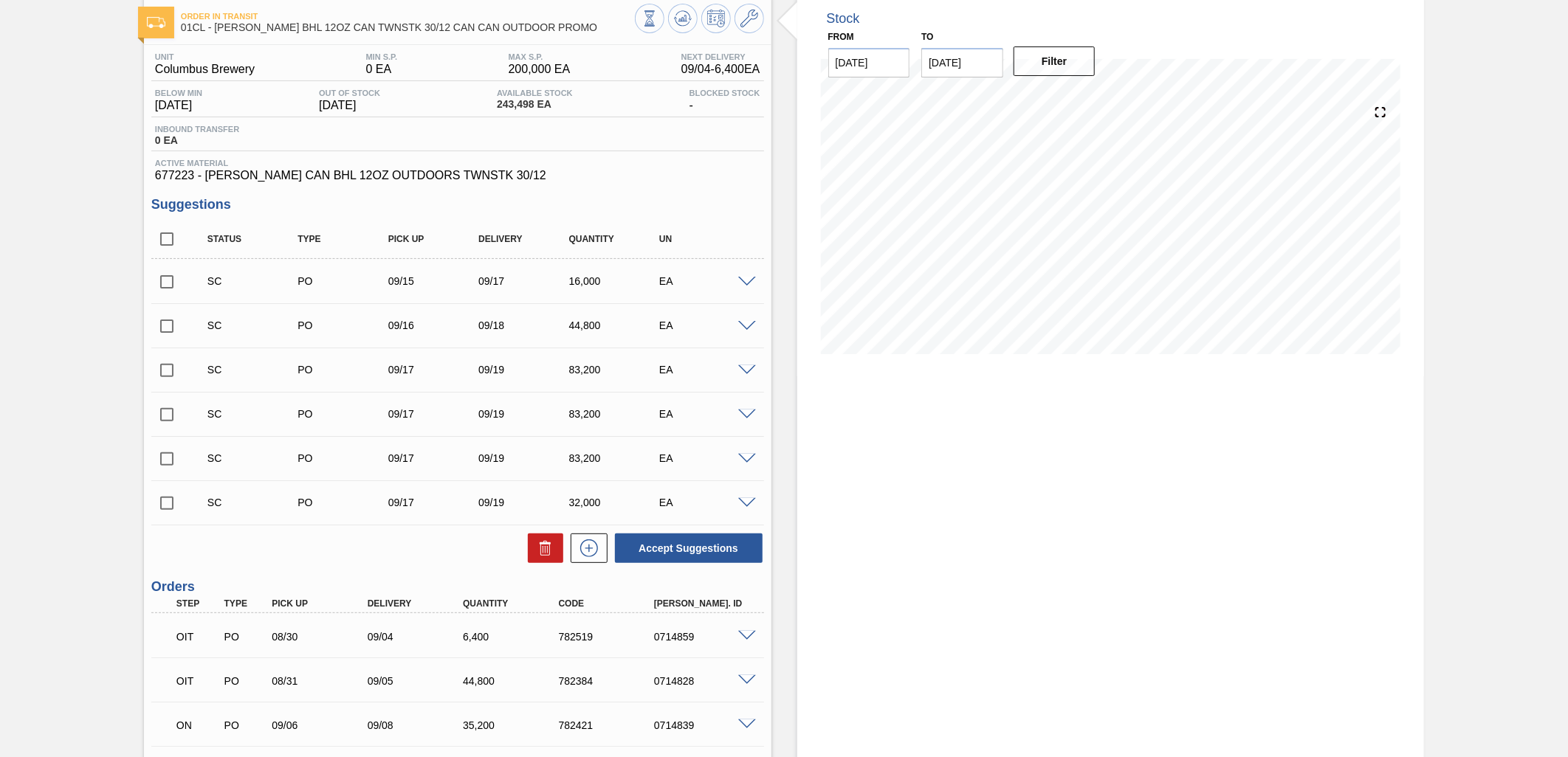
scroll to position [245, 0]
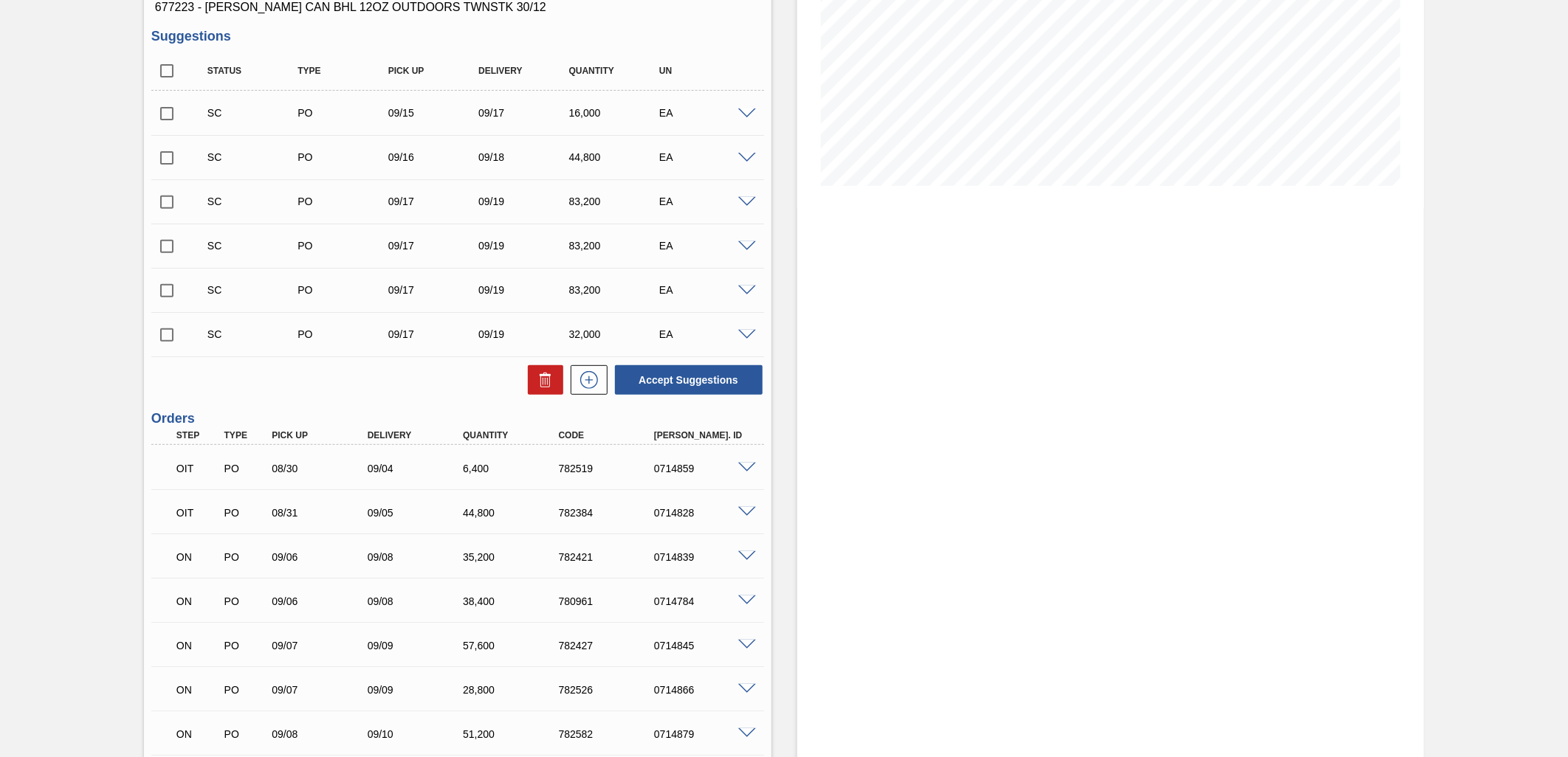
click at [742, 551] on span at bounding box center [747, 557] width 17 height 11
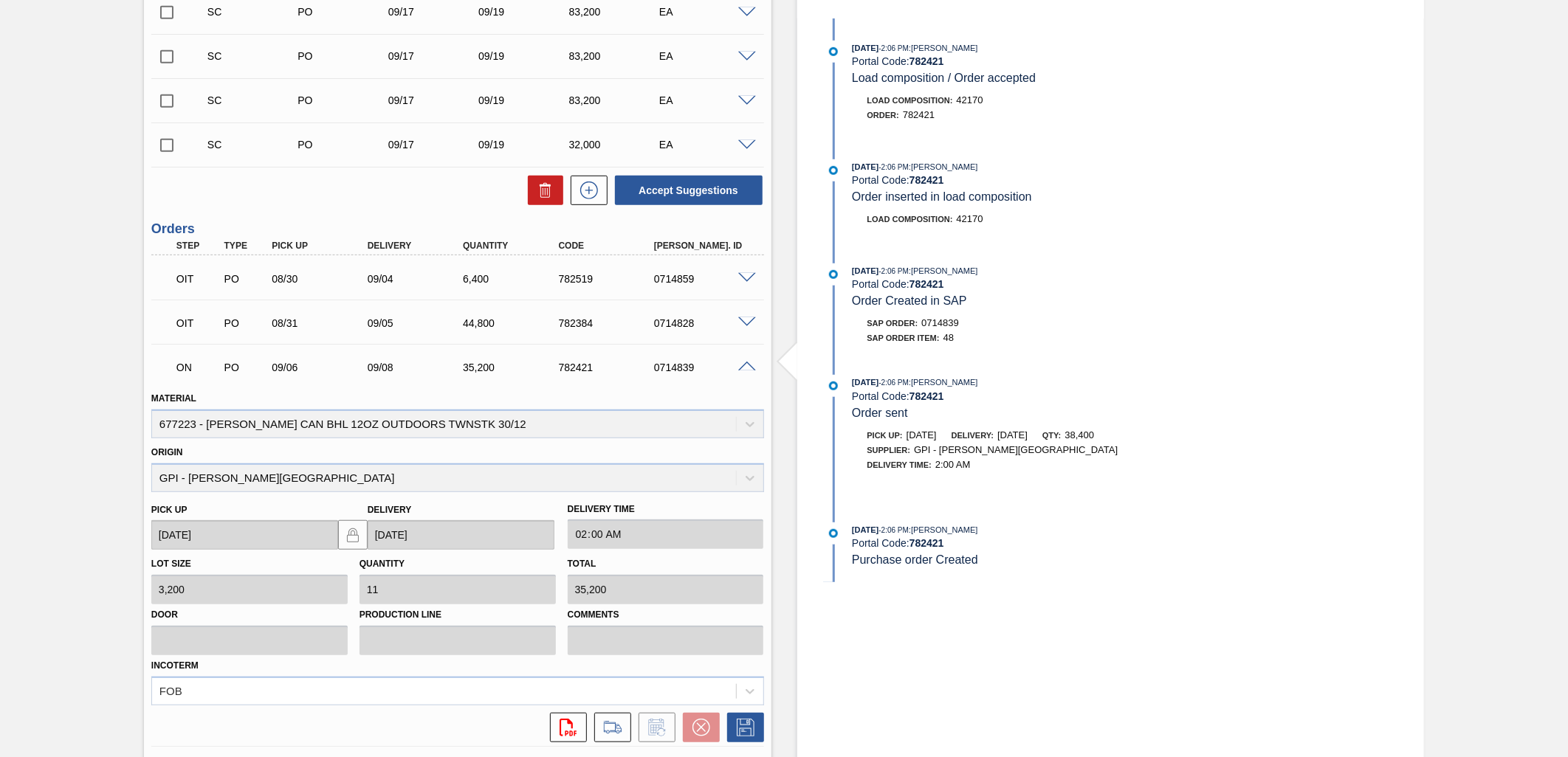
scroll to position [492, 0]
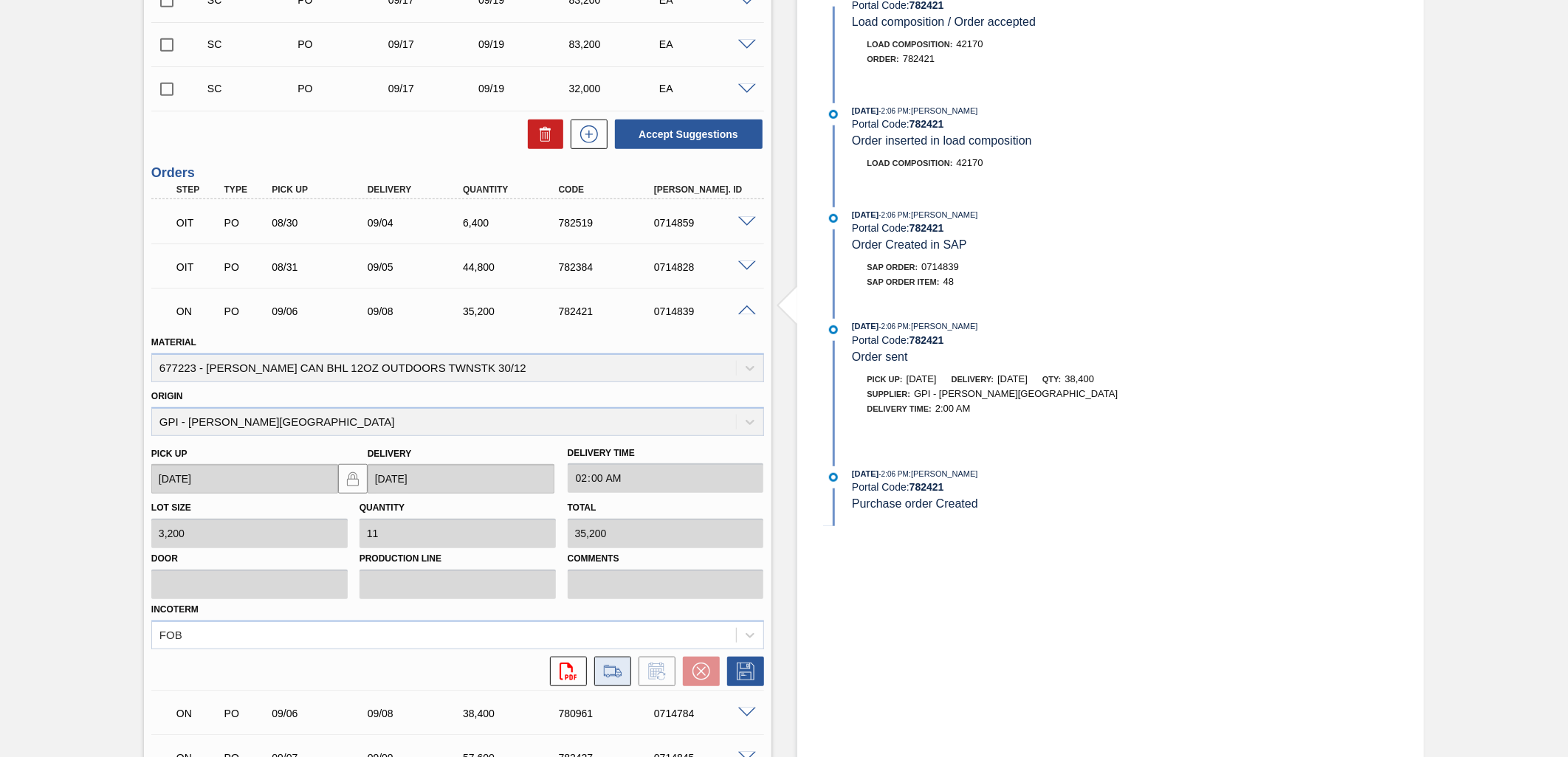
click at [613, 666] on icon at bounding box center [612, 671] width 17 height 10
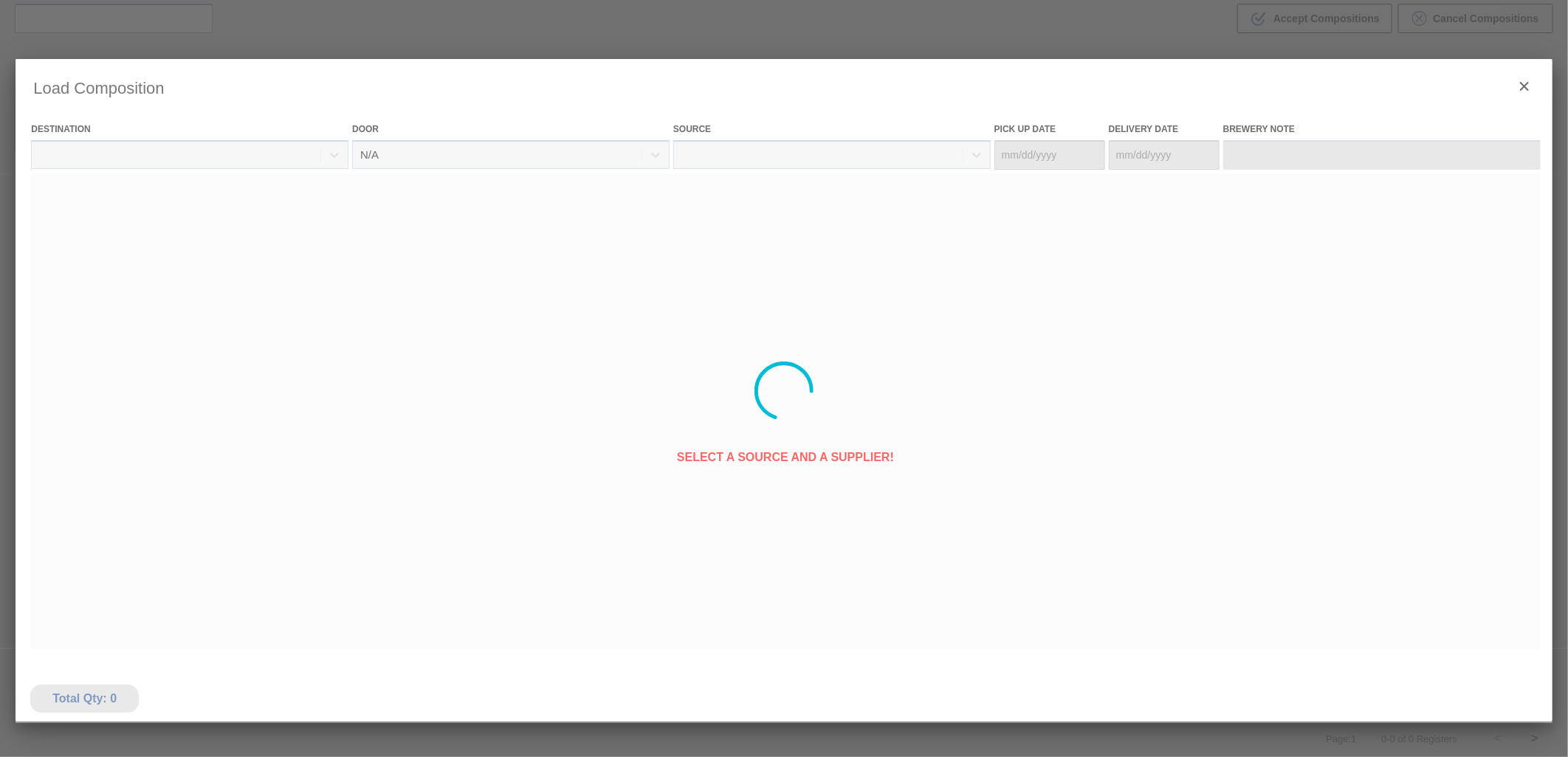
type Date "[DATE]"
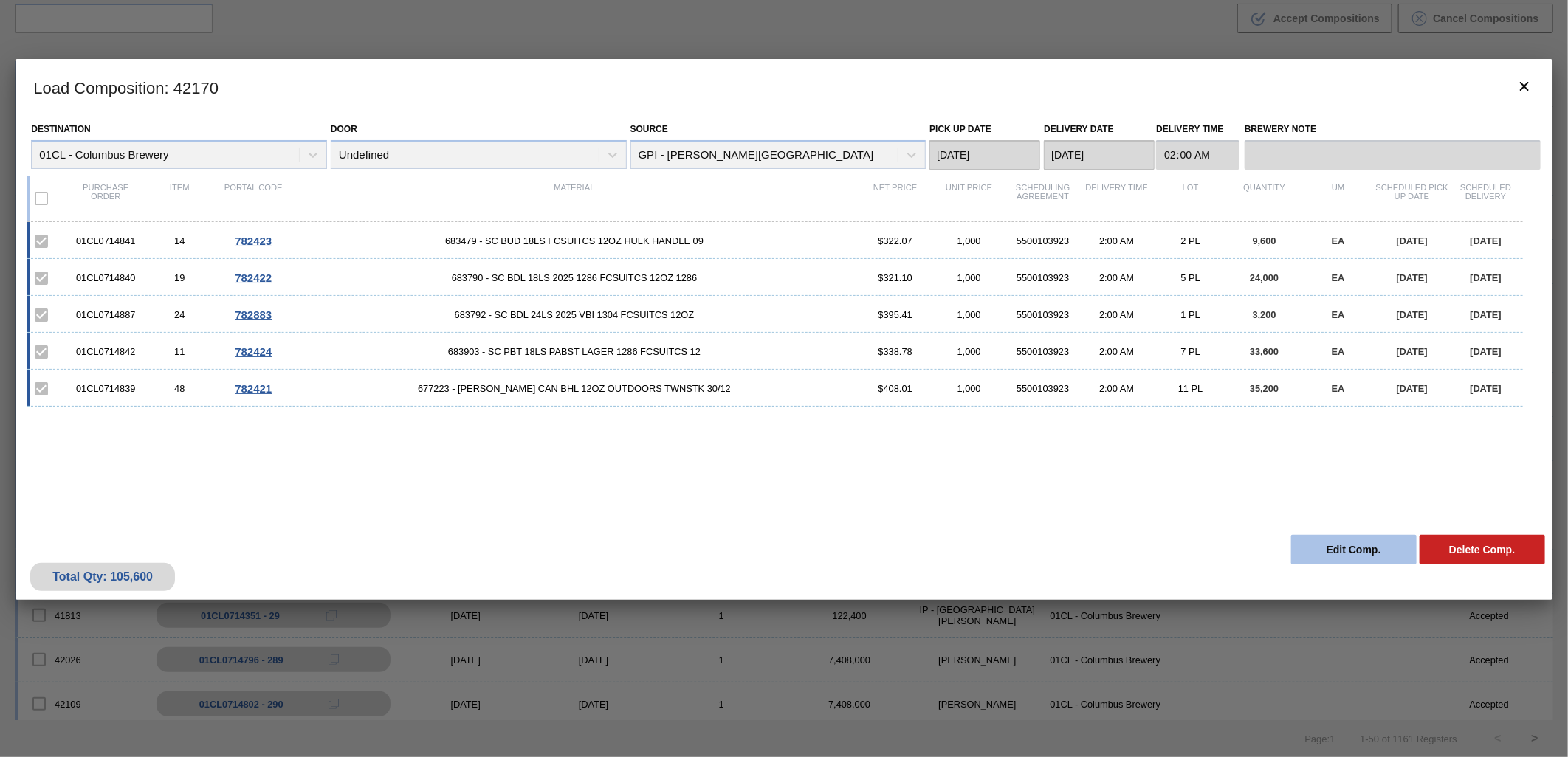
click at [1352, 547] on button "Edit Comp." at bounding box center [1354, 550] width 126 height 29
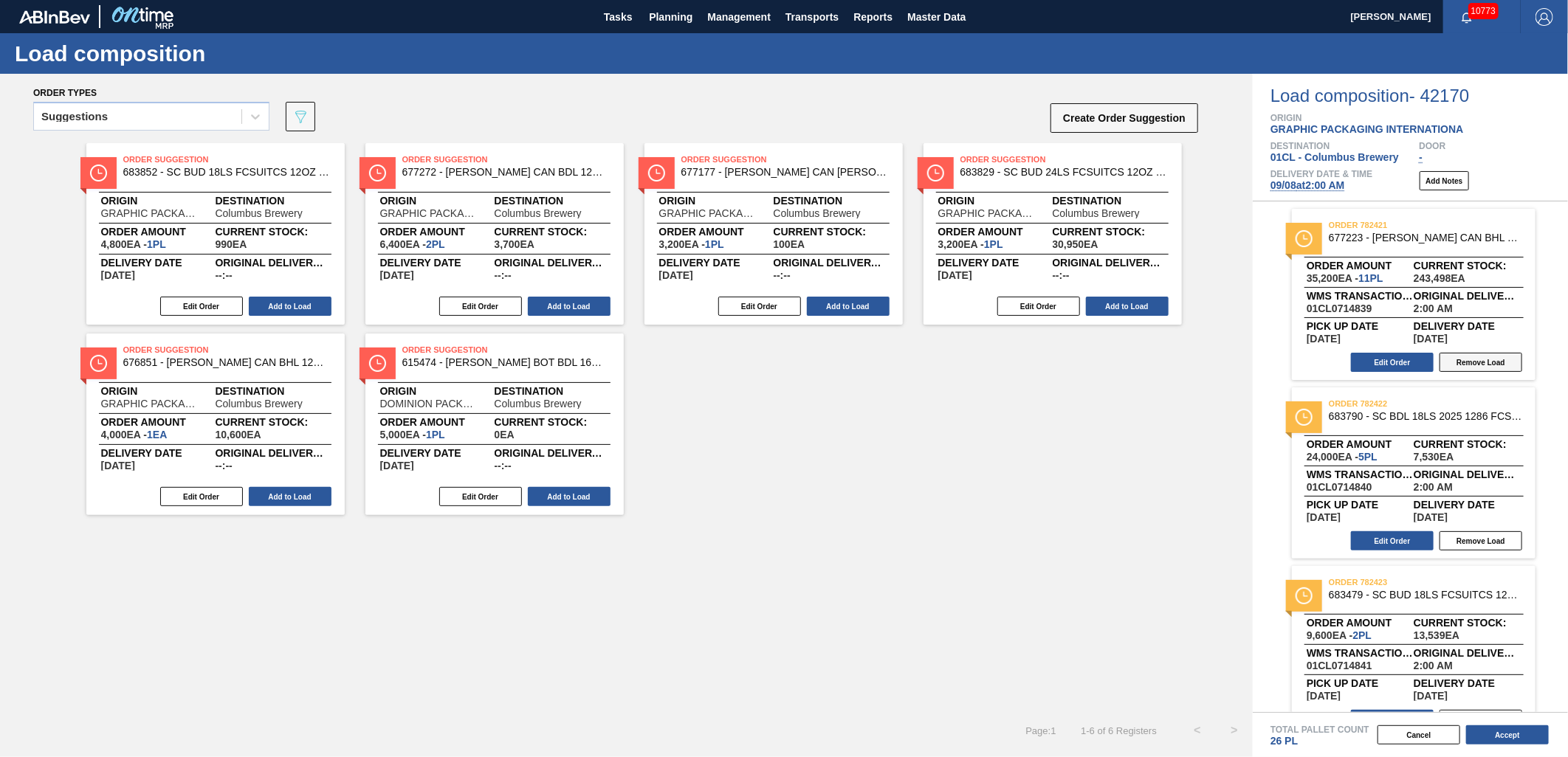
click at [1475, 358] on button "Remove Load" at bounding box center [1481, 362] width 83 height 19
click at [1511, 732] on button "Accept" at bounding box center [1508, 735] width 83 height 19
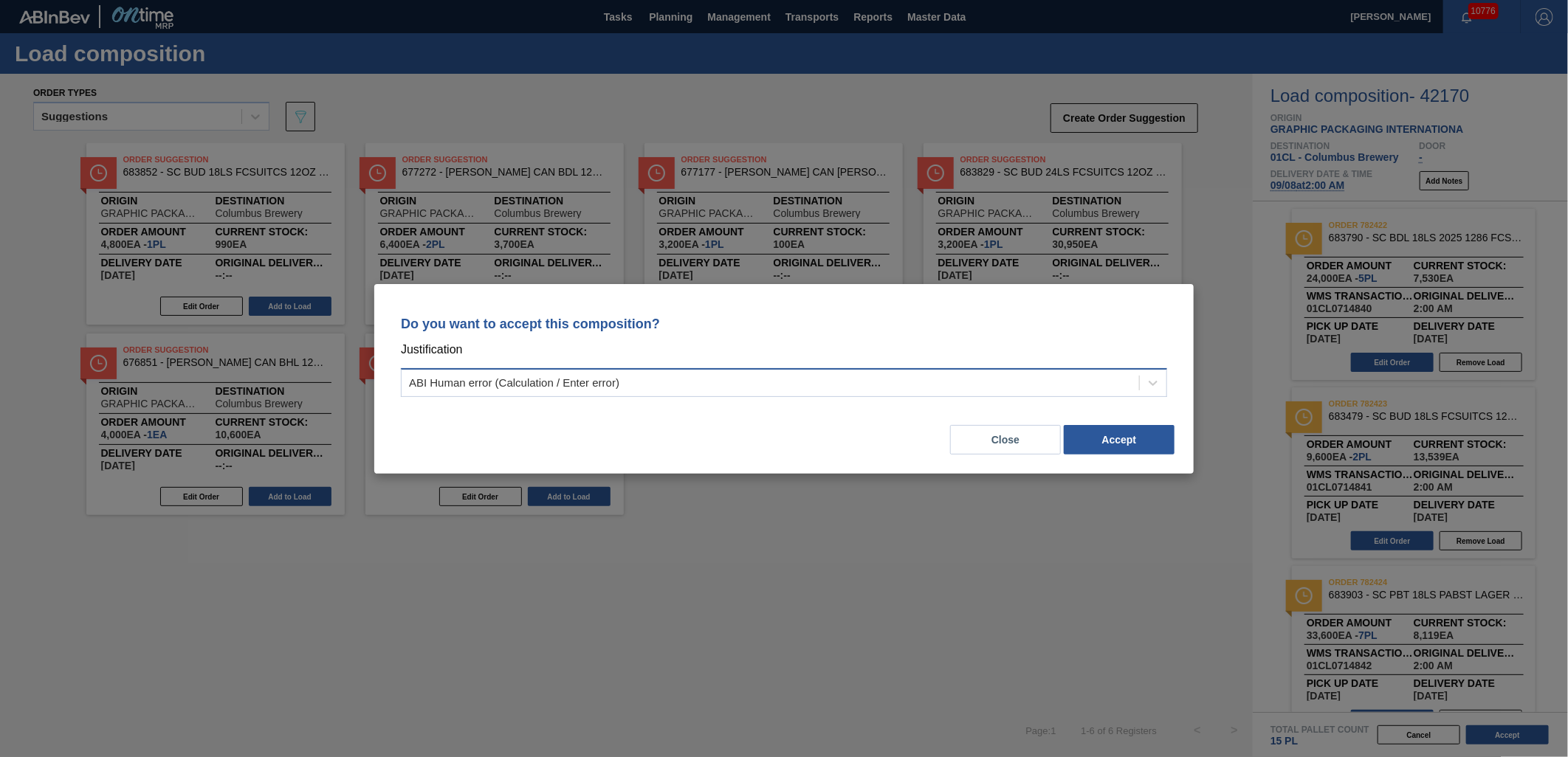
click at [1070, 390] on div "ABI Human error (Calculation / Enter error)" at bounding box center [770, 382] width 738 height 21
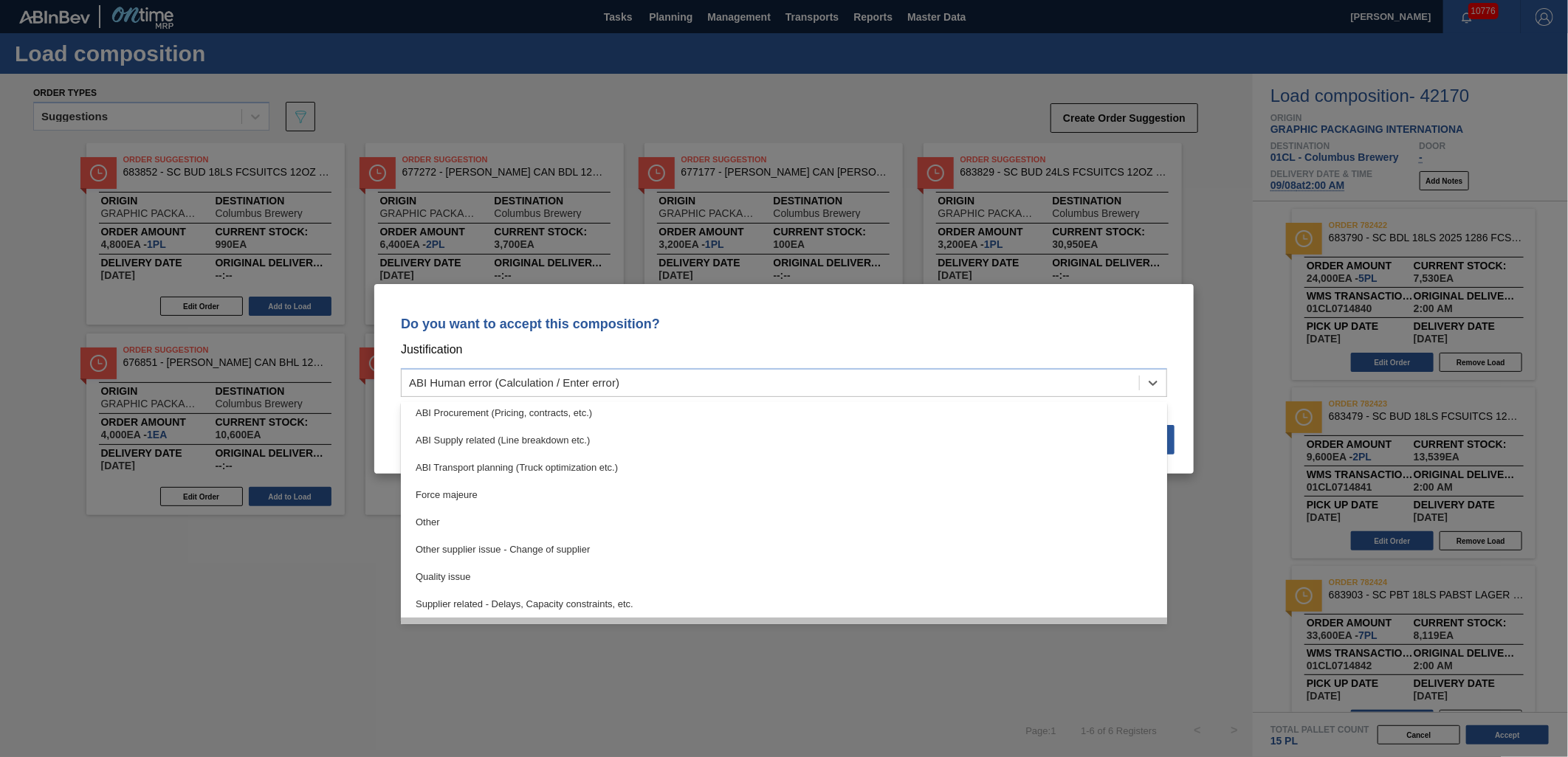
scroll to position [245, 0]
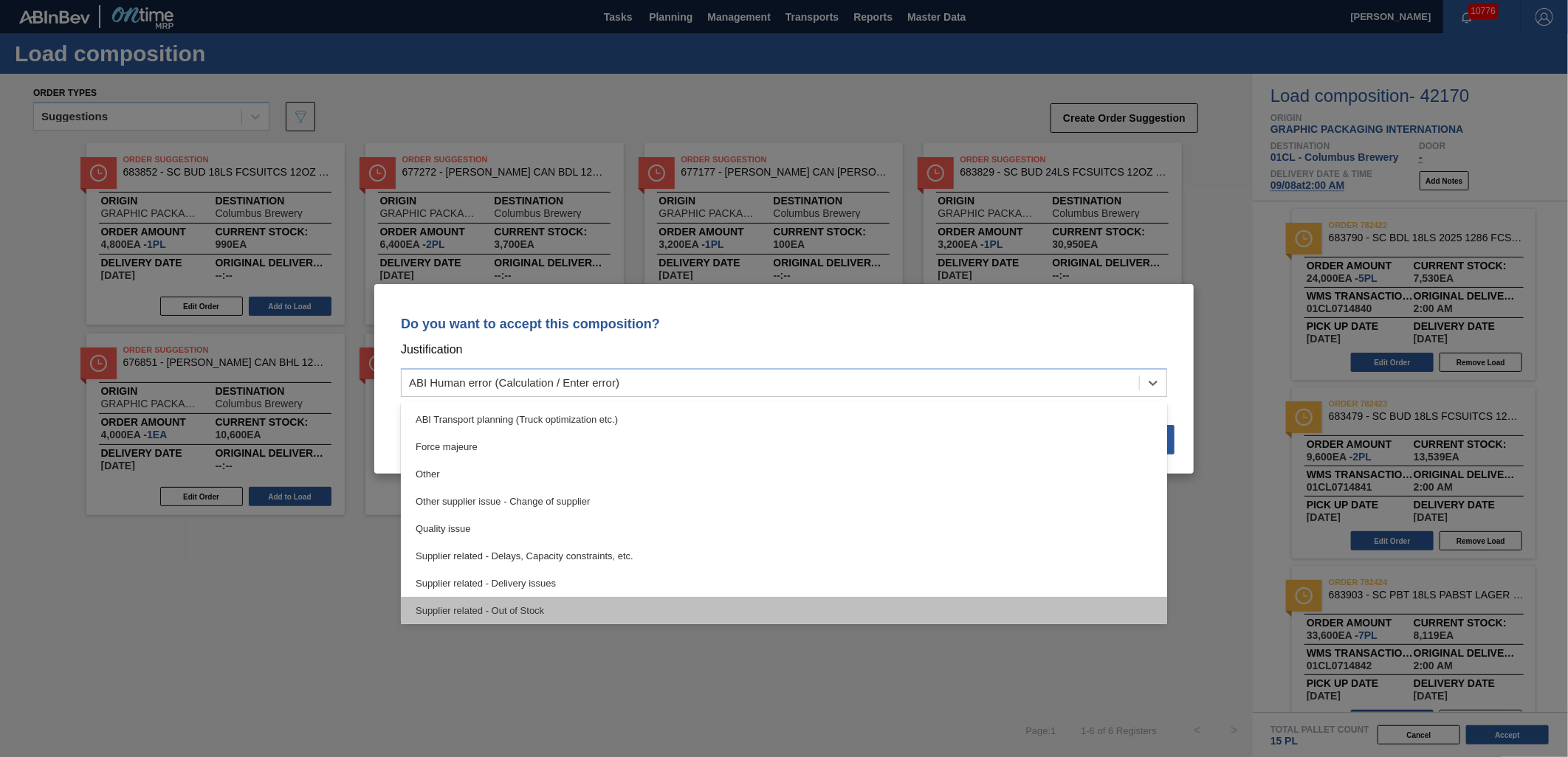
click at [801, 611] on div "Supplier related - Out of Stock" at bounding box center [784, 611] width 766 height 27
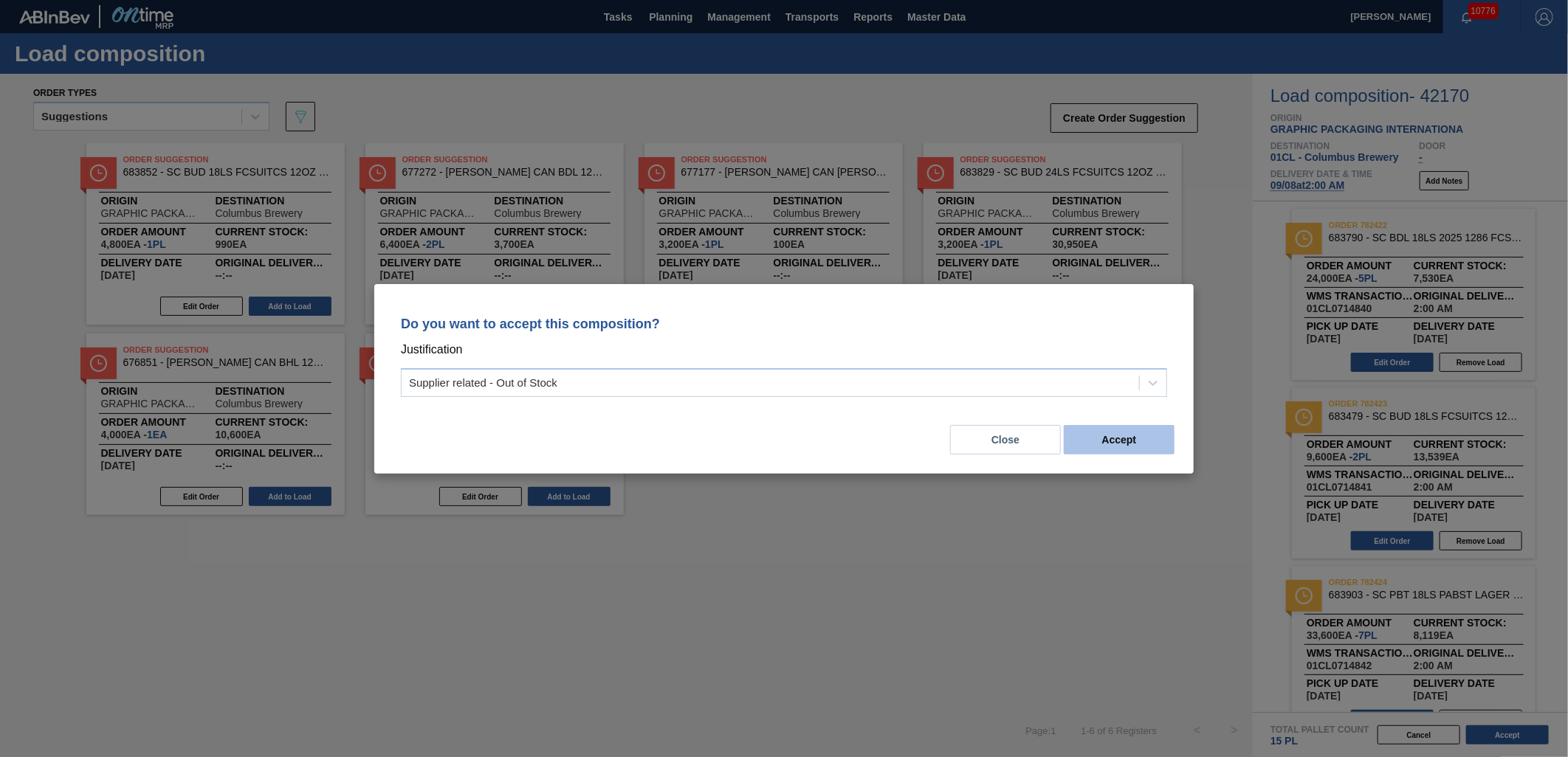
click at [1125, 437] on button "Accept" at bounding box center [1119, 439] width 110 height 29
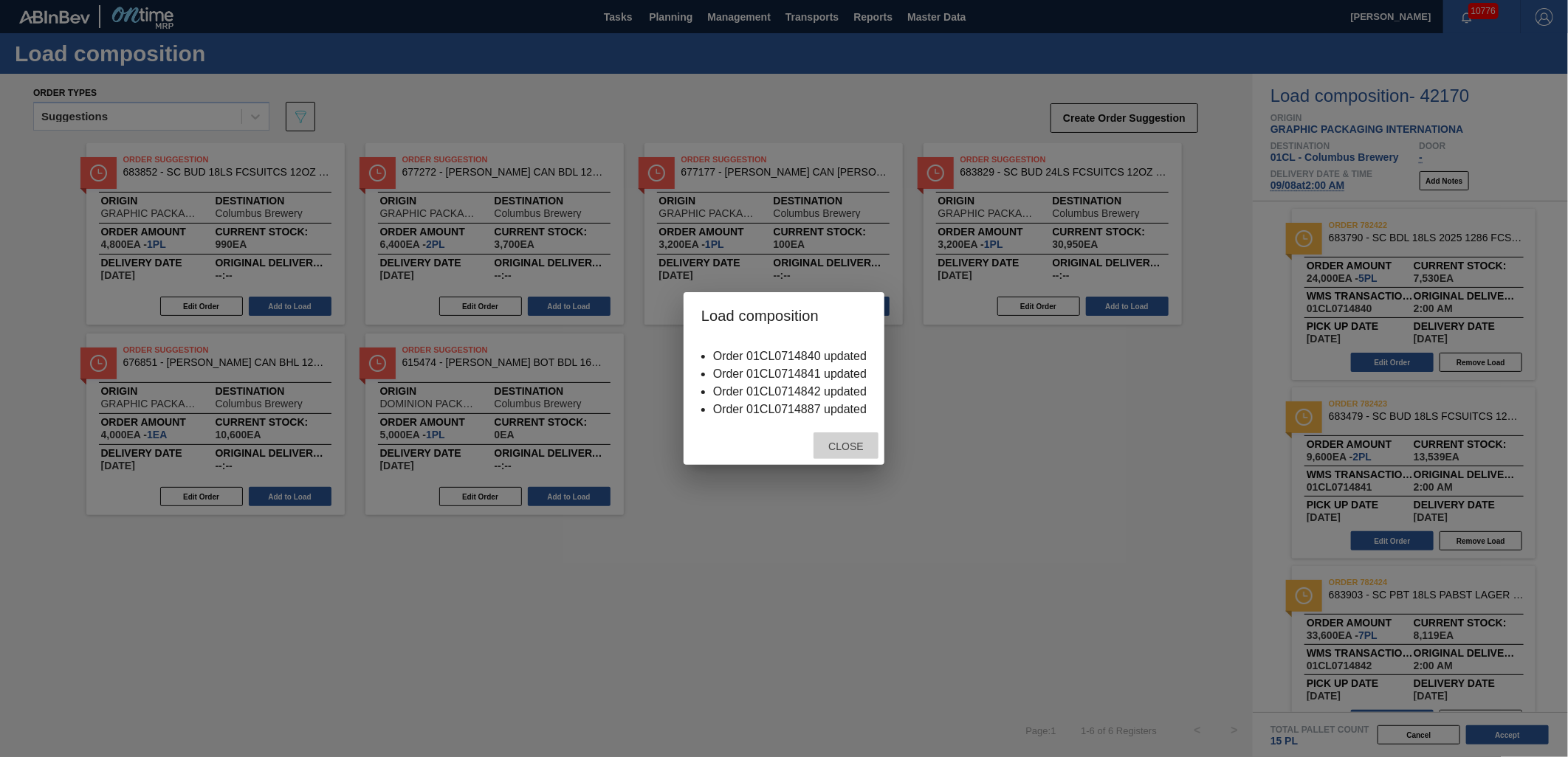
click at [847, 448] on span "Close" at bounding box center [846, 446] width 58 height 12
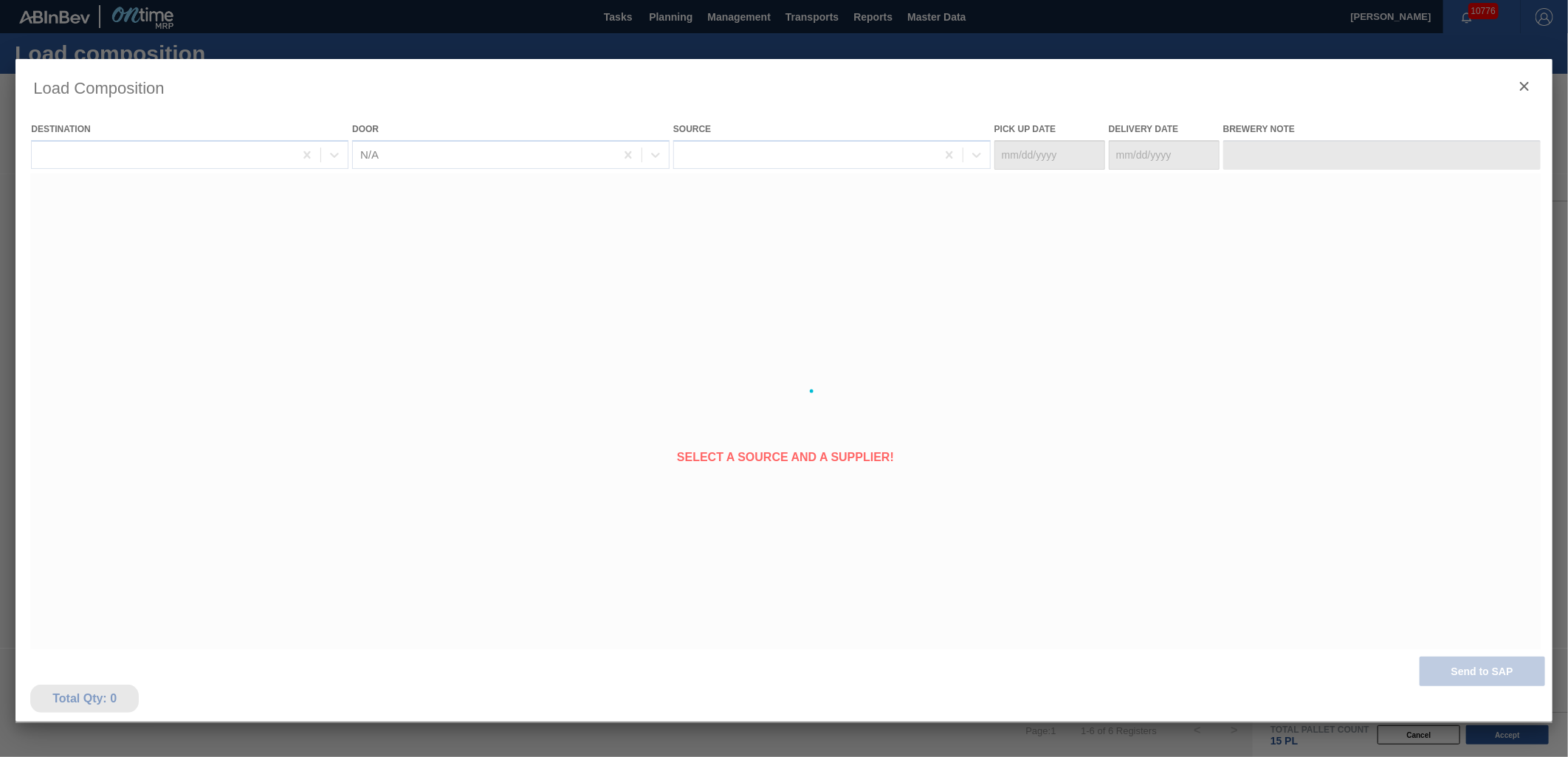
type Date "[DATE]"
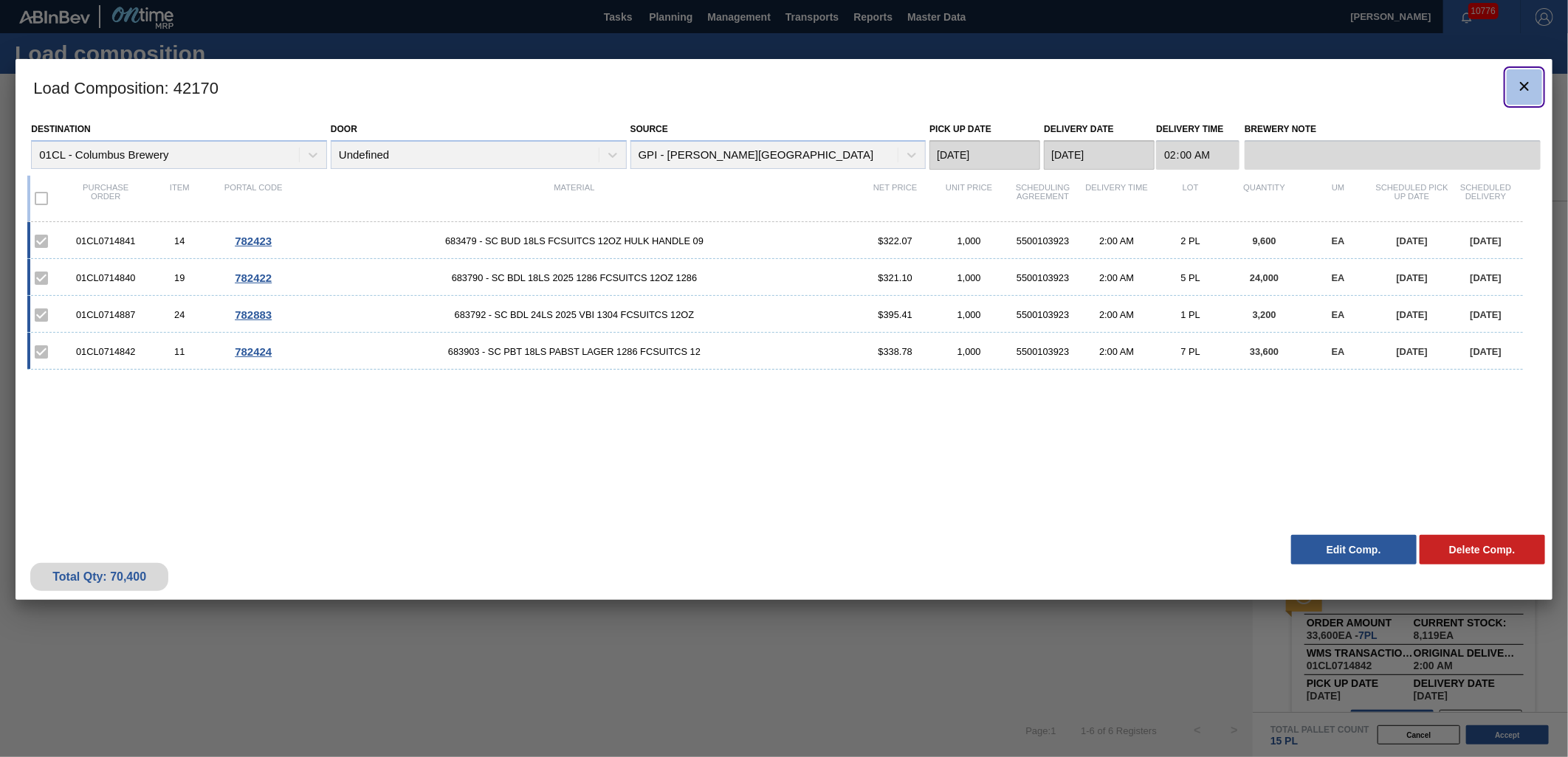
click at [1524, 87] on icon "botão de ícone" at bounding box center [1524, 87] width 17 height 17
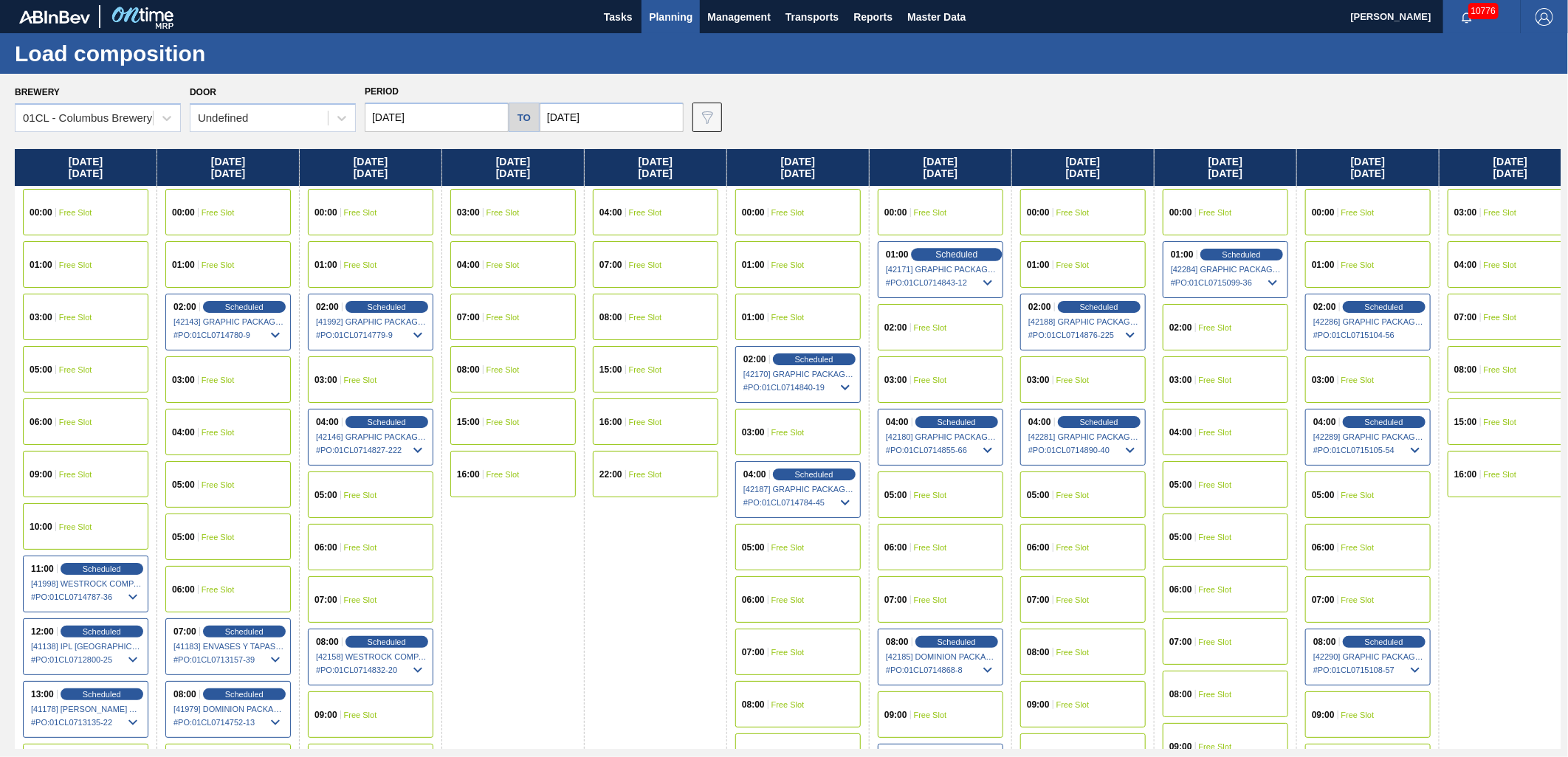
click at [934, 253] on div "Scheduled" at bounding box center [957, 254] width 91 height 14
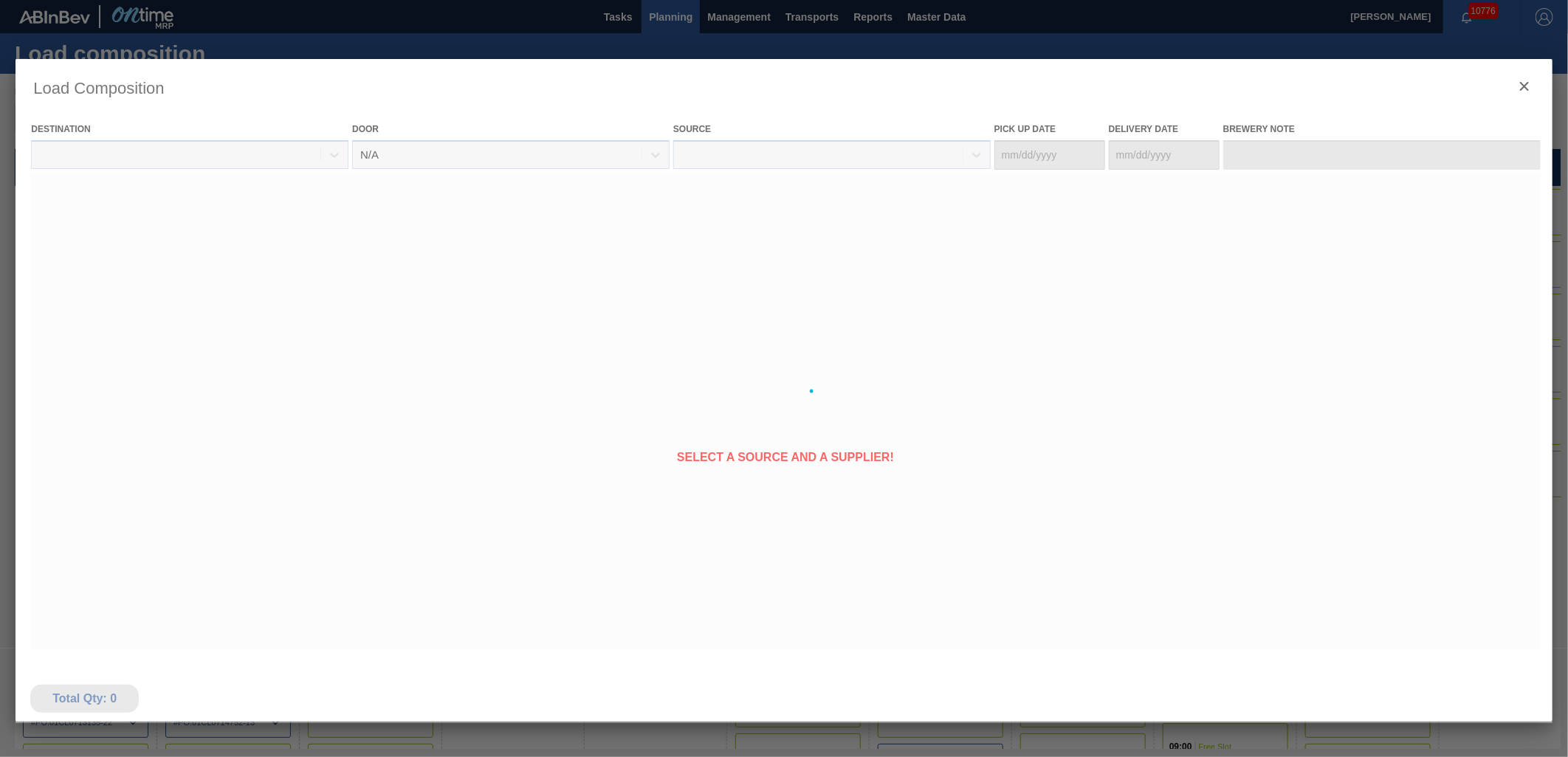
type Date "[DATE]"
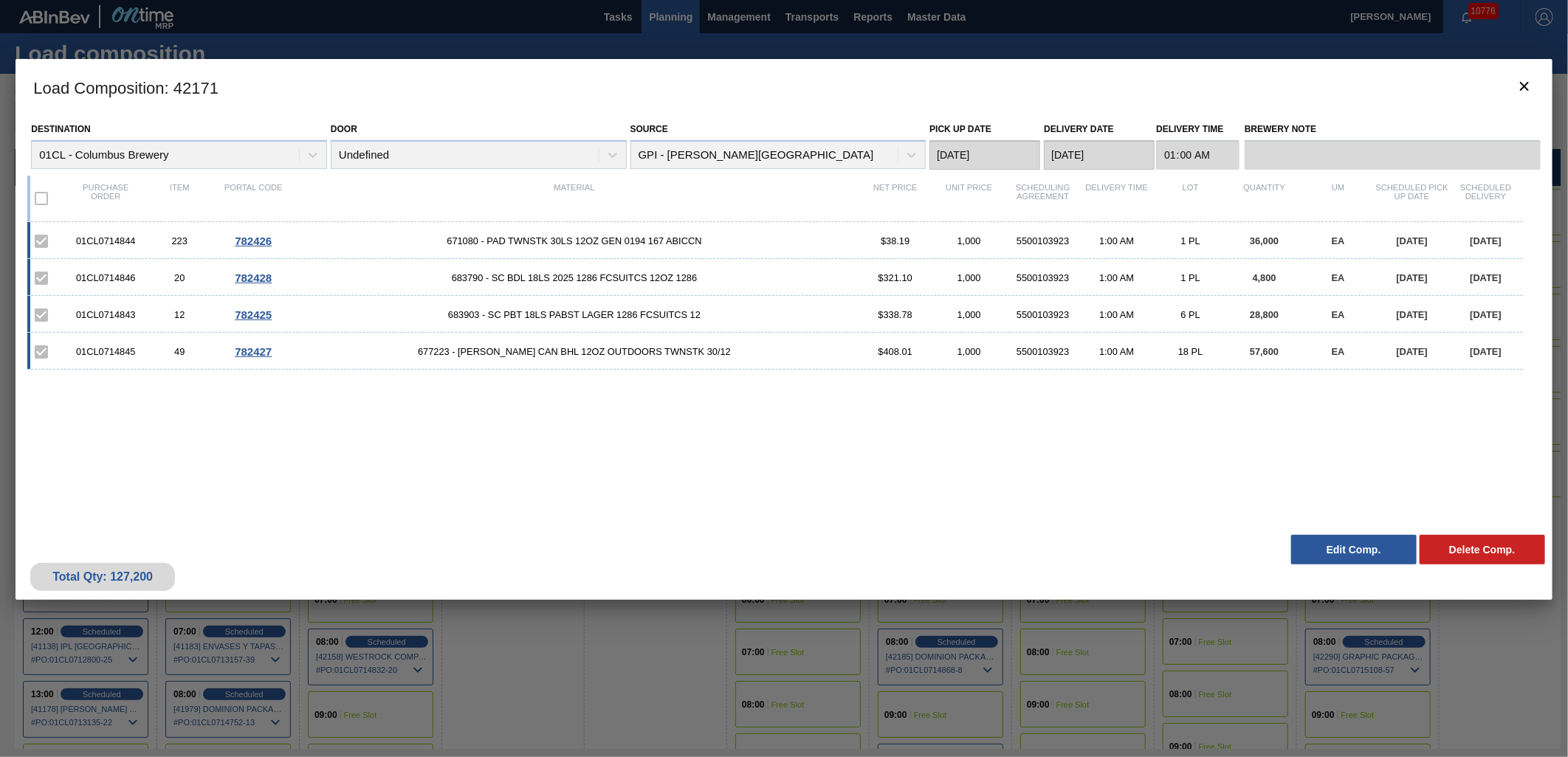
click at [1331, 549] on button "Edit Comp." at bounding box center [1354, 550] width 126 height 29
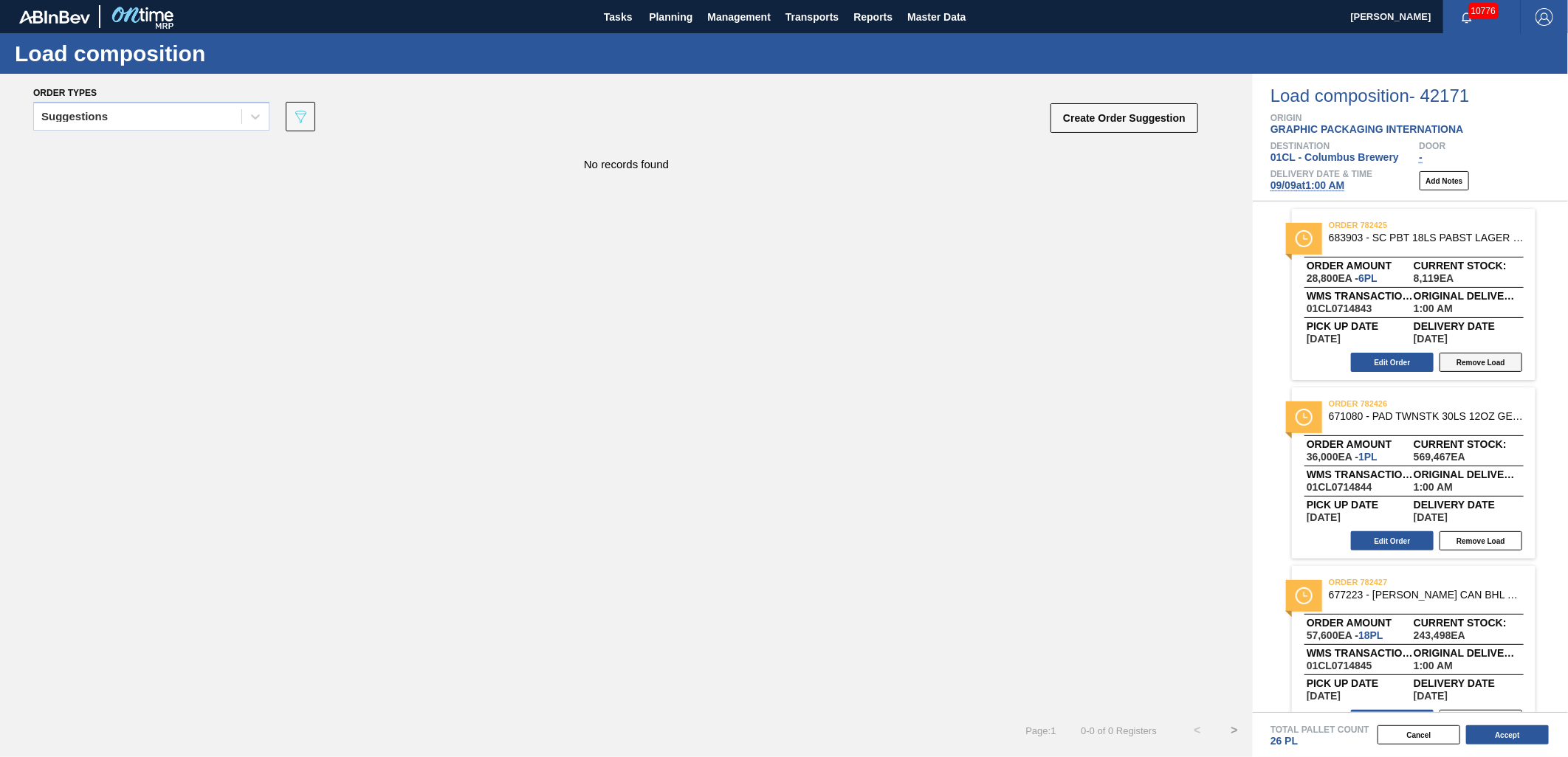
click at [1474, 360] on button "Remove Load" at bounding box center [1481, 362] width 83 height 19
click at [139, 116] on div "Suggestions" at bounding box center [137, 117] width 207 height 21
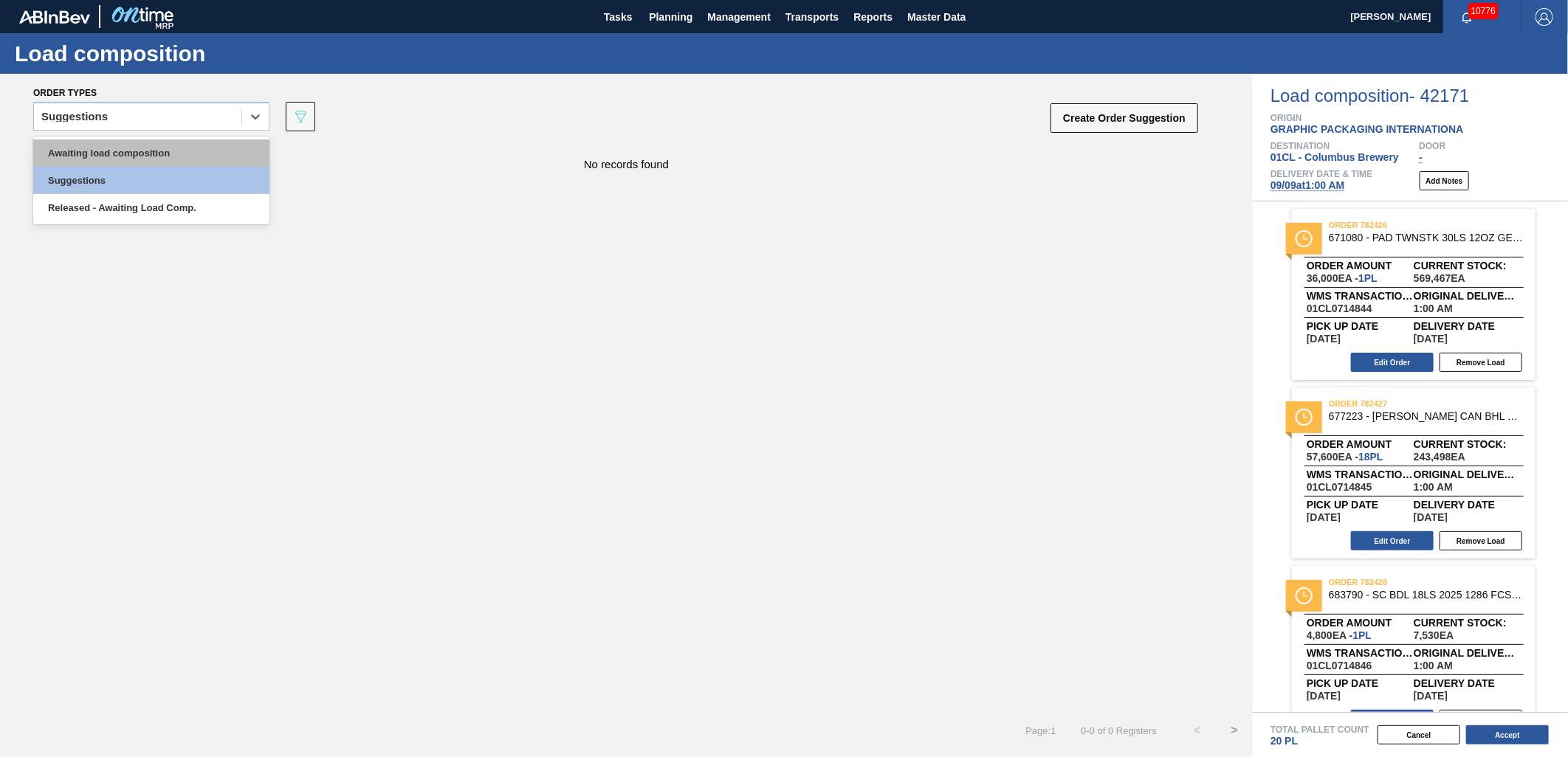
click at [145, 159] on div "Awaiting load composition" at bounding box center [151, 153] width 236 height 27
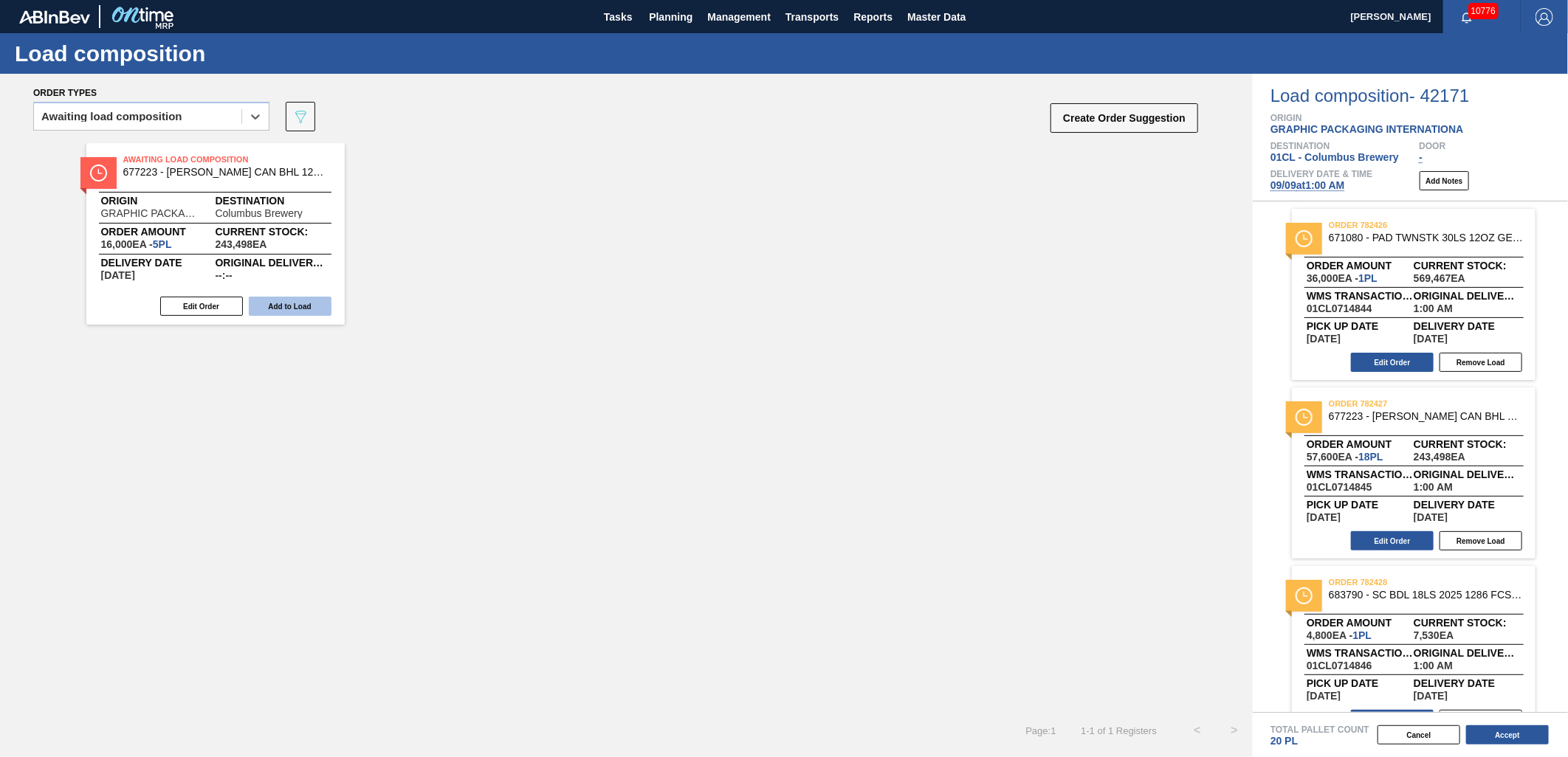
click at [299, 307] on button "Add to Load" at bounding box center [290, 307] width 83 height 19
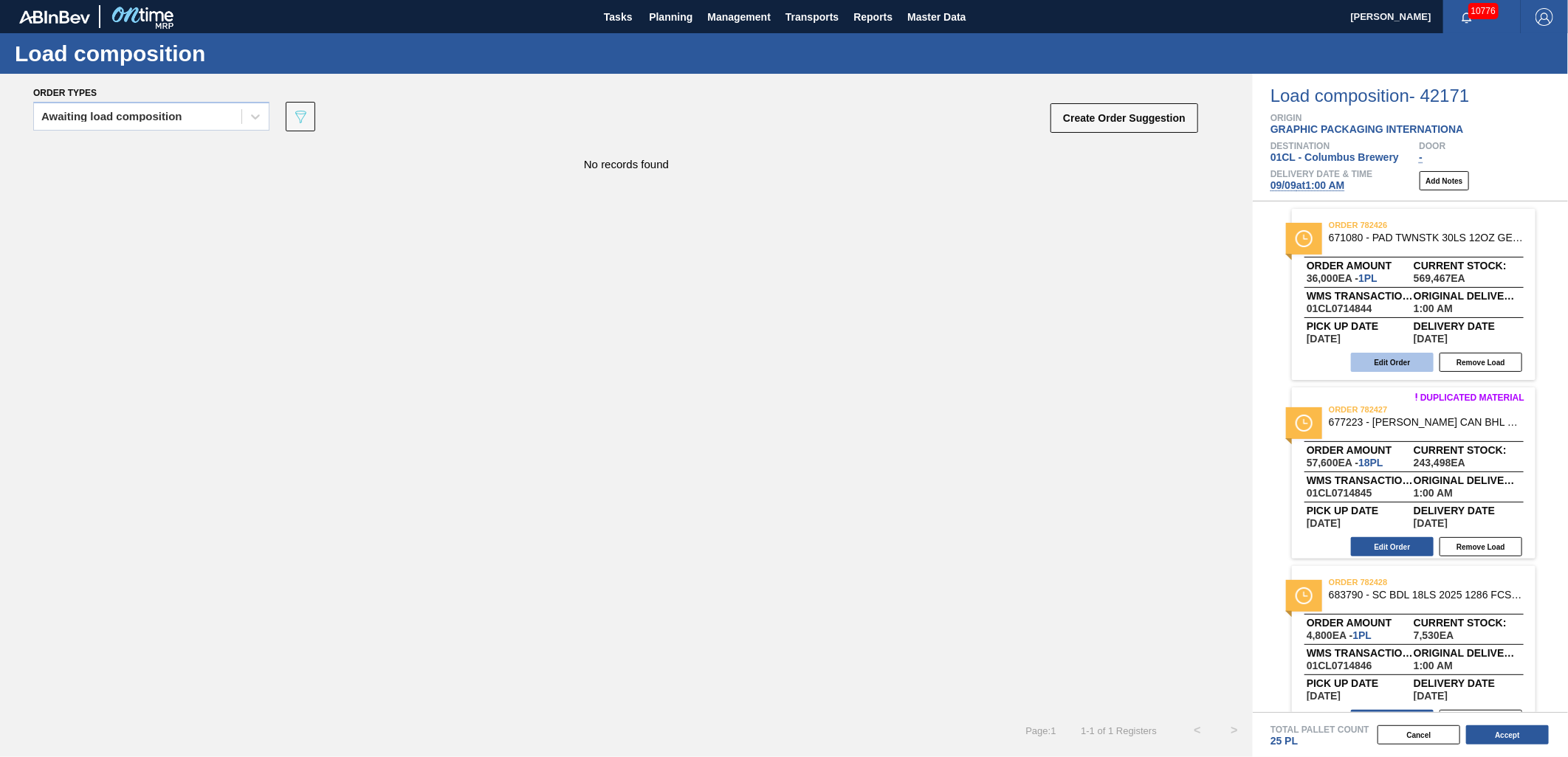
click at [1396, 360] on button "Edit Order" at bounding box center [1392, 362] width 83 height 19
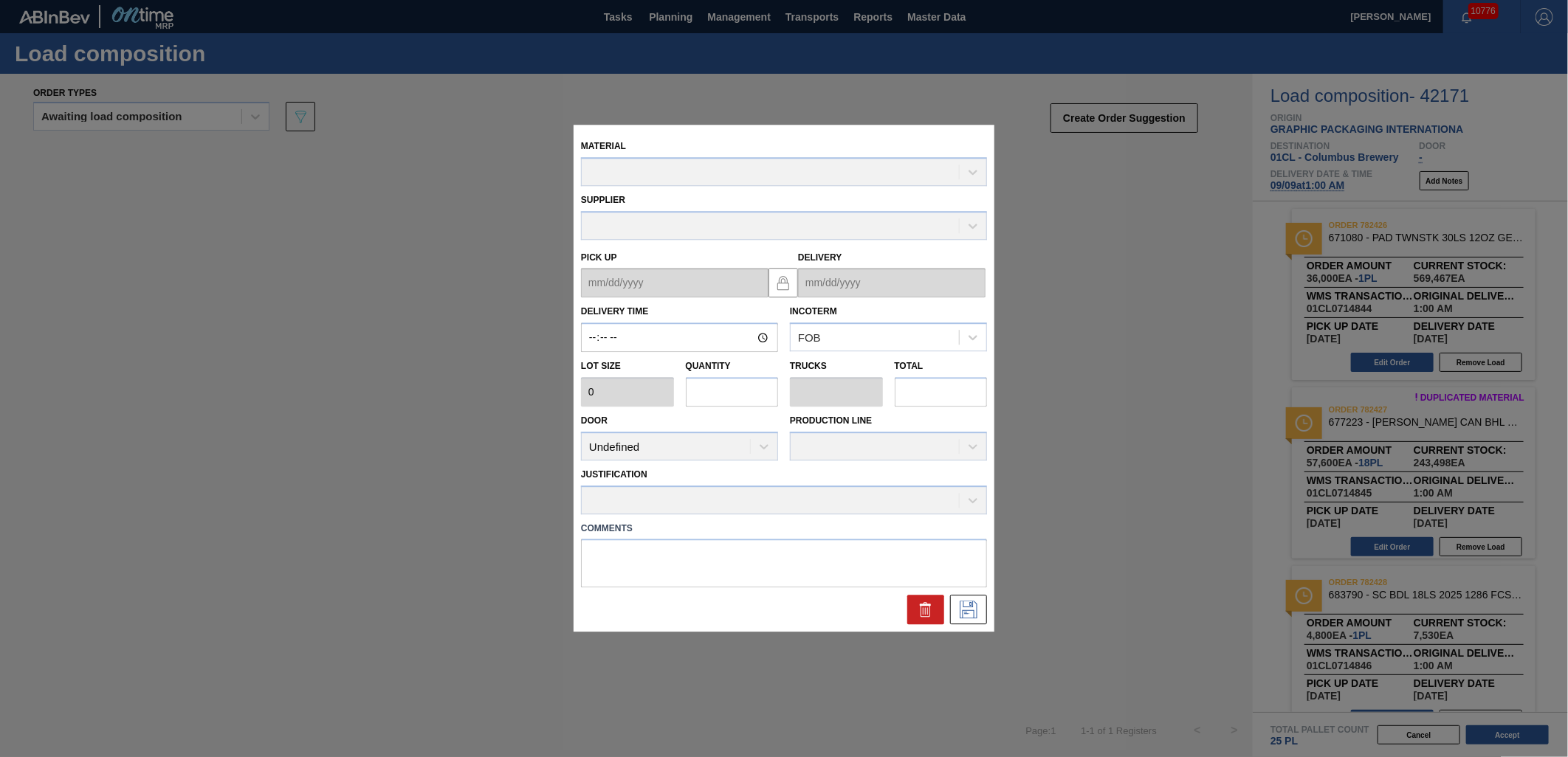
type input "01:00:00"
type input "36,000"
type input "1"
type input "0.05"
type input "36,000"
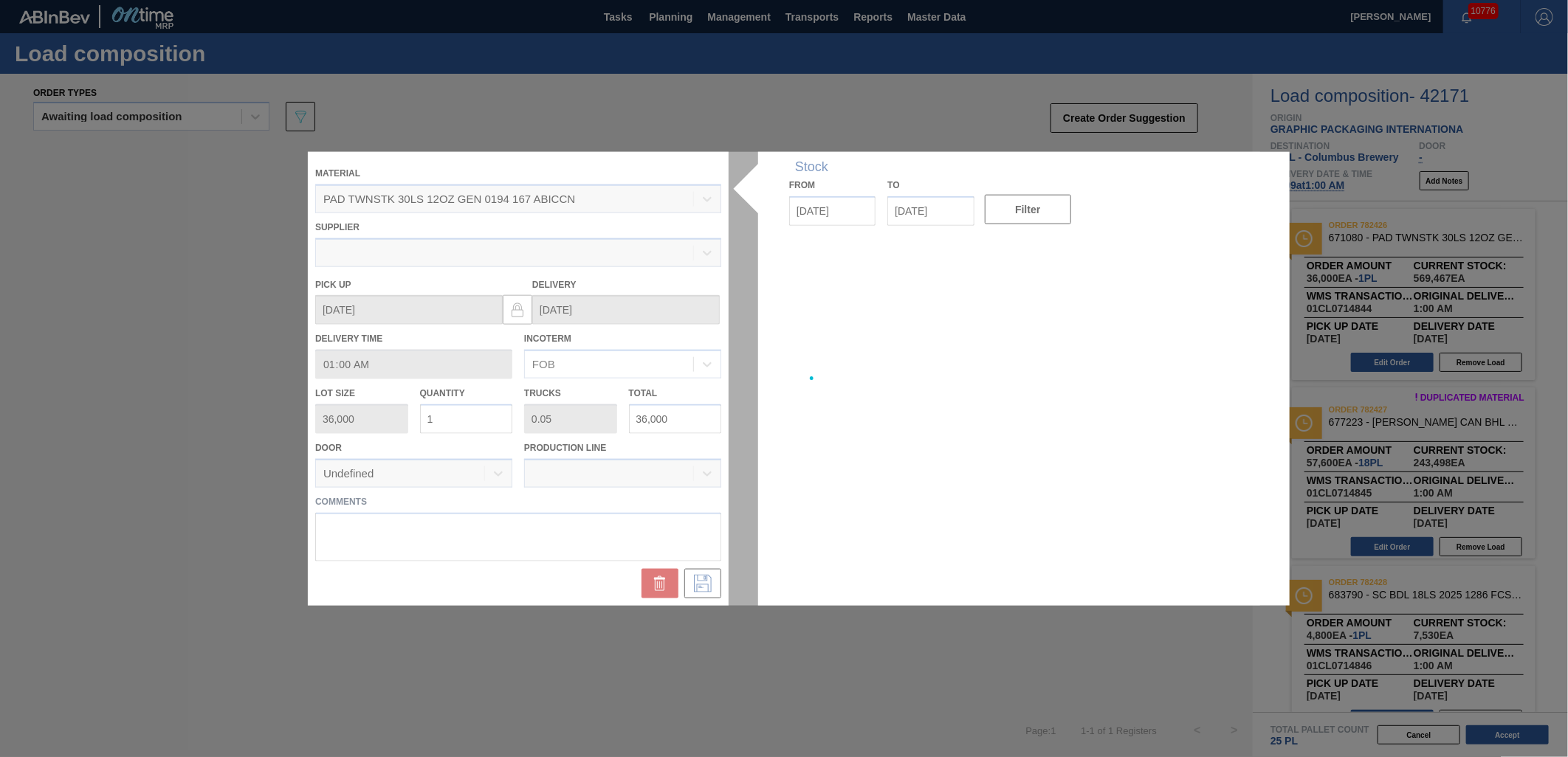
type up "[DATE]"
type input "[DATE]"
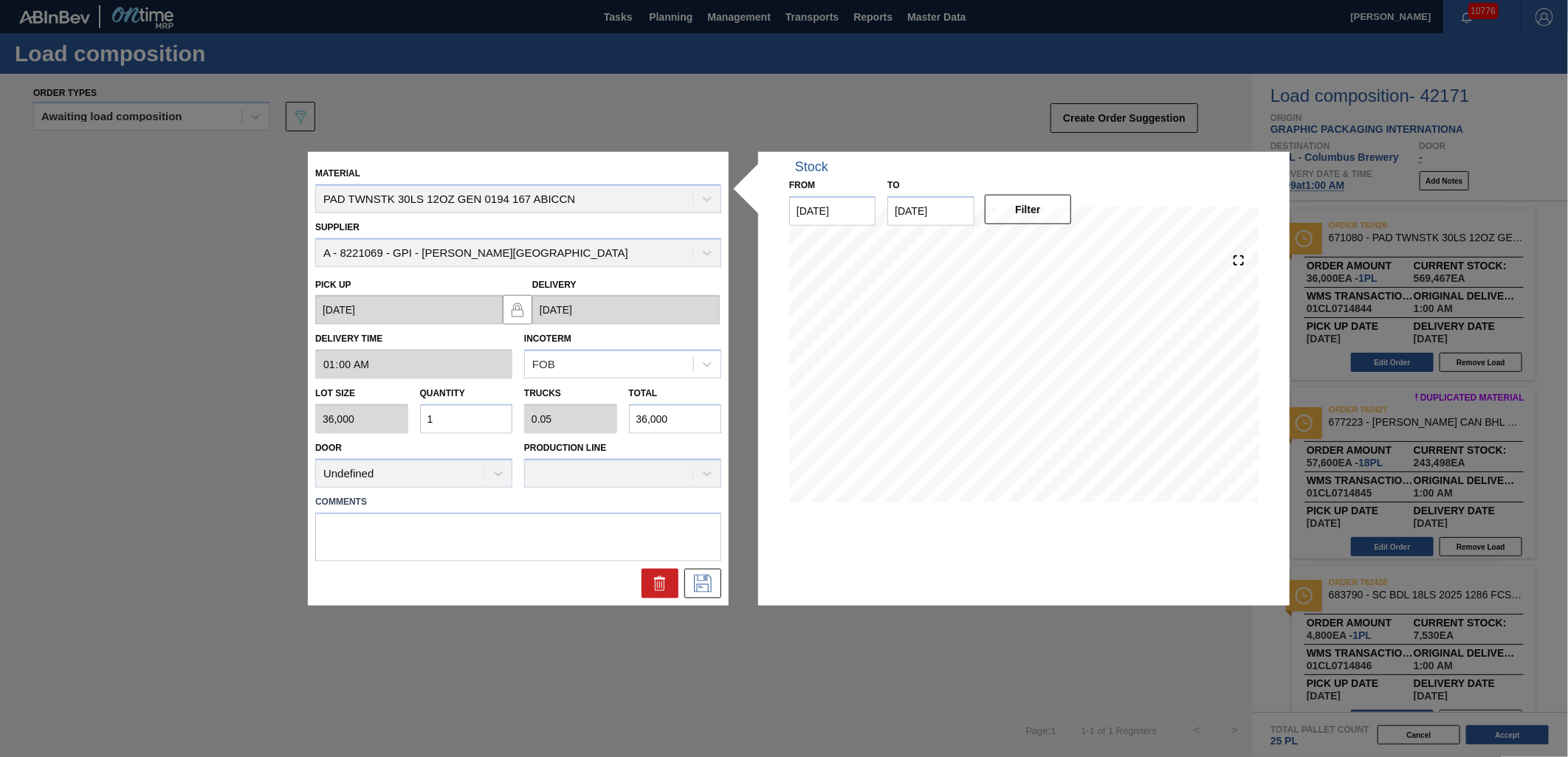
click at [467, 415] on input "1" at bounding box center [467, 419] width 93 height 29
type input "0"
type input "2"
type input "0.1"
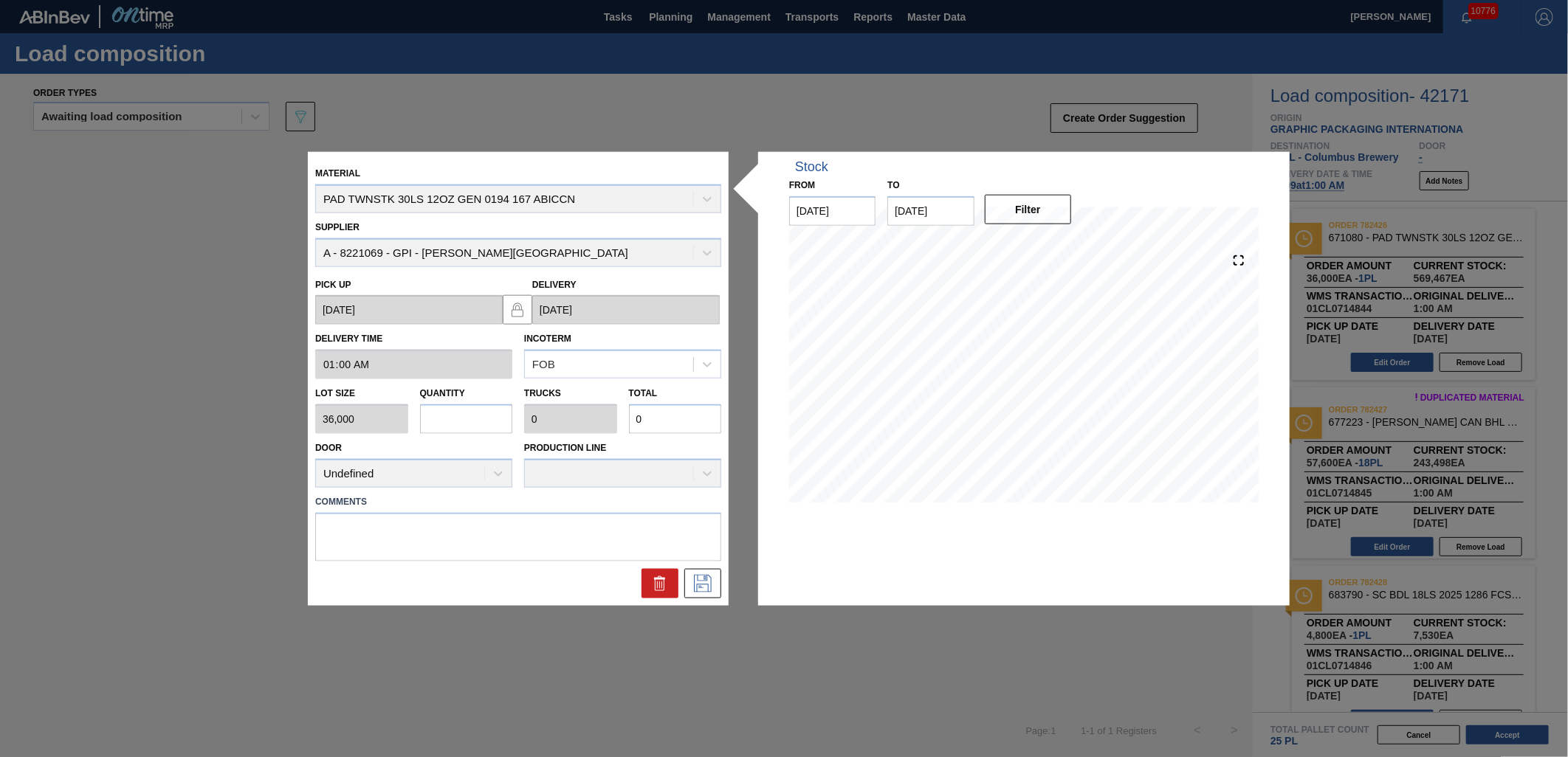
type input "72,000"
type input "2"
click at [699, 586] on icon at bounding box center [703, 583] width 24 height 17
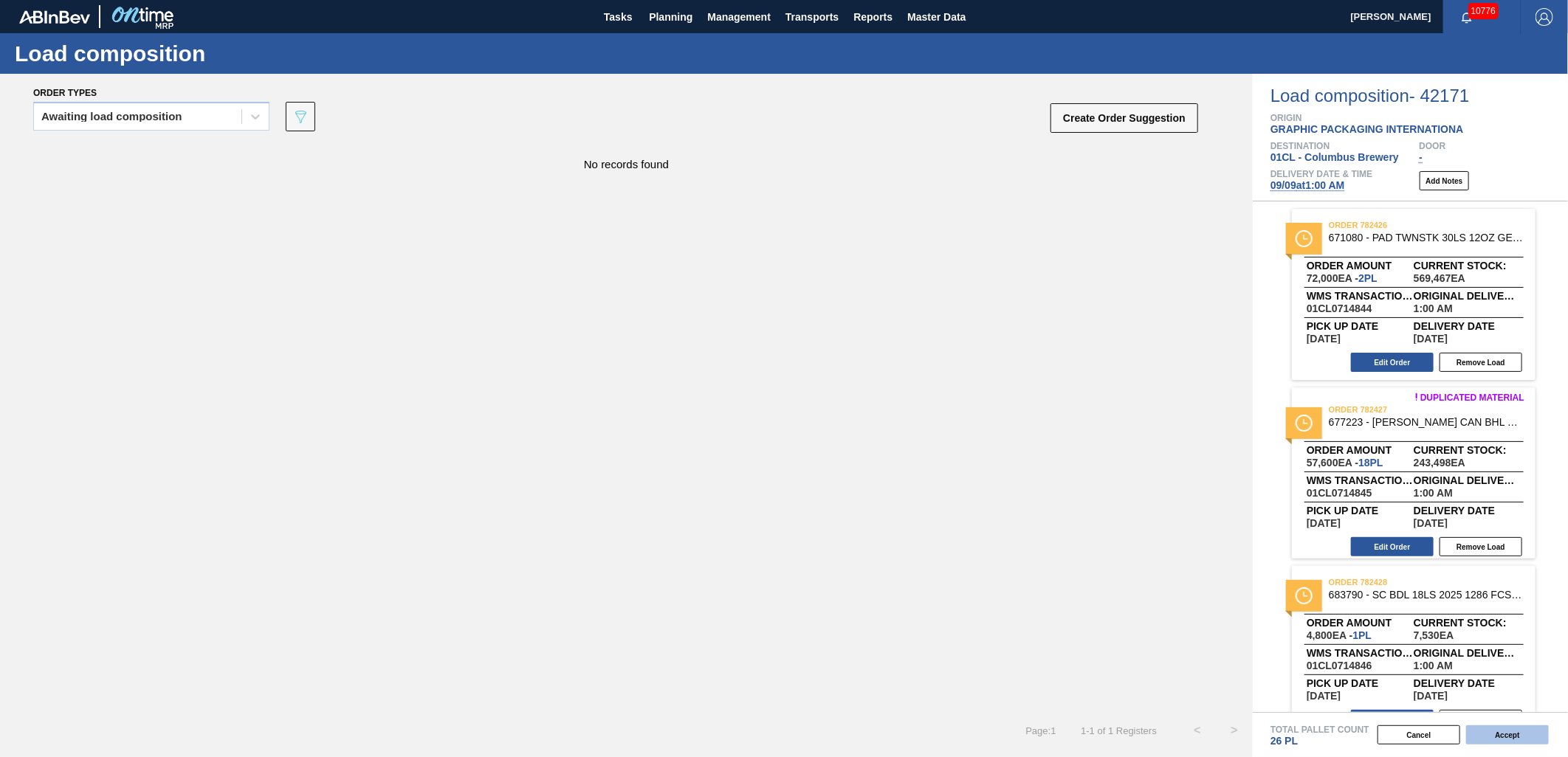
click at [1502, 732] on button "Accept" at bounding box center [1508, 735] width 83 height 19
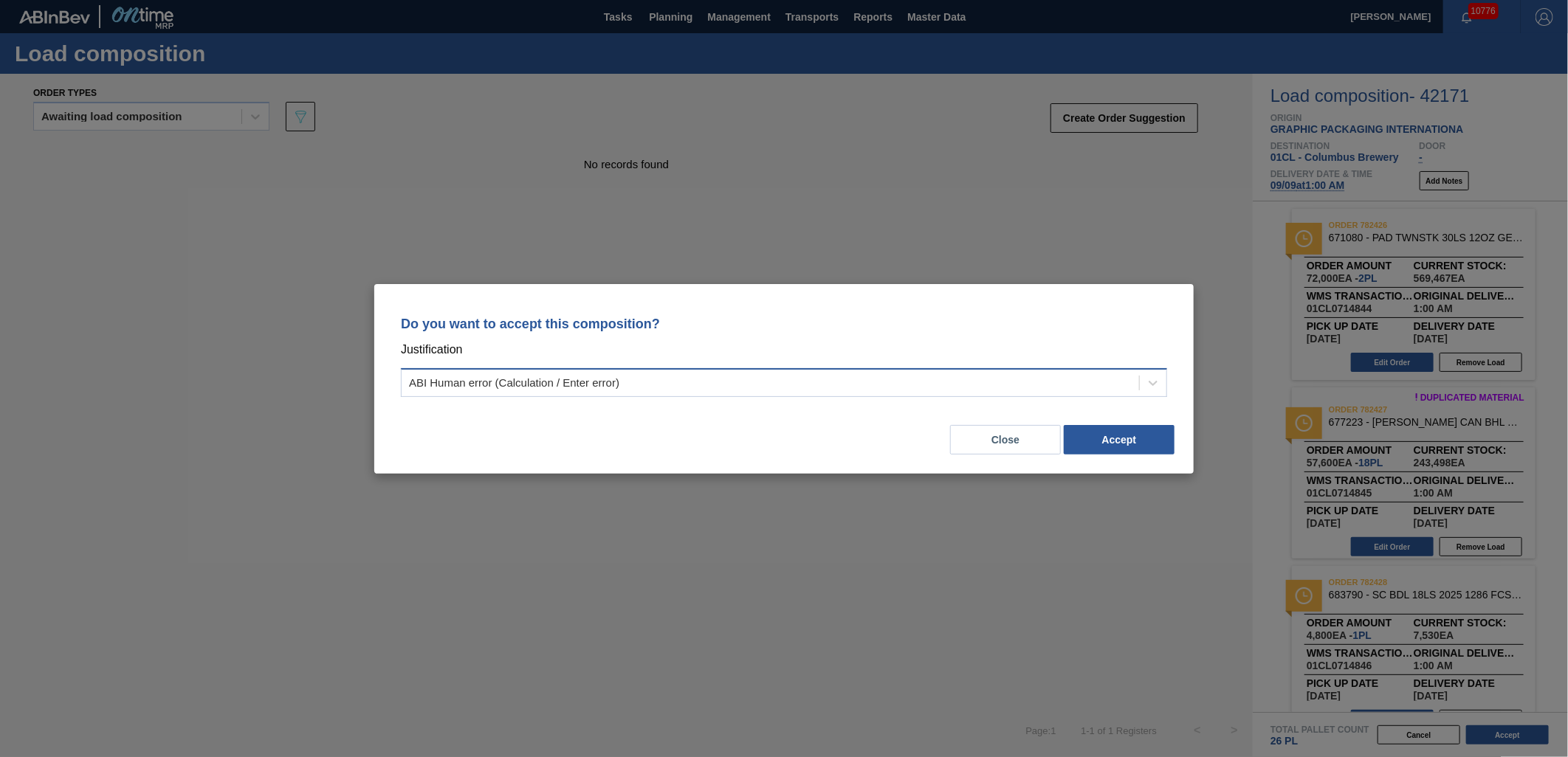
click at [943, 375] on div "ABI Human error (Calculation / Enter error)" at bounding box center [770, 382] width 738 height 21
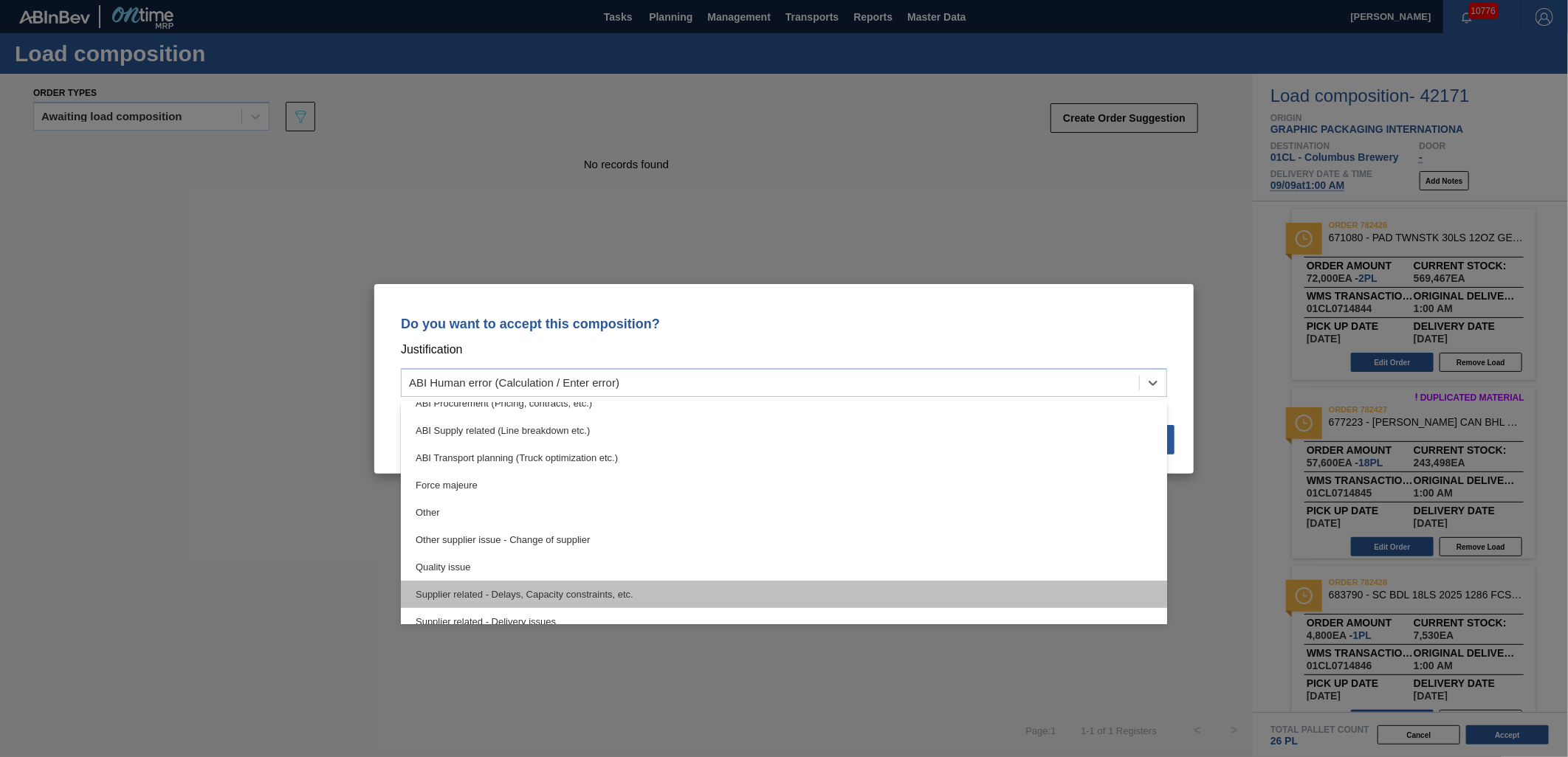
scroll to position [245, 0]
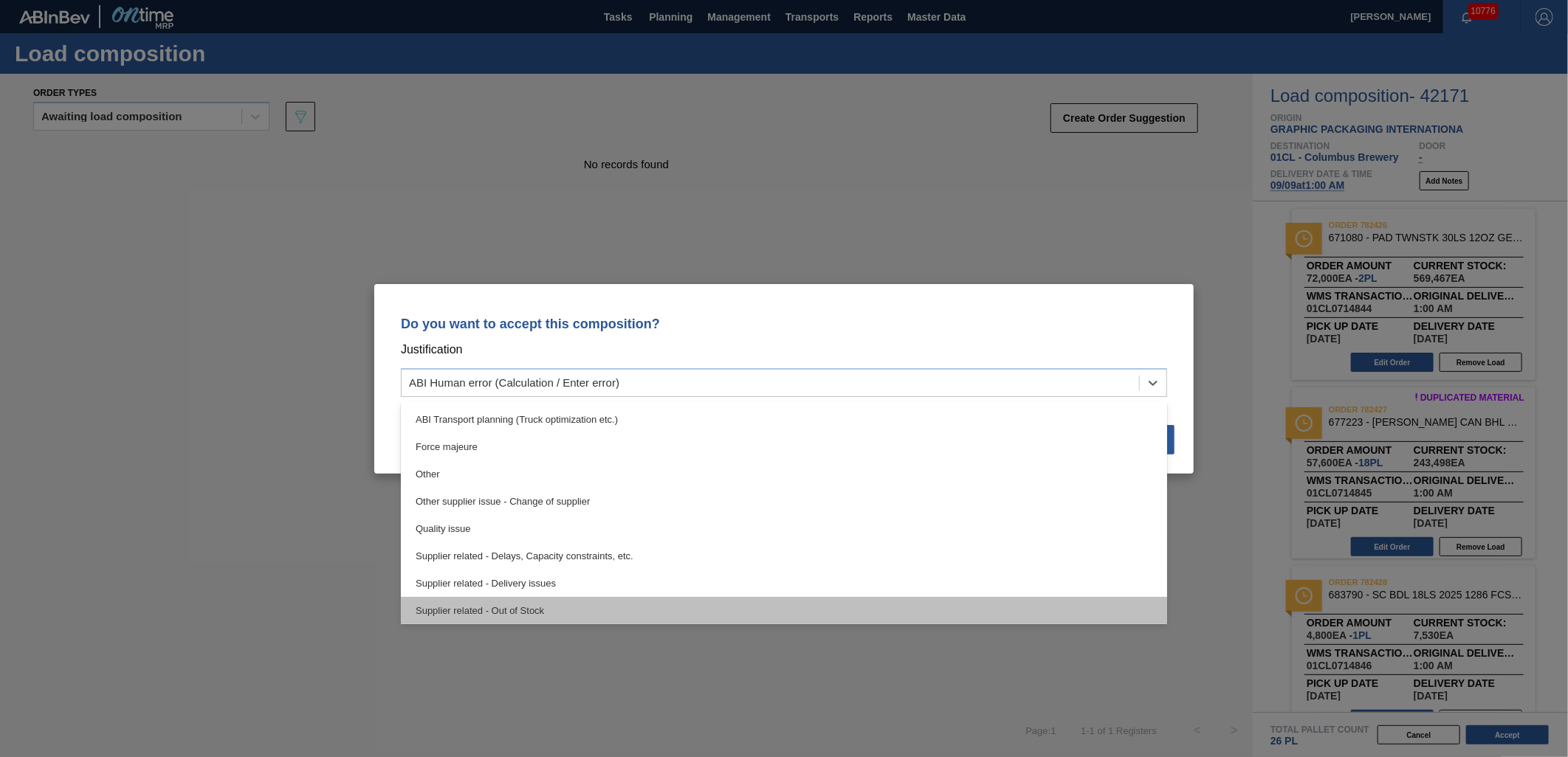
click at [691, 610] on div "Supplier related - Out of Stock" at bounding box center [784, 611] width 766 height 27
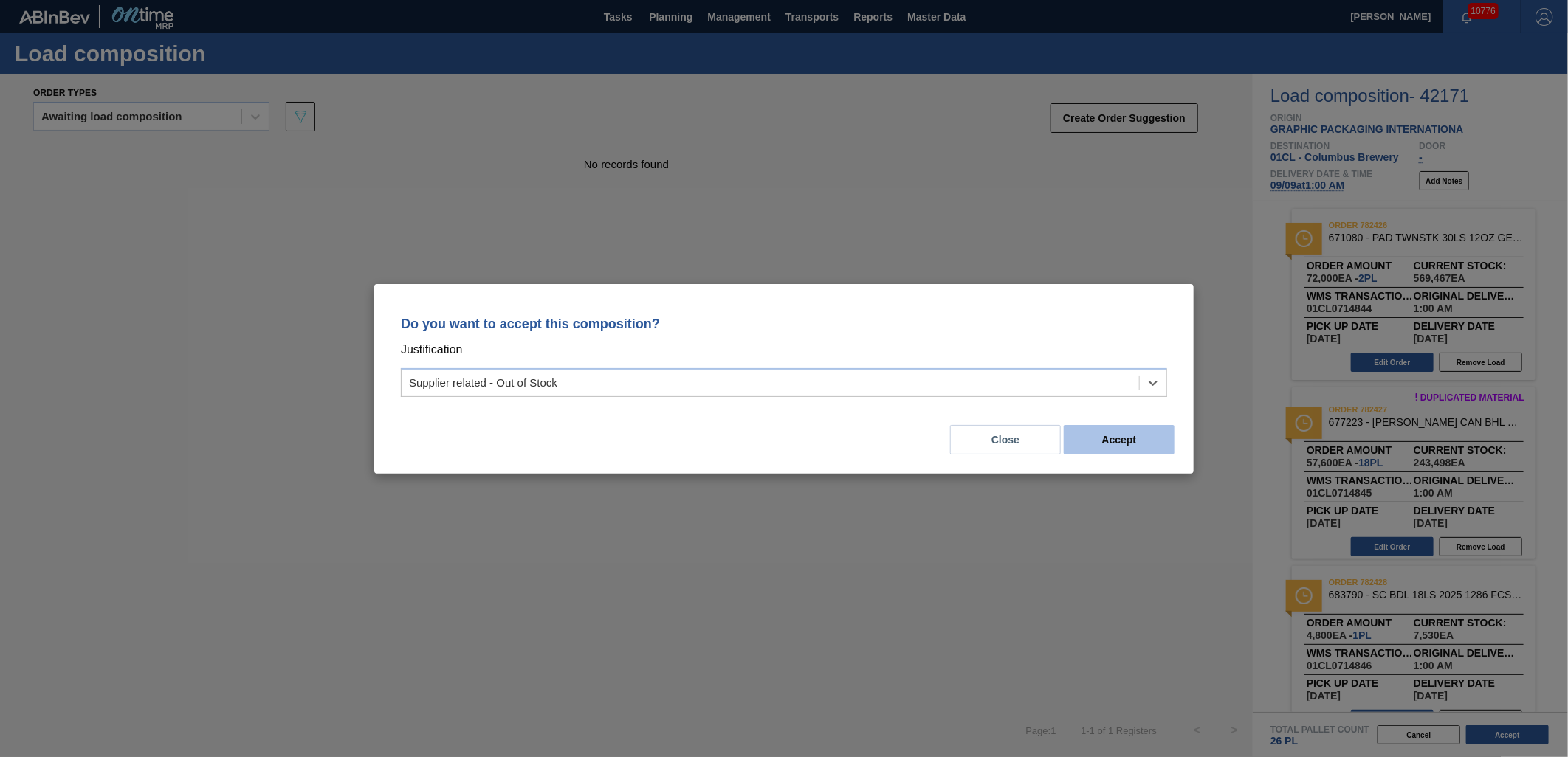
click at [1140, 443] on button "Accept" at bounding box center [1119, 439] width 110 height 29
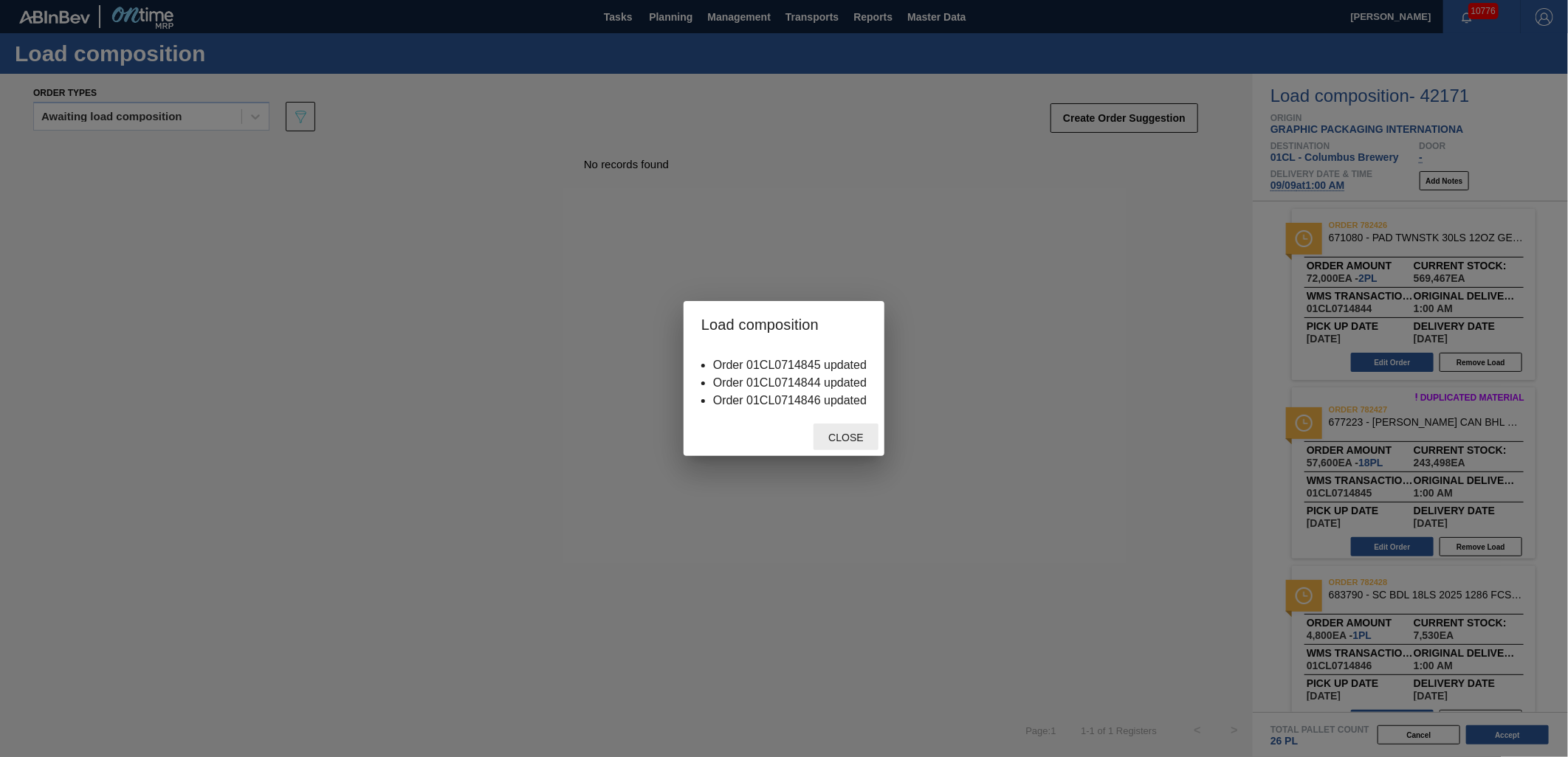
click at [840, 432] on span "Close" at bounding box center [846, 438] width 58 height 12
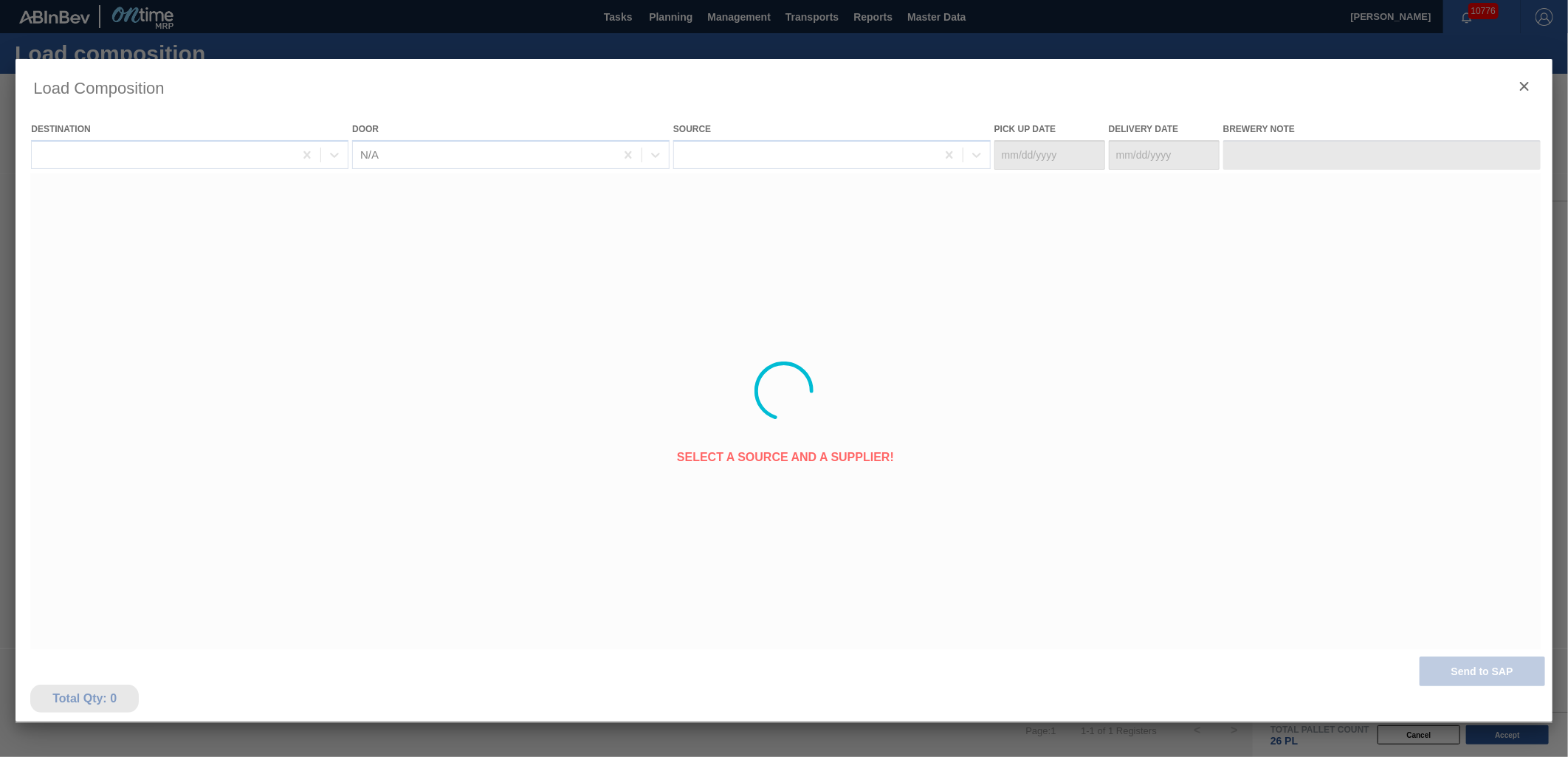
type Date "[DATE]"
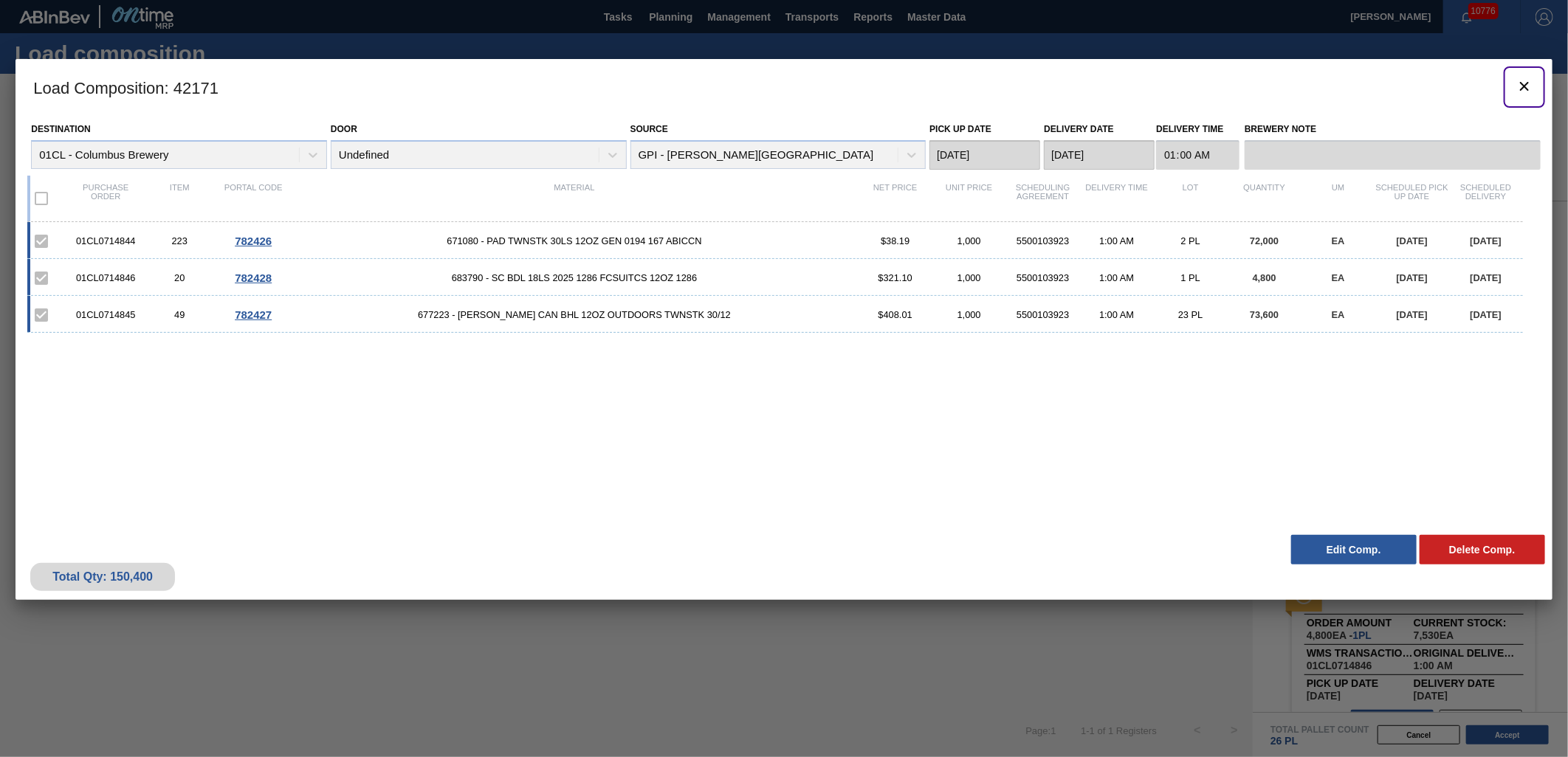
click at [1520, 83] on icon "botão de ícone" at bounding box center [1524, 87] width 17 height 17
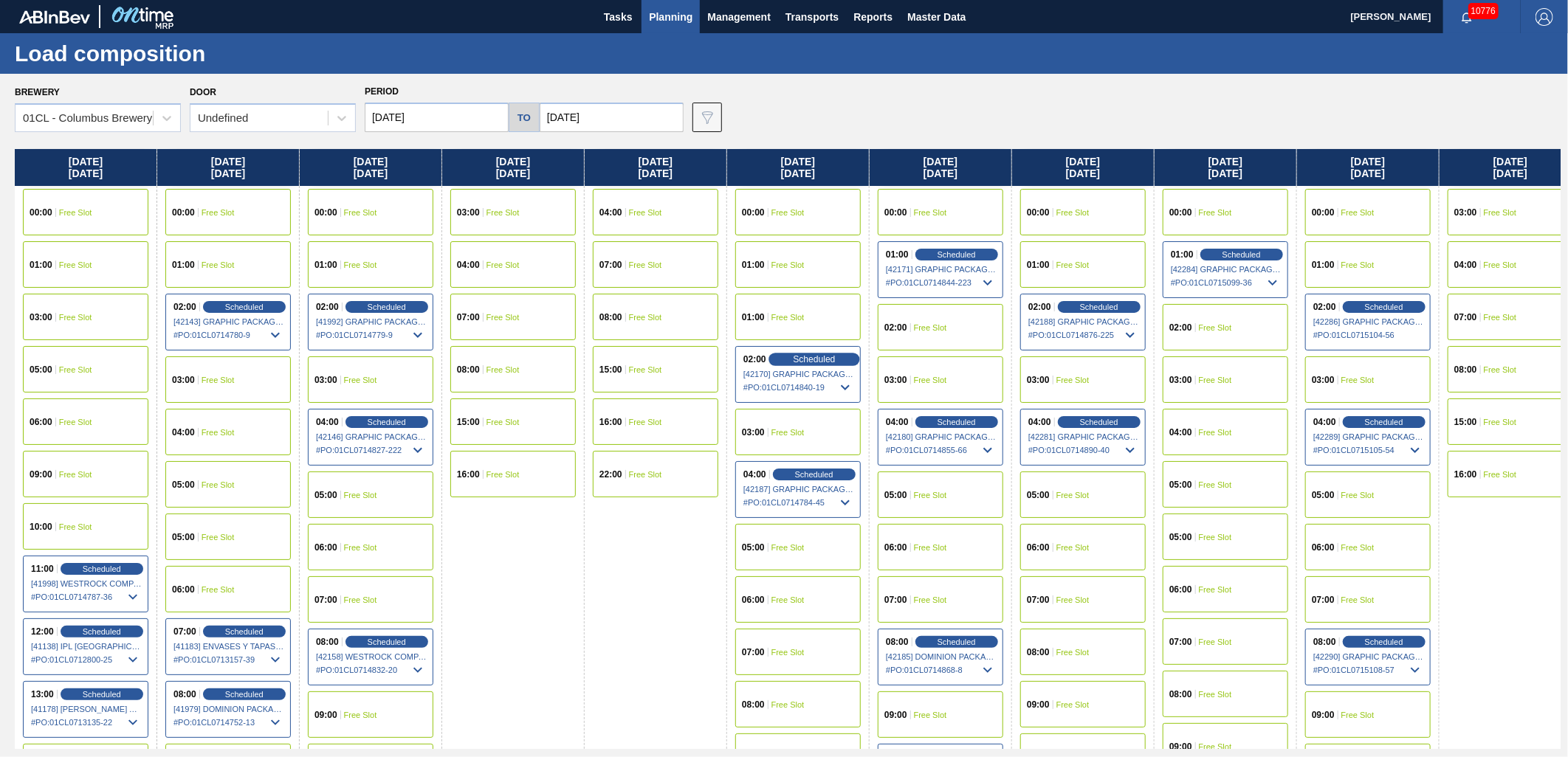
click at [791, 353] on div "Scheduled" at bounding box center [814, 359] width 91 height 14
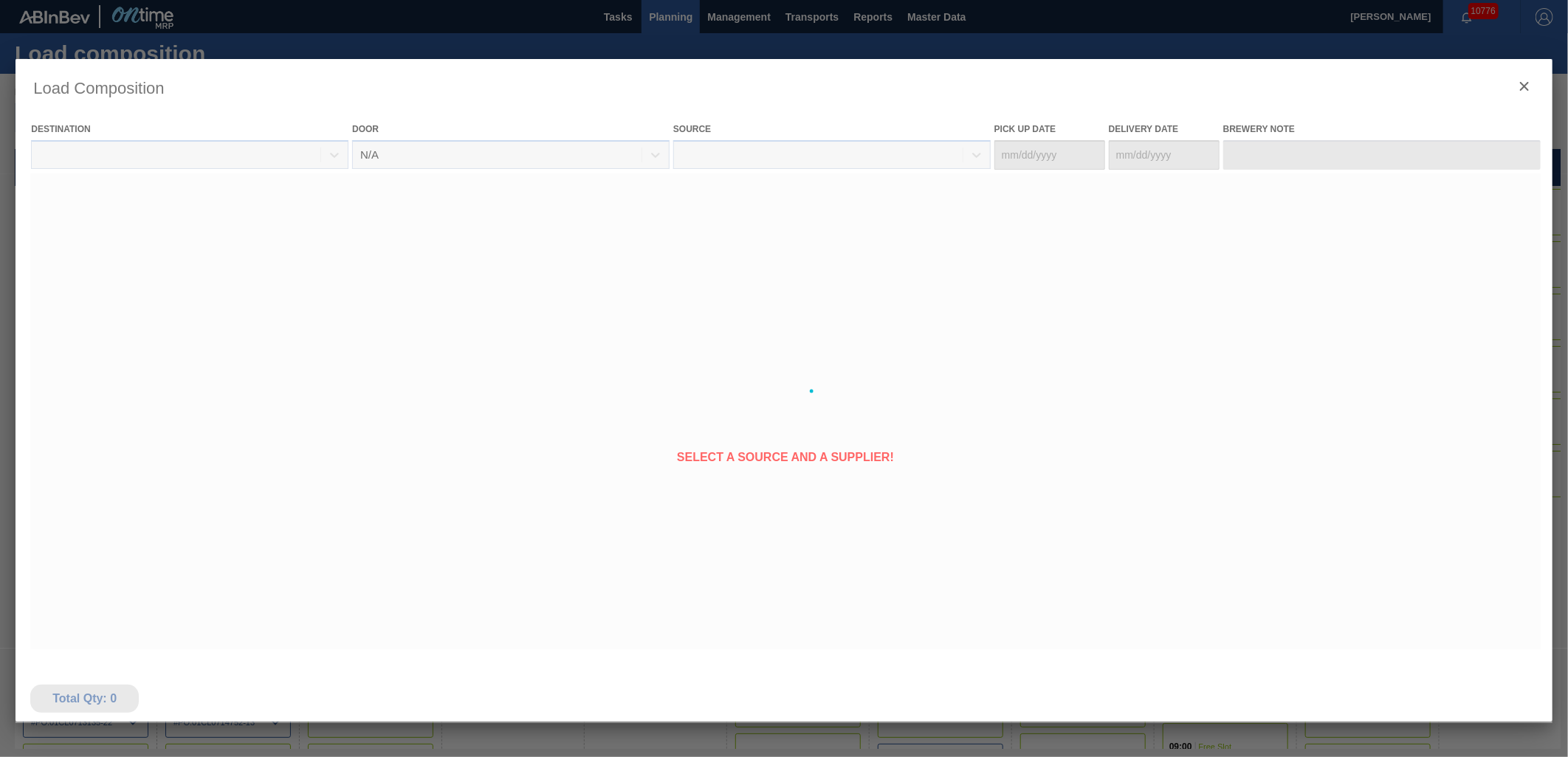
click at [792, 363] on icon at bounding box center [784, 391] width 59 height 59
type Date "[DATE]"
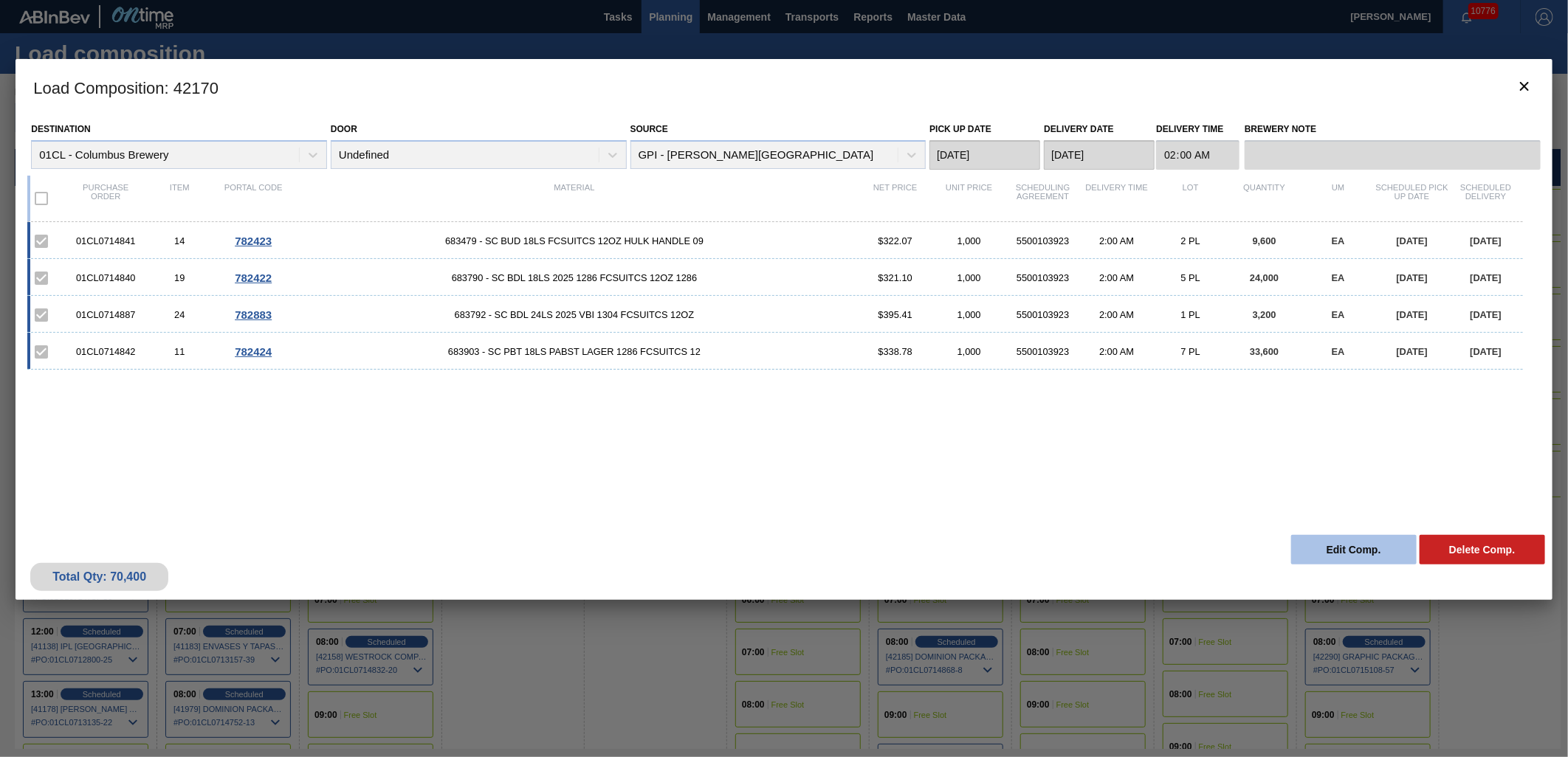
click at [1314, 549] on button "Edit Comp." at bounding box center [1354, 550] width 126 height 29
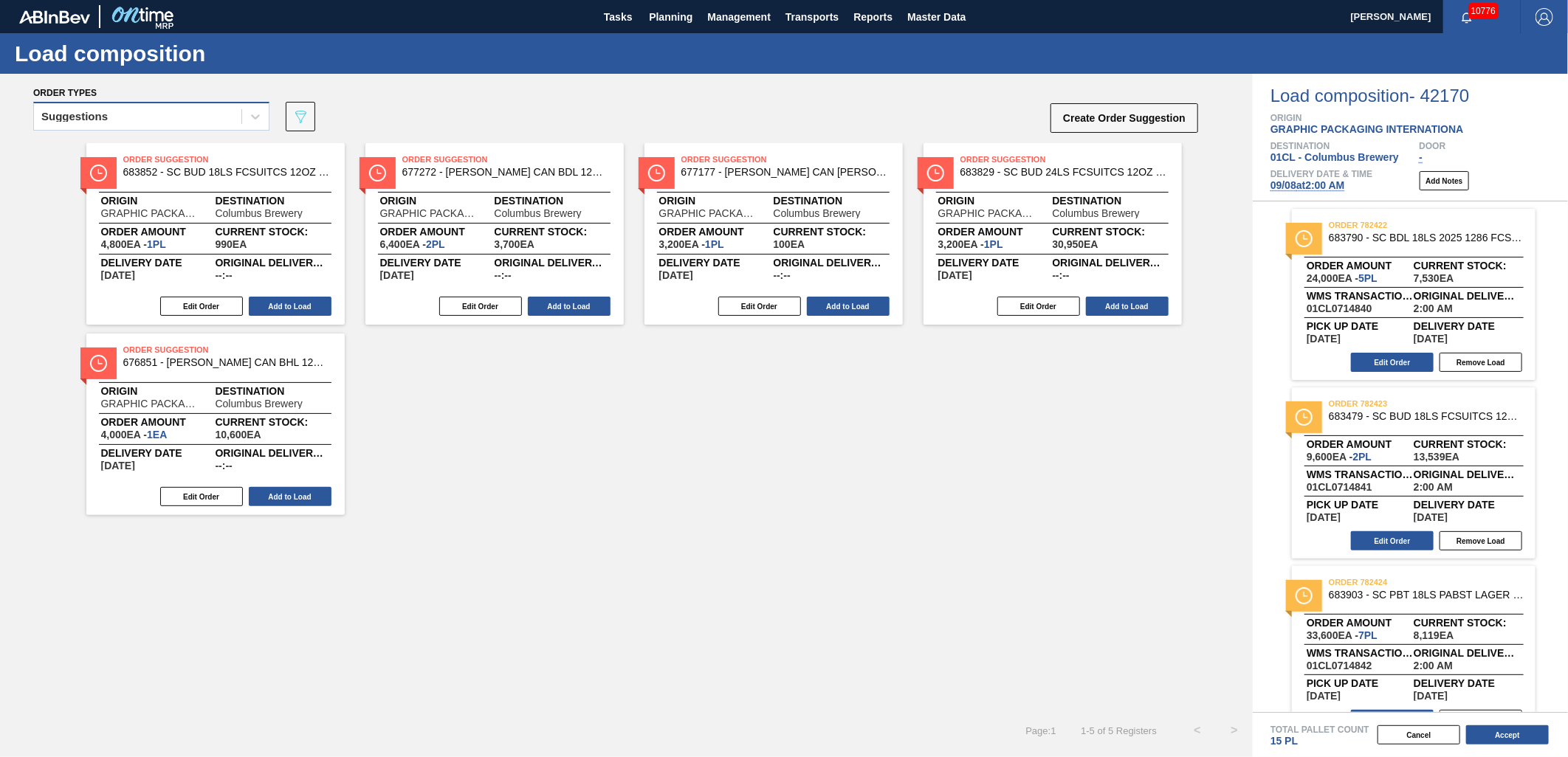
click at [161, 116] on div "Suggestions" at bounding box center [137, 117] width 207 height 21
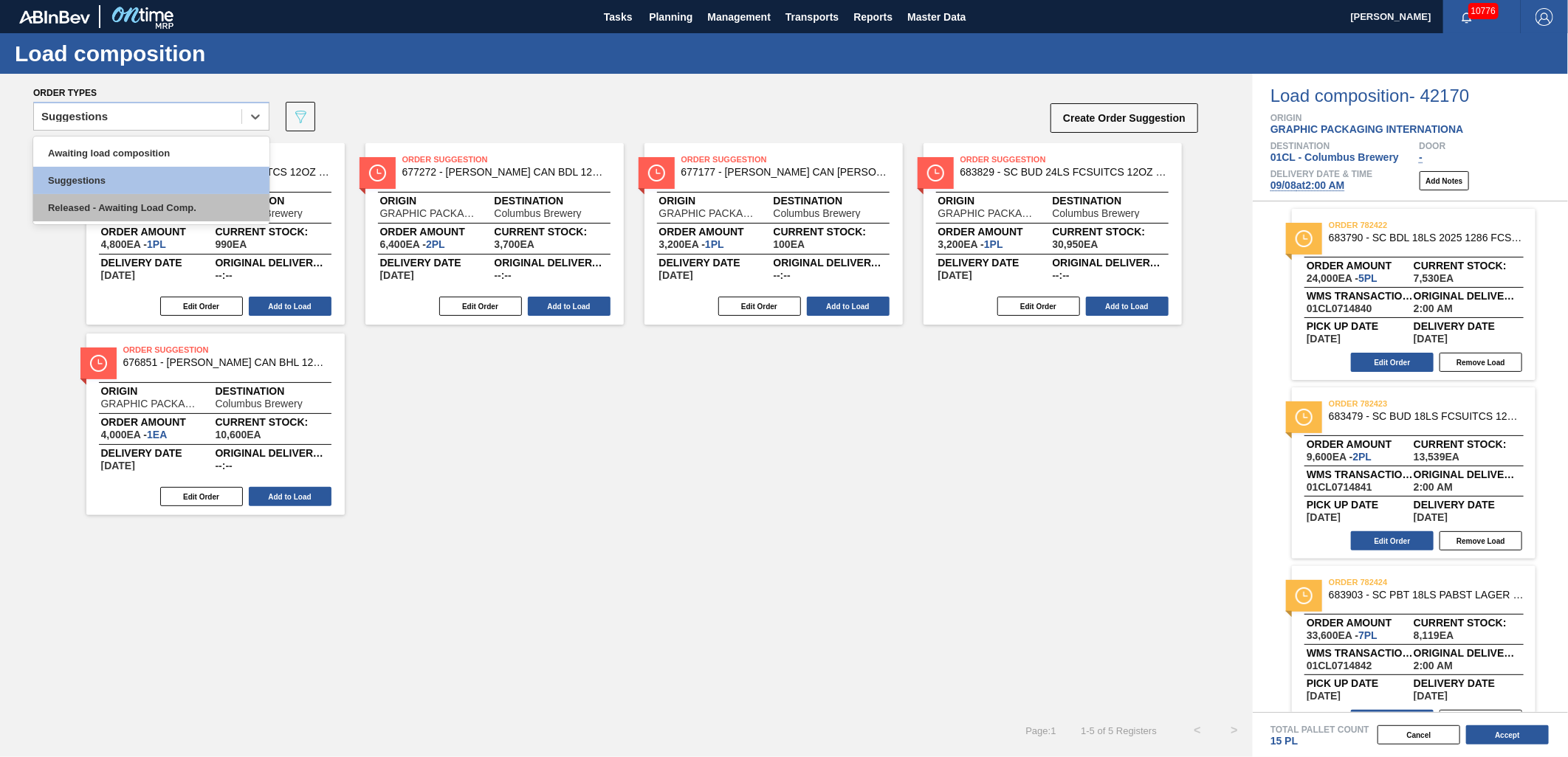
click at [141, 194] on div "Released - Awaiting Load Comp." at bounding box center [151, 207] width 236 height 27
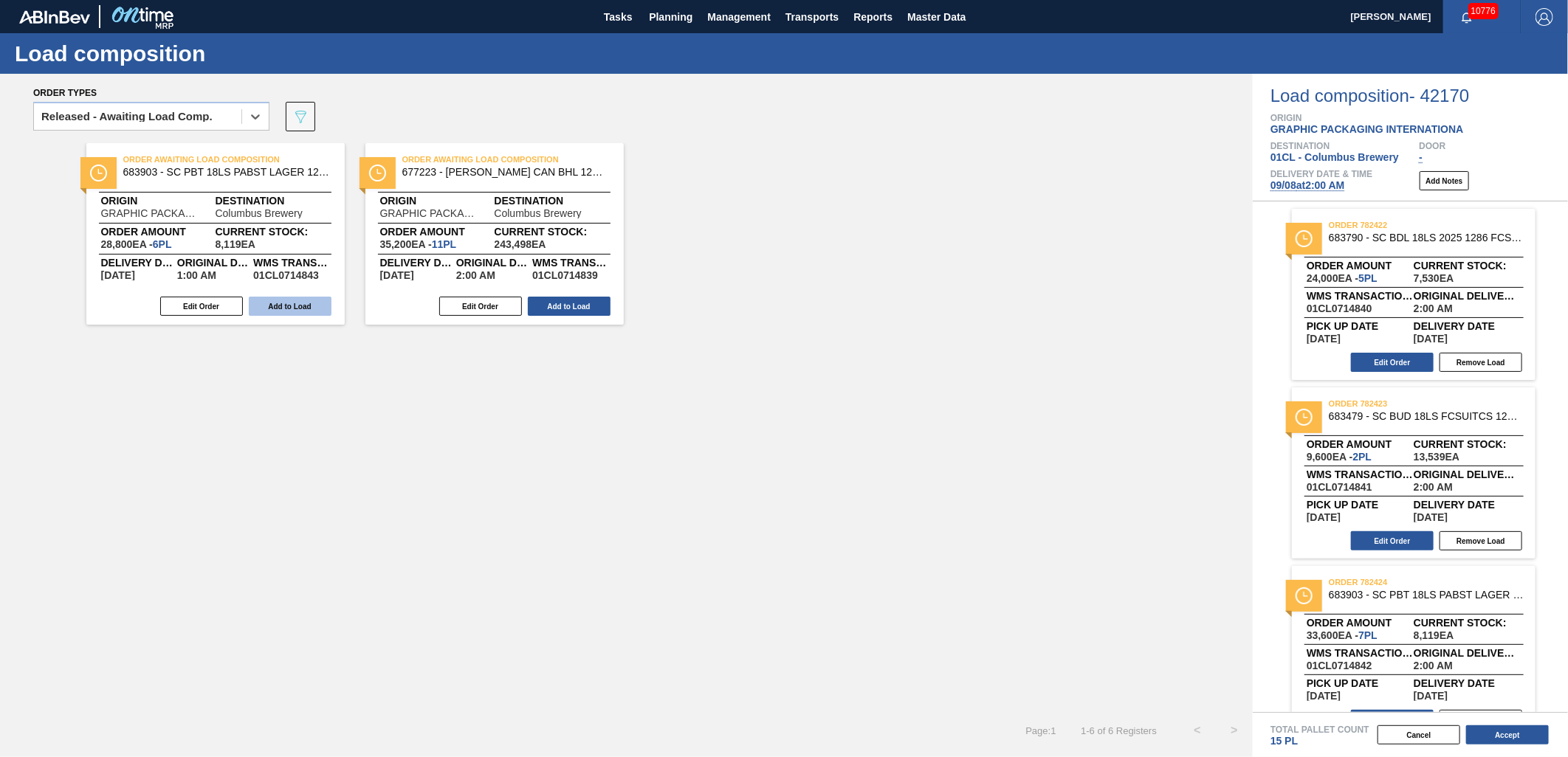
click at [268, 305] on button "Add to Load" at bounding box center [290, 307] width 83 height 19
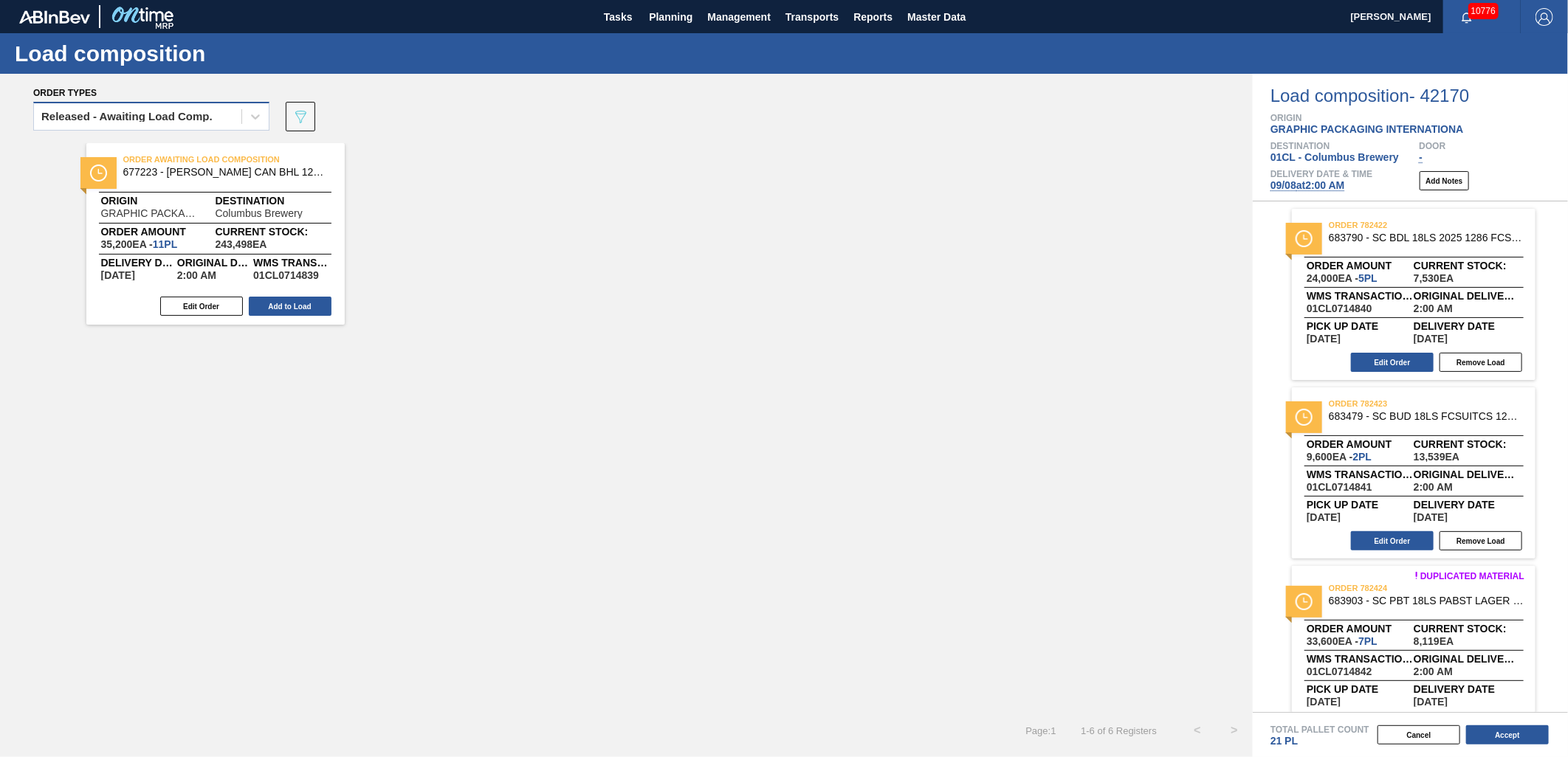
drag, startPoint x: 233, startPoint y: 113, endPoint x: 212, endPoint y: 123, distance: 23.3
click at [233, 113] on div "Released - Awaiting Load Comp." at bounding box center [137, 117] width 207 height 21
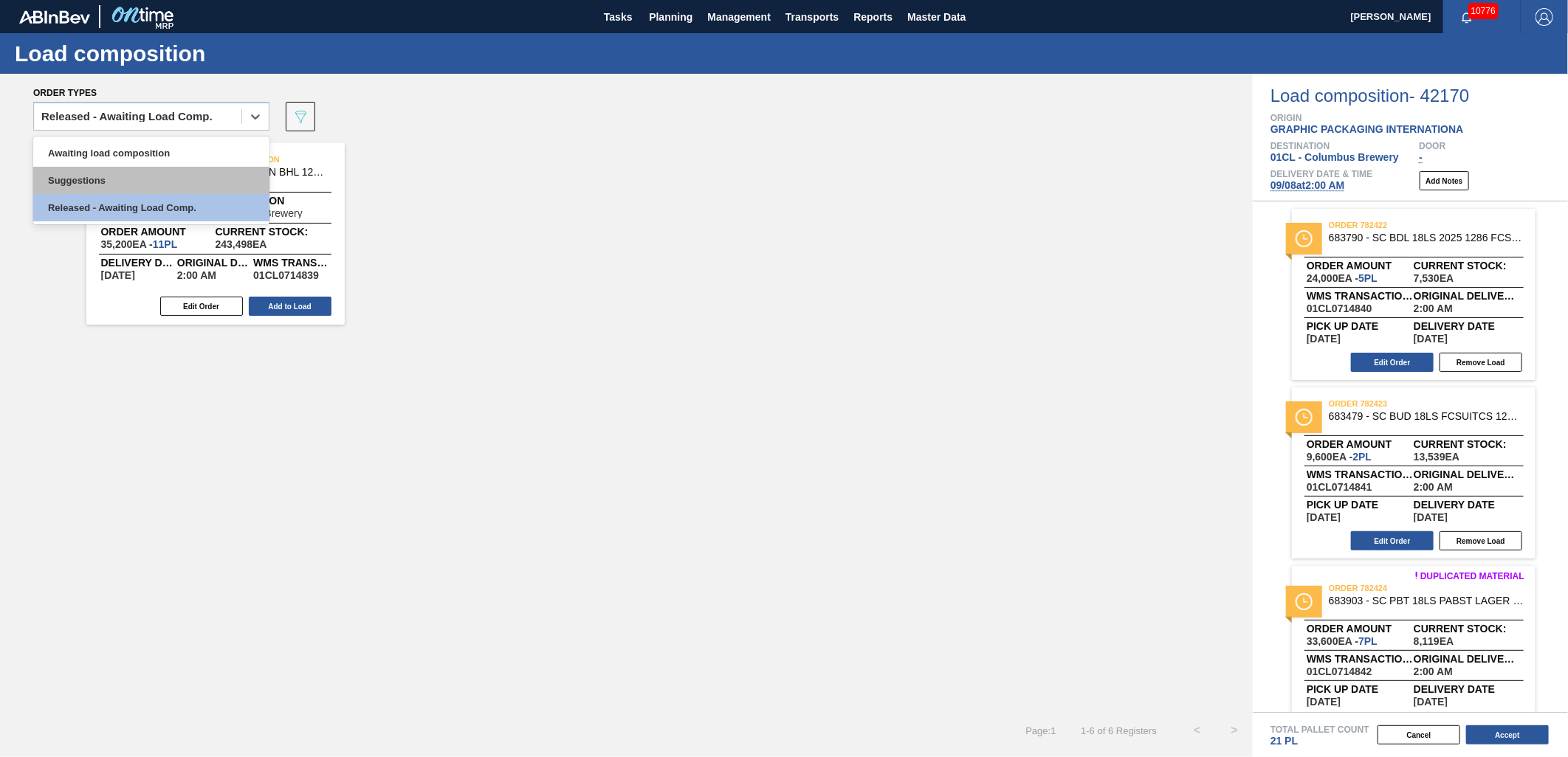
click at [156, 175] on div "Suggestions" at bounding box center [151, 180] width 236 height 27
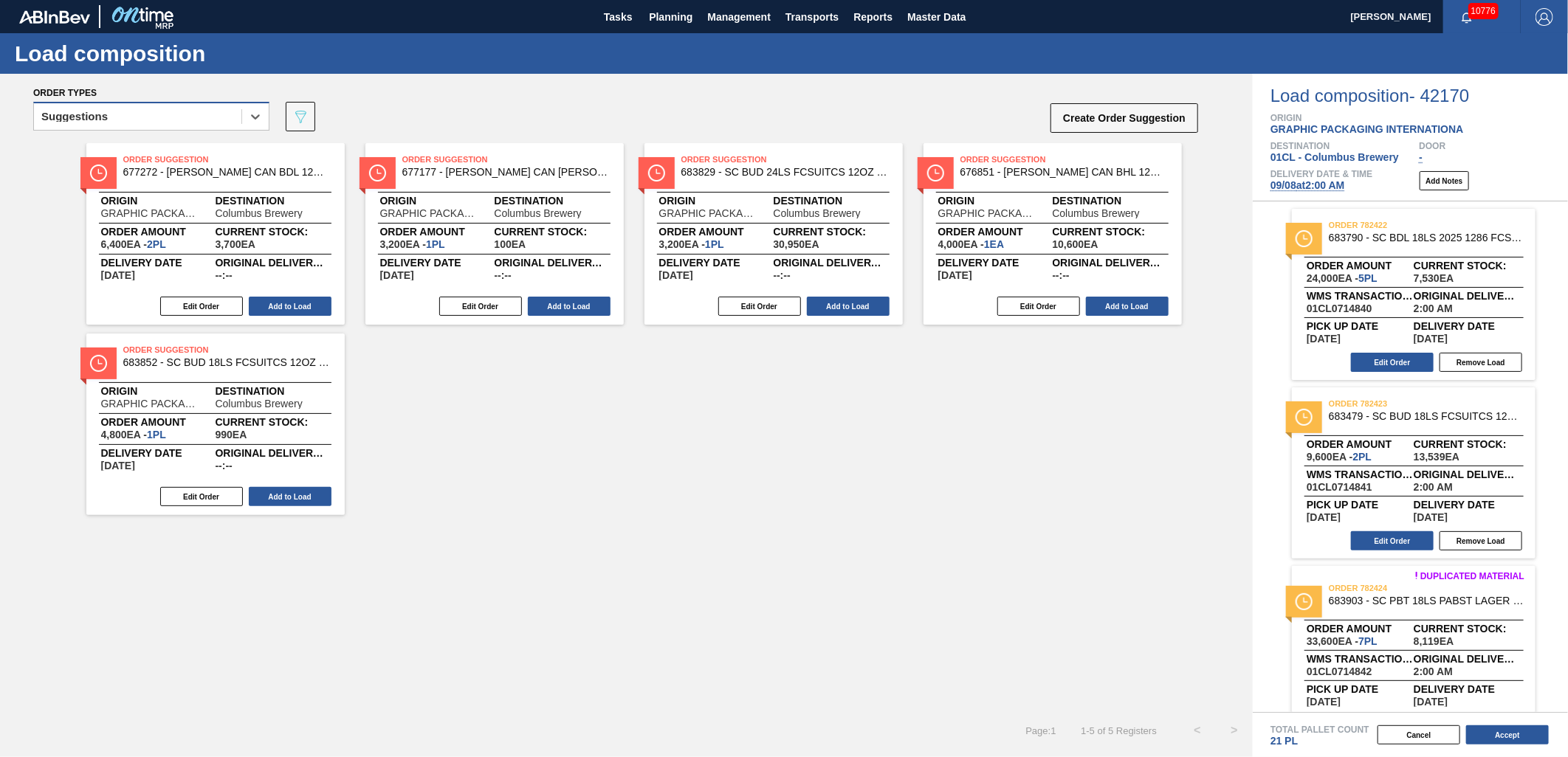
click at [194, 106] on div "Suggestions" at bounding box center [137, 117] width 207 height 21
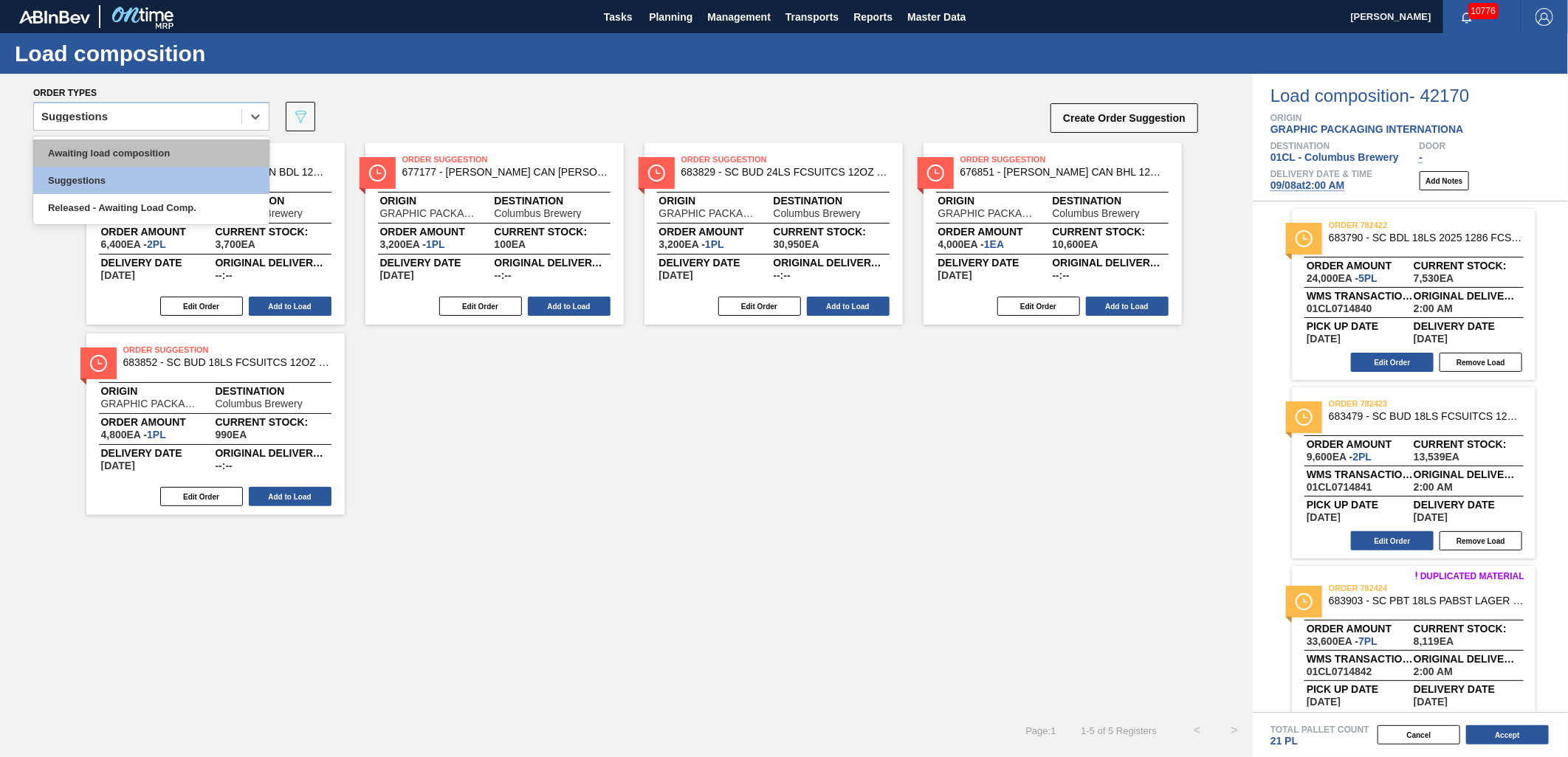
click at [146, 142] on div "Awaiting load composition" at bounding box center [151, 153] width 236 height 27
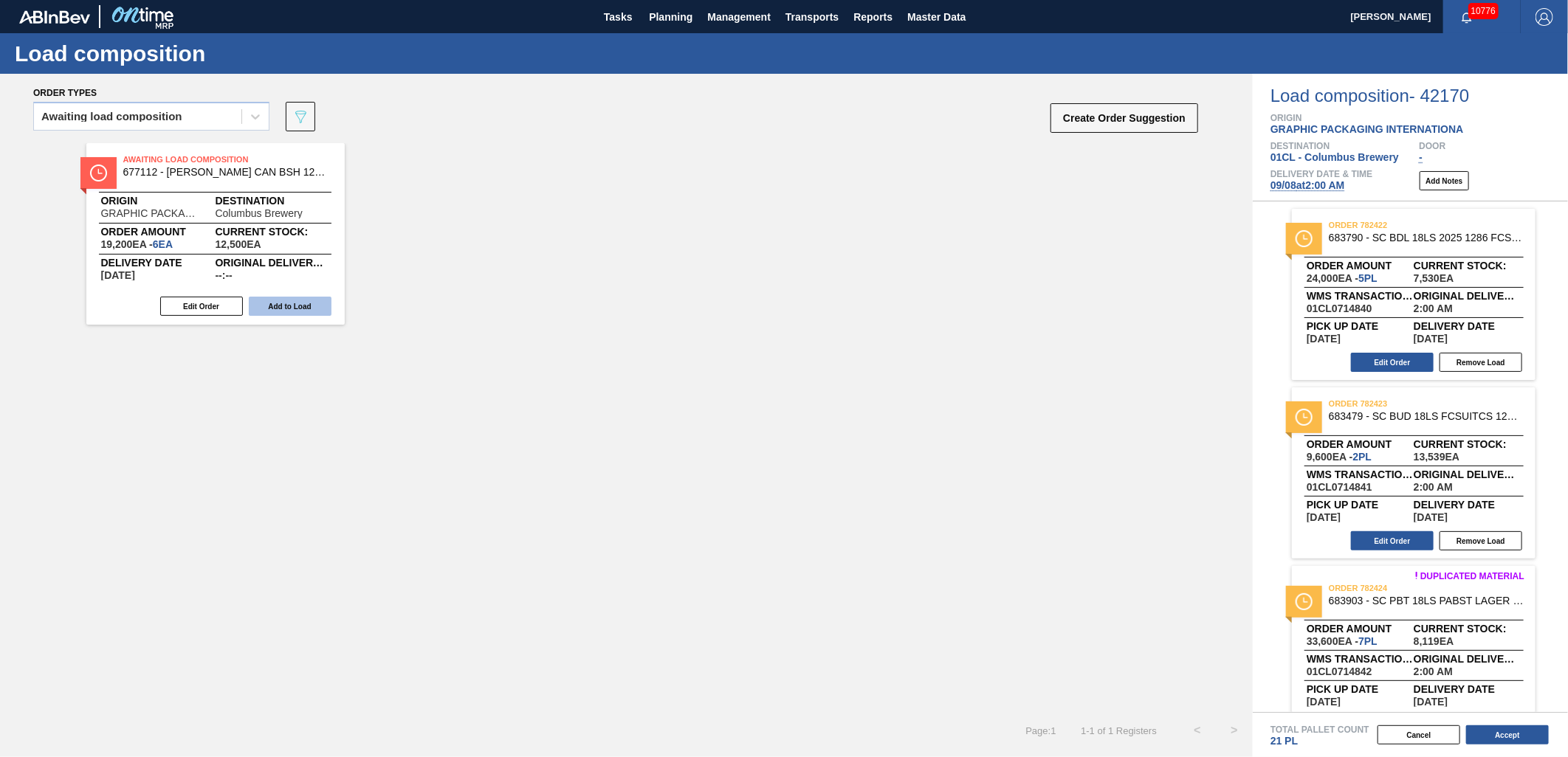
click at [284, 310] on button "Add to Load" at bounding box center [290, 307] width 83 height 19
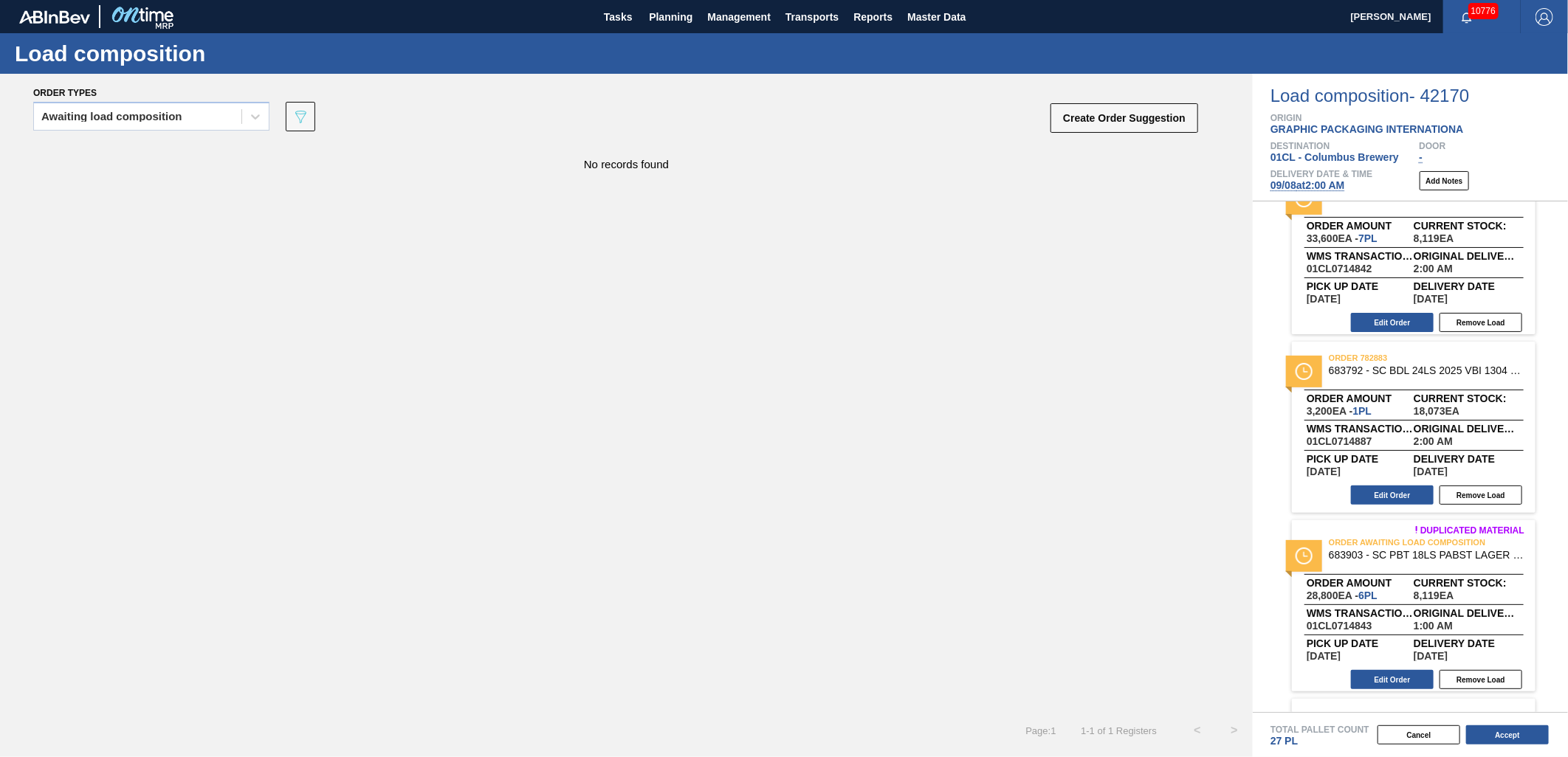
scroll to position [567, 0]
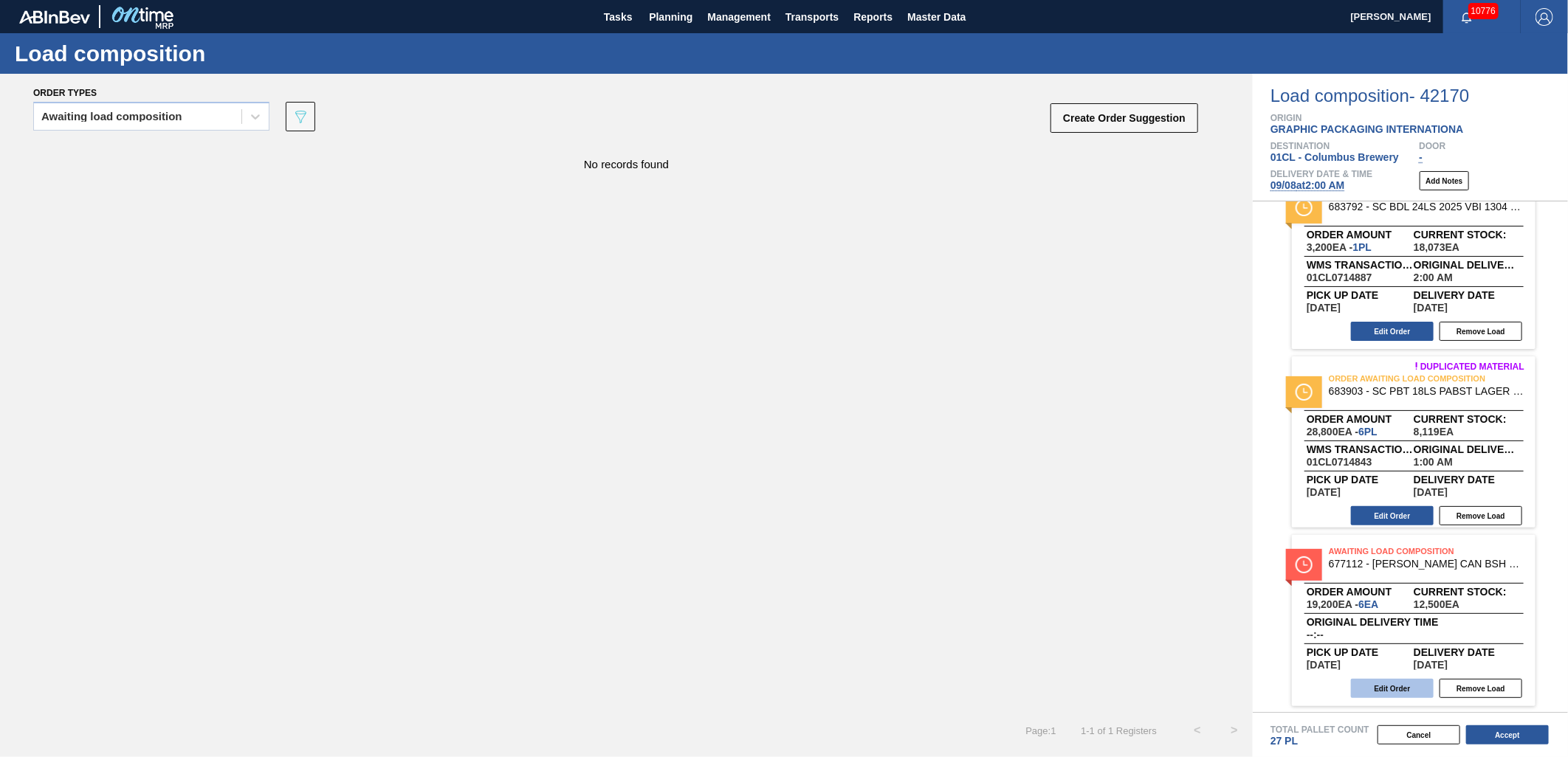
click at [1391, 689] on button "Edit Order" at bounding box center [1392, 689] width 83 height 19
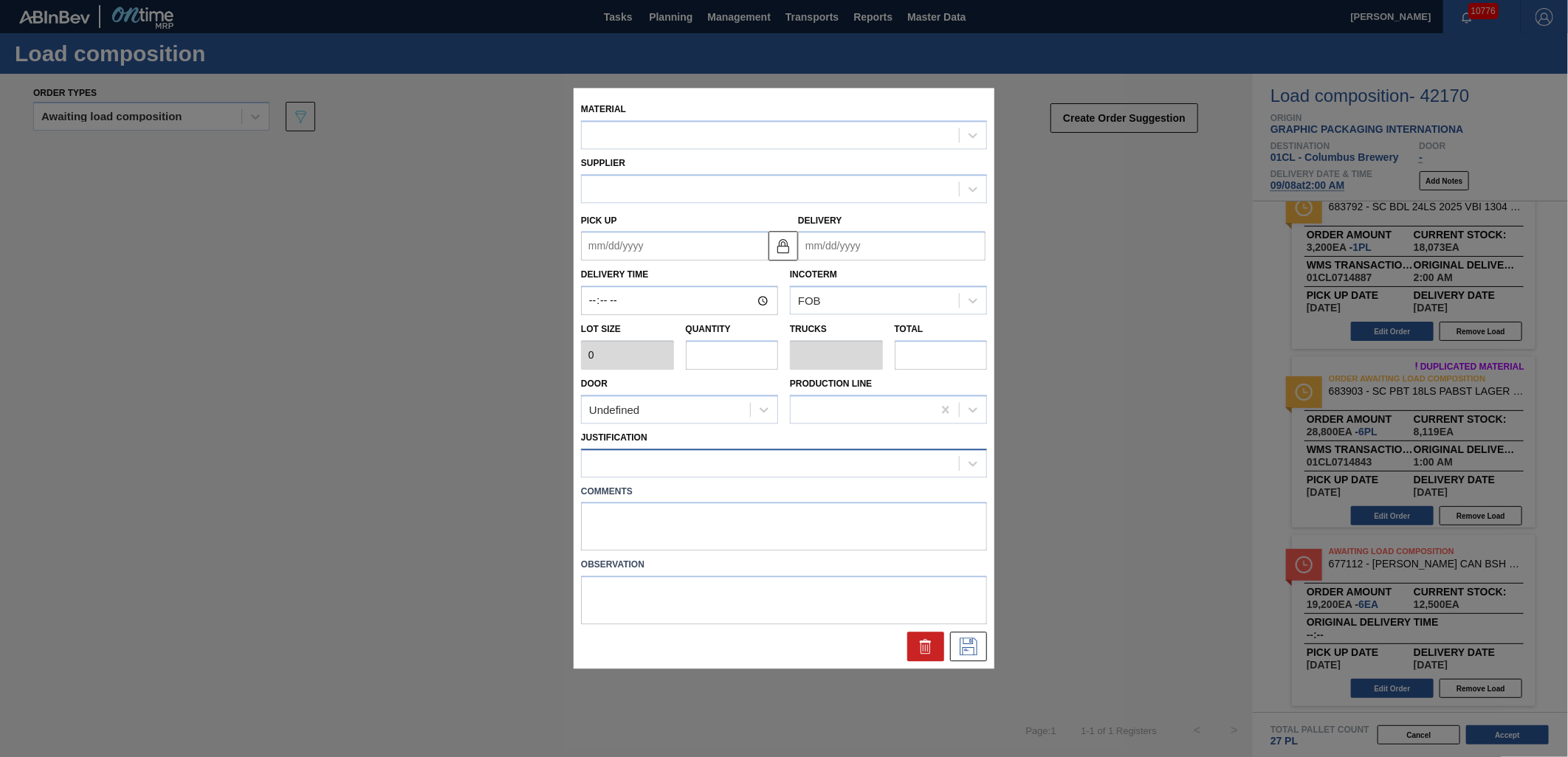
type input "3,200"
type input "6"
type input "0.231"
type input "19,200"
type up "[DATE]"
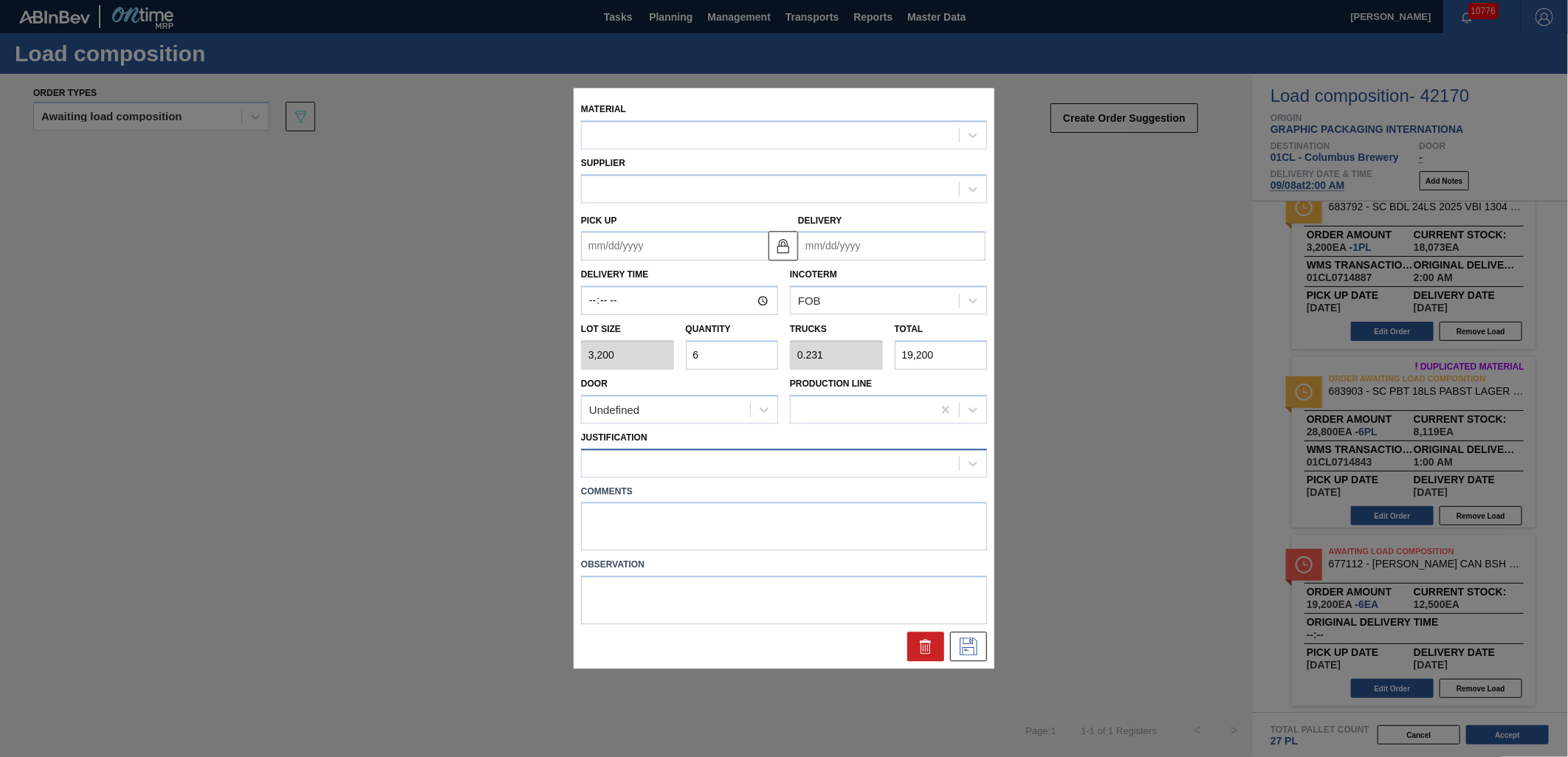
type input "[DATE]"
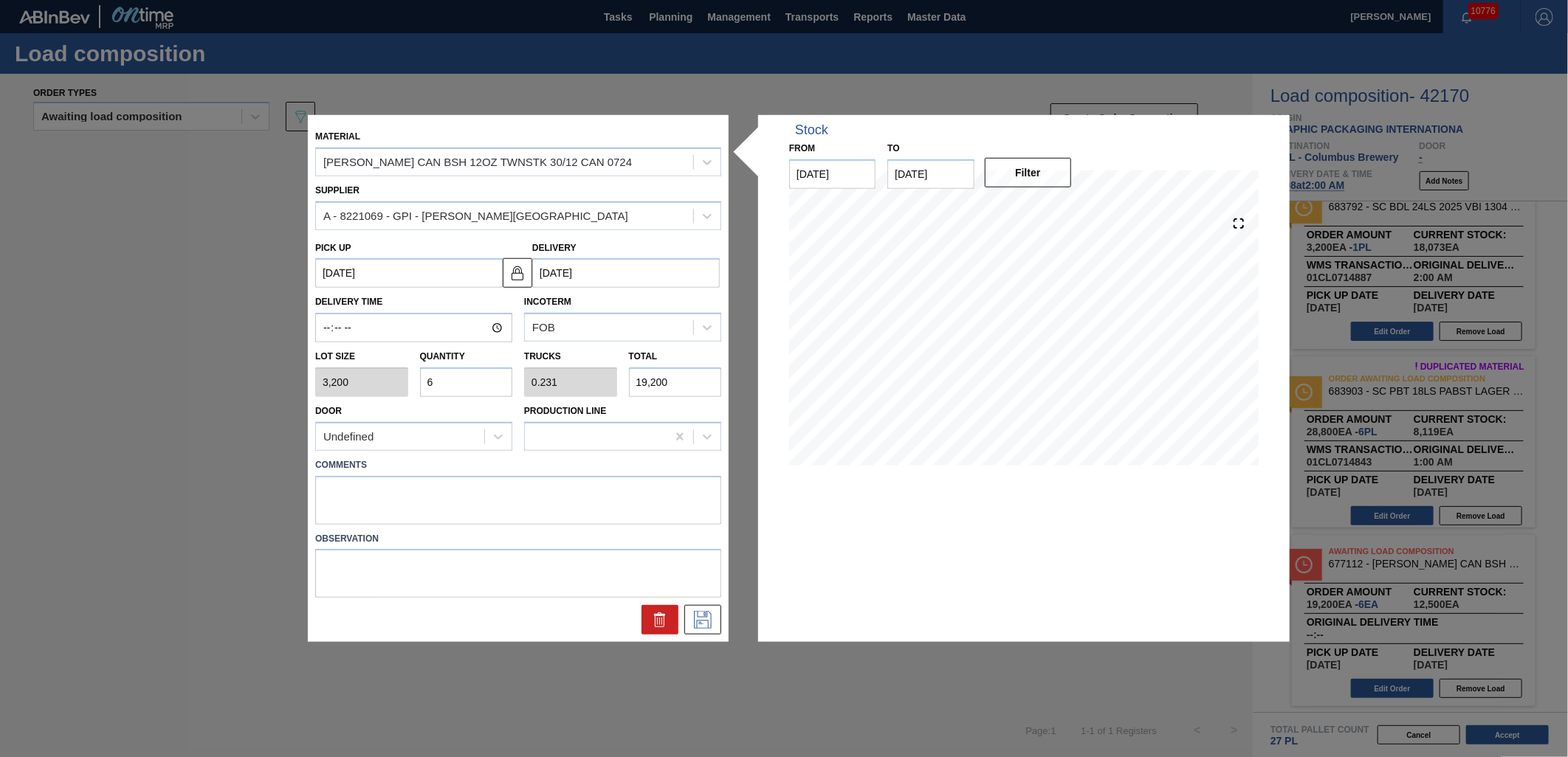
click at [478, 377] on input "6" at bounding box center [467, 382] width 93 height 29
type input "0"
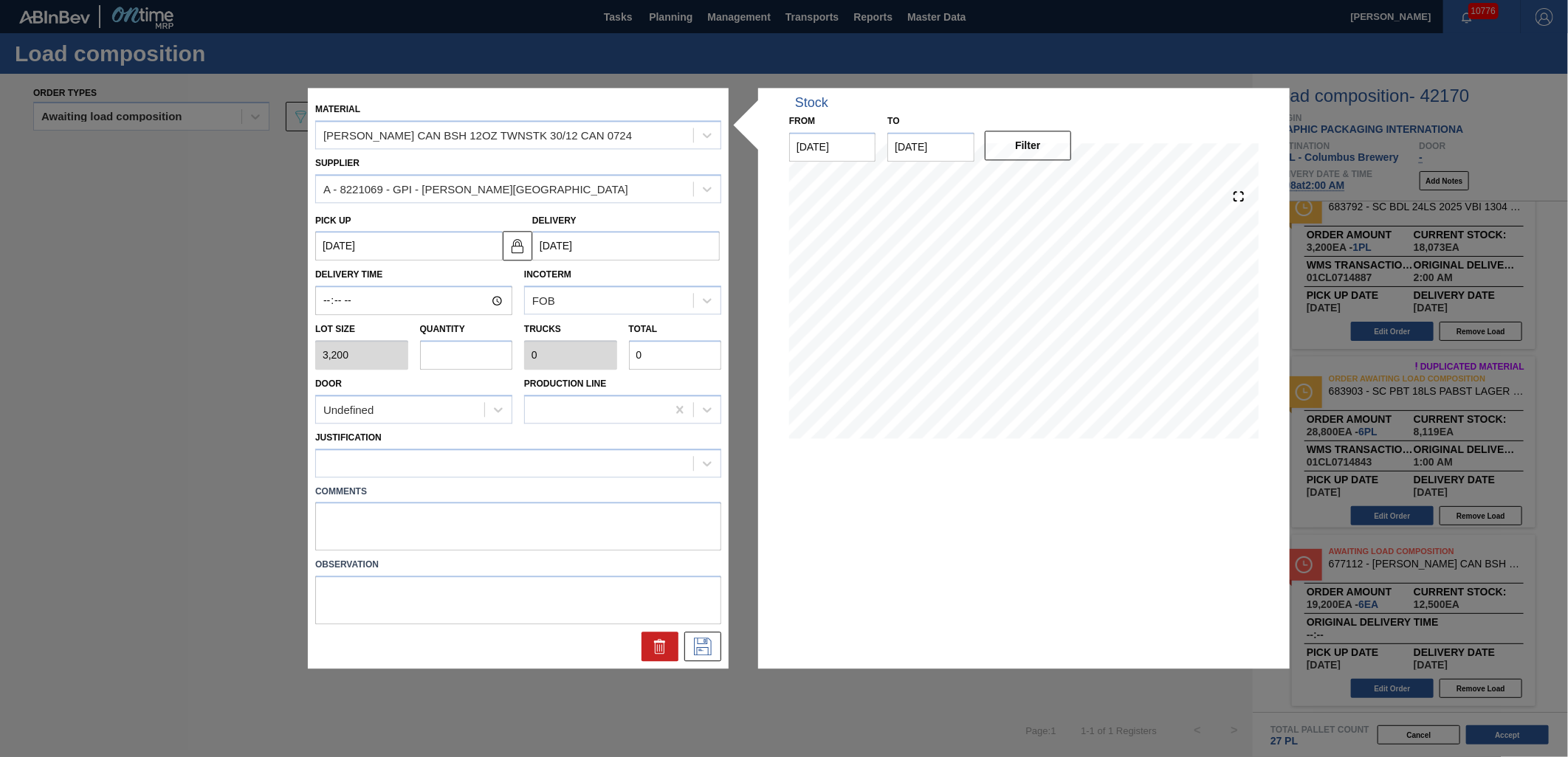
type input "5"
type input "0.192"
type input "16,000"
type input "5"
click at [467, 458] on div at bounding box center [505, 463] width 377 height 21
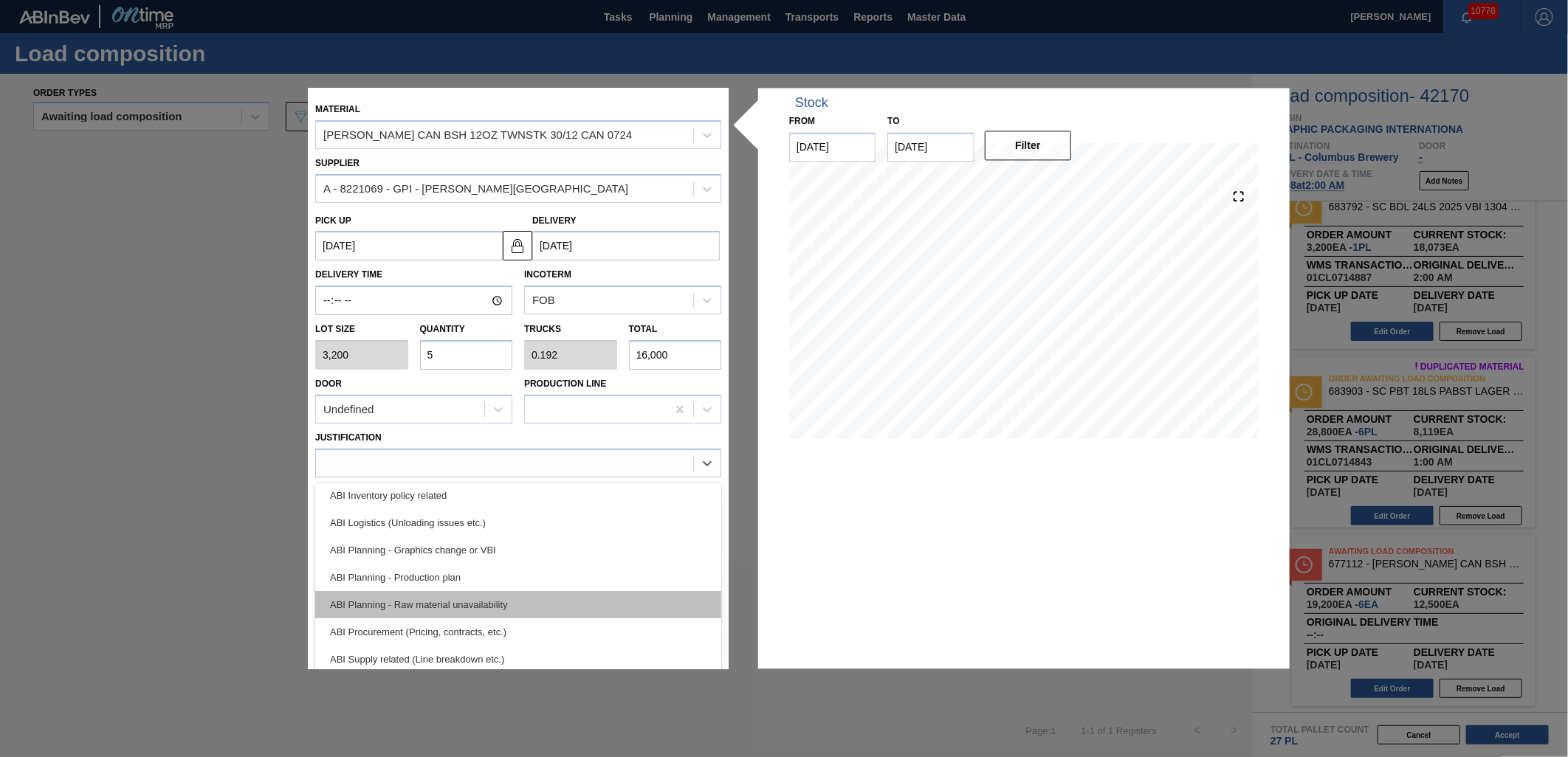
scroll to position [82, 0]
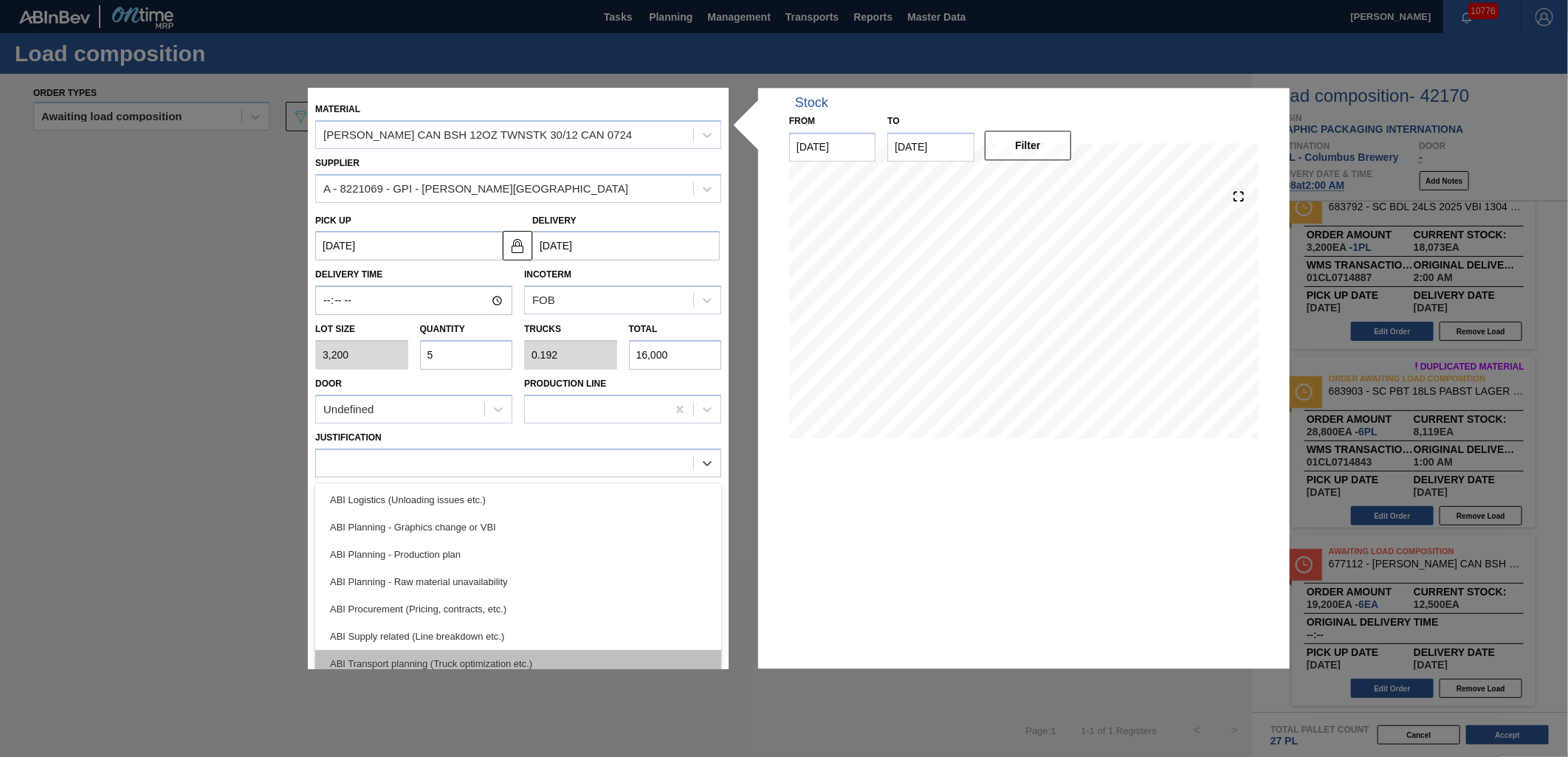
click at [503, 651] on div "ABI Transport planning (Truck optimization etc.)" at bounding box center [518, 664] width 406 height 27
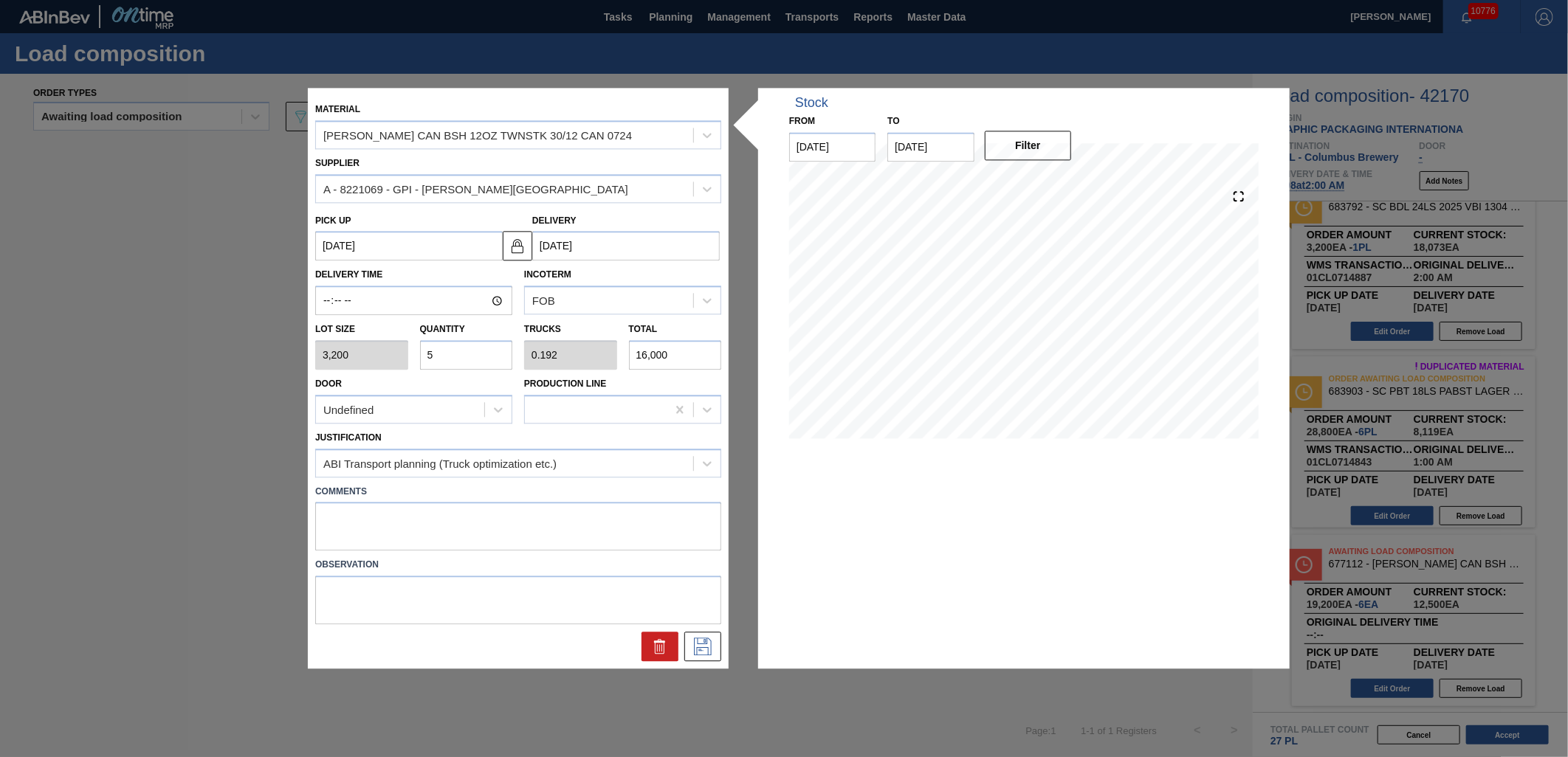
click at [722, 647] on div at bounding box center [518, 647] width 418 height 29
click at [712, 646] on icon at bounding box center [703, 647] width 24 height 17
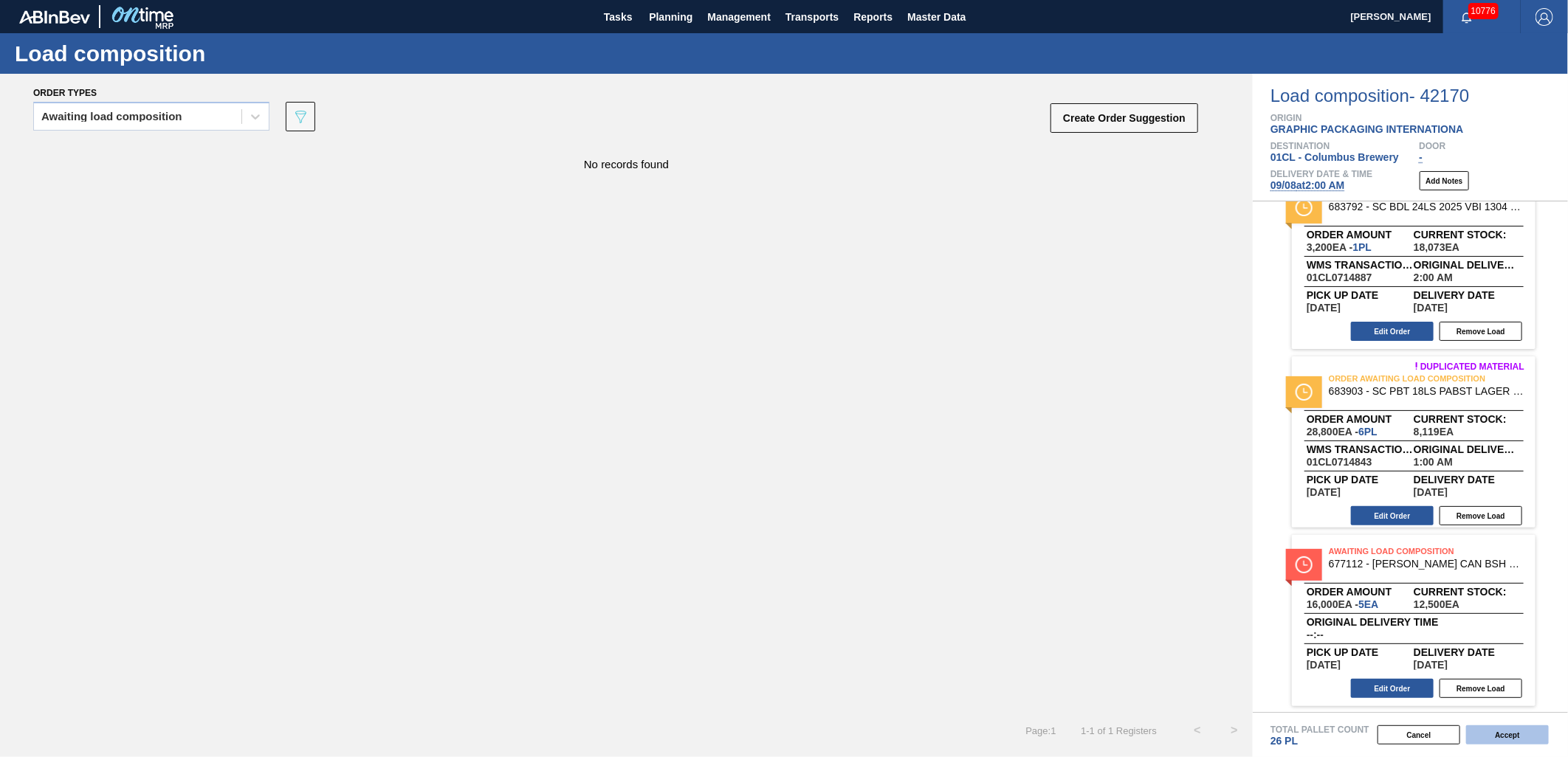
click at [1505, 742] on button "Accept" at bounding box center [1508, 735] width 83 height 19
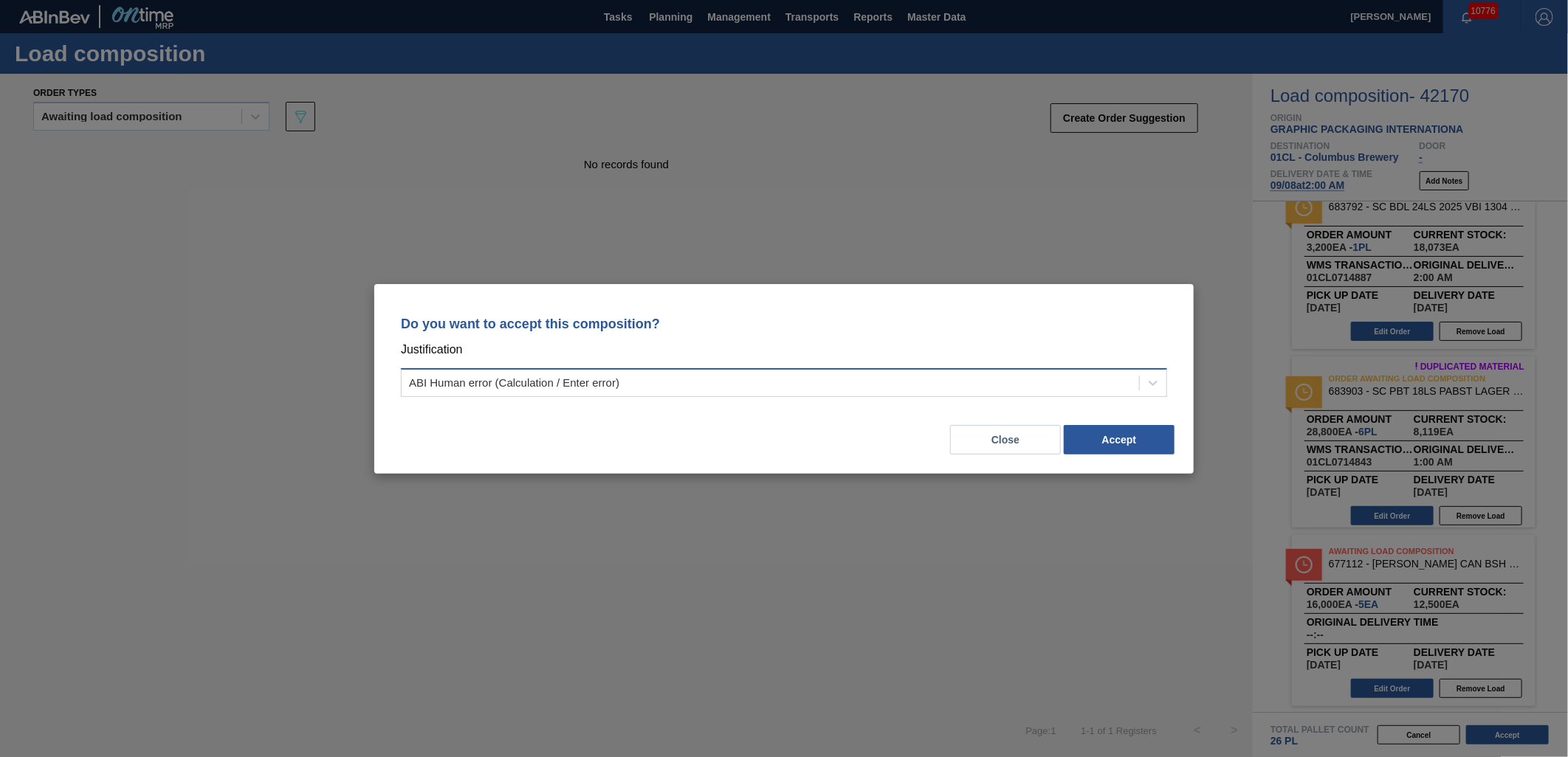
click at [949, 388] on div "ABI Human error (Calculation / Enter error)" at bounding box center [770, 382] width 738 height 21
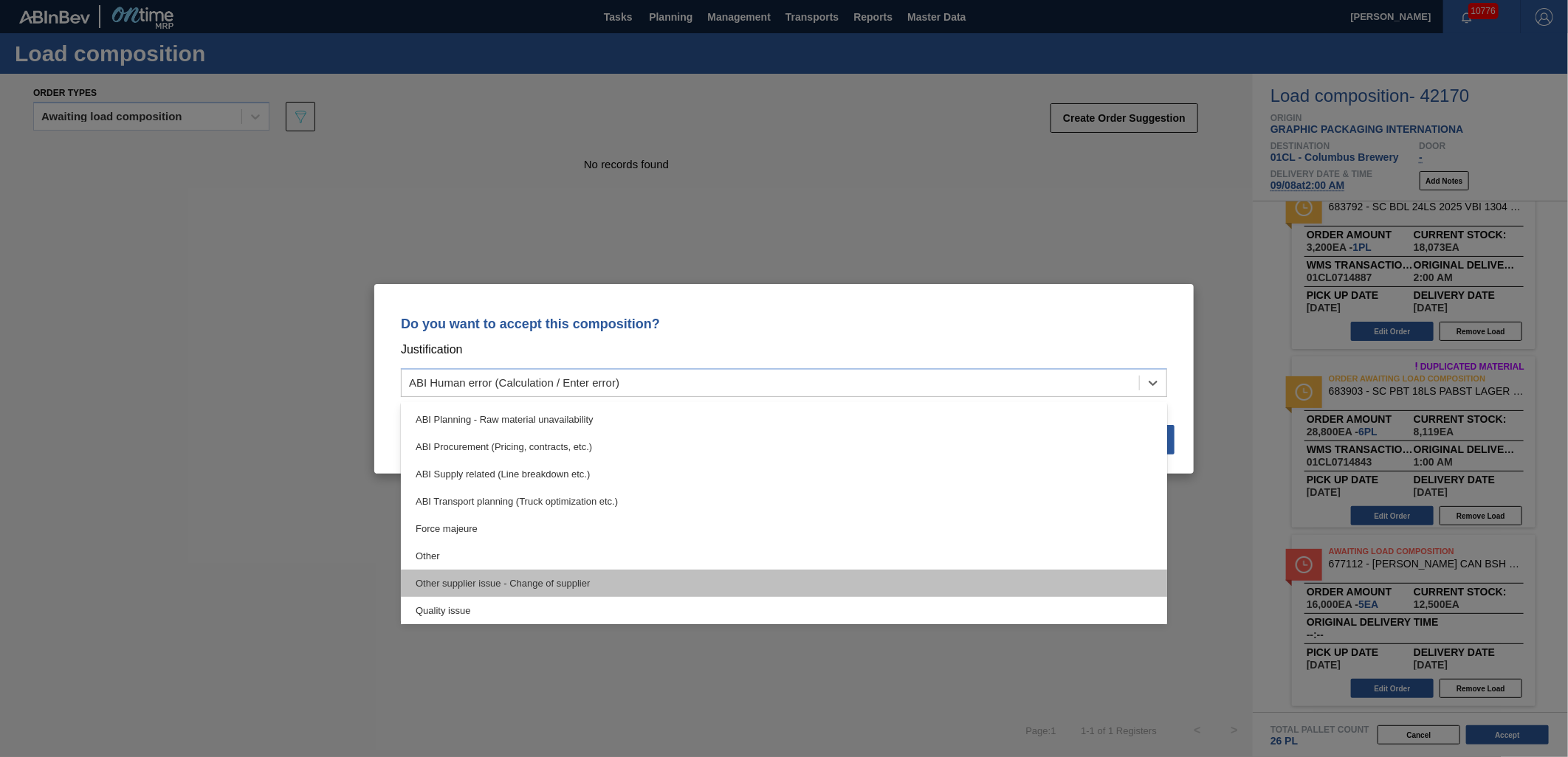
scroll to position [245, 0]
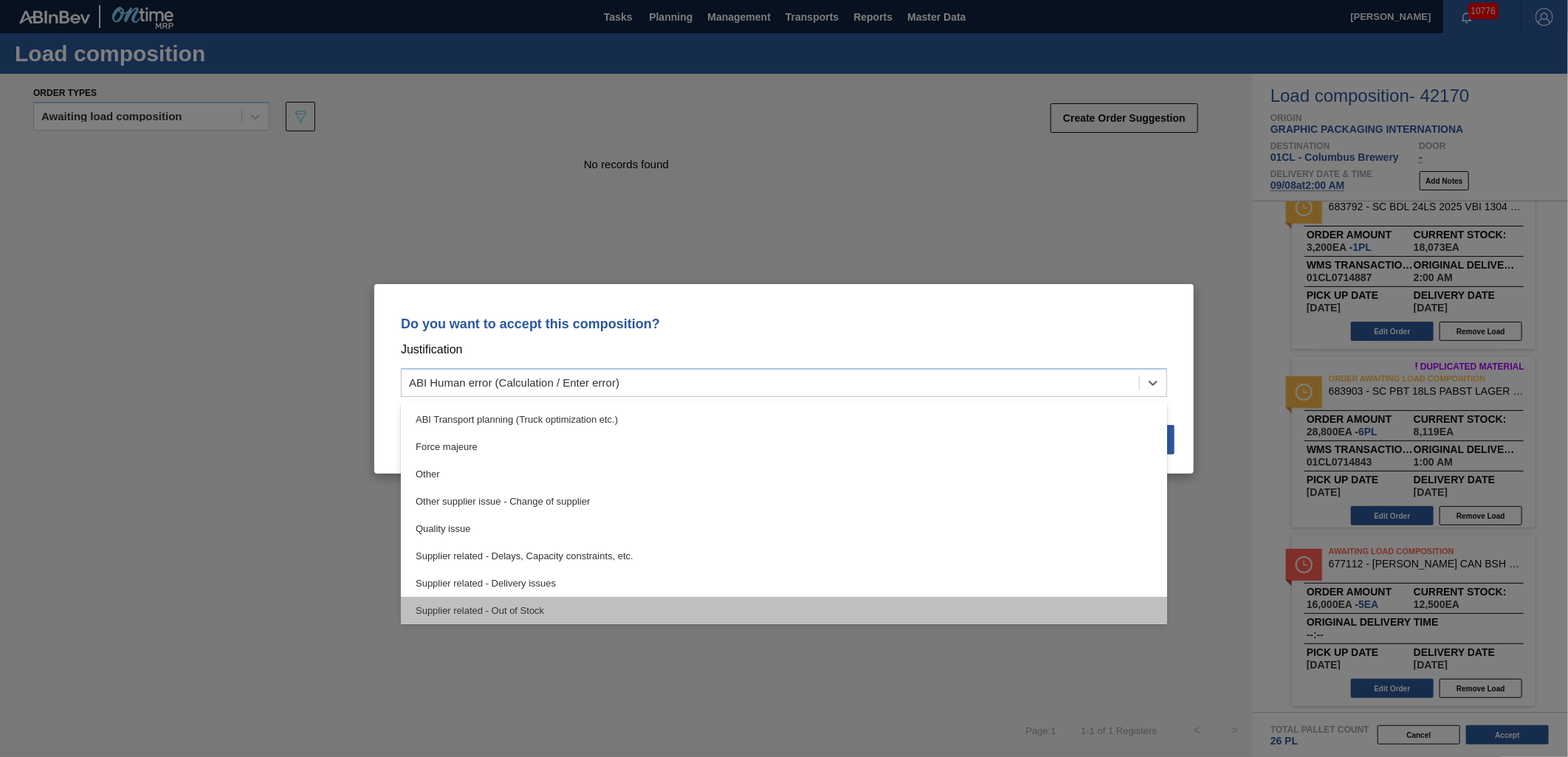
click at [703, 612] on div "Supplier related - Out of Stock" at bounding box center [784, 611] width 766 height 27
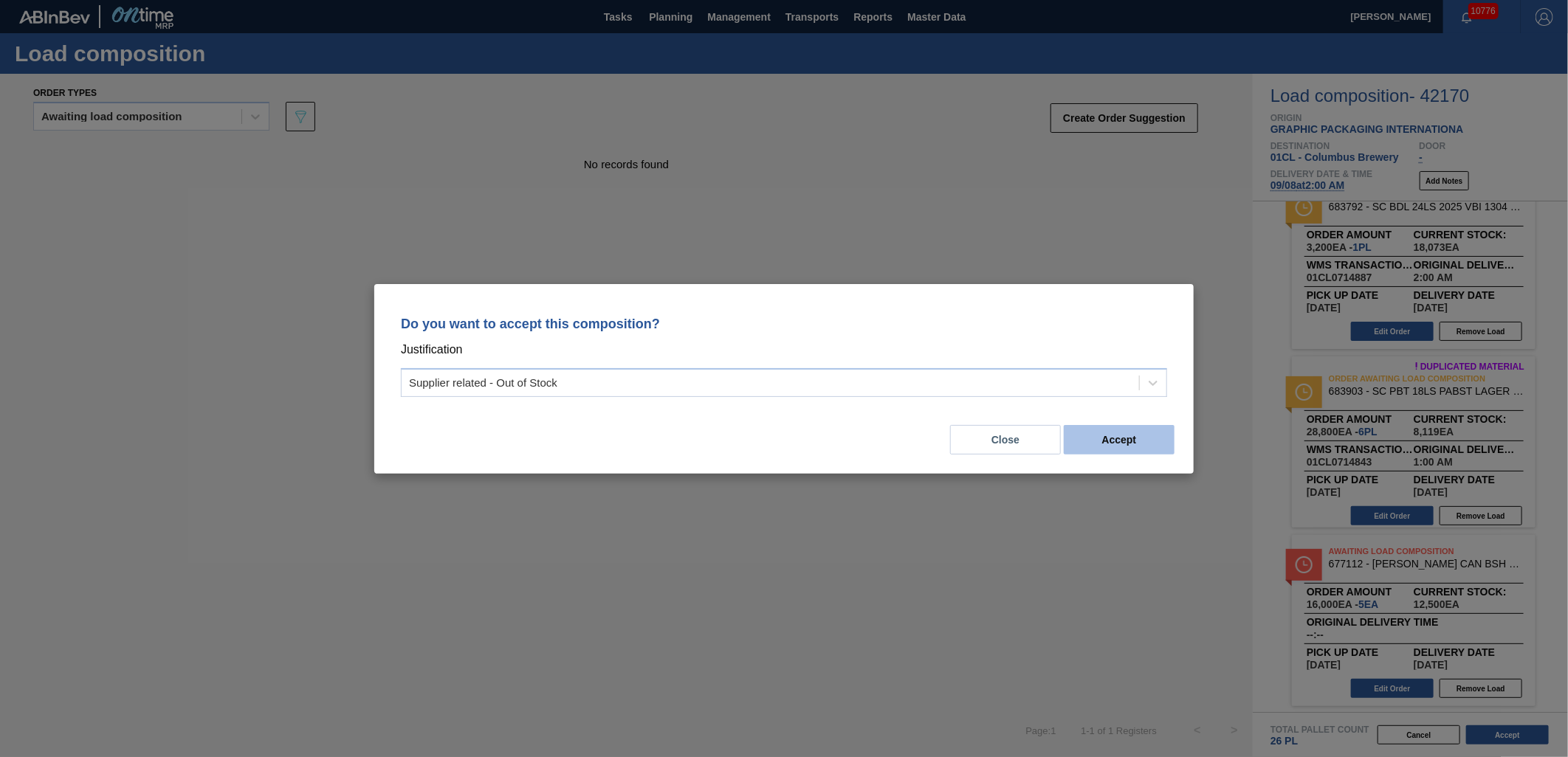
click at [1130, 450] on button "Accept" at bounding box center [1119, 439] width 110 height 29
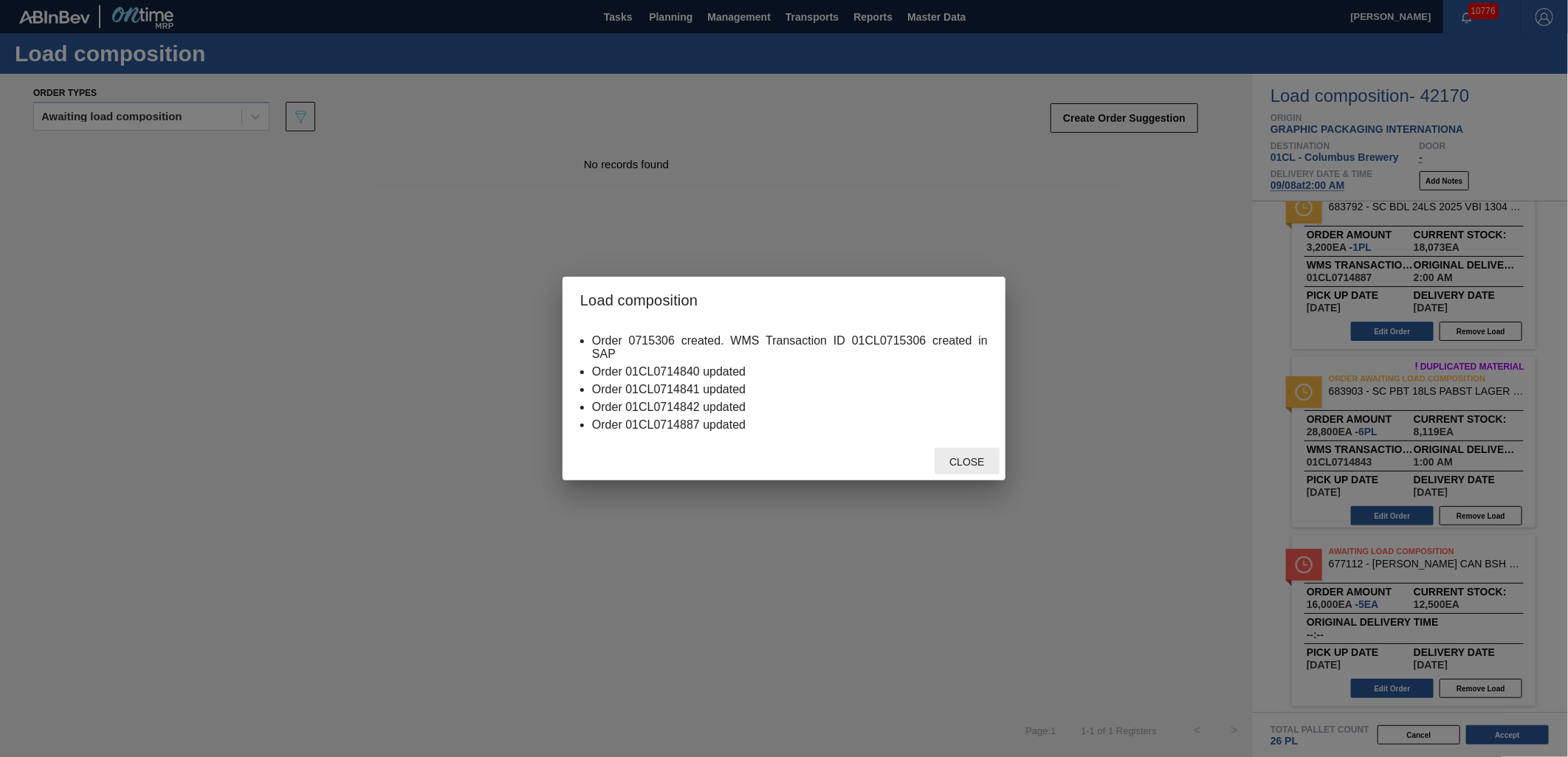
click at [975, 462] on span "Close" at bounding box center [966, 462] width 58 height 12
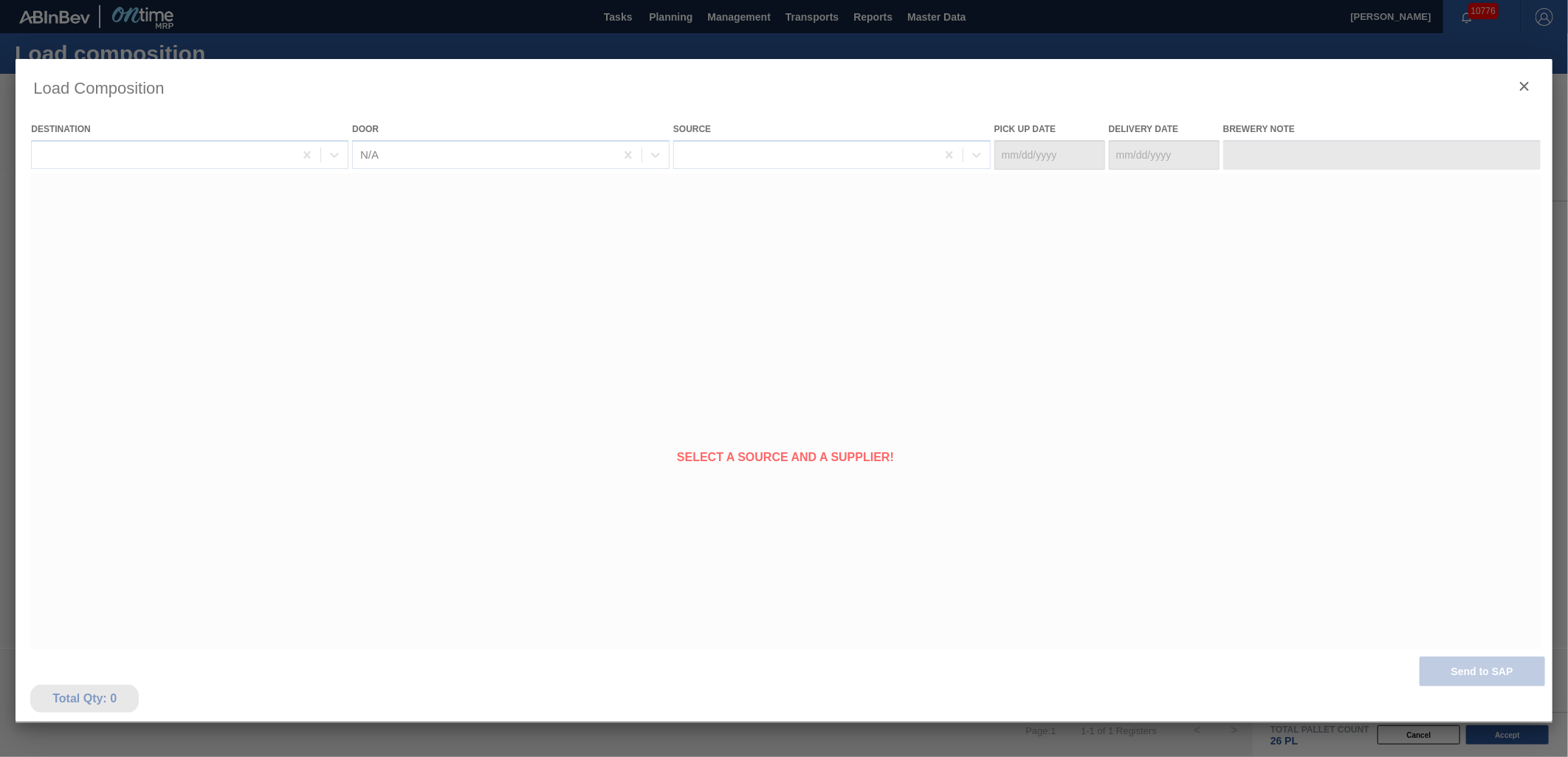
type Date "[DATE]"
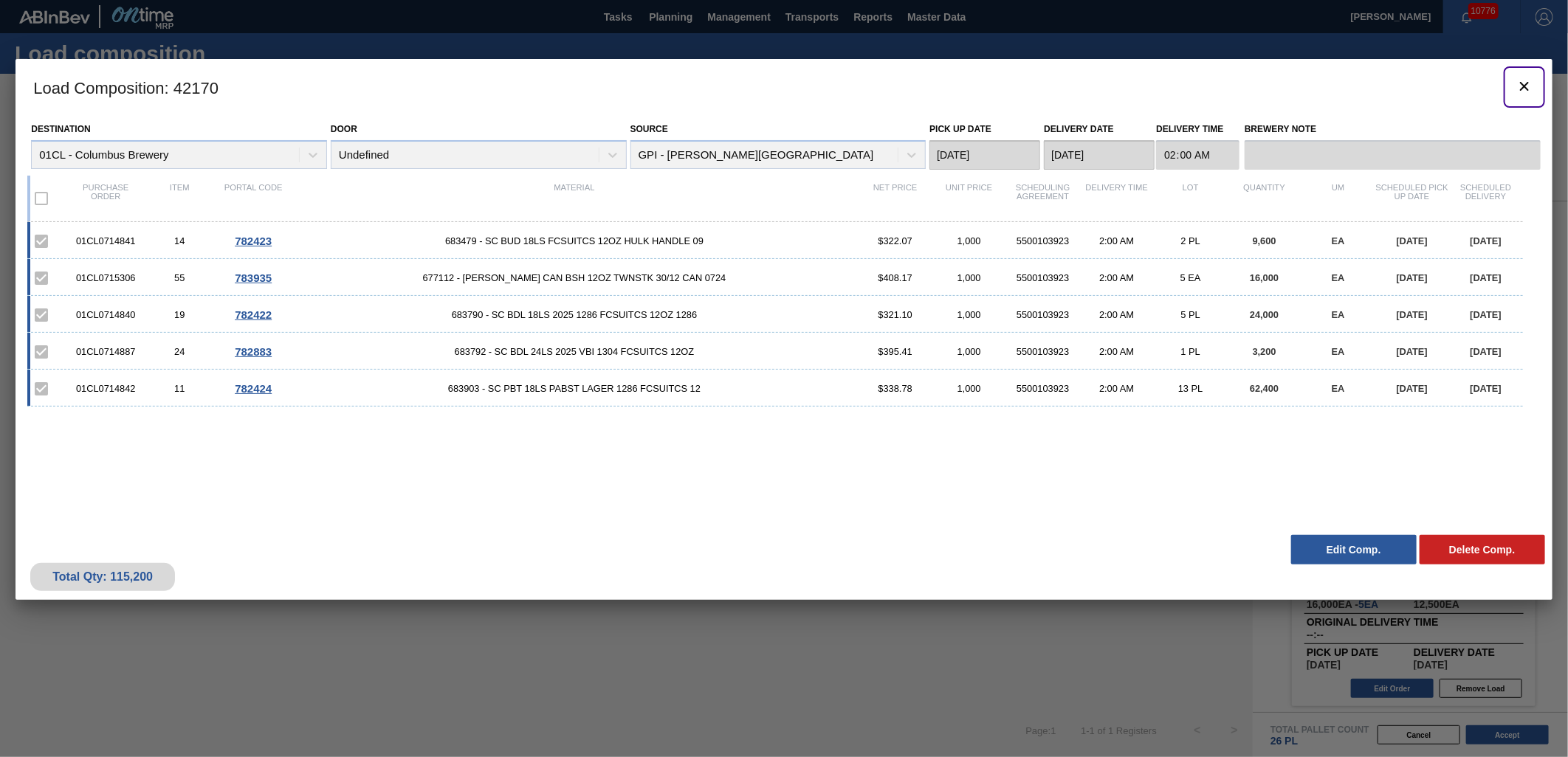
click at [1518, 87] on icon "botão de ícone" at bounding box center [1524, 87] width 17 height 17
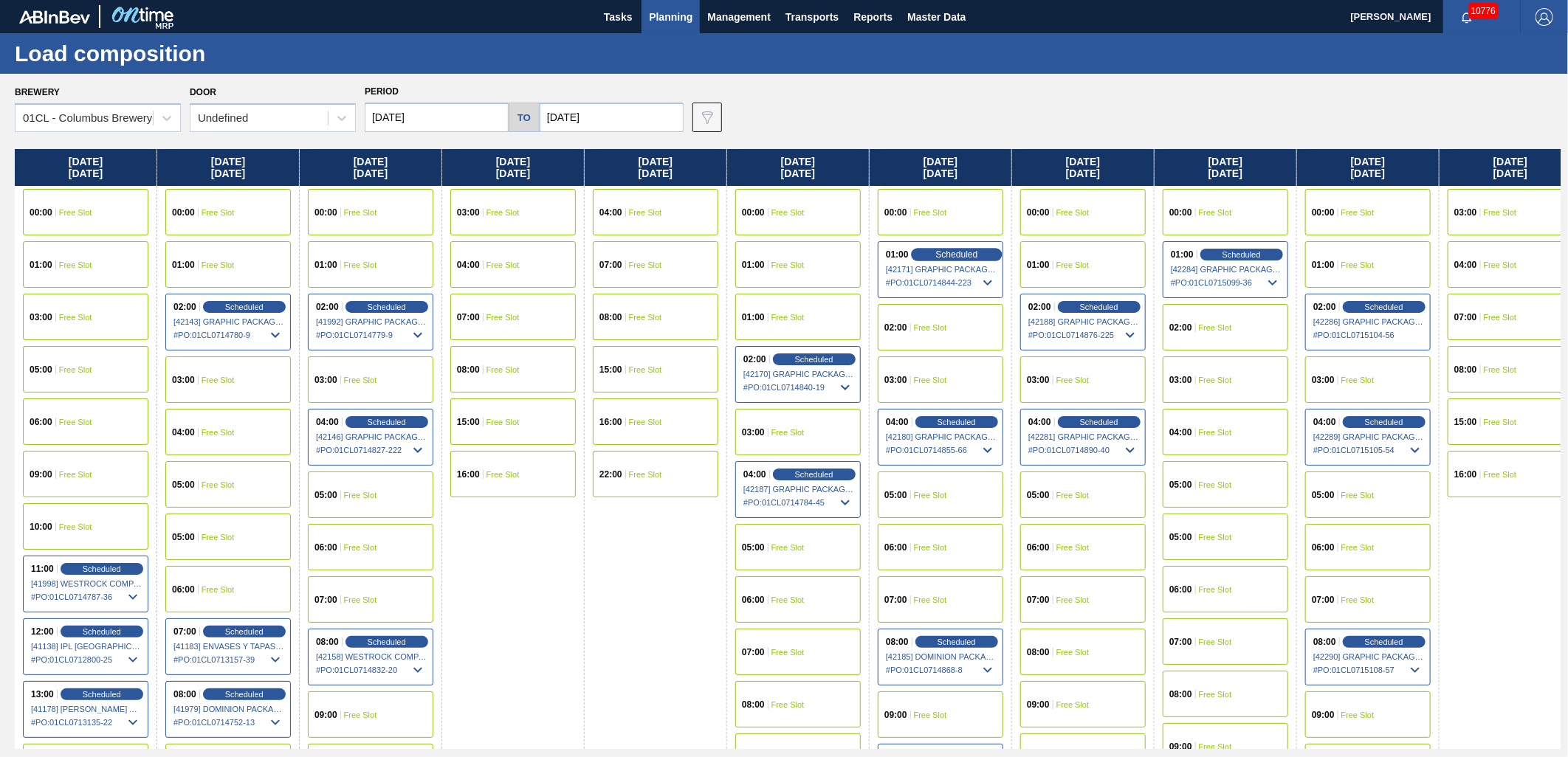
click at [935, 253] on div "Scheduled" at bounding box center [957, 254] width 91 height 14
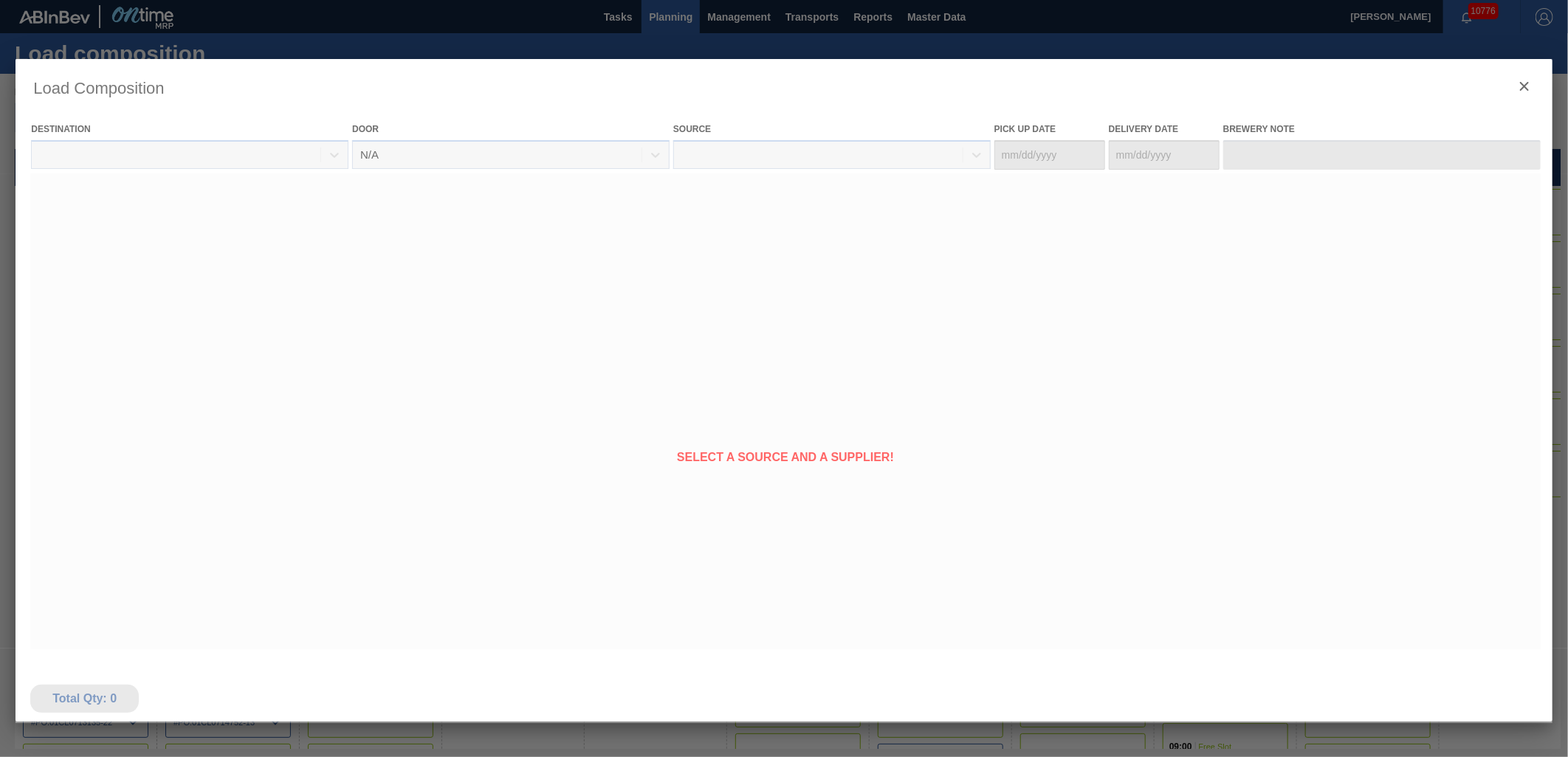
type Date "[DATE]"
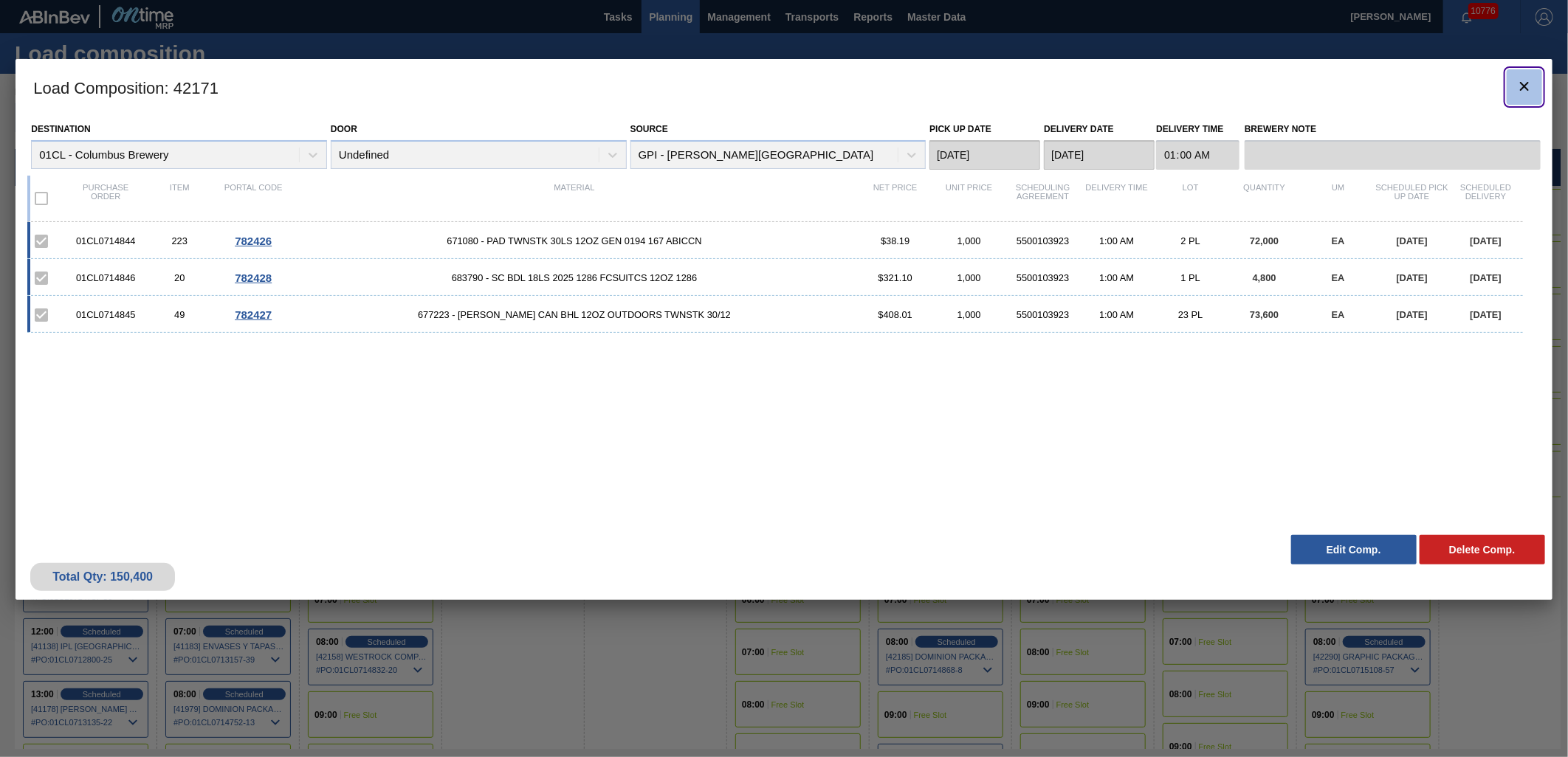
click at [1522, 88] on icon "botão de ícone" at bounding box center [1524, 86] width 9 height 9
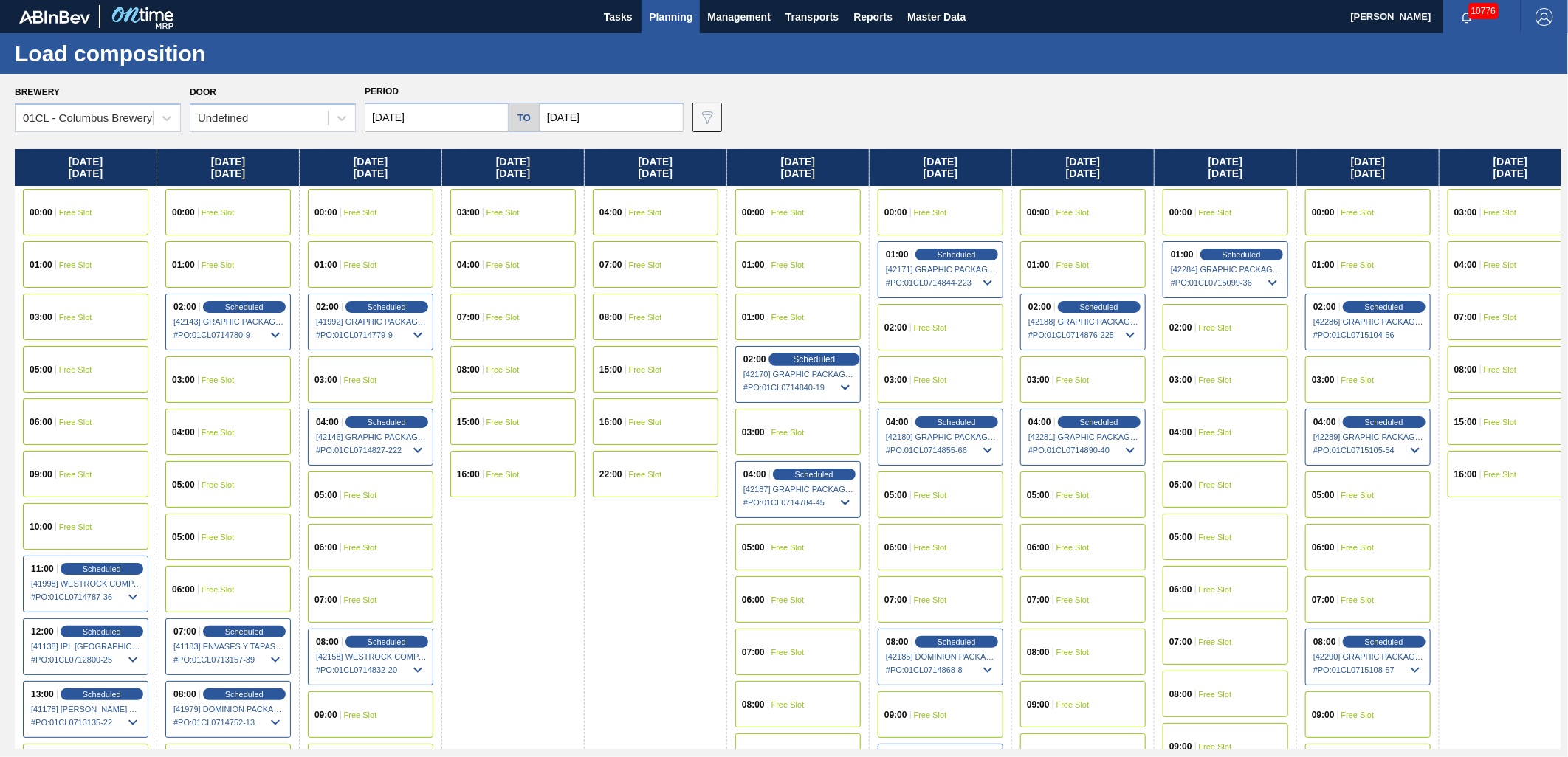
click at [822, 364] on div "Scheduled" at bounding box center [814, 359] width 91 height 14
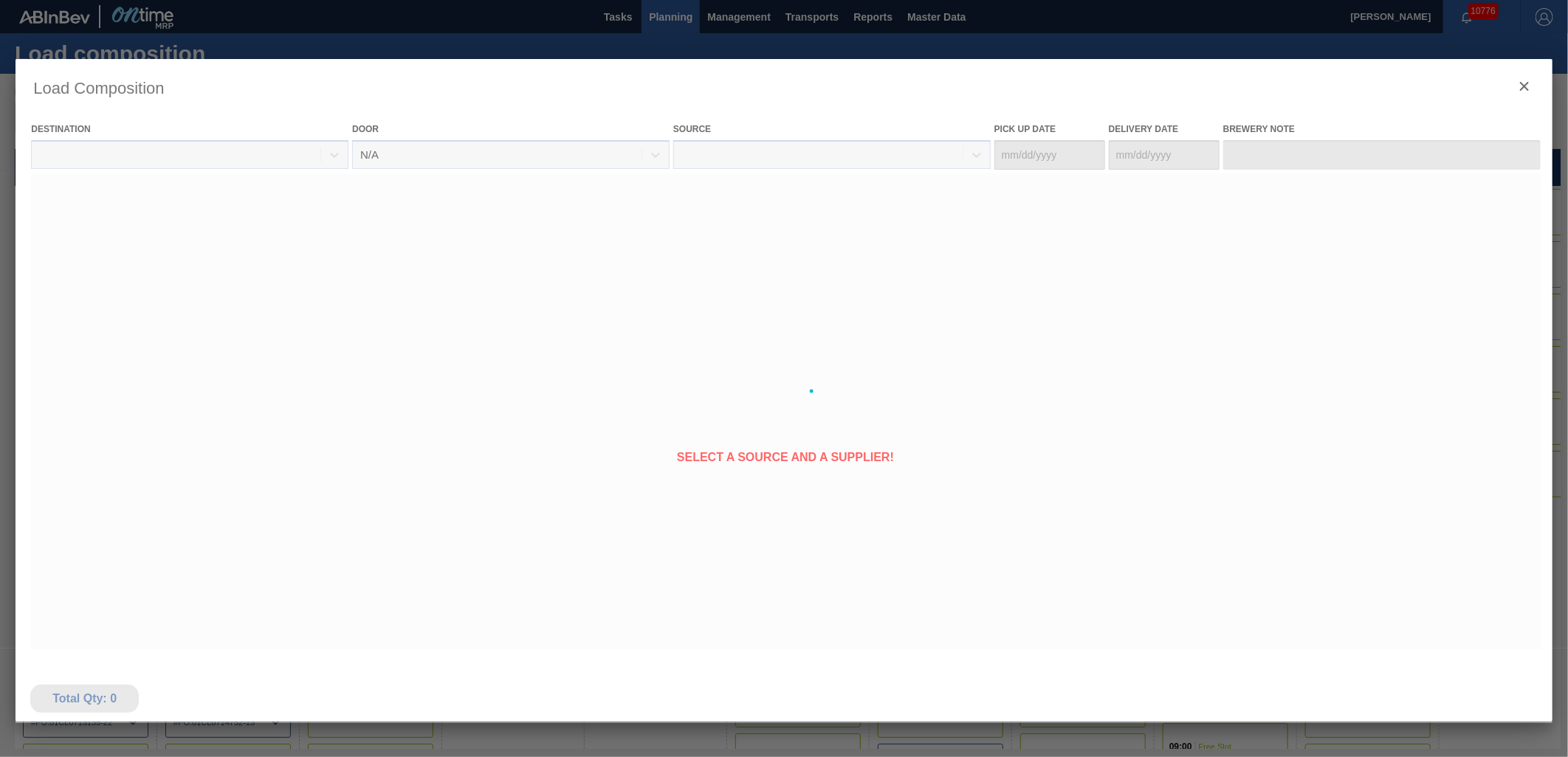
type Date "[DATE]"
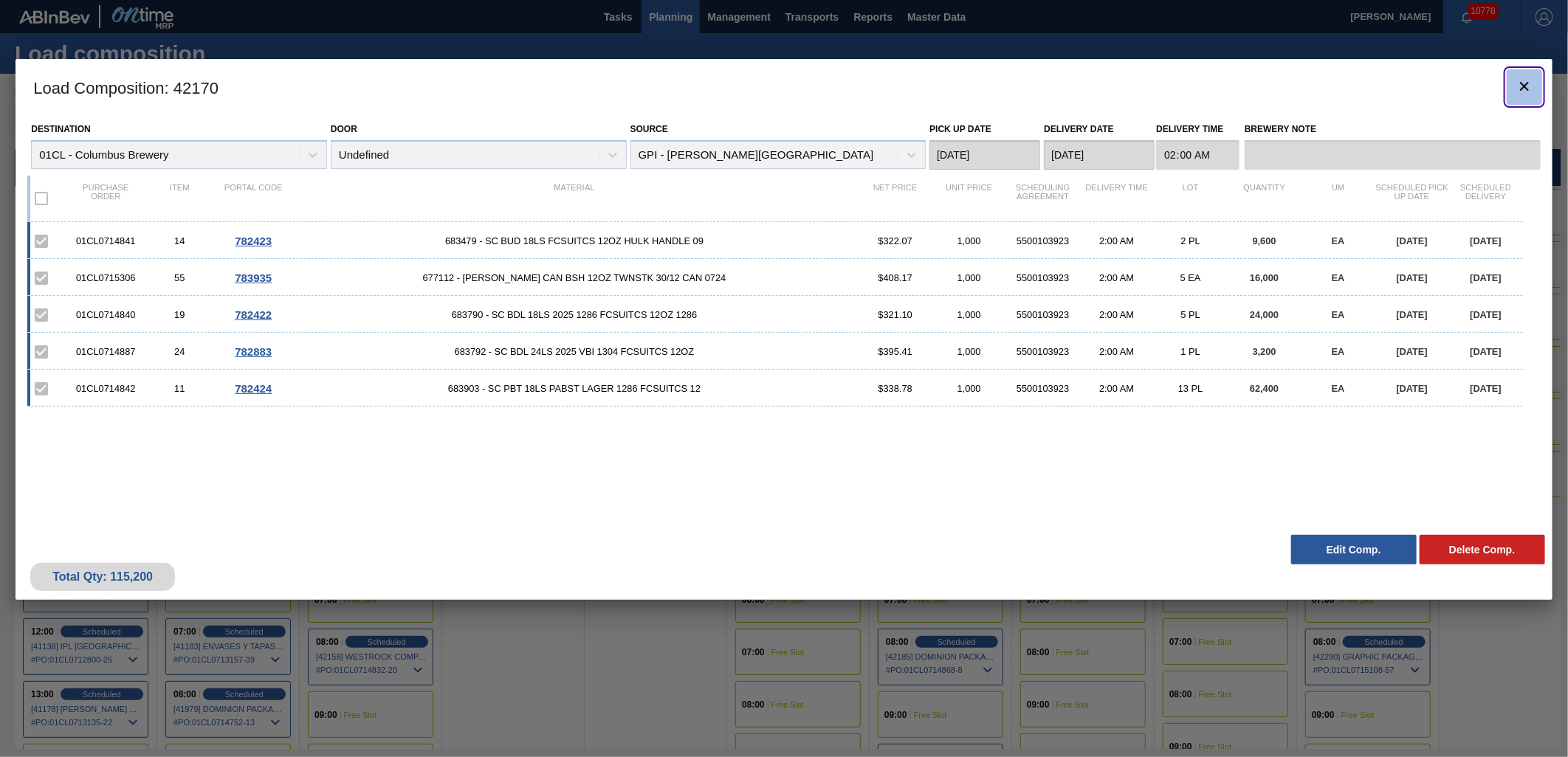
click at [1524, 83] on icon "botão de ícone" at bounding box center [1524, 87] width 17 height 17
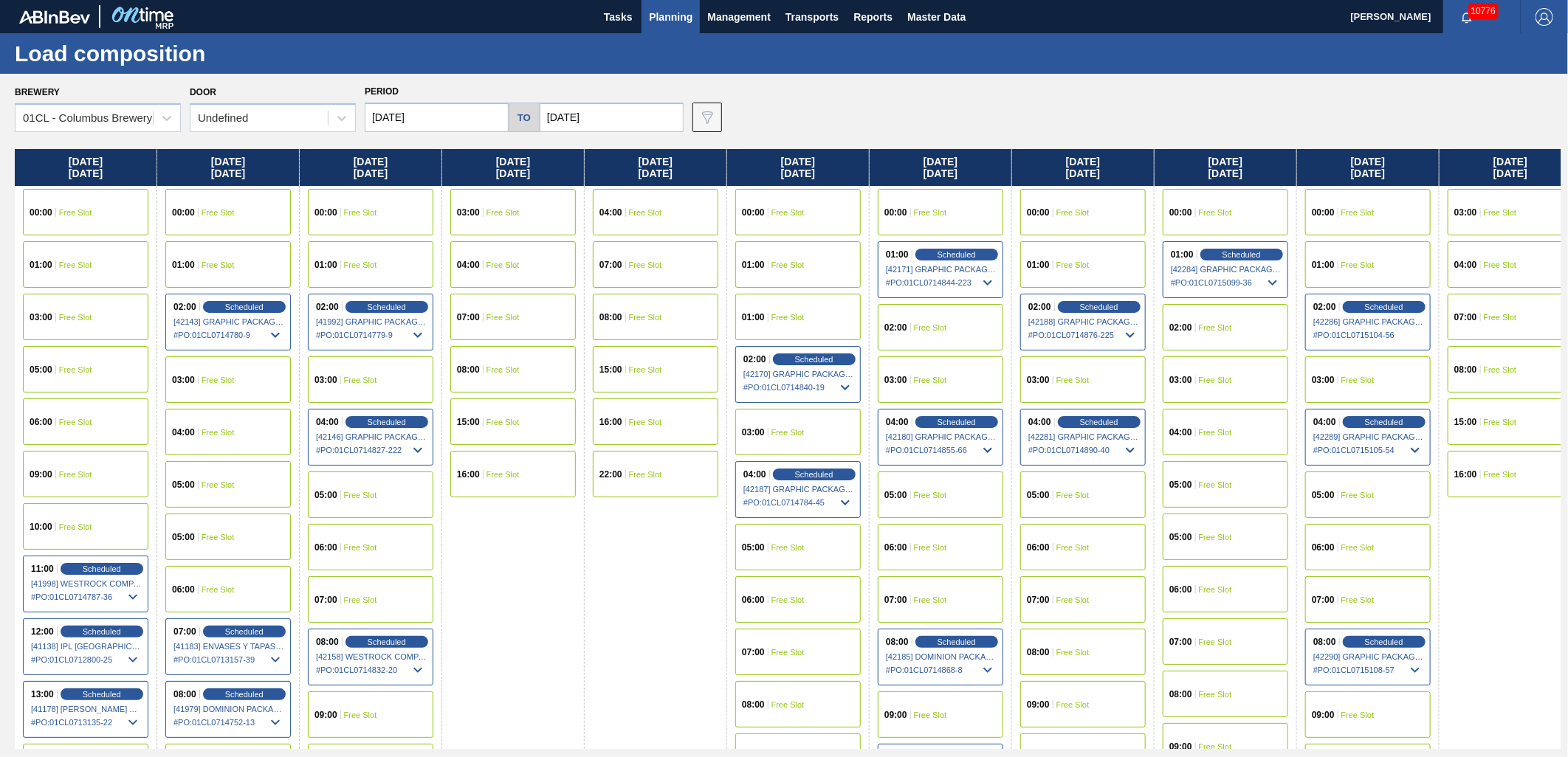
drag, startPoint x: 1093, startPoint y: 417, endPoint x: 1074, endPoint y: 413, distance: 19.4
click at [1091, 418] on span "Scheduled" at bounding box center [1099, 422] width 38 height 9
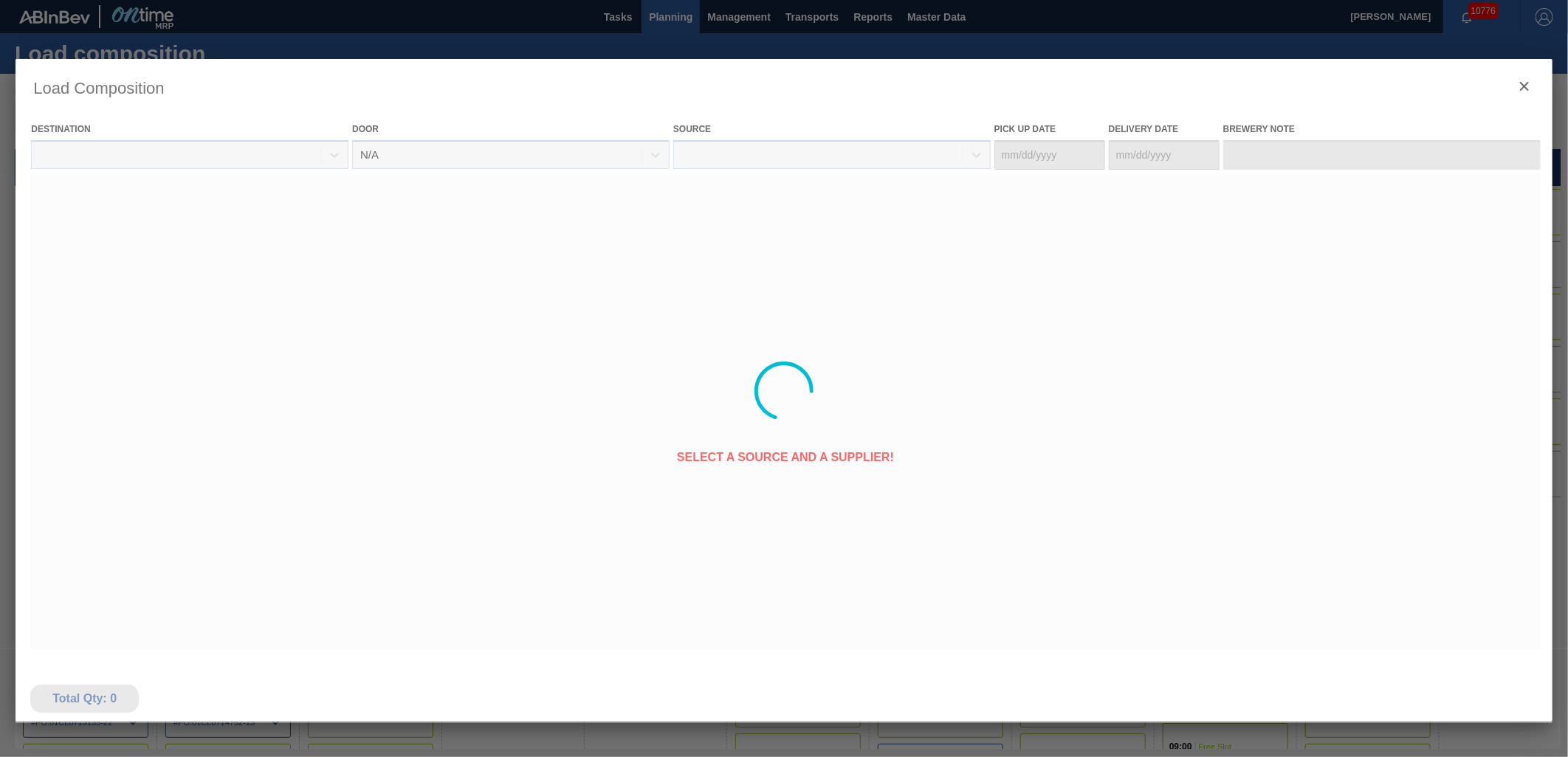
type Date "[DATE]"
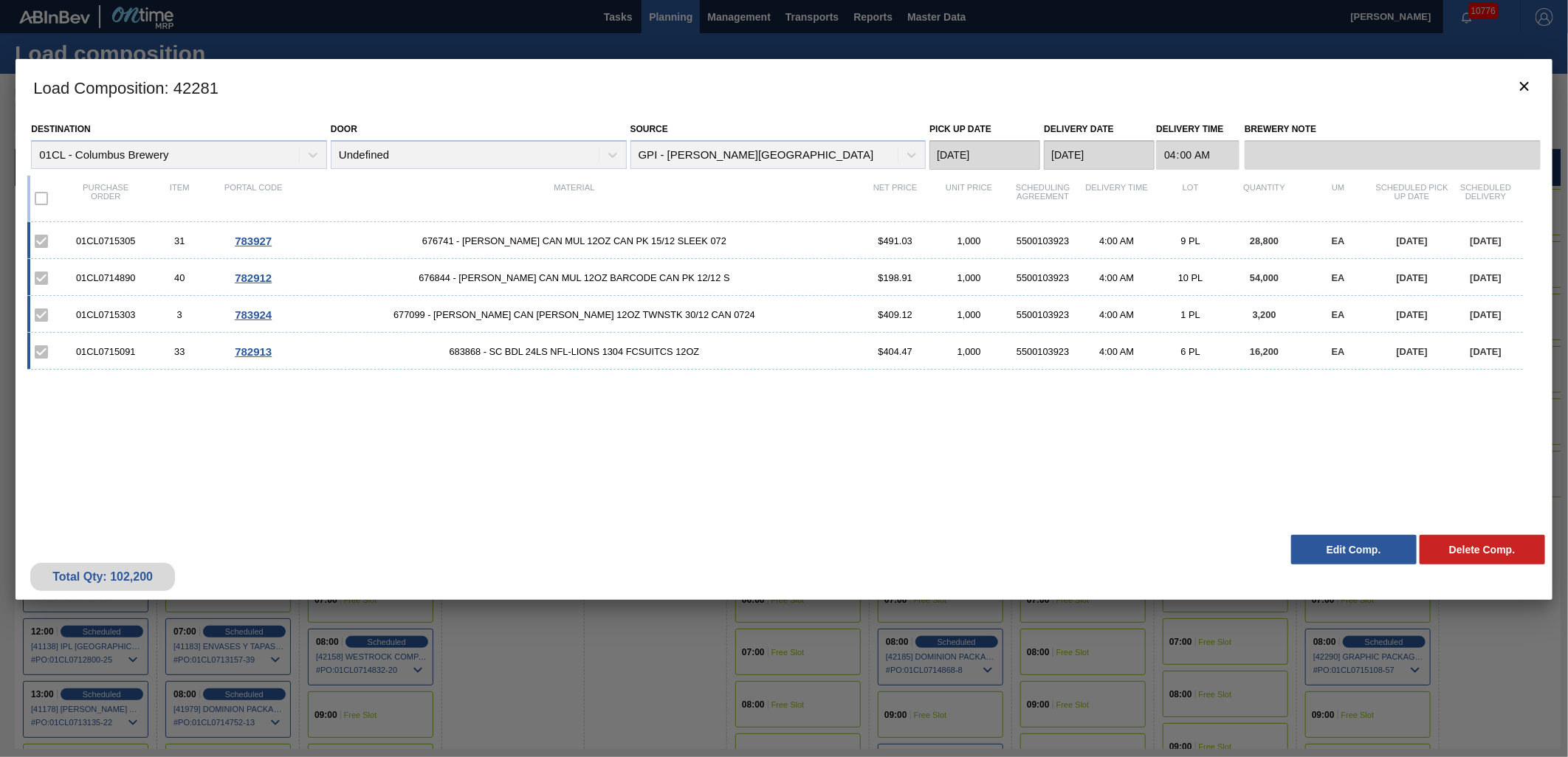
click at [1307, 547] on button "Edit Comp." at bounding box center [1354, 550] width 126 height 29
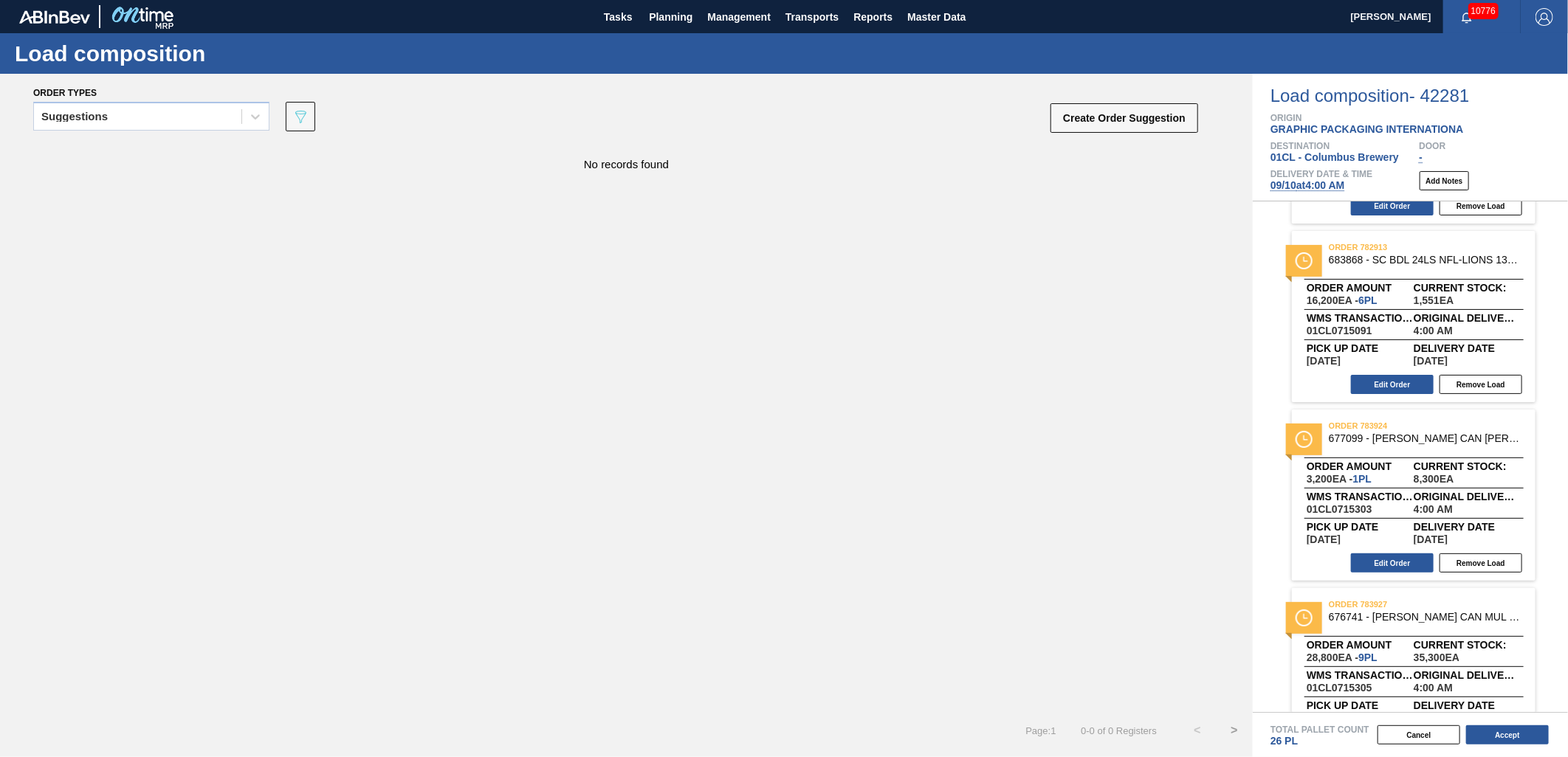
scroll to position [210, 0]
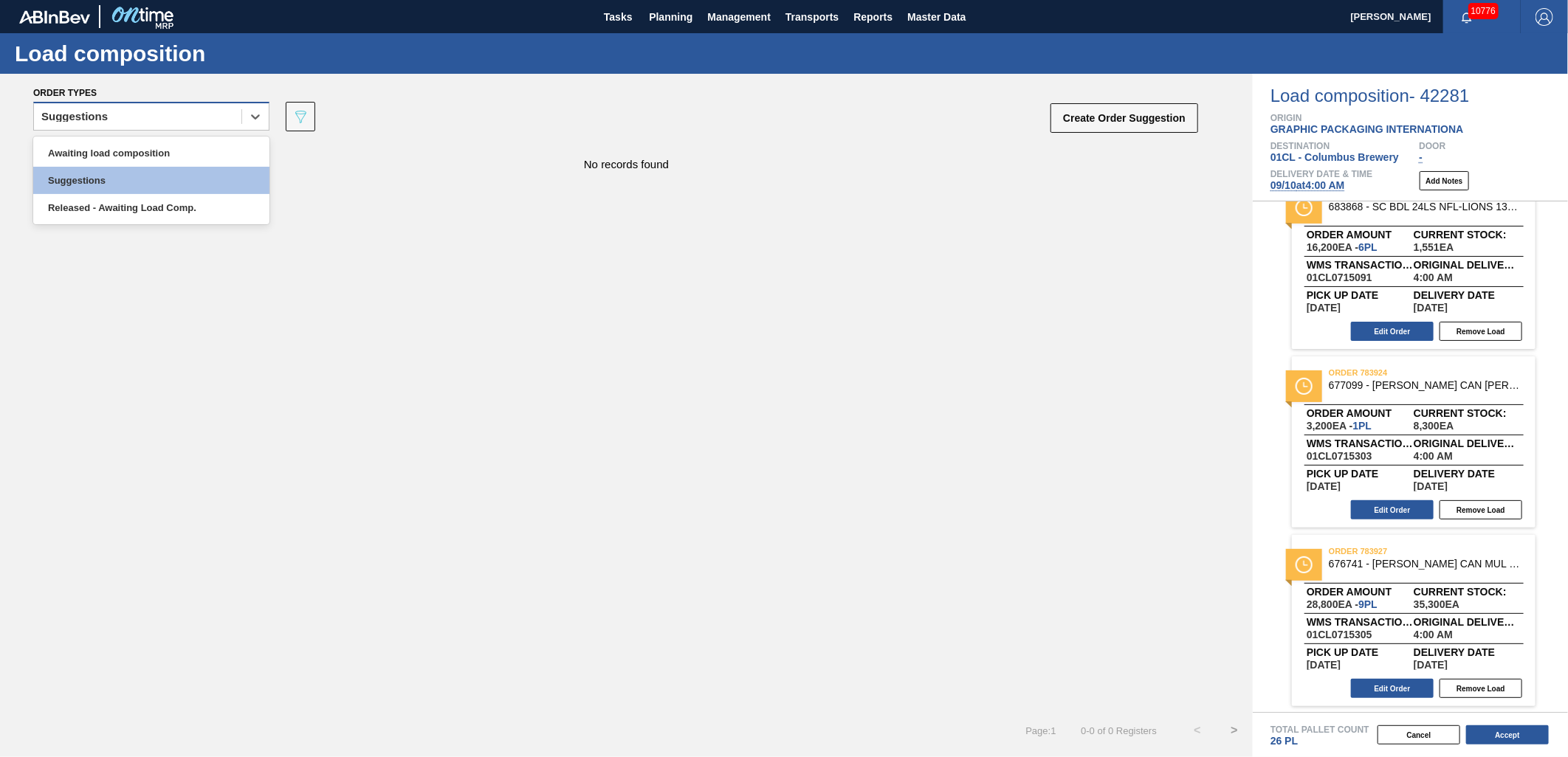
click at [191, 121] on div "Suggestions" at bounding box center [137, 117] width 207 height 21
click at [138, 214] on div "Released - Awaiting Load Comp." at bounding box center [151, 207] width 236 height 27
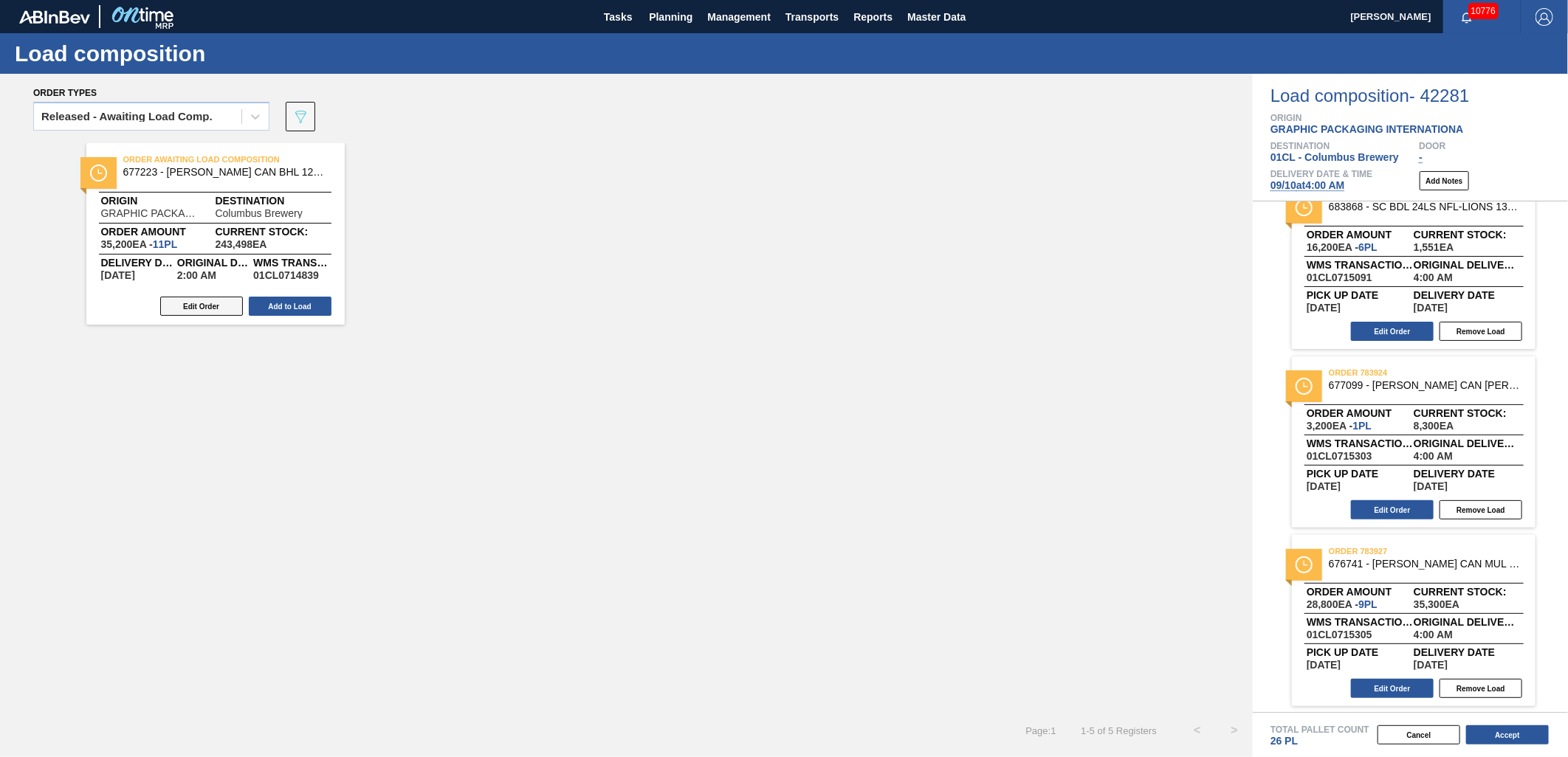
click at [195, 307] on button "Edit Order" at bounding box center [202, 307] width 83 height 19
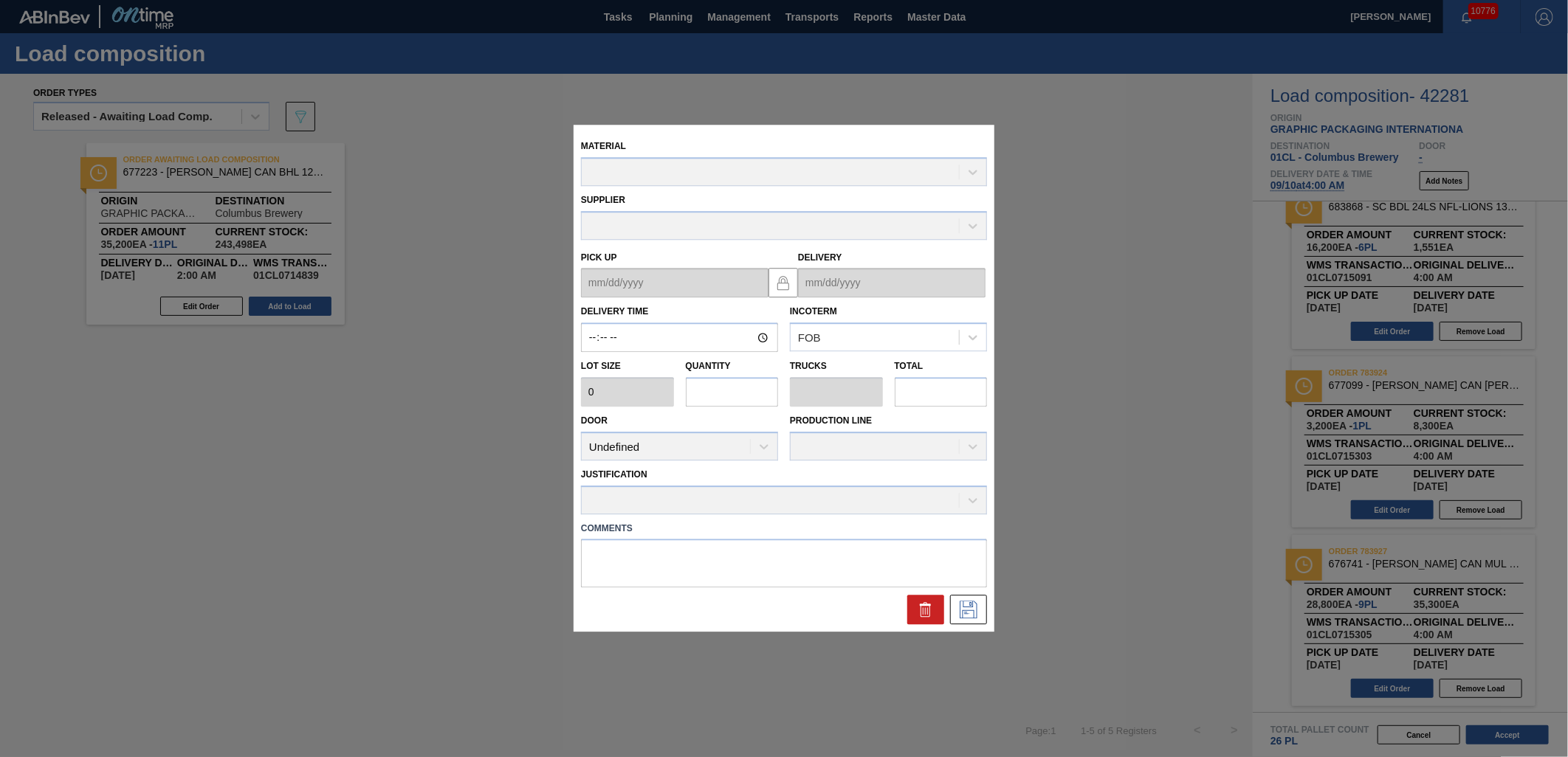
type input "02:00:00"
type input "3,200"
type input "11"
type input "0.423"
type input "35,200"
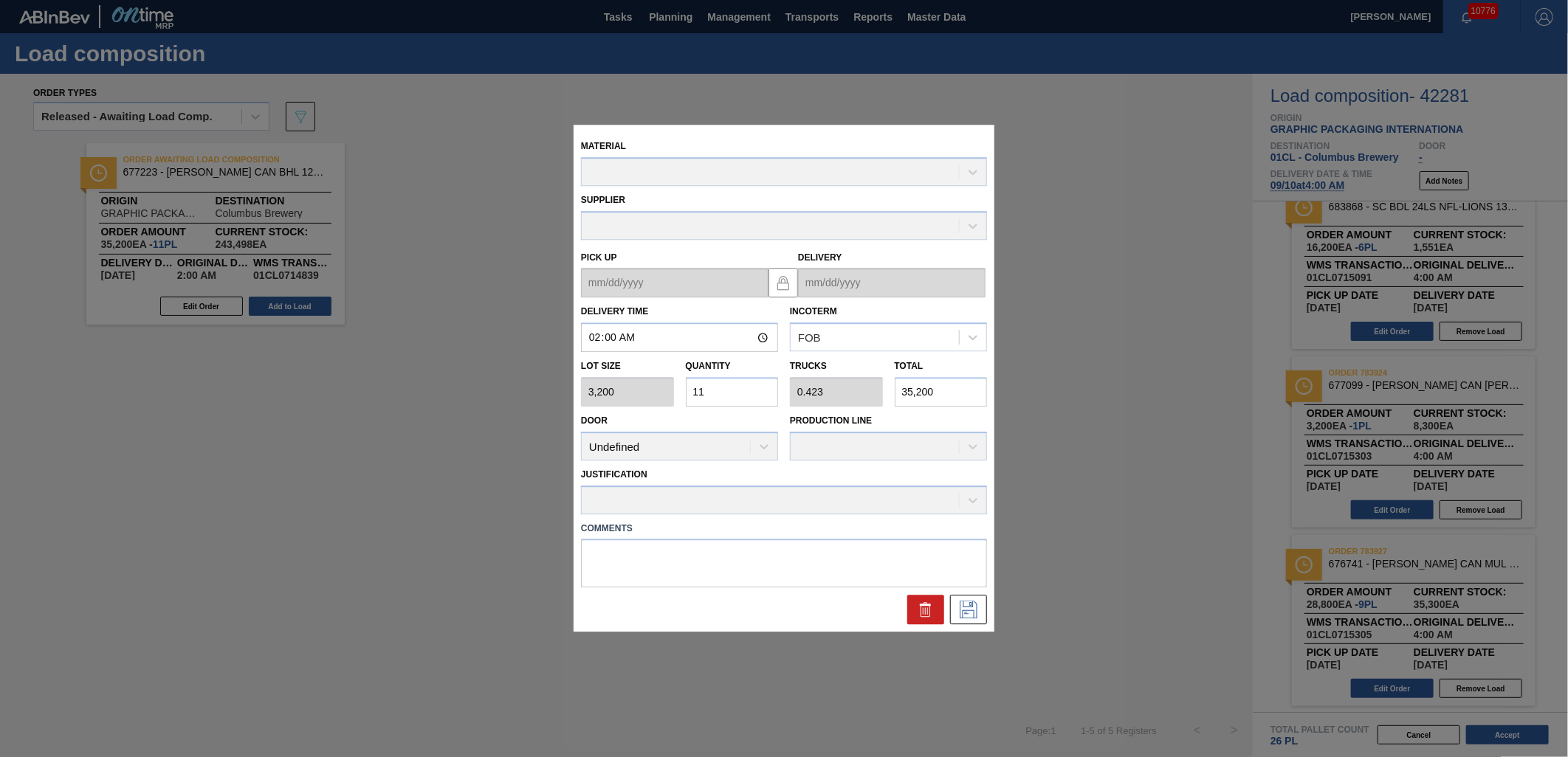
type up "[DATE]"
type input "[DATE]"
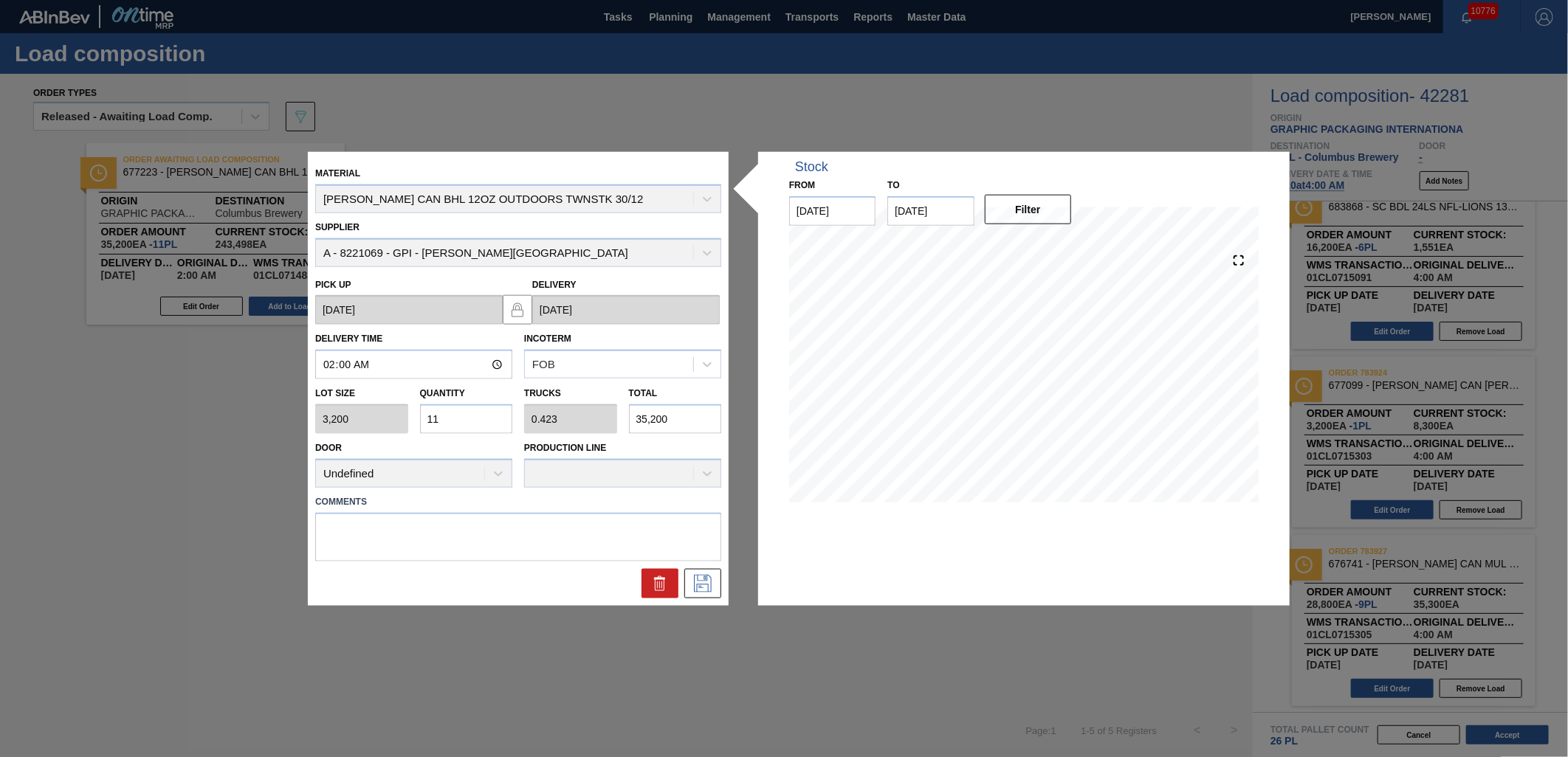
click at [455, 413] on input "11" at bounding box center [467, 419] width 93 height 29
type input "1"
type input "0.038"
type input "3,200"
type input "0"
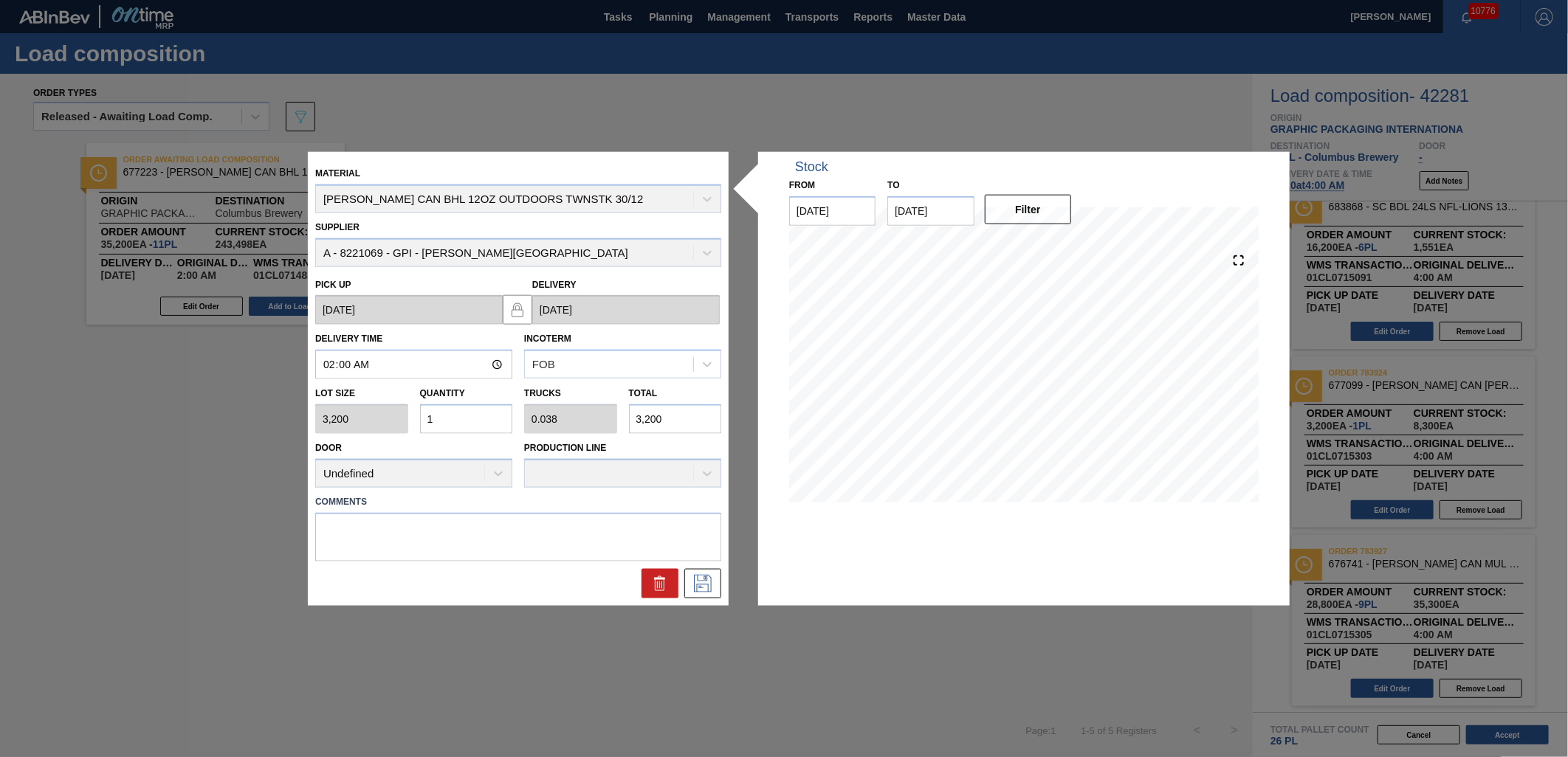
type input "0"
type input "7"
type input "0.269"
type input "22,400"
type input "7"
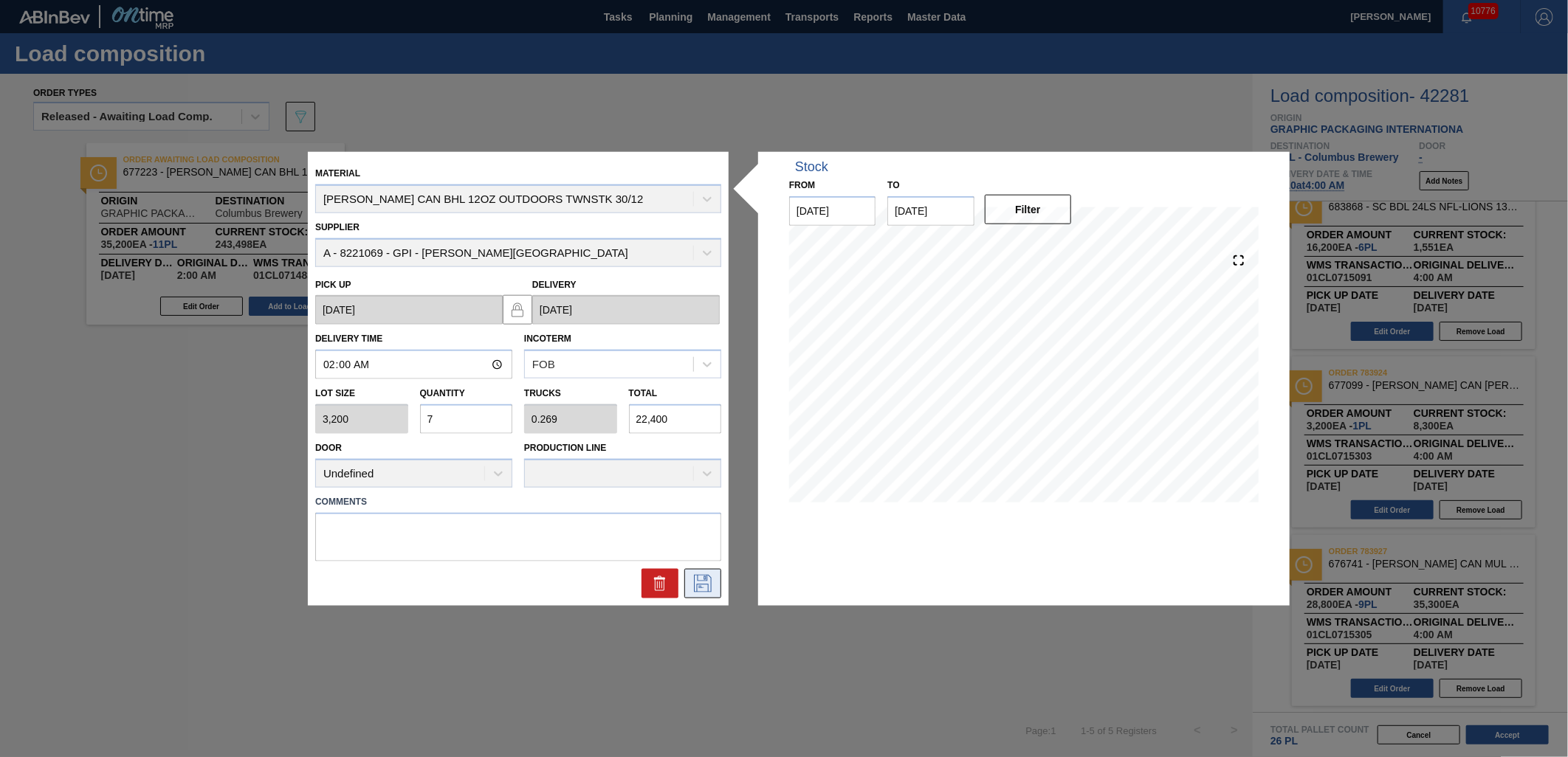
click at [707, 581] on icon at bounding box center [703, 583] width 24 height 17
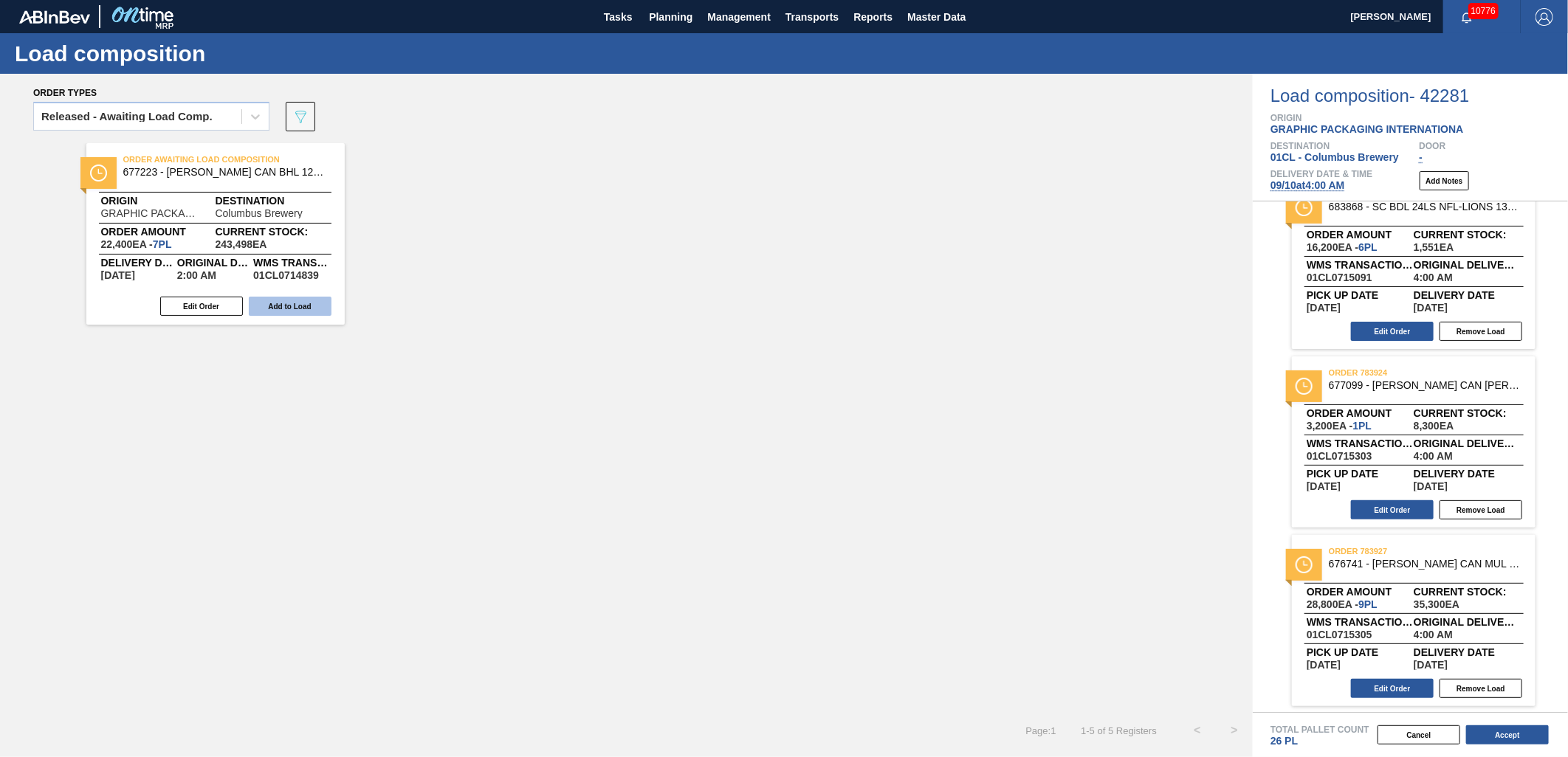
click at [282, 304] on button "Add to Load" at bounding box center [290, 307] width 83 height 19
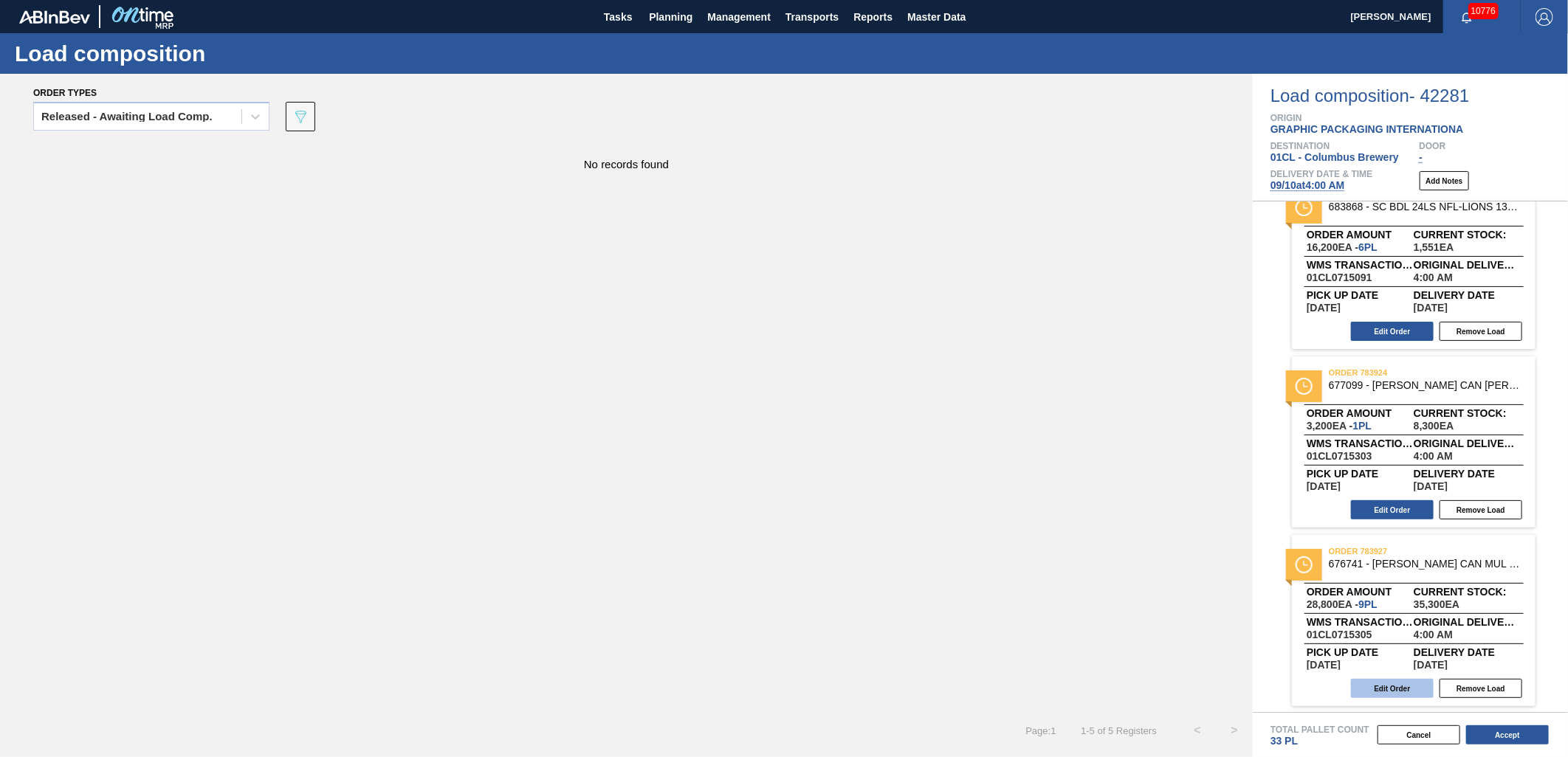
click at [1401, 694] on button "Edit Order" at bounding box center [1392, 689] width 83 height 19
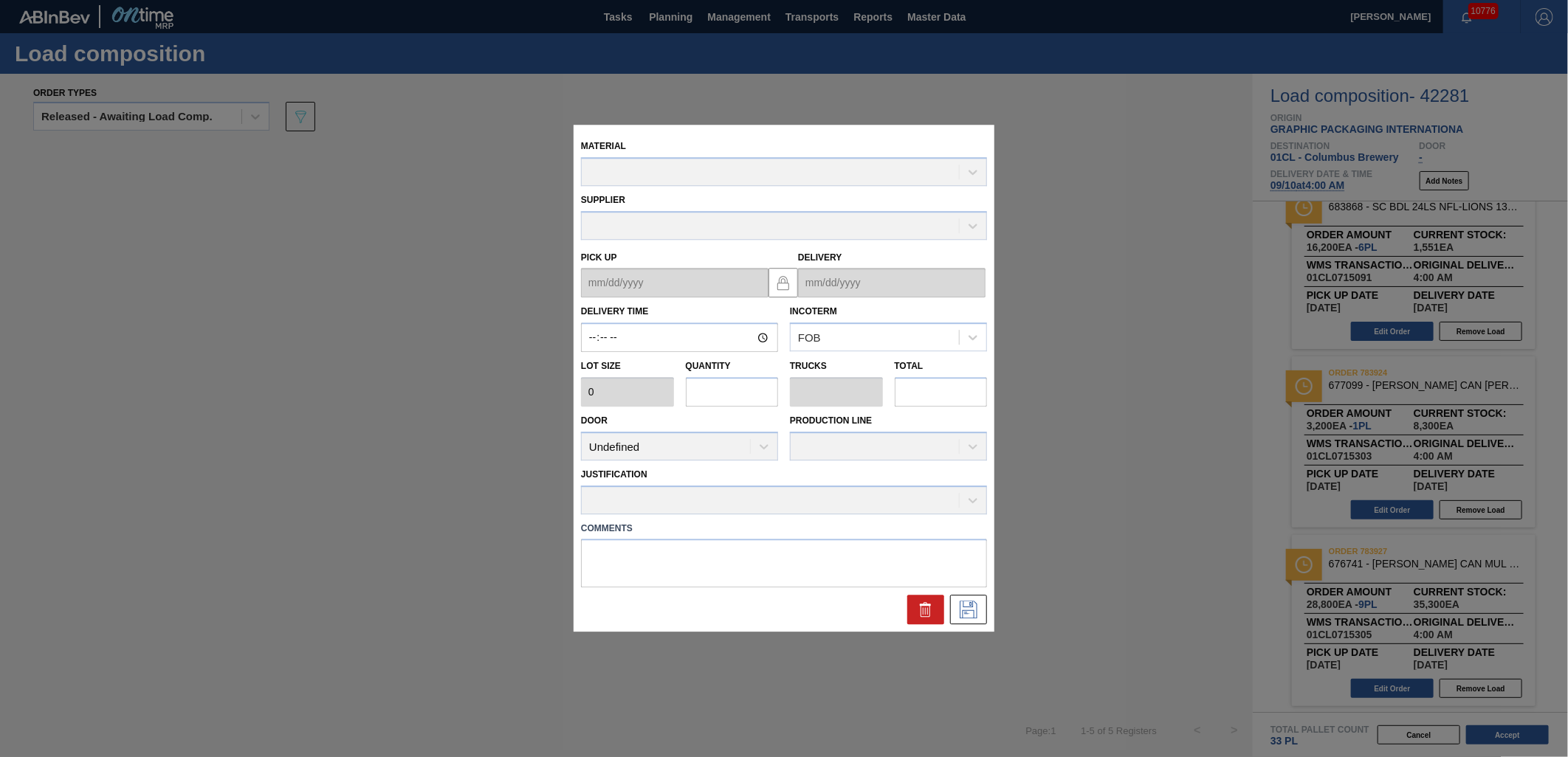
type input "04:00:00"
type input "3,200"
type input "9"
type input "0.346"
type input "28,800"
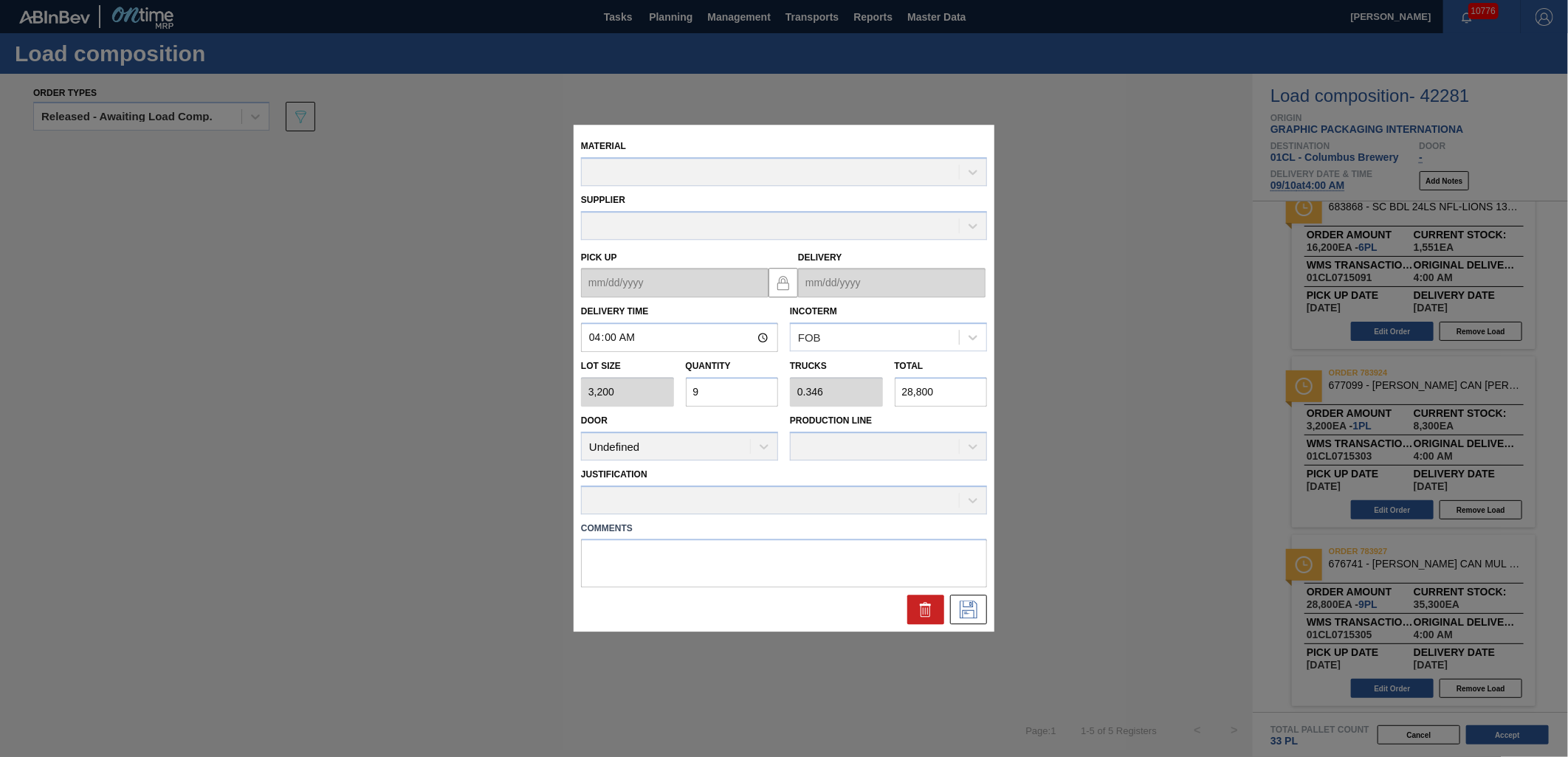
type up "[DATE]"
type input "[DATE]"
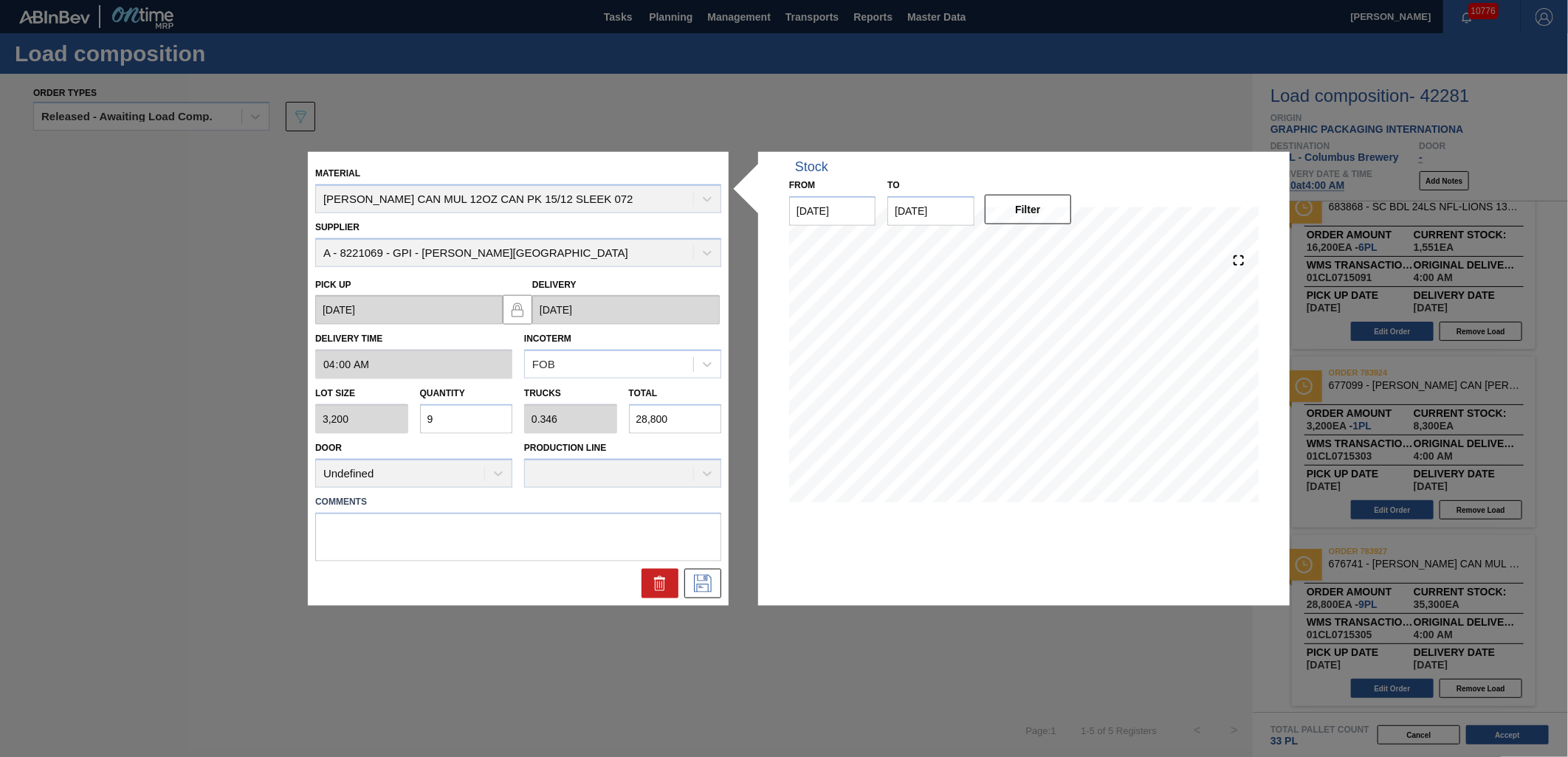
click at [454, 418] on input "9" at bounding box center [467, 419] width 93 height 29
type input "0"
type input "6"
type input "0.231"
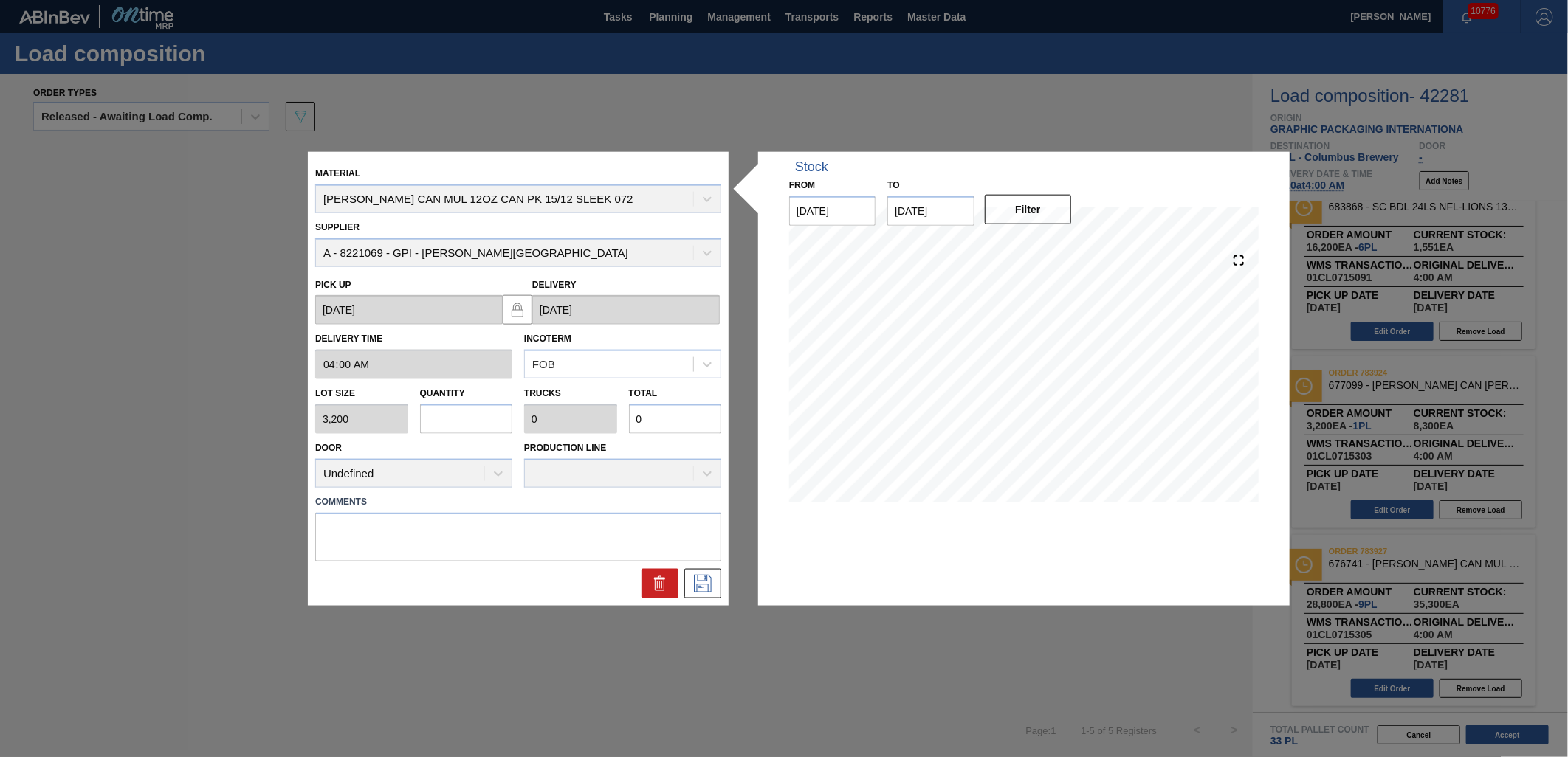
type input "19,200"
type input "6"
click at [713, 587] on icon at bounding box center [703, 583] width 24 height 17
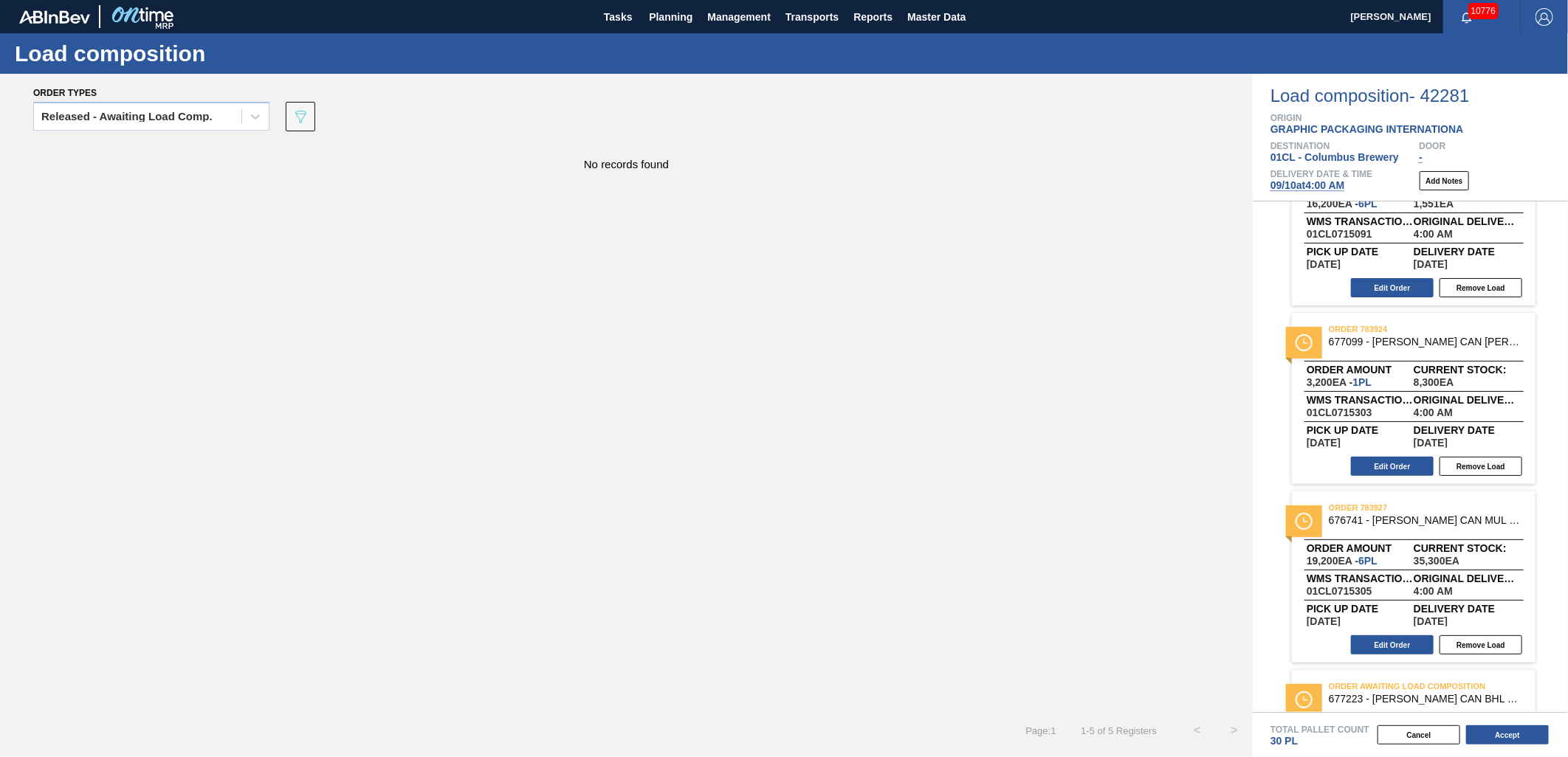
scroll to position [292, 0]
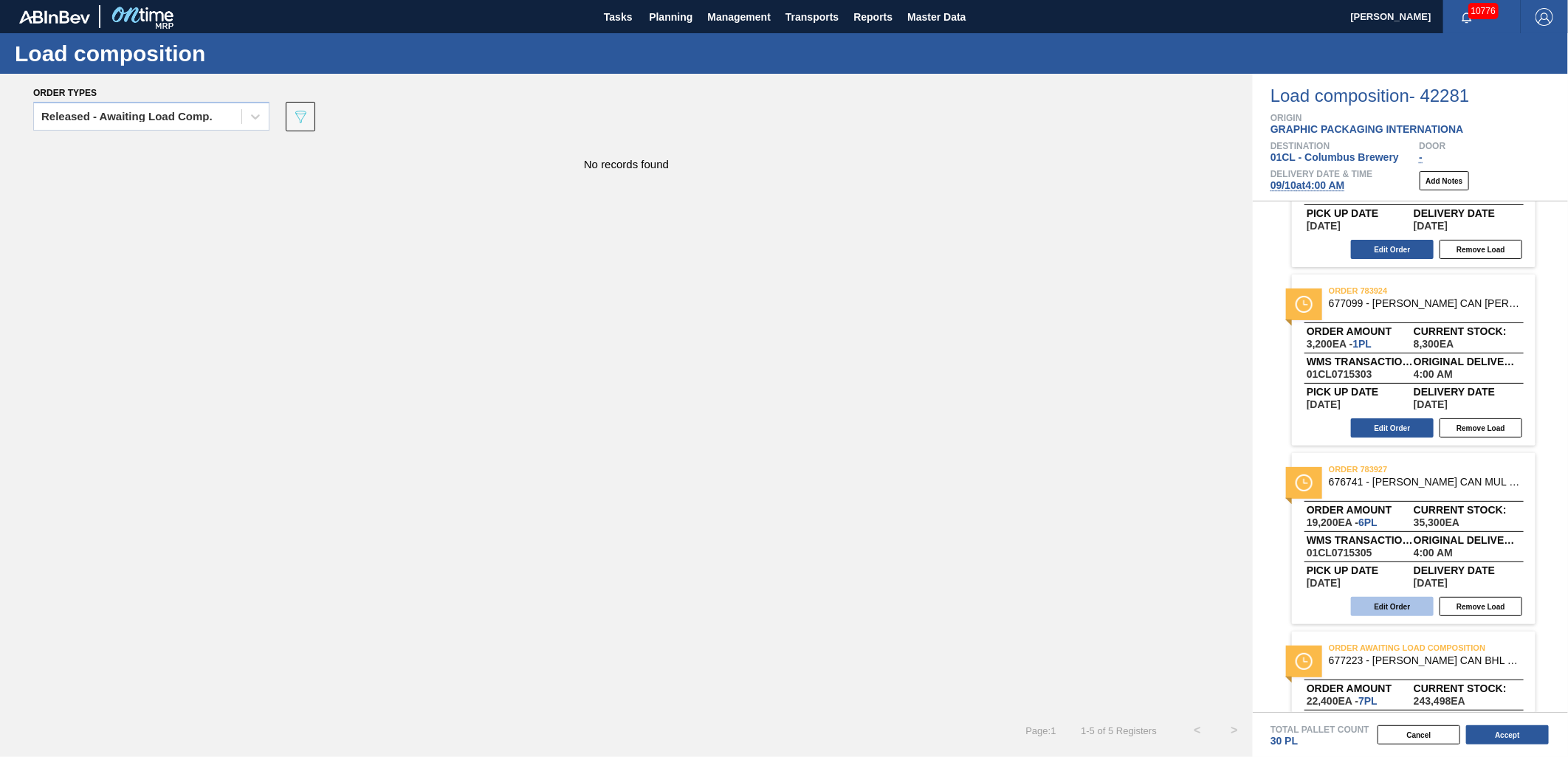
click at [1385, 608] on button "Edit Order" at bounding box center [1392, 607] width 83 height 19
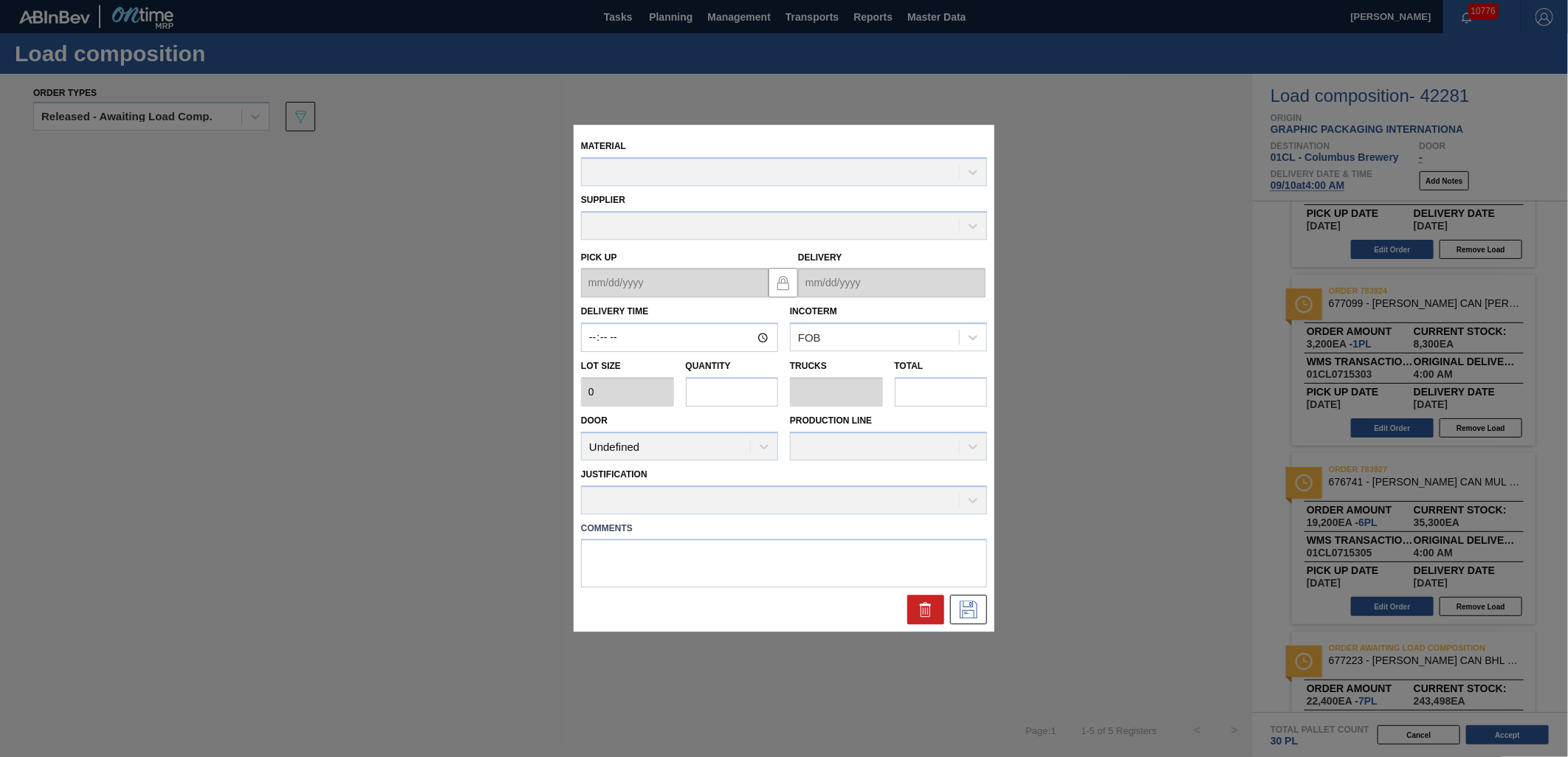
type input "04:00:00"
type input "3,200"
type input "6"
type input "0.231"
type input "19,200"
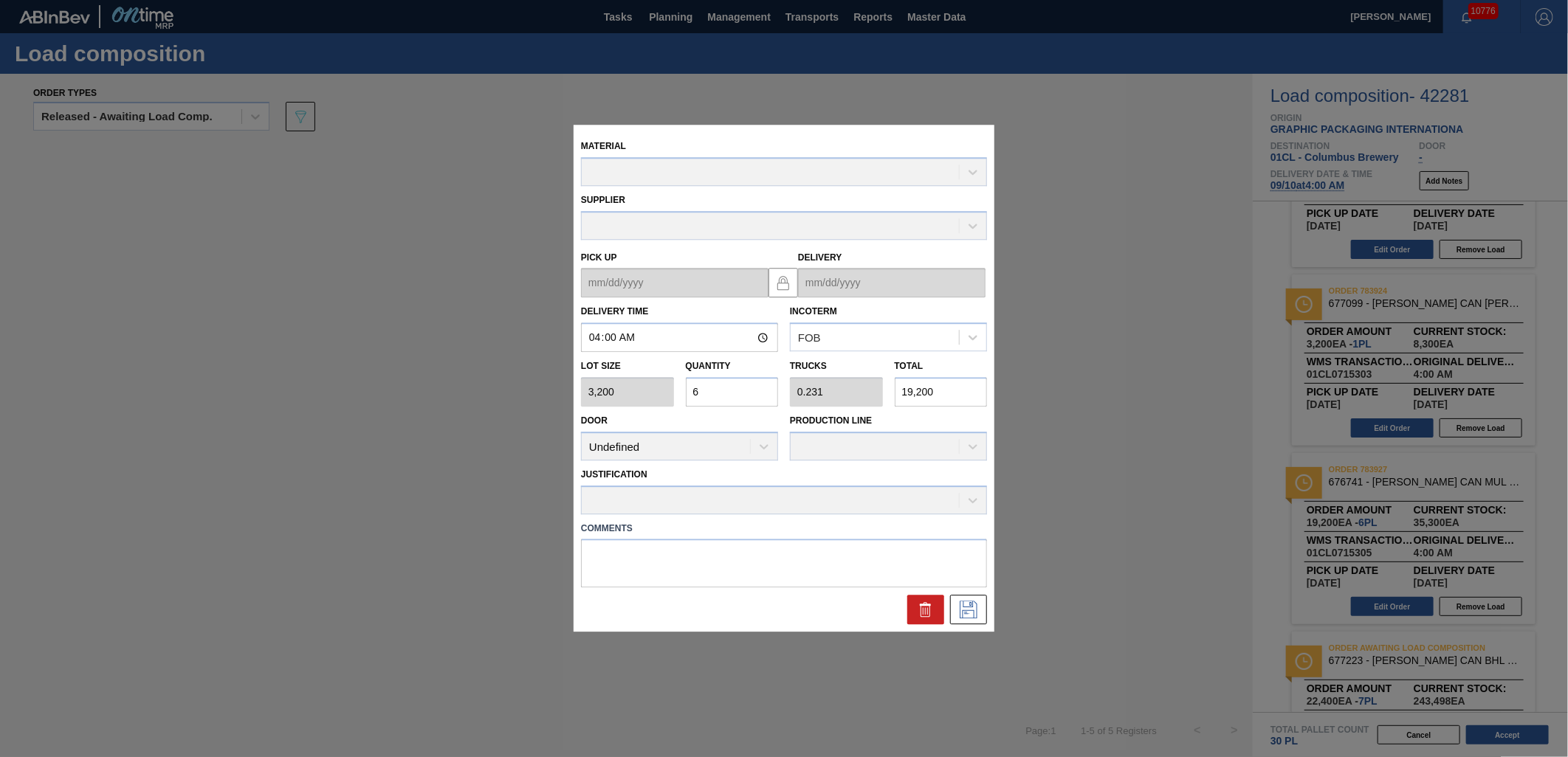
type up "[DATE]"
type input "[DATE]"
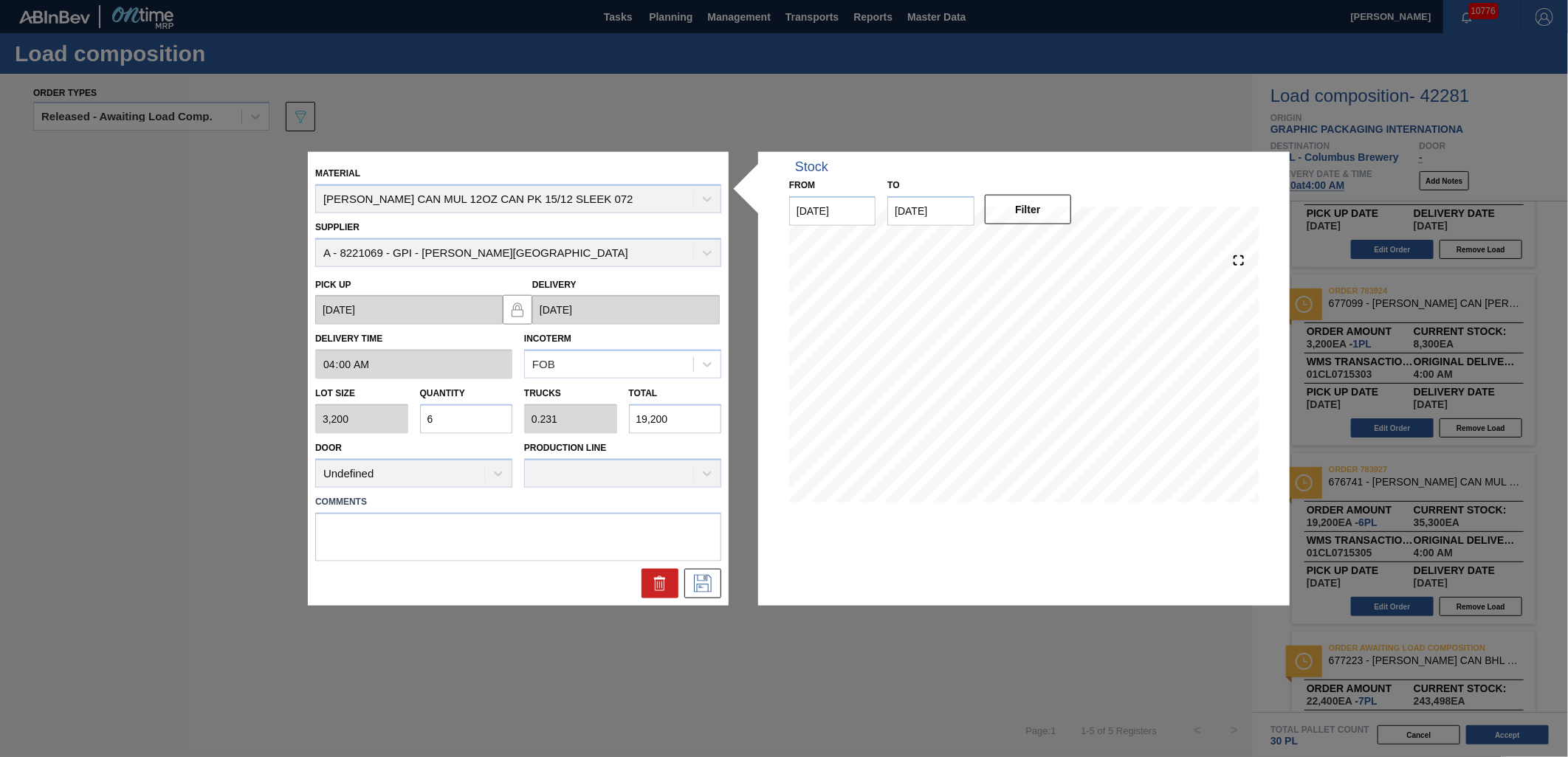
click at [453, 426] on input "6" at bounding box center [467, 419] width 93 height 29
type input "0"
type input "2"
type input "0.077"
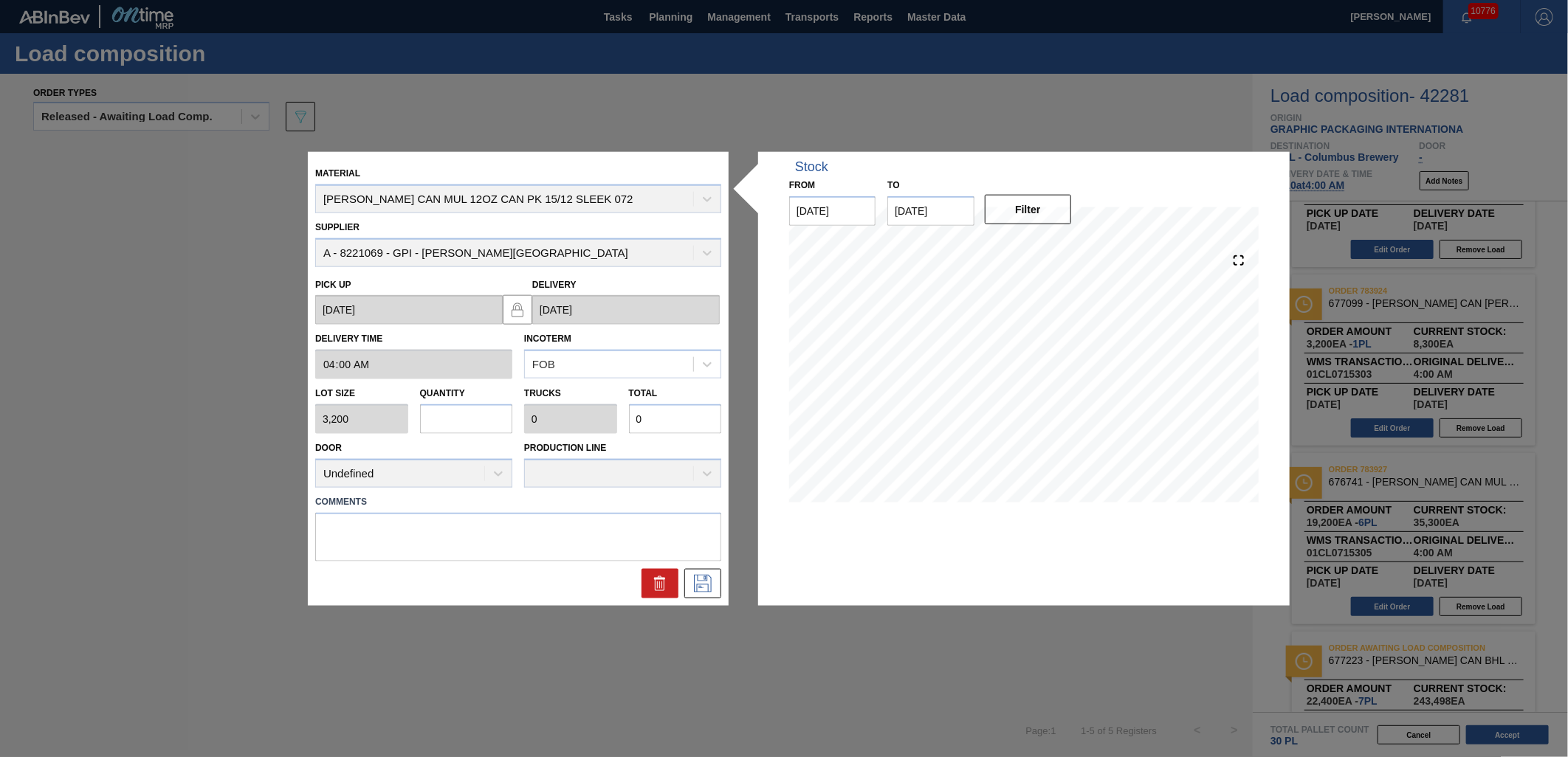
type input "6,400"
type input "2"
click at [707, 583] on icon at bounding box center [703, 583] width 24 height 17
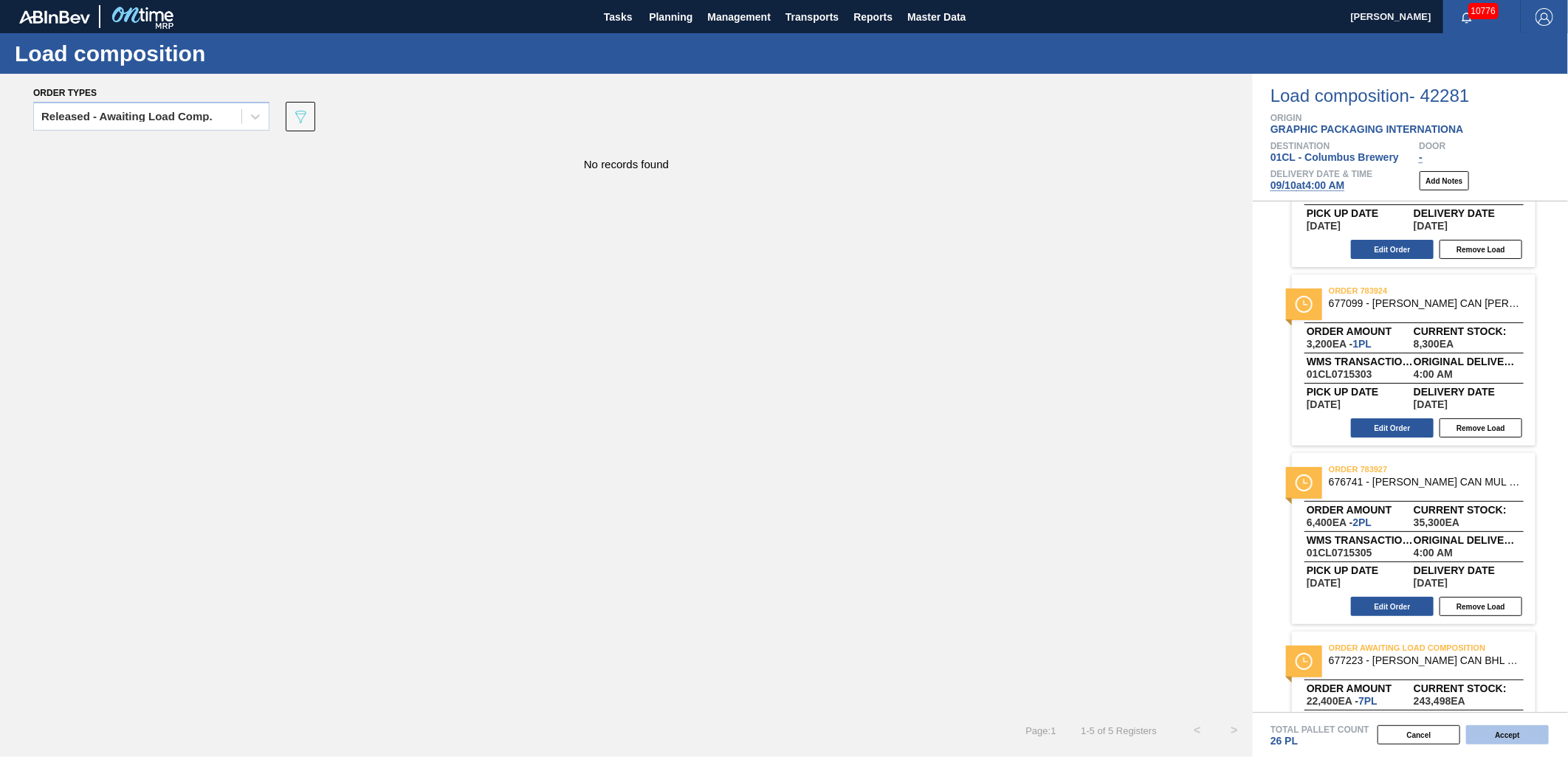
click at [1506, 740] on button "Accept" at bounding box center [1508, 735] width 83 height 19
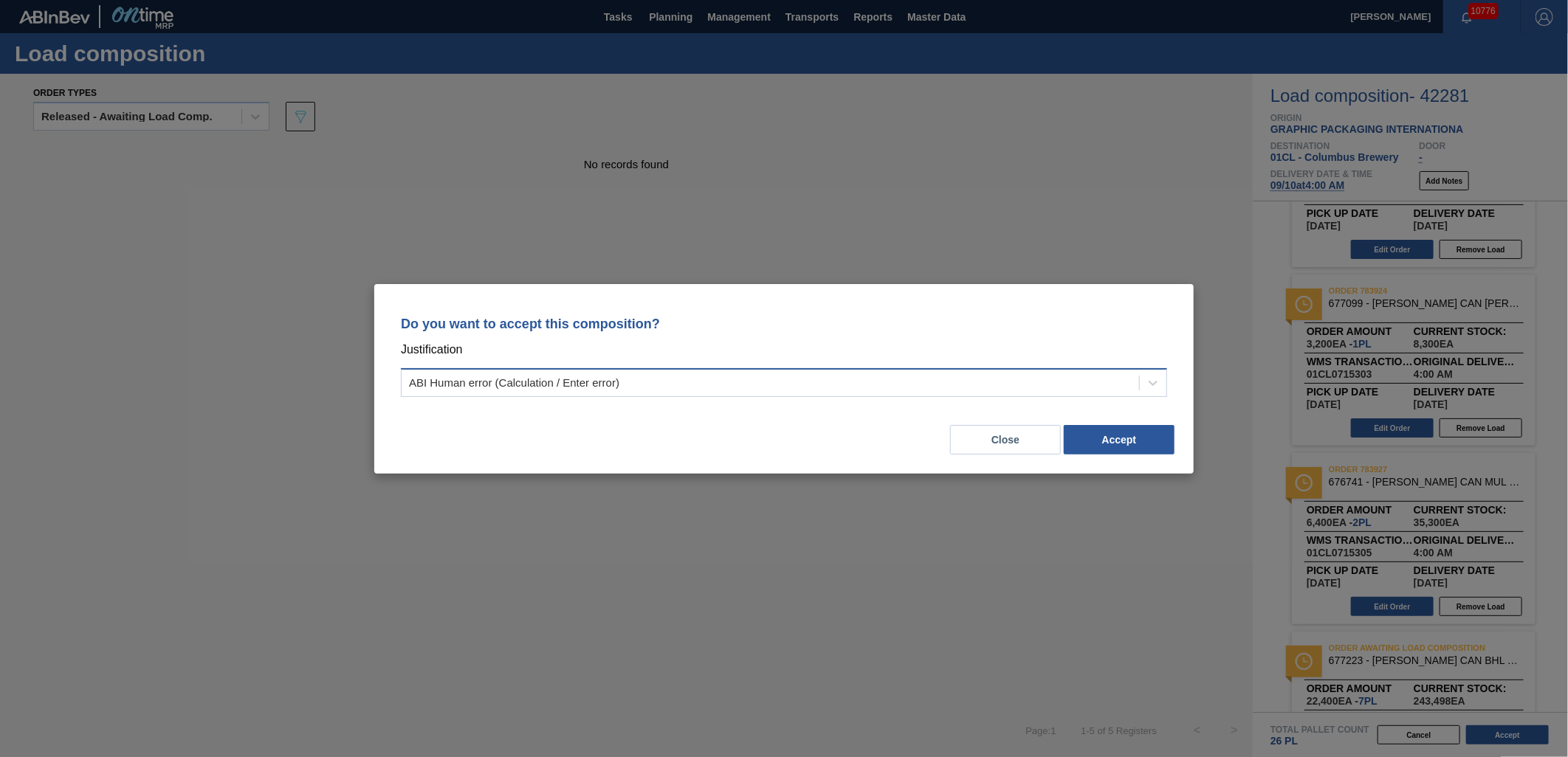
click at [966, 381] on div "ABI Human error (Calculation / Enter error)" at bounding box center [770, 382] width 738 height 21
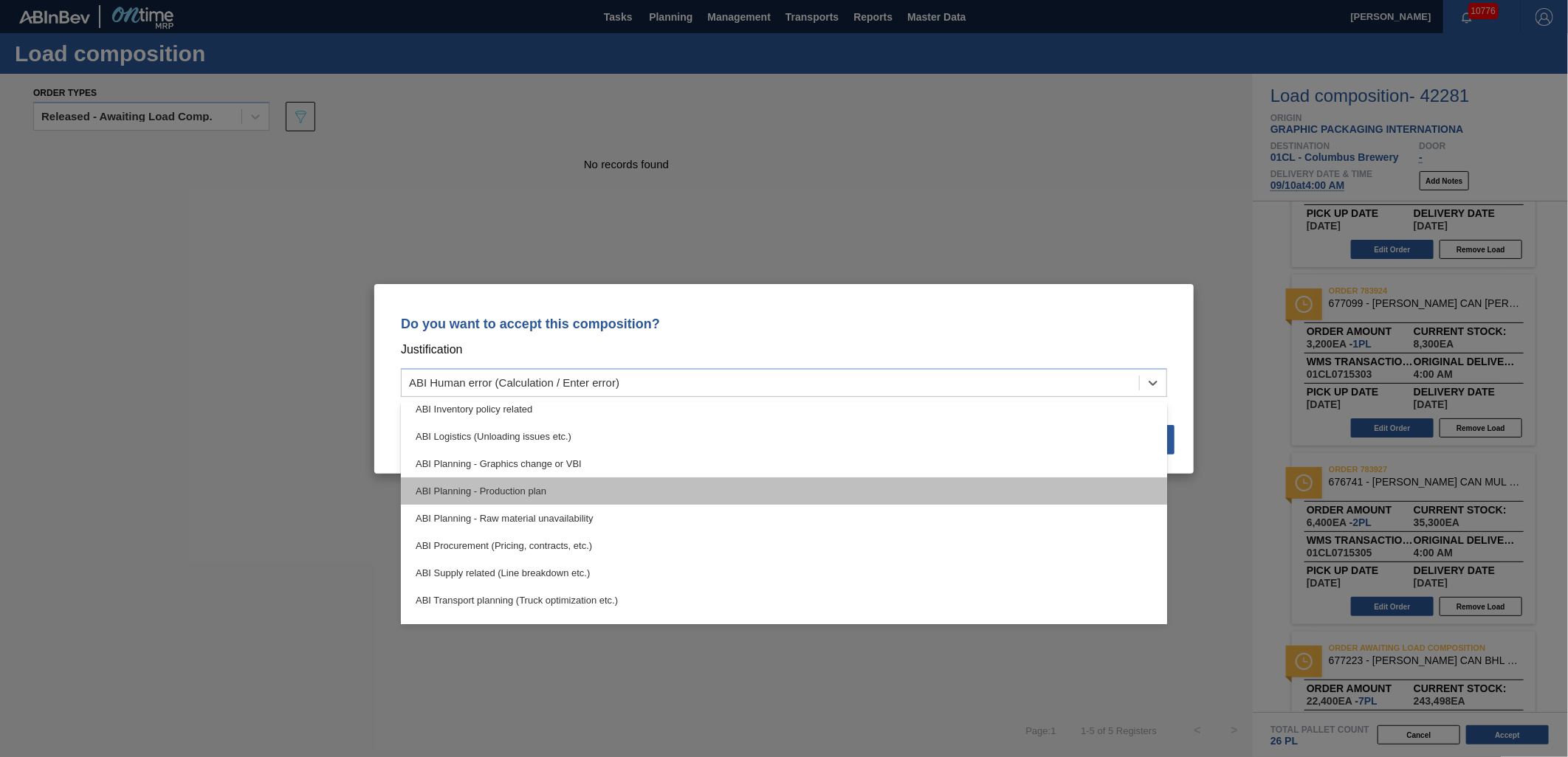
scroll to position [276, 0]
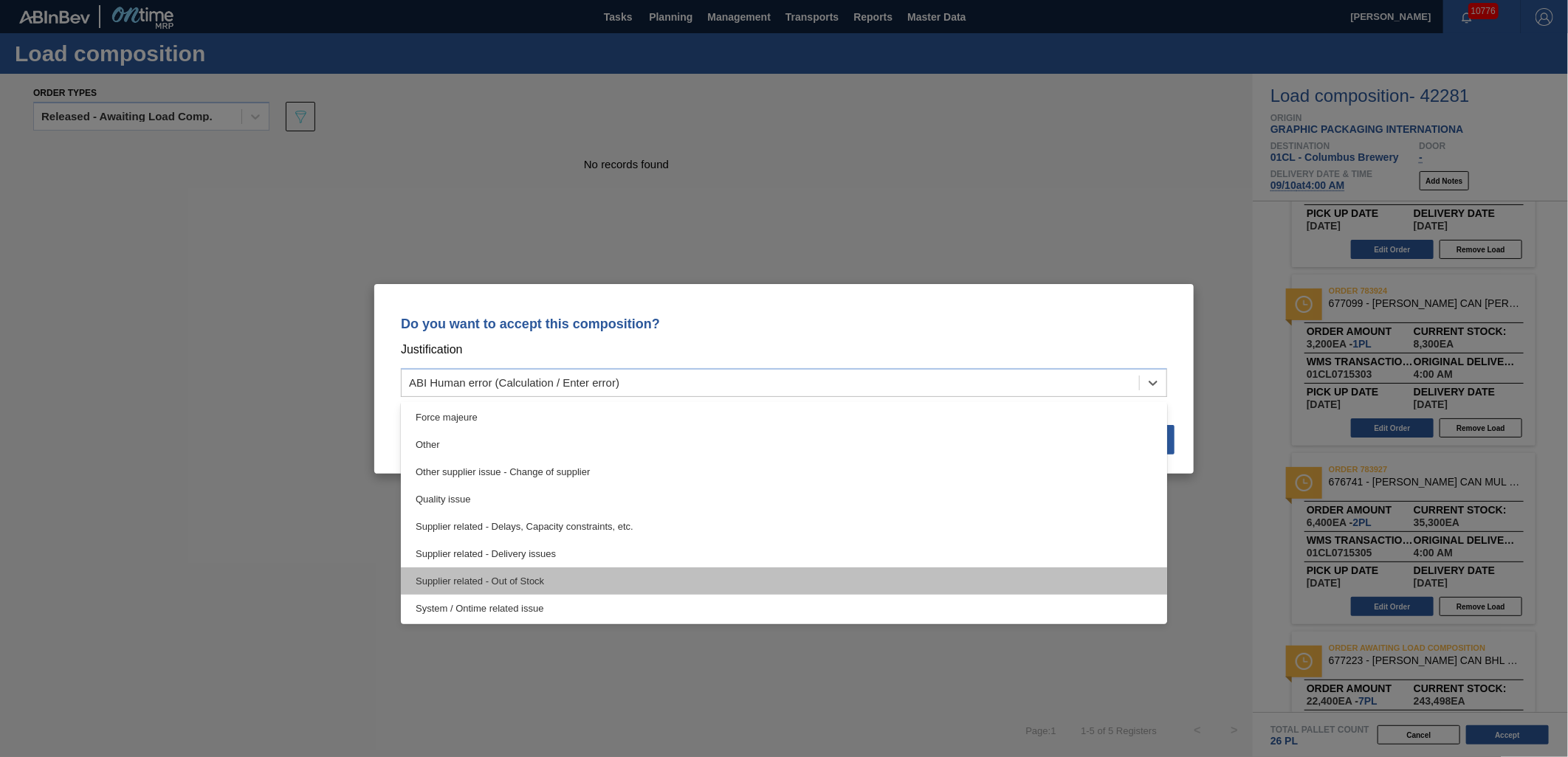
click at [768, 573] on div "Supplier related - Out of Stock" at bounding box center [784, 581] width 766 height 27
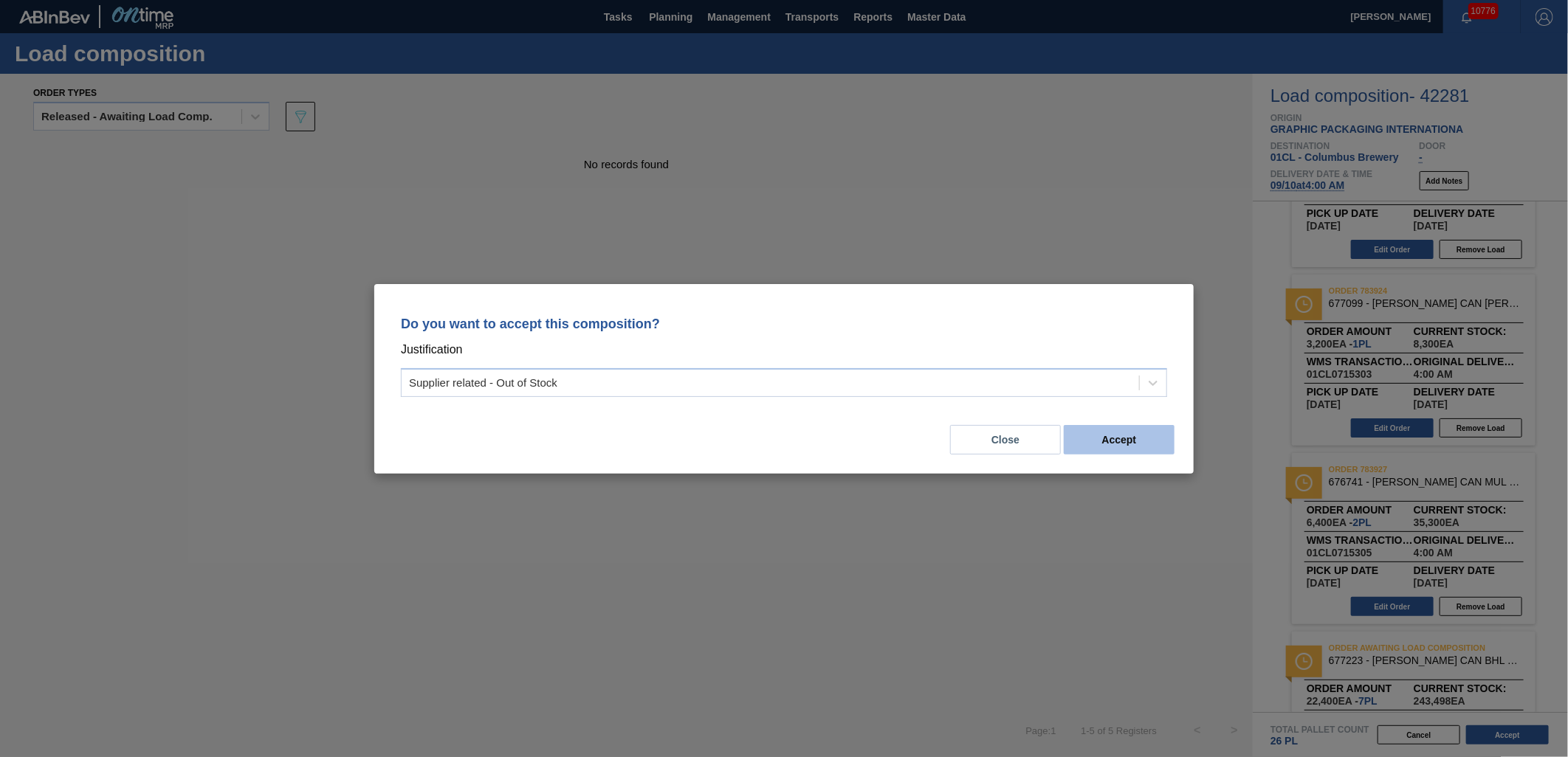
click at [1144, 443] on button "Accept" at bounding box center [1119, 439] width 110 height 29
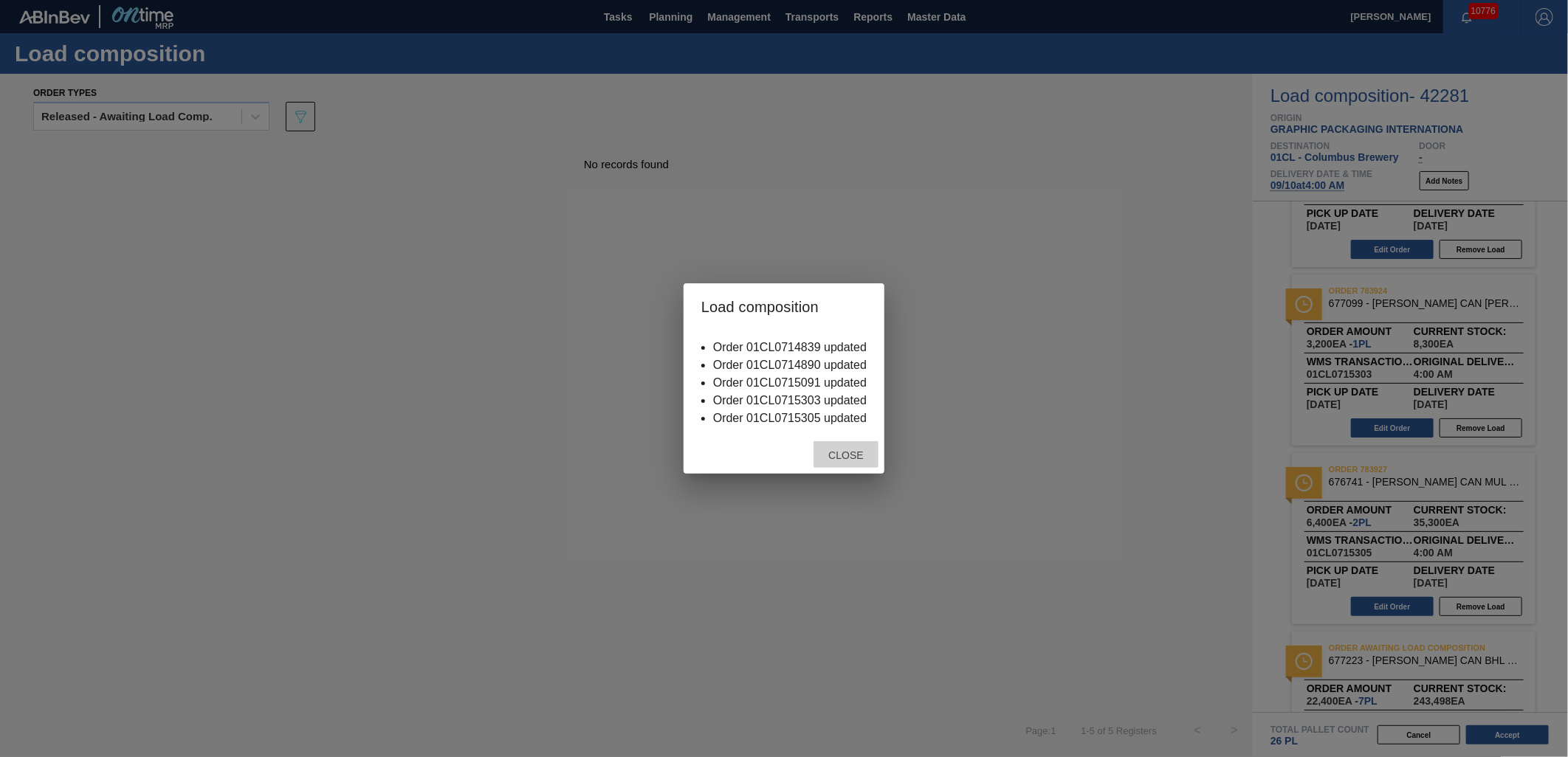
click at [864, 453] on span "Close" at bounding box center [846, 455] width 58 height 12
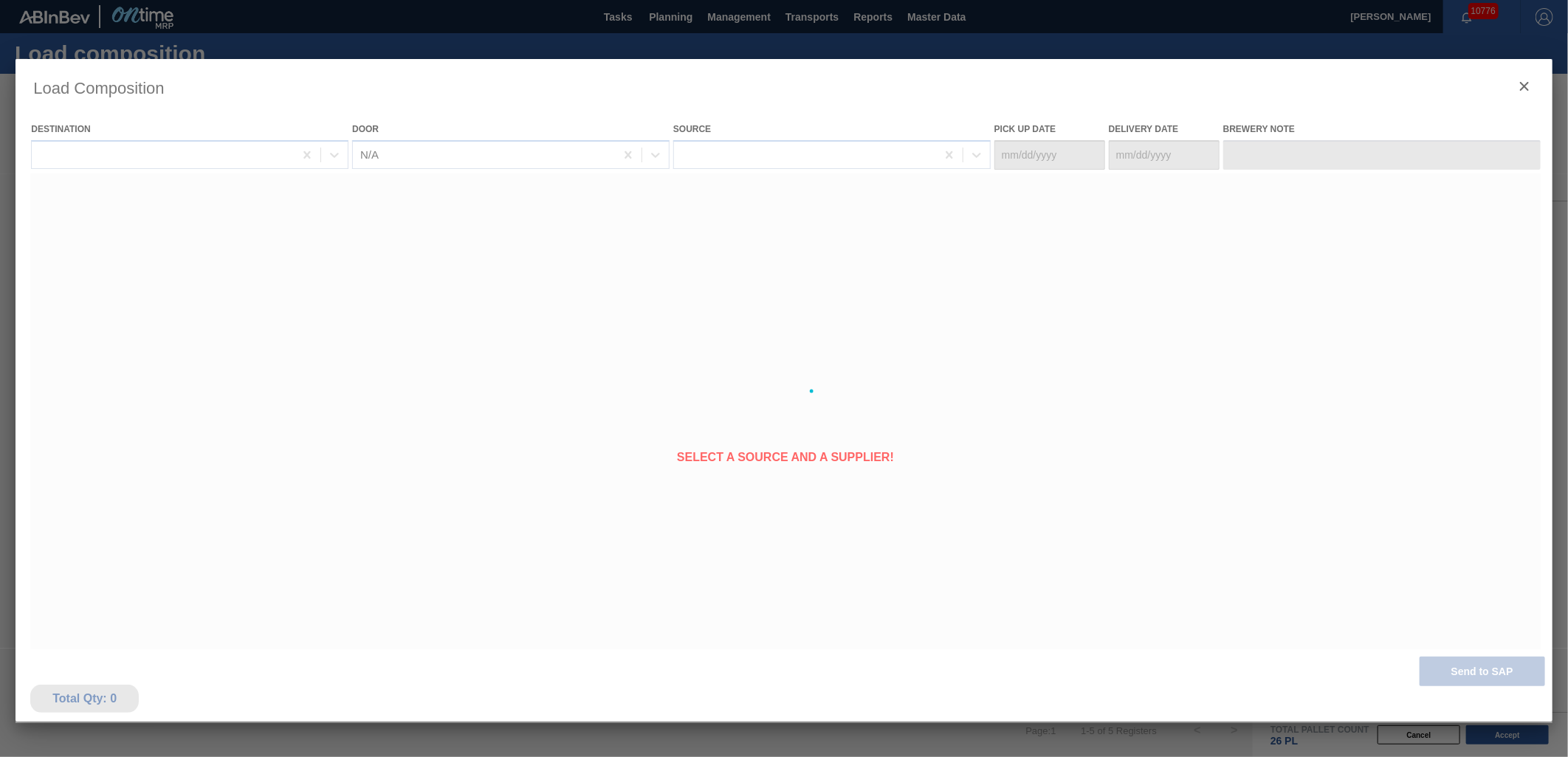
type Date "[DATE]"
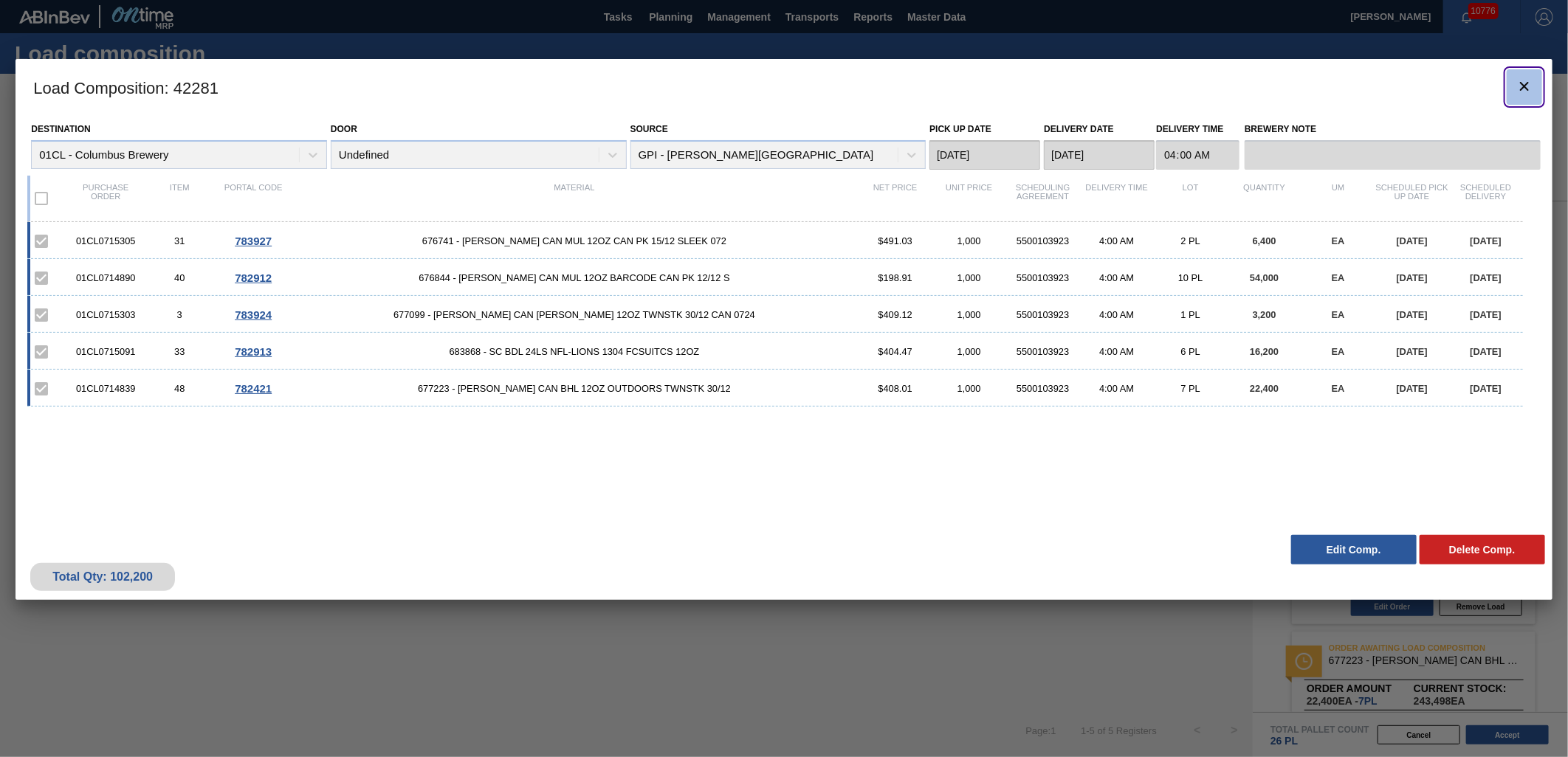
click at [1523, 82] on icon "botão de ícone" at bounding box center [1524, 87] width 17 height 17
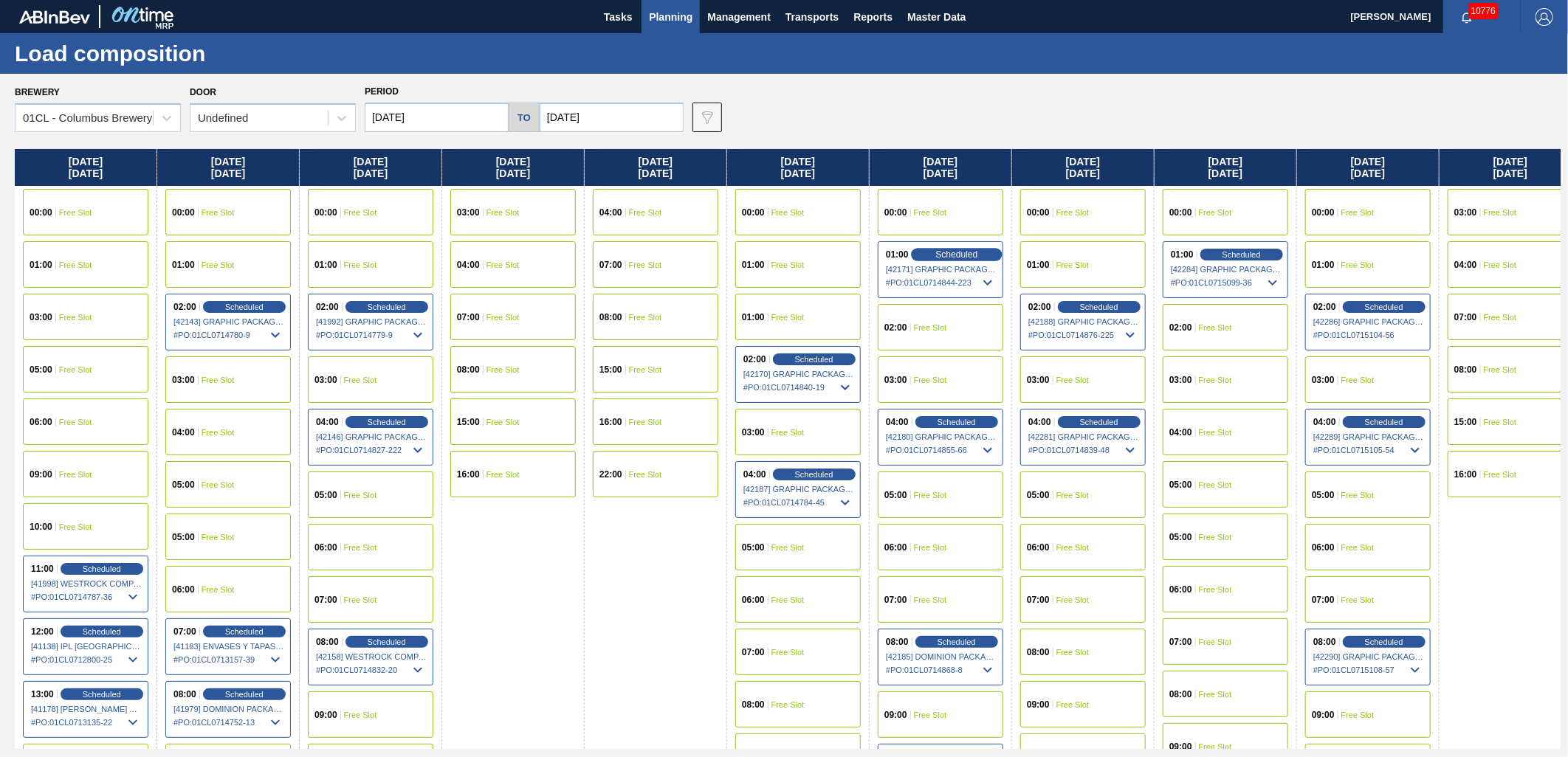
click at [947, 258] on span "Scheduled" at bounding box center [956, 254] width 42 height 10
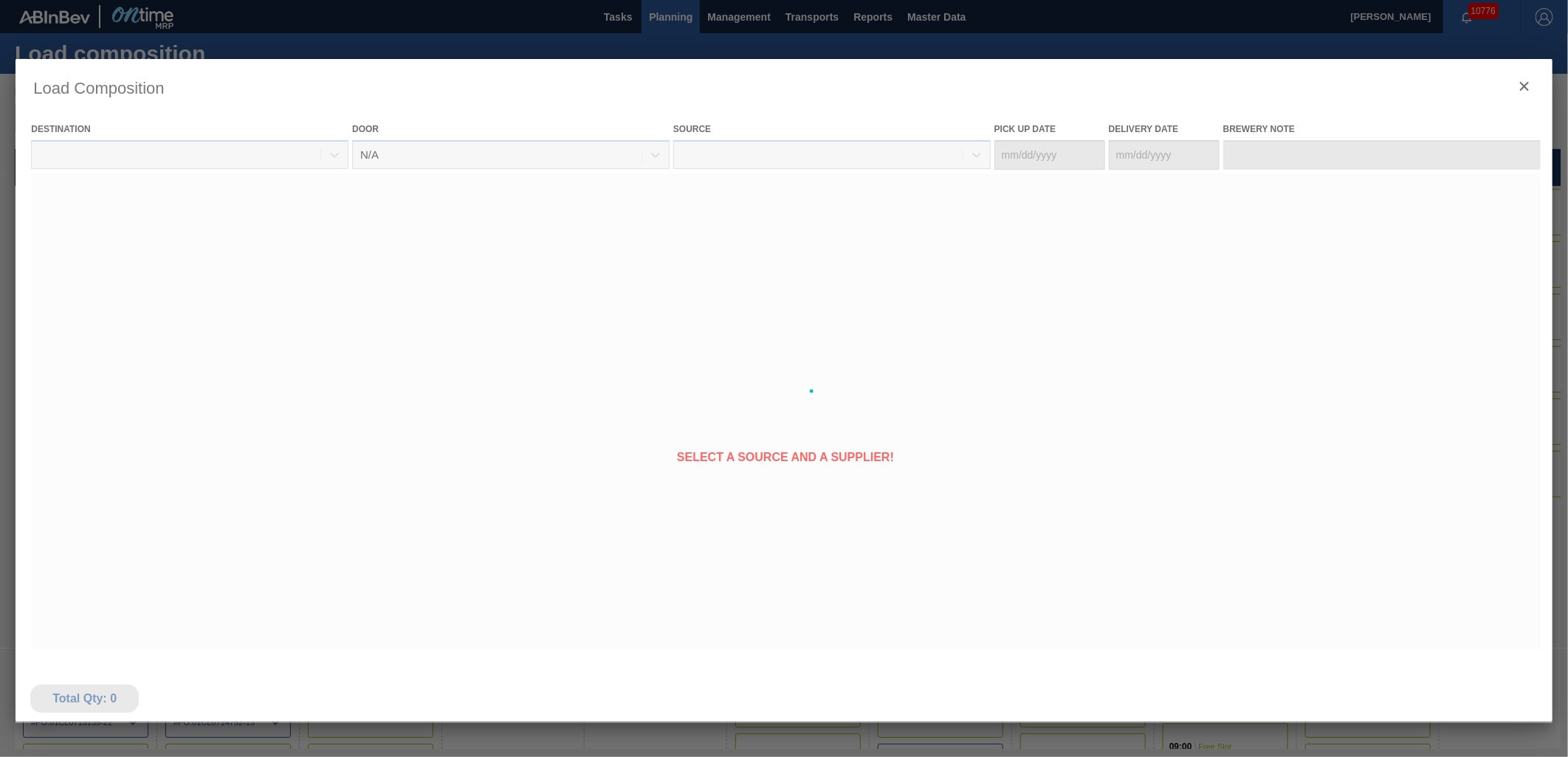
type Date "[DATE]"
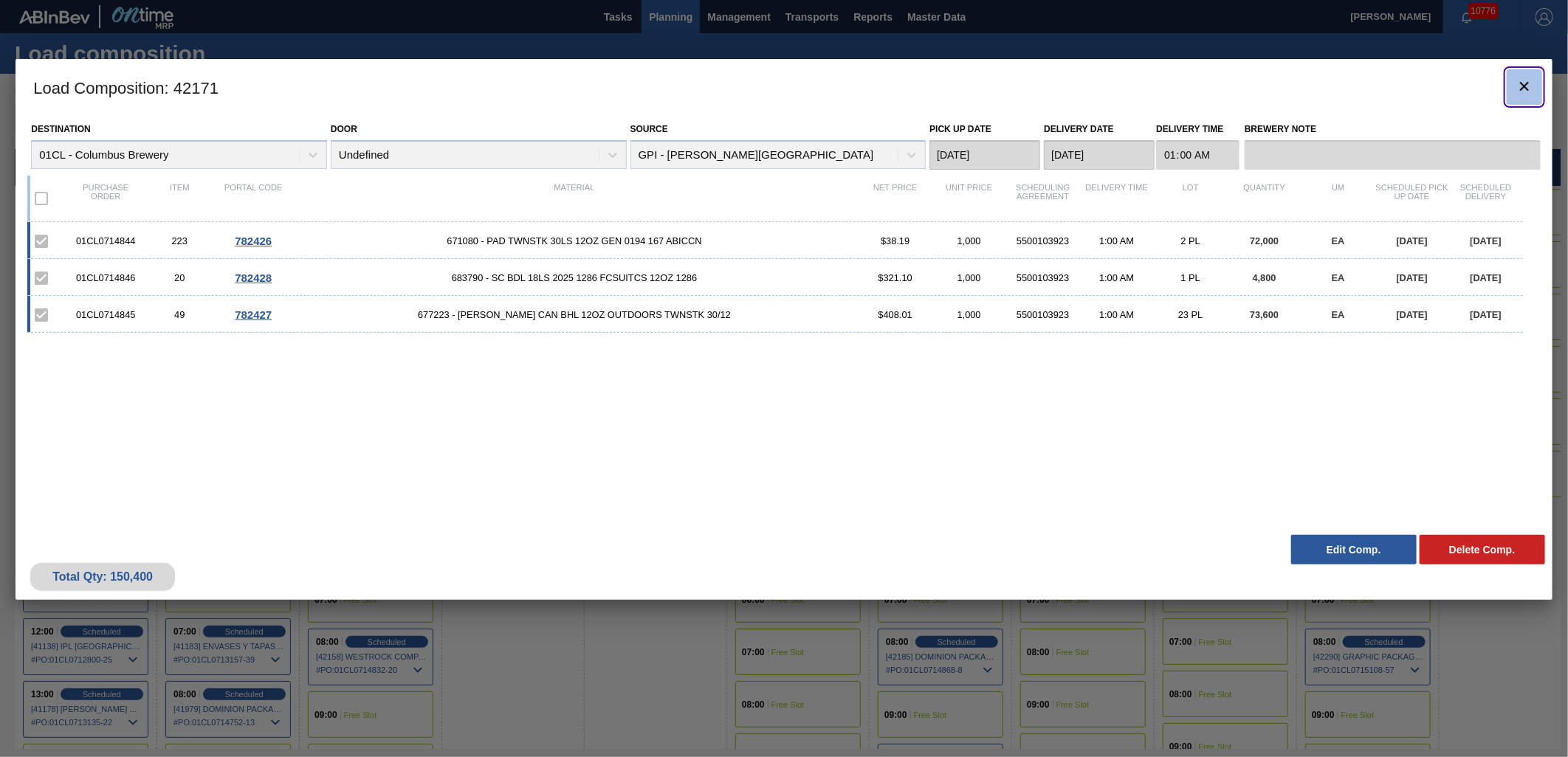
click at [1519, 86] on icon "botão de ícone" at bounding box center [1524, 87] width 17 height 17
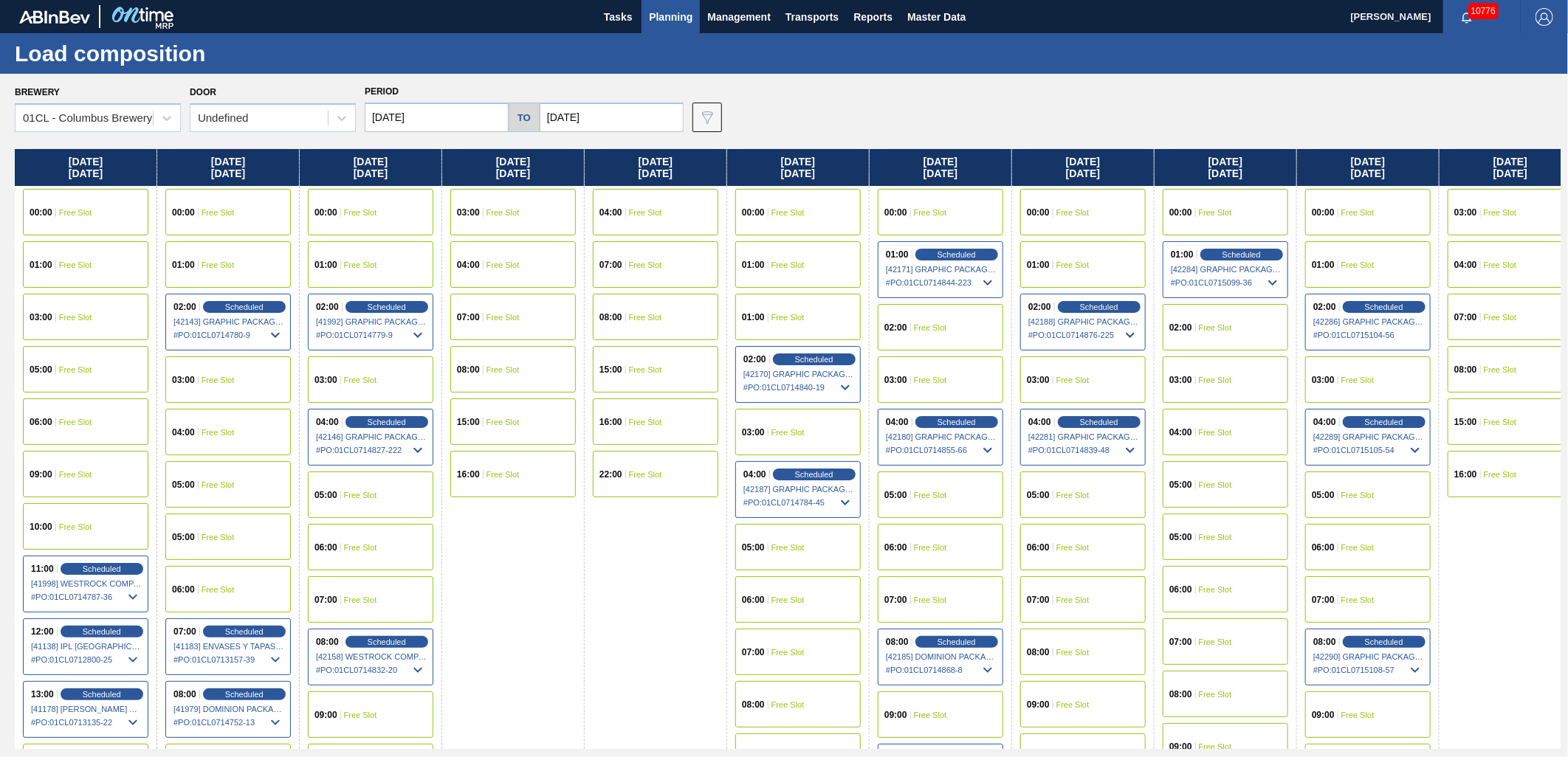
click at [520, 266] on div "04:00 Free Slot" at bounding box center [513, 265] width 126 height 47
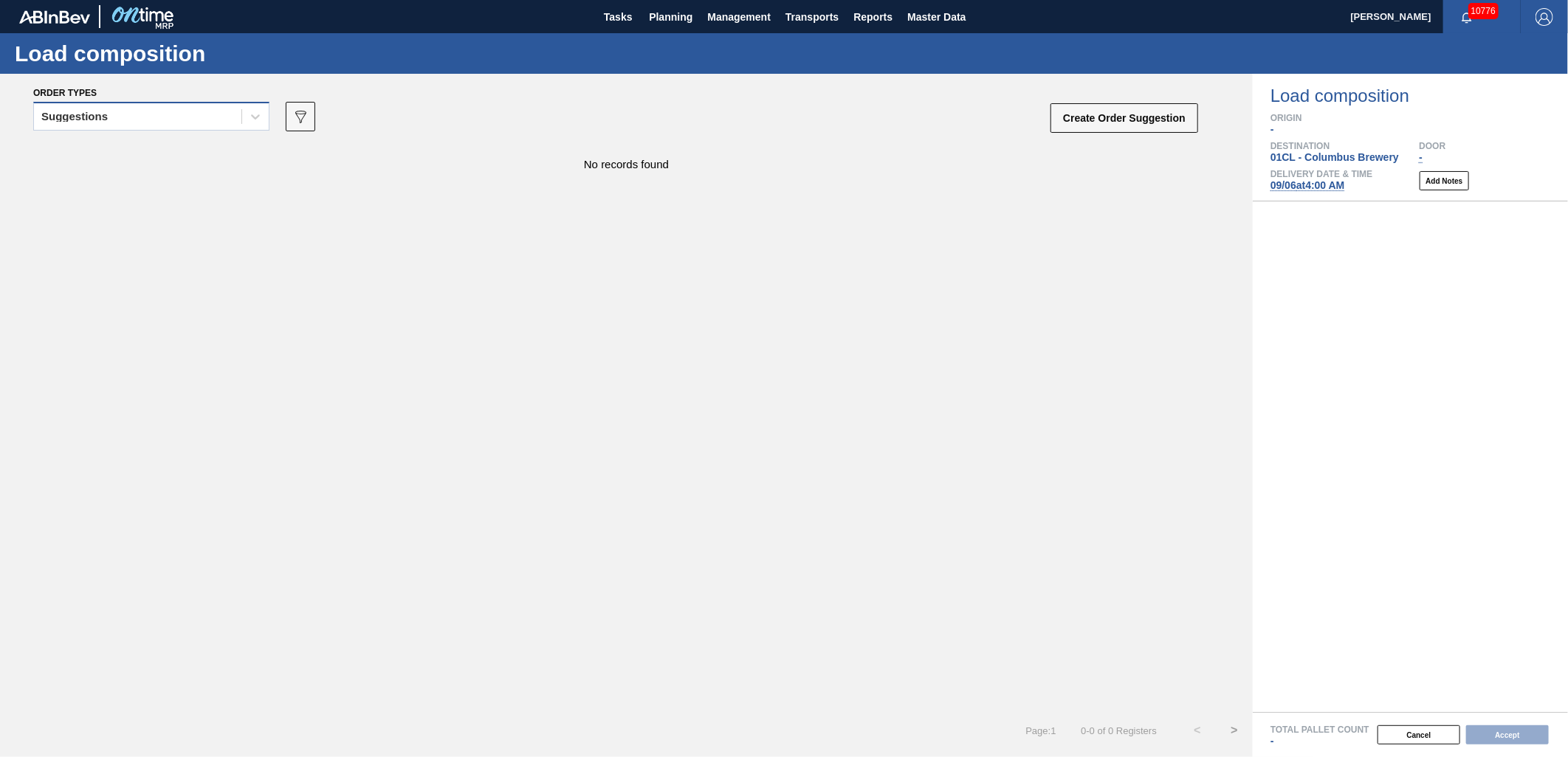
click at [157, 120] on div "Suggestions" at bounding box center [137, 117] width 207 height 21
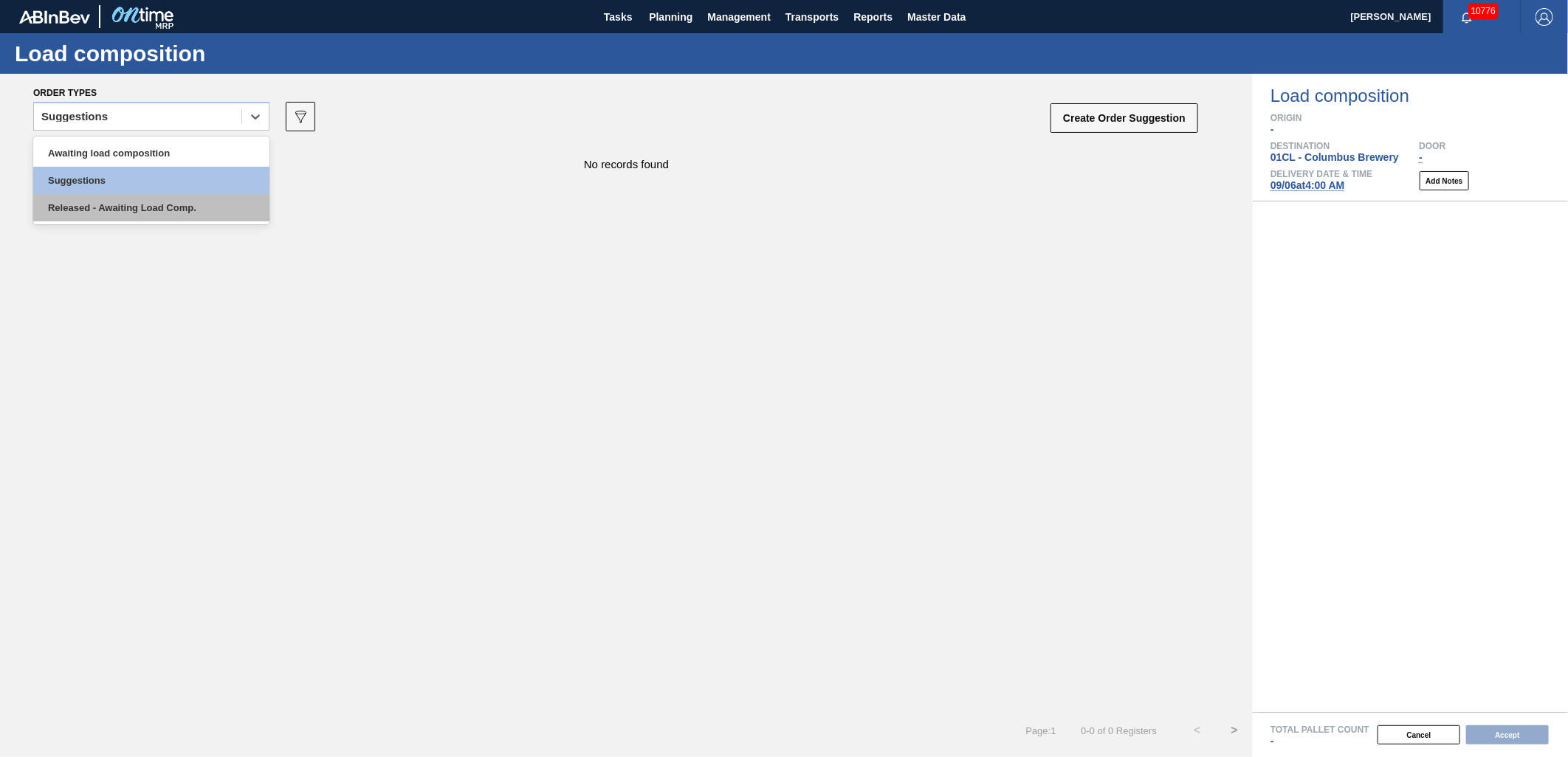
click at [115, 198] on div "Released - Awaiting Load Comp." at bounding box center [151, 207] width 236 height 27
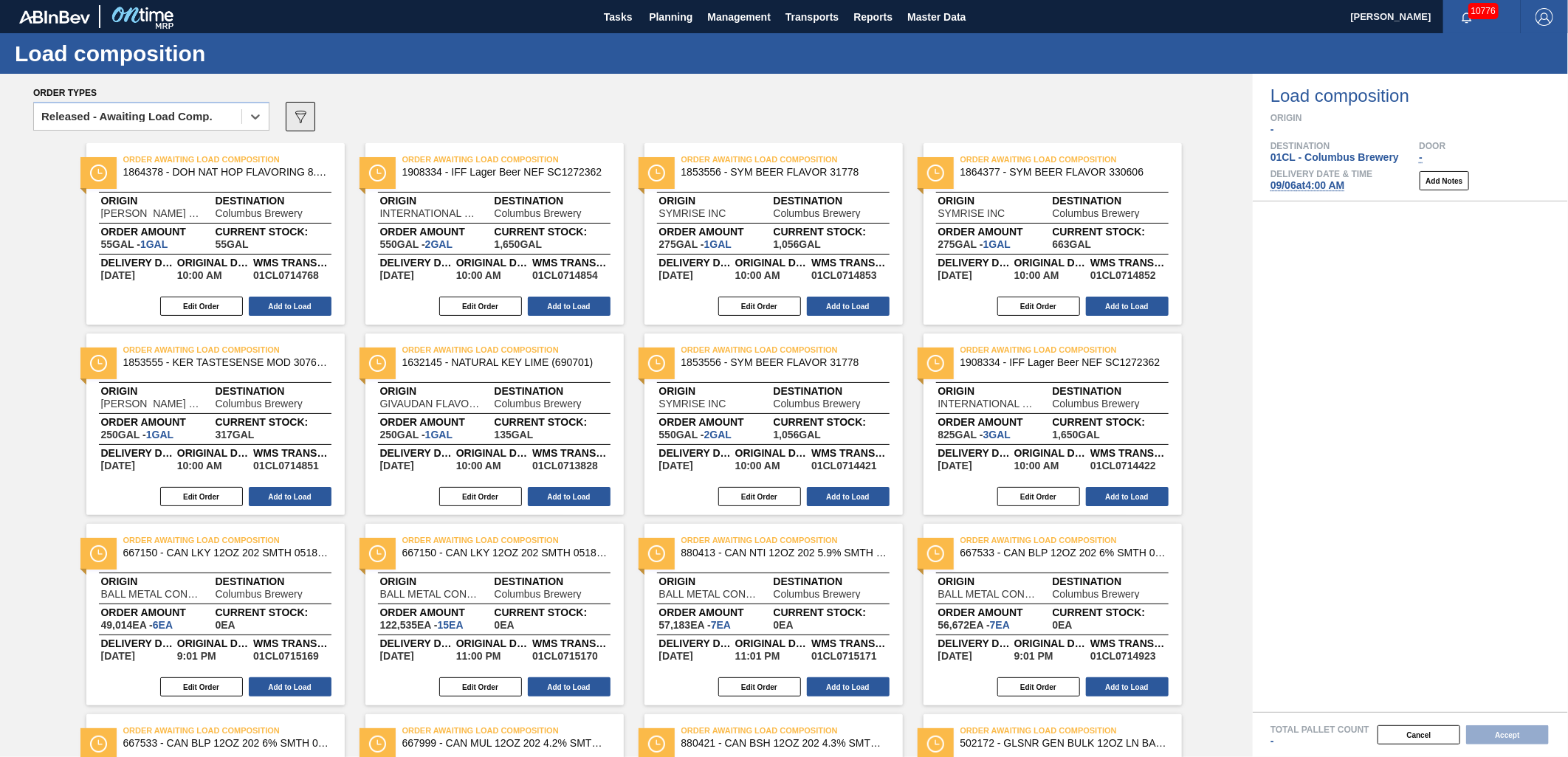
click at [299, 118] on icon at bounding box center [301, 117] width 11 height 13
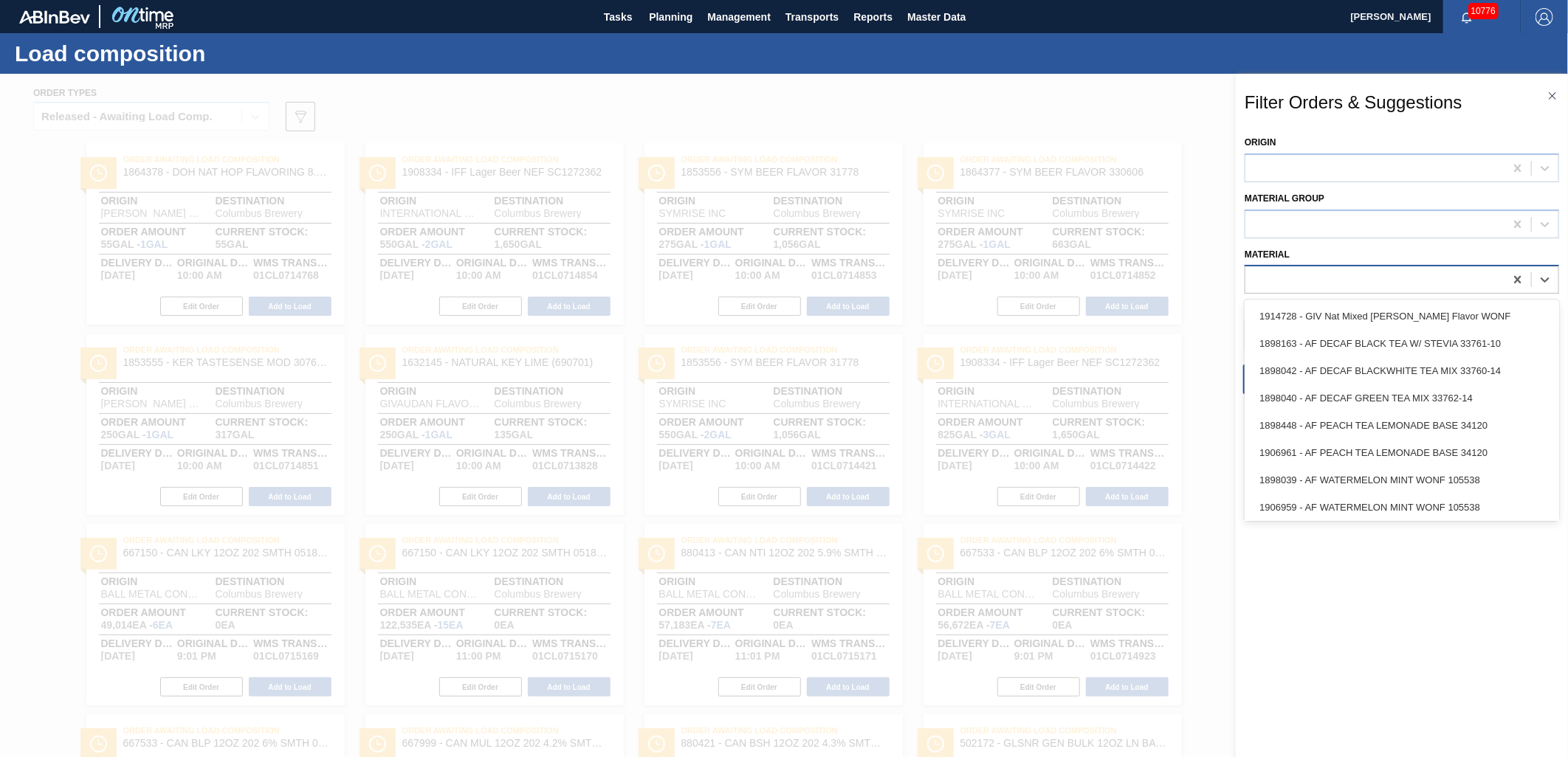
click at [1297, 279] on div at bounding box center [1375, 280] width 259 height 21
type input "683903"
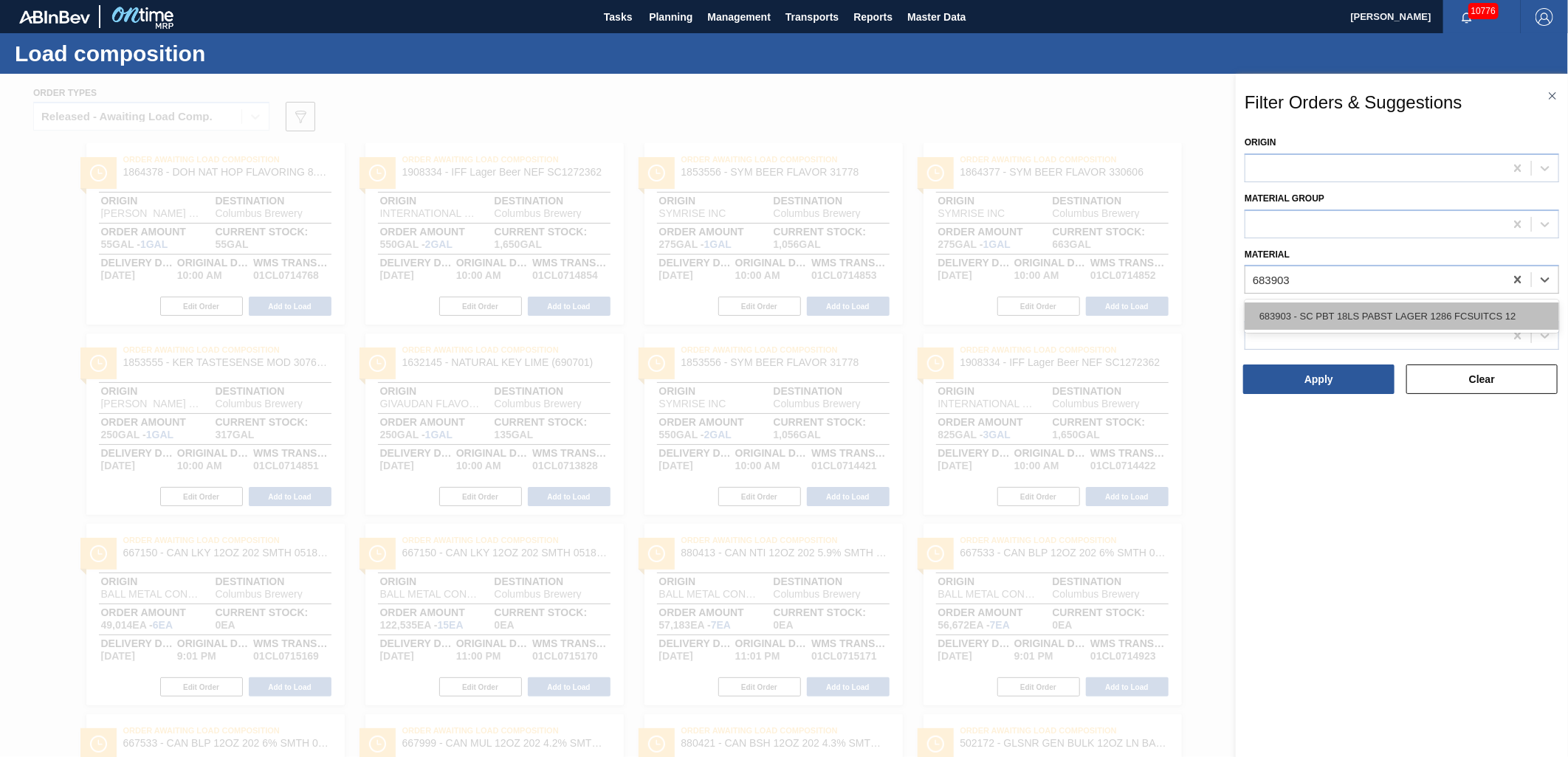
click at [1309, 311] on div "683903 - SC PBT 18LS PABST LAGER 1286 FCSUITCS 12" at bounding box center [1402, 316] width 315 height 27
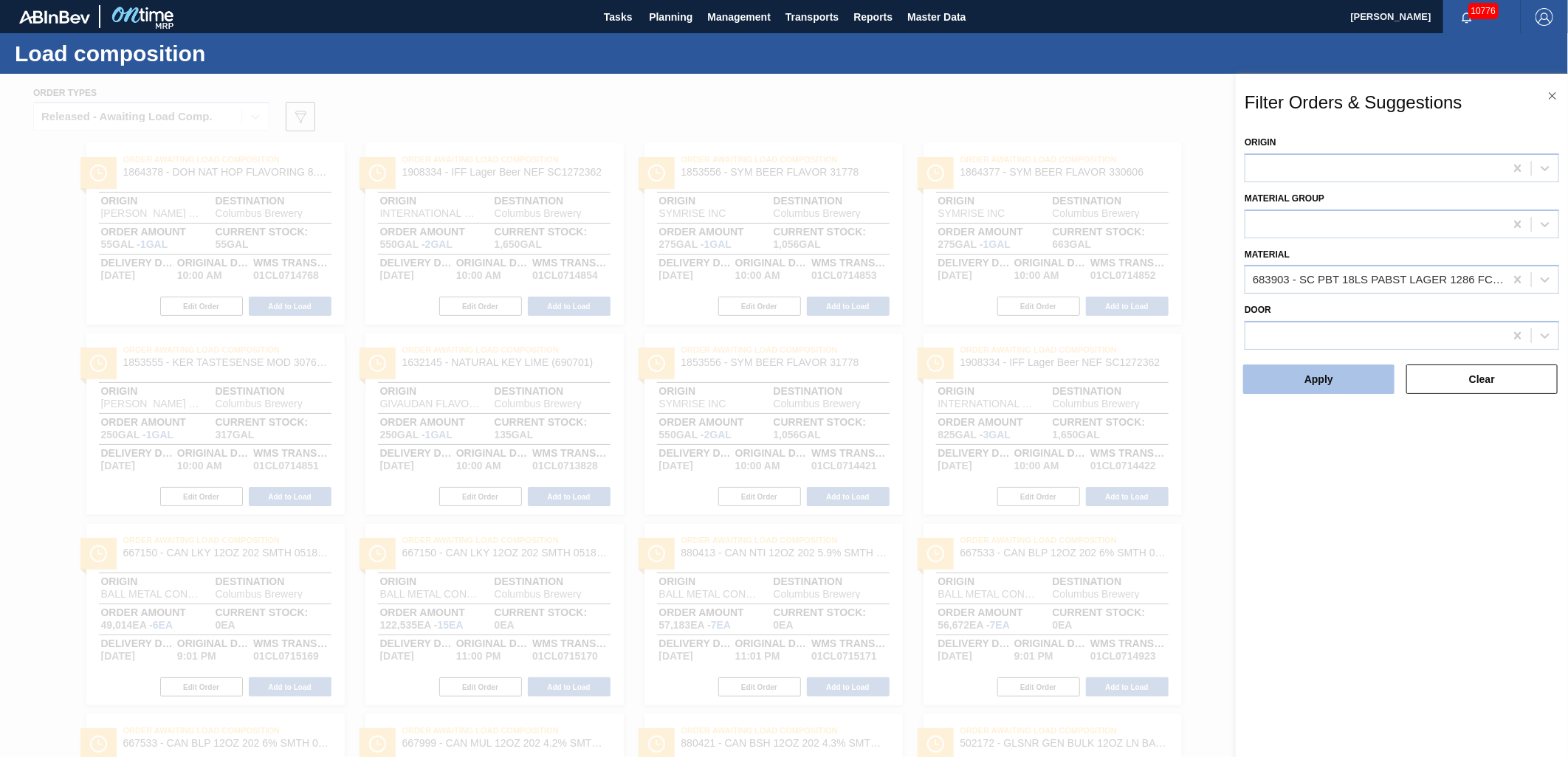
click at [1304, 371] on button "Apply" at bounding box center [1319, 379] width 151 height 29
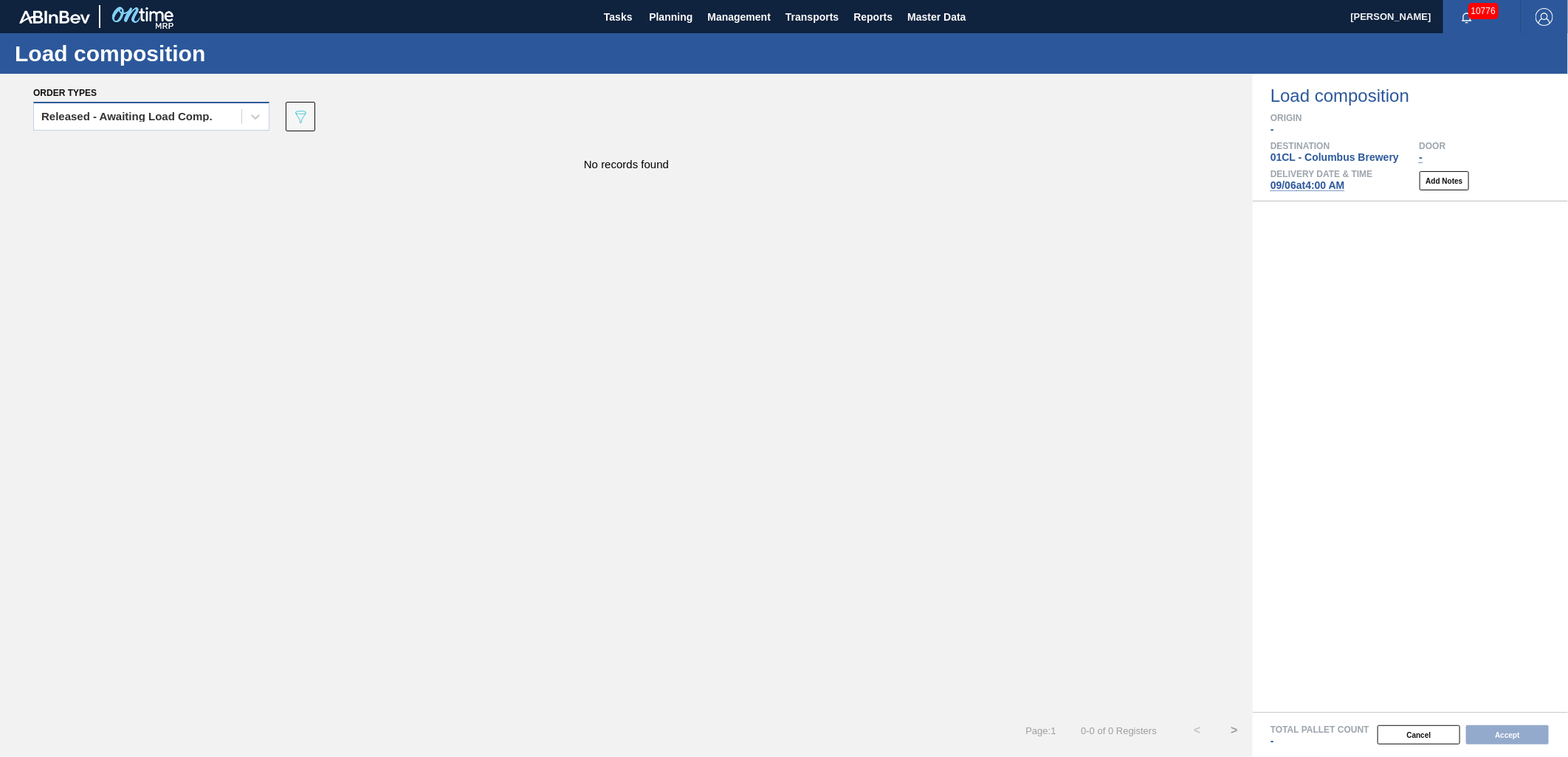
click at [217, 114] on div "Released - Awaiting Load Comp." at bounding box center [137, 117] width 207 height 21
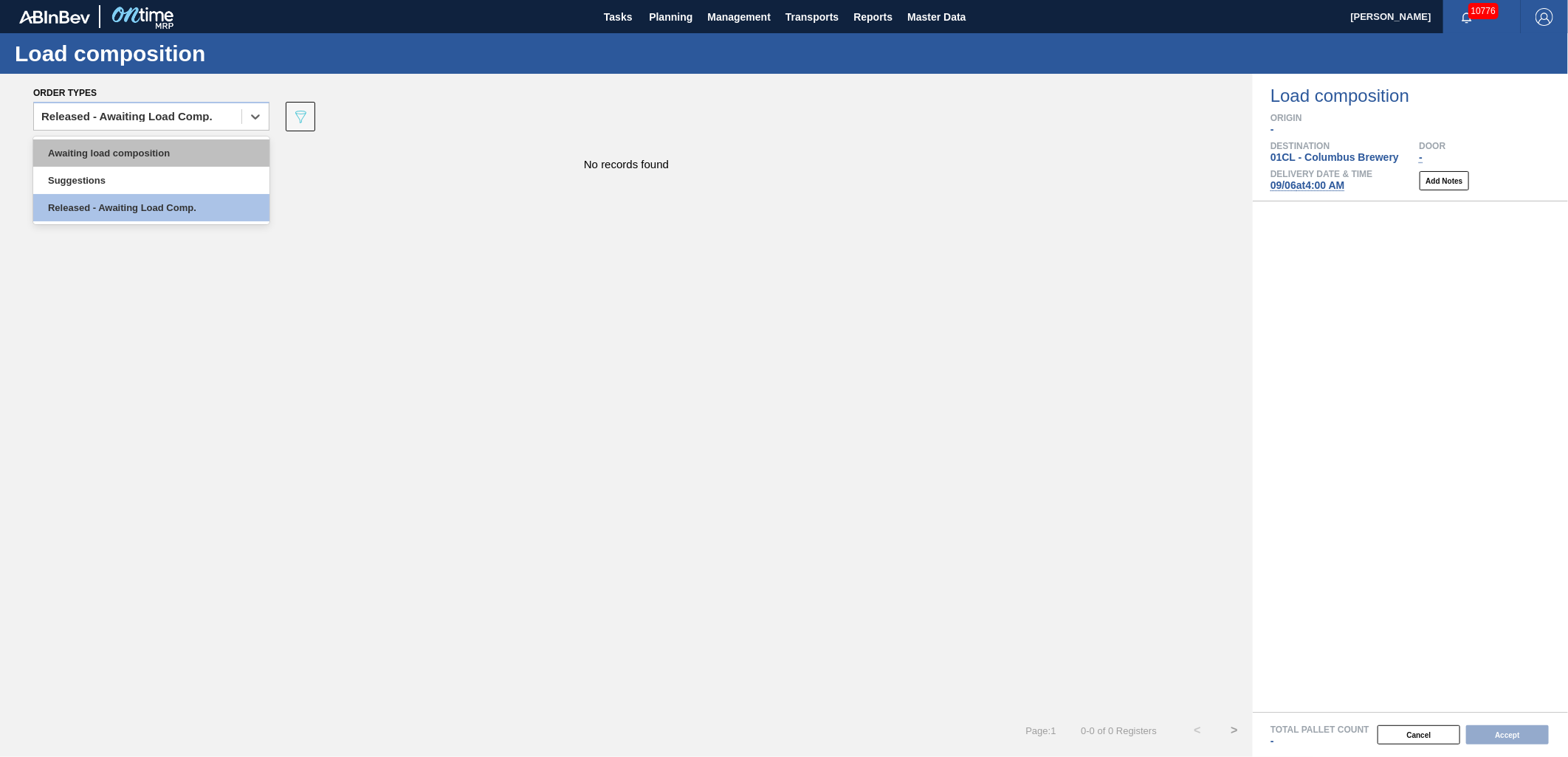
click at [171, 153] on div "Awaiting load composition" at bounding box center [151, 153] width 236 height 27
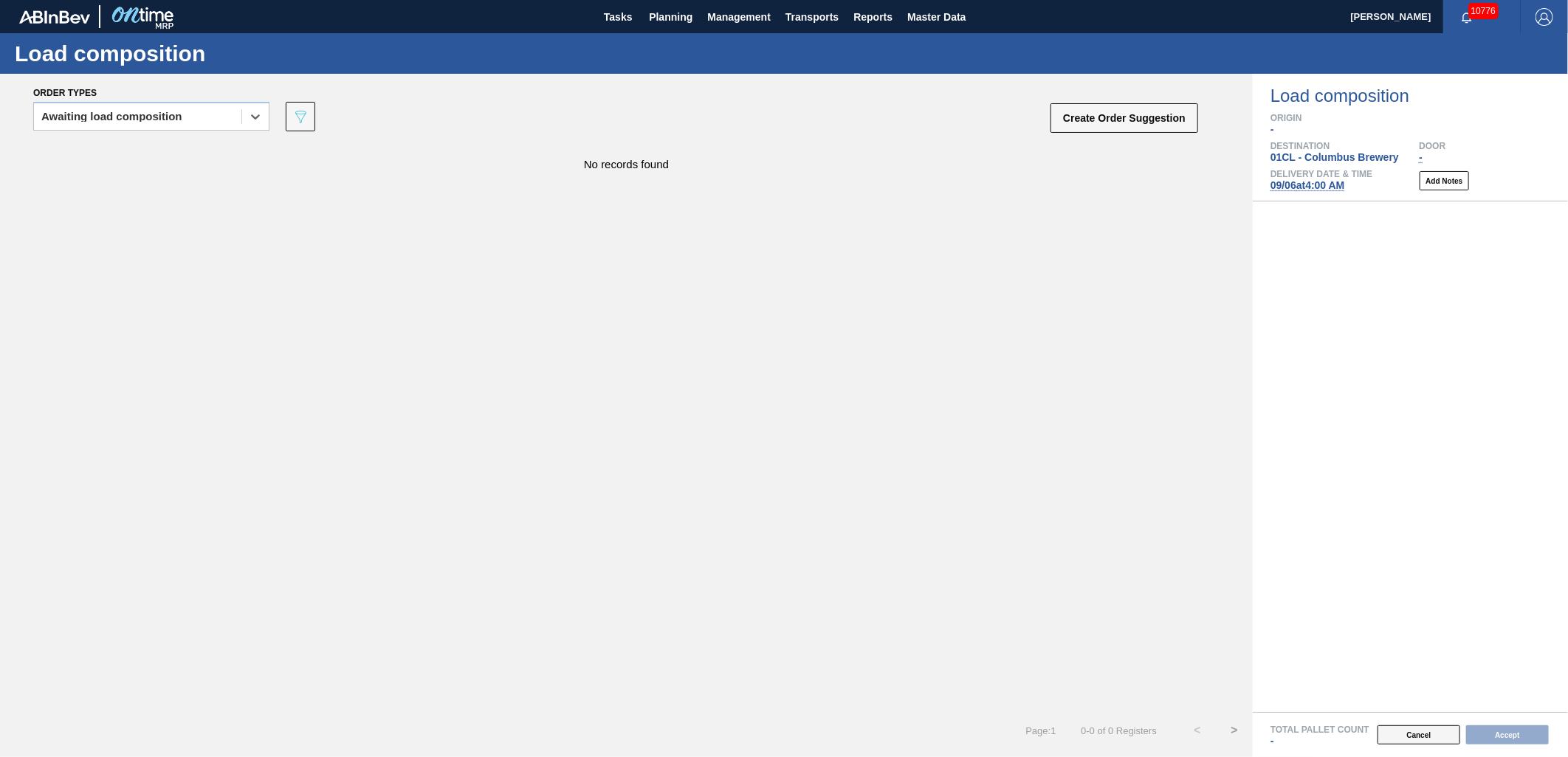
click at [1400, 731] on button "Cancel" at bounding box center [1419, 735] width 83 height 19
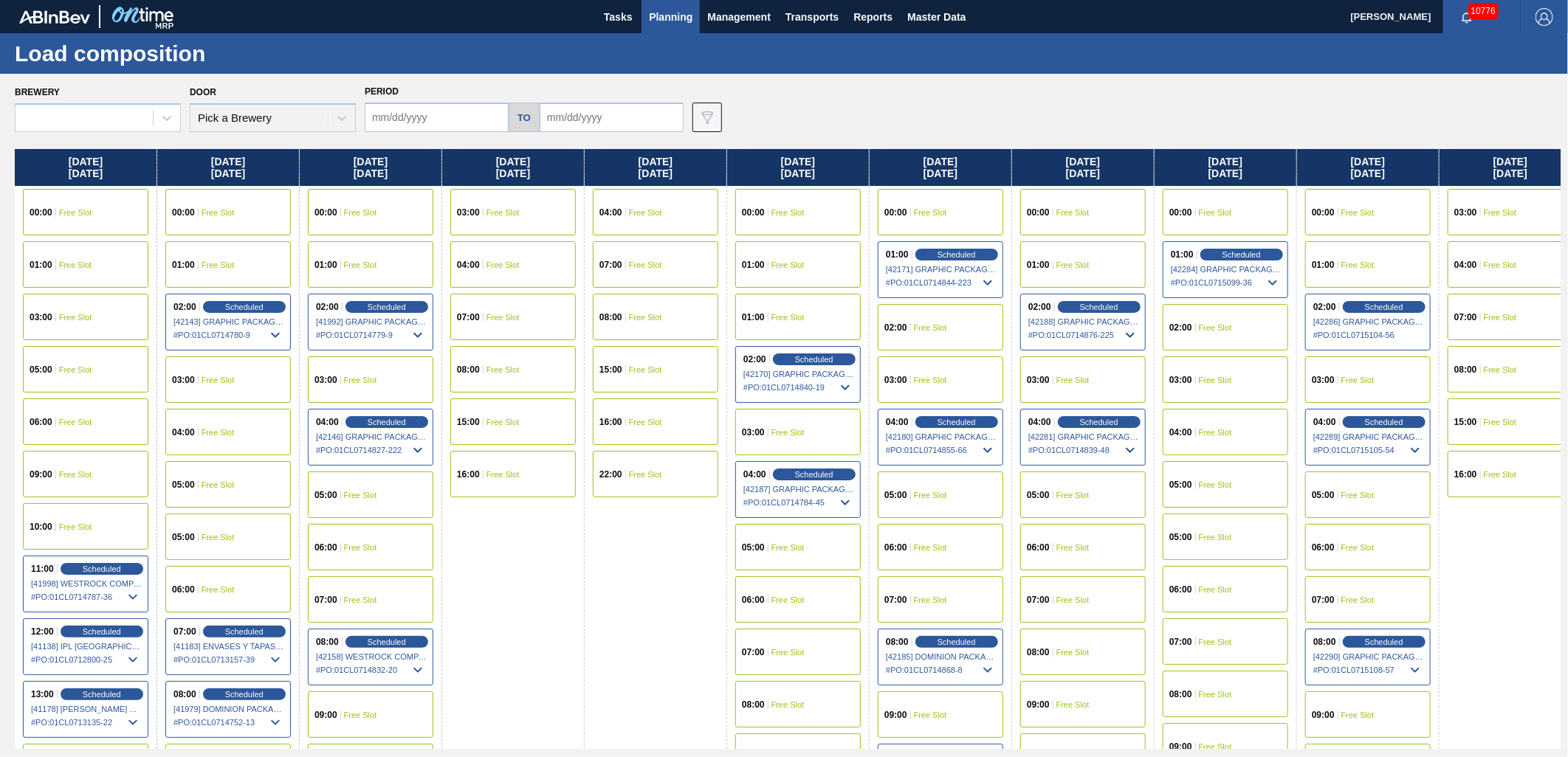
type input "[DATE]"
click at [795, 357] on span "Scheduled" at bounding box center [814, 359] width 42 height 10
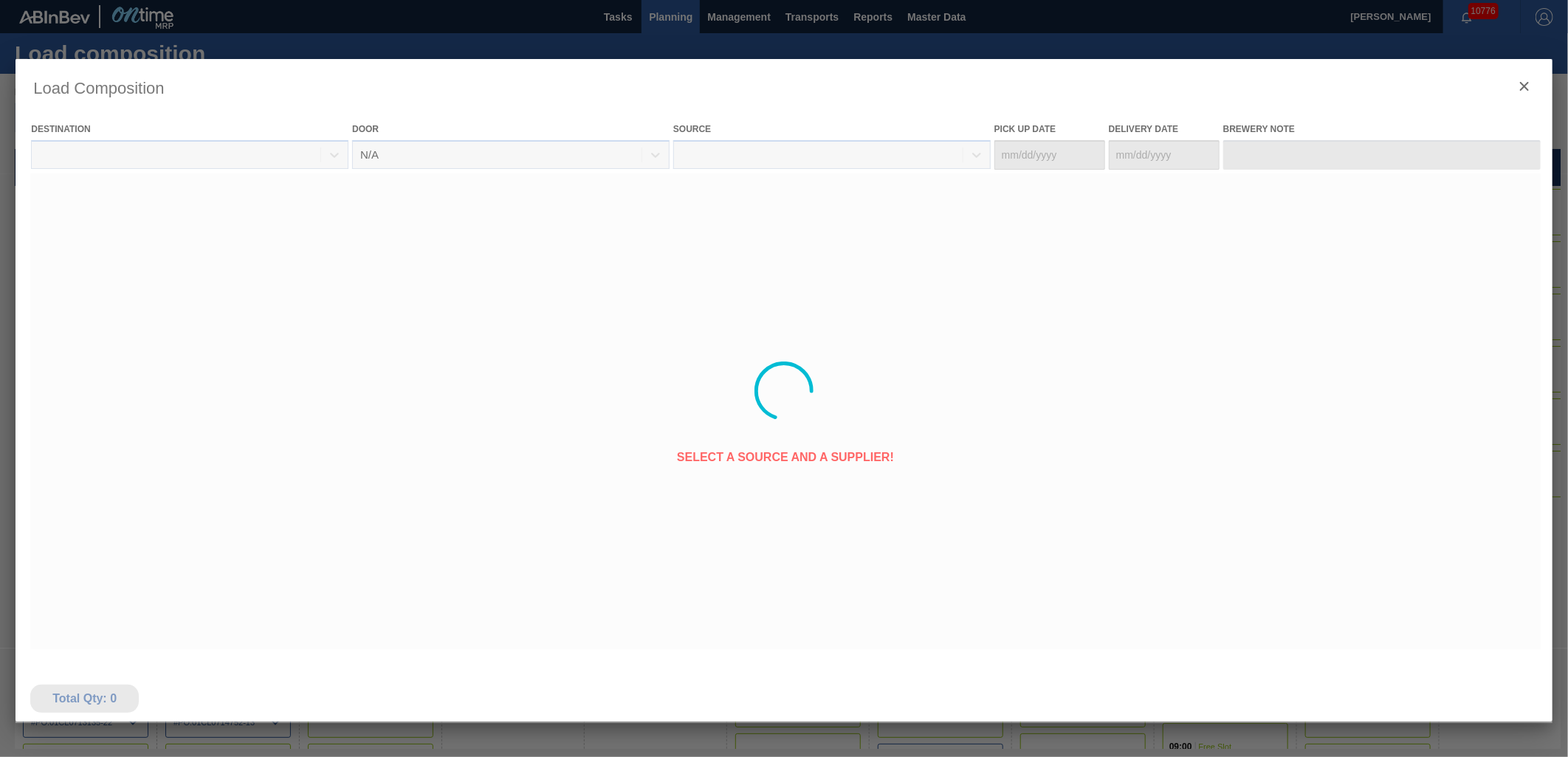
type Date "[DATE]"
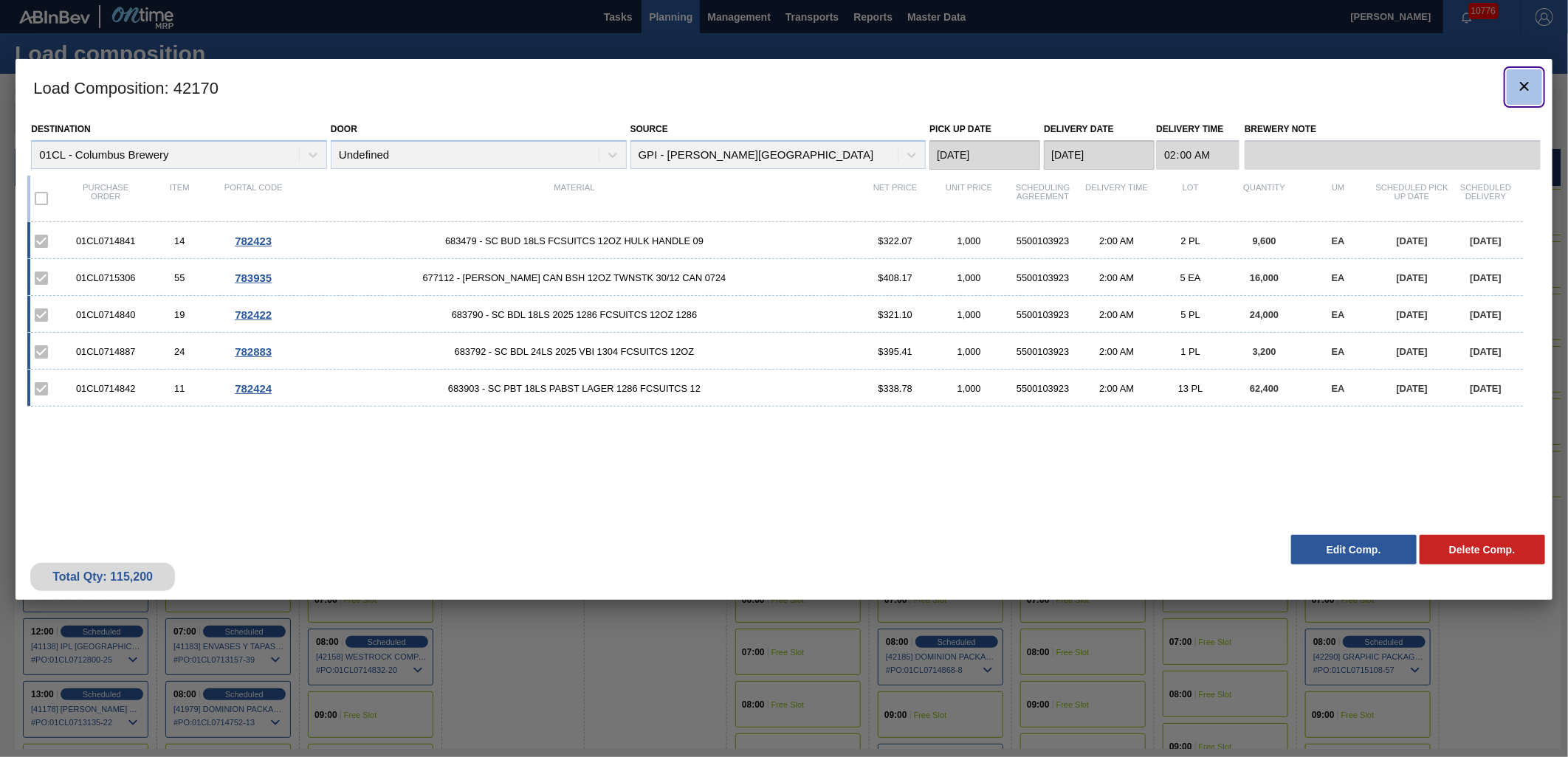
click at [1525, 86] on icon "botão de ícone" at bounding box center [1524, 86] width 9 height 9
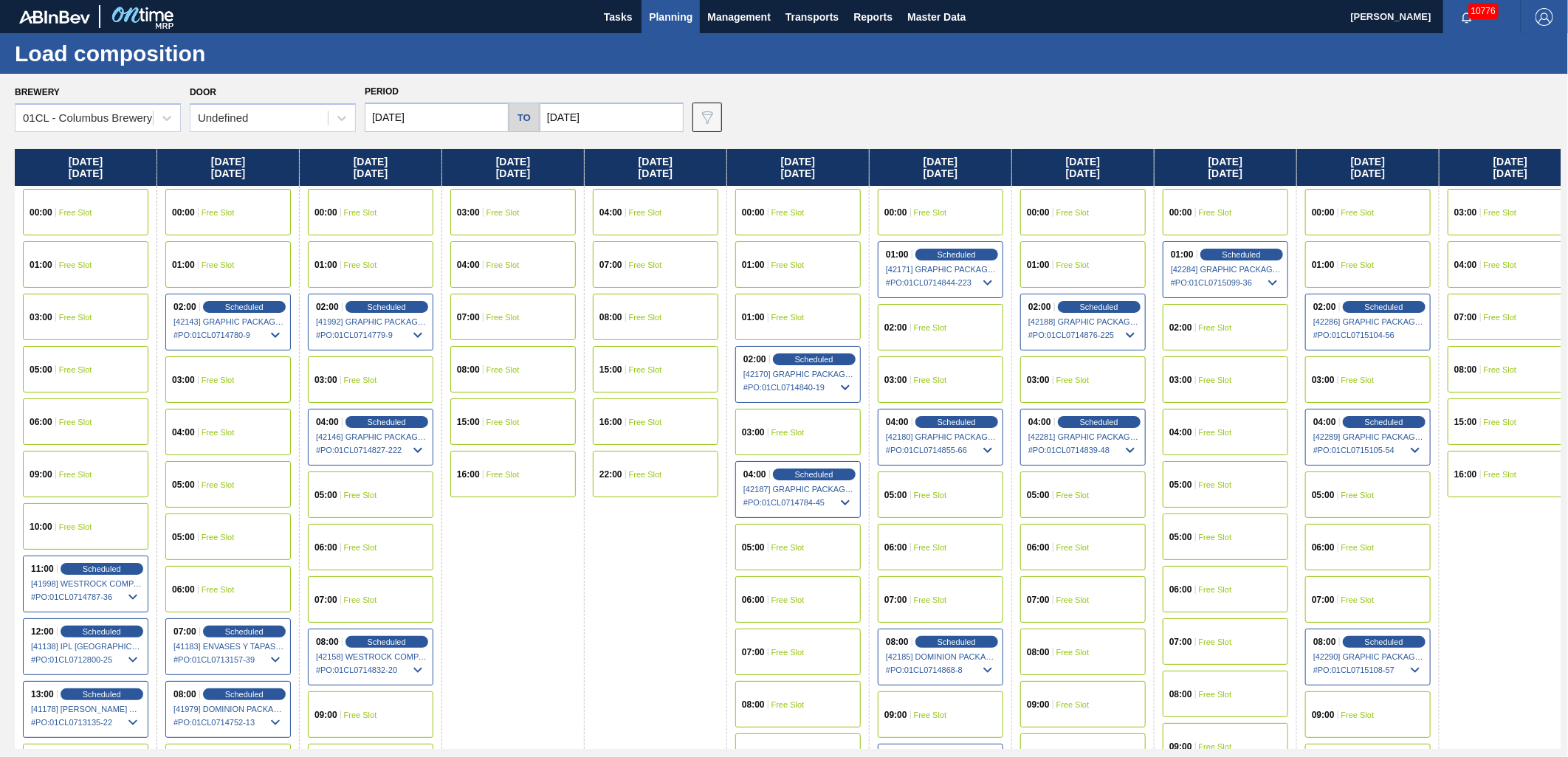
click at [358, 554] on div "06:00 Free Slot" at bounding box center [370, 547] width 126 height 47
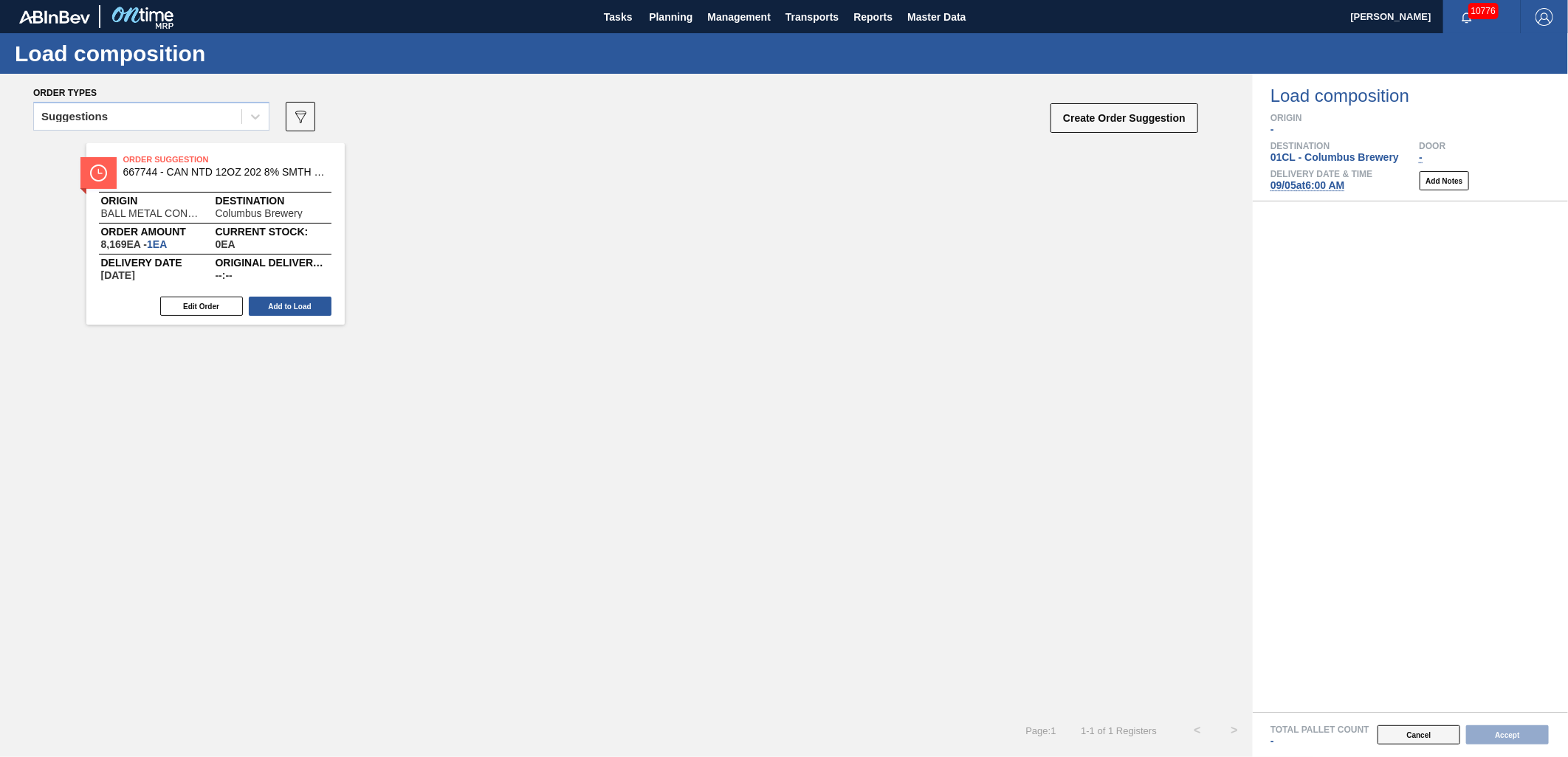
click at [1422, 732] on button "Cancel" at bounding box center [1419, 735] width 83 height 19
